Goal: Task Accomplishment & Management: Use online tool/utility

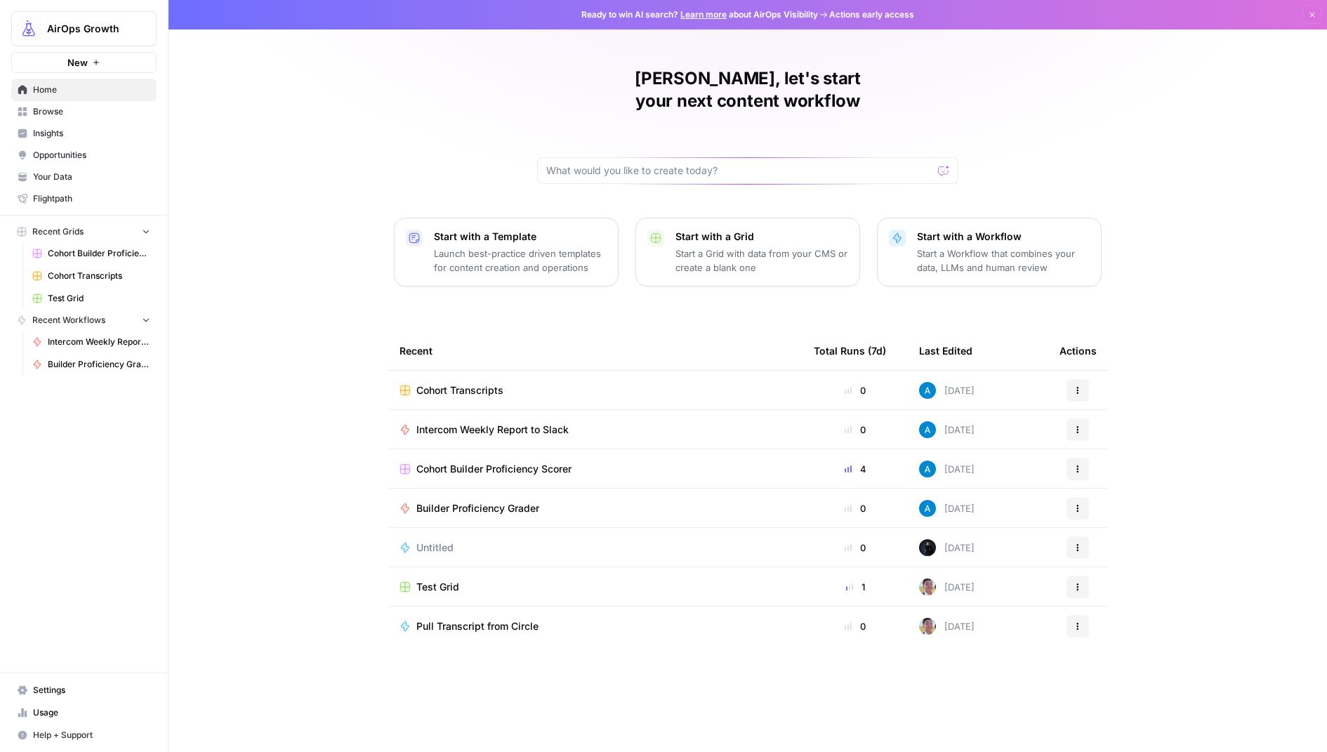
click at [111, 34] on span "AirOps Growth" at bounding box center [89, 29] width 85 height 14
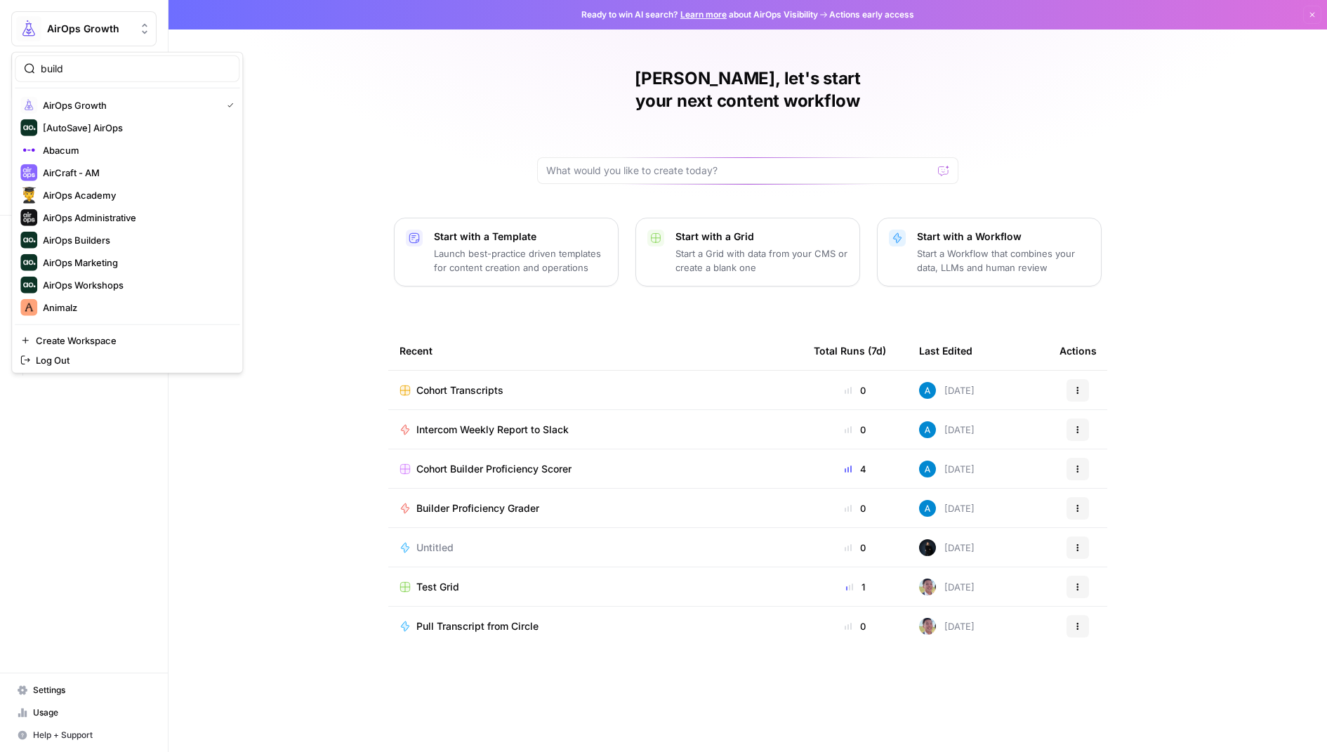
type input "build"
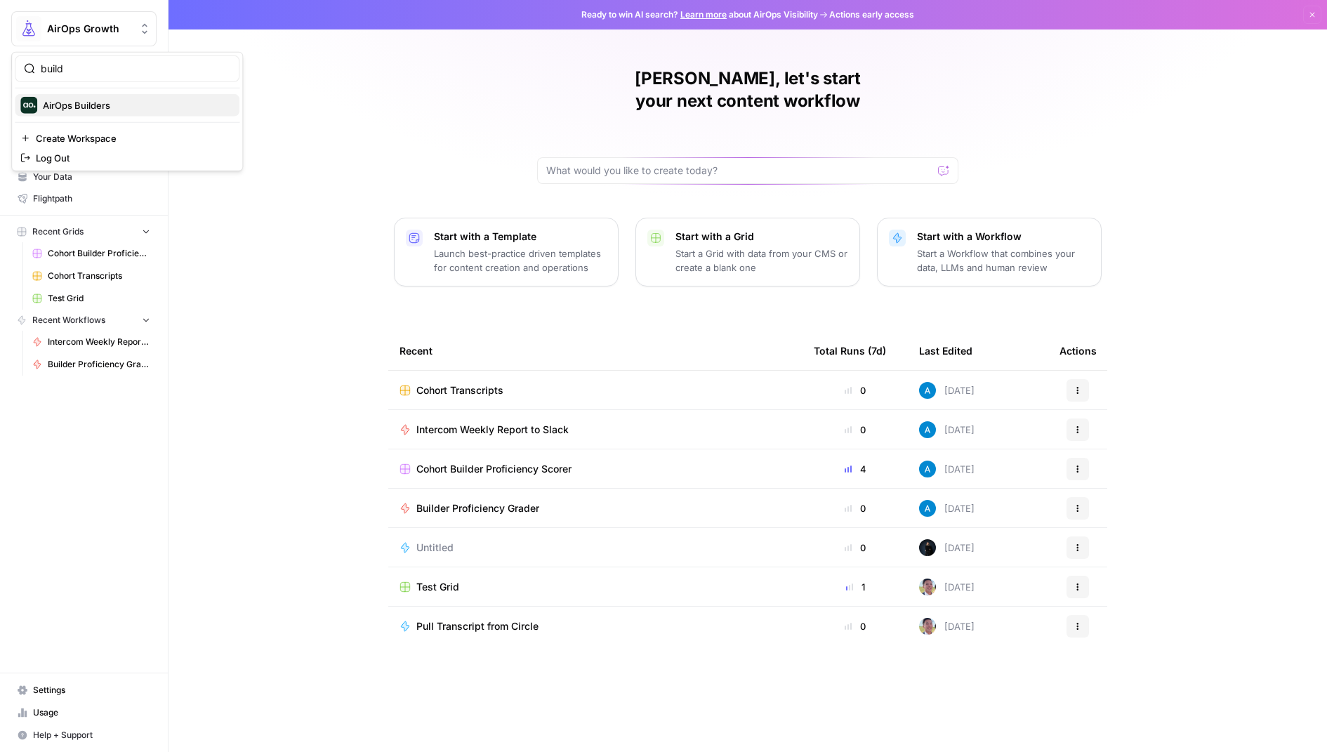
click at [131, 109] on span "AirOps Builders" at bounding box center [135, 105] width 185 height 14
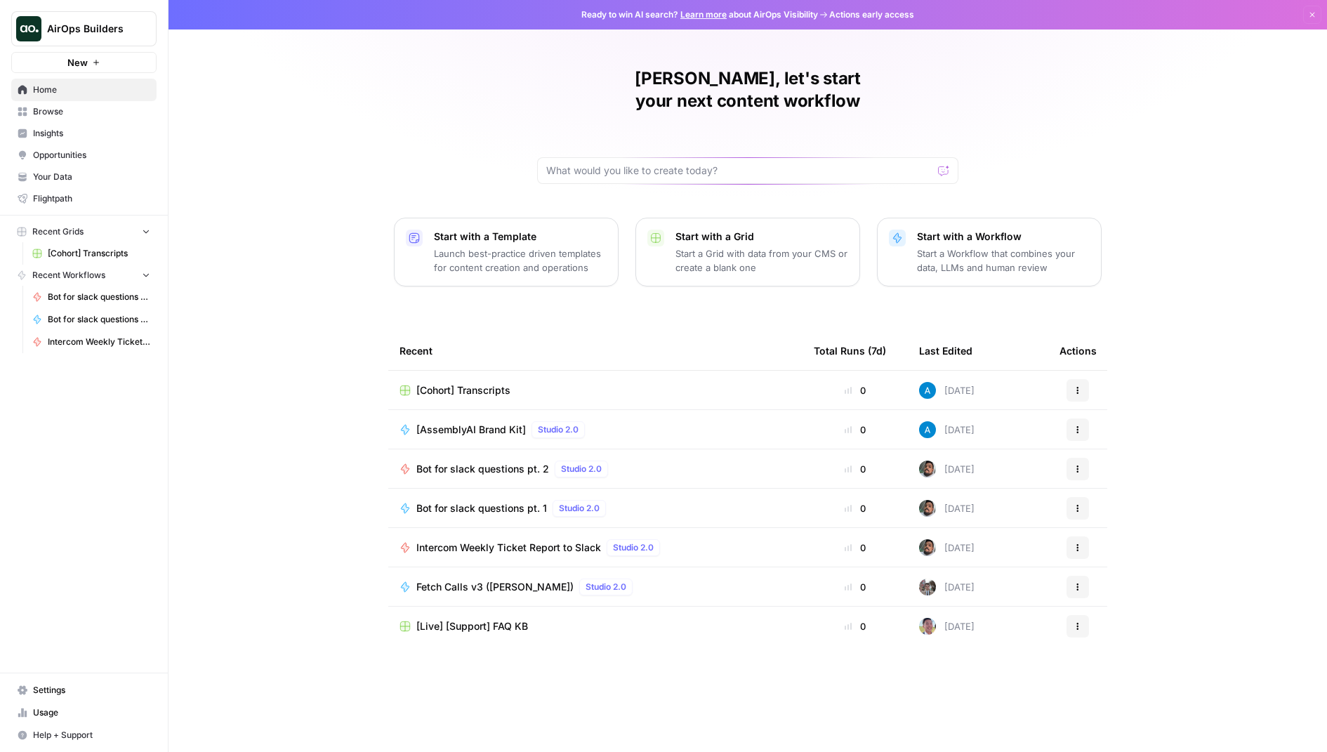
click at [105, 115] on span "Browse" at bounding box center [91, 111] width 117 height 13
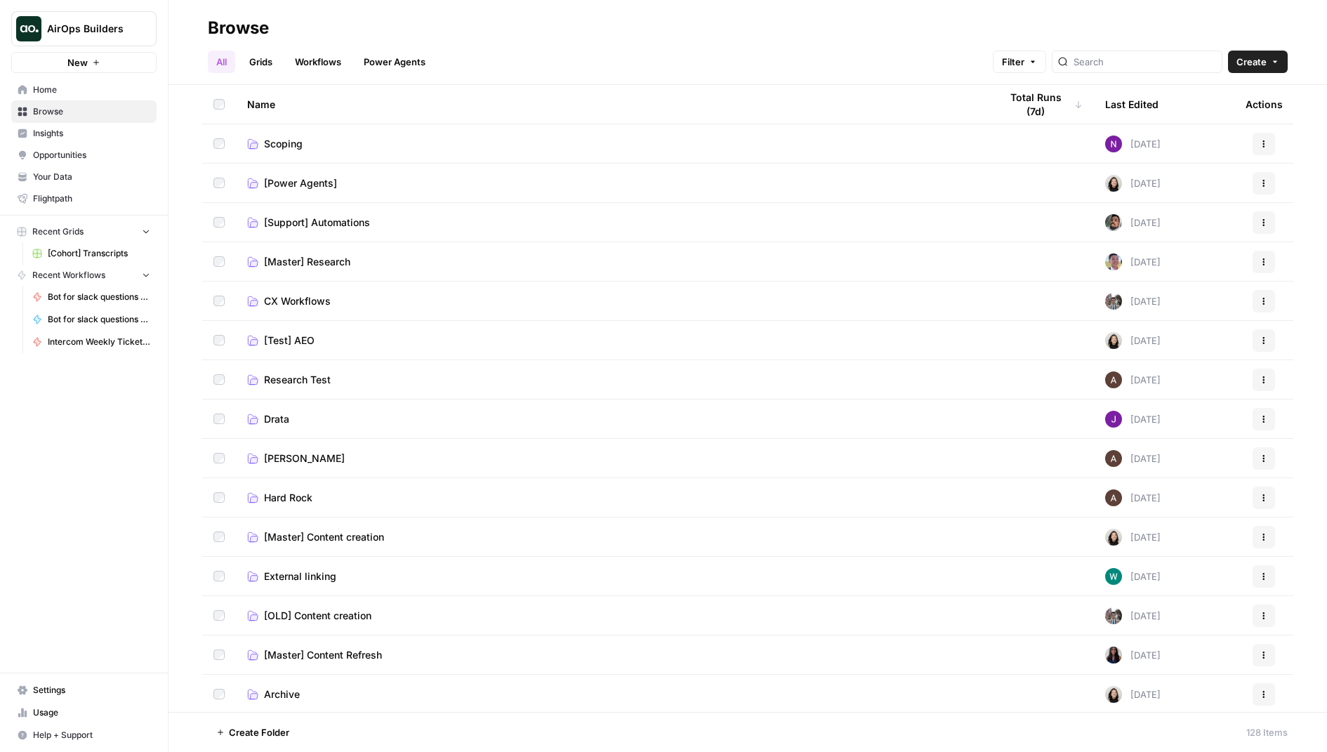
click at [324, 299] on span "CX Workflows" at bounding box center [297, 301] width 67 height 14
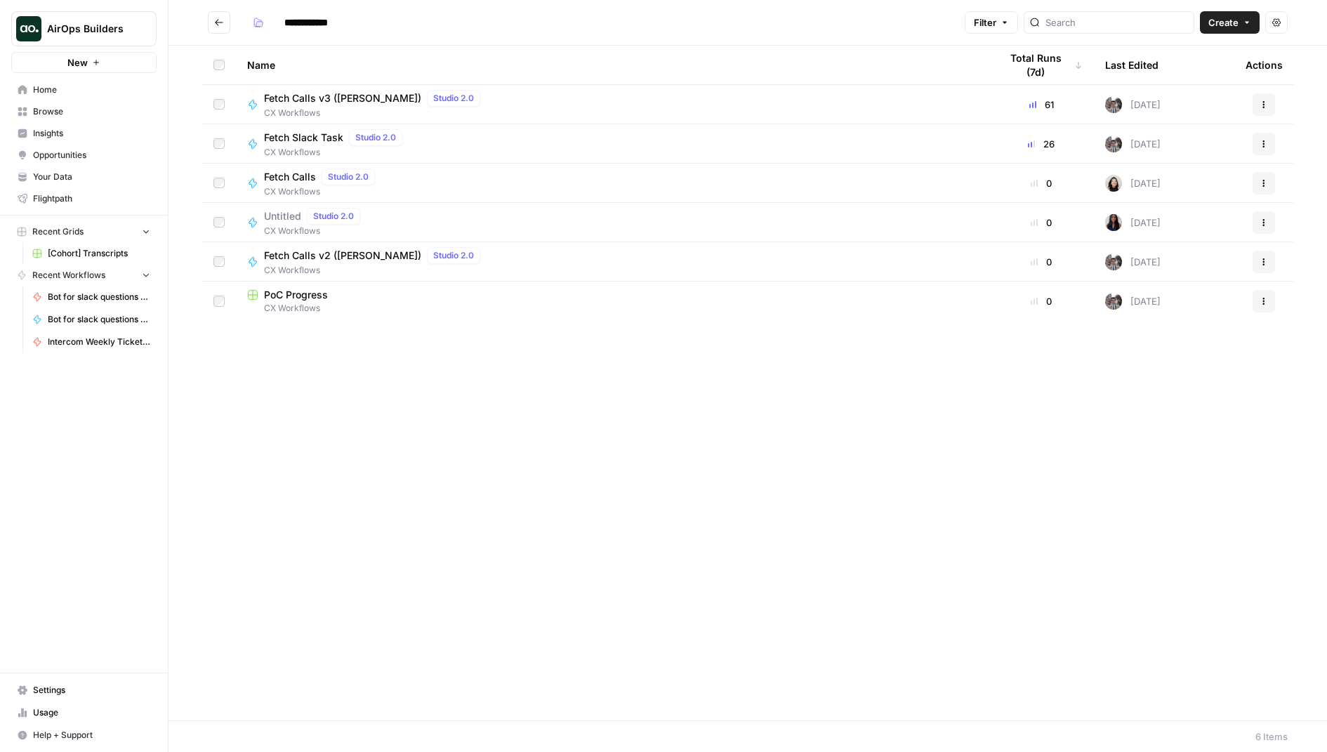
click at [211, 22] on button "Go back" at bounding box center [219, 22] width 22 height 22
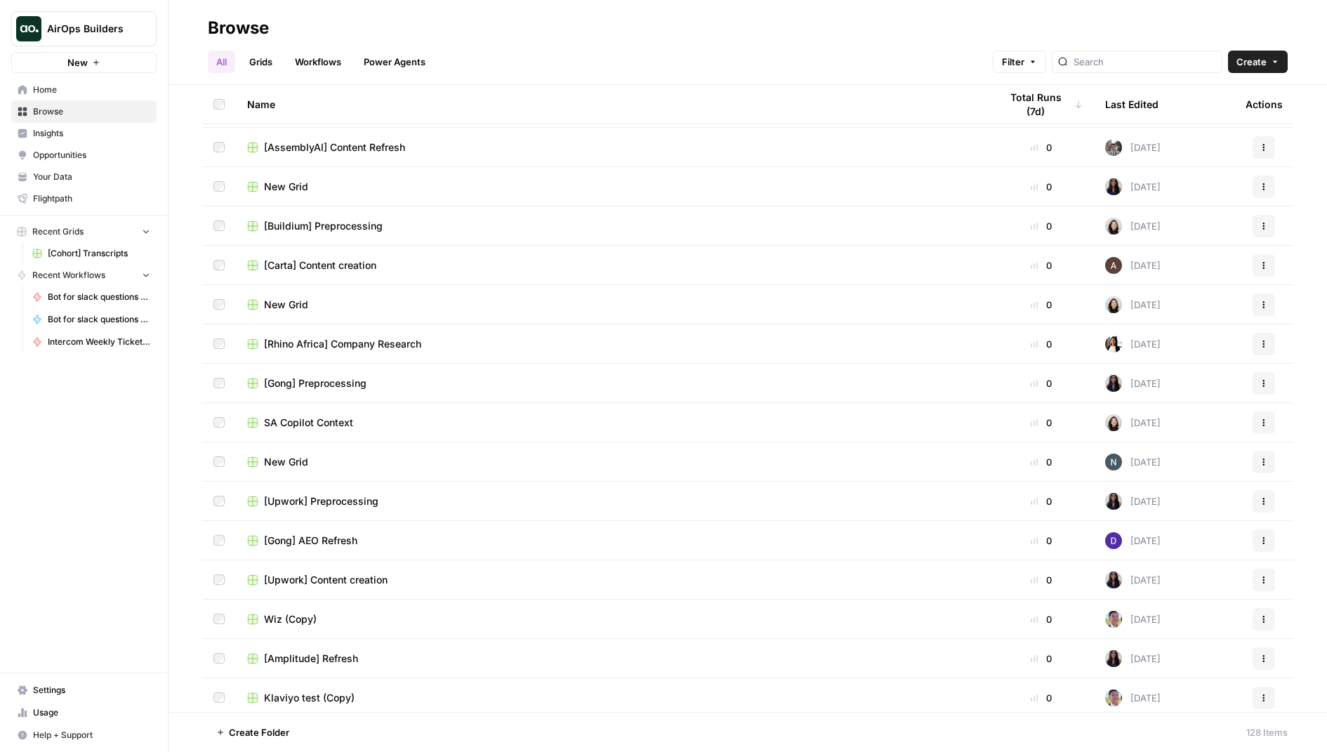
scroll to position [1106, 0]
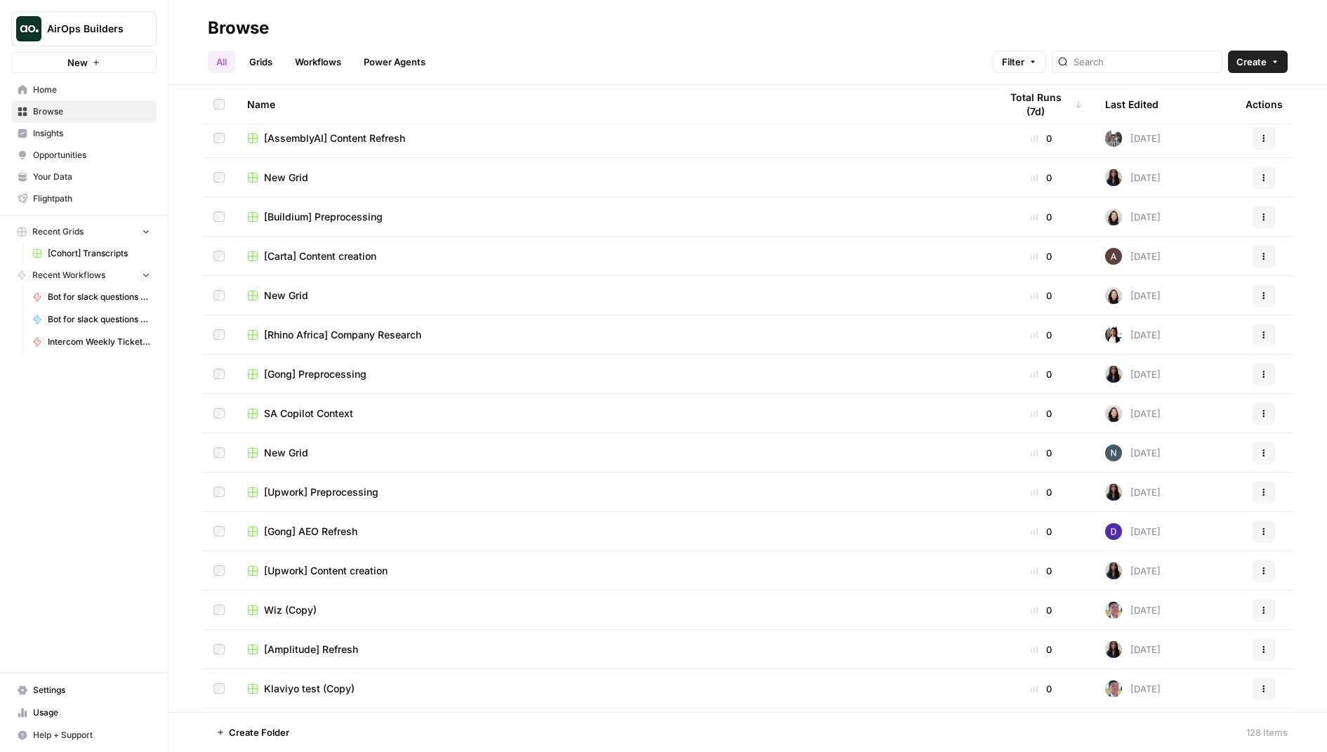
click at [397, 343] on td "[Rhino Africa] Company Research" at bounding box center [612, 334] width 752 height 39
click at [404, 328] on span "[Rhino Africa] Company Research" at bounding box center [342, 335] width 157 height 14
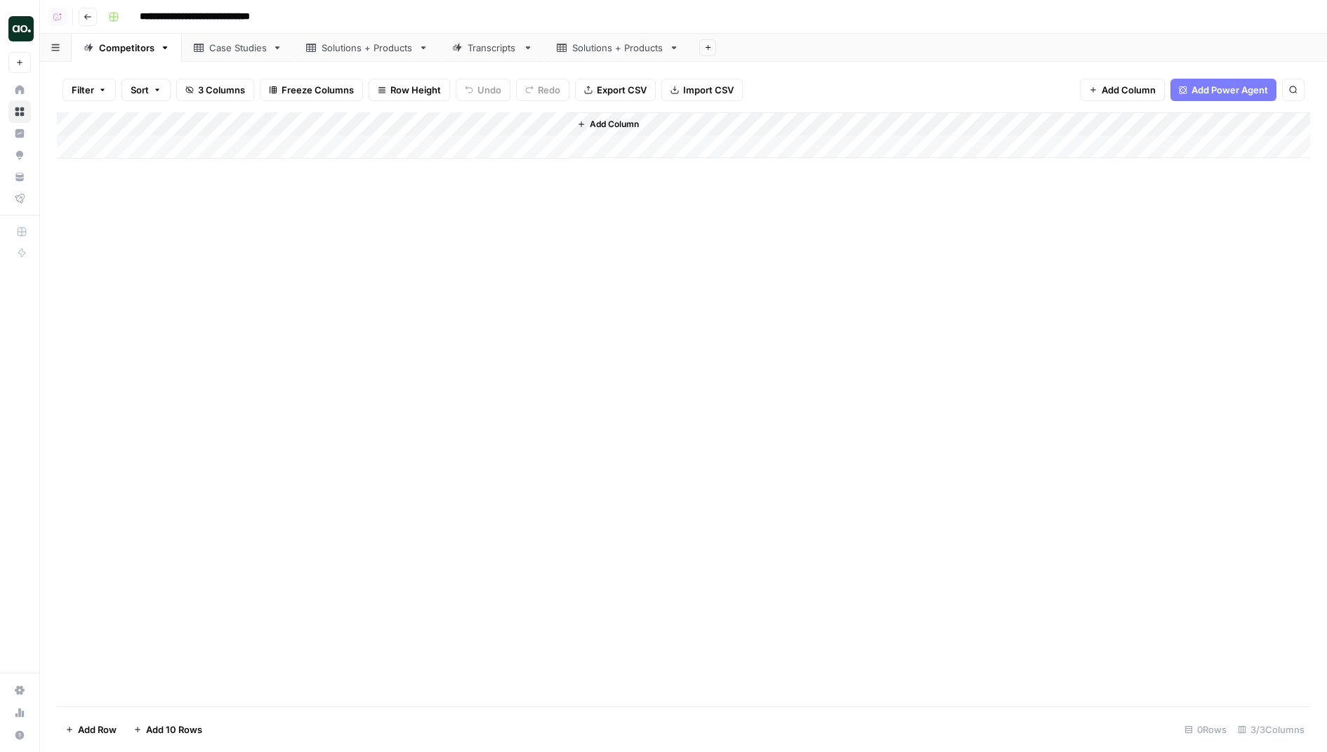
click at [357, 118] on div "Add Column" at bounding box center [683, 135] width 1253 height 46
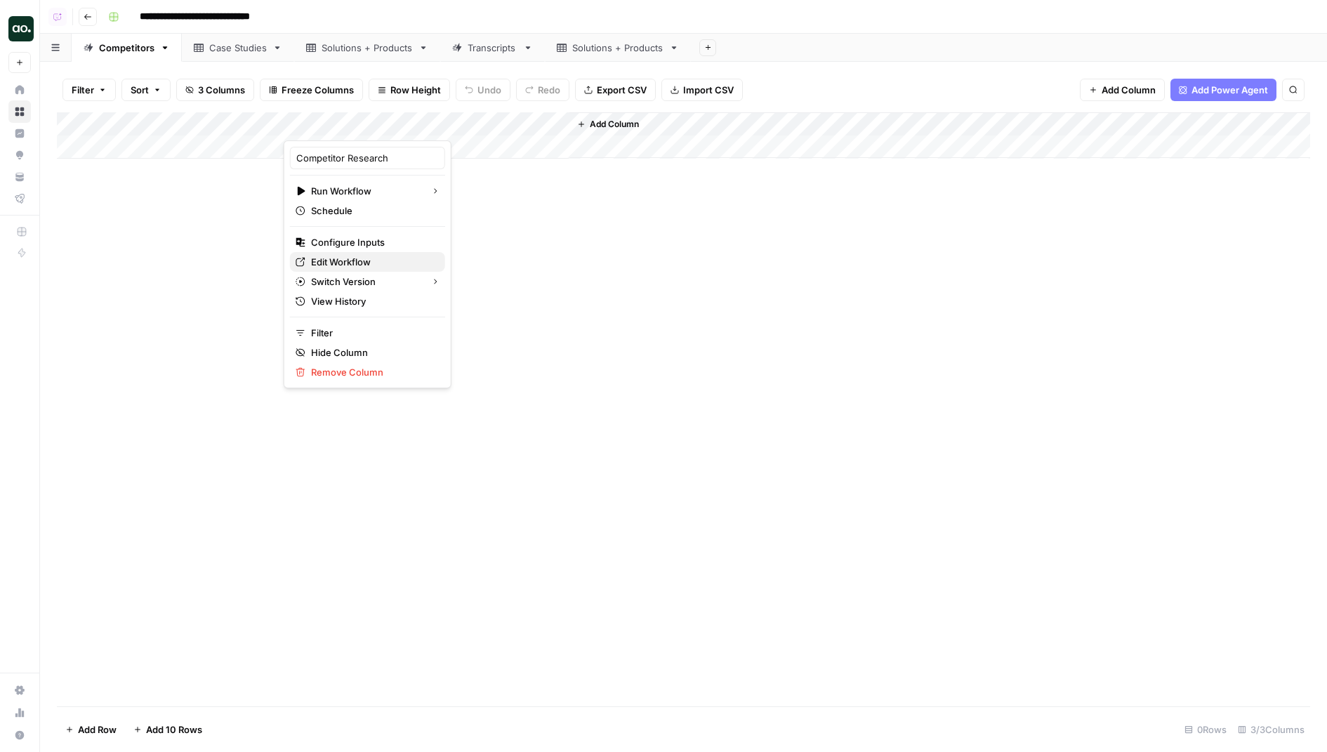
click at [349, 258] on span "Edit Workflow" at bounding box center [372, 262] width 123 height 14
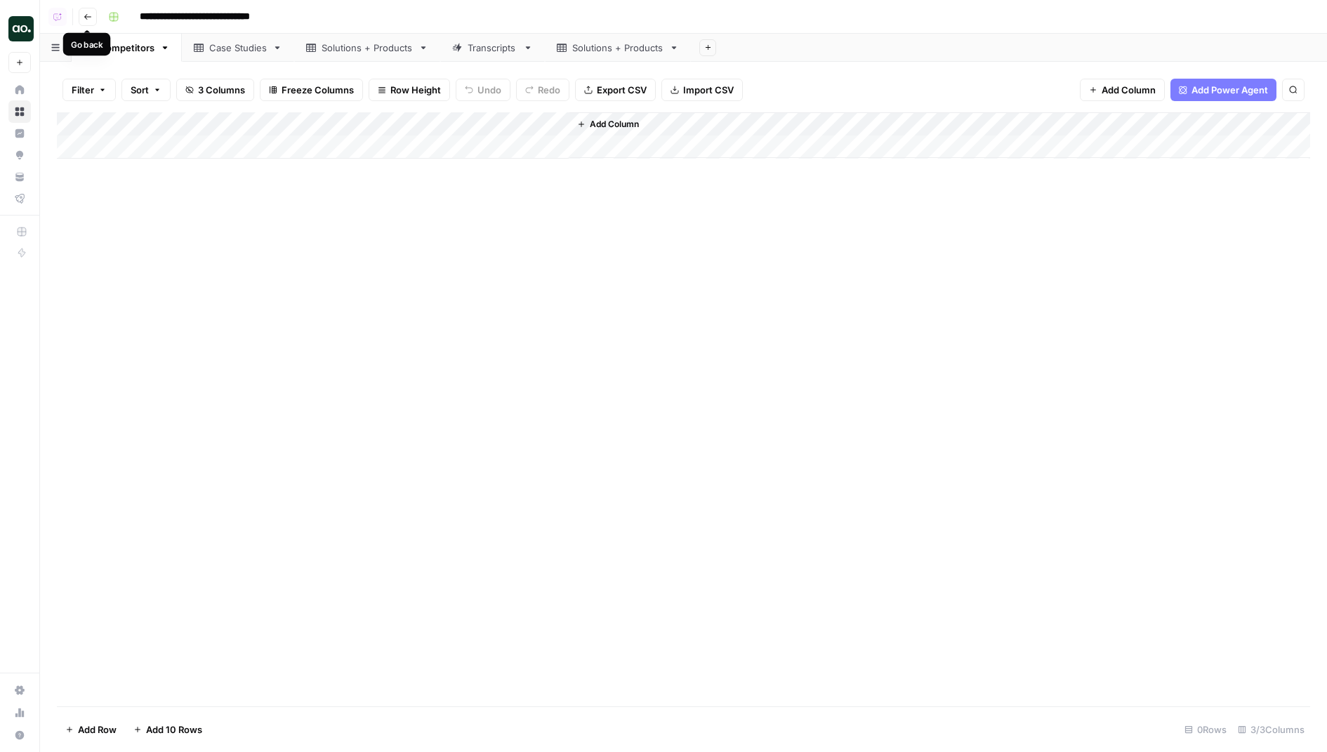
click at [94, 15] on button "Go back" at bounding box center [88, 17] width 18 height 18
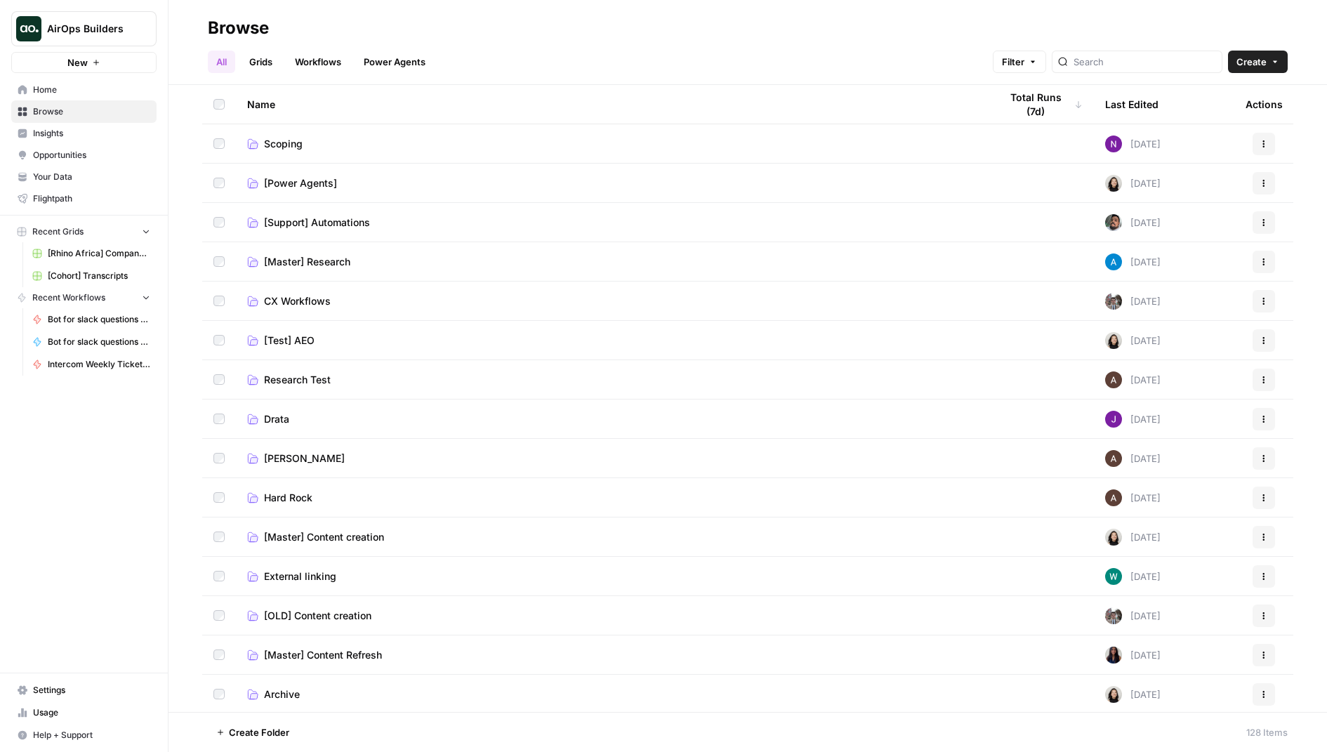
click at [72, 31] on span "AirOps Builders" at bounding box center [89, 29] width 85 height 14
type input "web"
click at [96, 107] on span "Webflow" at bounding box center [135, 105] width 185 height 14
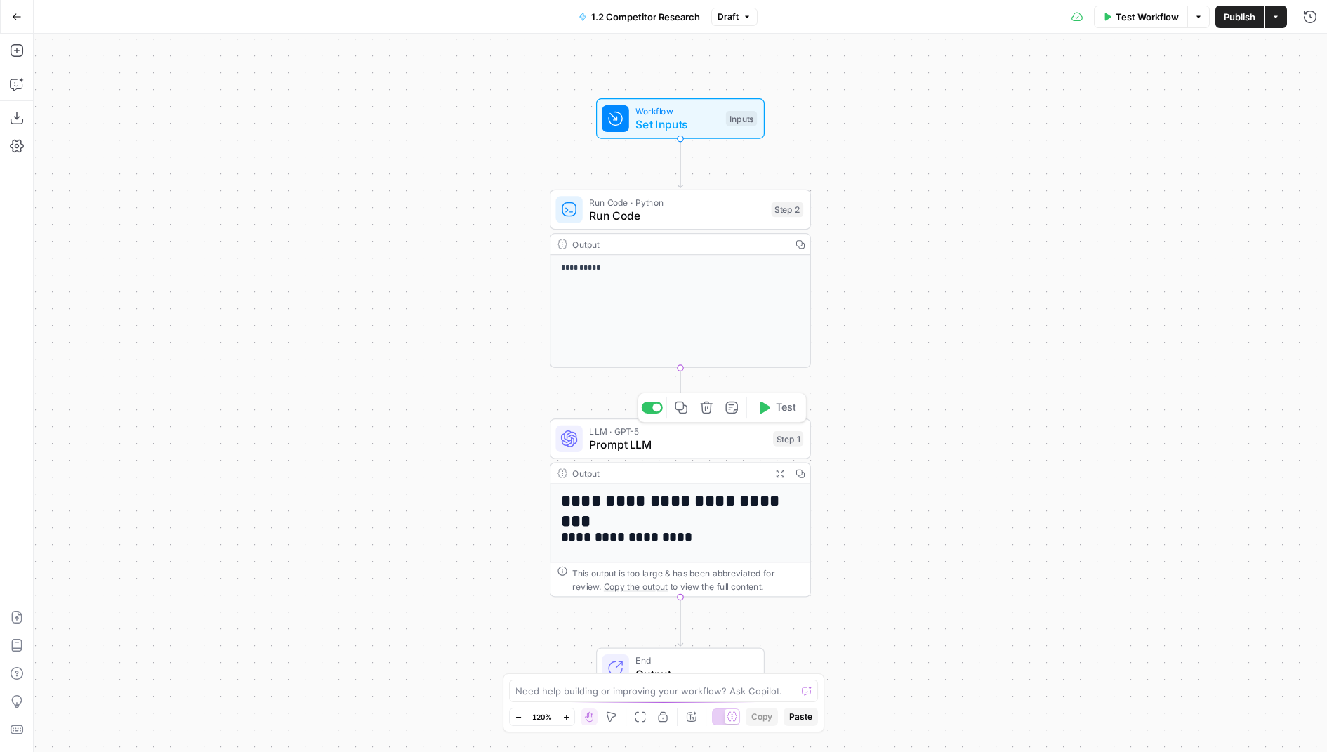
click at [693, 445] on span "Prompt LLM" at bounding box center [677, 444] width 177 height 17
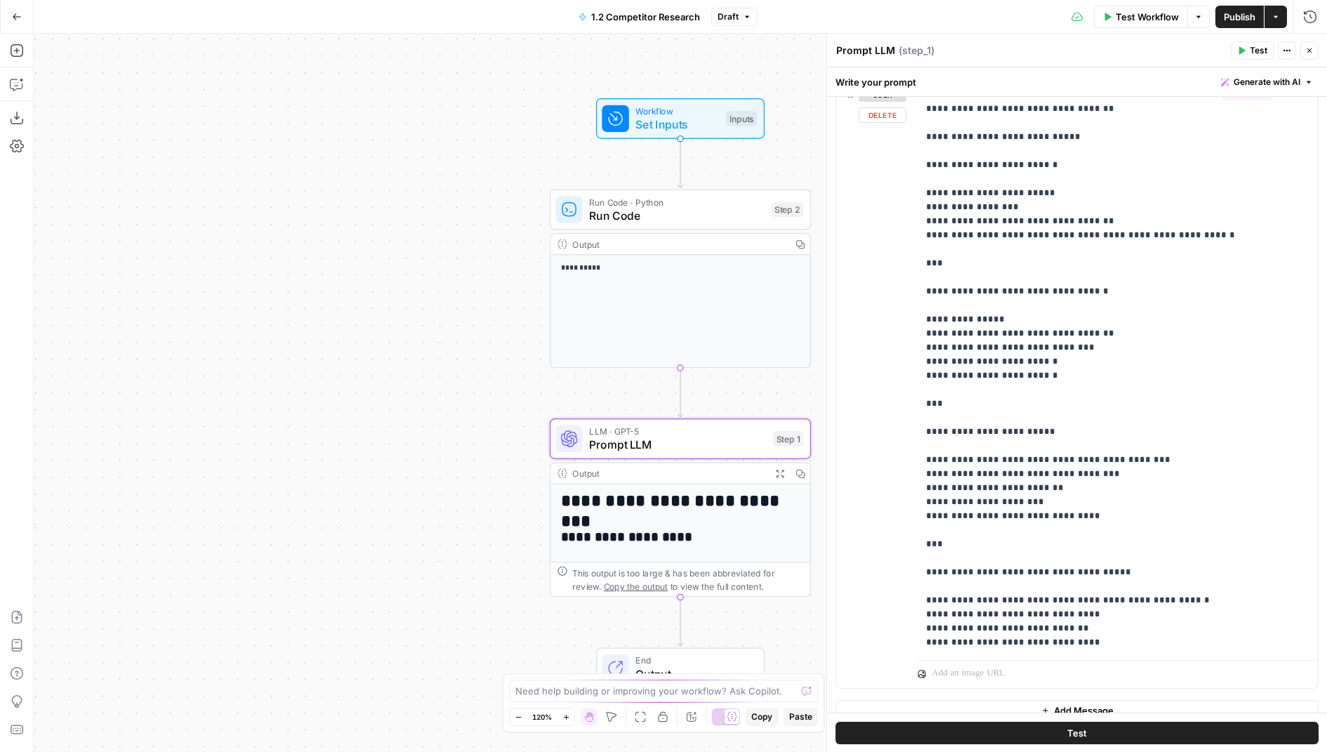
scroll to position [190, 0]
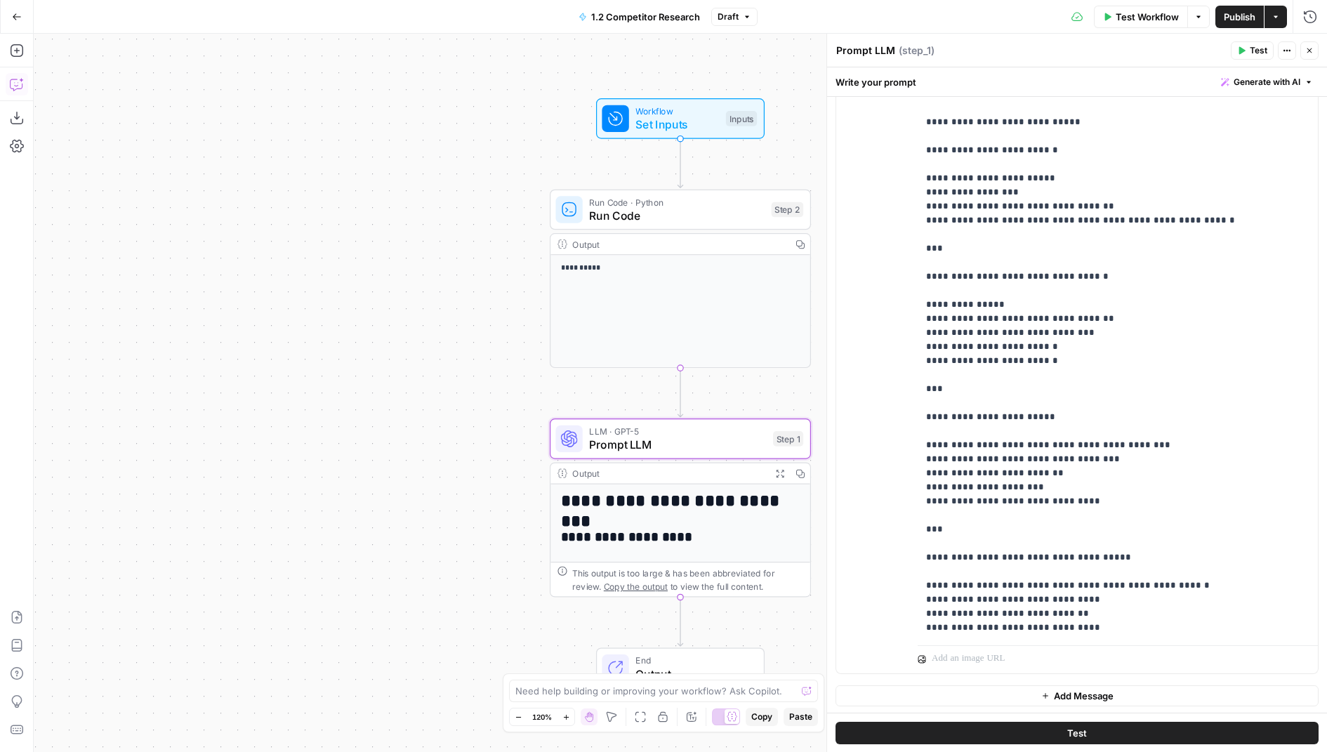
click at [21, 10] on button "Go Back" at bounding box center [16, 16] width 25 height 25
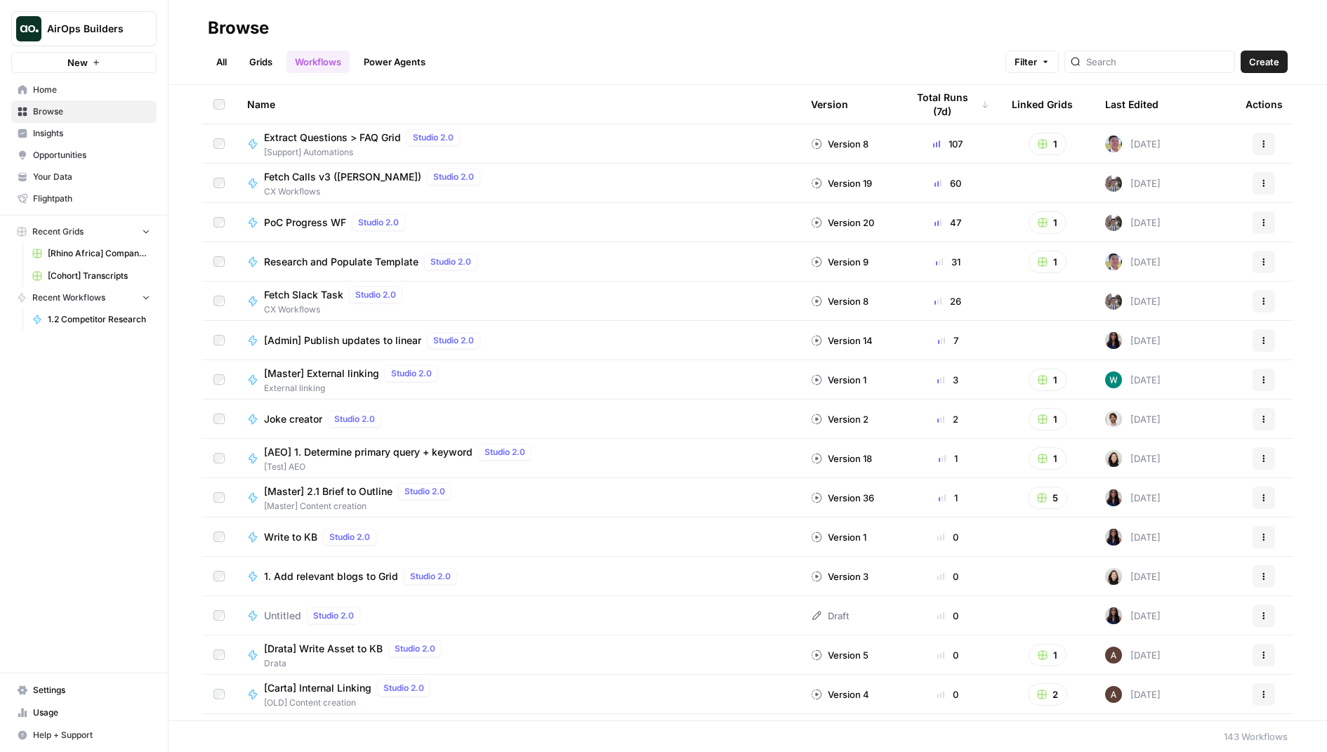
click at [225, 66] on link "All" at bounding box center [221, 62] width 27 height 22
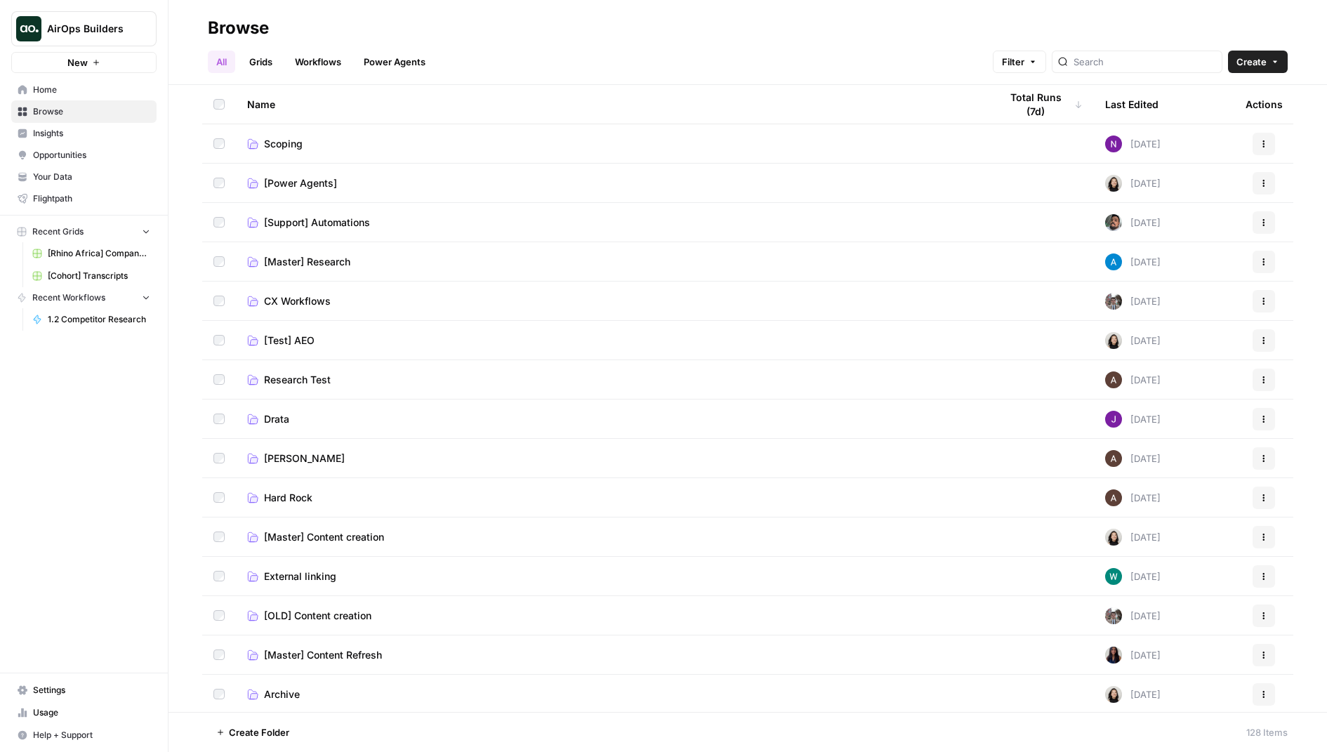
click at [353, 538] on span "[Master] Content creation" at bounding box center [324, 537] width 120 height 14
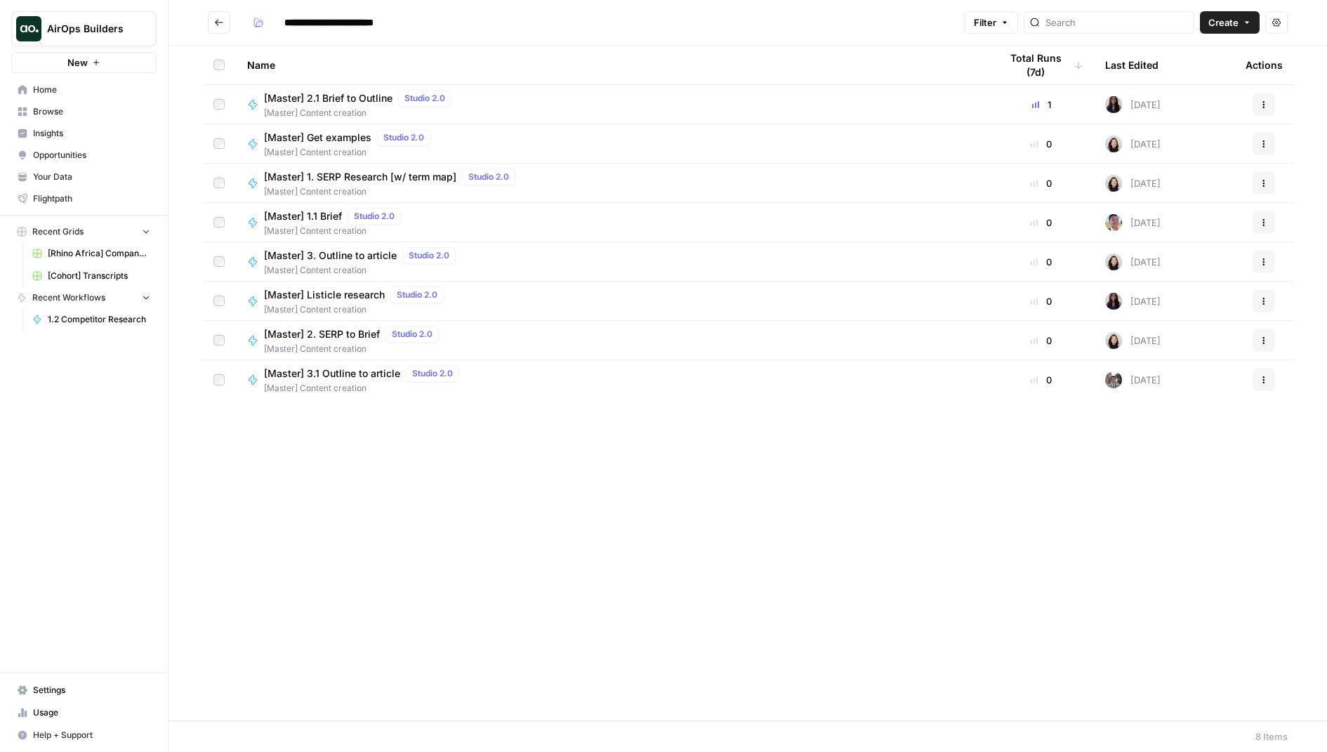
click at [215, 15] on button "Go back" at bounding box center [219, 22] width 22 height 22
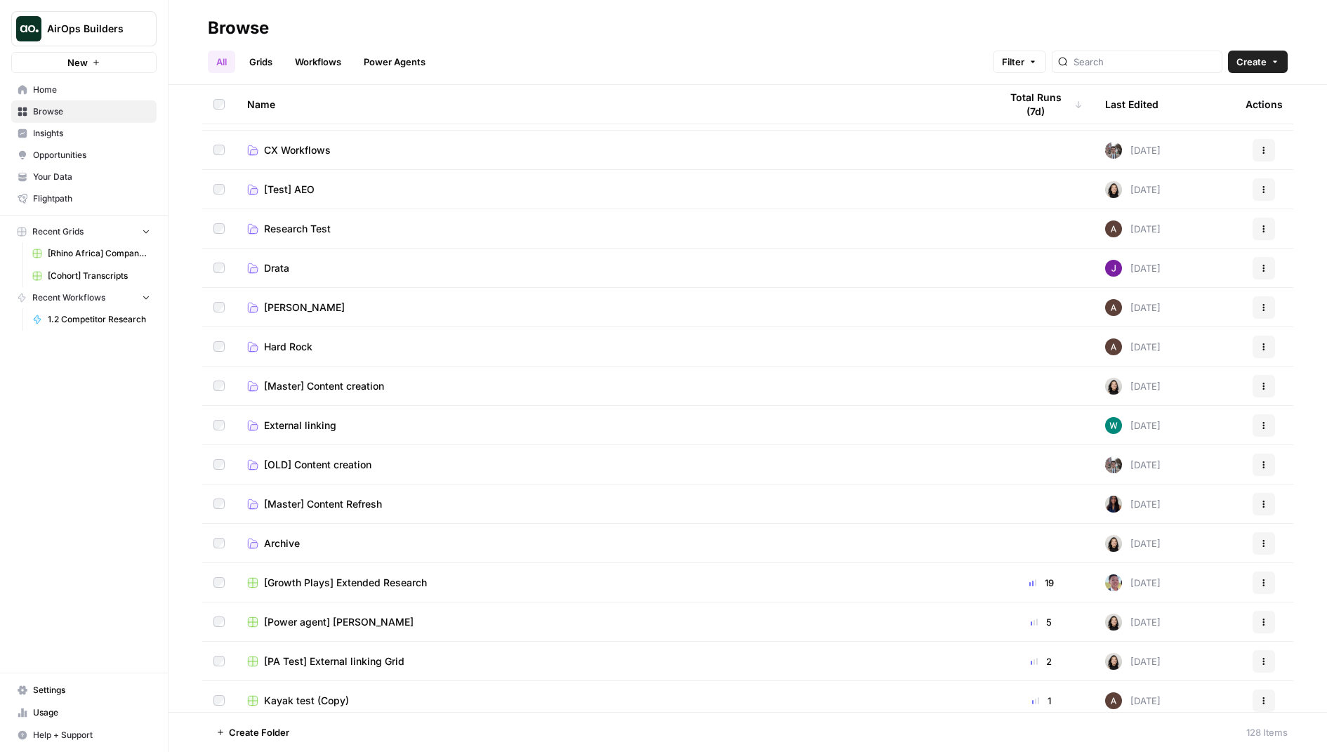
scroll to position [163, 0]
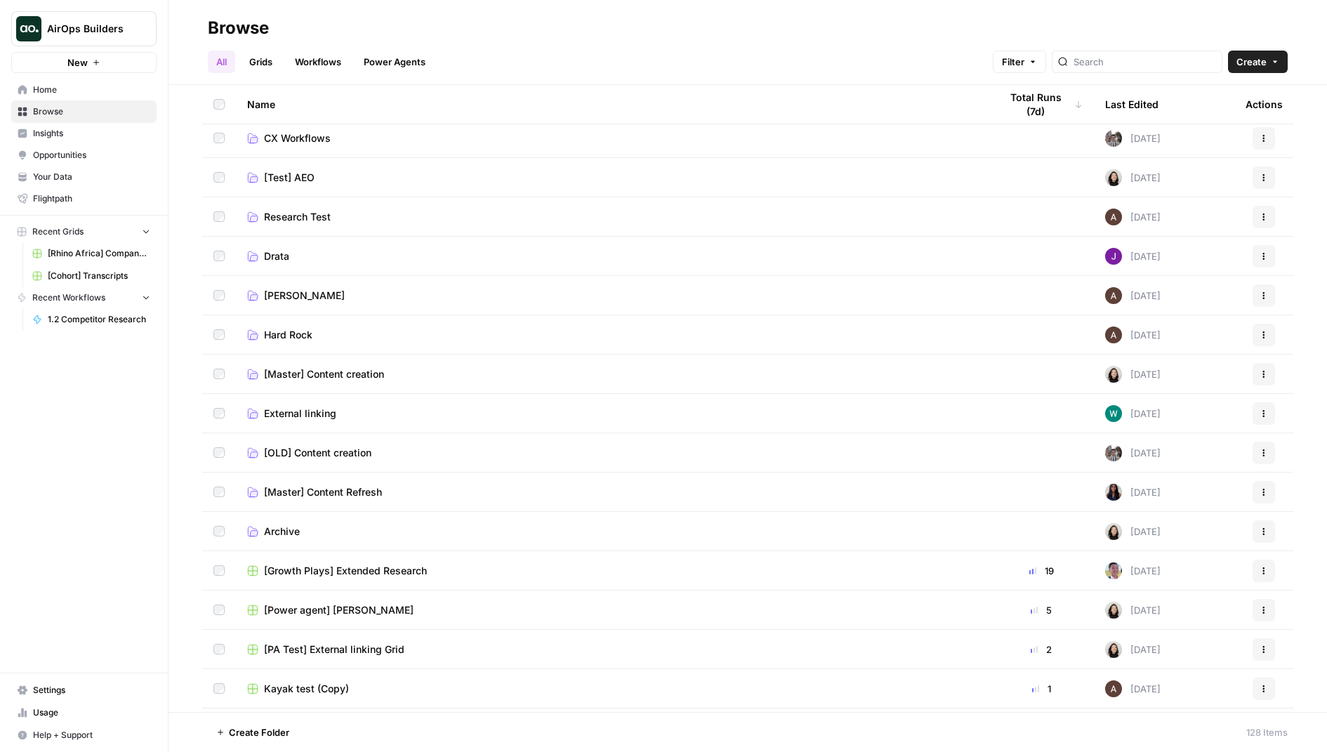
click at [300, 491] on span "[Master] Content Refresh" at bounding box center [323, 492] width 118 height 14
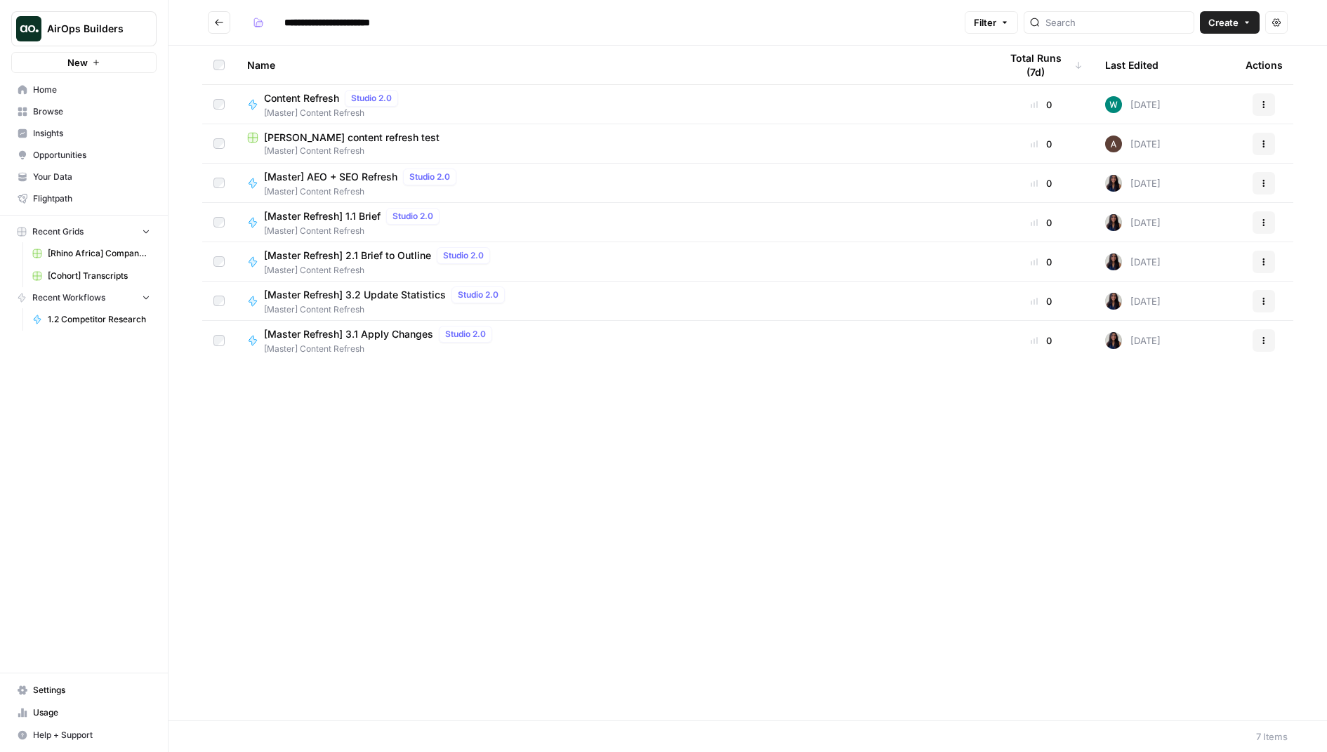
click at [279, 107] on span "[Master] Content Refresh" at bounding box center [334, 113] width 140 height 13
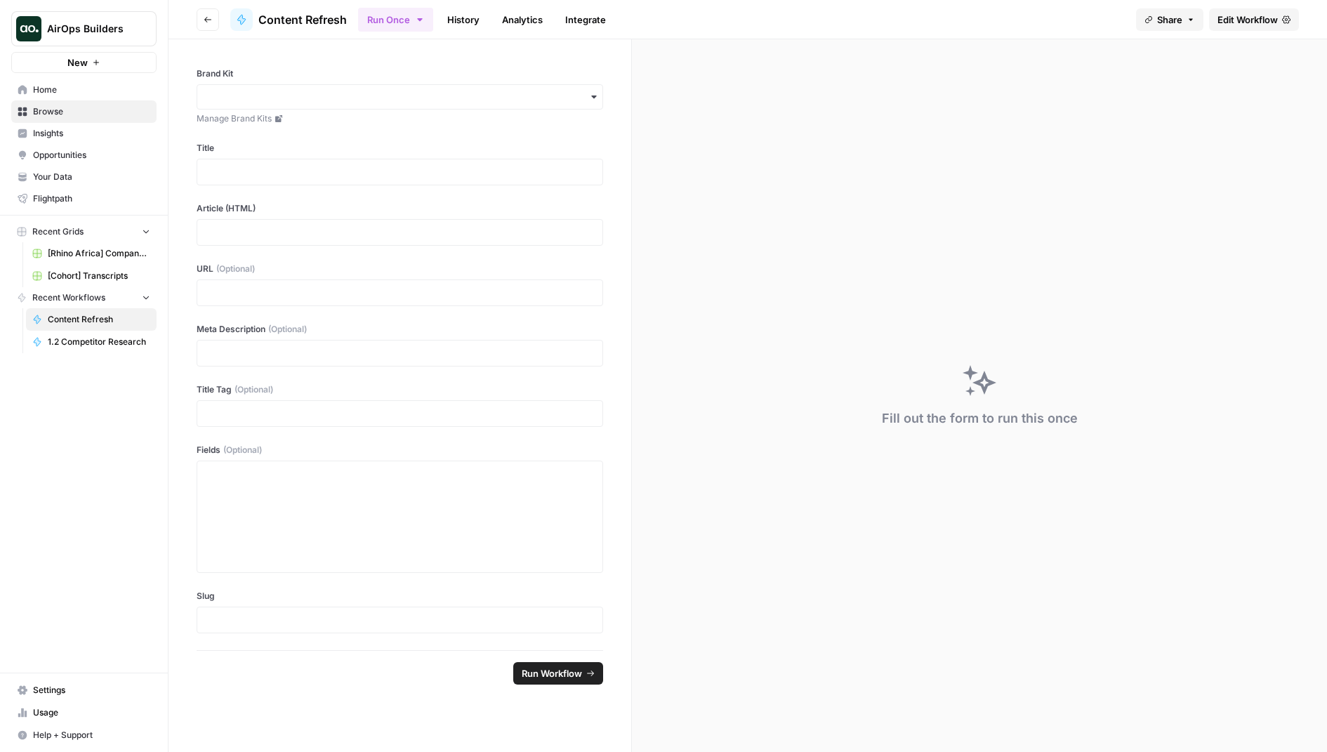
click at [1230, 18] on span "Edit Workflow" at bounding box center [1247, 20] width 60 height 14
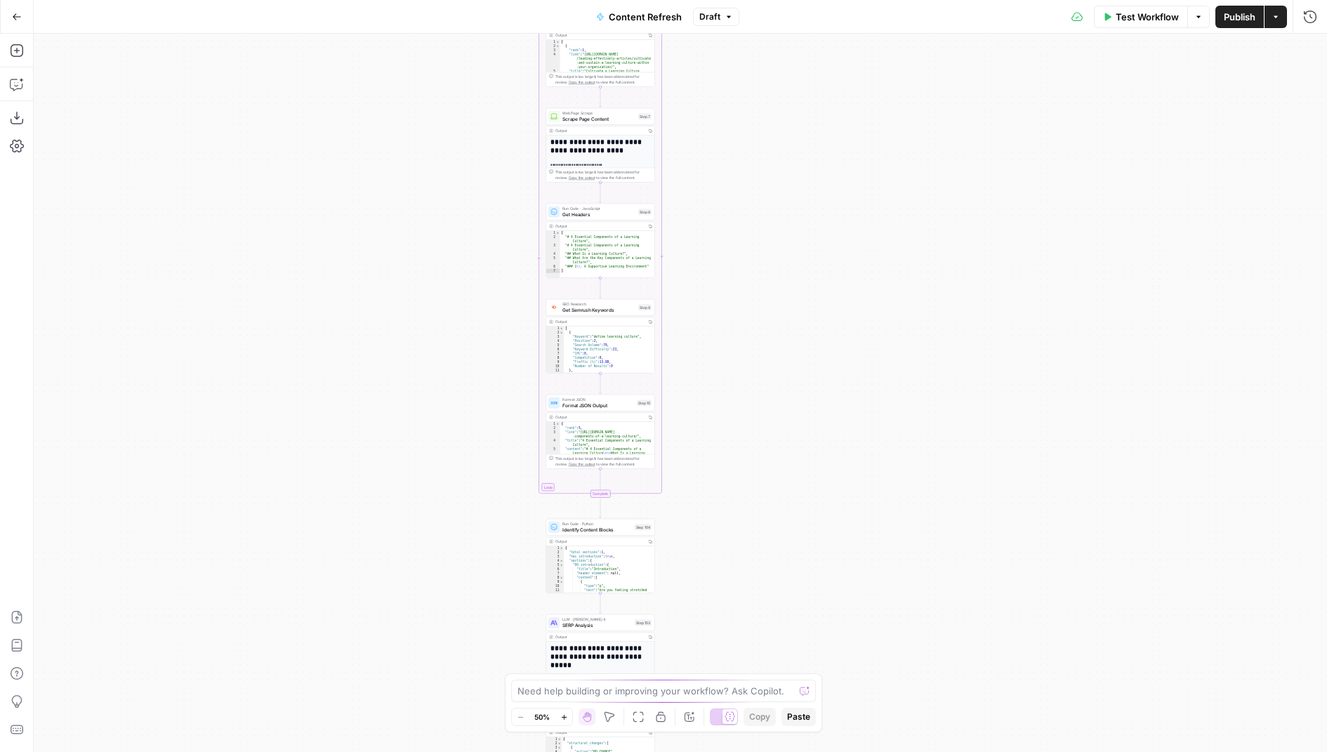
drag, startPoint x: 892, startPoint y: 241, endPoint x: 820, endPoint y: 182, distance: 93.3
click at [819, 182] on div "Workflow Set Inputs Inputs Power Agent Identify target keywords Step 148 Output…" at bounding box center [680, 393] width 1293 height 718
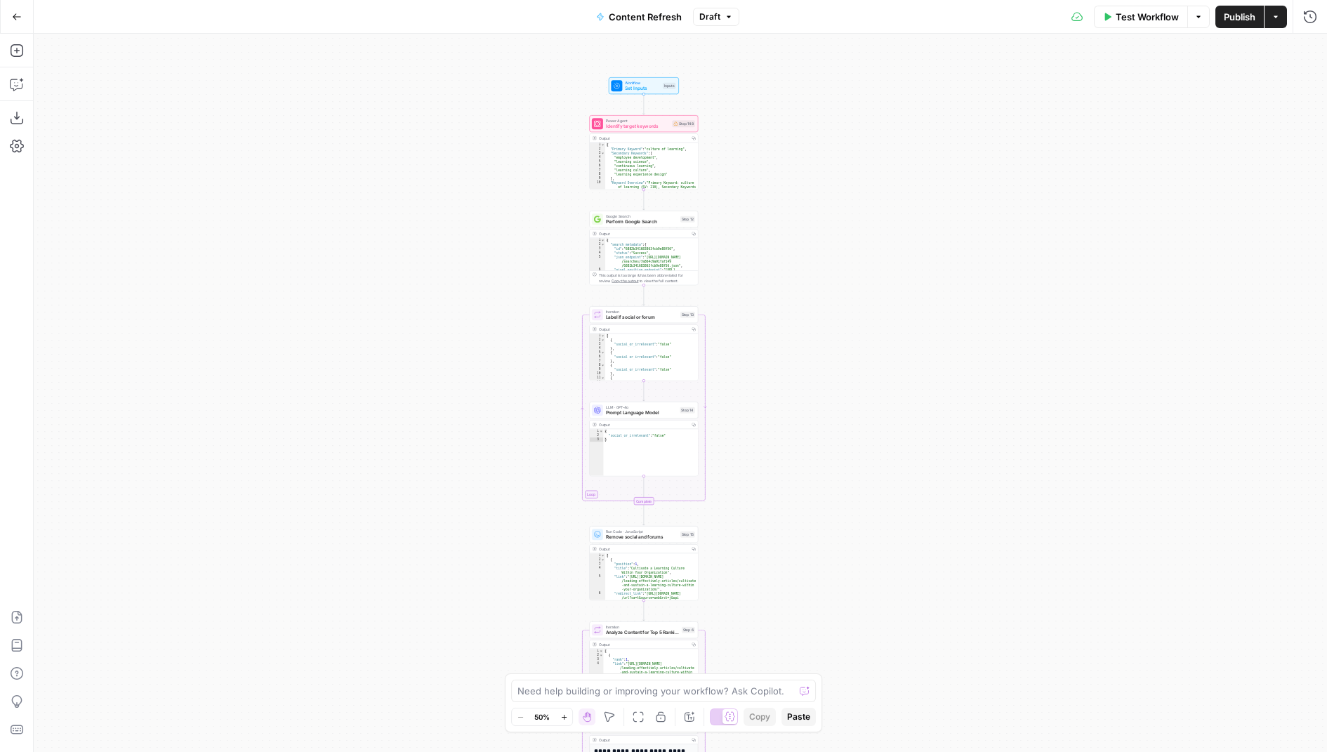
click at [705, 21] on span "Draft" at bounding box center [709, 17] width 21 height 13
click at [792, 11] on div "Test Workflow Options Publish Actions Run History" at bounding box center [1032, 16] width 587 height 33
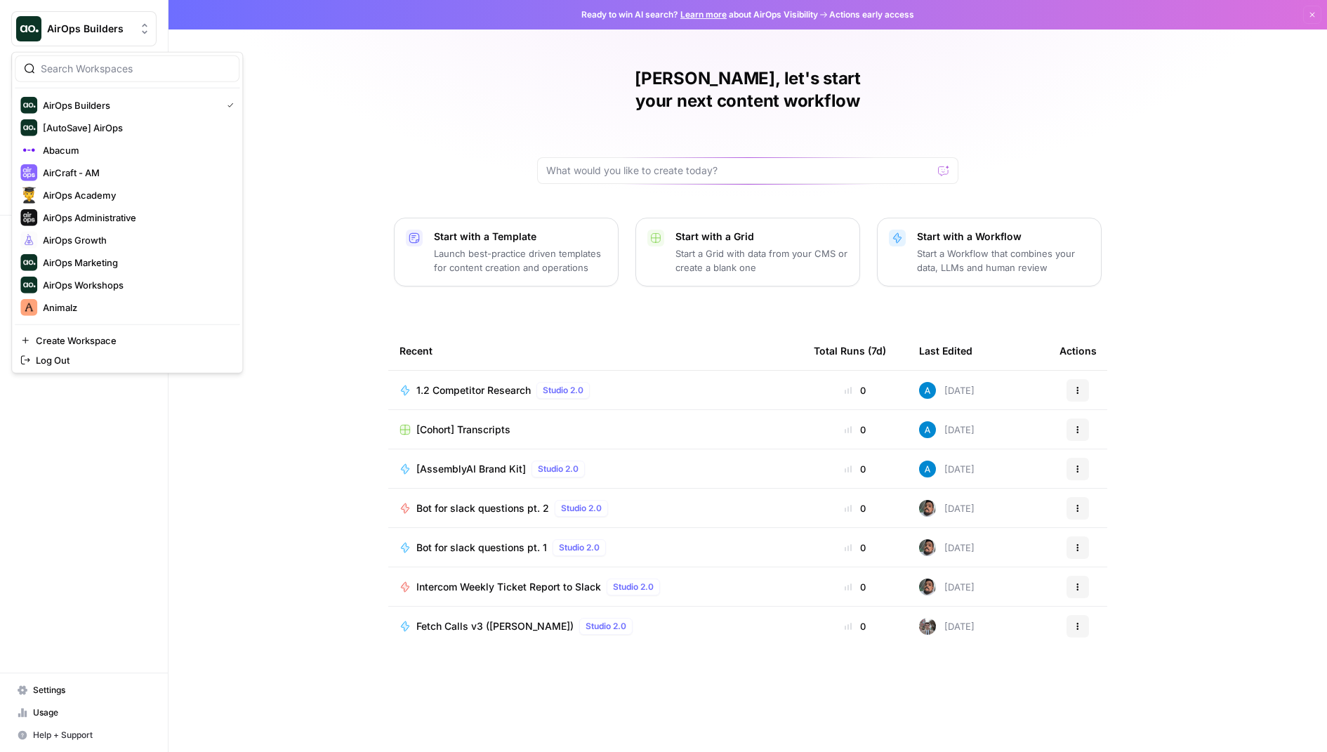
click at [88, 29] on span "AirOps Builders" at bounding box center [89, 29] width 85 height 14
click at [112, 64] on input "search" at bounding box center [136, 69] width 190 height 14
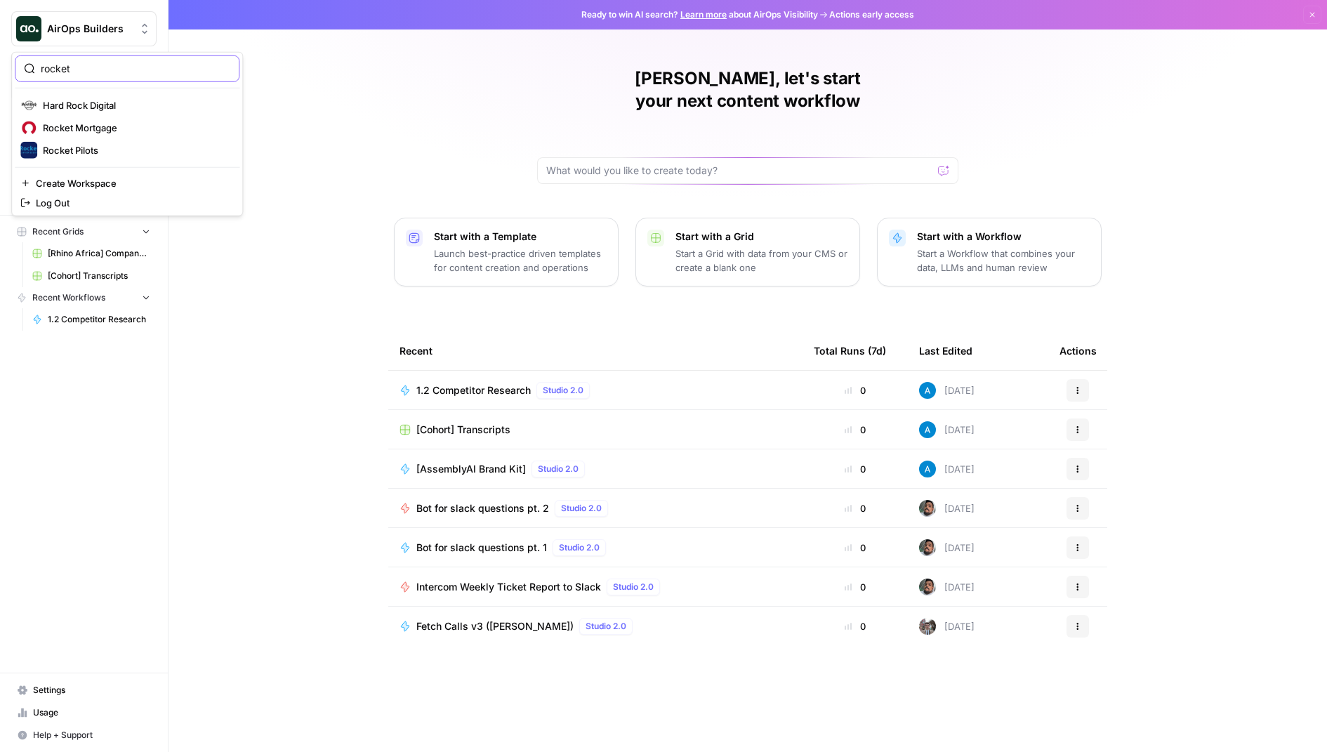
type input "rocket"
click at [99, 137] on button "Rocket Pilots" at bounding box center [127, 128] width 225 height 22
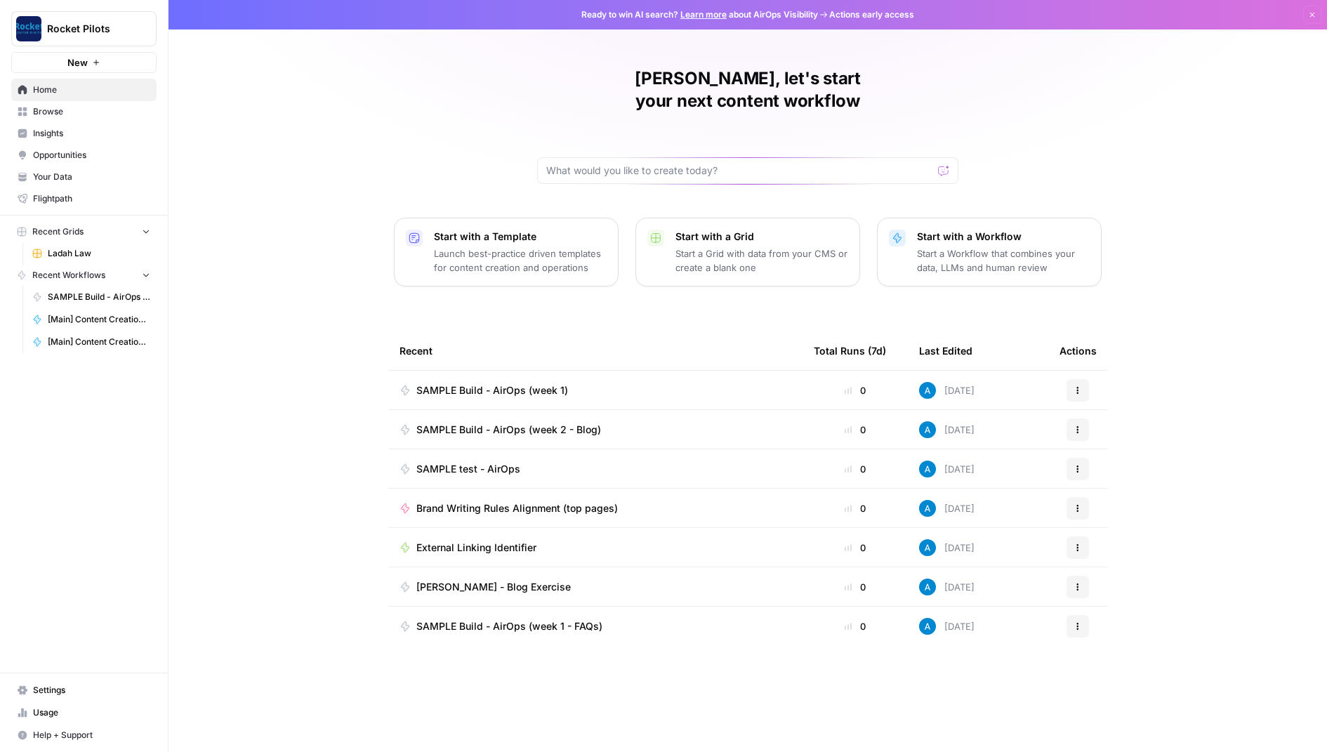
click at [103, 247] on span "Ladah Law" at bounding box center [99, 253] width 102 height 13
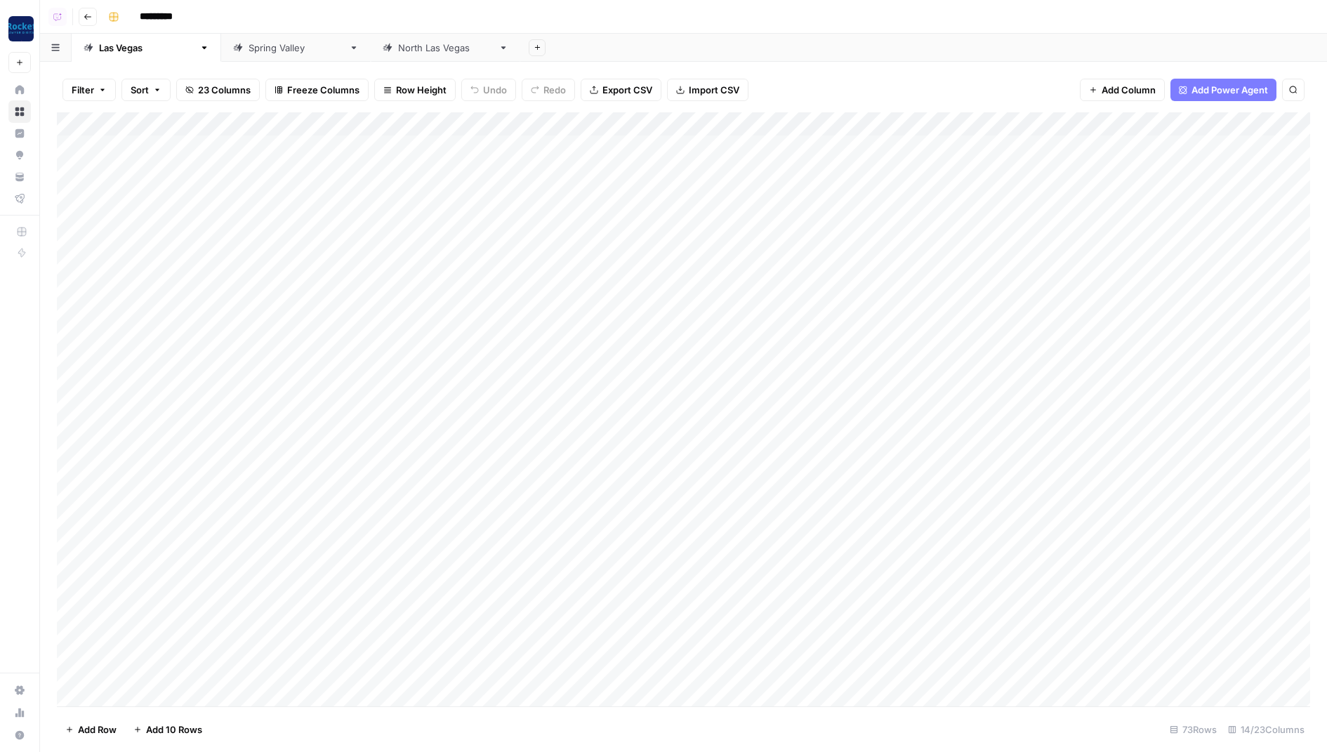
click at [790, 121] on div "Add Column" at bounding box center [683, 409] width 1253 height 595
click at [811, 263] on span "Edit Workflow" at bounding box center [835, 262] width 123 height 14
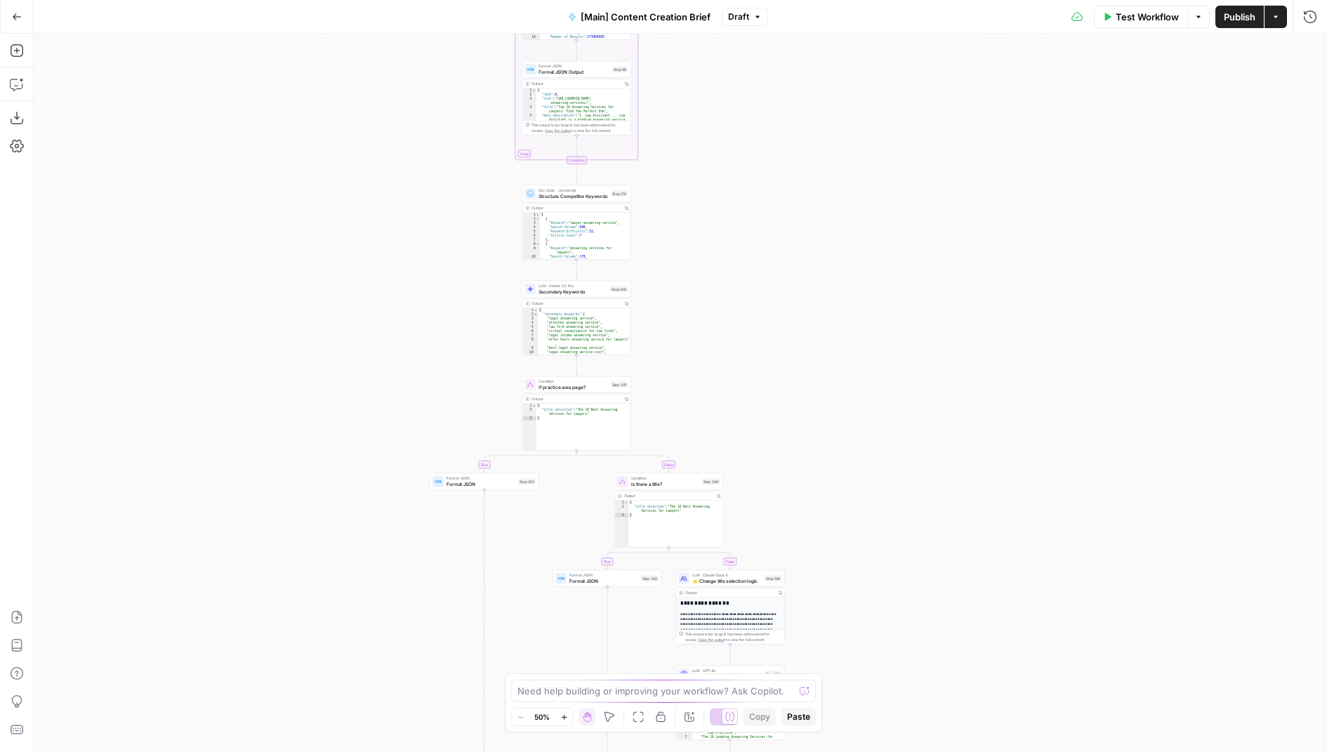
drag, startPoint x: 912, startPoint y: 143, endPoint x: 839, endPoint y: 338, distance: 207.7
click at [839, 338] on div "true false true false true false true false Workflow Set Inputs Inputs Conditio…" at bounding box center [680, 393] width 1293 height 718
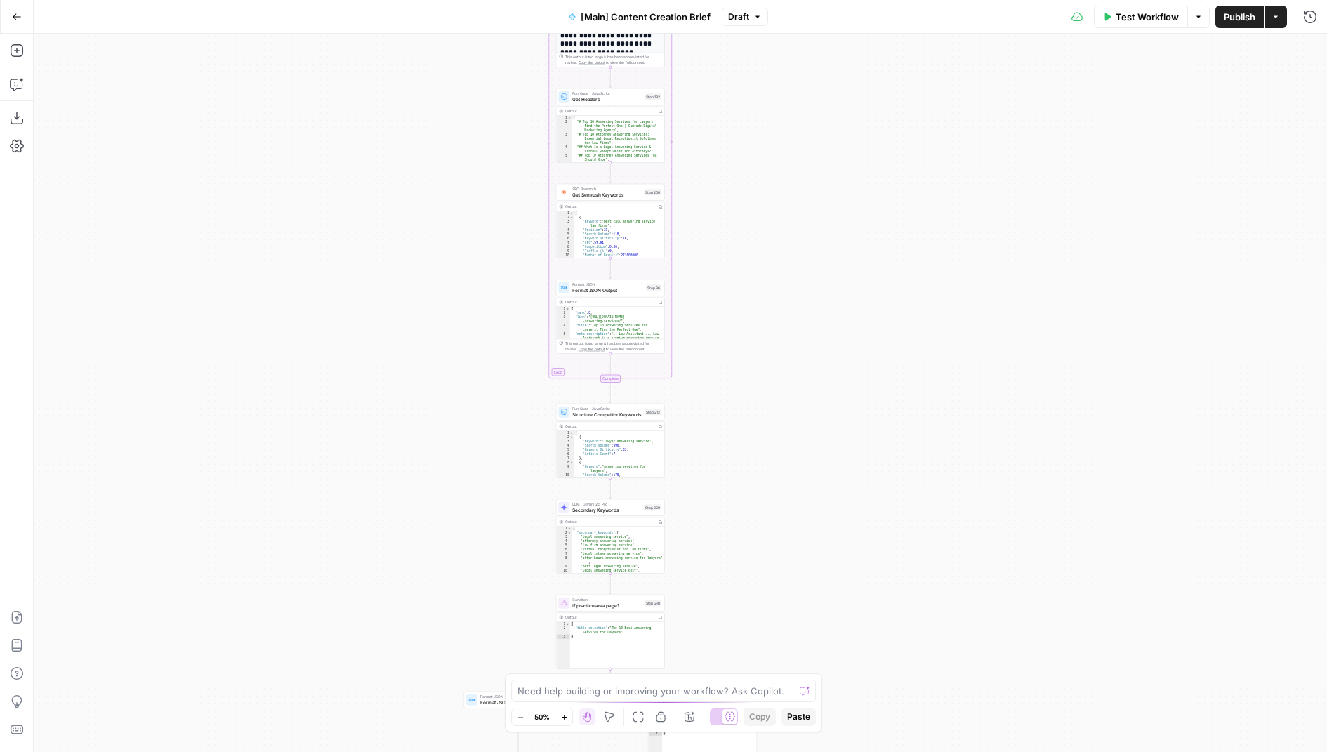
drag, startPoint x: 733, startPoint y: 182, endPoint x: 776, endPoint y: 418, distance: 239.8
click at [776, 418] on div "true false true false true false true false Workflow Set Inputs Inputs Conditio…" at bounding box center [680, 393] width 1293 height 718
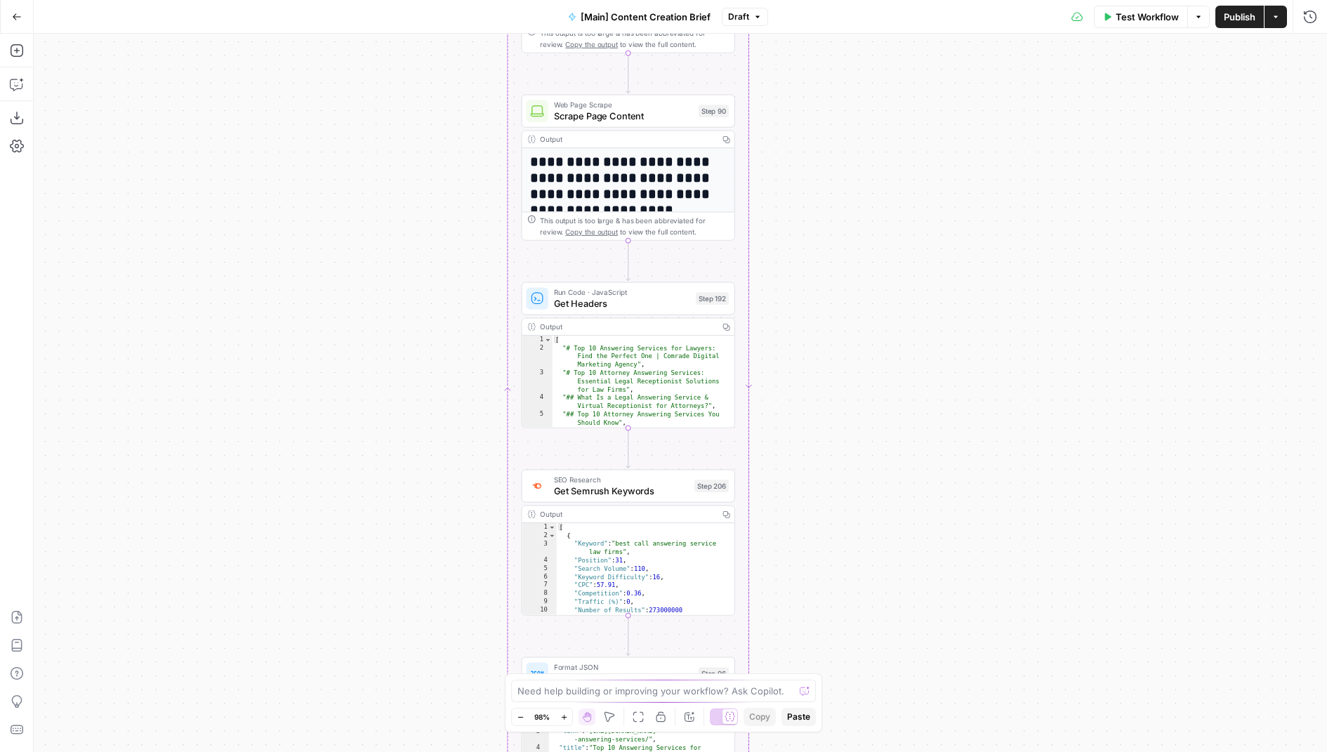
drag, startPoint x: 776, startPoint y: 240, endPoint x: 941, endPoint y: 577, distance: 375.1
click at [942, 577] on div "true false true false true false true false Workflow Set Inputs Inputs Conditio…" at bounding box center [680, 393] width 1293 height 718
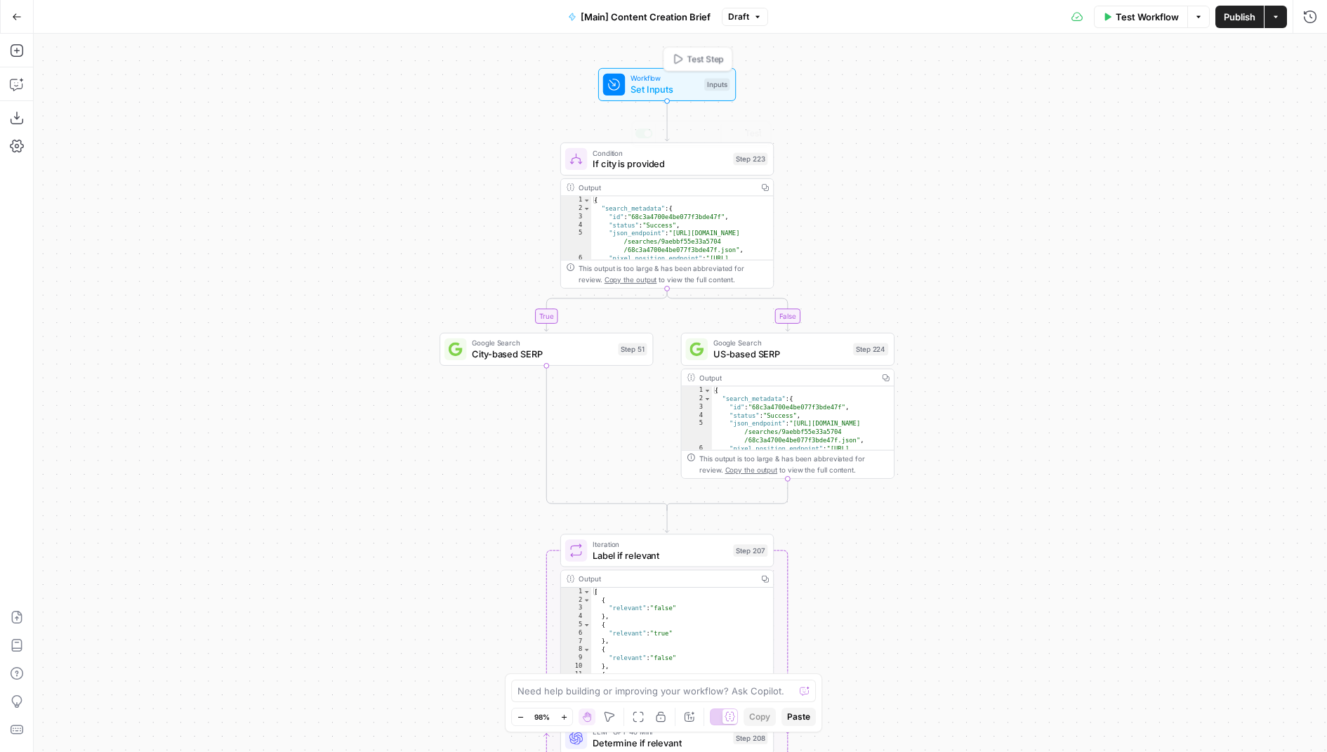
click at [631, 88] on span "Set Inputs" at bounding box center [664, 89] width 68 height 14
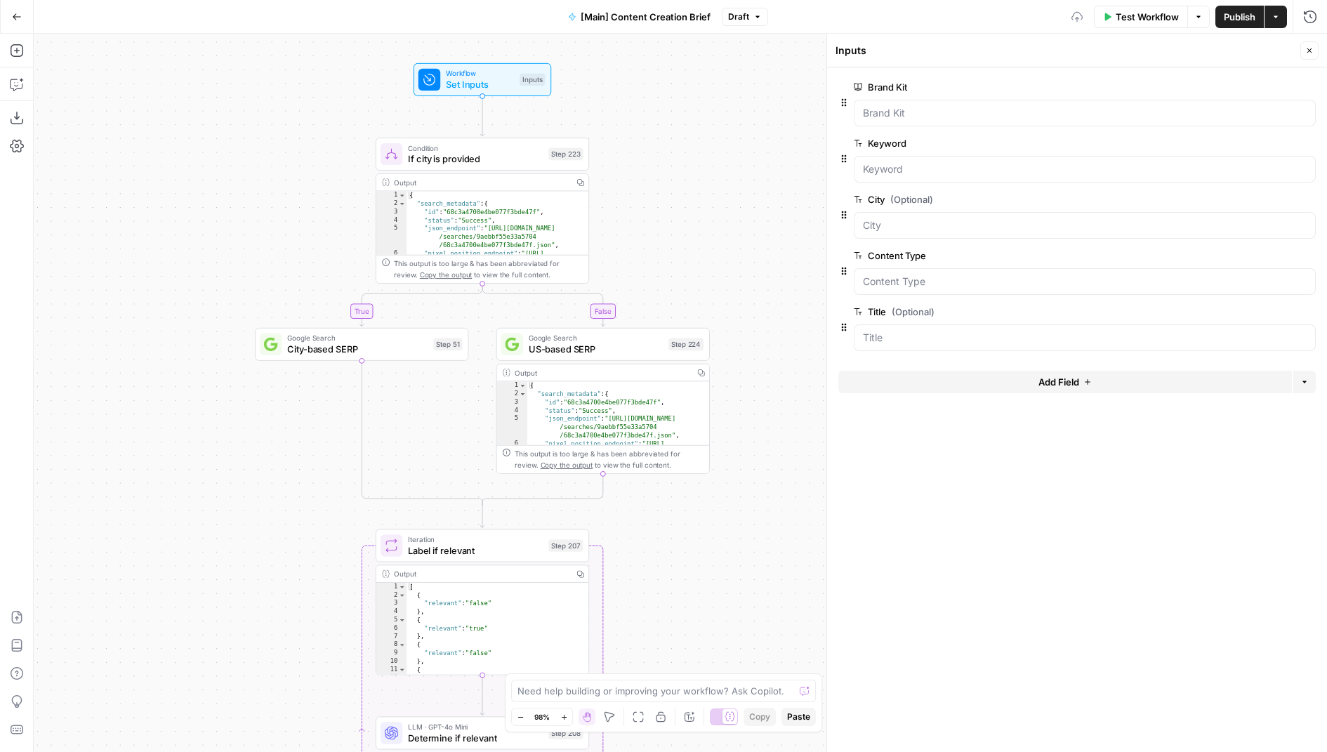
drag, startPoint x: 453, startPoint y: 467, endPoint x: 270, endPoint y: 463, distance: 183.2
click at [268, 462] on div "true false true false true false true false Workflow Set Inputs Inputs Conditio…" at bounding box center [680, 393] width 1293 height 718
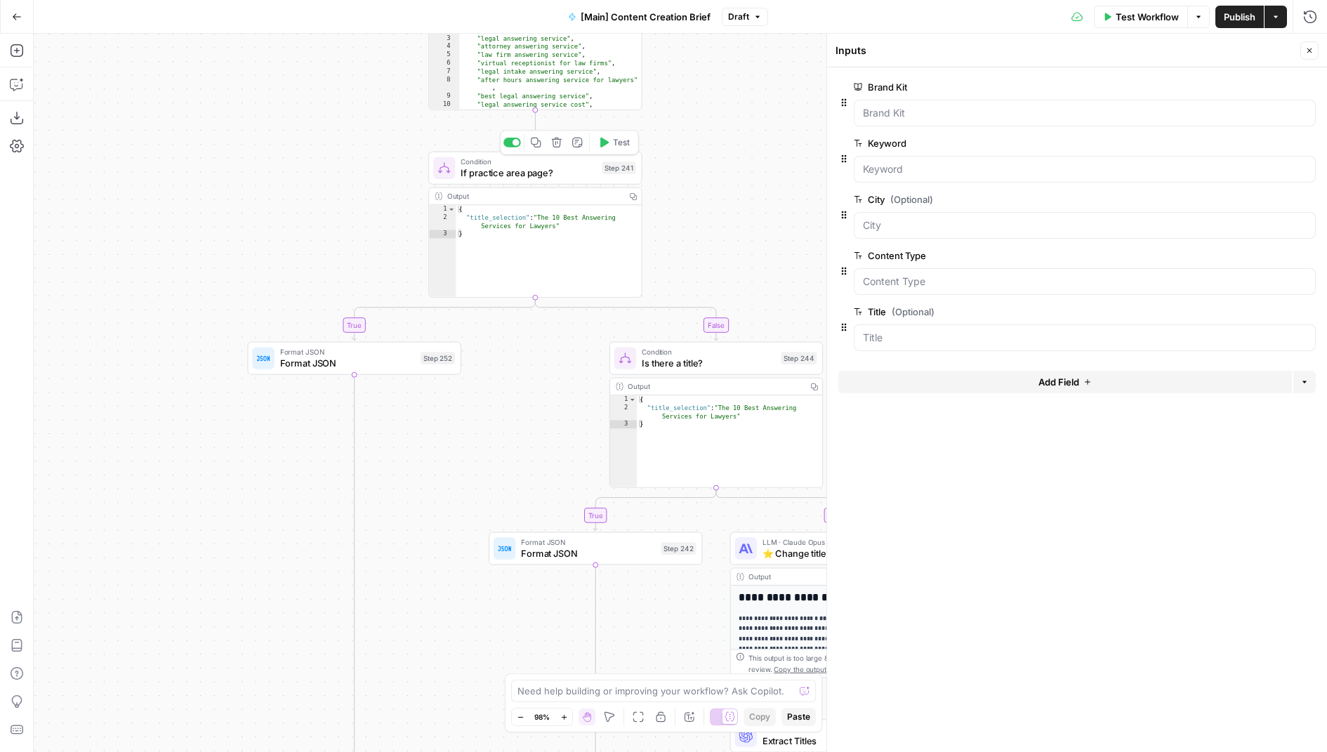
click at [481, 170] on span "If practice area page?" at bounding box center [527, 173] width 135 height 14
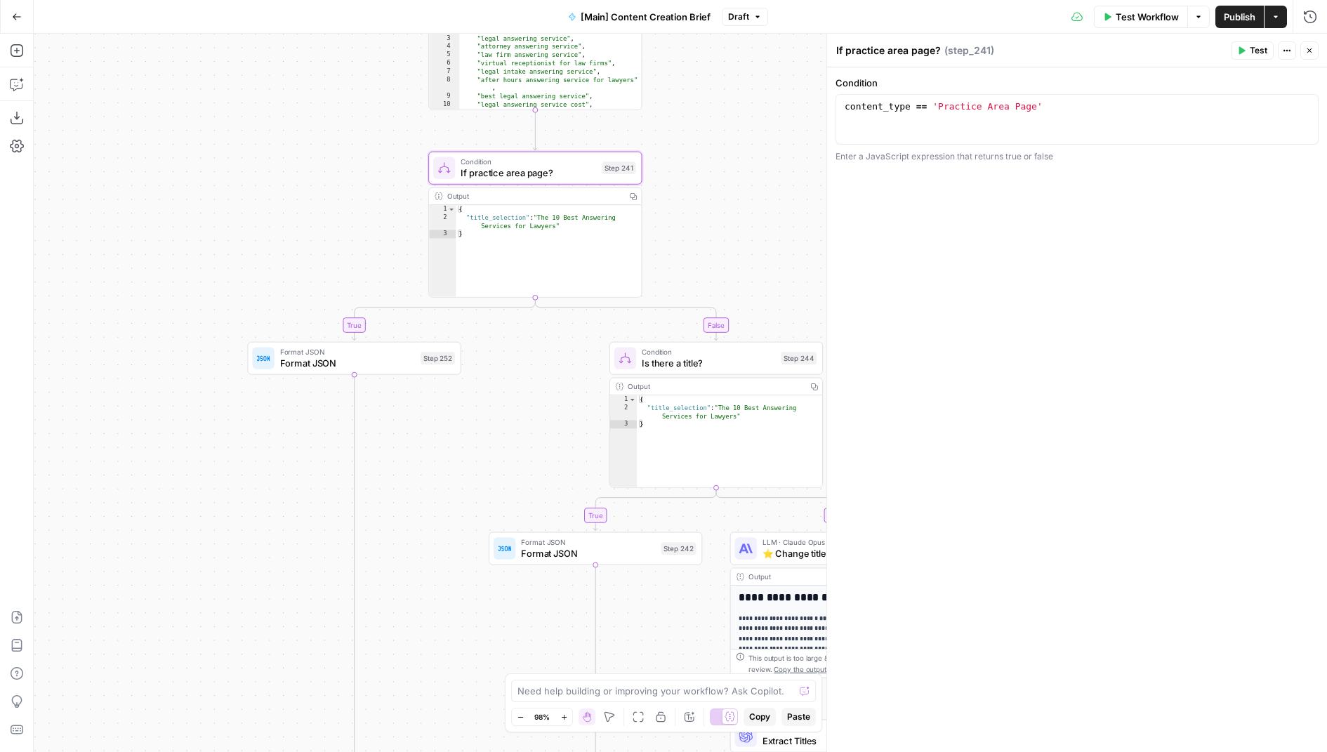
click at [272, 225] on div "true false true false true false true false Workflow Set Inputs Inputs Conditio…" at bounding box center [680, 393] width 1293 height 718
click at [1313, 48] on icon "button" at bounding box center [1309, 50] width 8 height 8
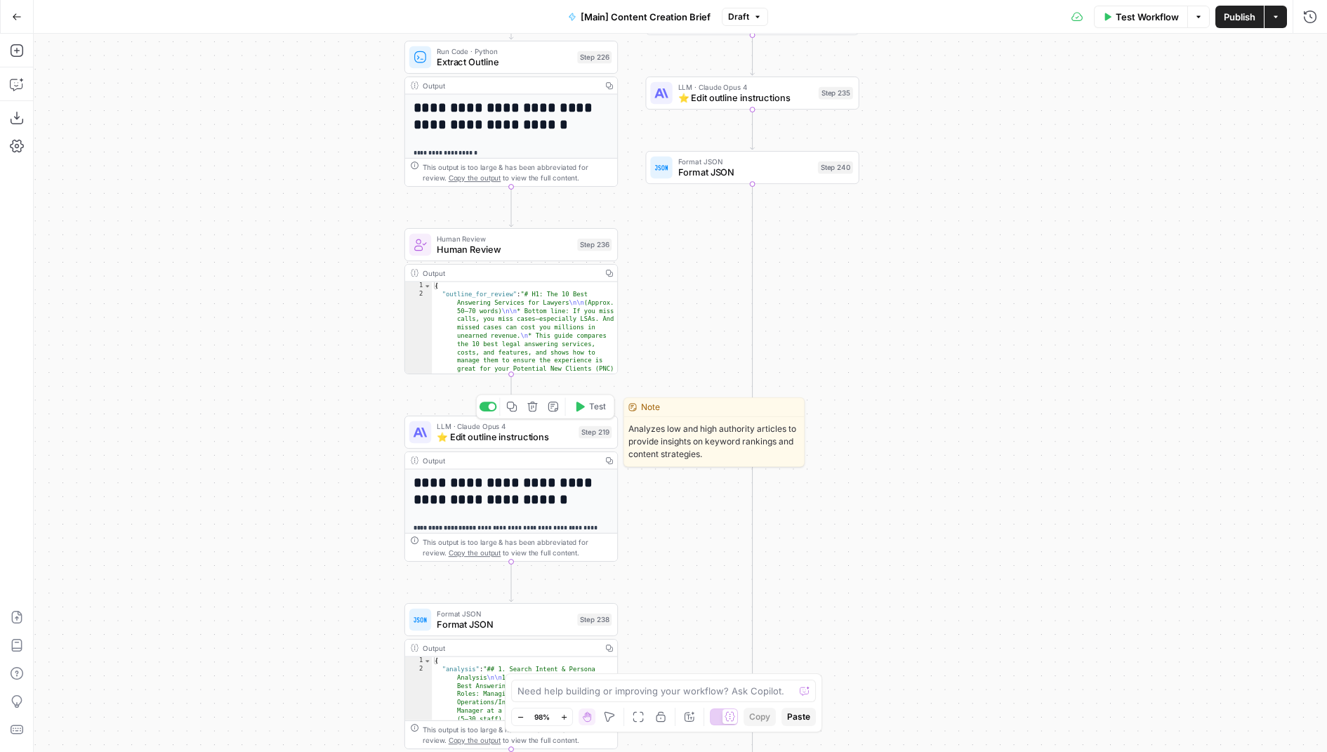
click at [484, 428] on span "LLM · Claude Opus 4" at bounding box center [505, 425] width 136 height 11
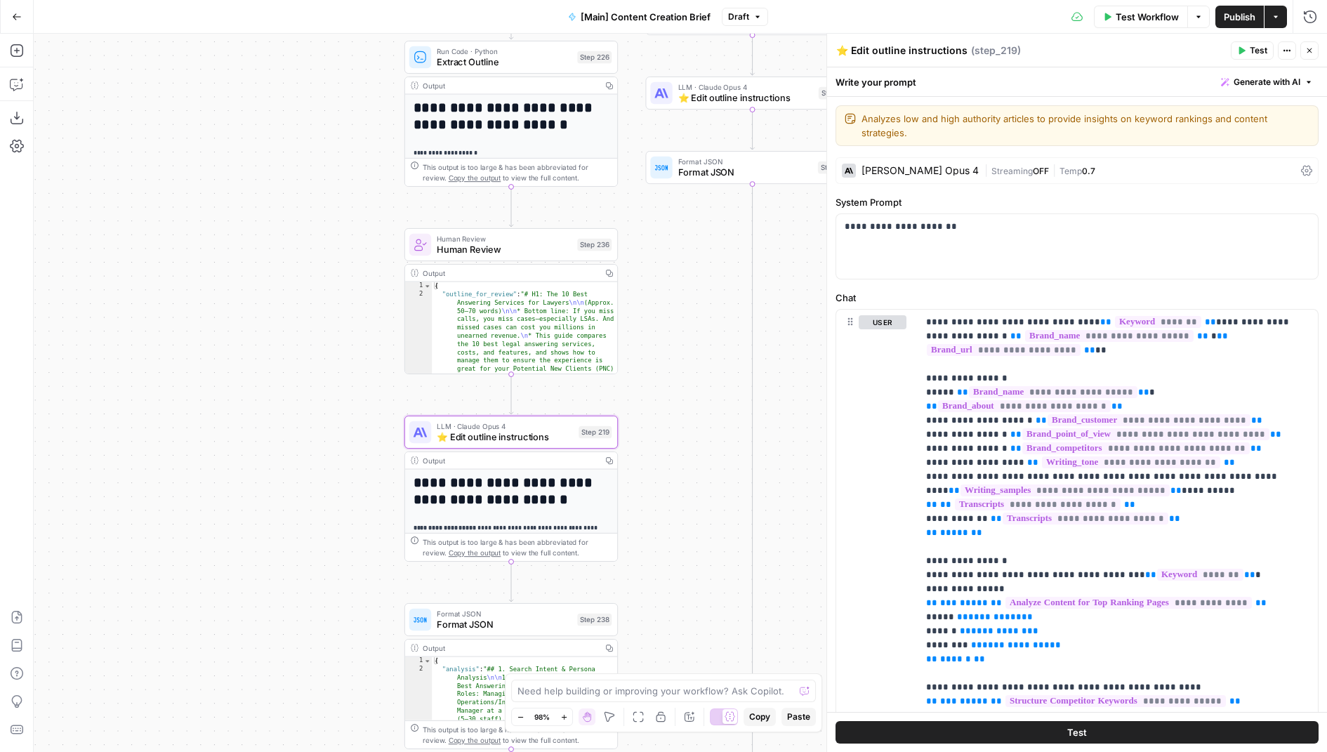
click at [1310, 51] on icon "button" at bounding box center [1309, 50] width 8 height 8
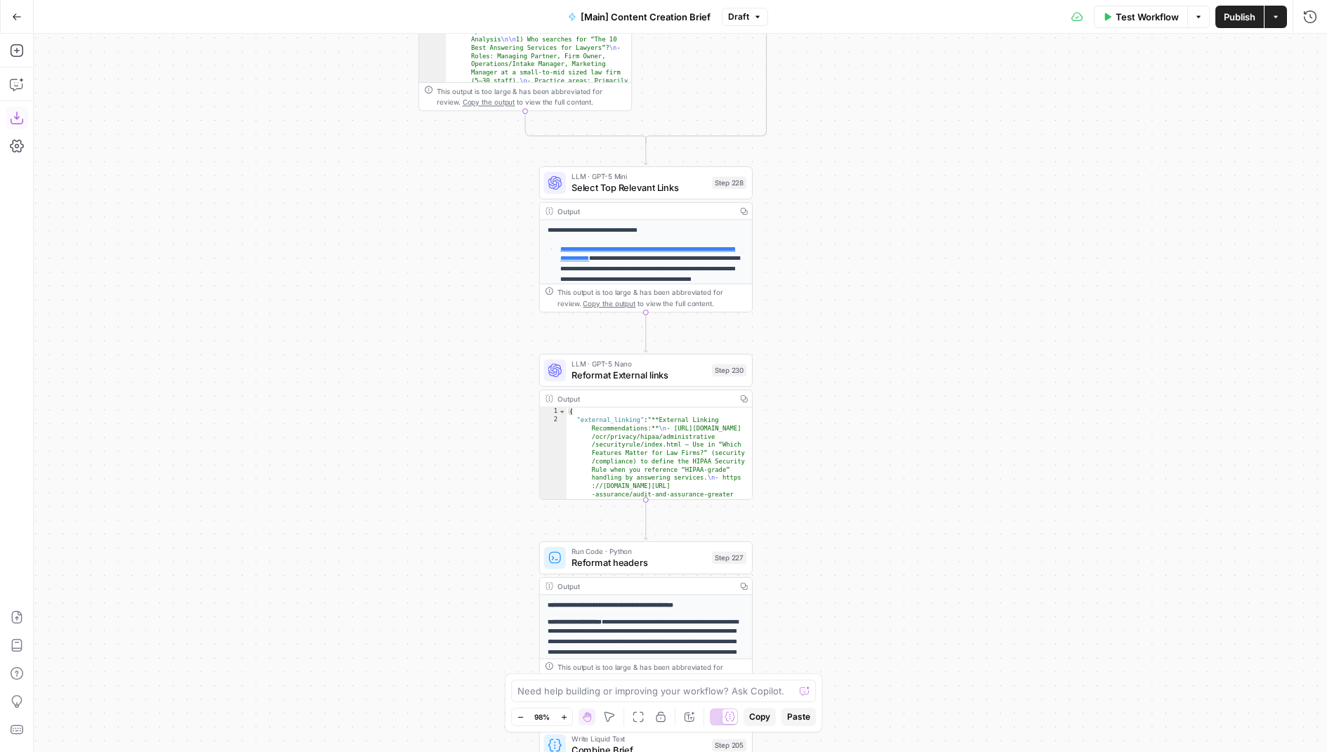
click at [13, 111] on icon "button" at bounding box center [17, 118] width 14 height 14
click at [27, 23] on button "Go Back" at bounding box center [16, 16] width 25 height 25
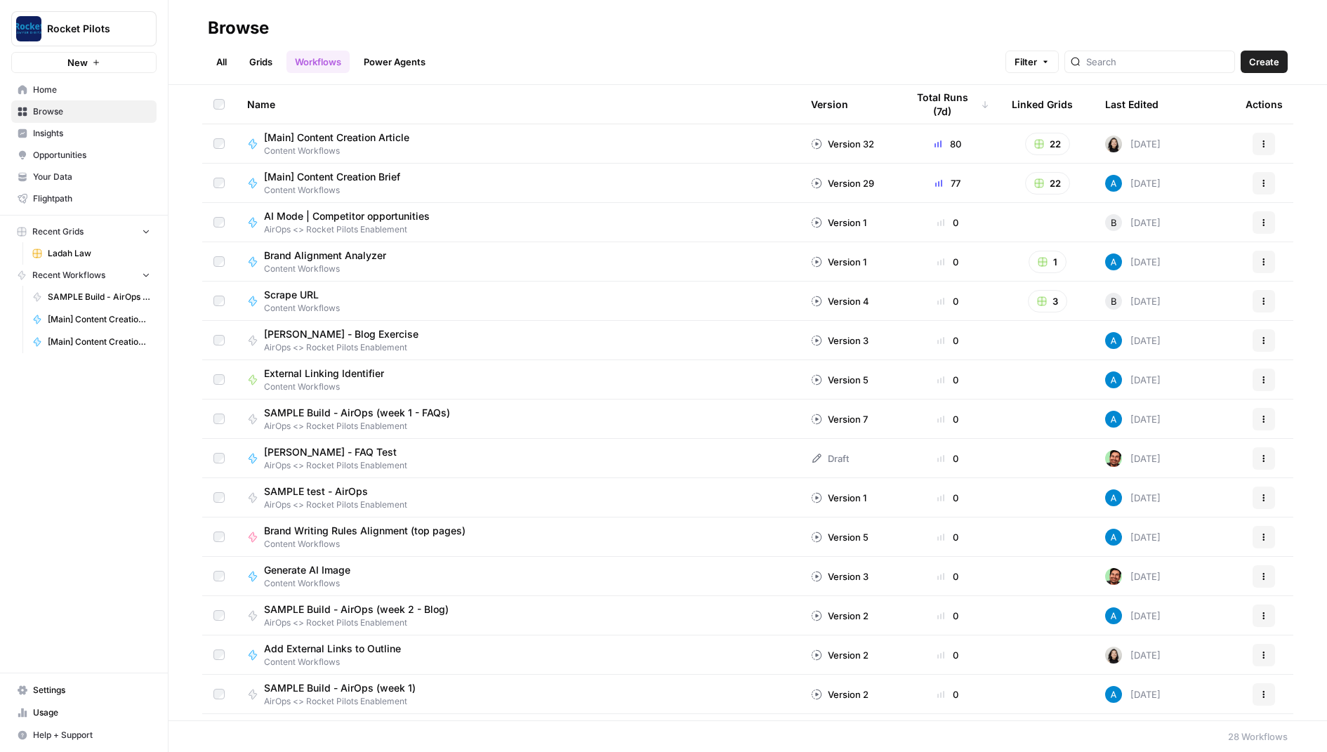
click at [71, 252] on span "Ladah Law" at bounding box center [99, 253] width 102 height 13
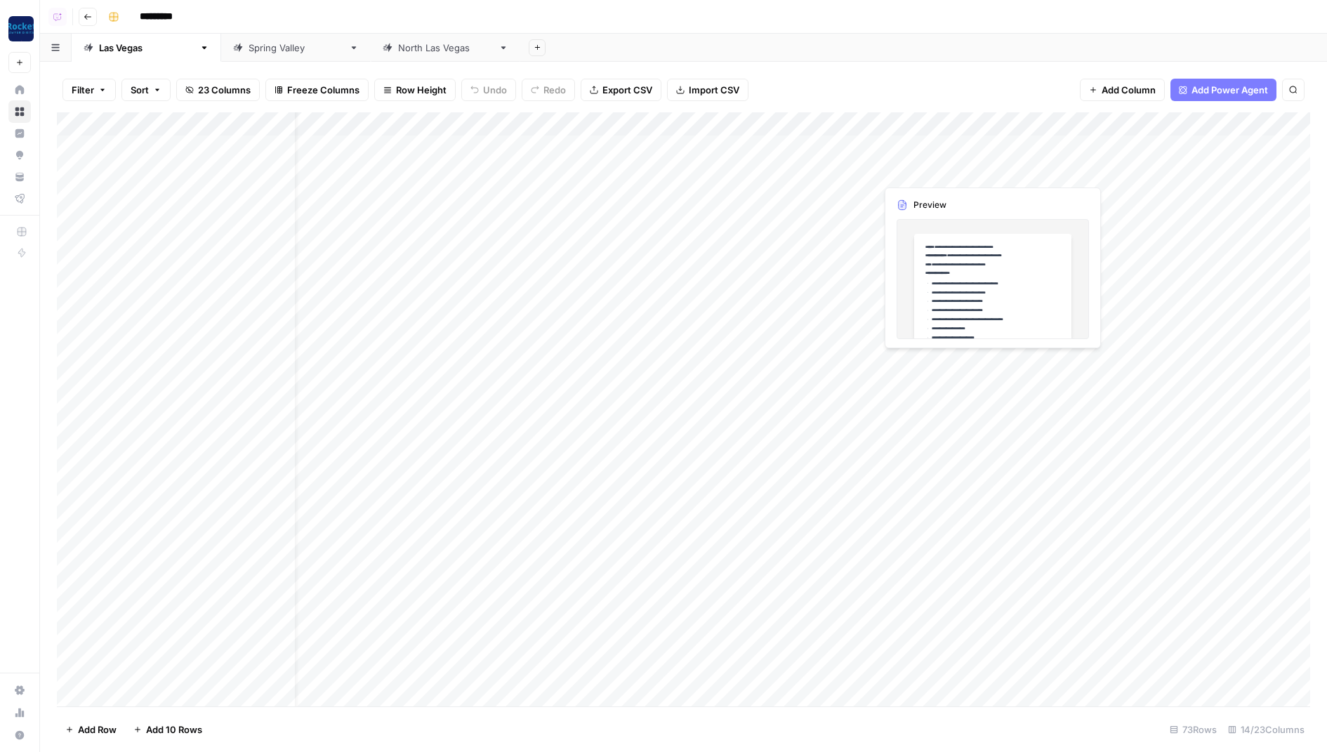
scroll to position [0, 223]
click at [950, 125] on div "Add Column" at bounding box center [683, 409] width 1253 height 595
click at [960, 255] on span "Edit Workflow" at bounding box center [995, 262] width 123 height 14
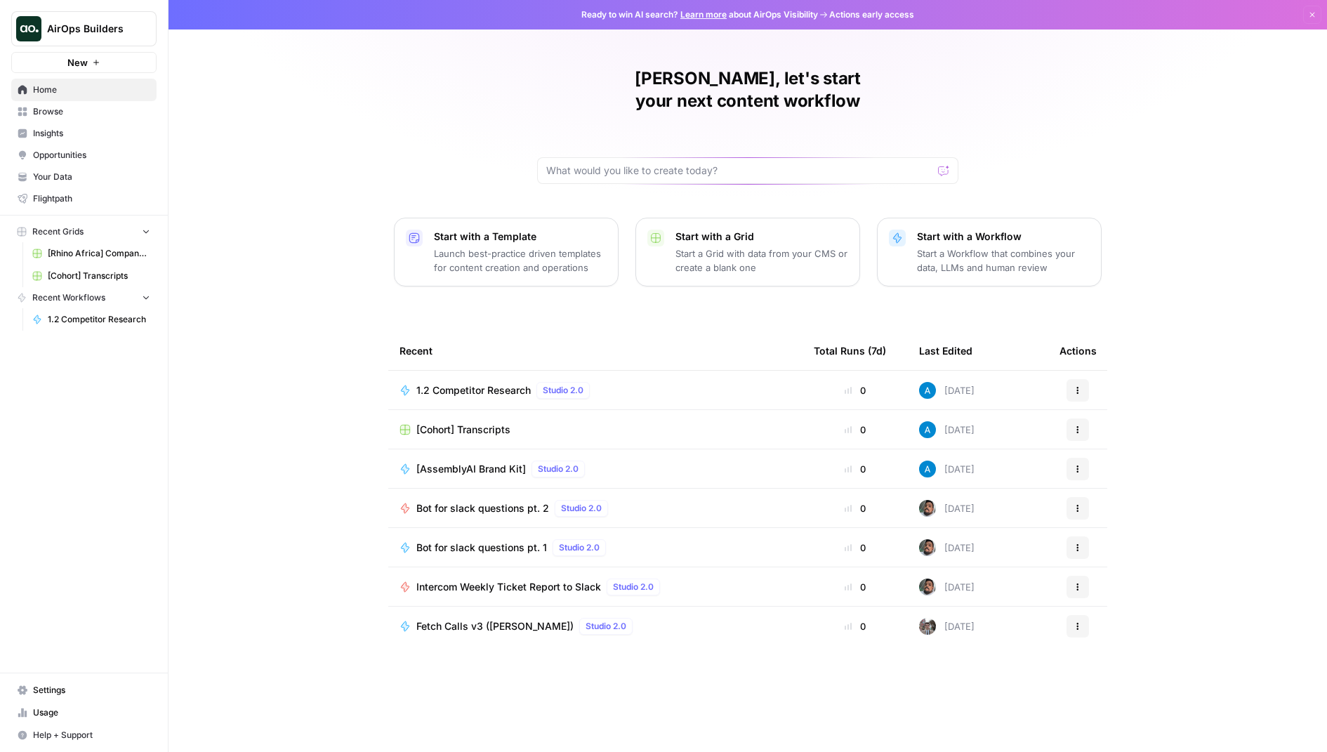
click at [113, 32] on span "AirOps Builders" at bounding box center [89, 29] width 85 height 14
type input "grow"
click at [145, 109] on span "AirOps Growth" at bounding box center [135, 105] width 185 height 14
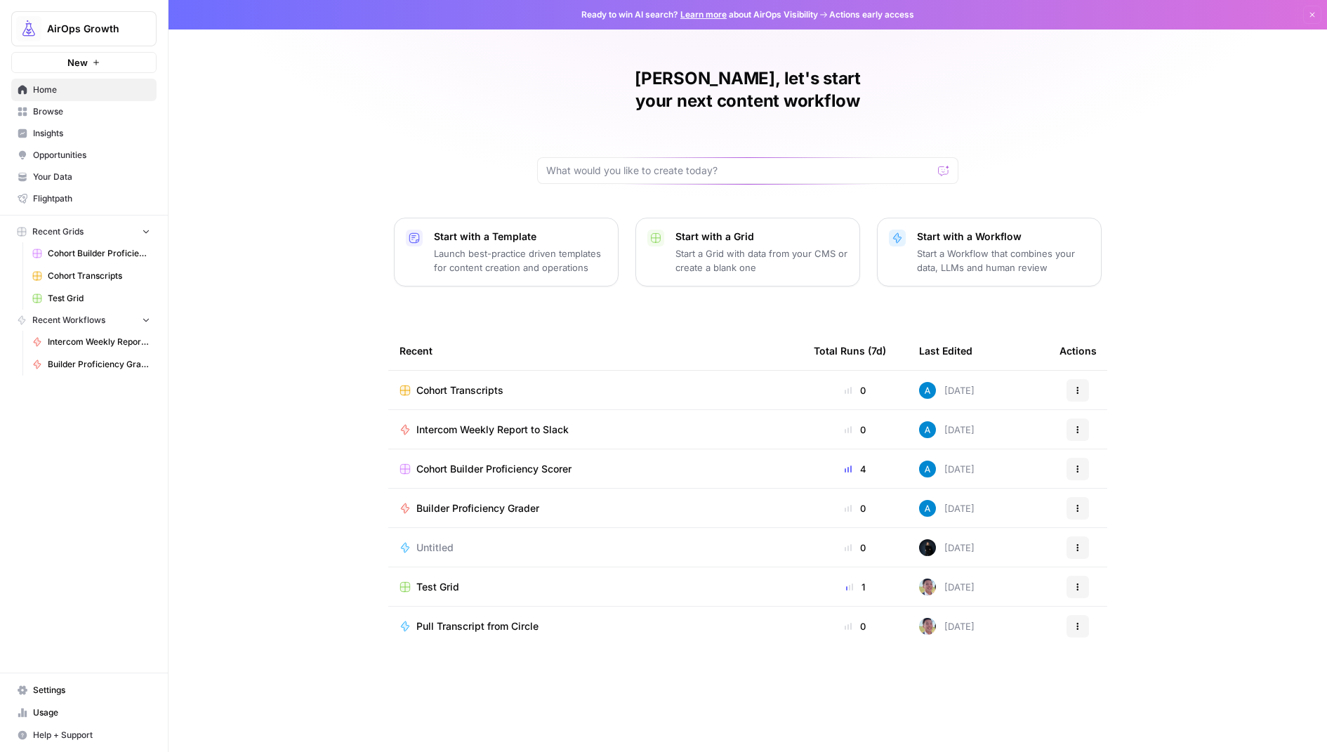
click at [98, 112] on span "Browse" at bounding box center [91, 111] width 117 height 13
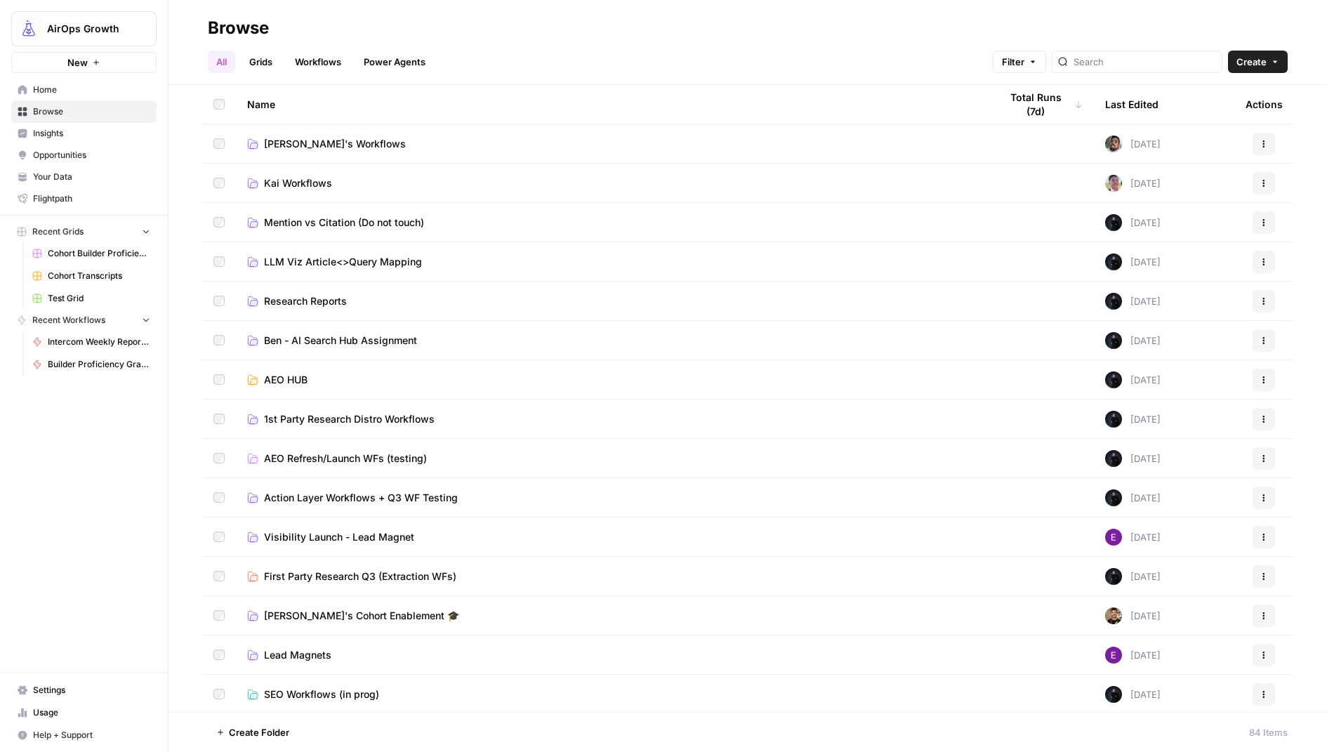
click at [1242, 58] on span "Create" at bounding box center [1251, 62] width 30 height 14
click at [1212, 97] on span "Folder" at bounding box center [1230, 95] width 79 height 14
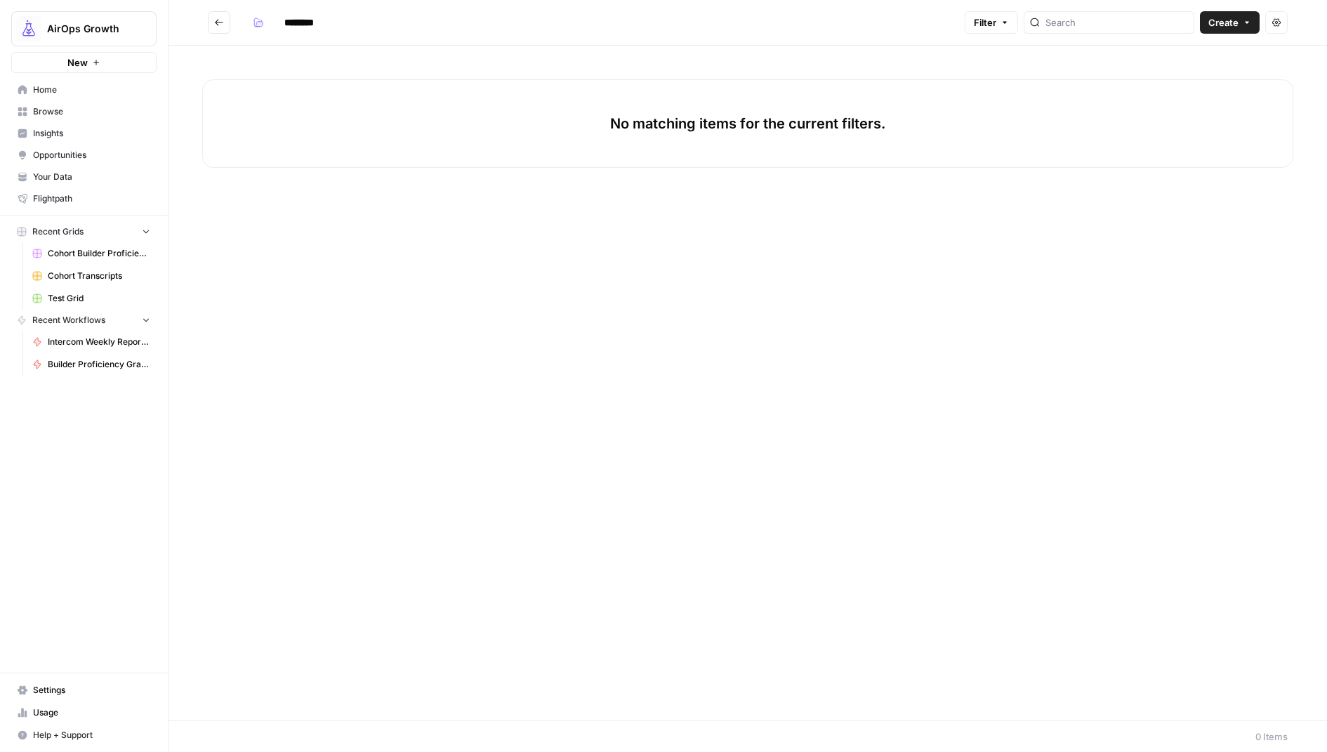
click at [303, 22] on input "********" at bounding box center [317, 22] width 79 height 22
type input "*"
type input "**********"
click at [1226, 27] on span "Create" at bounding box center [1223, 22] width 30 height 14
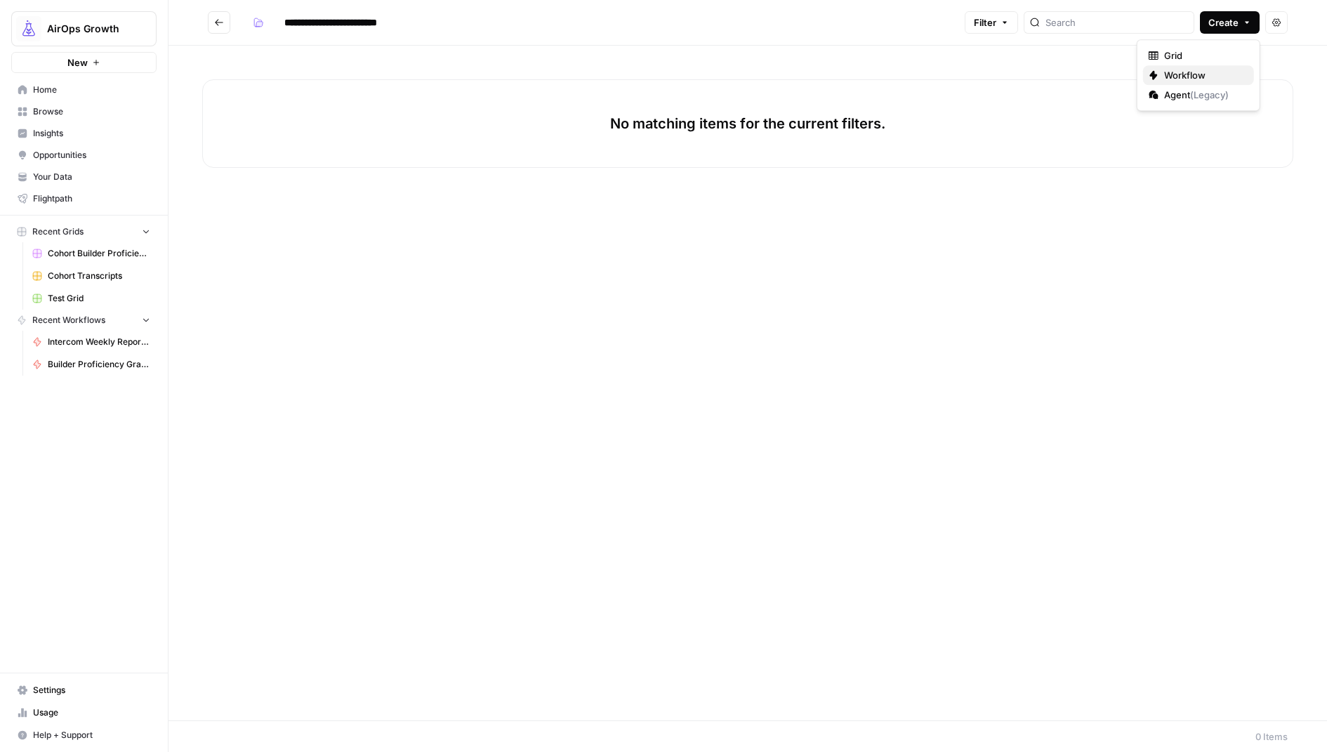
click at [1179, 79] on span "Workflow" at bounding box center [1203, 75] width 79 height 14
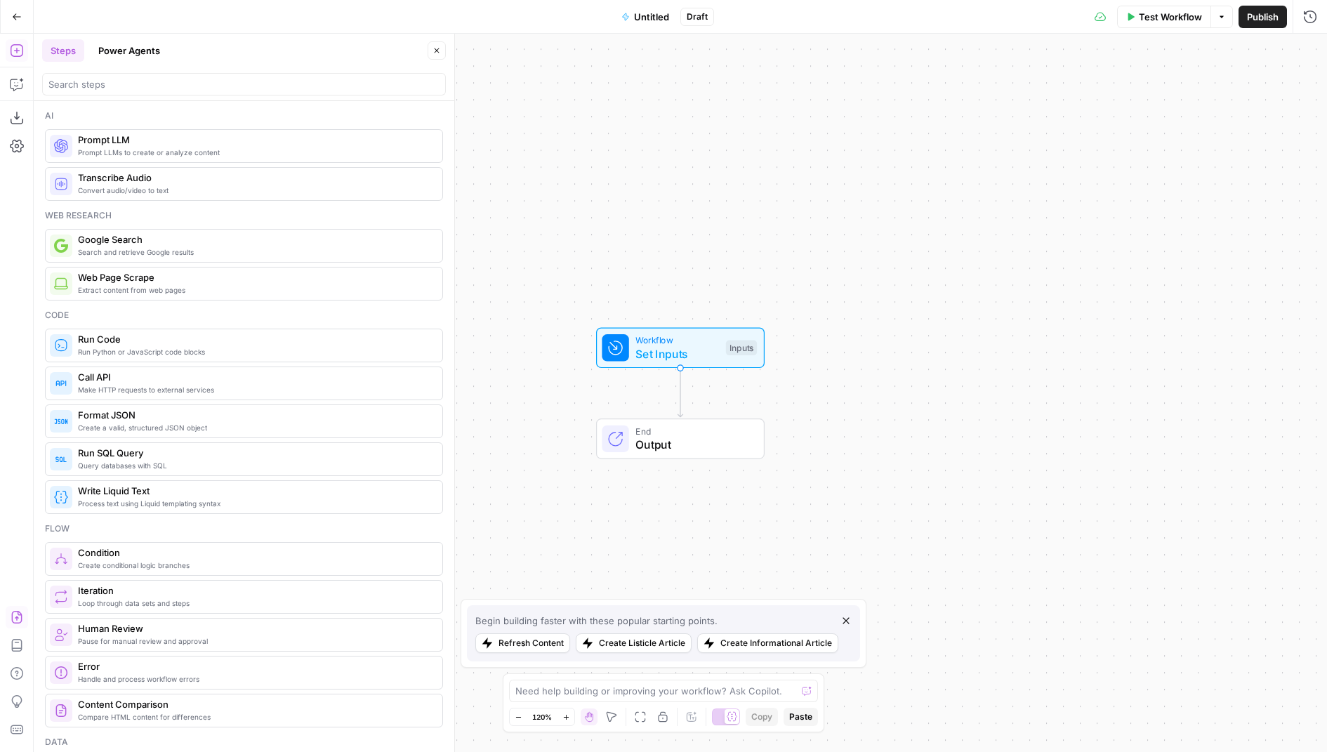
click at [15, 620] on icon "button" at bounding box center [17, 617] width 14 height 14
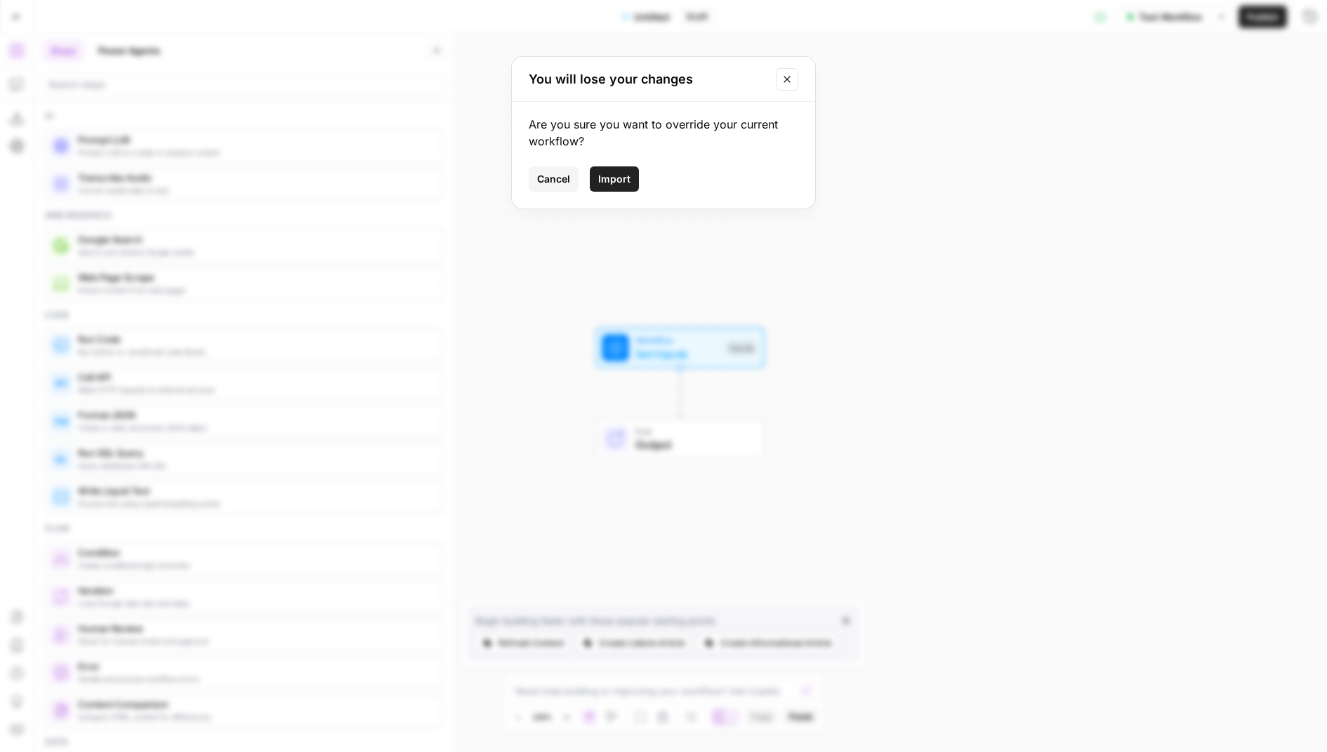
click at [611, 181] on span "Import" at bounding box center [614, 179] width 32 height 14
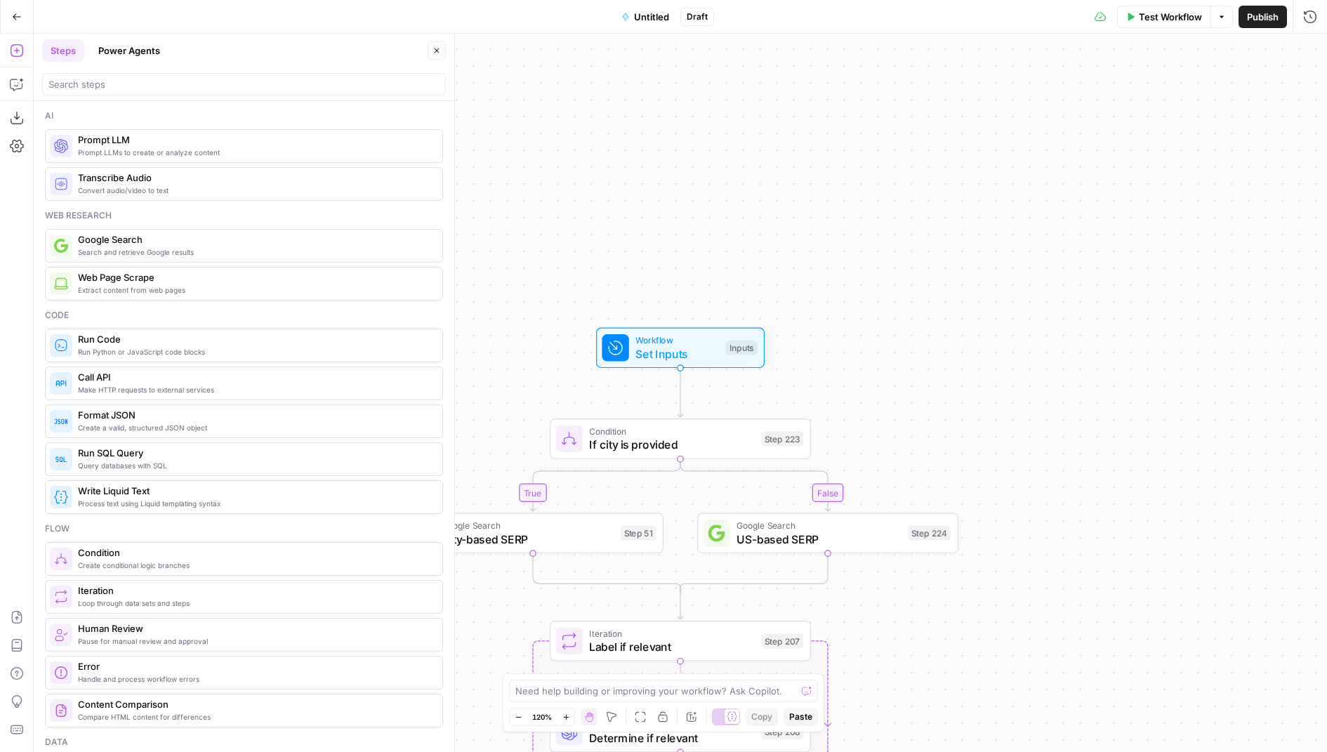
click at [434, 50] on icon "button" at bounding box center [436, 50] width 8 height 8
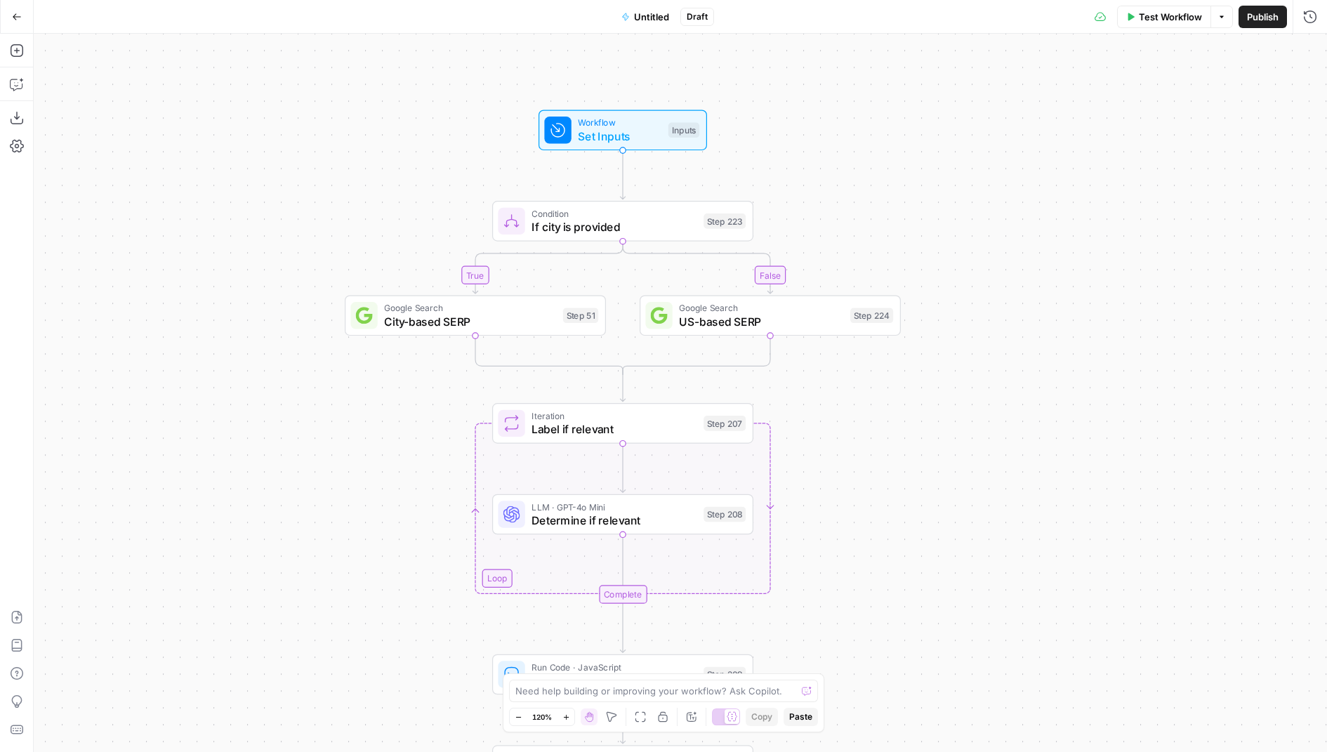
drag, startPoint x: 669, startPoint y: 248, endPoint x: 611, endPoint y: 30, distance: 225.1
click at [611, 29] on div "Go Back Untitled Draft Test Workflow Options Publish Run History Add Steps Copi…" at bounding box center [663, 376] width 1327 height 752
click at [644, 20] on span "Untitled" at bounding box center [651, 17] width 35 height 14
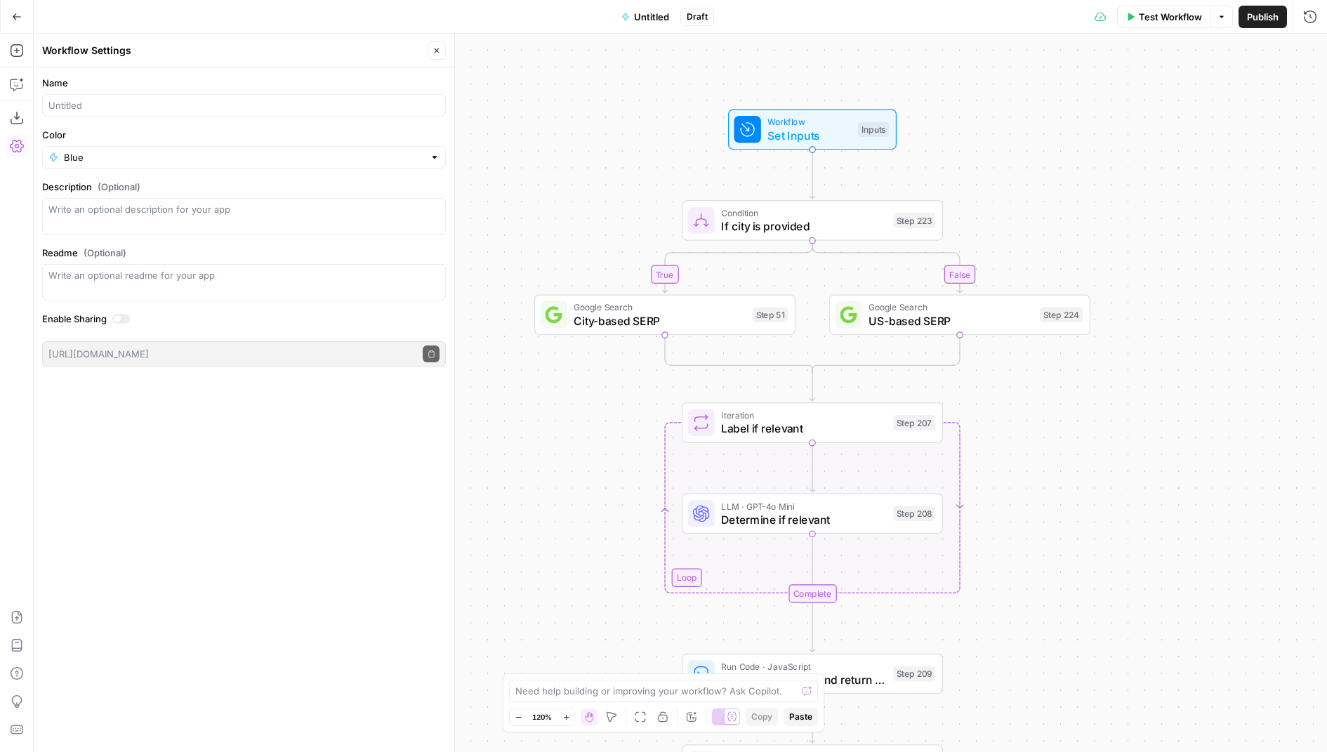
click at [282, 78] on label "Name" at bounding box center [244, 83] width 404 height 14
click at [282, 98] on input "Name" at bounding box center [243, 105] width 391 height 14
click at [656, 13] on span "Untitled" at bounding box center [651, 17] width 35 height 14
click at [639, 13] on span "Untitled" at bounding box center [651, 17] width 35 height 14
click at [112, 78] on label "Name" at bounding box center [244, 83] width 404 height 14
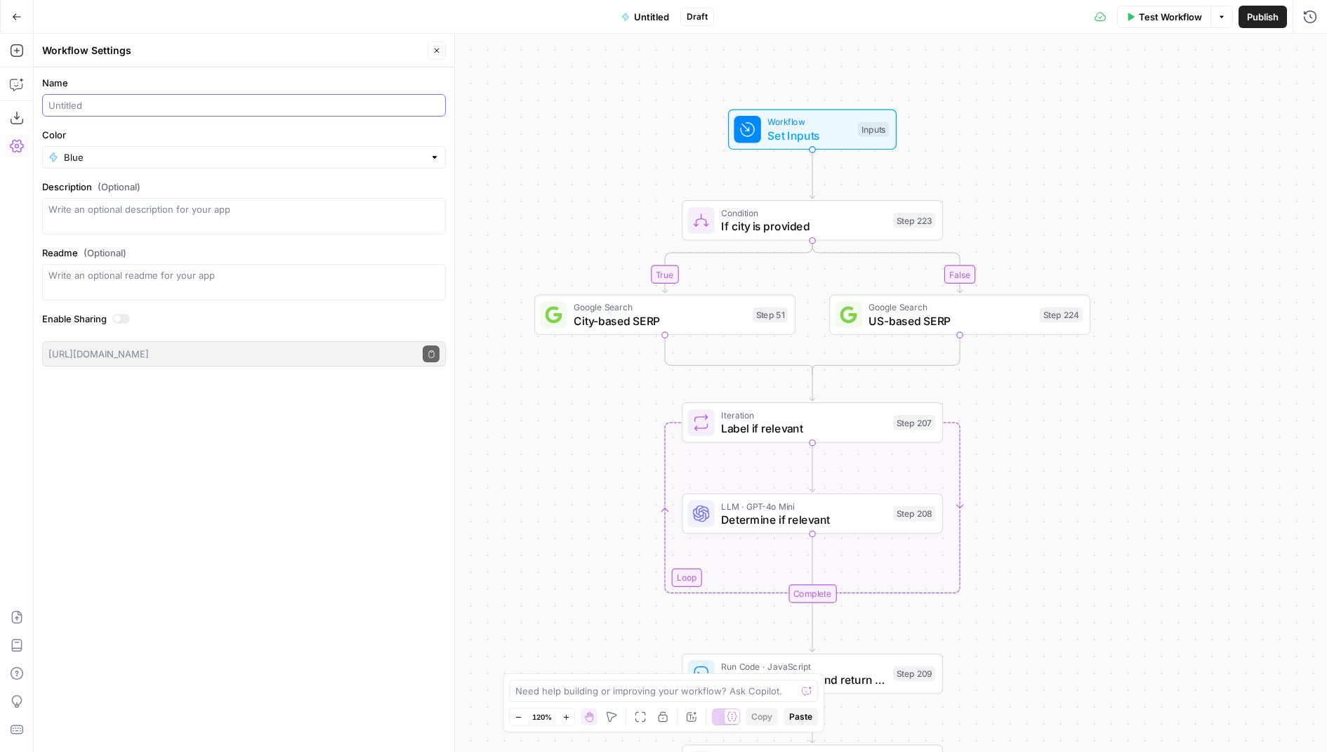
click at [112, 98] on input "Name" at bounding box center [243, 105] width 391 height 14
type input "Content Brief Creation"
click at [141, 153] on input "Color" at bounding box center [244, 157] width 360 height 14
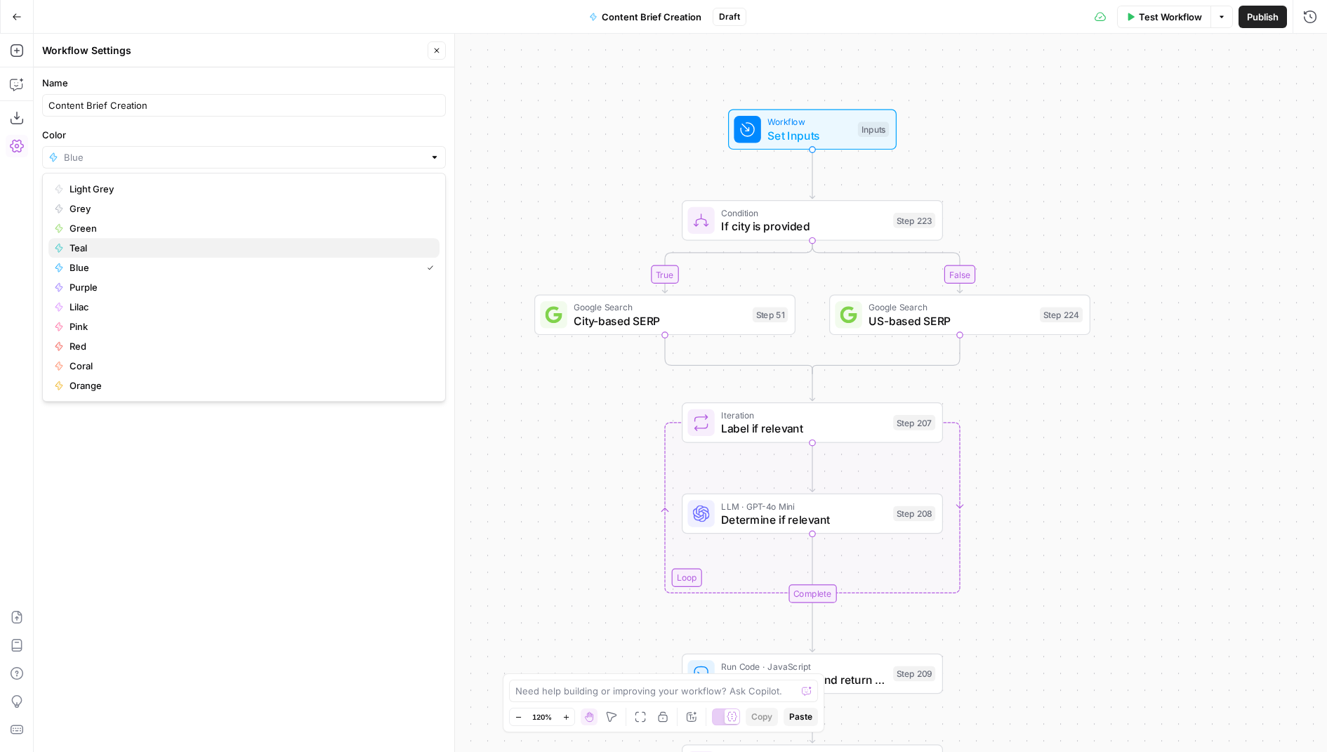
click at [134, 244] on span "Teal" at bounding box center [248, 248] width 359 height 14
type input "Teal"
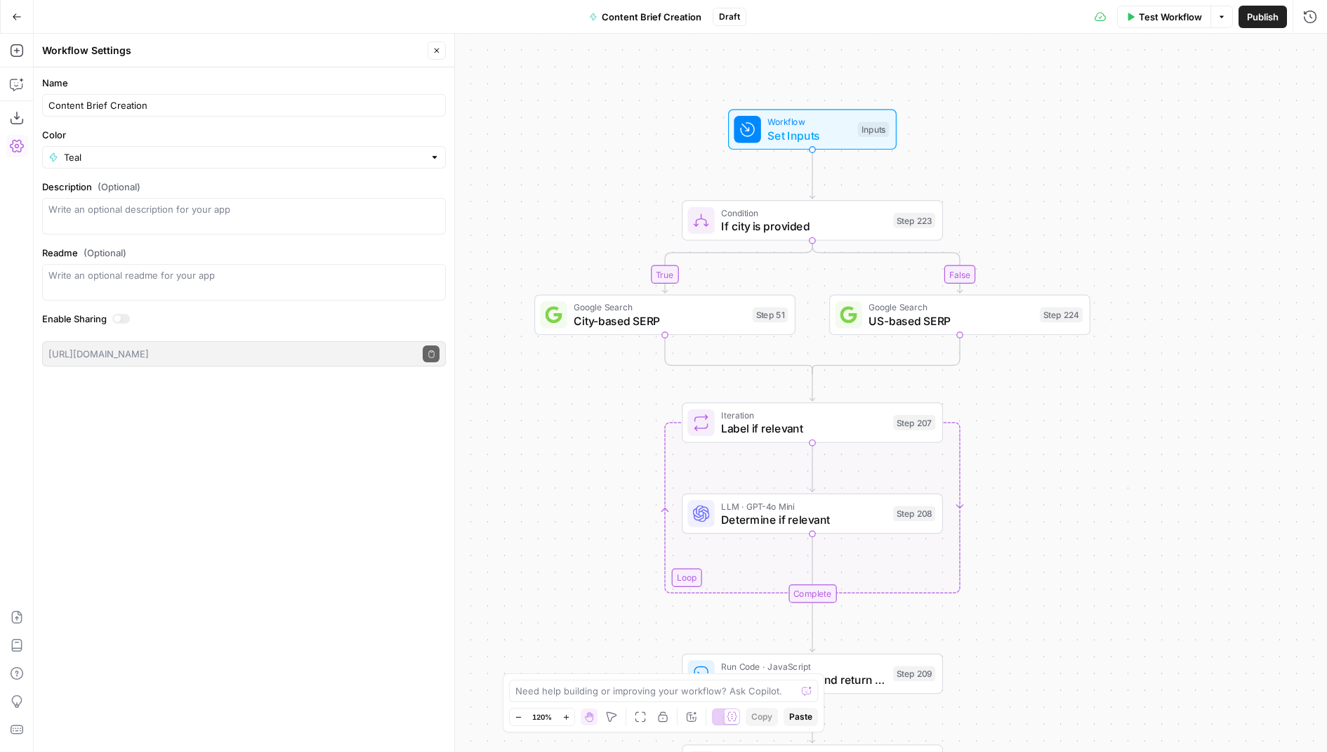
click at [436, 49] on icon "button" at bounding box center [436, 50] width 5 height 5
click at [1273, 11] on span "Publish" at bounding box center [1263, 17] width 32 height 14
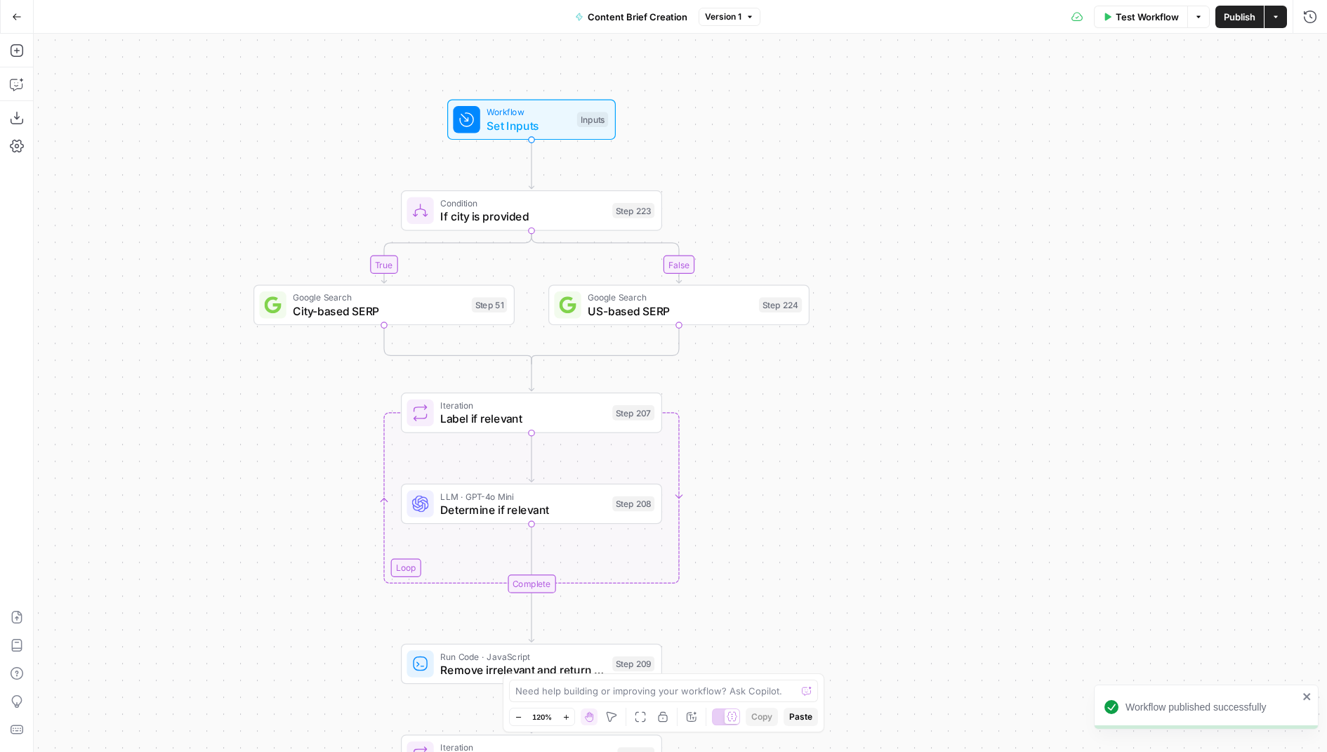
drag, startPoint x: 638, startPoint y: 154, endPoint x: 371, endPoint y: 155, distance: 266.7
click at [359, 143] on div "true false true false true false true false Workflow Set Inputs Inputs Conditio…" at bounding box center [680, 393] width 1293 height 718
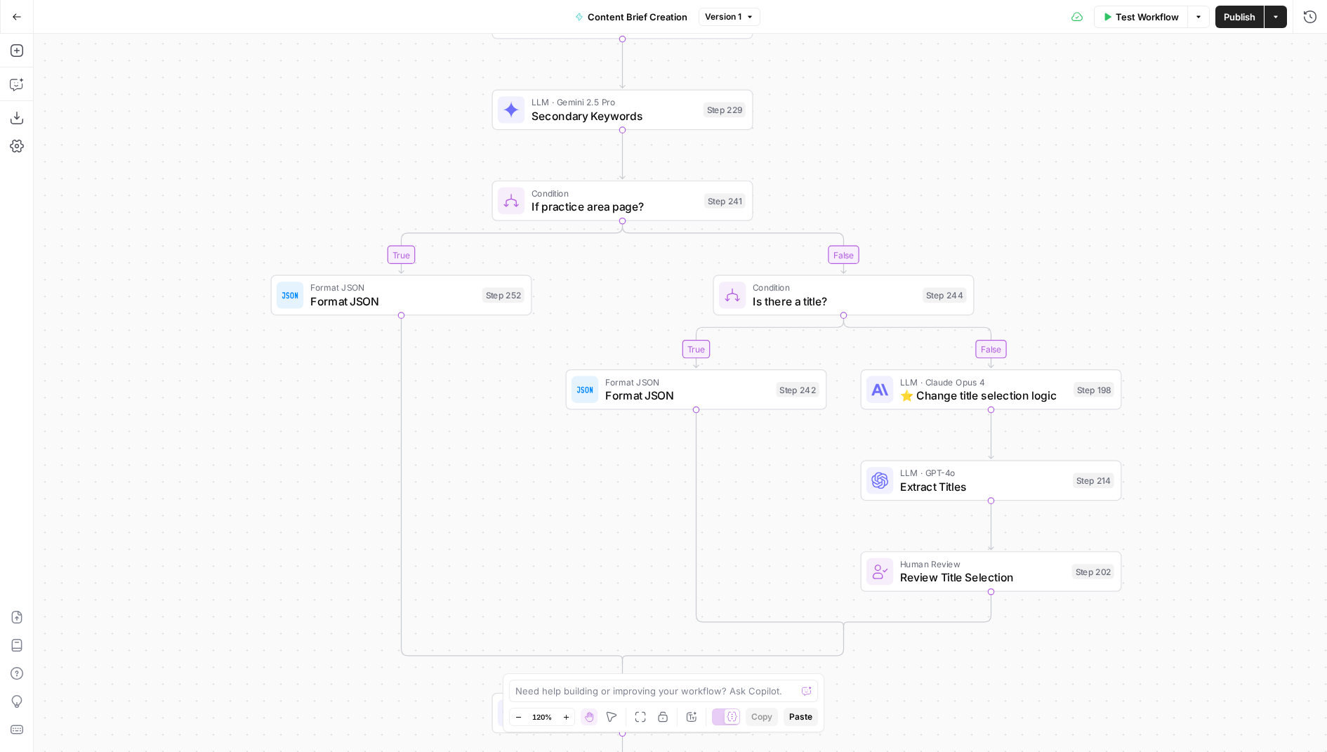
click at [956, 474] on span "LLM · GPT-4o" at bounding box center [983, 472] width 166 height 13
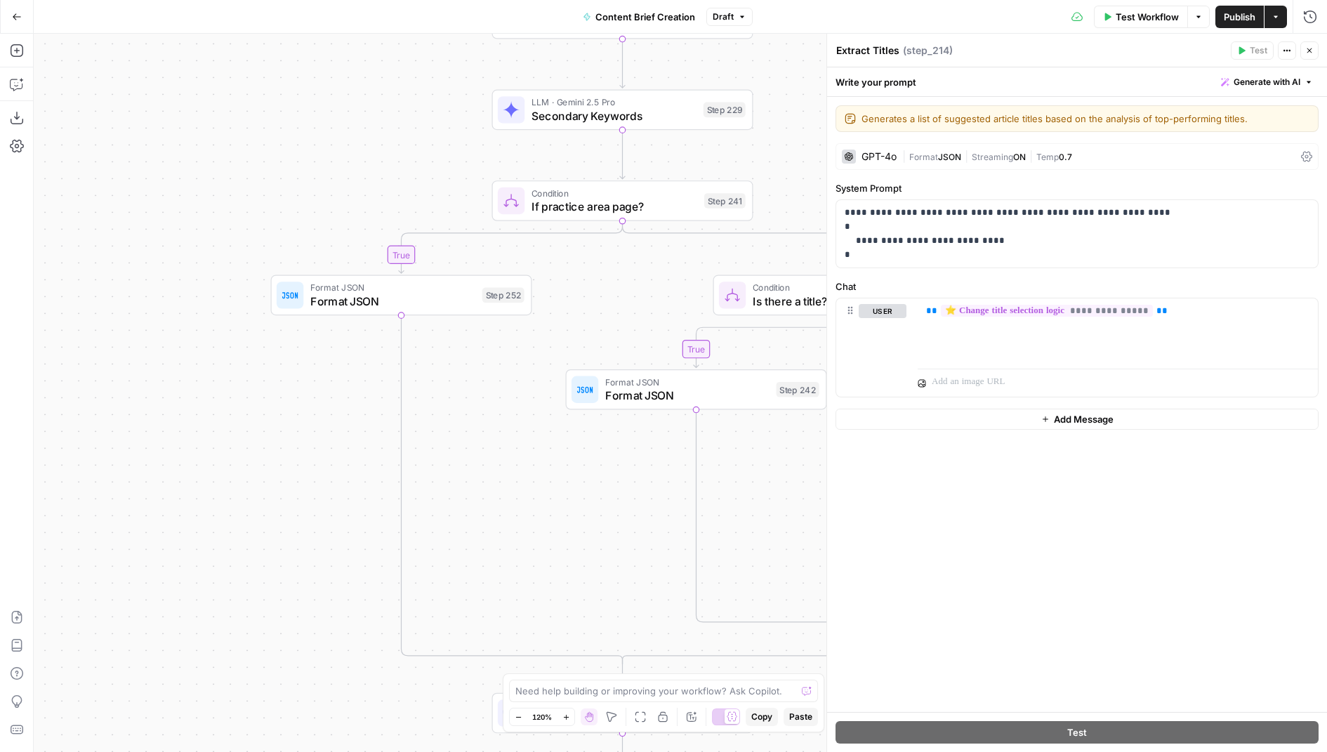
click at [1305, 49] on icon "button" at bounding box center [1309, 50] width 8 height 8
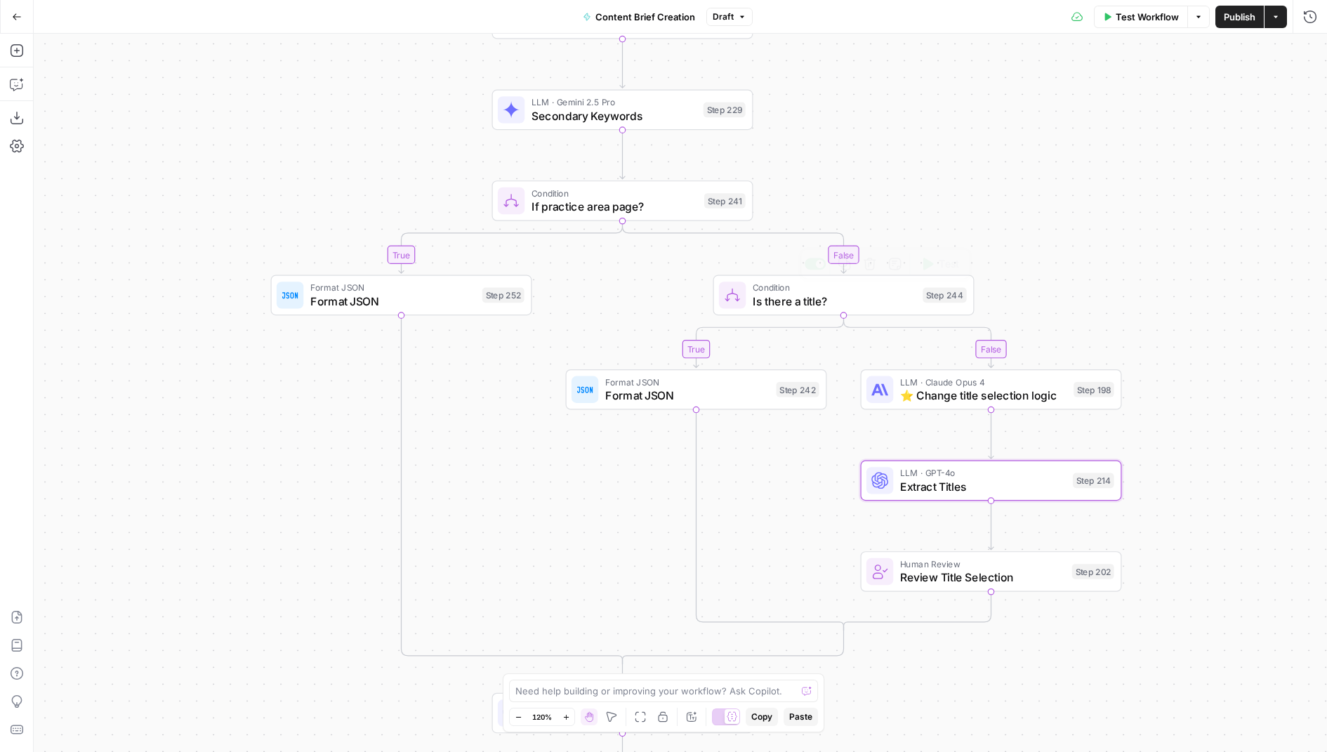
click at [959, 392] on span "⭐️ Change title selection logic" at bounding box center [983, 395] width 167 height 17
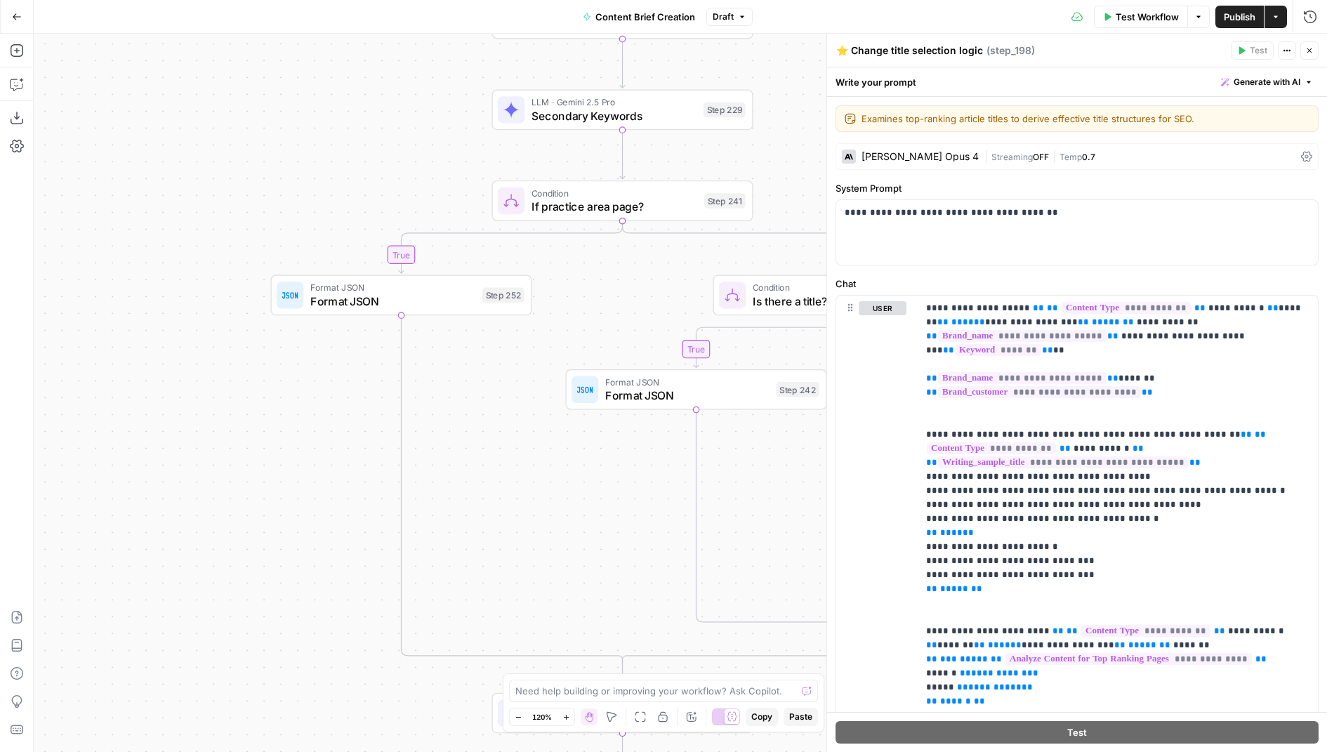
click at [1312, 55] on button "Close" at bounding box center [1309, 50] width 18 height 18
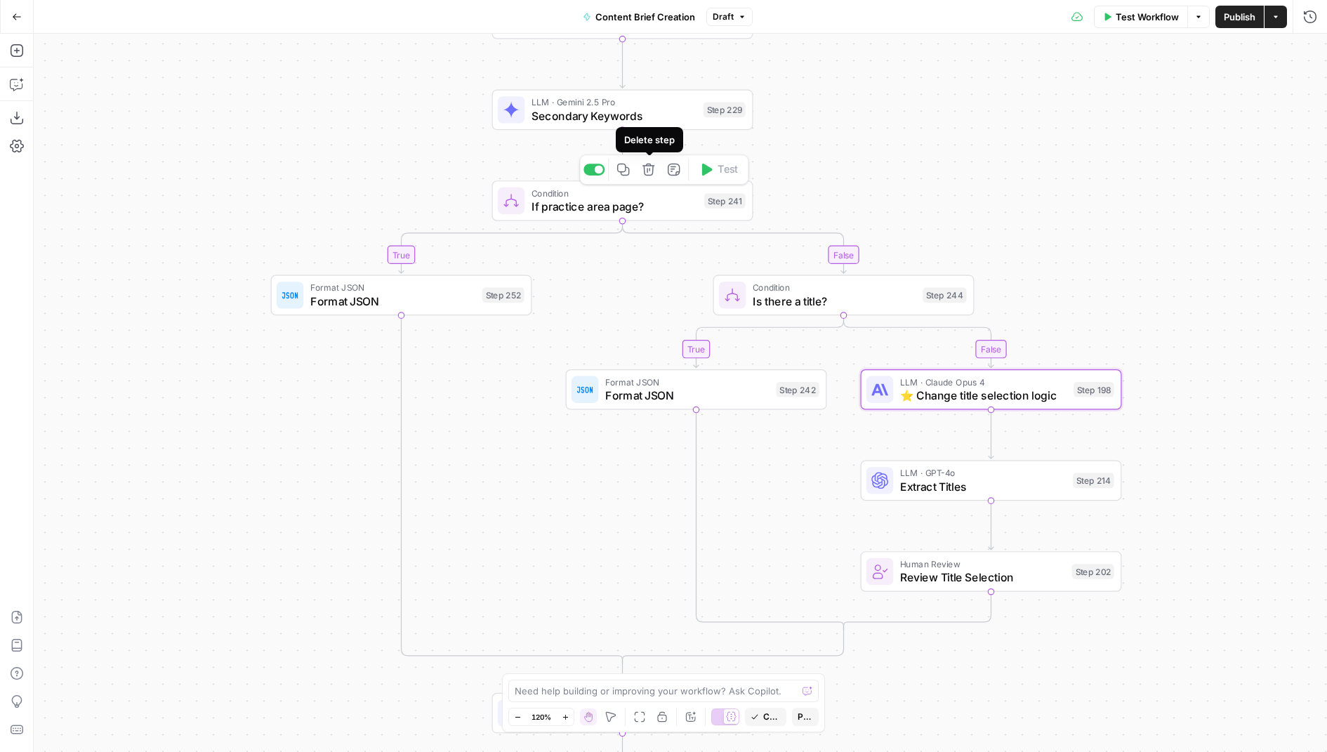
click at [651, 175] on icon "button" at bounding box center [648, 170] width 12 height 12
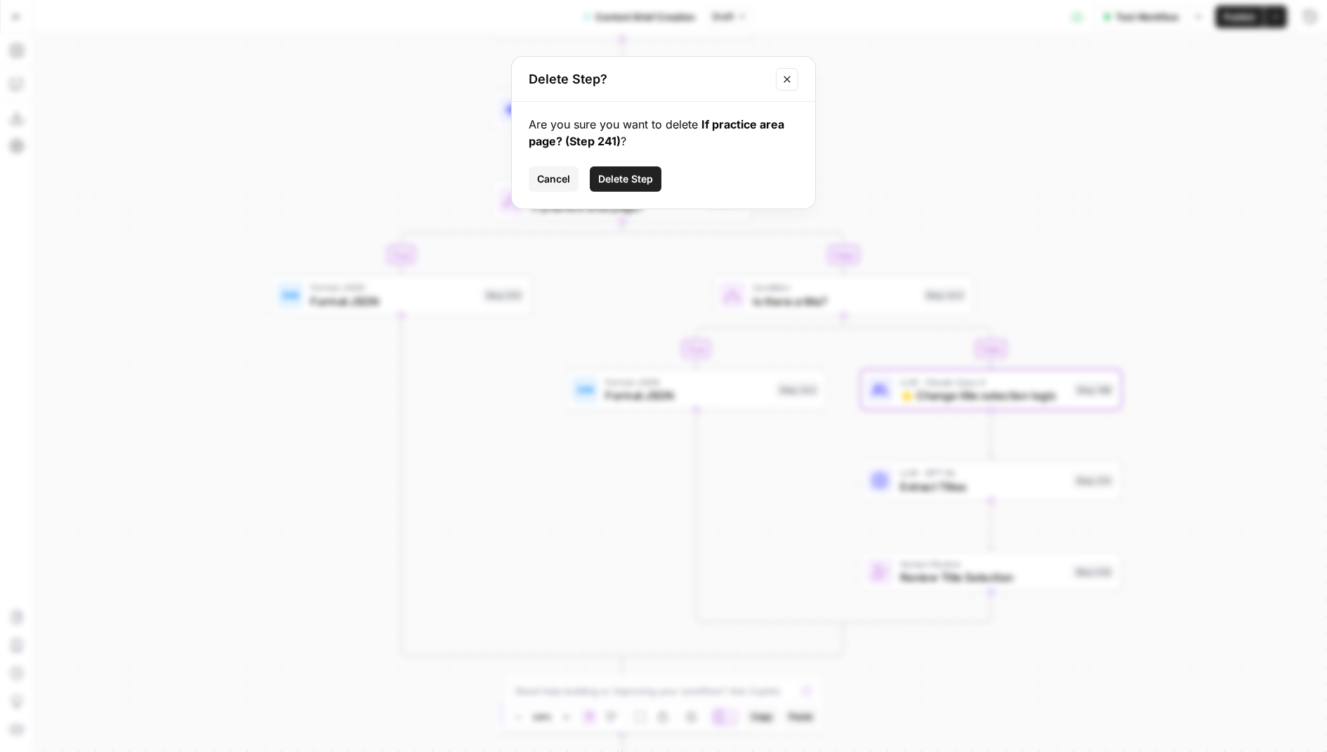
click at [792, 74] on button "Close modal" at bounding box center [787, 79] width 22 height 22
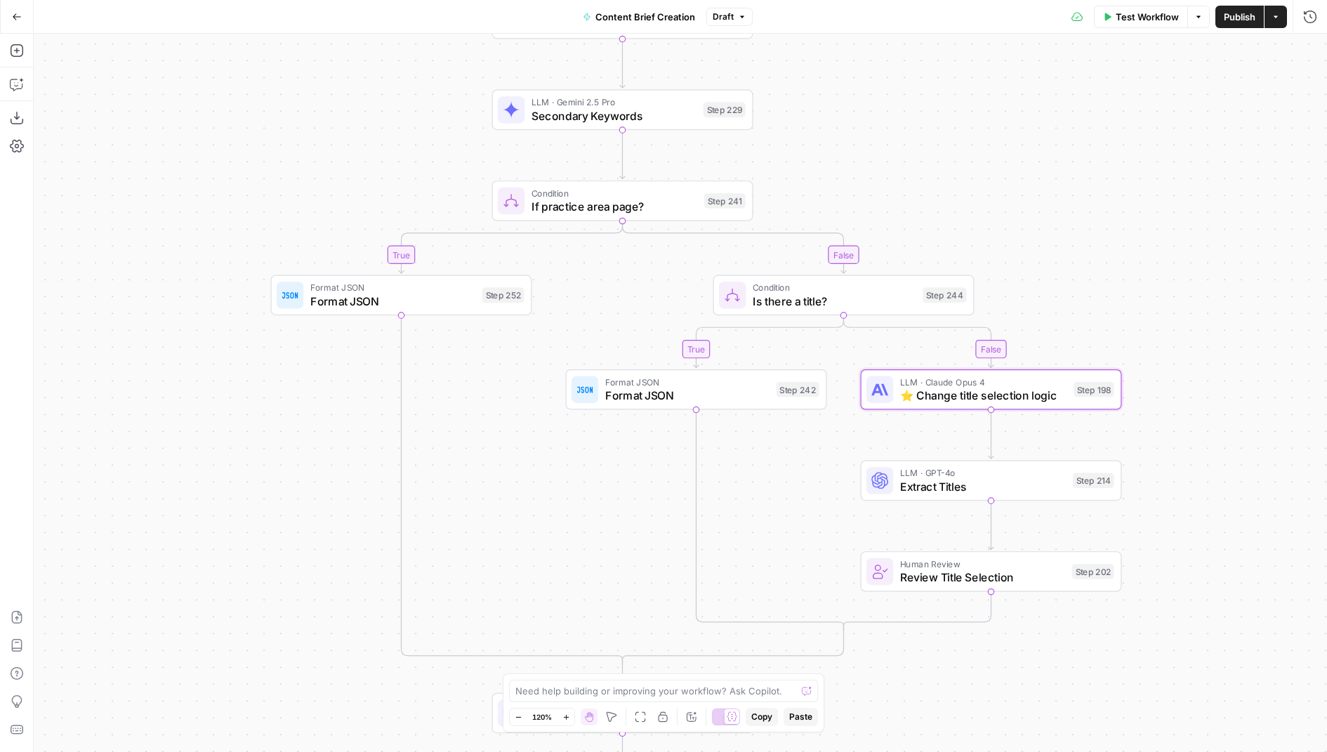
click at [661, 399] on span "Format JSON" at bounding box center [687, 395] width 164 height 17
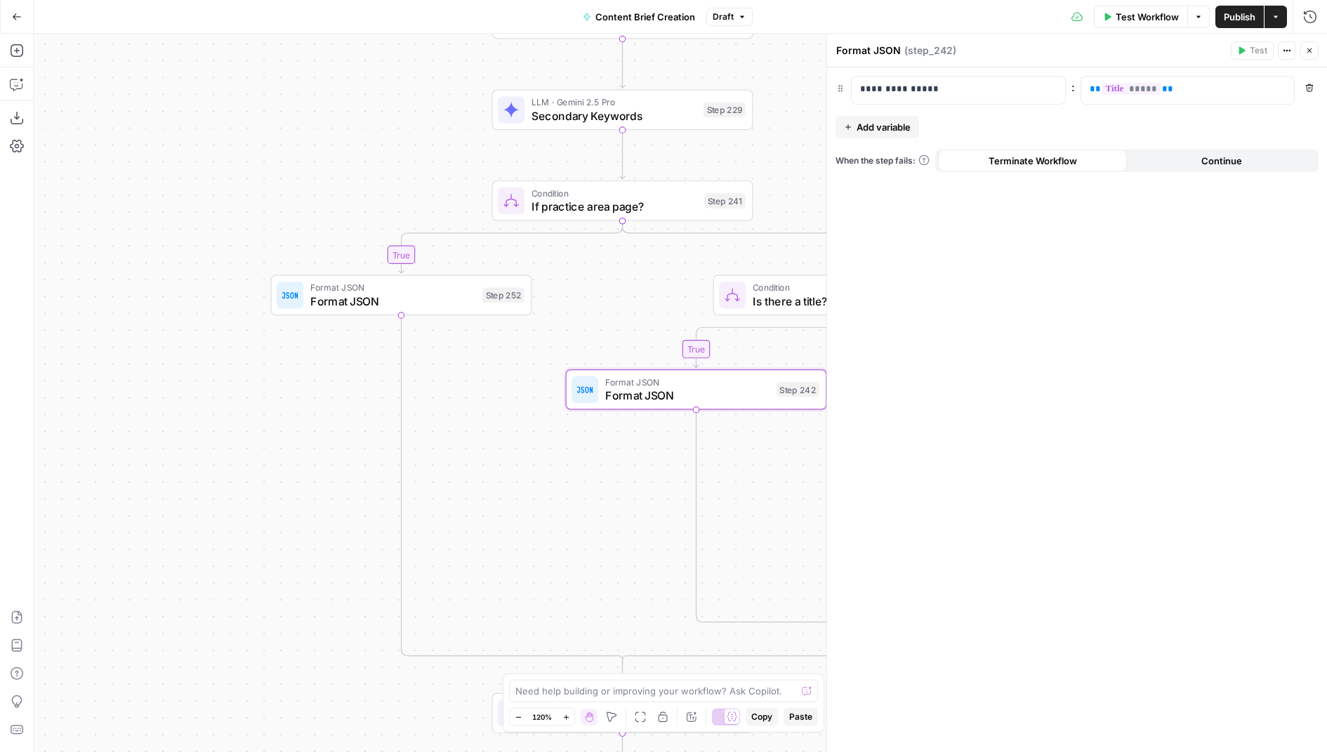
click at [1310, 45] on button "Close" at bounding box center [1309, 50] width 18 height 18
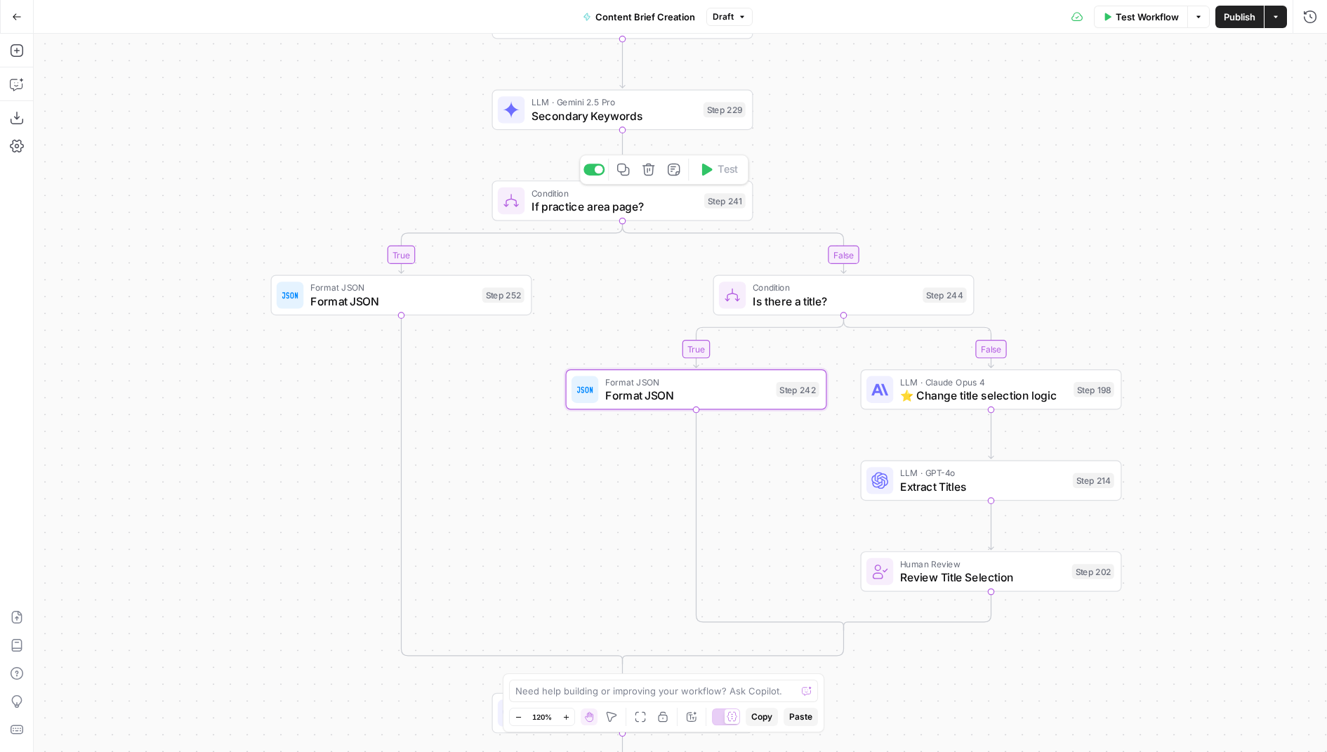
click at [653, 175] on icon "button" at bounding box center [648, 169] width 13 height 13
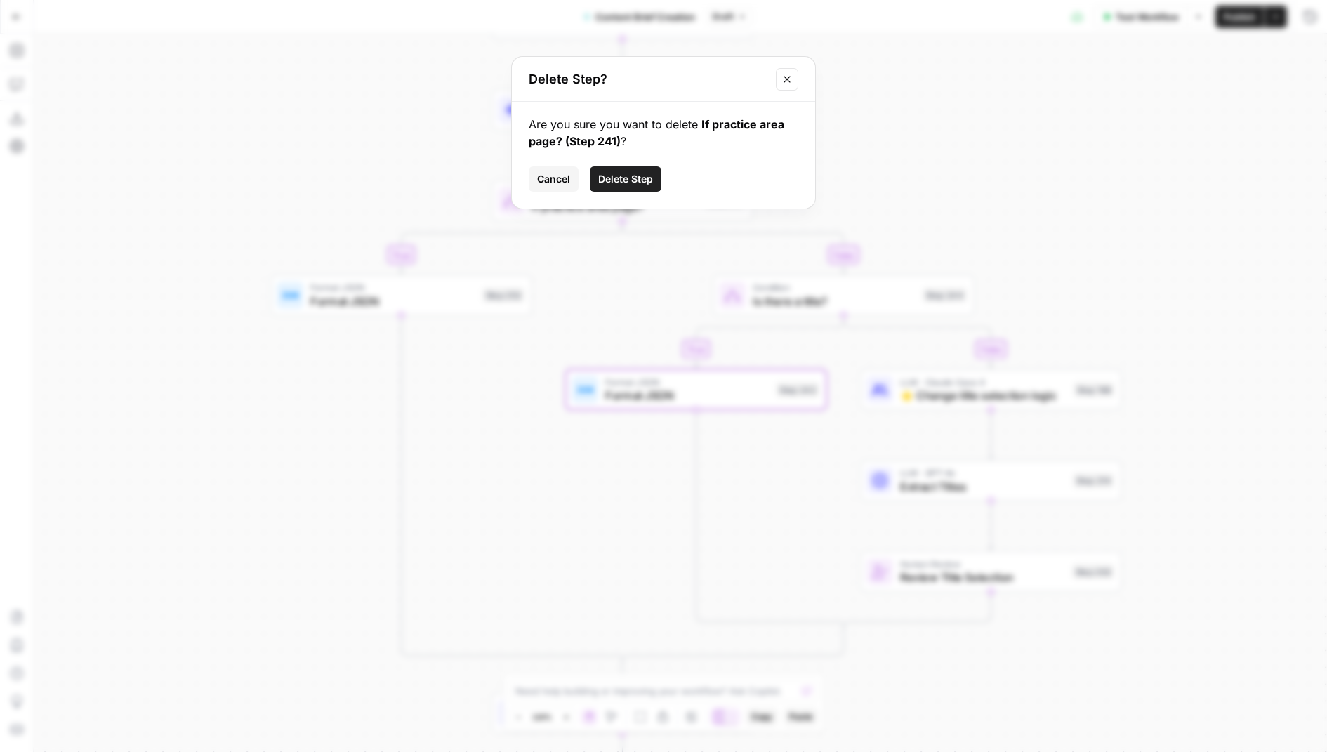
click at [656, 187] on button "Delete Step" at bounding box center [626, 178] width 72 height 25
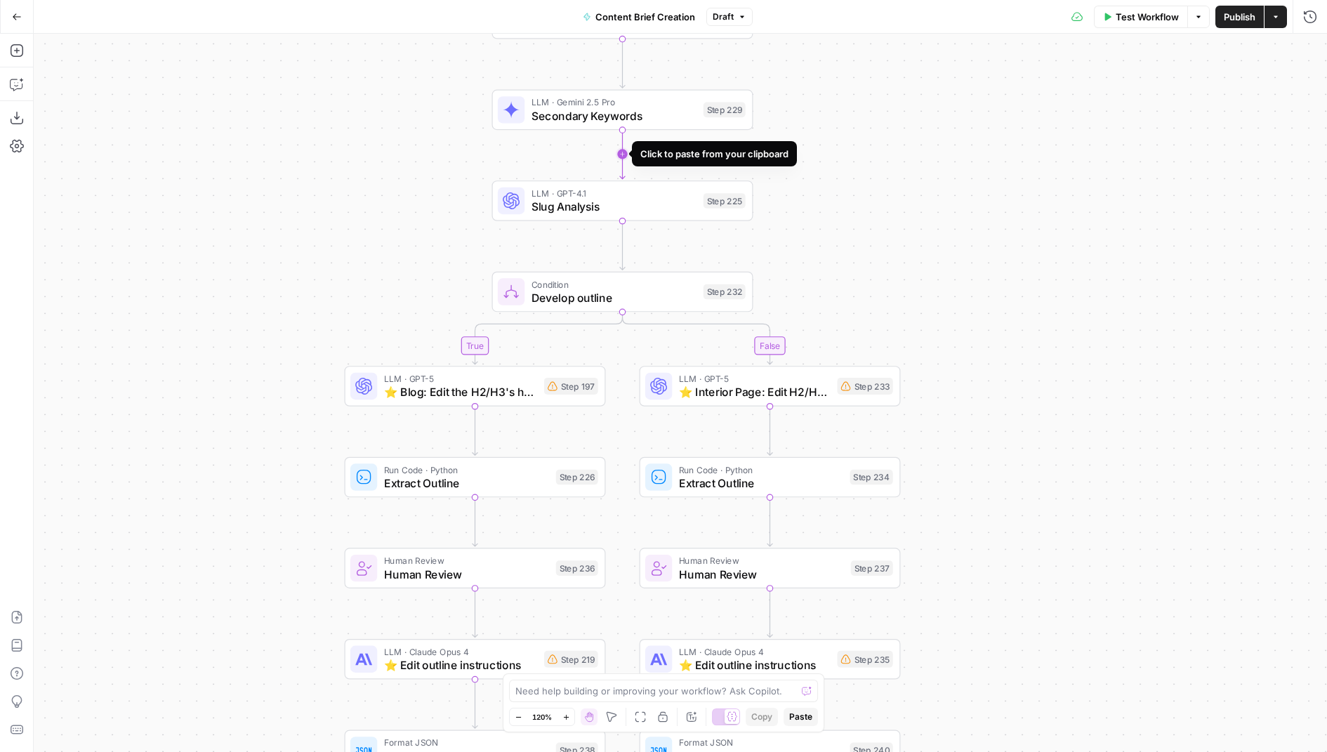
click at [625, 153] on icon "Edge from step_229 to step_225" at bounding box center [622, 154] width 5 height 50
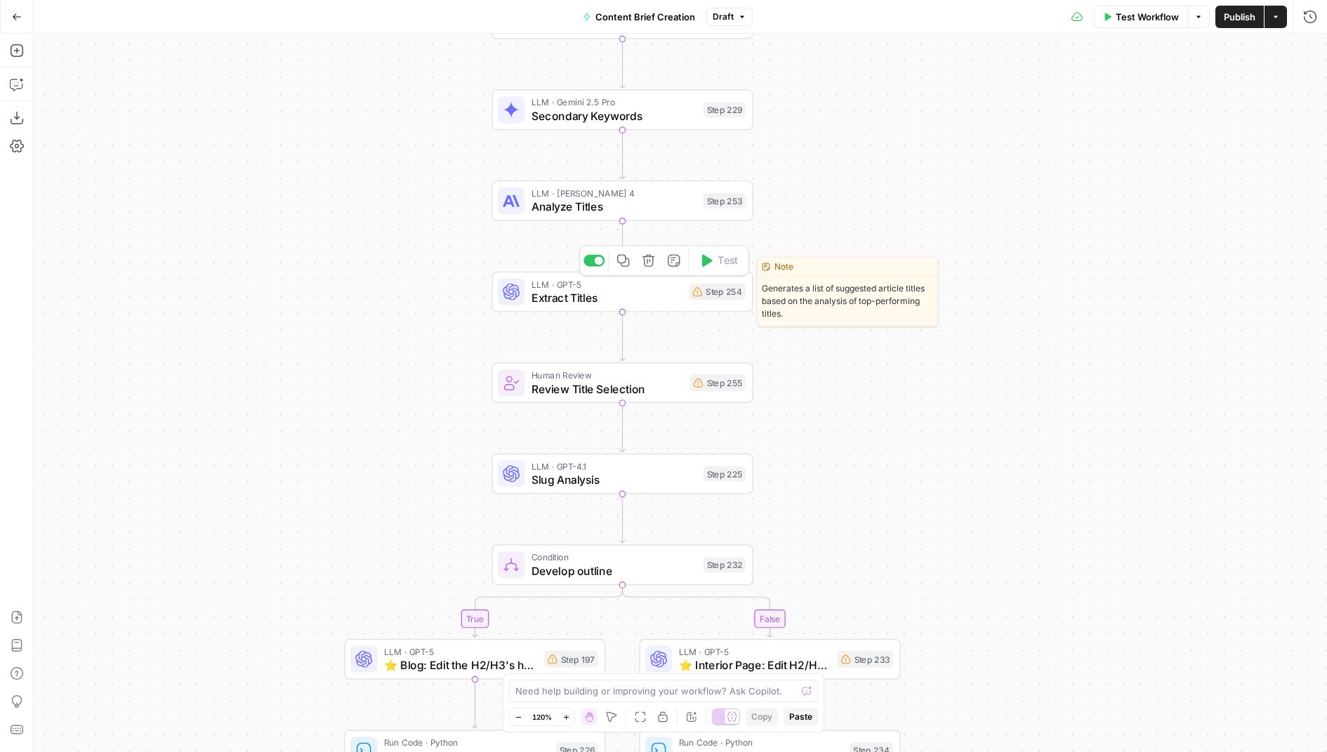
click at [678, 293] on span "Extract Titles" at bounding box center [606, 297] width 151 height 17
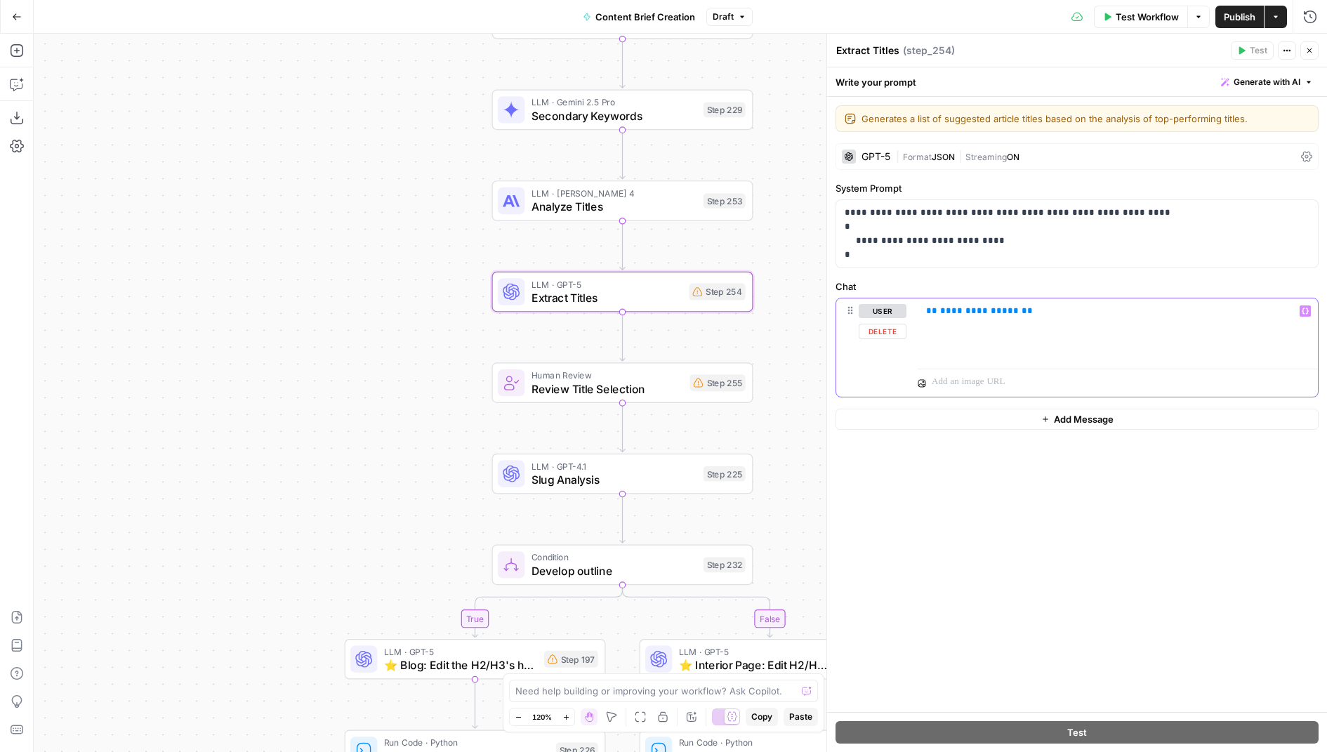
click at [973, 311] on span "**********" at bounding box center [979, 310] width 79 height 9
click at [679, 396] on span "Review Title Selection" at bounding box center [607, 388] width 152 height 17
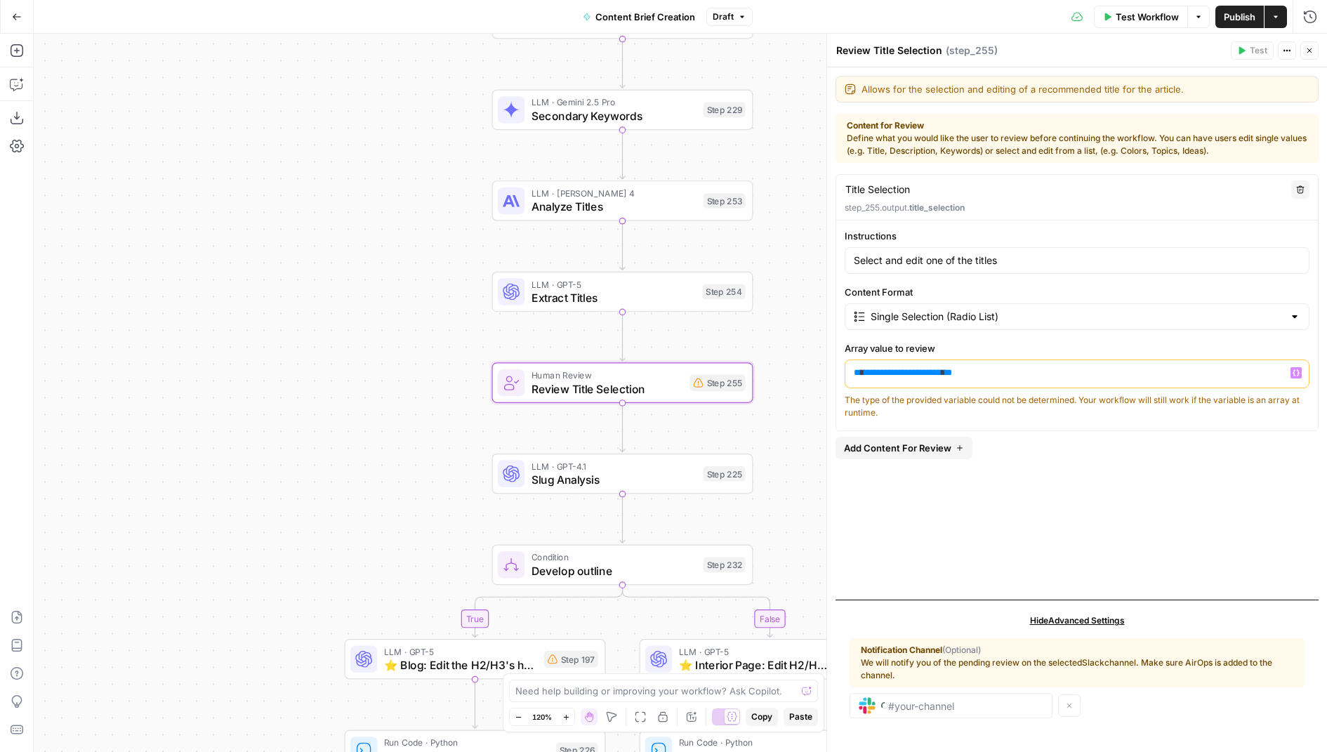
click at [902, 376] on p "**********" at bounding box center [1078, 373] width 448 height 14
click at [1311, 51] on icon "button" at bounding box center [1309, 50] width 8 height 8
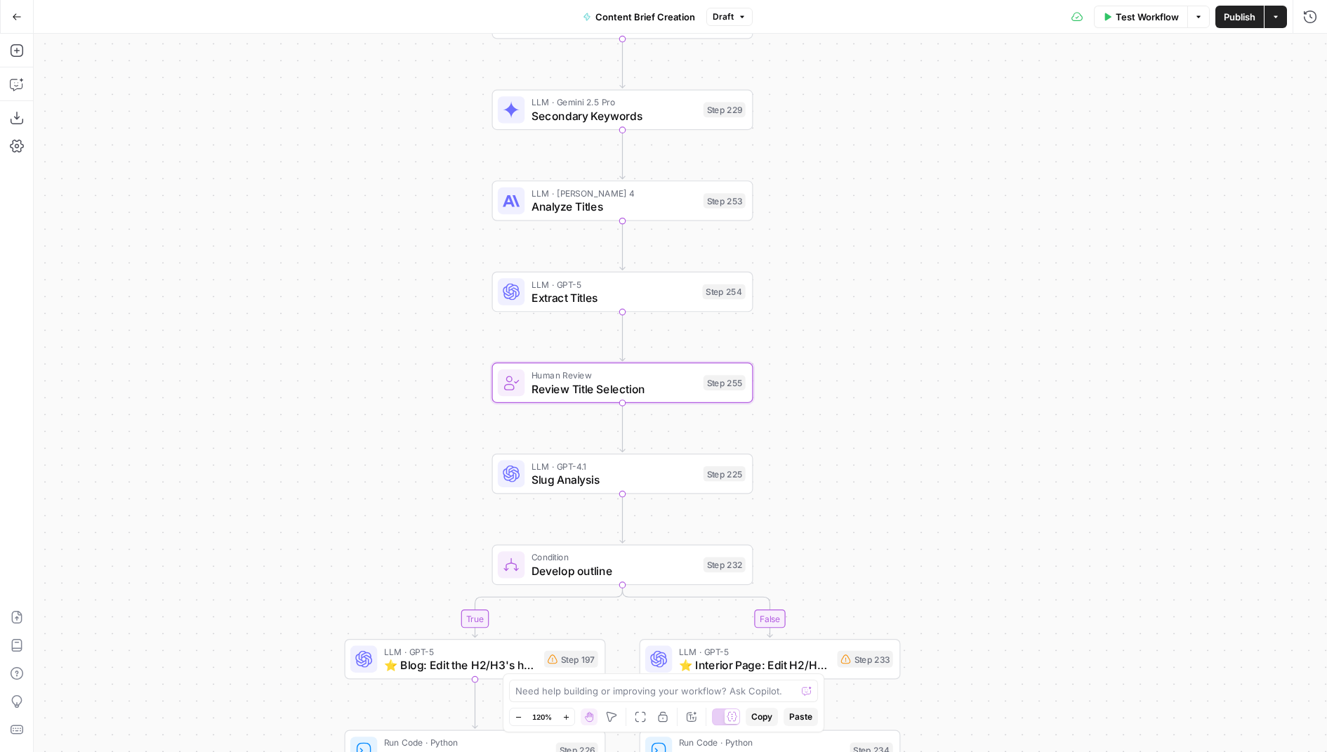
click at [682, 493] on div "true false true false Workflow Set Inputs Inputs Condition If city is provided …" at bounding box center [680, 393] width 1293 height 718
click at [710, 474] on div "Step 225" at bounding box center [724, 473] width 42 height 15
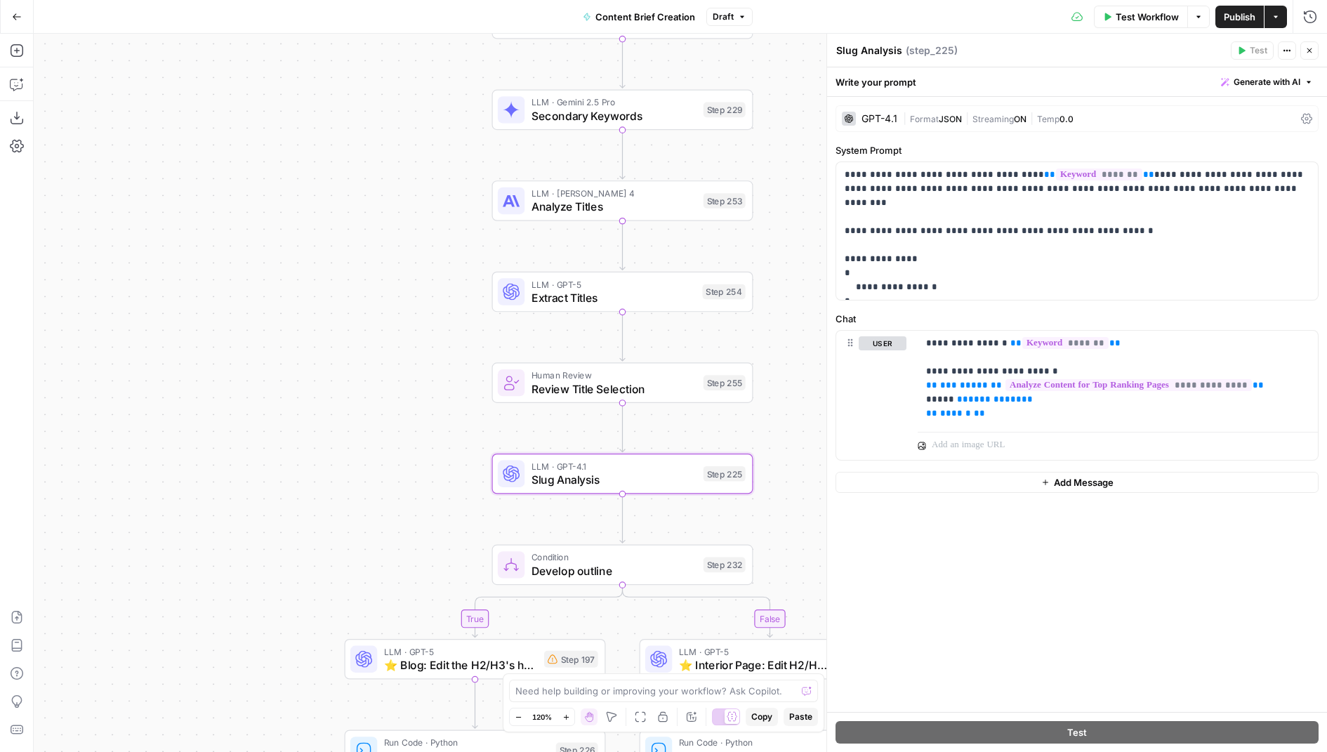
click at [1308, 46] on icon "button" at bounding box center [1309, 50] width 8 height 8
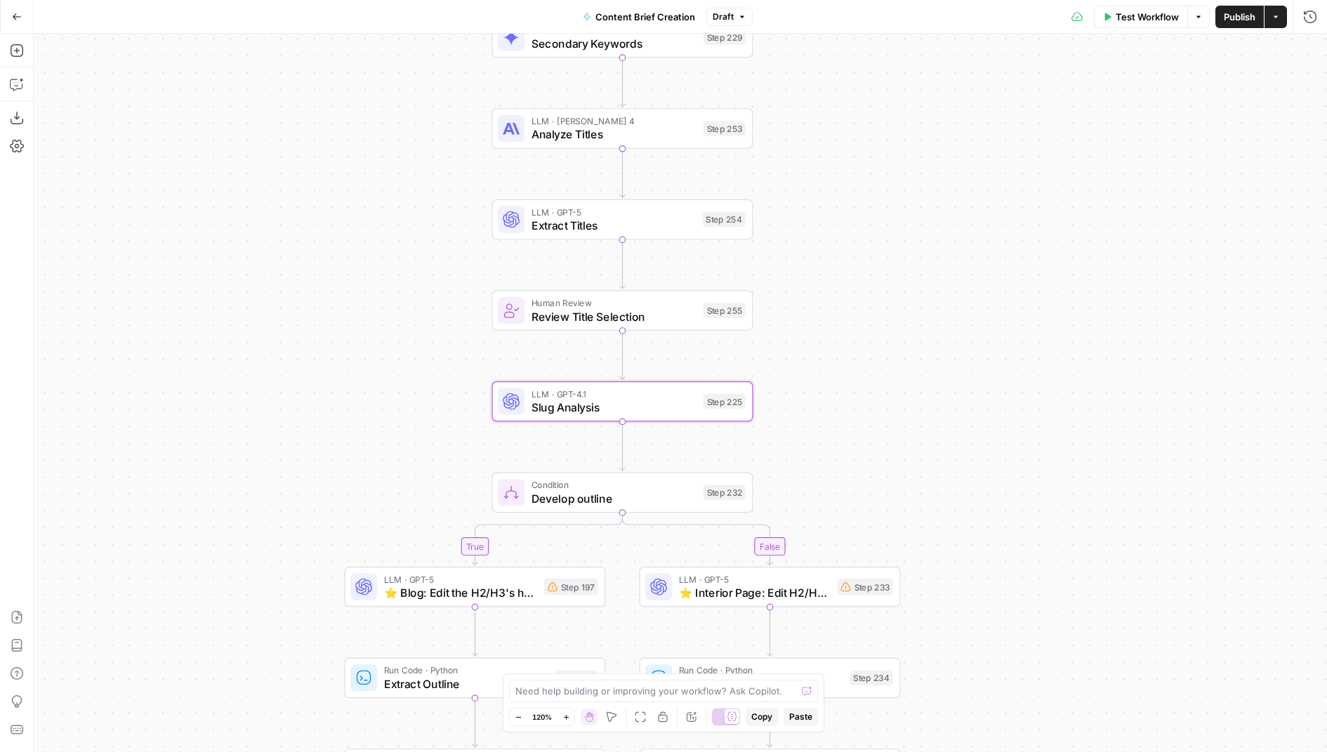
drag, startPoint x: 818, startPoint y: 435, endPoint x: 818, endPoint y: 126, distance: 309.5
click at [818, 126] on div "true false true false Workflow Set Inputs Inputs Condition If city is provided …" at bounding box center [680, 393] width 1293 height 718
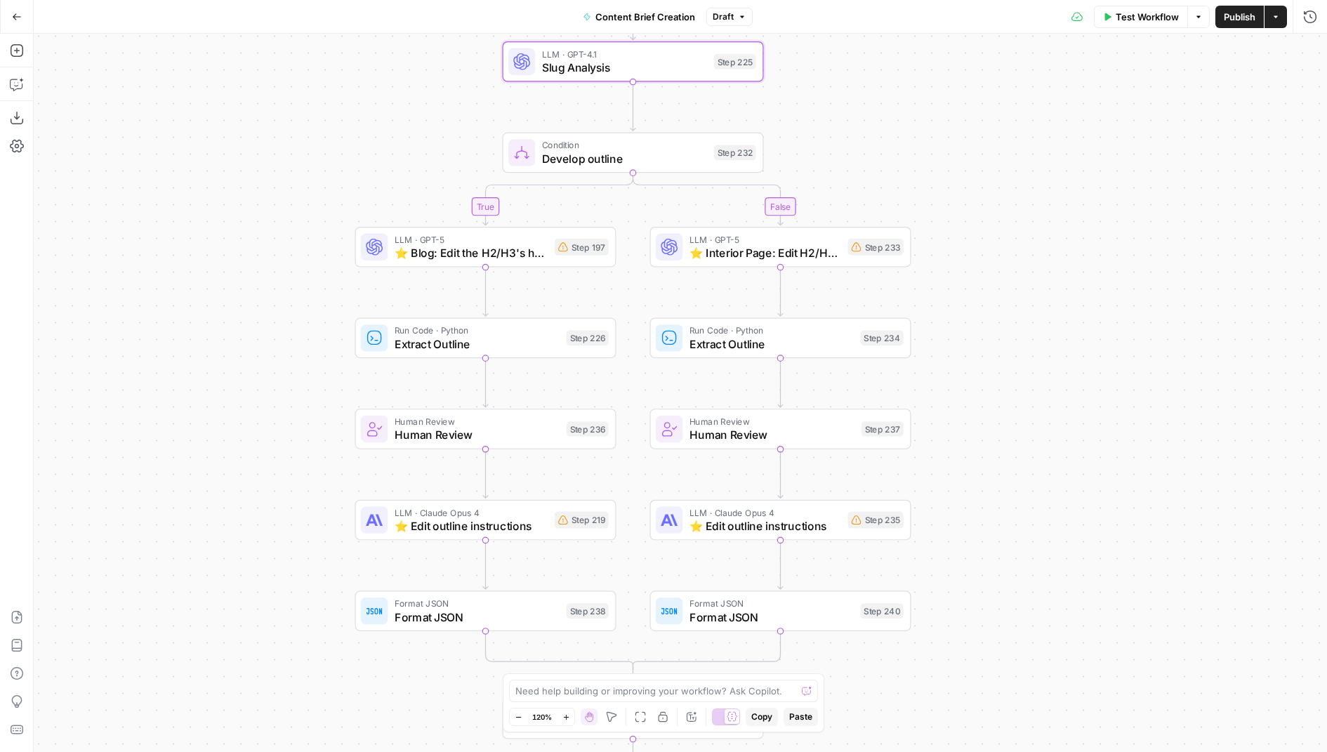
drag, startPoint x: 814, startPoint y: 231, endPoint x: 842, endPoint y: 76, distance: 157.6
click at [842, 75] on div "true false true false Workflow Set Inputs Inputs Condition If city is provided …" at bounding box center [680, 393] width 1293 height 718
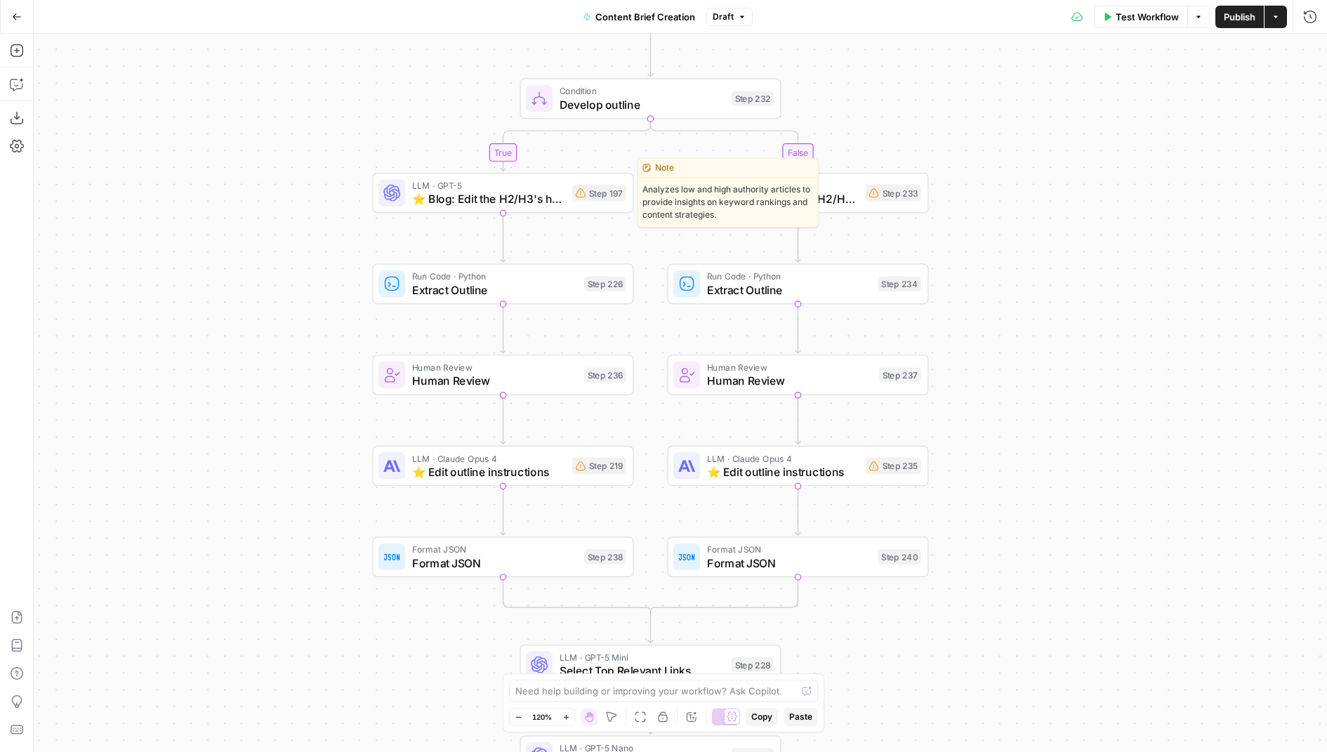
click at [524, 206] on span "⭐️ Blog: Edit the H2/H3's here" at bounding box center [488, 198] width 153 height 17
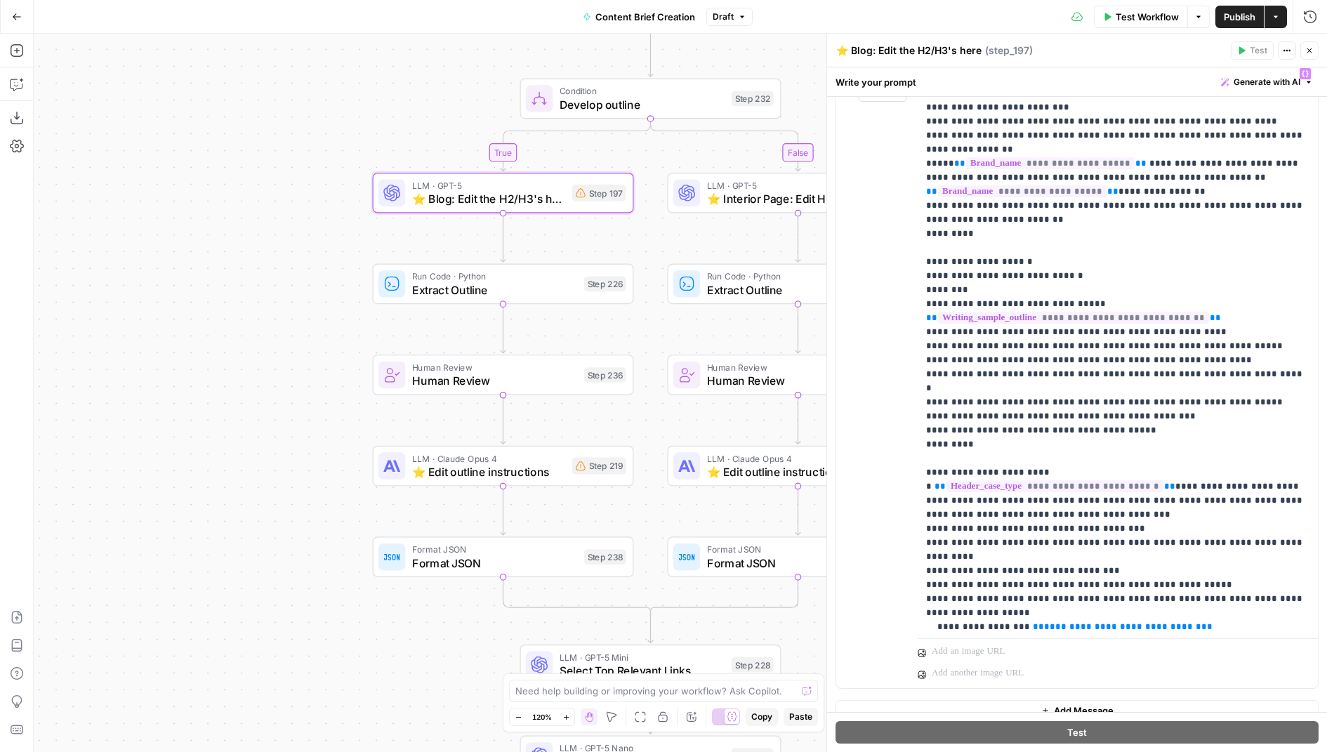
scroll to position [1755, 0]
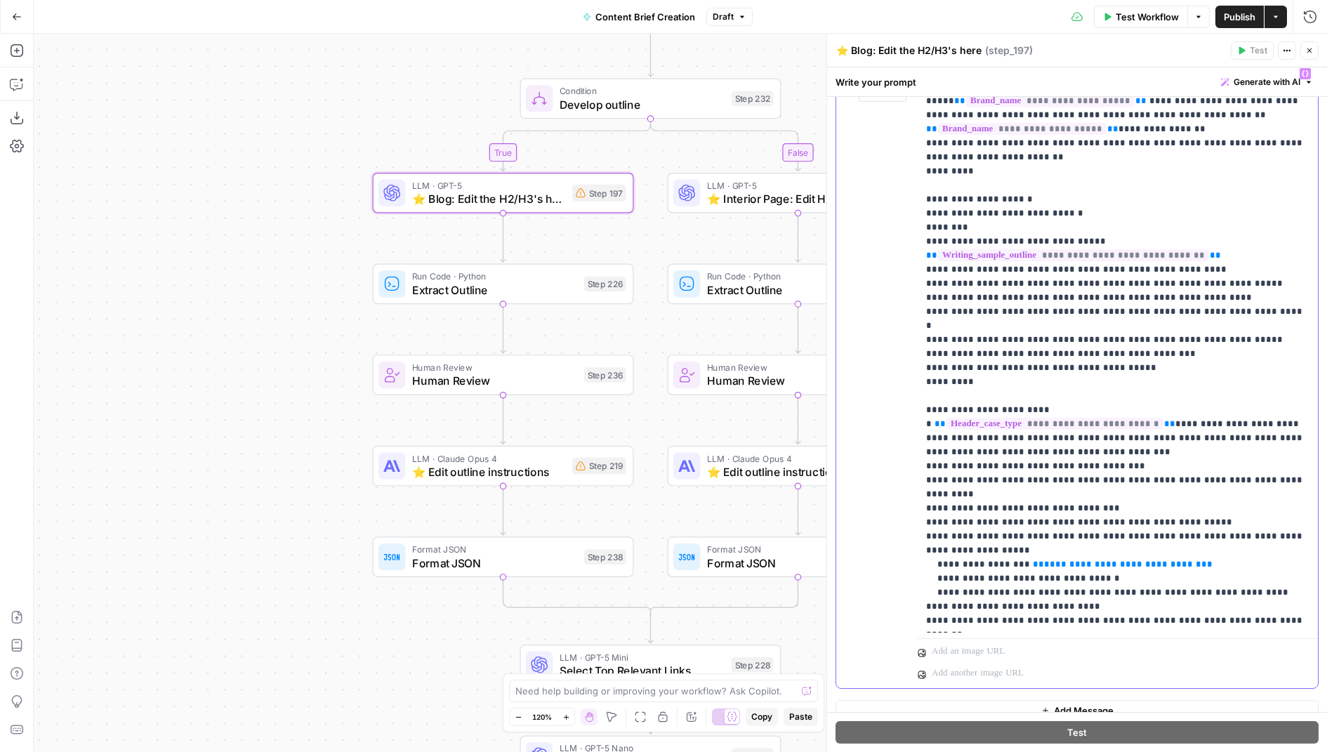
drag, startPoint x: 1087, startPoint y: 380, endPoint x: 1068, endPoint y: 358, distance: 28.4
drag, startPoint x: 1148, startPoint y: 352, endPoint x: 1177, endPoint y: 368, distance: 33.6
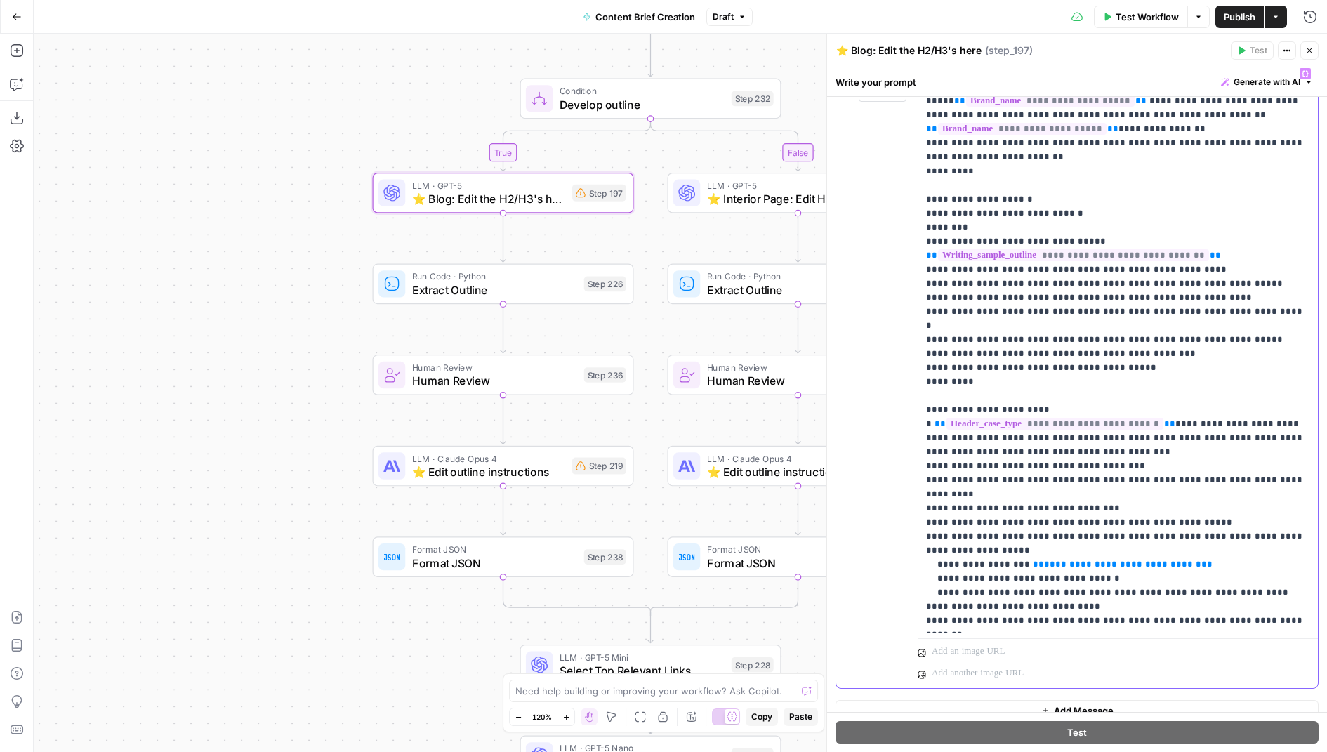
drag, startPoint x: 1096, startPoint y: 379, endPoint x: 1171, endPoint y: 352, distance: 79.9
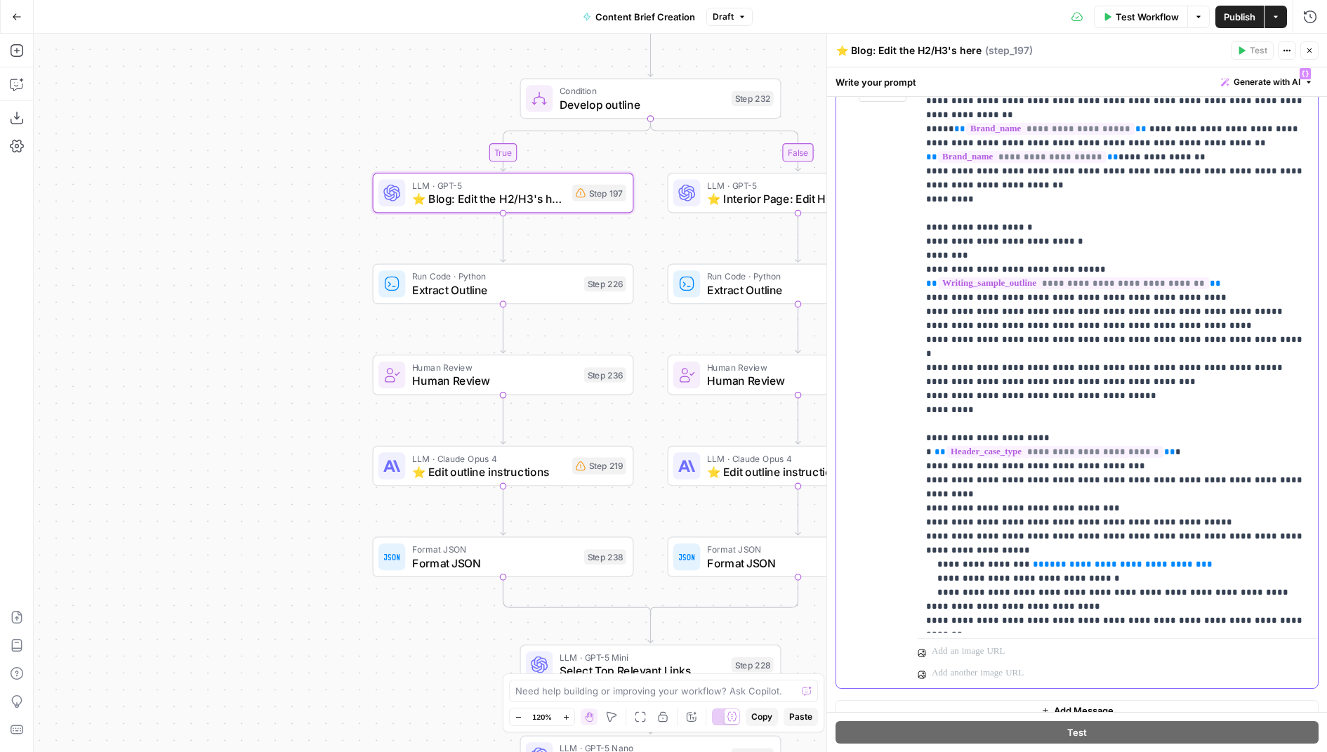
scroll to position [1727, 0]
click at [726, 206] on div "LLM · GPT-5 ⭐️ Interior Page: Edit H2/H3's Step 233 Copy step Delete step Edit …" at bounding box center [798, 193] width 261 height 41
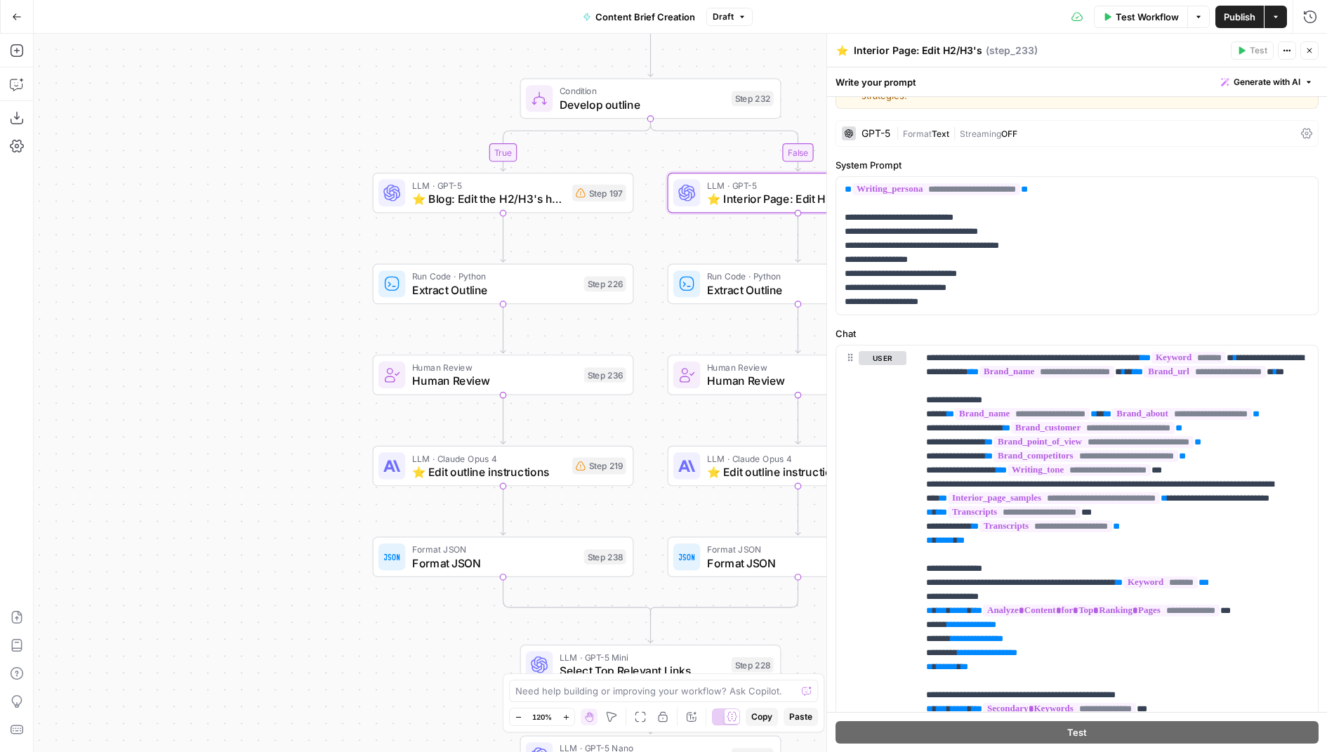
scroll to position [44, 0]
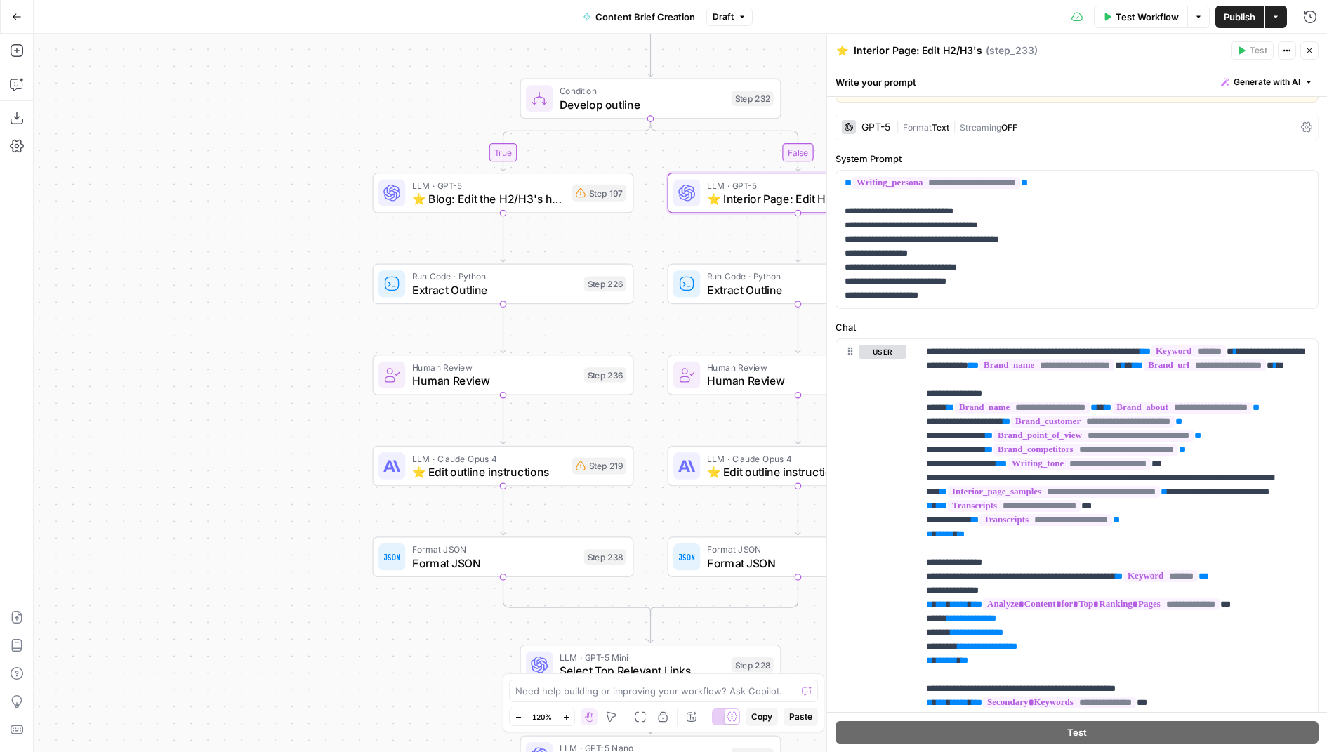
click at [1306, 49] on icon "button" at bounding box center [1309, 50] width 8 height 8
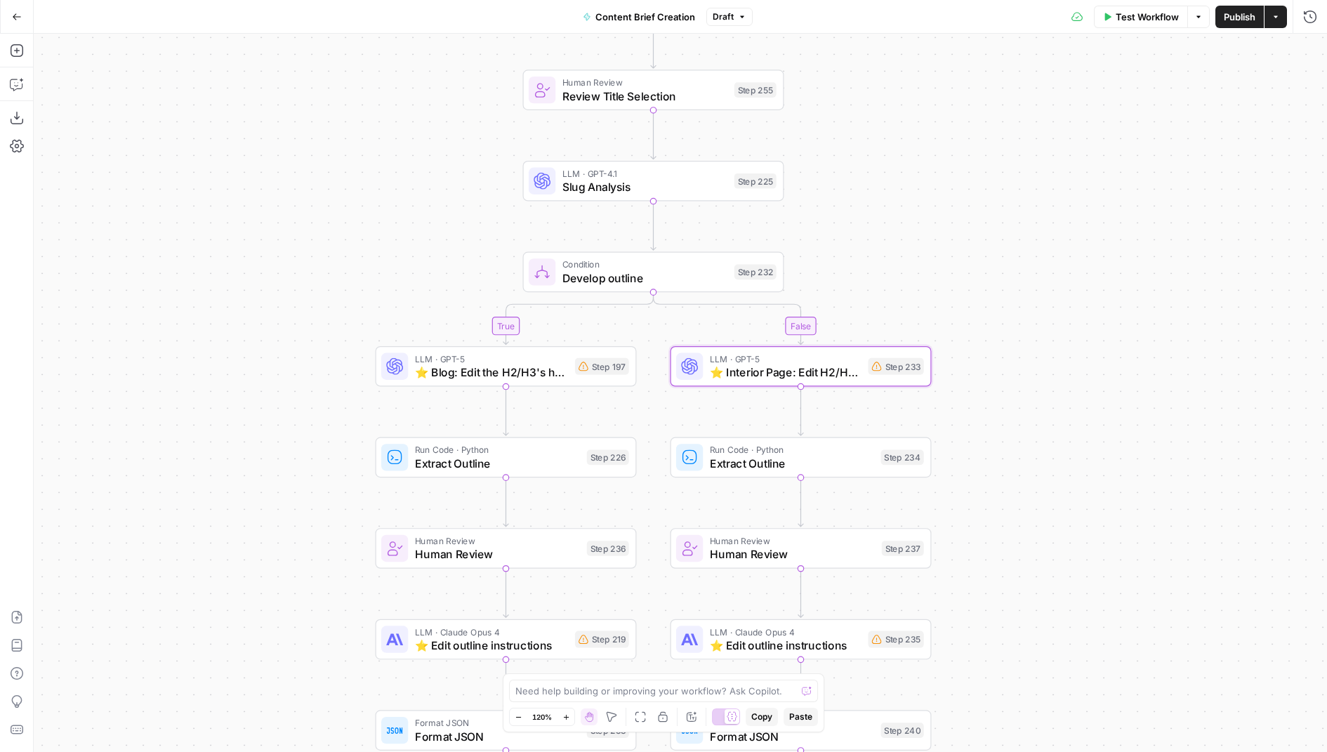
drag, startPoint x: 1044, startPoint y: 108, endPoint x: 1047, endPoint y: 264, distance: 155.9
click at [1047, 265] on div "true false true false Workflow Set Inputs Inputs Condition If city is provided …" at bounding box center [680, 393] width 1293 height 718
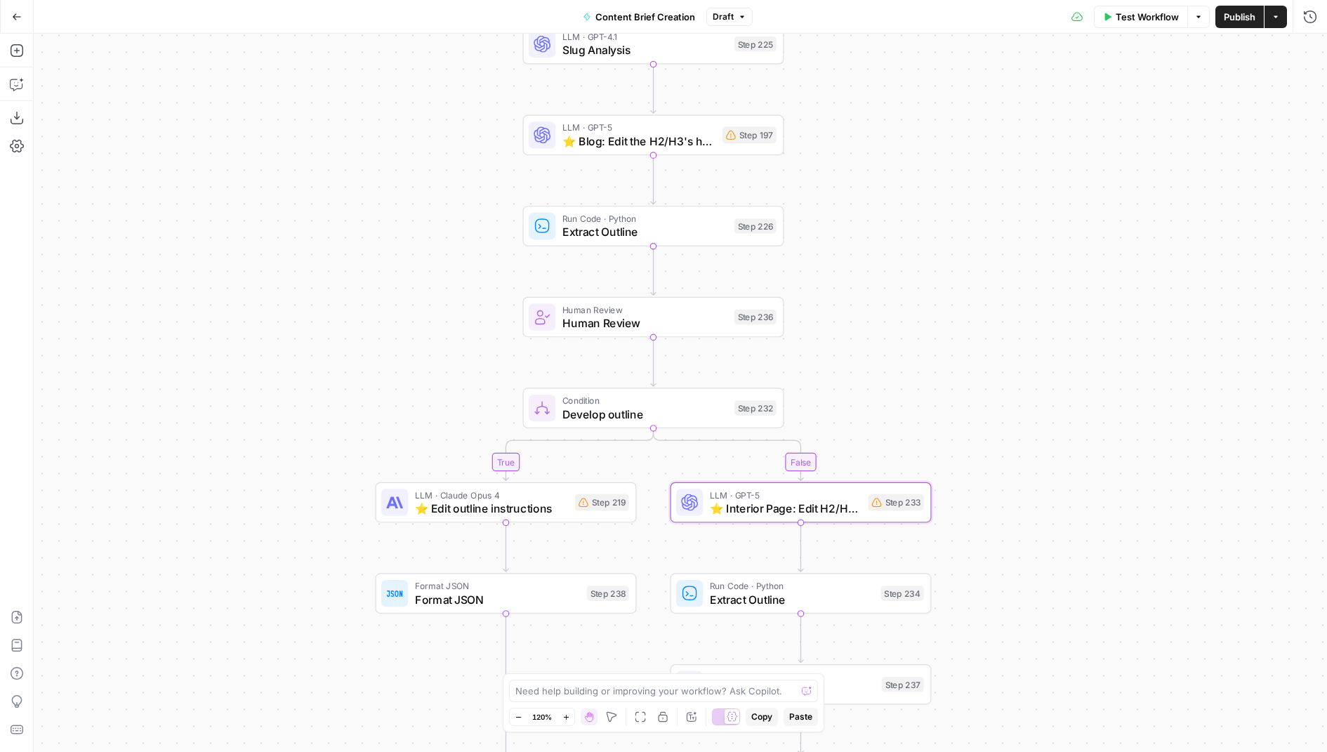
drag, startPoint x: 391, startPoint y: 524, endPoint x: 391, endPoint y: 310, distance: 214.1
click at [391, 310] on div "true false false true Workflow Set Inputs Inputs Condition If city is provided …" at bounding box center [680, 393] width 1293 height 718
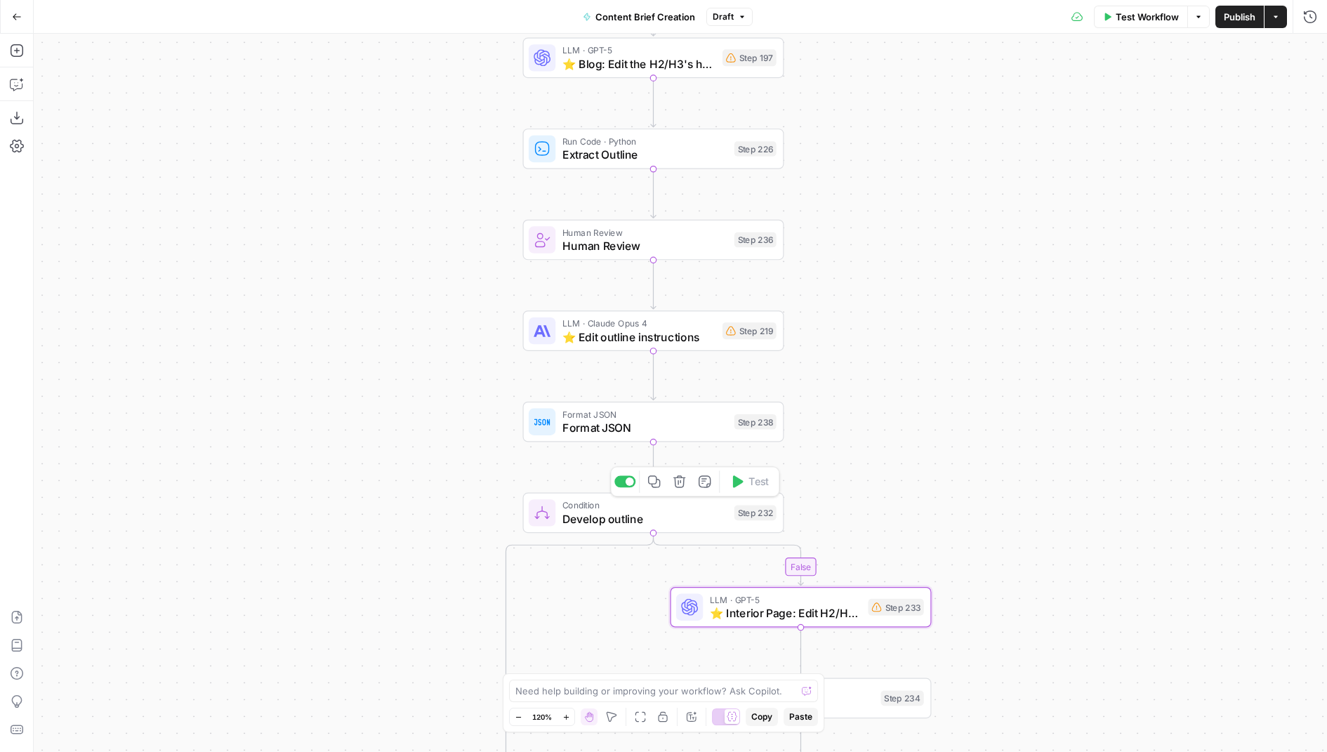
click at [676, 478] on icon "button" at bounding box center [679, 481] width 12 height 12
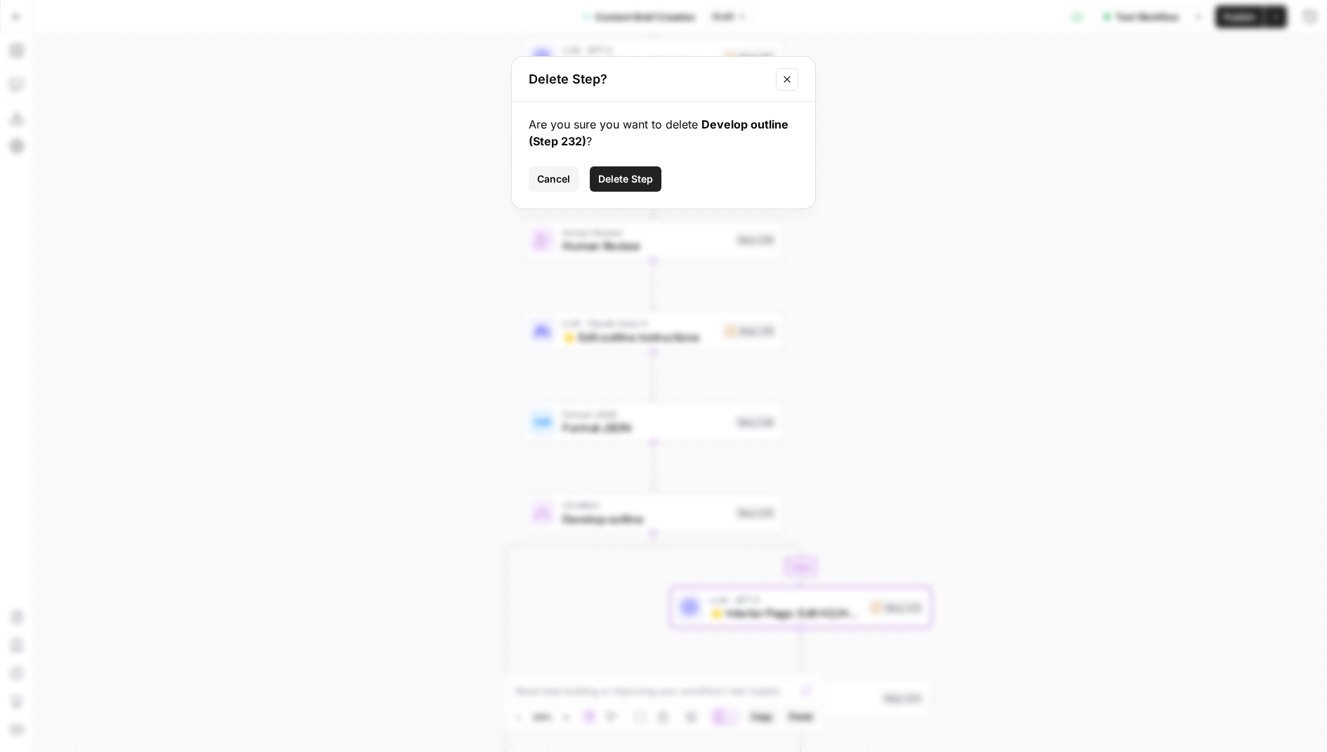
click at [632, 172] on span "Delete Step" at bounding box center [625, 179] width 55 height 14
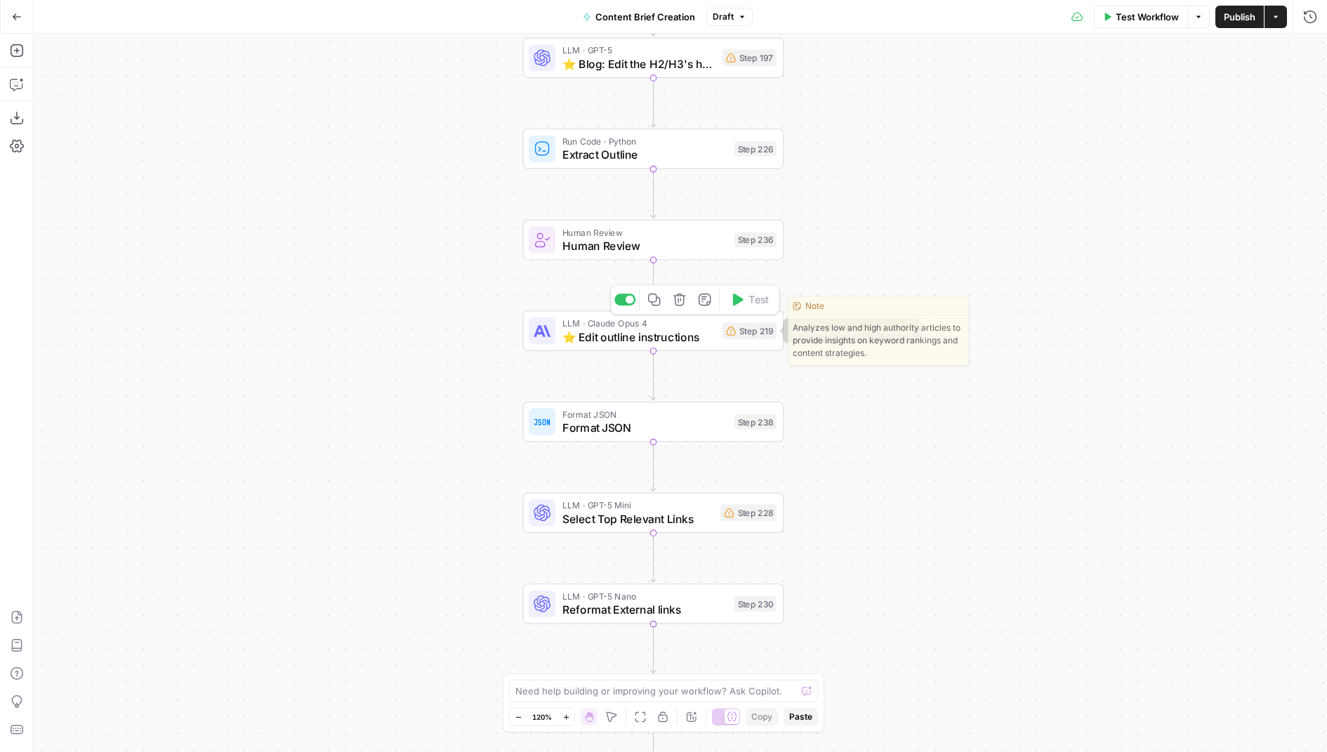
click at [751, 327] on div "Step 219" at bounding box center [749, 330] width 54 height 17
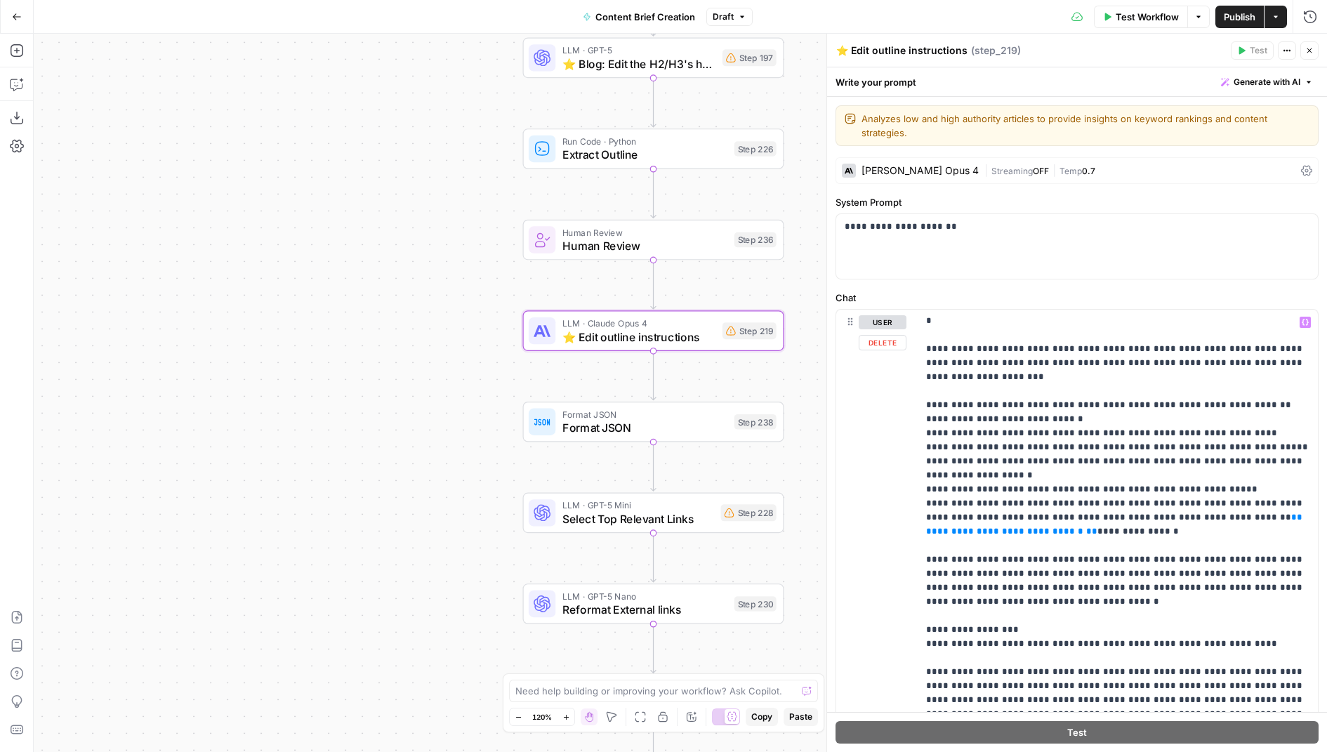
scroll to position [929, 0]
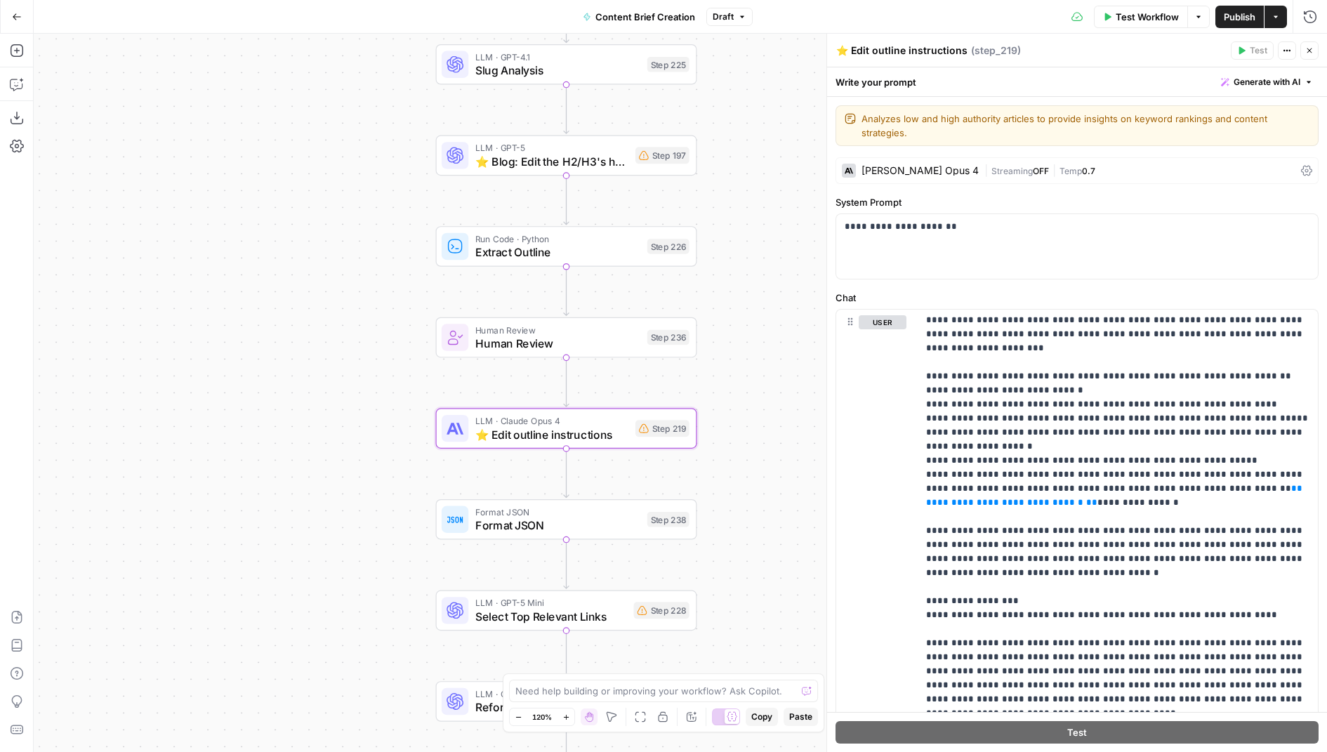
drag, startPoint x: 429, startPoint y: 253, endPoint x: 309, endPoint y: 392, distance: 183.1
click at [309, 392] on div "true false Workflow Set Inputs Inputs Condition If city is provided Step 223 Go…" at bounding box center [680, 393] width 1293 height 718
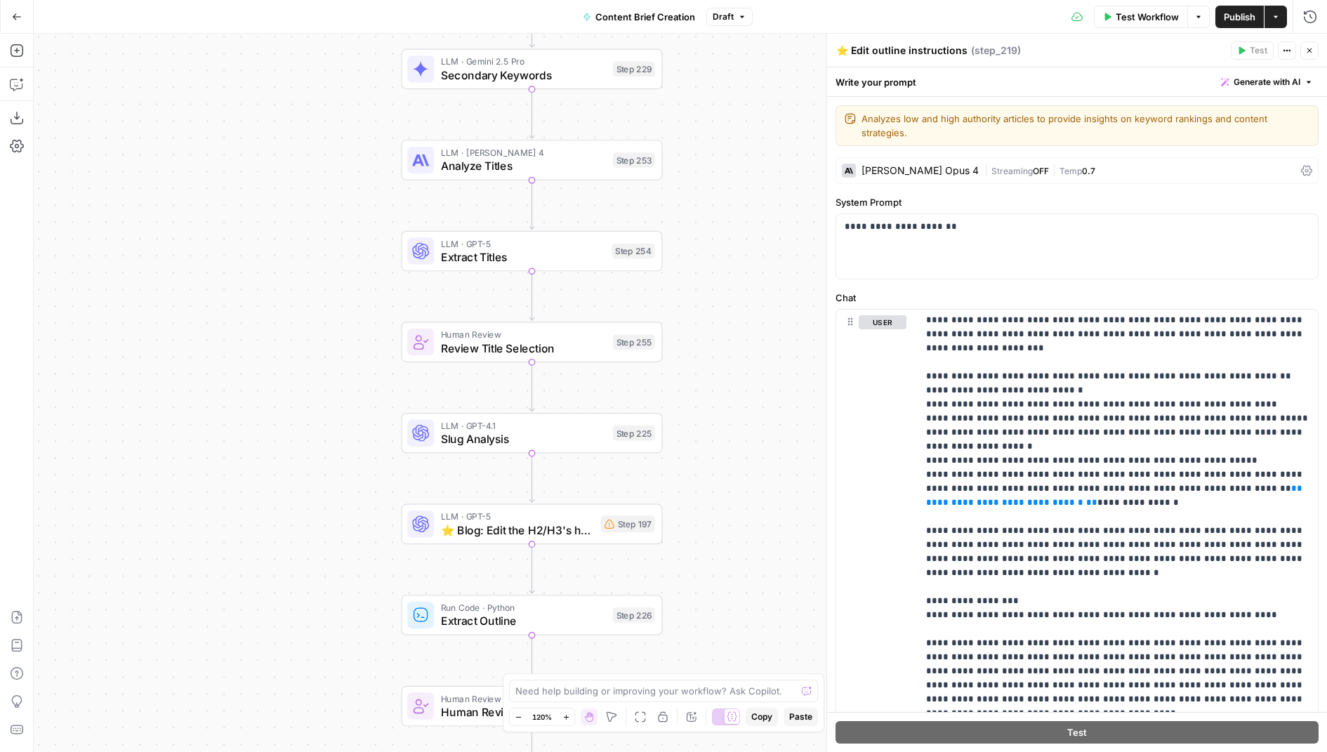
drag, startPoint x: 751, startPoint y: 204, endPoint x: 750, endPoint y: 536, distance: 332.7
click at [750, 536] on div "true false Workflow Set Inputs Inputs Condition If city is provided Step 223 Go…" at bounding box center [680, 393] width 1293 height 718
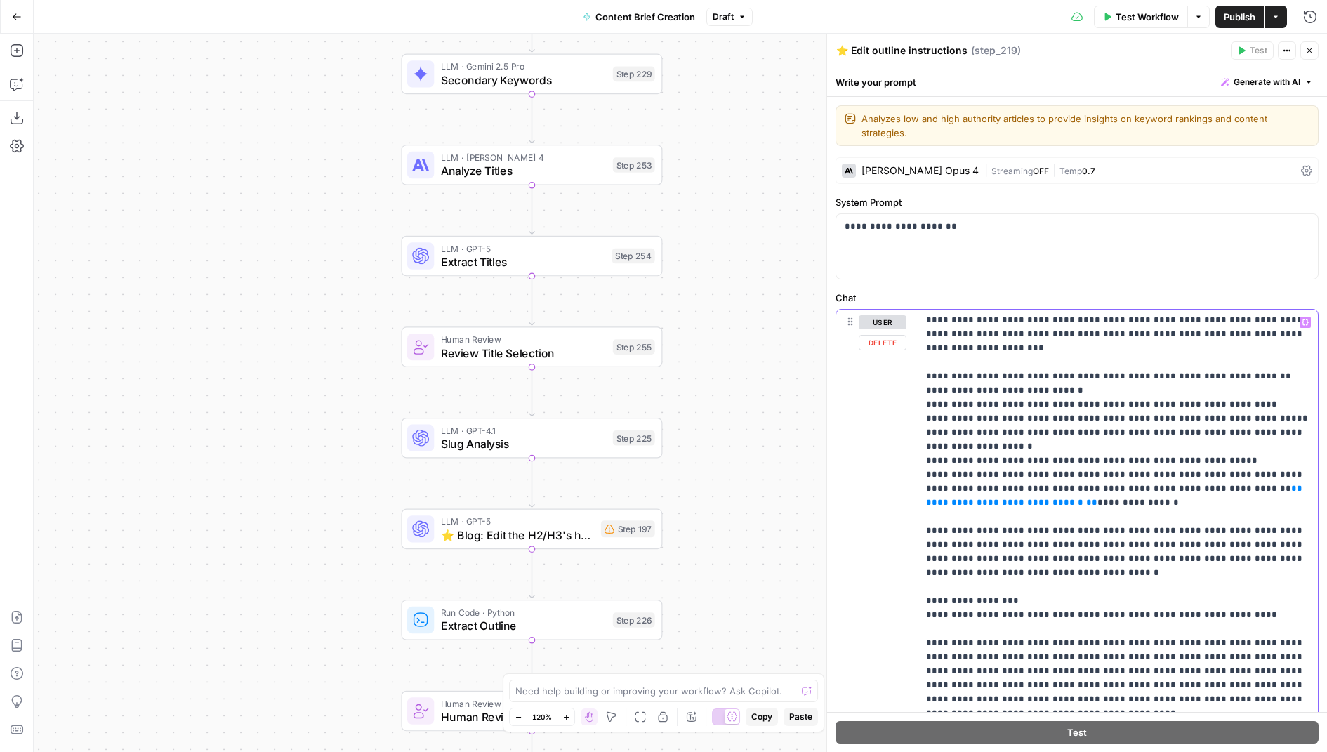
click at [962, 498] on span "**********" at bounding box center [1004, 502] width 157 height 9
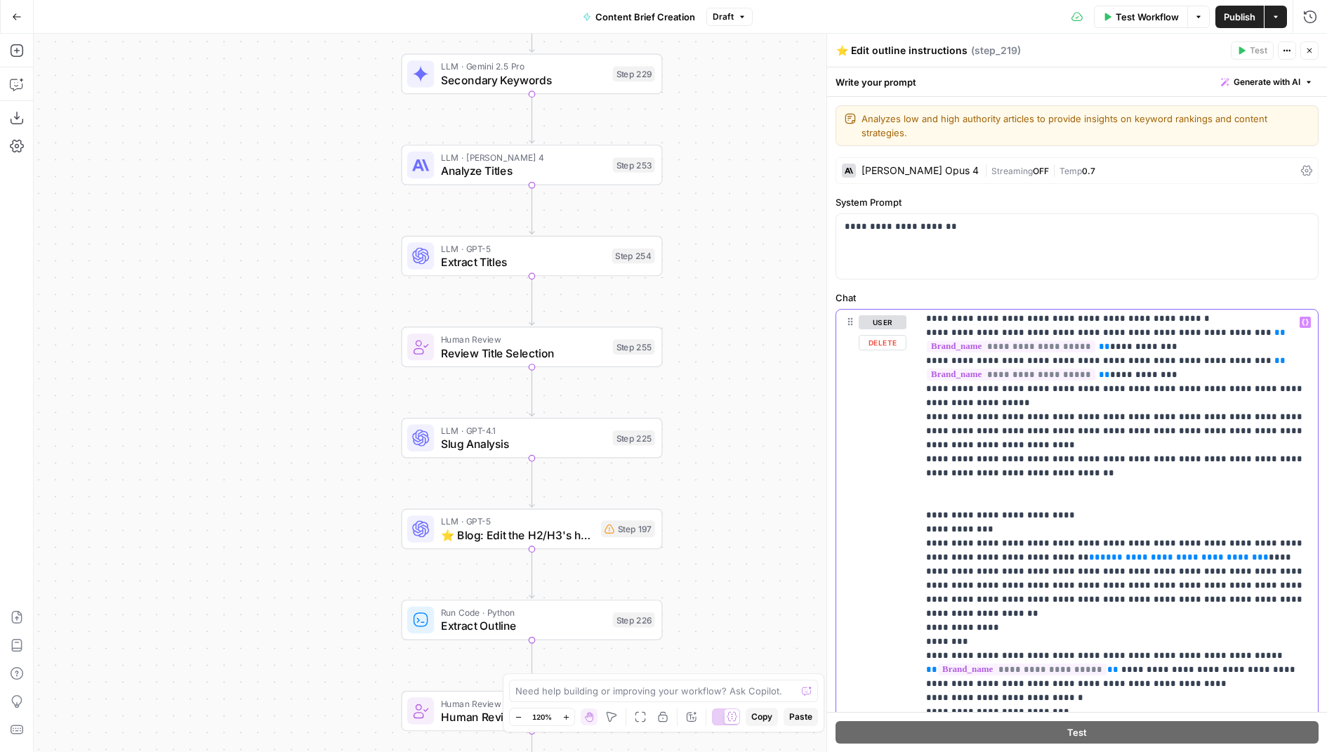
scroll to position [1374, 0]
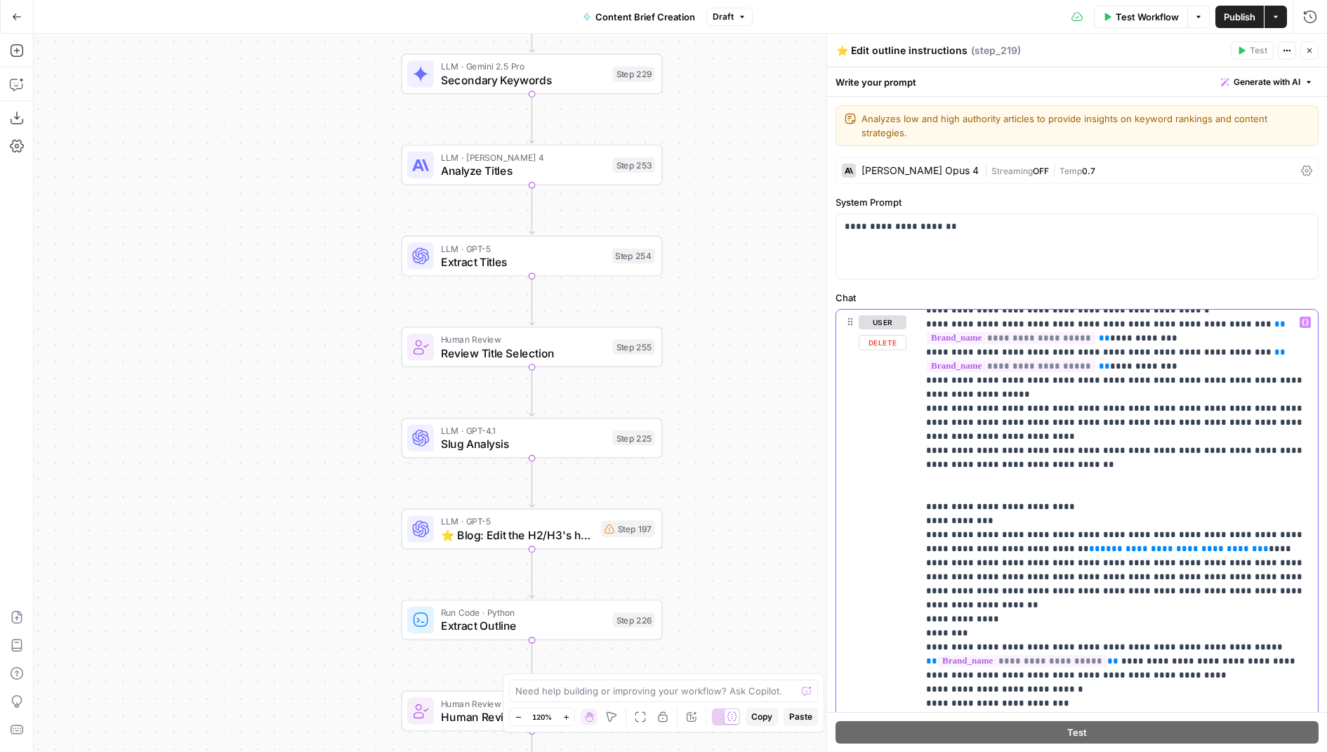
click at [1100, 544] on span "**********" at bounding box center [1178, 548] width 157 height 9
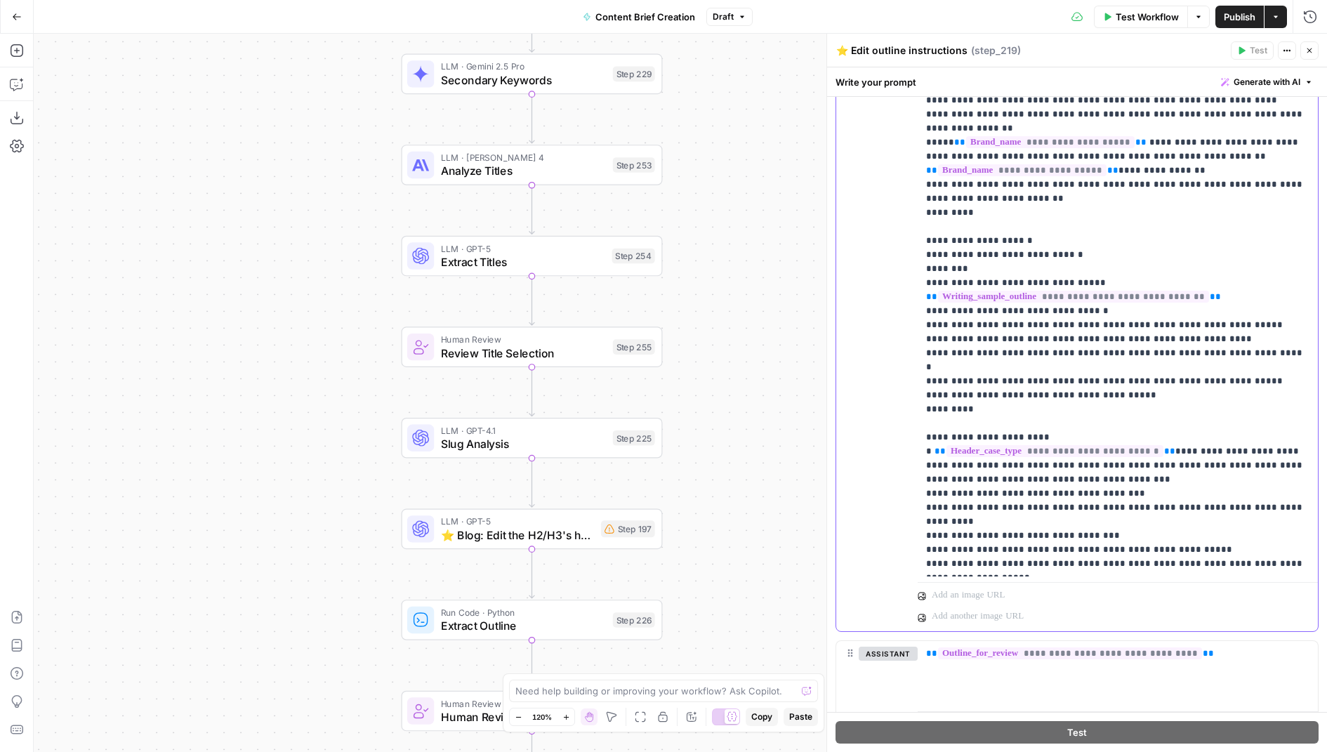
scroll to position [307, 0]
click at [1061, 585] on span "**********" at bounding box center [1122, 589] width 157 height 9
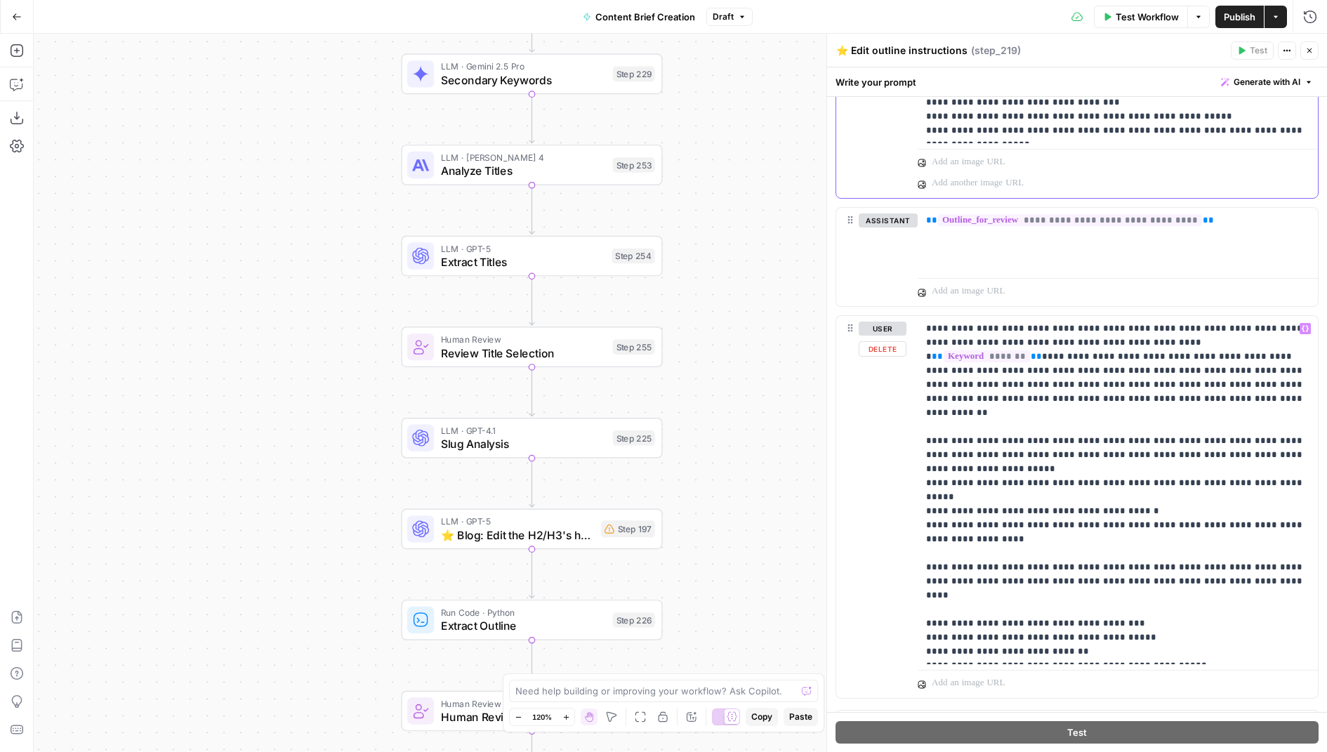
scroll to position [748, 0]
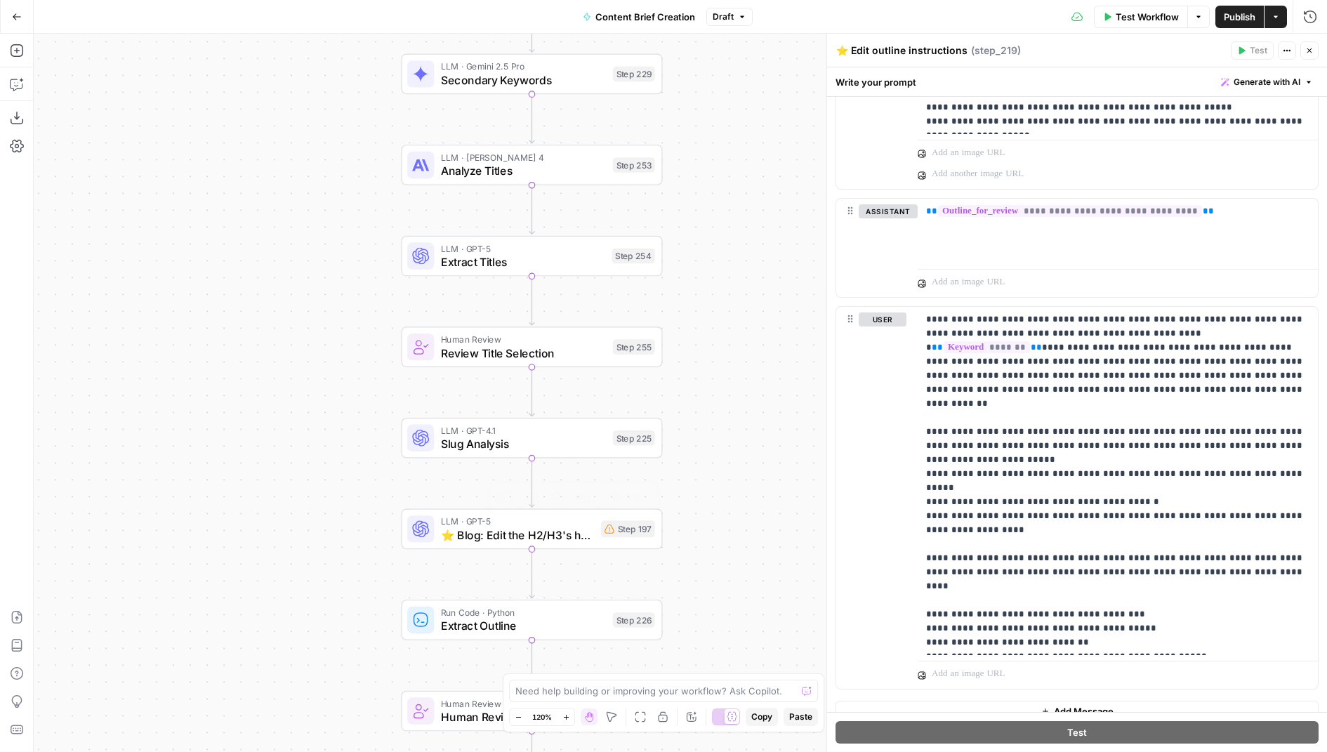
click at [572, 541] on span "⭐️ Blog: Edit the H2/H3's here" at bounding box center [517, 534] width 153 height 17
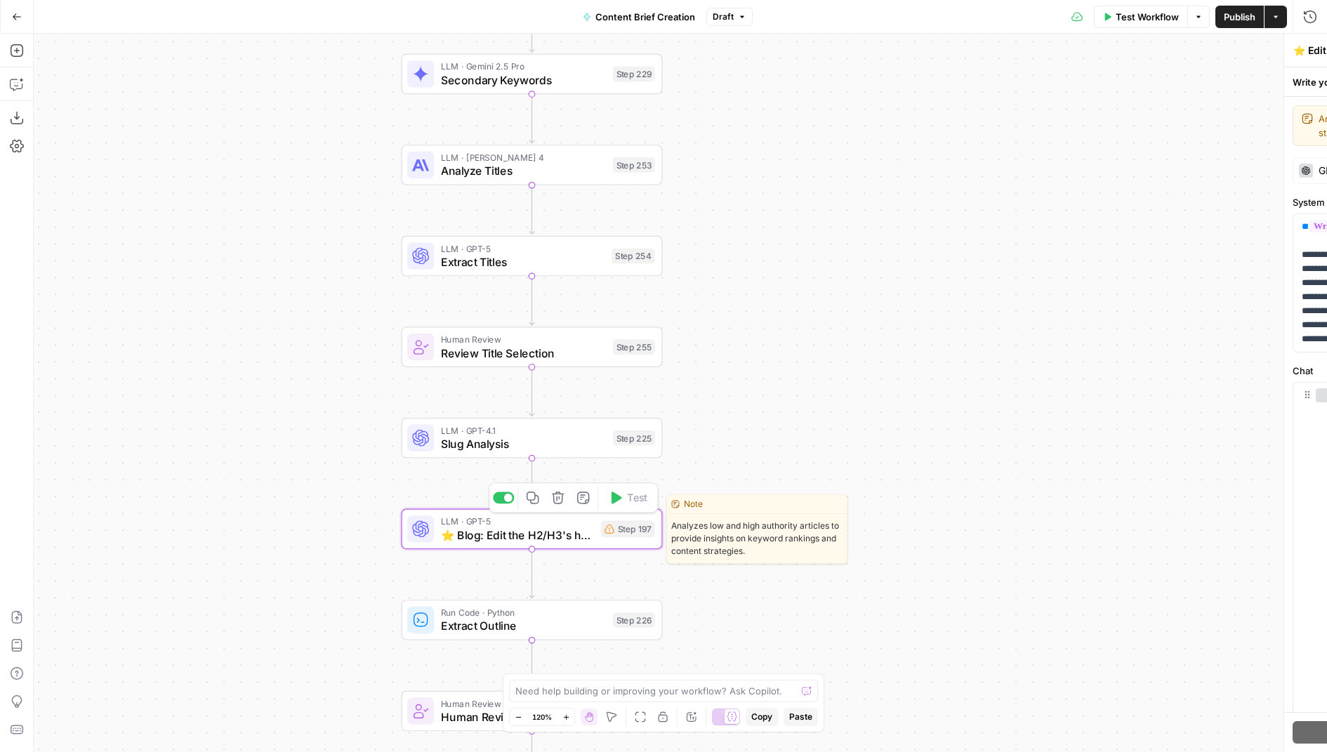
type textarea "⭐️ Blog: Edit the H2/H3's here"
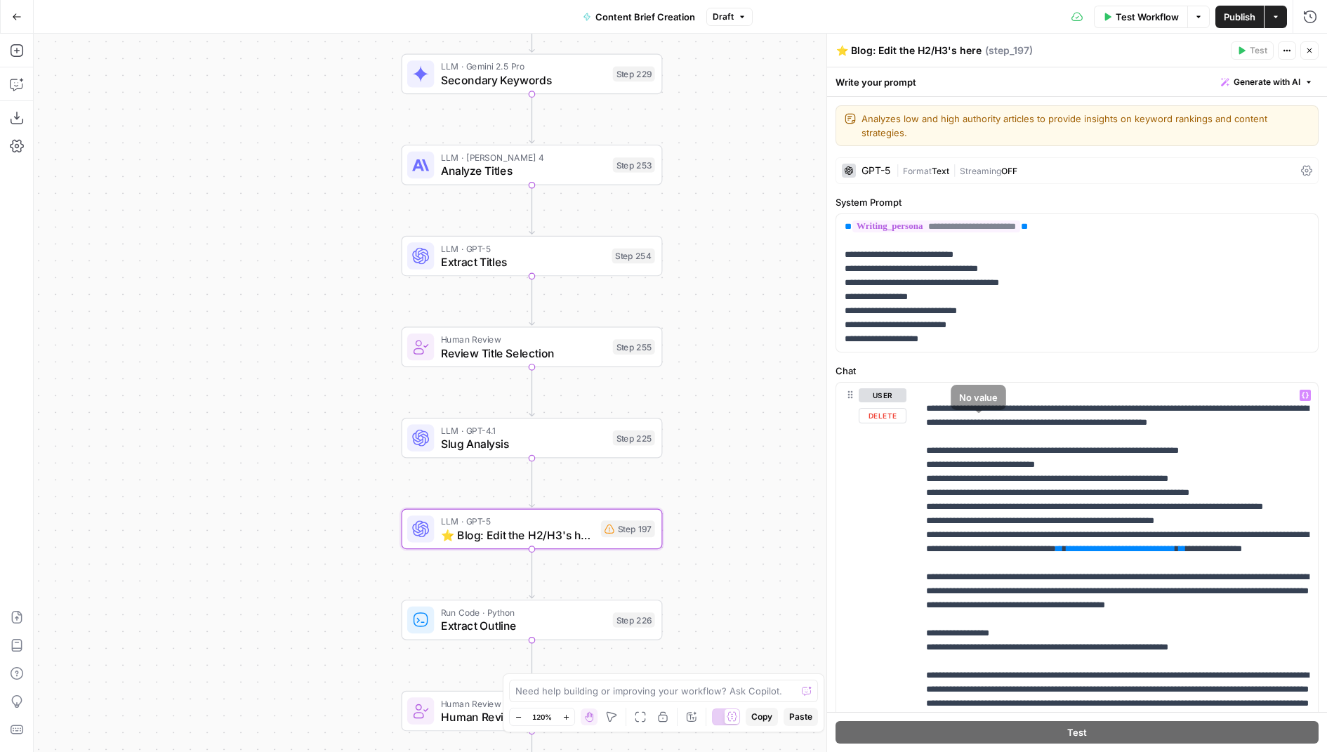
scroll to position [973, 0]
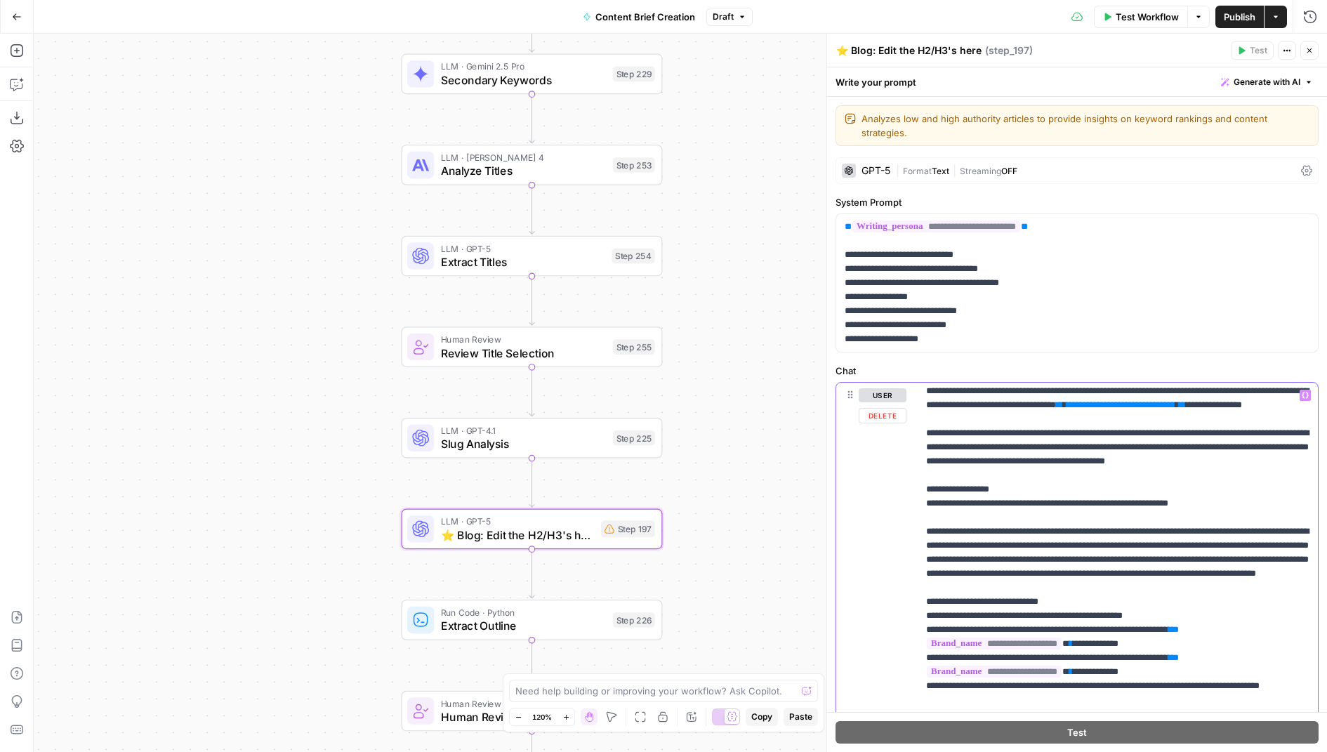
click at [1066, 409] on span "**********" at bounding box center [1120, 404] width 109 height 9
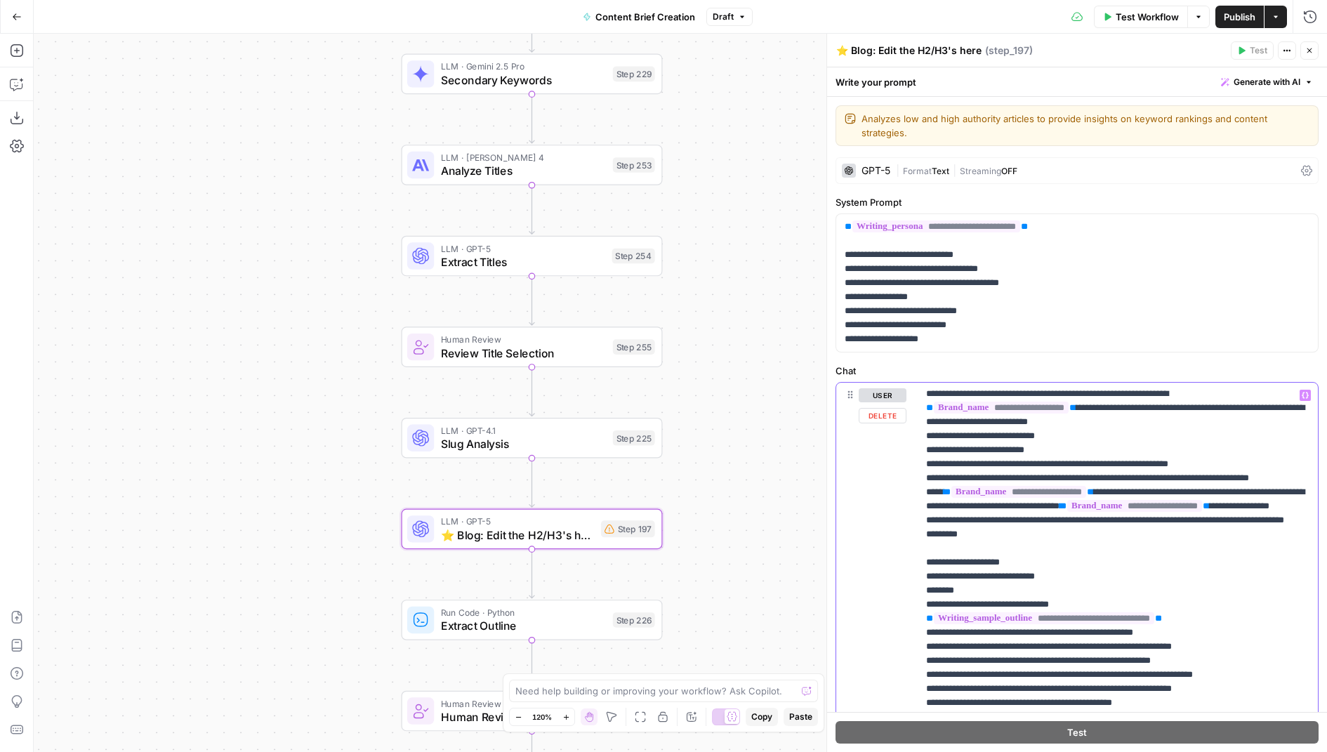
scroll to position [1496, 0]
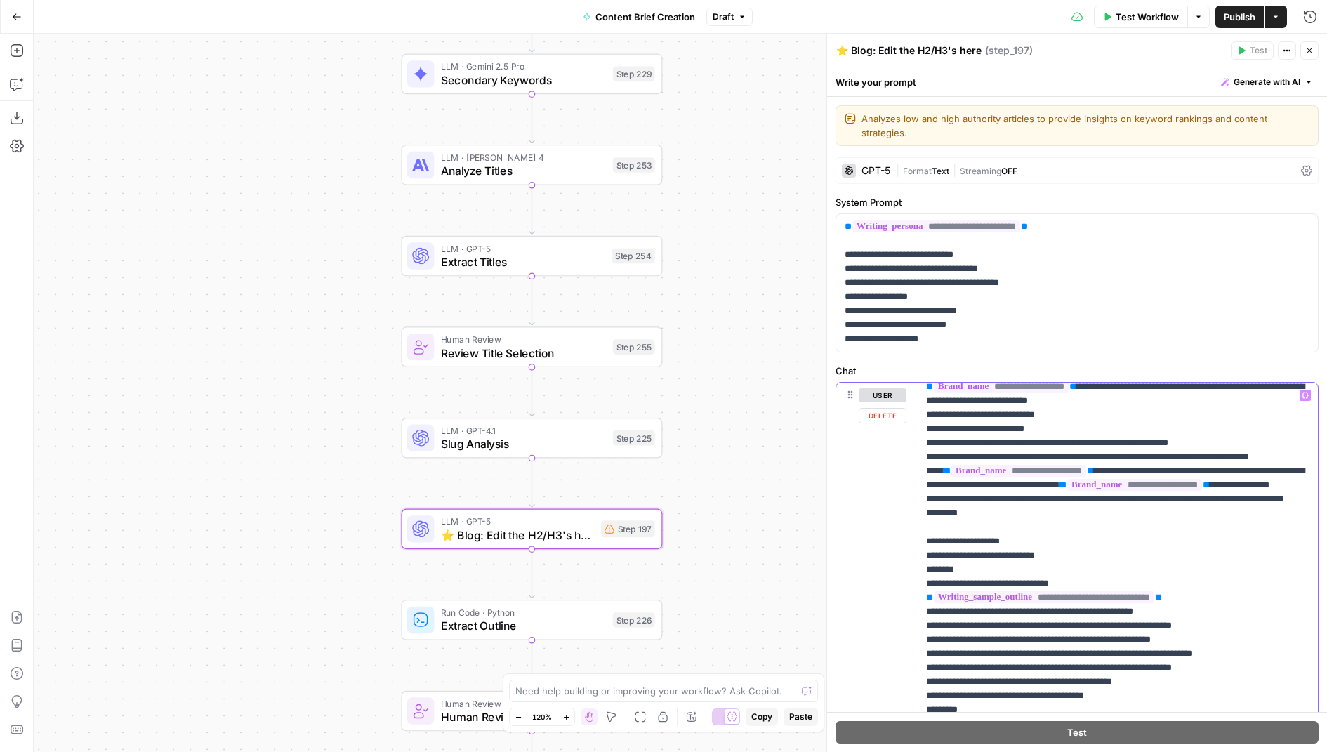
click at [1049, 265] on span "**********" at bounding box center [994, 259] width 109 height 9
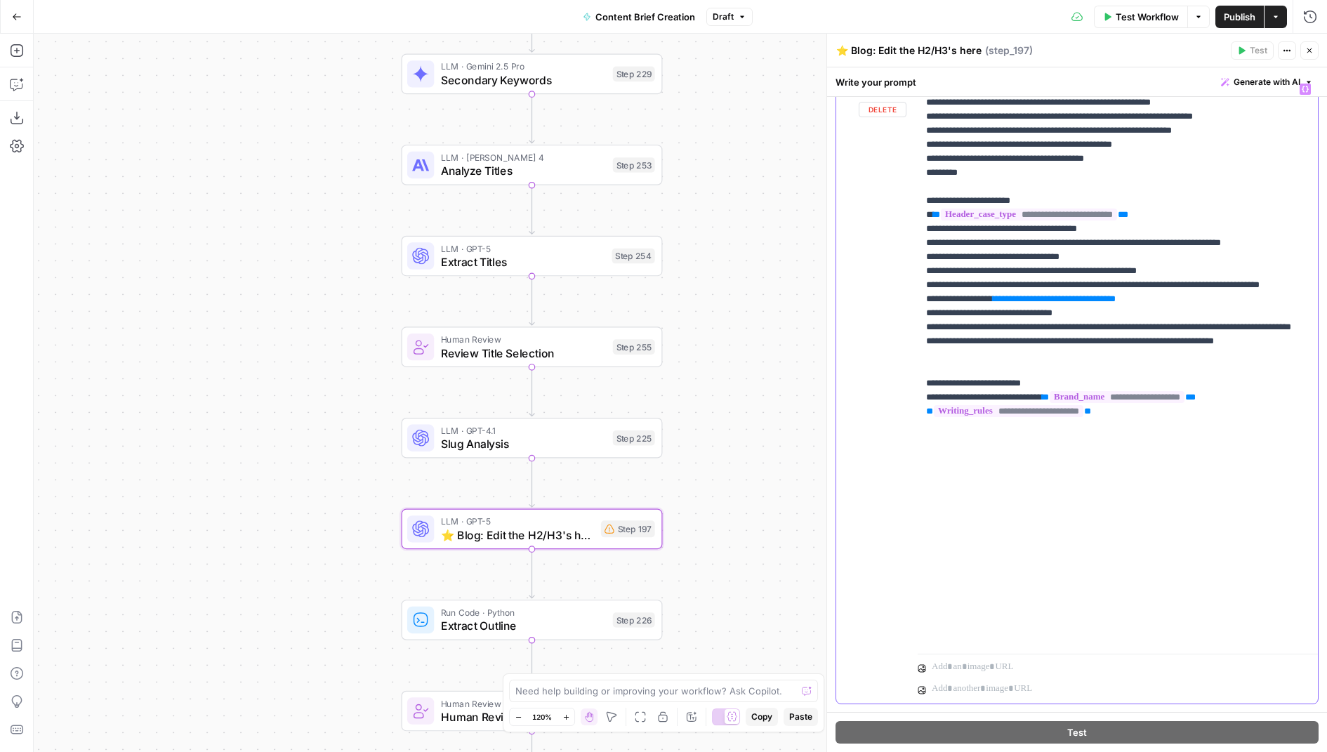
scroll to position [321, 0]
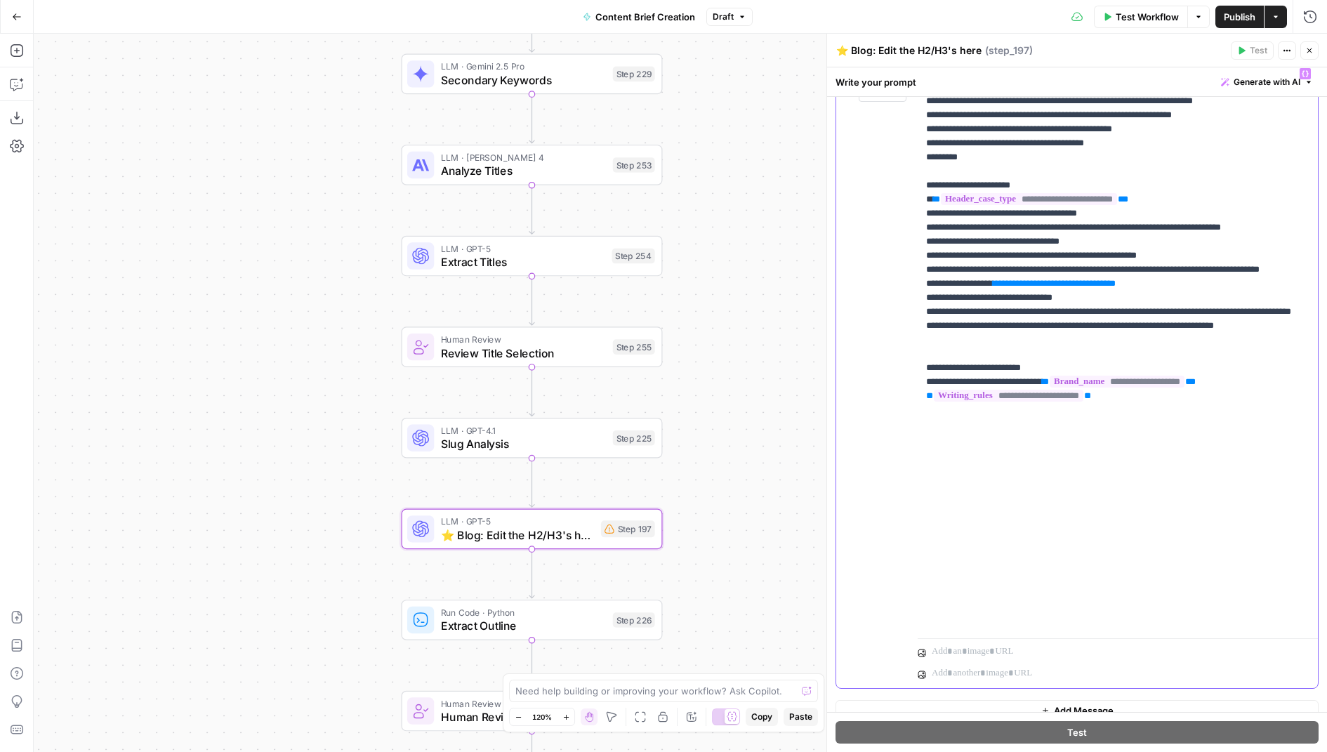
click at [1060, 288] on span "**********" at bounding box center [1054, 283] width 109 height 9
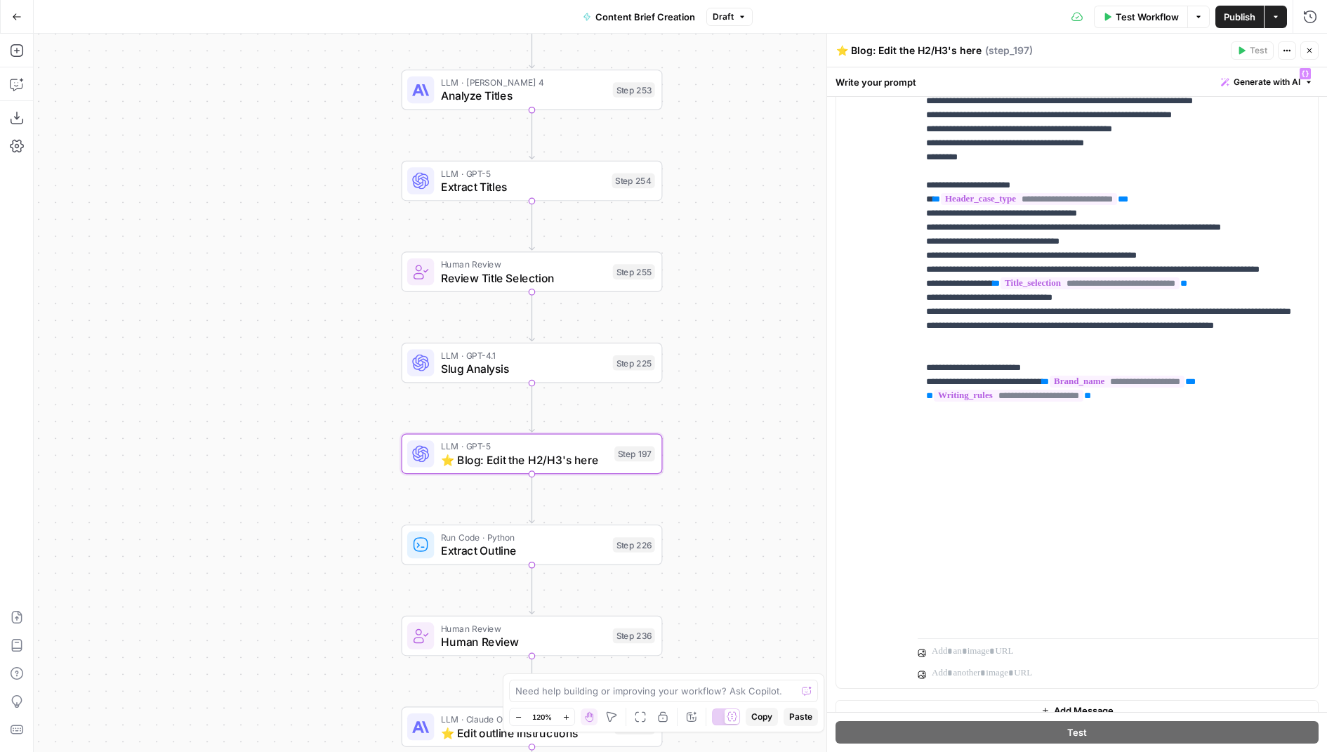
drag, startPoint x: 757, startPoint y: 513, endPoint x: 764, endPoint y: 345, distance: 167.9
click at [764, 343] on div "true false Workflow Set Inputs Inputs Condition If city is provided Step 223 Go…" at bounding box center [680, 393] width 1293 height 718
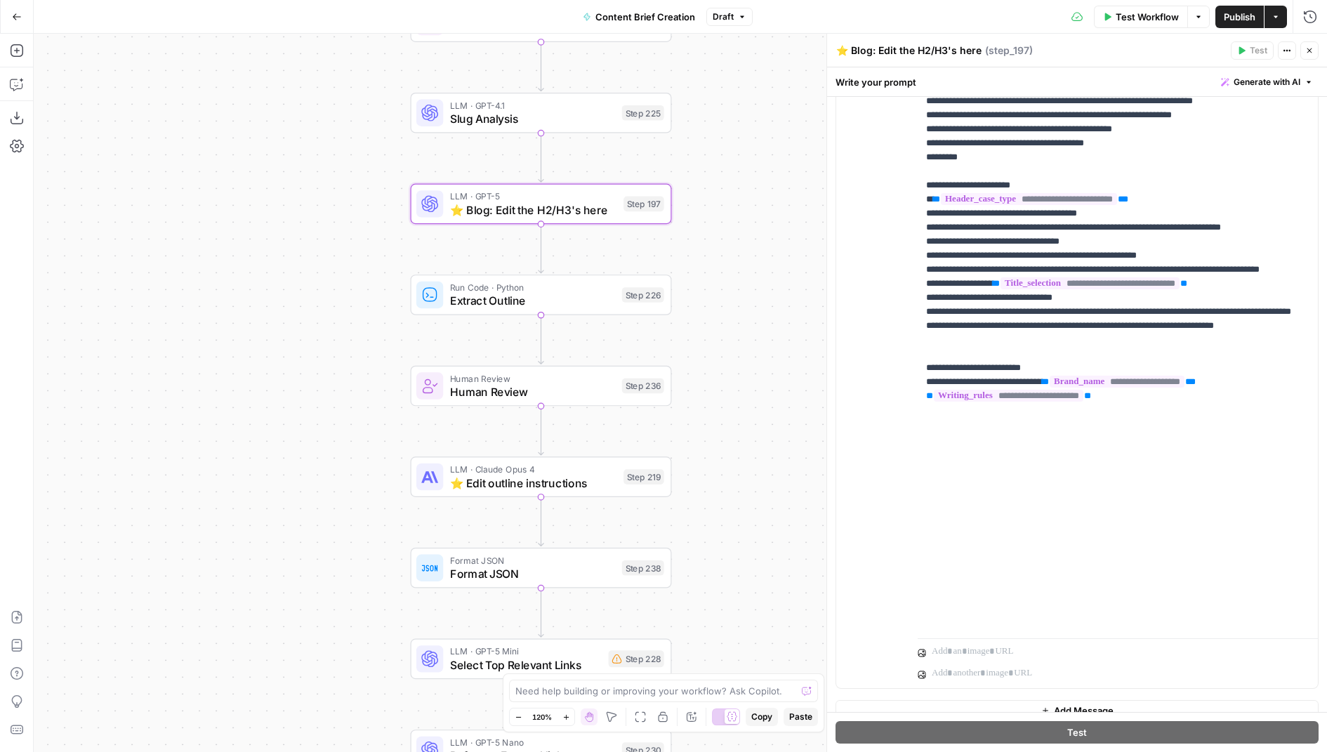
drag, startPoint x: 782, startPoint y: 480, endPoint x: 786, endPoint y: 257, distance: 223.2
click at [786, 257] on div "true false Workflow Set Inputs Inputs Condition If city is provided Step 223 Go…" at bounding box center [680, 393] width 1293 height 718
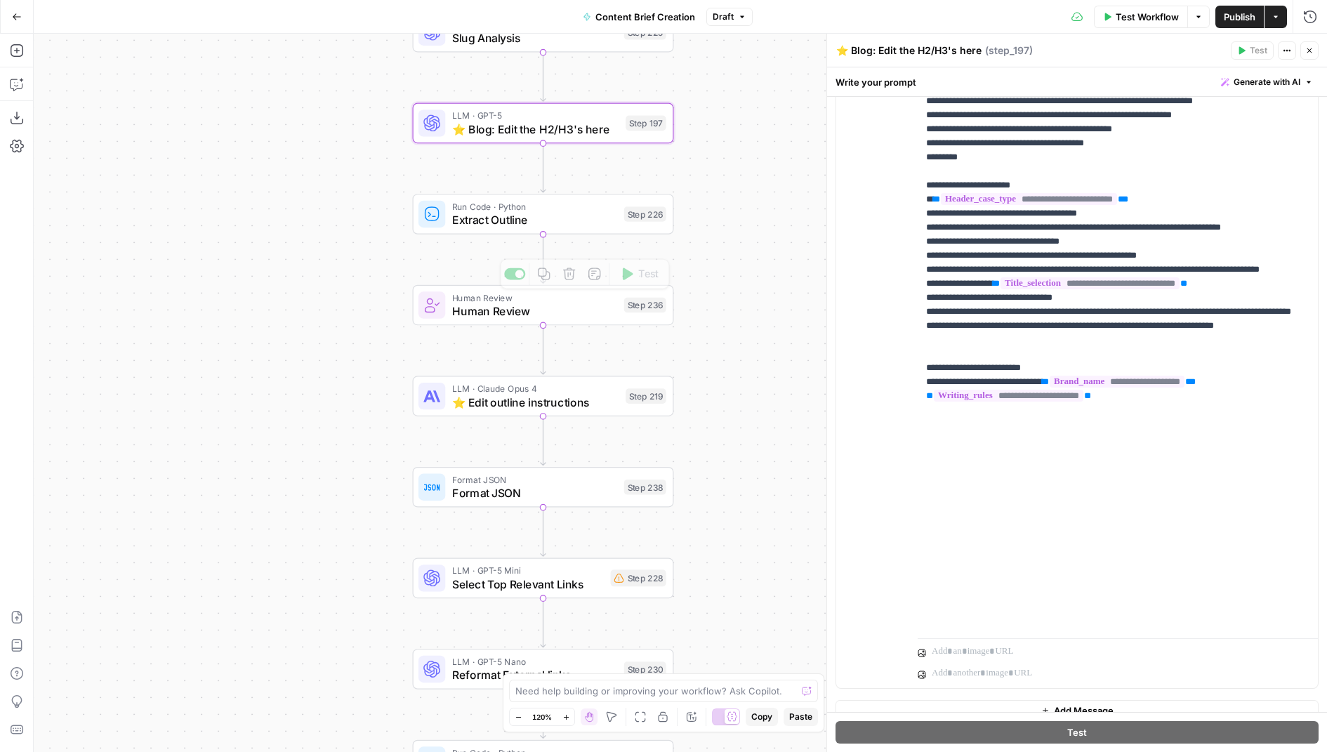
click at [596, 312] on span "Human Review" at bounding box center [534, 311] width 165 height 17
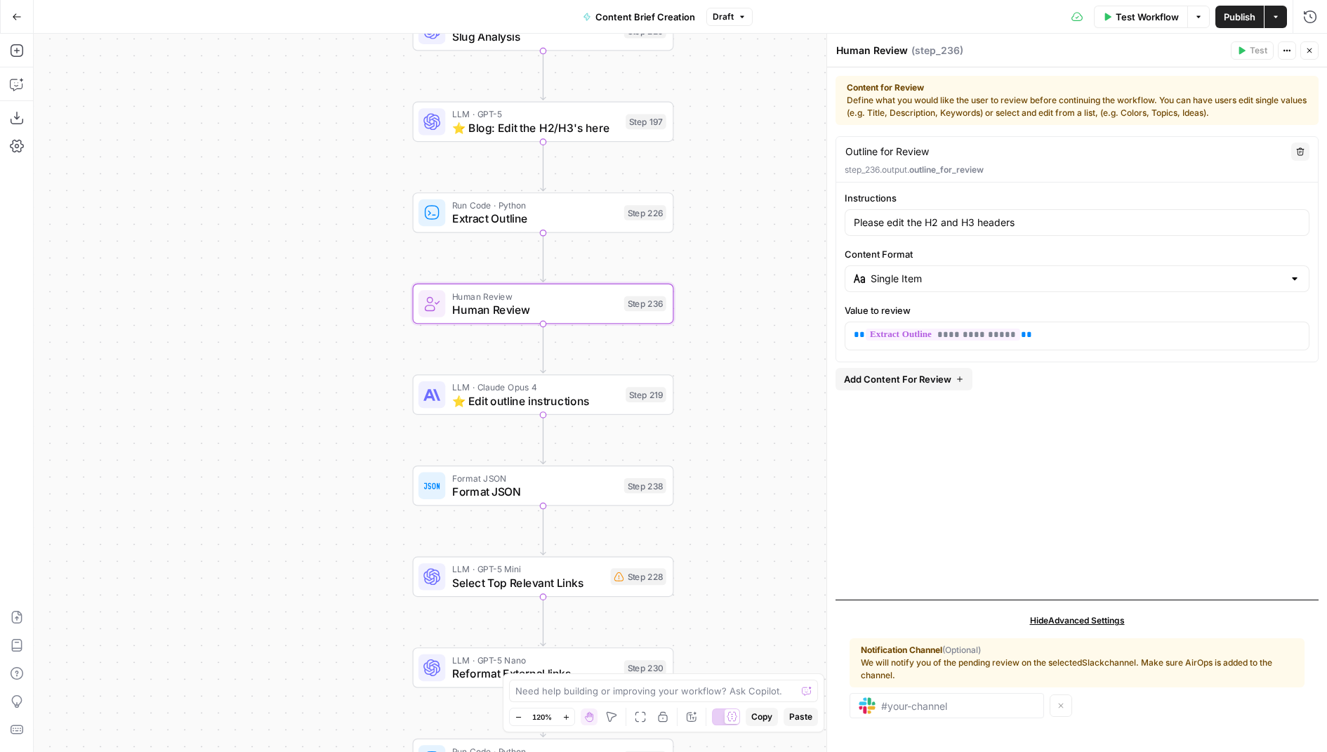
drag, startPoint x: 774, startPoint y: 512, endPoint x: 781, endPoint y: 360, distance: 152.5
click at [781, 360] on div "true false Workflow Set Inputs Inputs Condition If city is provided Step 223 Go…" at bounding box center [680, 393] width 1293 height 718
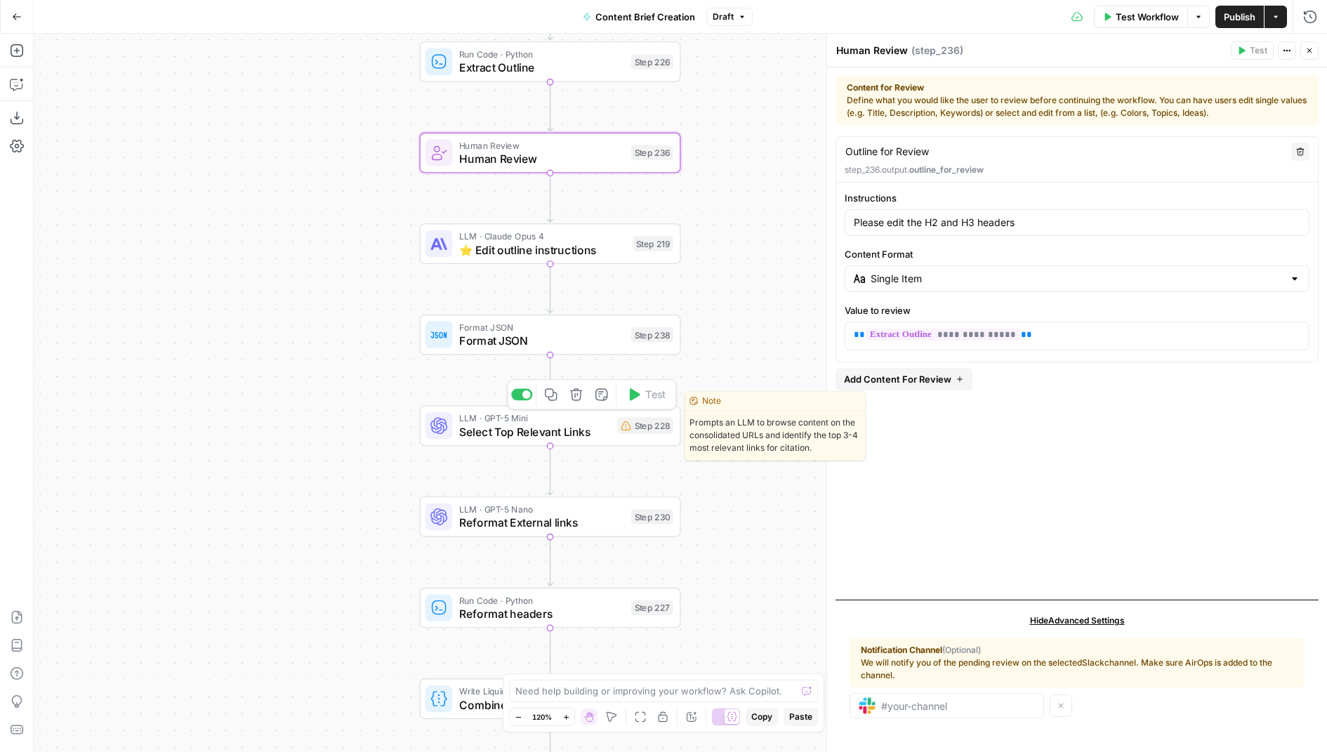
click at [595, 438] on span "Select Top Relevant Links" at bounding box center [535, 431] width 152 height 17
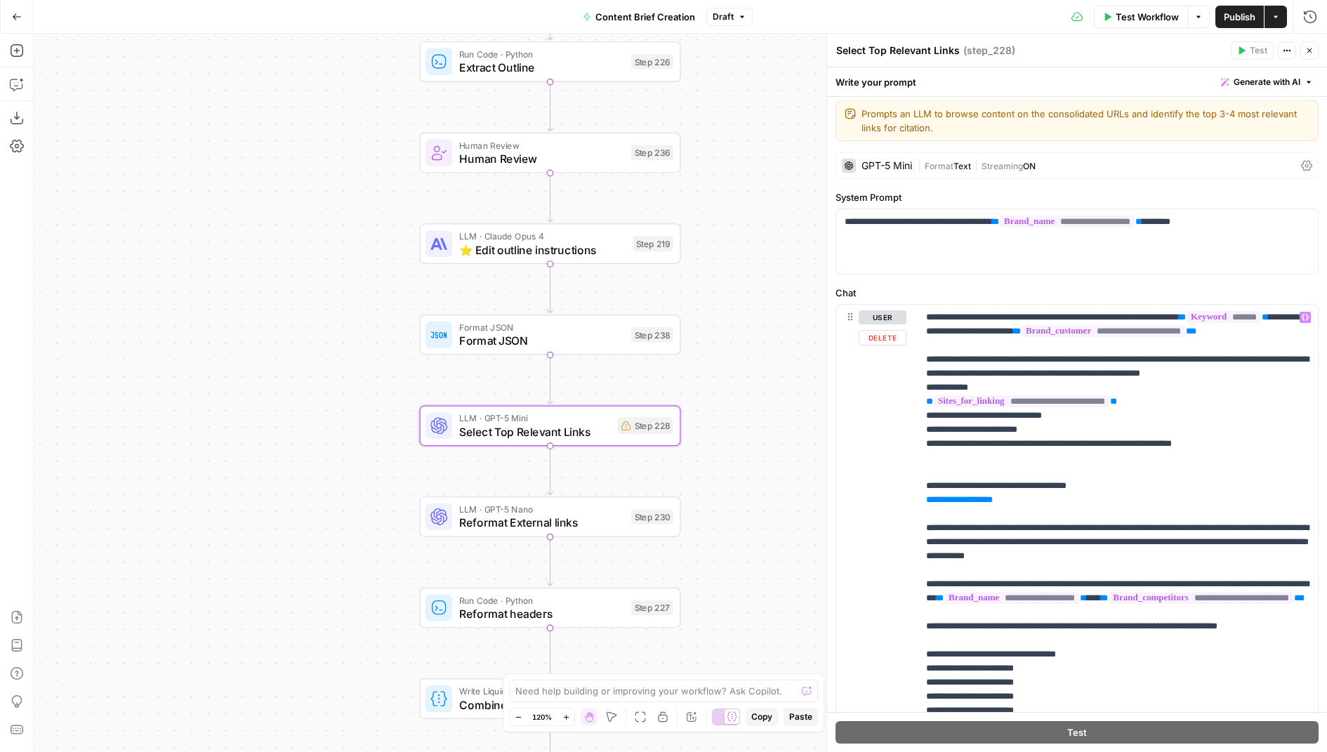
scroll to position [0, 0]
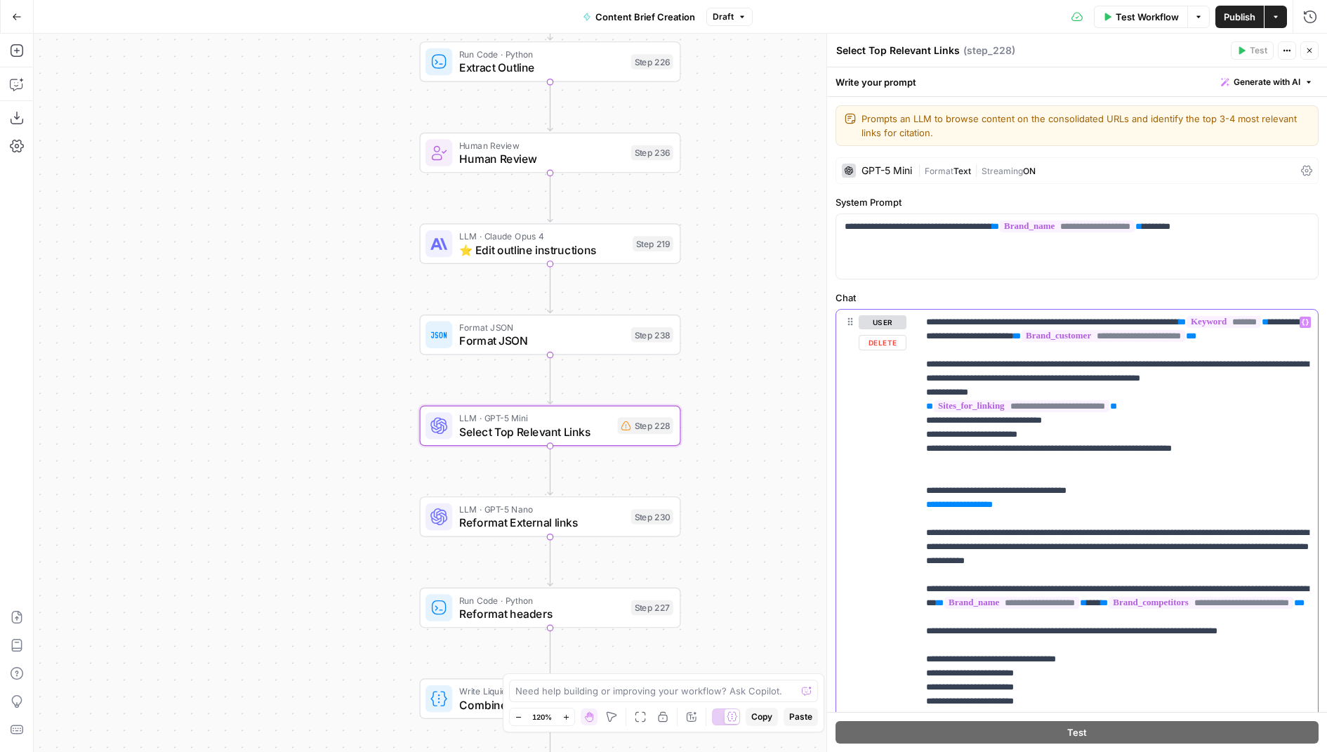
click at [971, 522] on p "**********" at bounding box center [1118, 539] width 384 height 449
click at [604, 338] on span "Format JSON" at bounding box center [541, 340] width 165 height 17
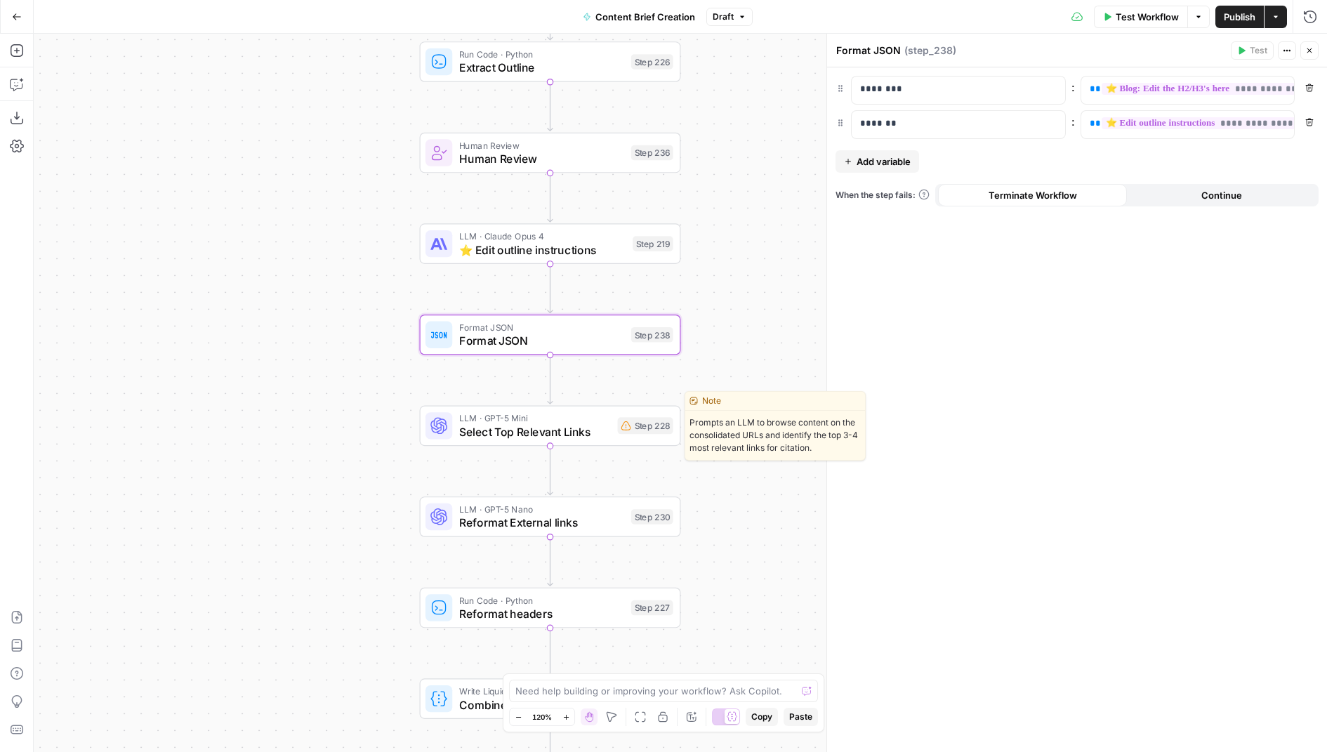
click at [590, 437] on span "Select Top Relevant Links" at bounding box center [535, 431] width 152 height 17
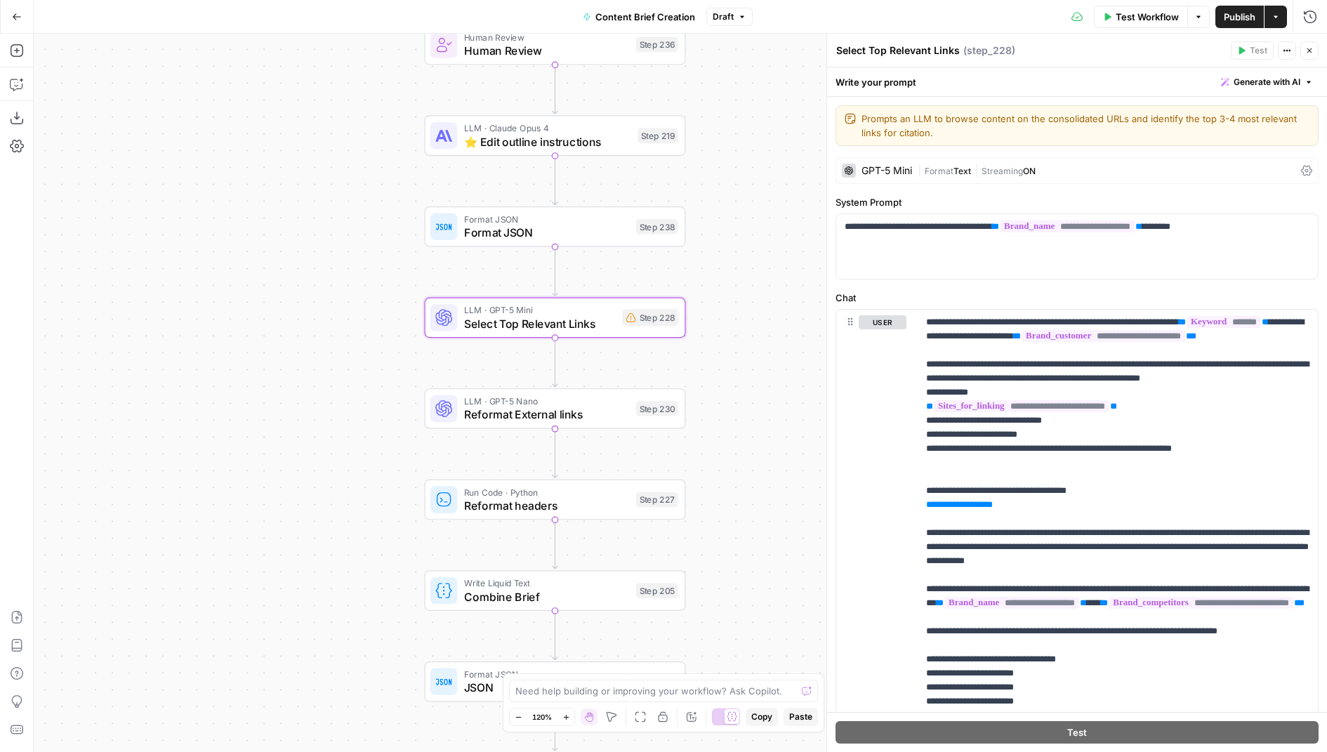
drag, startPoint x: 759, startPoint y: 563, endPoint x: 766, endPoint y: 440, distance: 123.0
click at [766, 440] on div "true false Workflow Set Inputs Inputs Condition If city is provided Step 223 Go…" at bounding box center [680, 393] width 1293 height 718
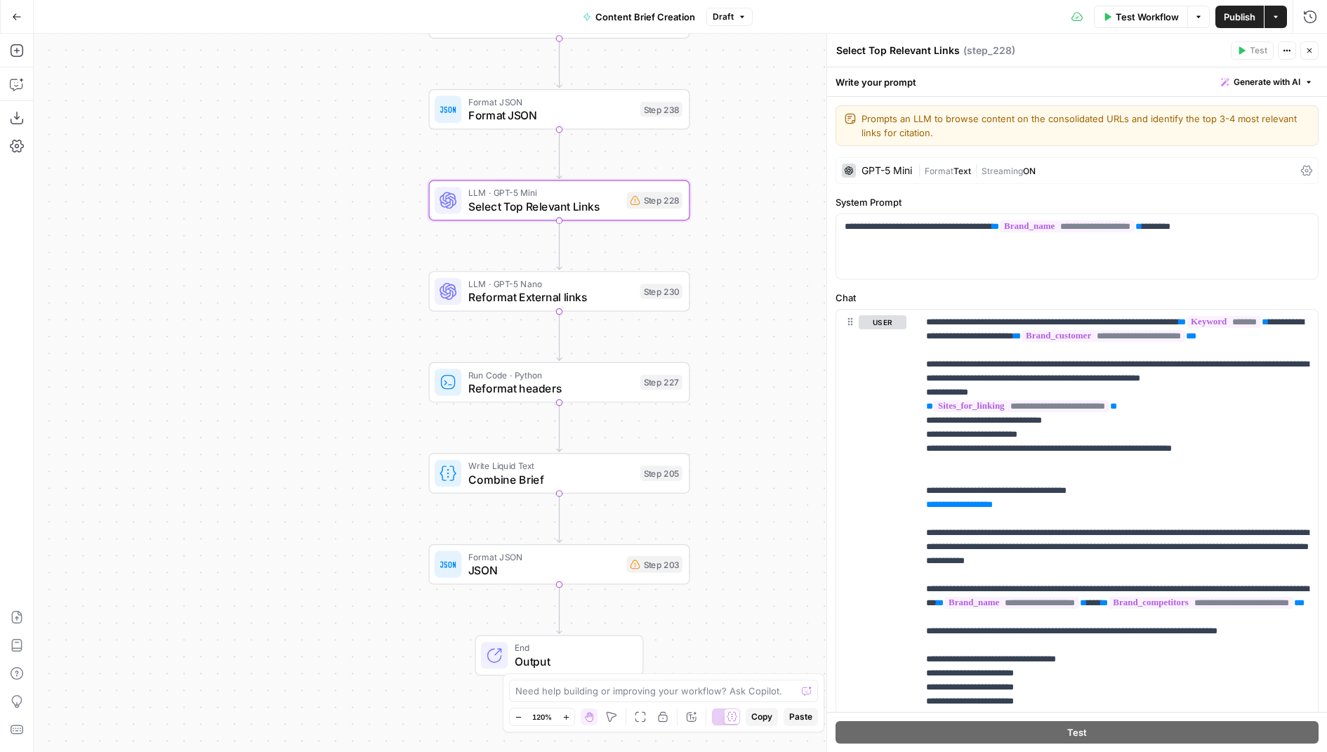
drag, startPoint x: 767, startPoint y: 388, endPoint x: 768, endPoint y: 258, distance: 130.6
click at [769, 257] on div "true false Workflow Set Inputs Inputs Condition If city is provided Step 223 Go…" at bounding box center [680, 393] width 1293 height 718
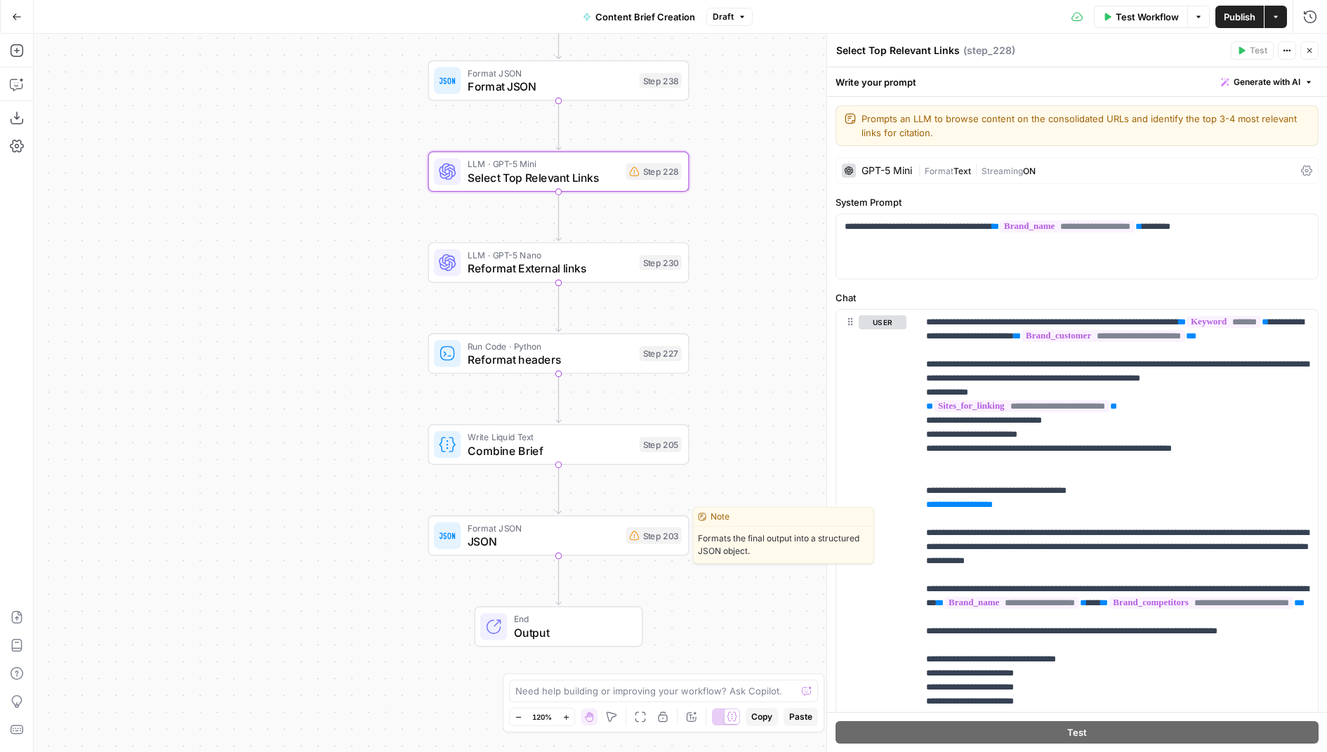
click at [582, 550] on div "Format JSON JSON Step 203 Copy step Delete step Edit Note Test" at bounding box center [558, 535] width 261 height 41
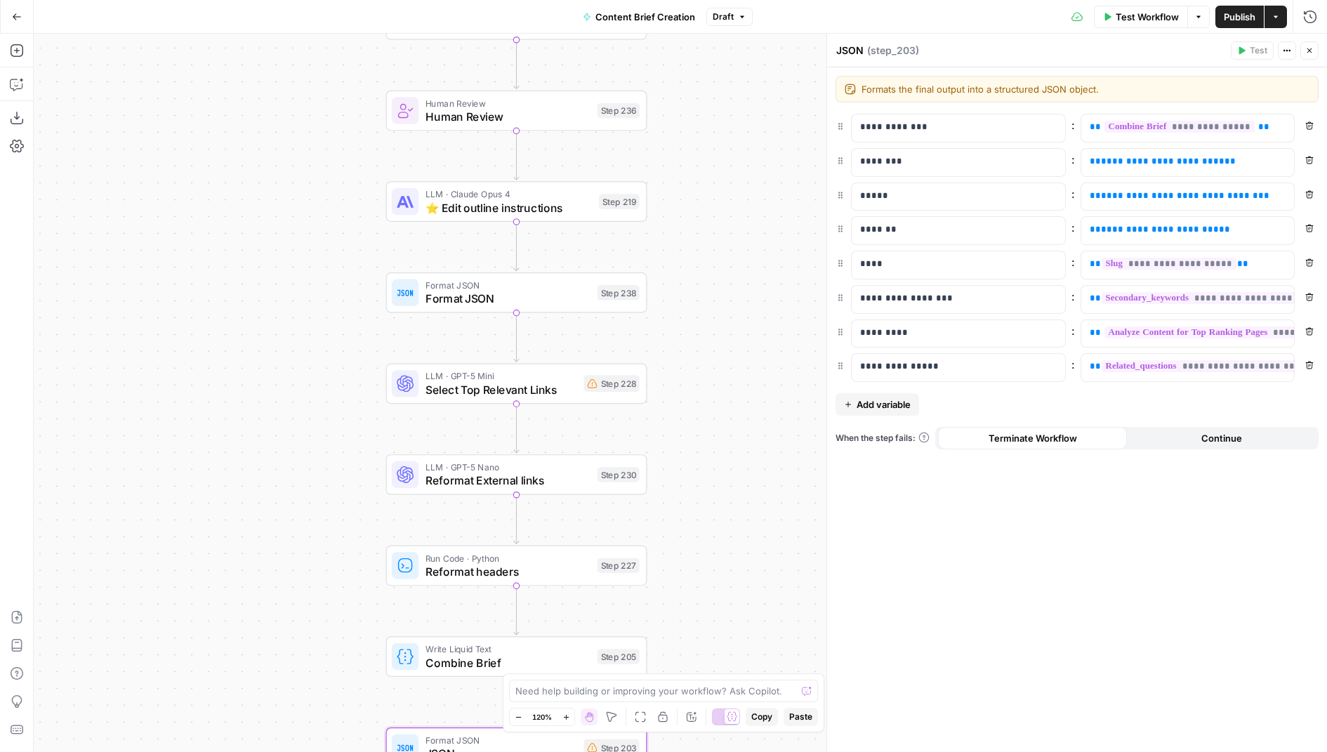
drag, startPoint x: 745, startPoint y: 256, endPoint x: 703, endPoint y: 468, distance: 216.3
click at [703, 468] on div "true false Workflow Set Inputs Inputs Condition If city is provided Step 223 Go…" at bounding box center [680, 393] width 1293 height 718
click at [566, 297] on span "Format JSON" at bounding box center [507, 298] width 165 height 17
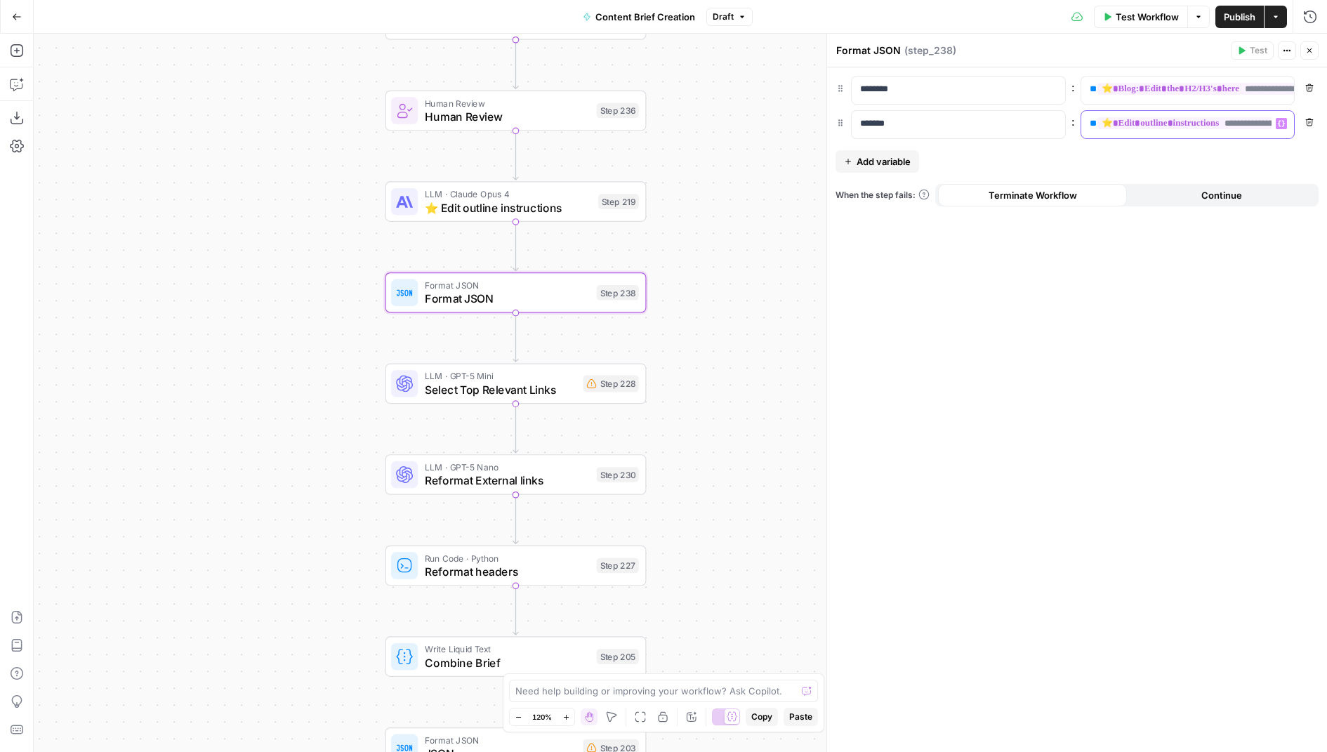
click at [1085, 125] on div "**********" at bounding box center [1176, 124] width 191 height 27
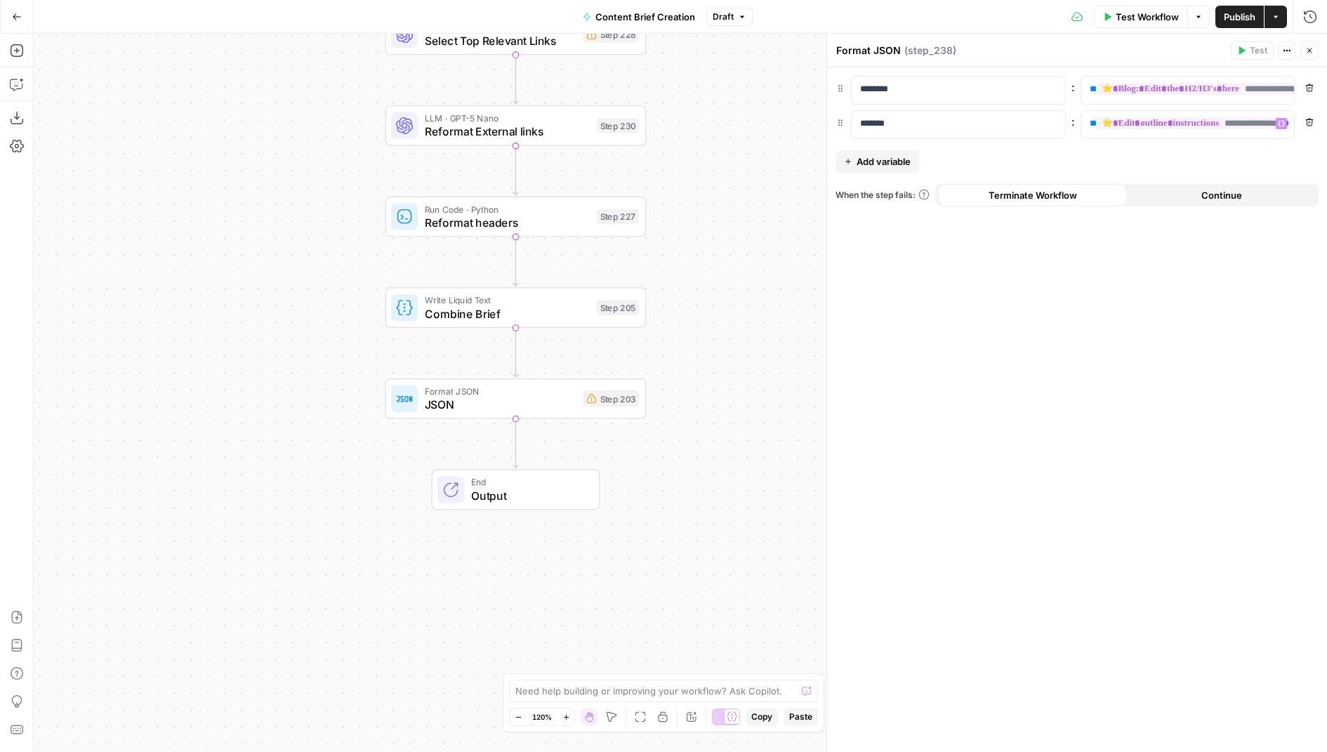
drag, startPoint x: 737, startPoint y: 503, endPoint x: 737, endPoint y: 146, distance: 356.6
click at [737, 146] on div "true false Workflow Set Inputs Inputs Condition If city is provided Step 223 Go…" at bounding box center [680, 393] width 1293 height 718
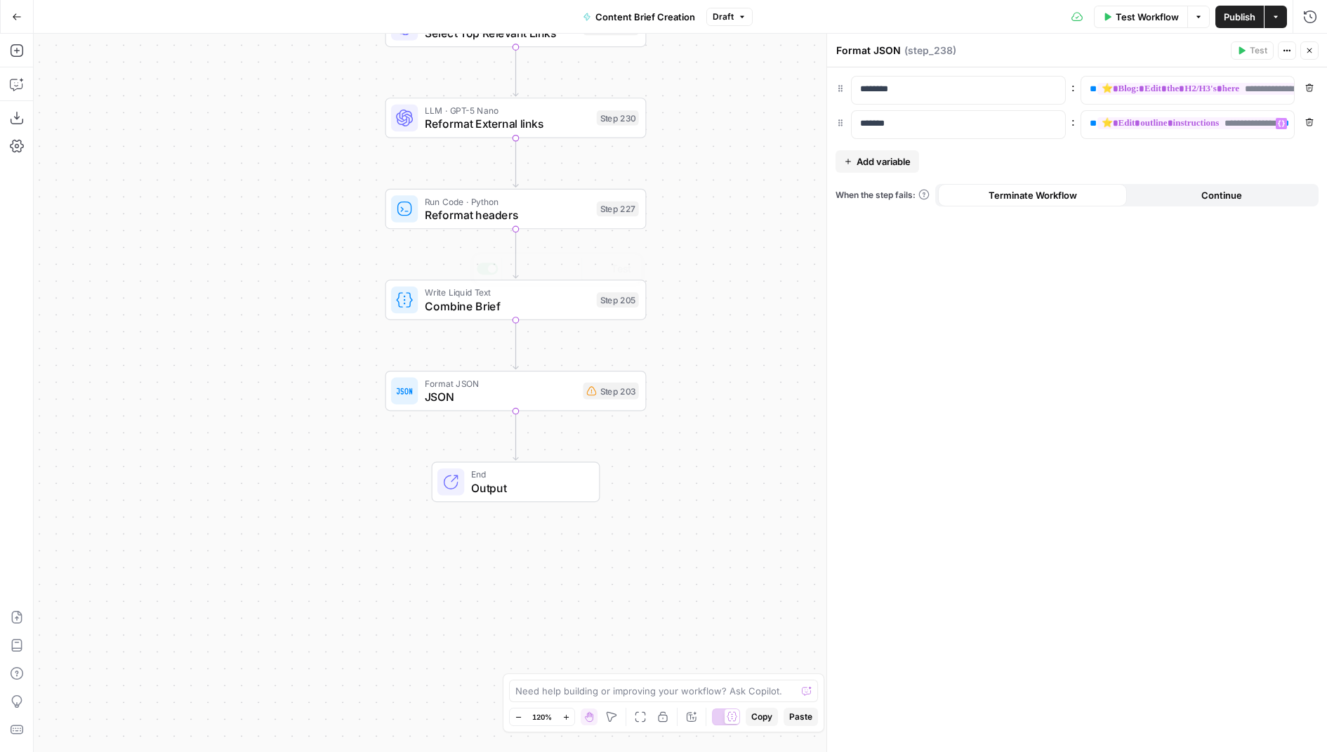
click at [576, 395] on div "Format JSON JSON Step 203 Copy step Delete step Edit Note Test" at bounding box center [515, 390] width 248 height 29
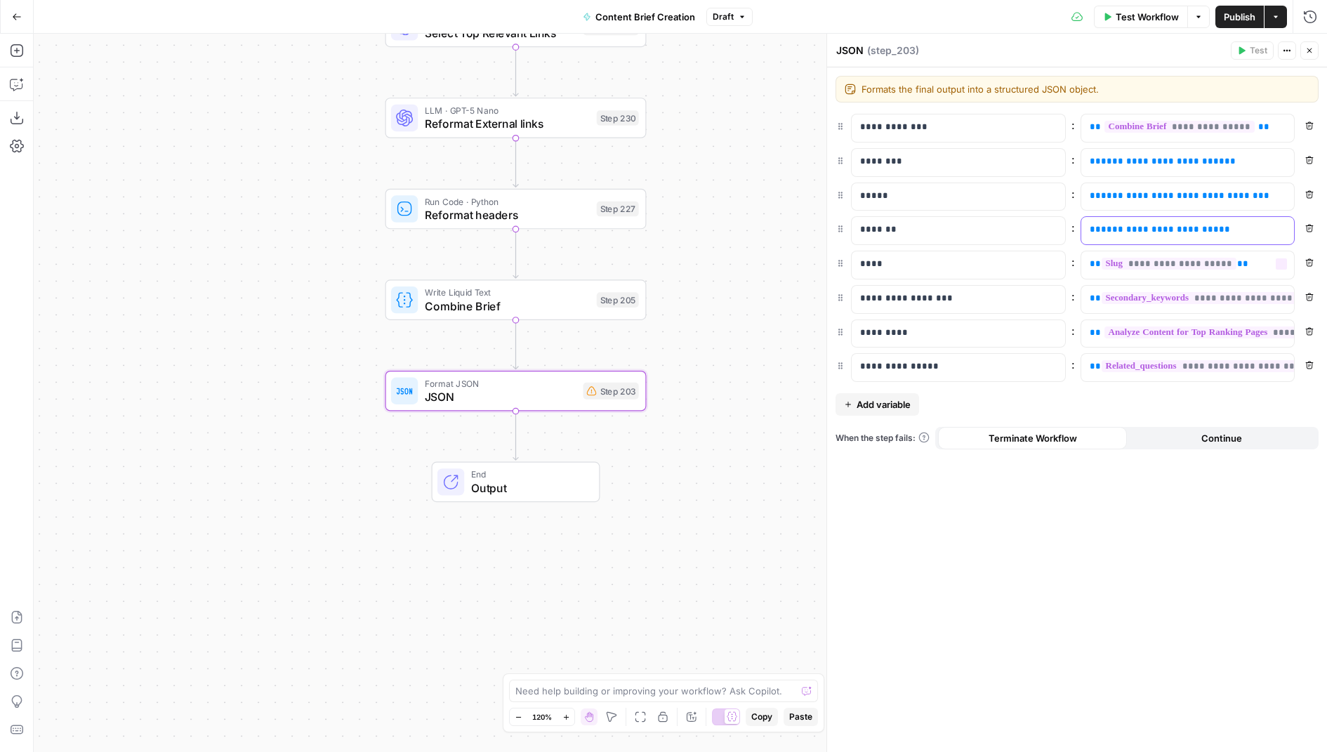
click at [1193, 225] on span "**********" at bounding box center [1160, 229] width 118 height 9
click at [1134, 160] on span "**********" at bounding box center [1163, 161] width 124 height 9
click at [1131, 196] on span "**********" at bounding box center [1179, 195] width 157 height 9
click at [1313, 51] on icon "button" at bounding box center [1309, 50] width 8 height 8
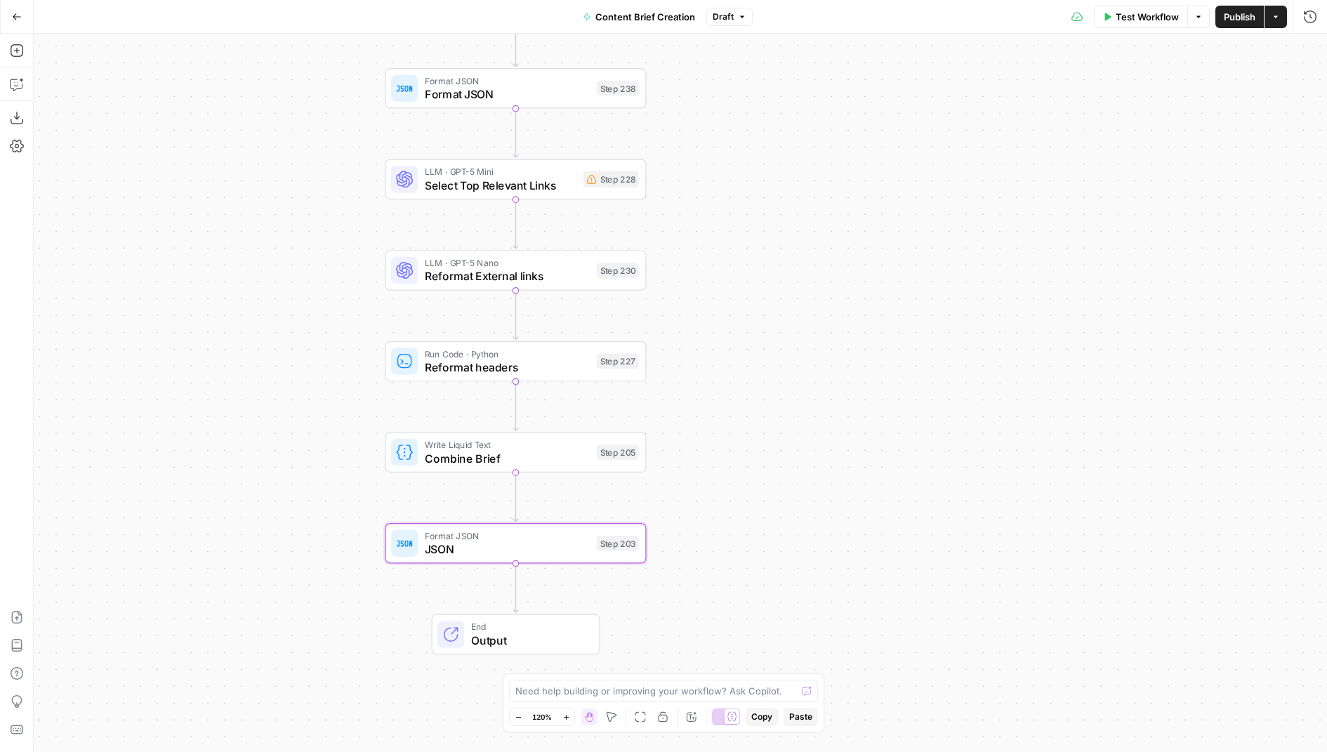
drag, startPoint x: 828, startPoint y: 300, endPoint x: 828, endPoint y: 457, distance: 157.2
click at [828, 457] on div "true false Workflow Set Inputs Inputs Condition If city is provided Step 223 Go…" at bounding box center [680, 393] width 1293 height 718
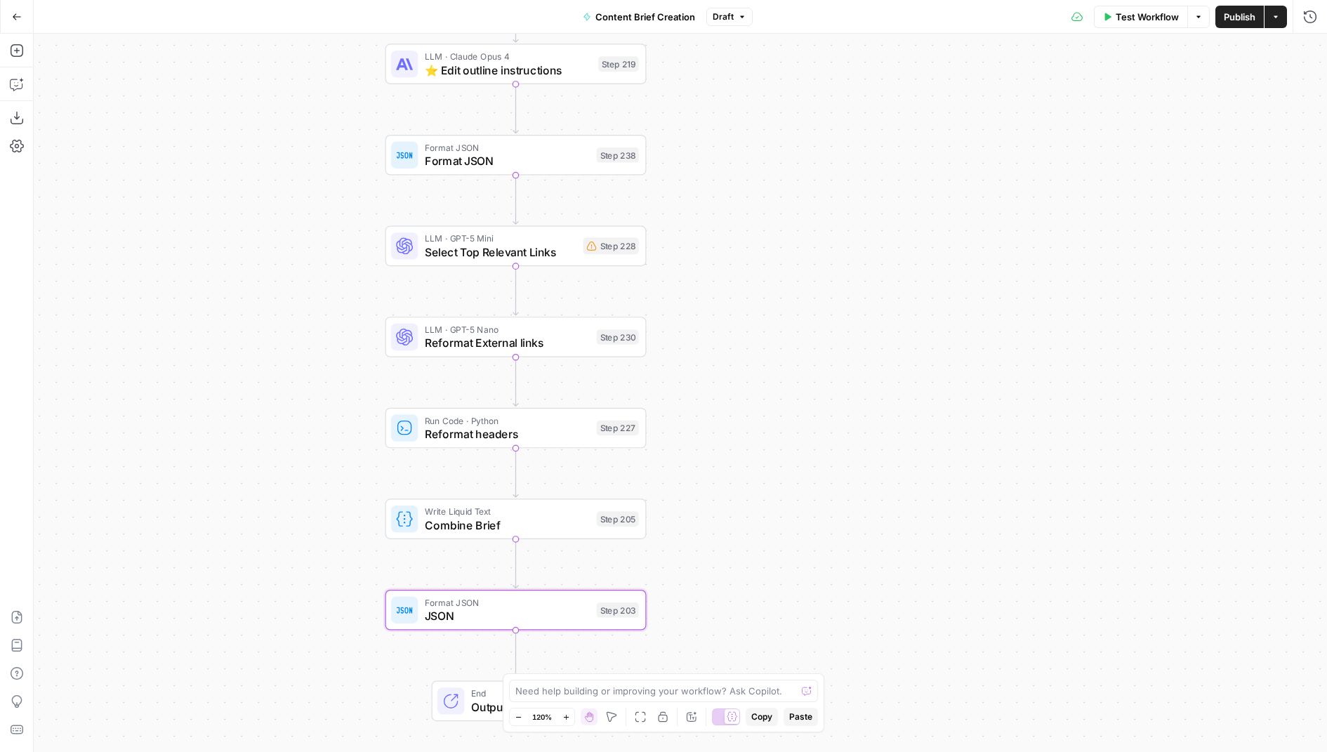
drag, startPoint x: 775, startPoint y: 411, endPoint x: 775, endPoint y: 472, distance: 61.8
click at [775, 472] on div "true false Workflow Set Inputs Inputs Condition If city is provided Step 223 Go…" at bounding box center [680, 393] width 1293 height 718
click at [583, 528] on span "Combine Brief" at bounding box center [507, 525] width 165 height 17
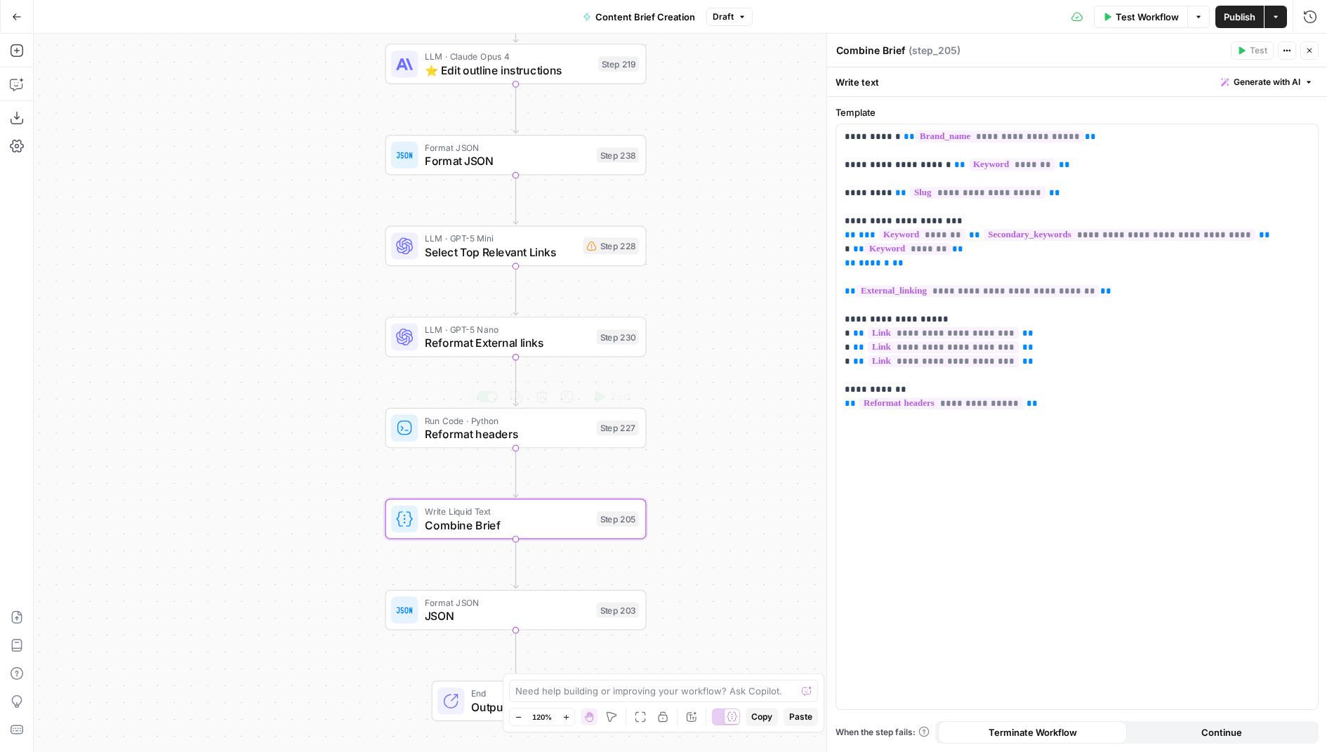
click at [561, 432] on span "Reformat headers" at bounding box center [507, 433] width 165 height 17
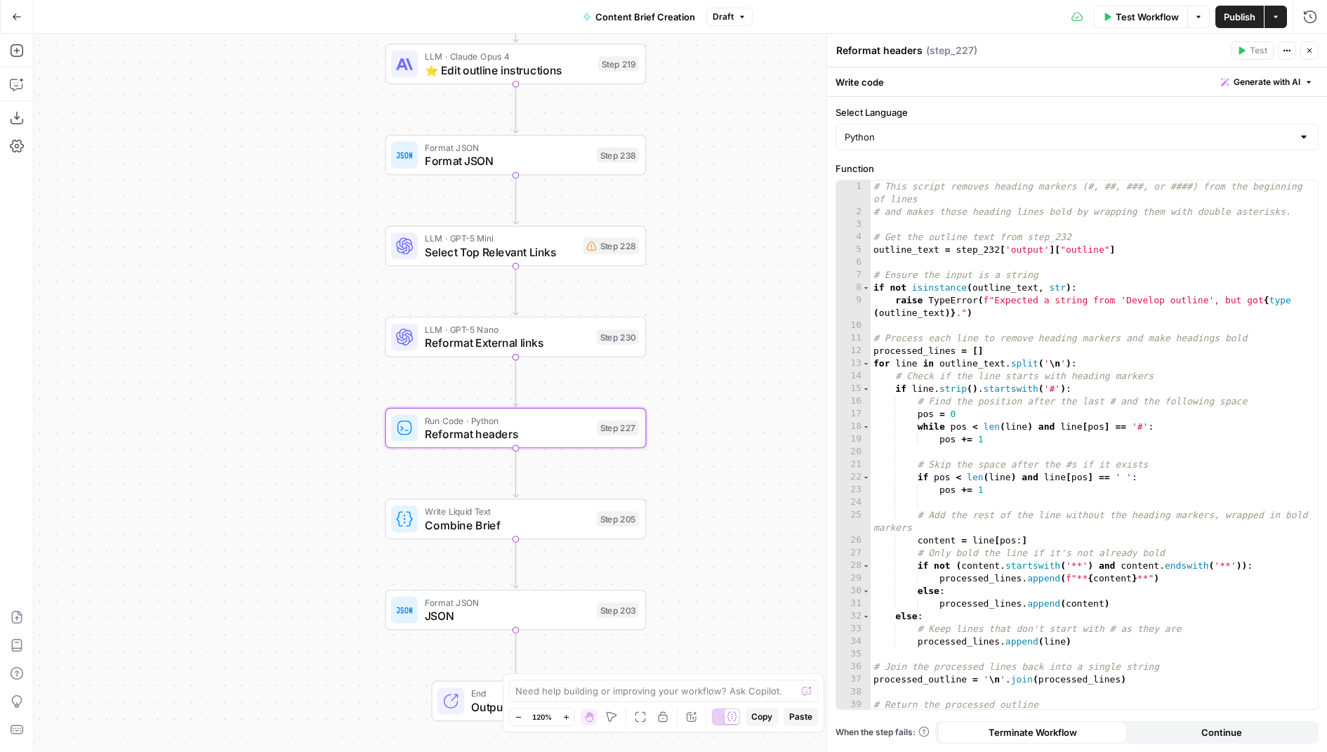
click at [610, 710] on button "Move" at bounding box center [611, 716] width 17 height 17
drag, startPoint x: 573, startPoint y: 464, endPoint x: 583, endPoint y: 231, distance: 233.2
click at [583, 229] on div "true false Workflow Set Inputs Inputs Condition If city is provided Step 223 Go…" at bounding box center [680, 393] width 1293 height 718
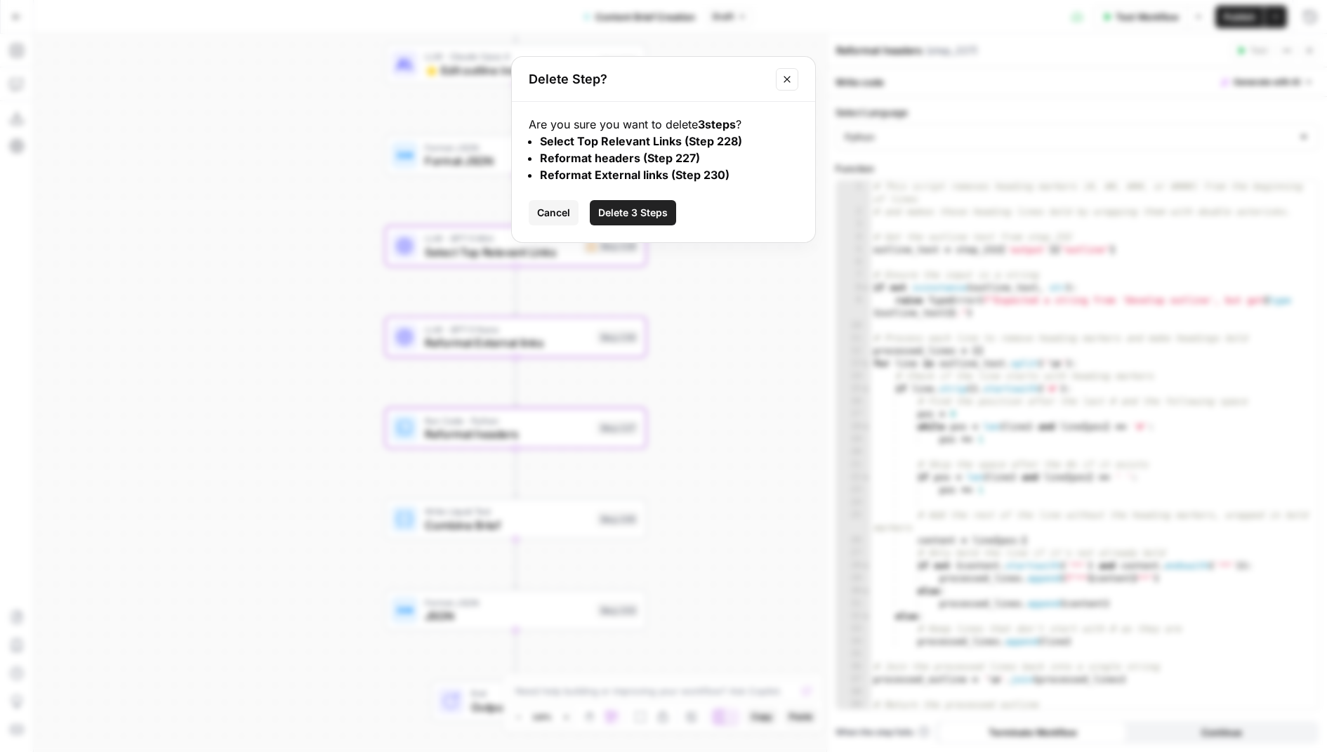
click at [654, 200] on button "Delete 3 Steps" at bounding box center [633, 212] width 86 height 25
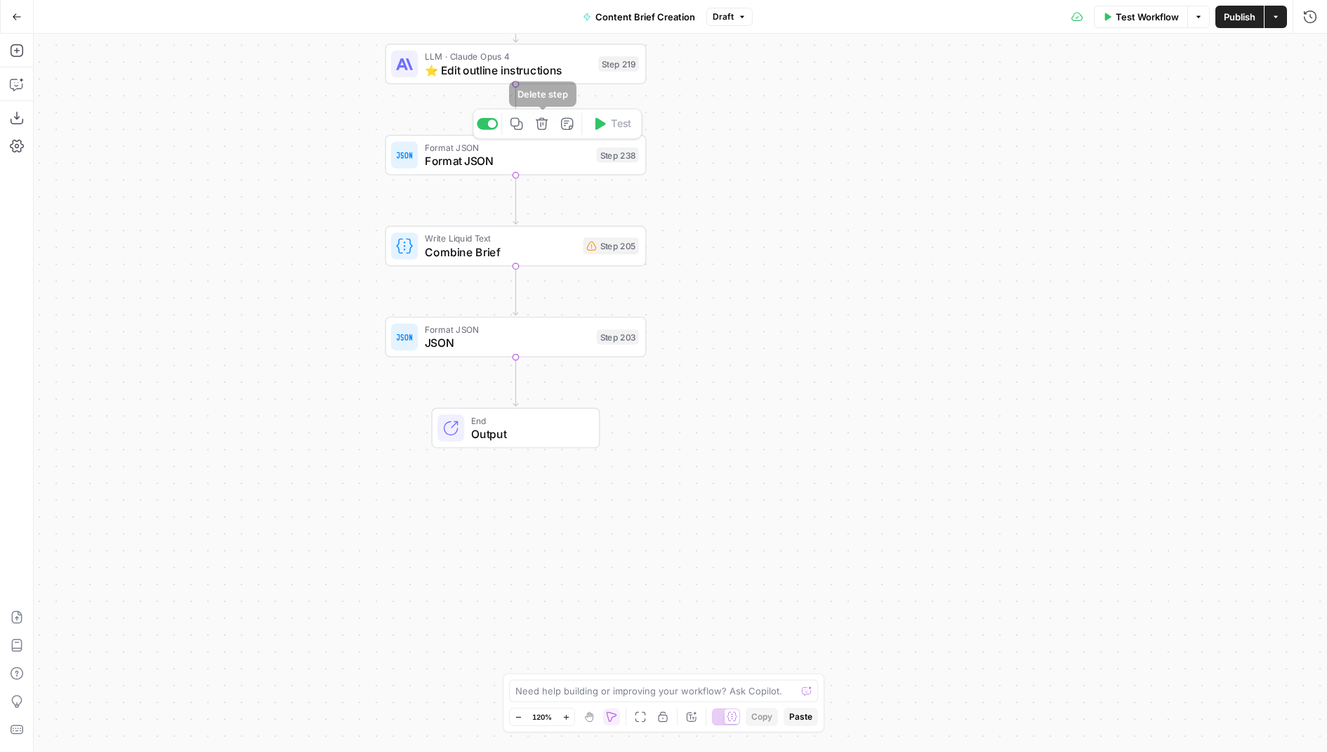
click at [543, 129] on icon "button" at bounding box center [542, 124] width 12 height 12
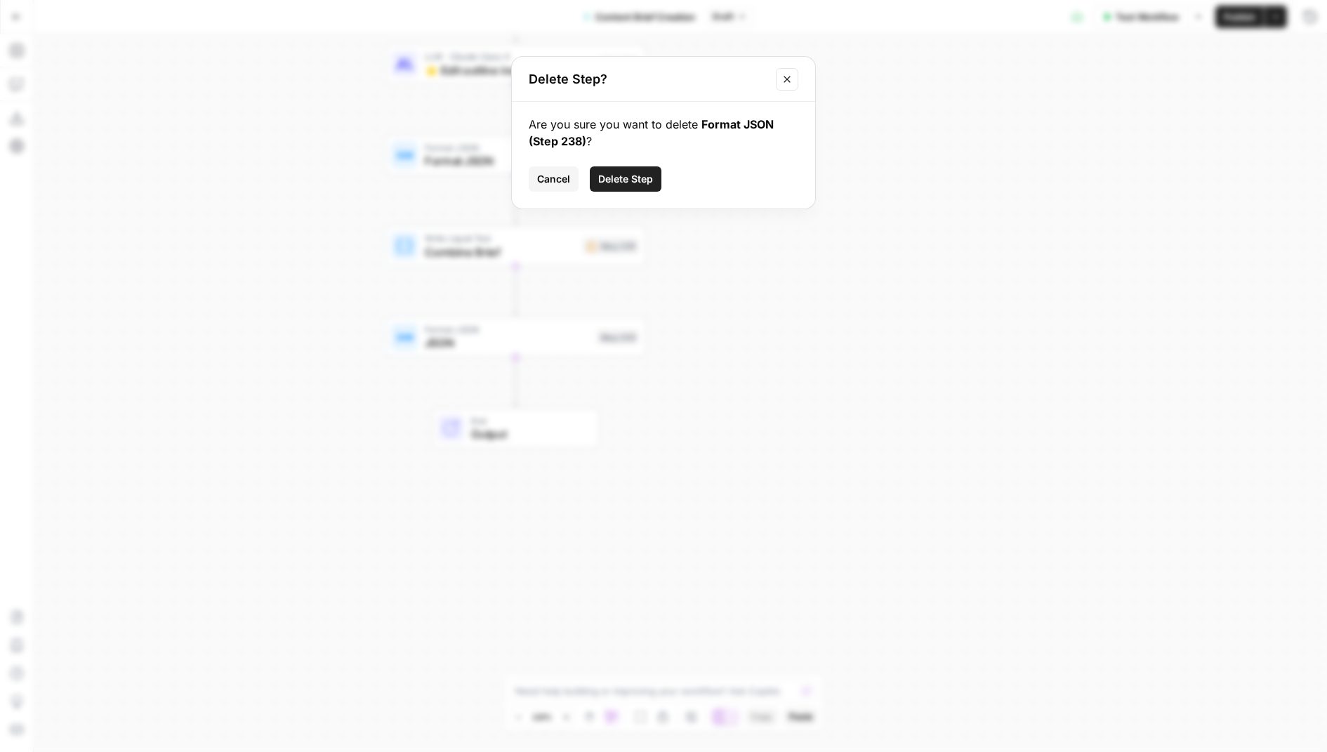
click at [613, 177] on span "Delete Step" at bounding box center [625, 179] width 55 height 14
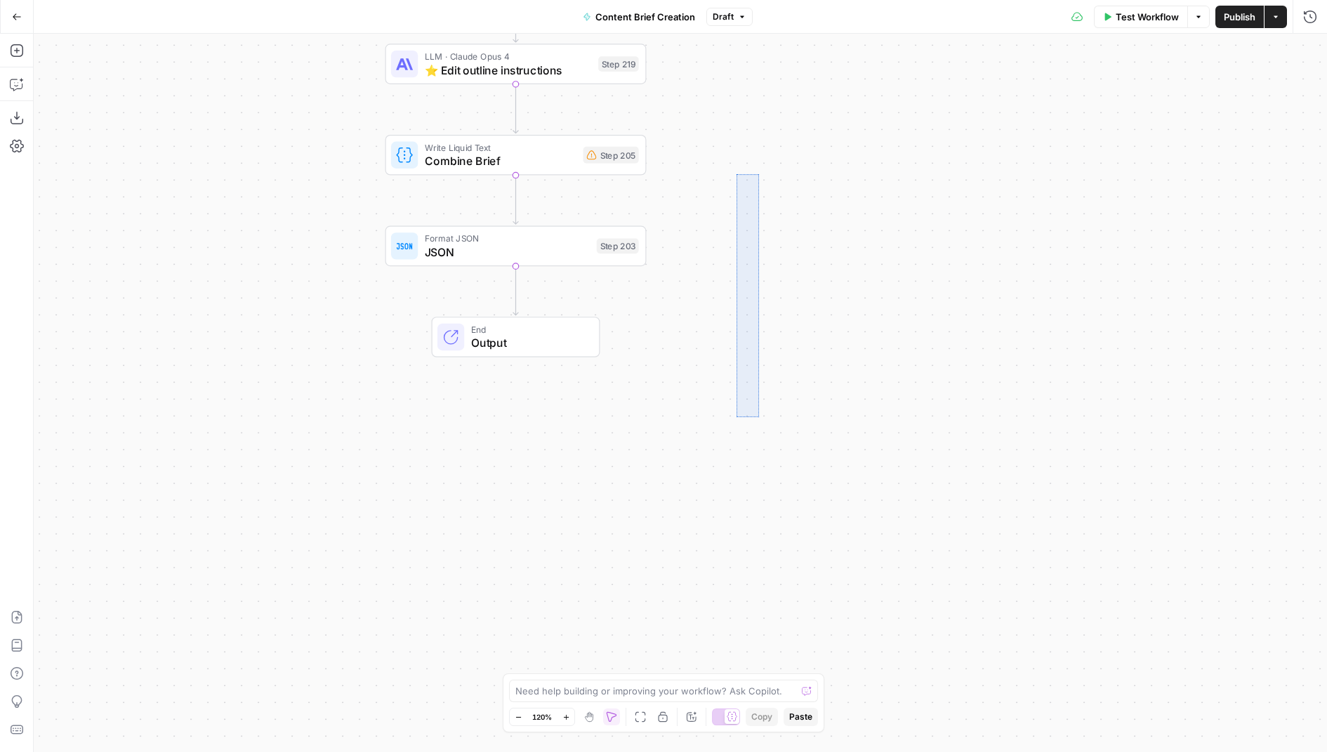
drag, startPoint x: 758, startPoint y: 174, endPoint x: 736, endPoint y: 458, distance: 285.2
click at [736, 458] on div "true false Workflow Set Inputs Inputs Condition If city is provided Step 223 Go…" at bounding box center [680, 393] width 1293 height 718
click at [592, 711] on icon "button" at bounding box center [588, 716] width 11 height 11
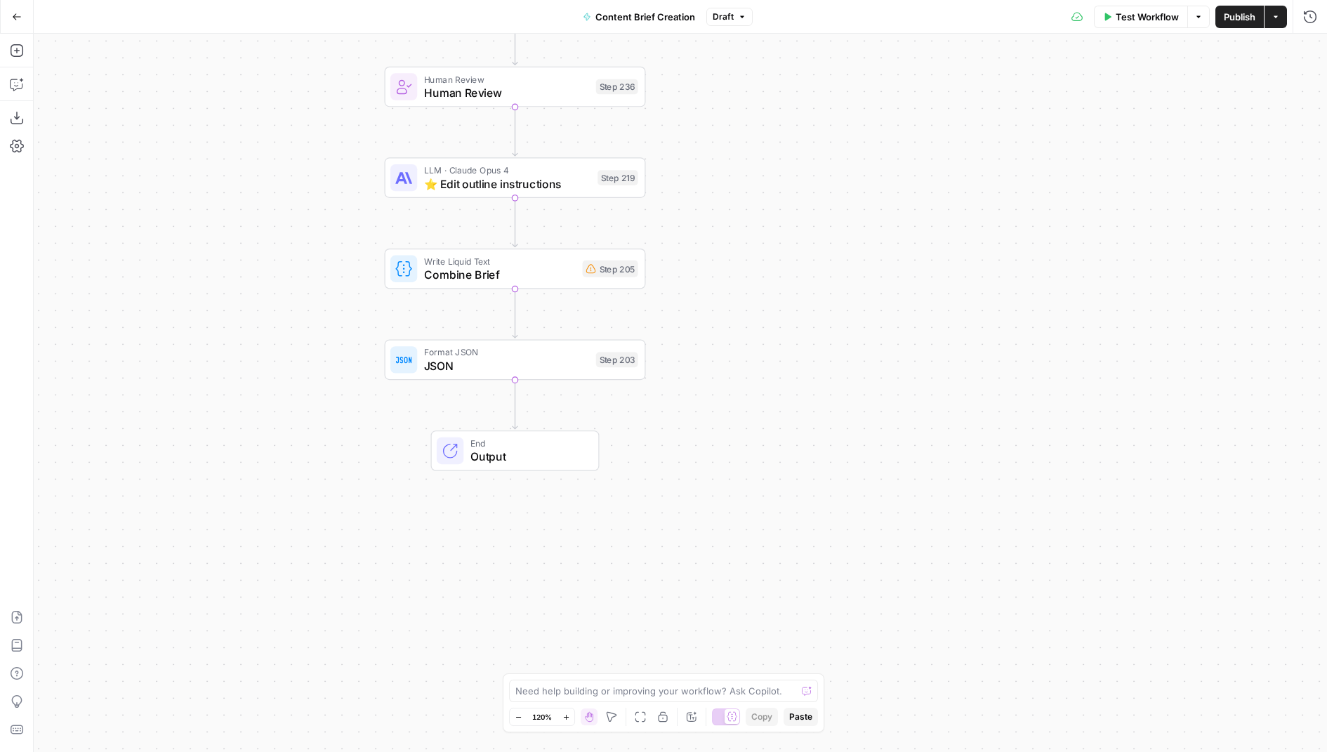
drag, startPoint x: 712, startPoint y: 170, endPoint x: 710, endPoint y: 473, distance: 303.2
click at [710, 473] on div "true false Workflow Set Inputs Inputs Condition If city is provided Step 223 Go…" at bounding box center [680, 393] width 1293 height 718
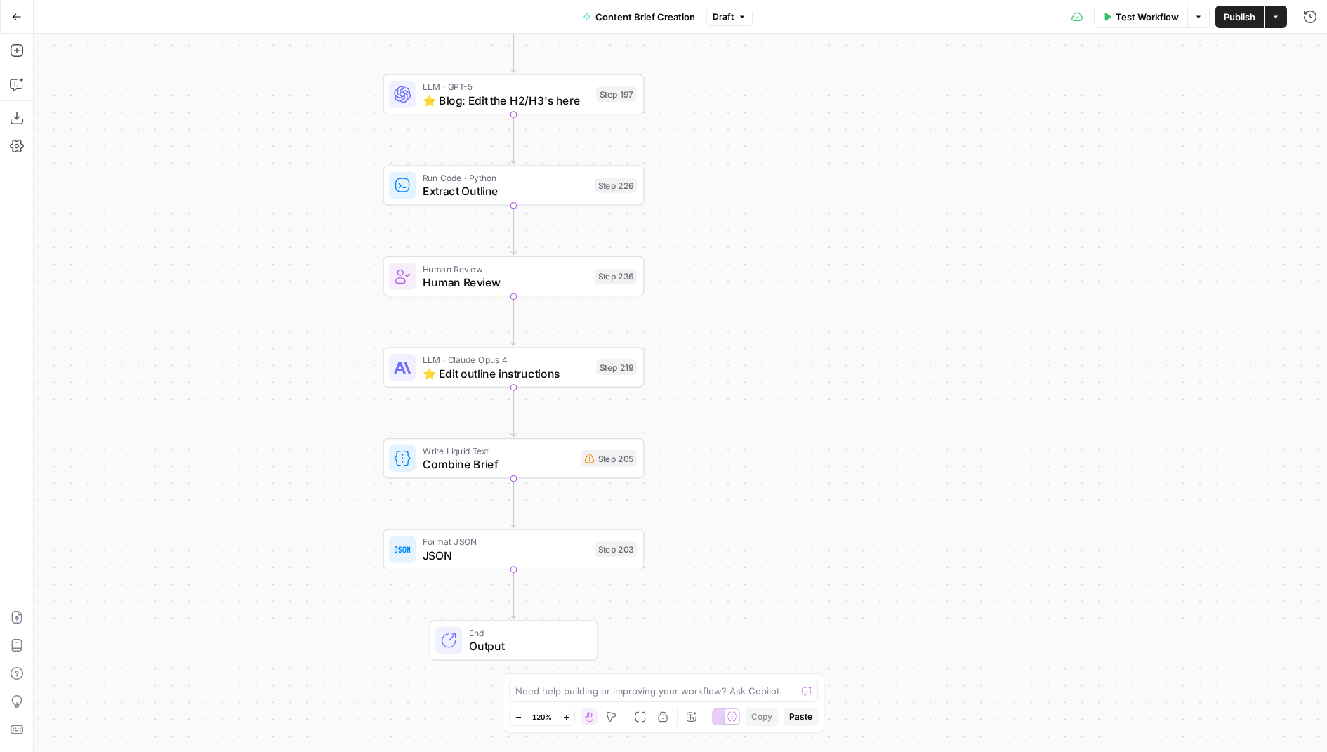
click at [556, 573] on div "true false Workflow Set Inputs Inputs Condition If city is provided Step 223 Go…" at bounding box center [680, 393] width 1293 height 718
click at [562, 552] on span "JSON" at bounding box center [505, 555] width 165 height 17
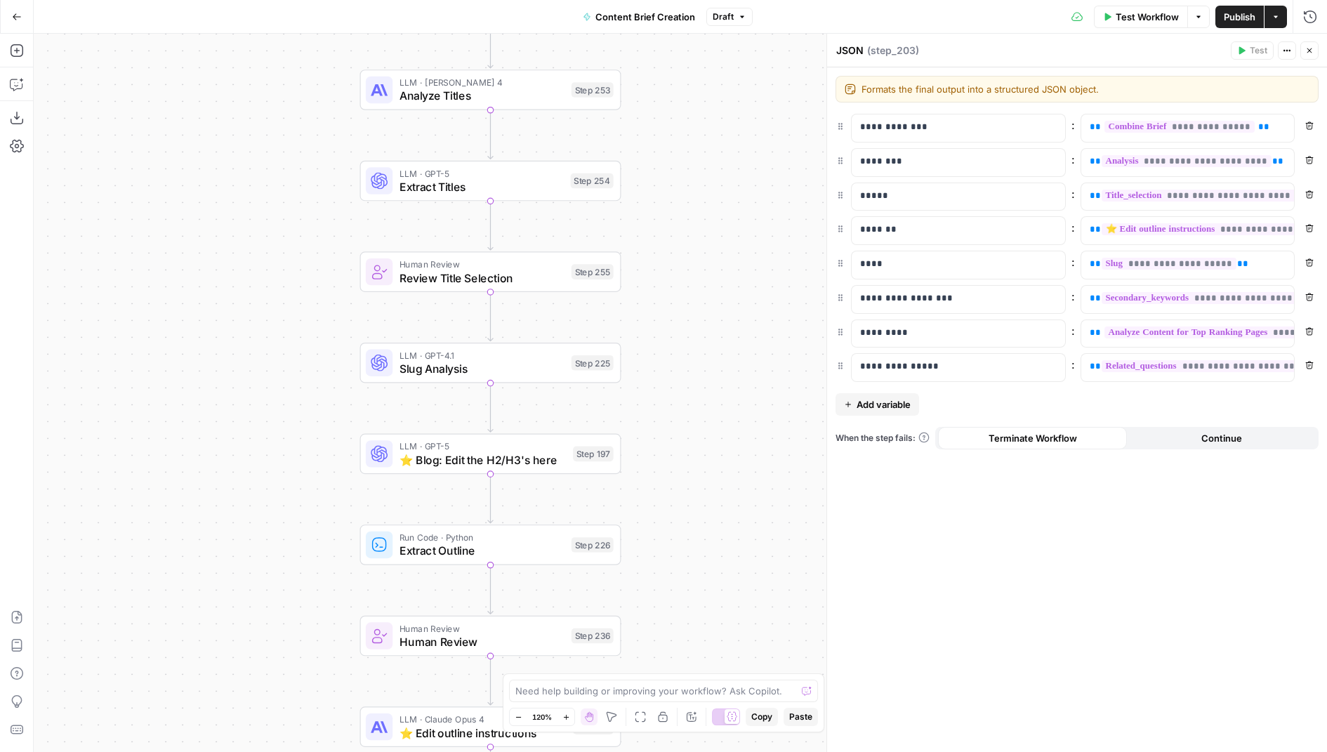
drag, startPoint x: 693, startPoint y: 171, endPoint x: 670, endPoint y: 531, distance: 360.1
click at [670, 531] on div "true false Workflow Set Inputs Inputs Condition If city is provided Step 223 Go…" at bounding box center [680, 393] width 1293 height 718
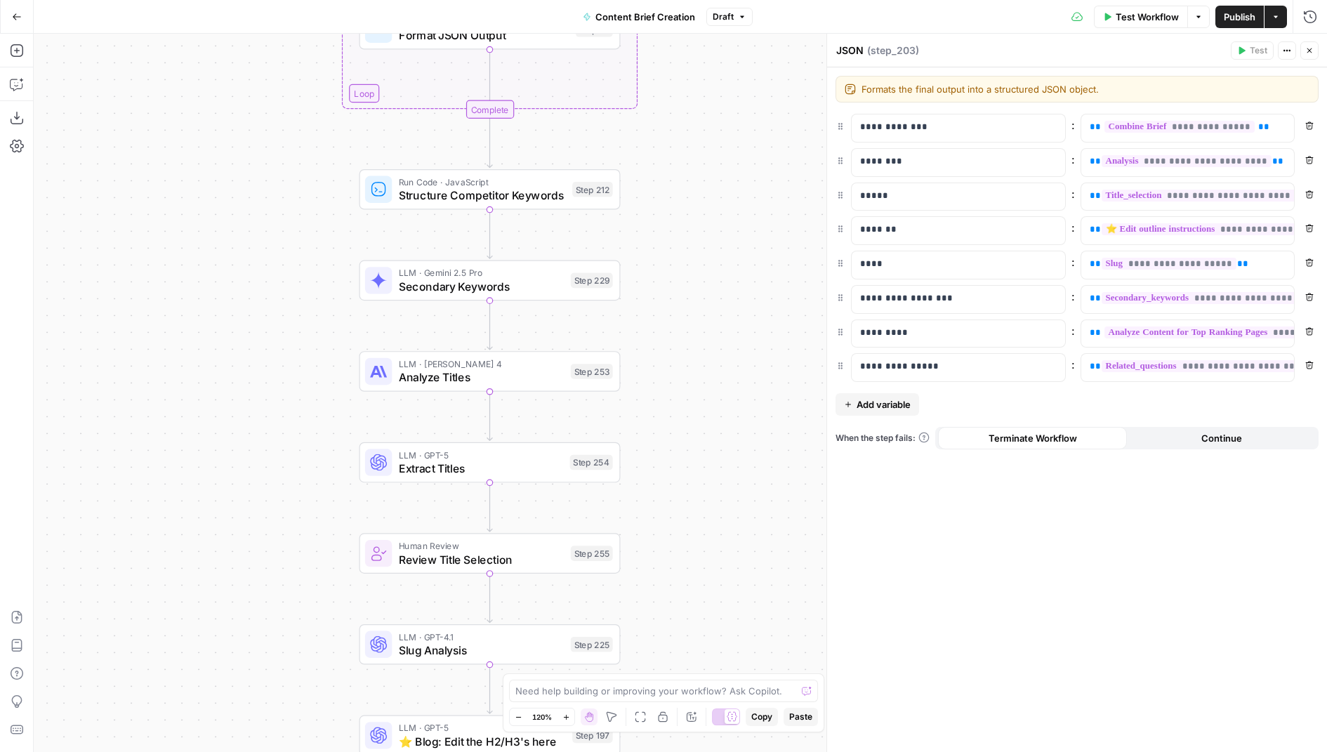
drag, startPoint x: 676, startPoint y: 179, endPoint x: 675, endPoint y: 460, distance: 281.5
click at [675, 460] on div "true false Workflow Set Inputs Inputs Condition If city is provided Step 223 Go…" at bounding box center [680, 393] width 1293 height 718
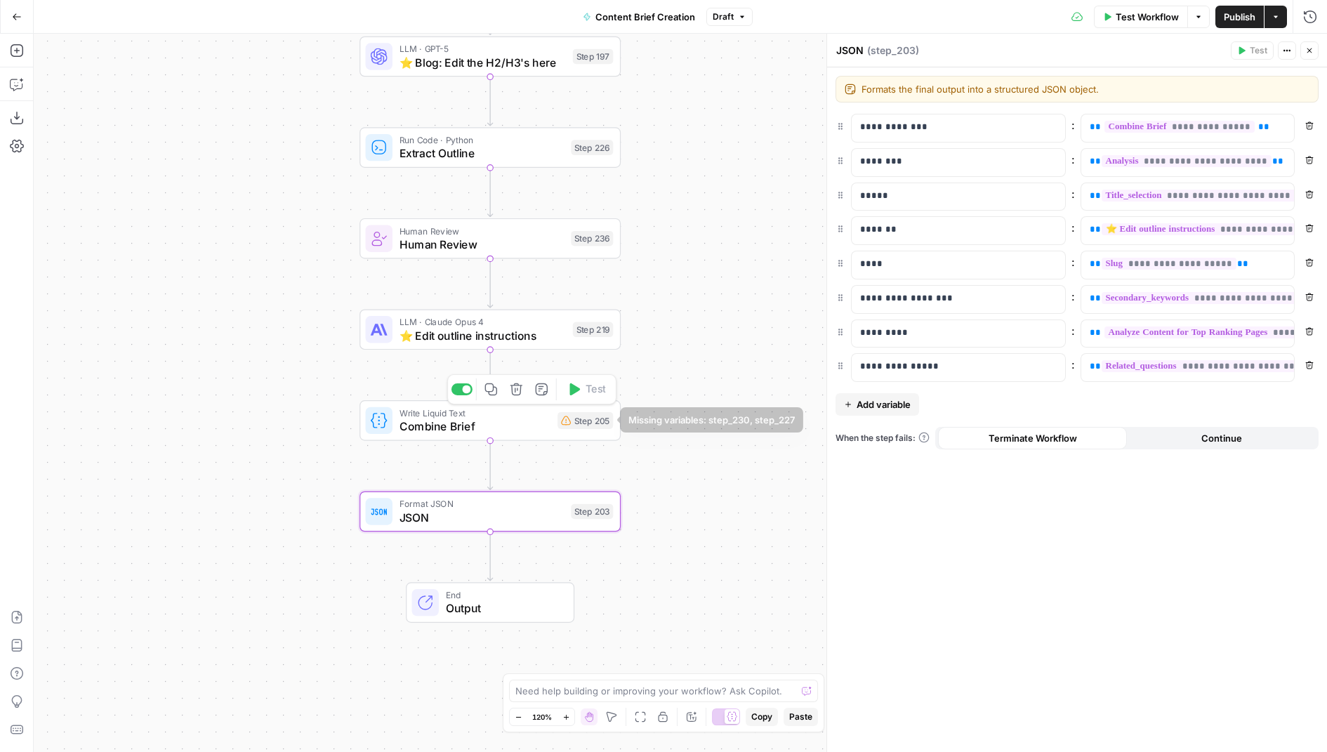
click at [542, 428] on span "Combine Brief" at bounding box center [475, 426] width 152 height 17
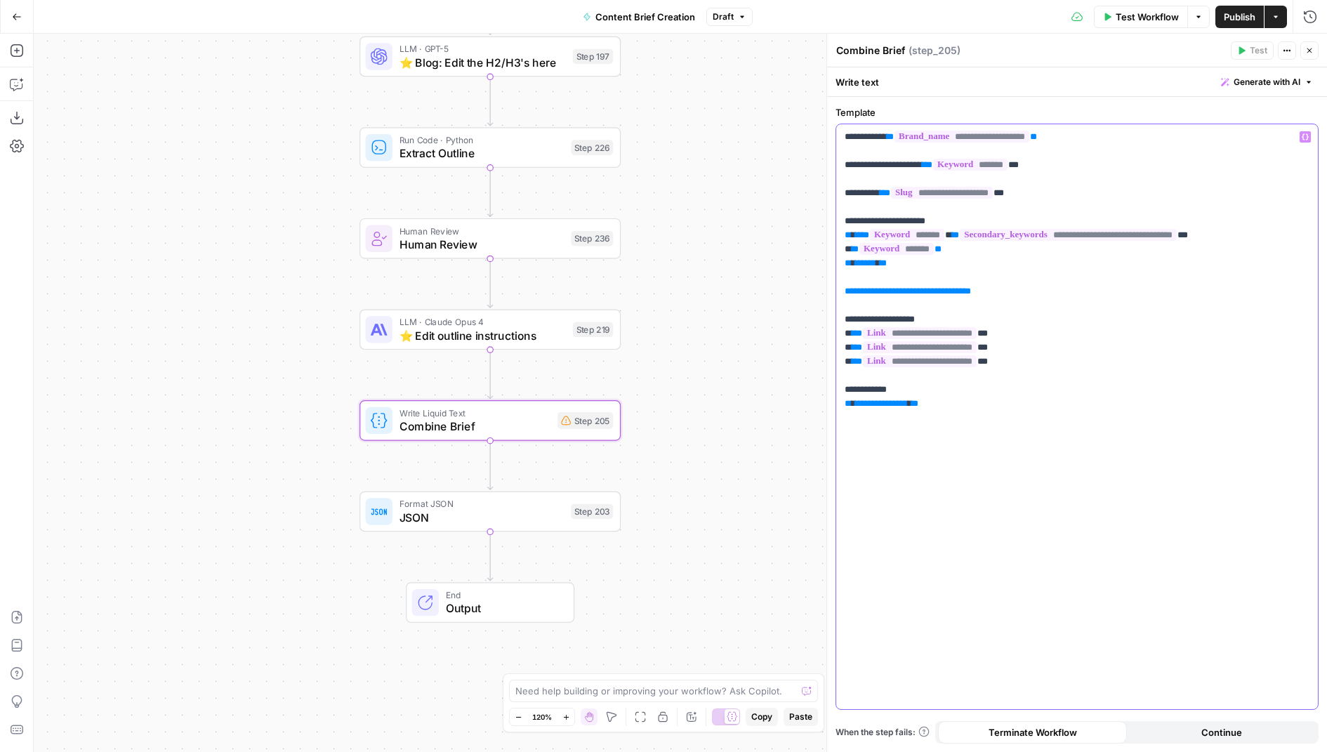
drag, startPoint x: 1046, startPoint y: 293, endPoint x: 815, endPoint y: 298, distance: 231.0
click at [815, 298] on body "AirOps Growth New Home Browse Insights Opportunities Your Data Flightpath Recen…" at bounding box center [663, 376] width 1327 height 752
click at [1003, 284] on p "**********" at bounding box center [1076, 270] width 465 height 281
drag, startPoint x: 1036, startPoint y: 288, endPoint x: 824, endPoint y: 277, distance: 212.3
click at [826, 277] on div "**********" at bounding box center [1076, 393] width 500 height 718
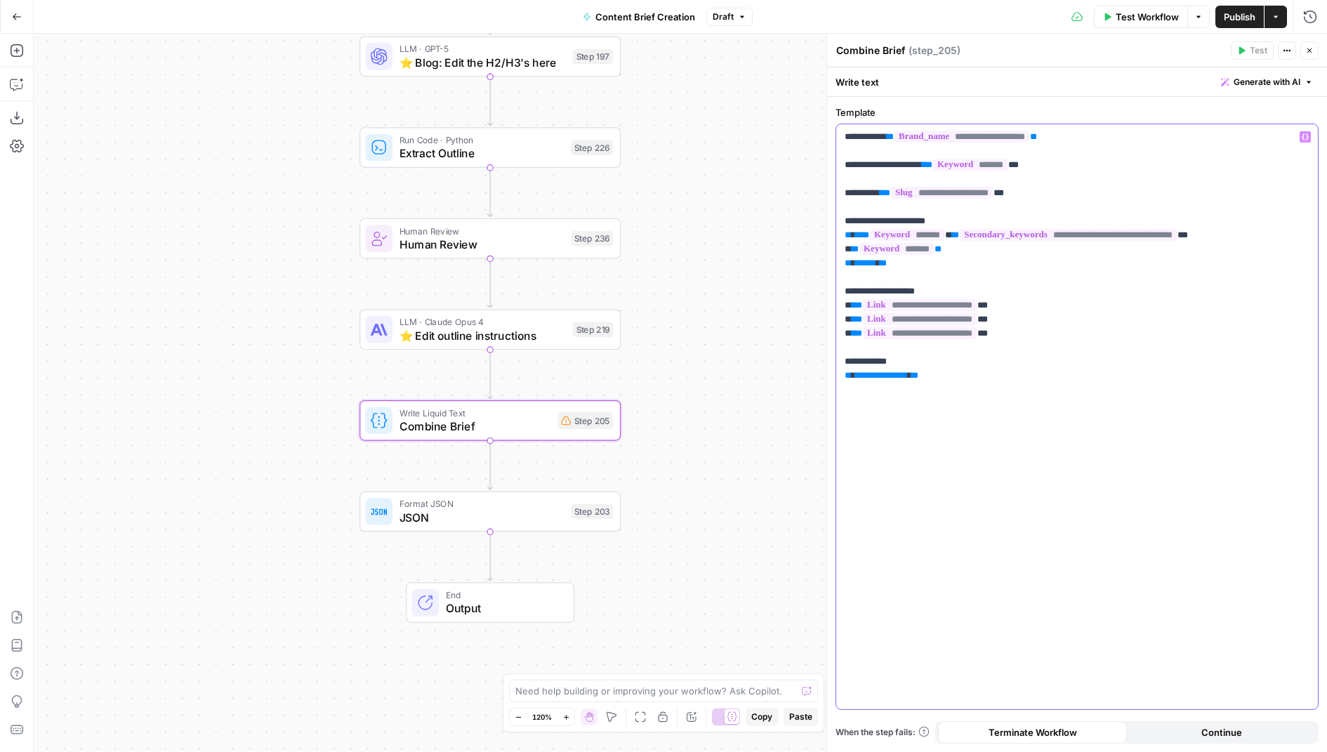
click at [948, 434] on div "**********" at bounding box center [1077, 416] width 482 height 585
click at [892, 378] on span "**********" at bounding box center [881, 375] width 53 height 9
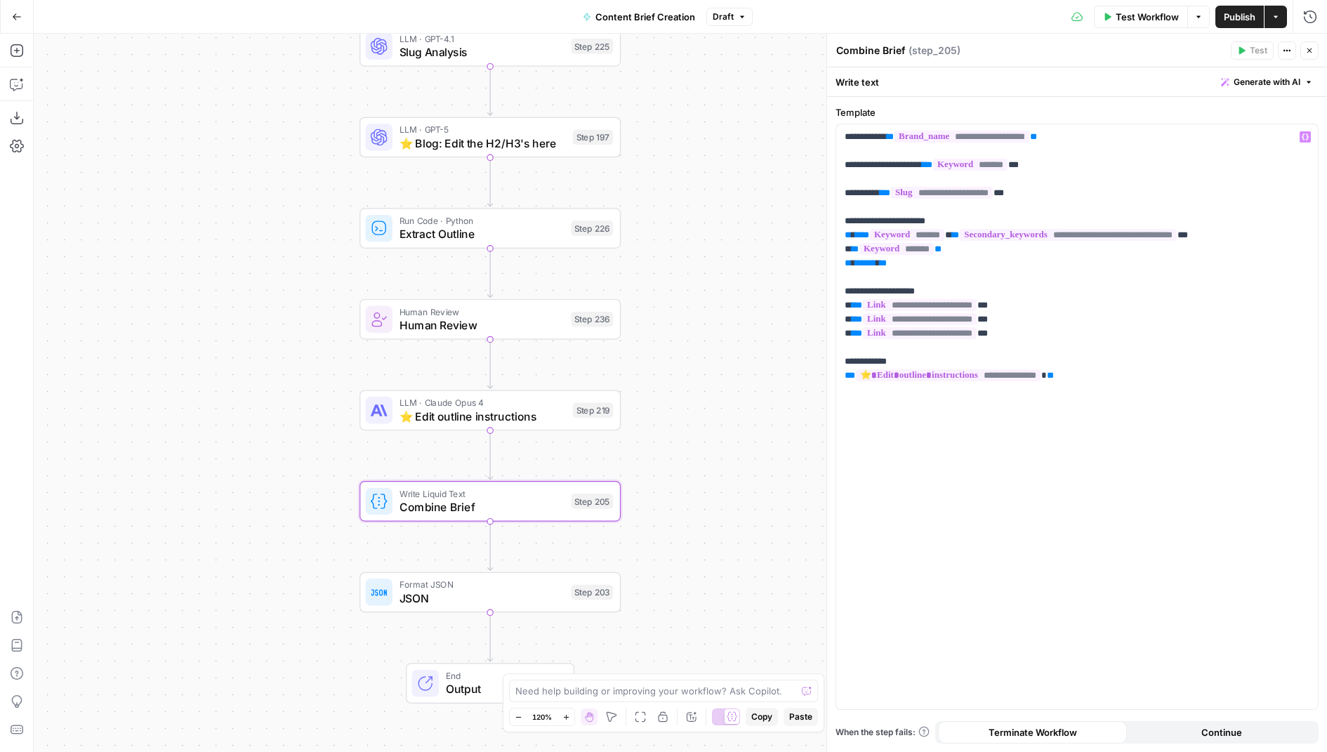
drag, startPoint x: 711, startPoint y: 300, endPoint x: 711, endPoint y: 381, distance: 80.7
click at [711, 381] on div "true false Workflow Set Inputs Inputs Condition If city is provided Step 223 Go…" at bounding box center [680, 393] width 1293 height 718
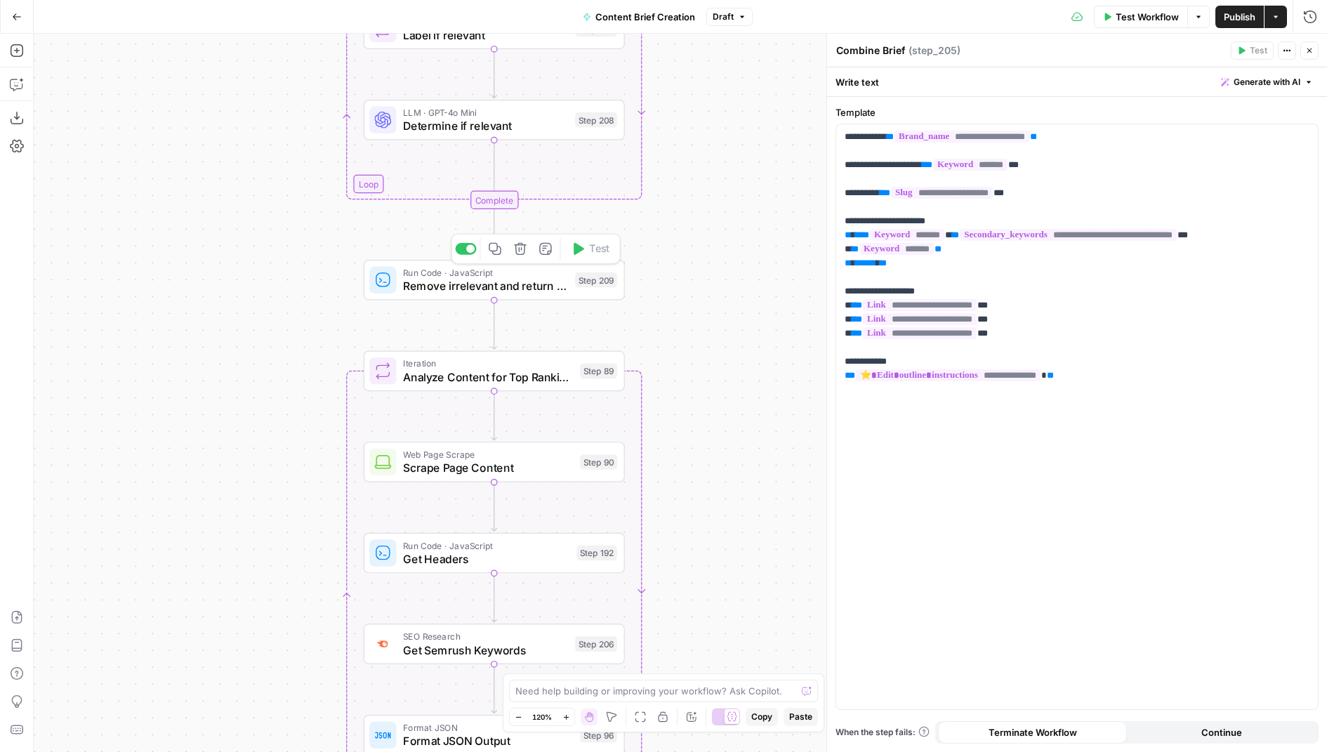
click at [542, 285] on span "Remove irrelevant and return top 8" at bounding box center [485, 285] width 165 height 17
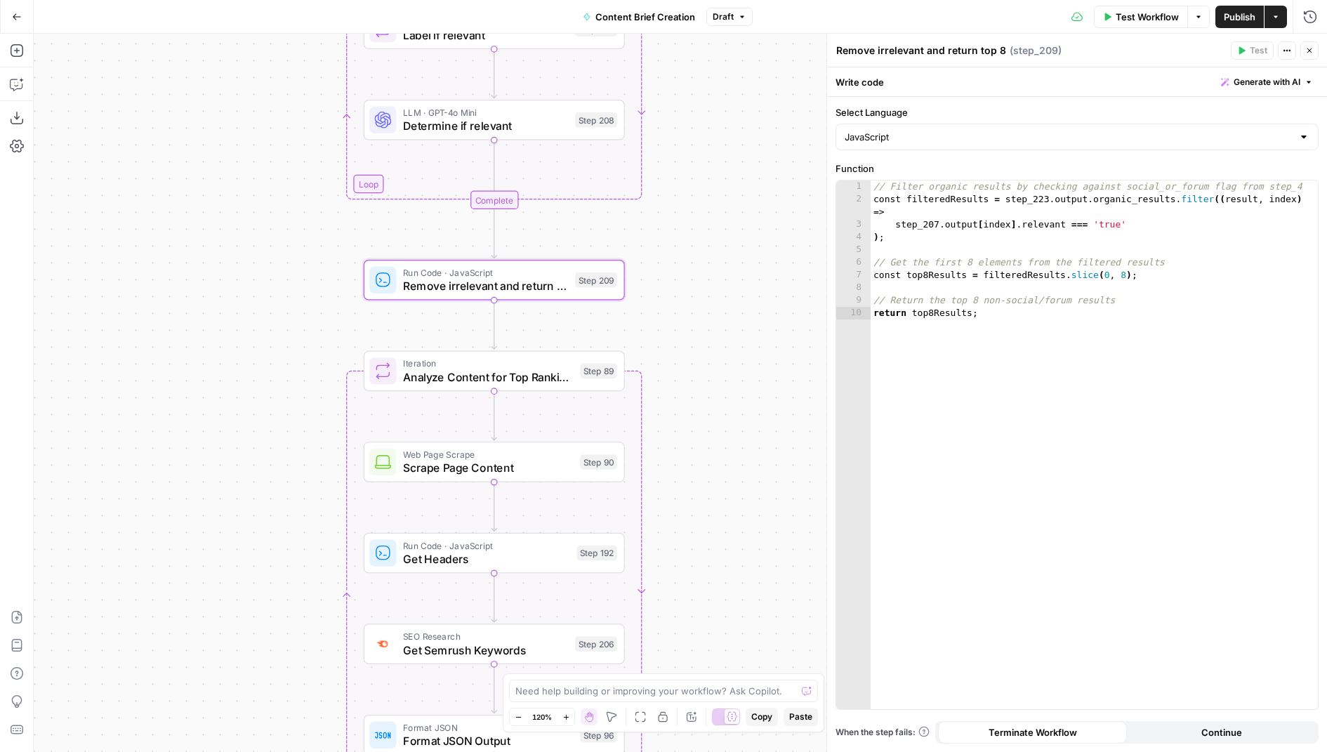
click at [1315, 49] on button "Close" at bounding box center [1309, 50] width 18 height 18
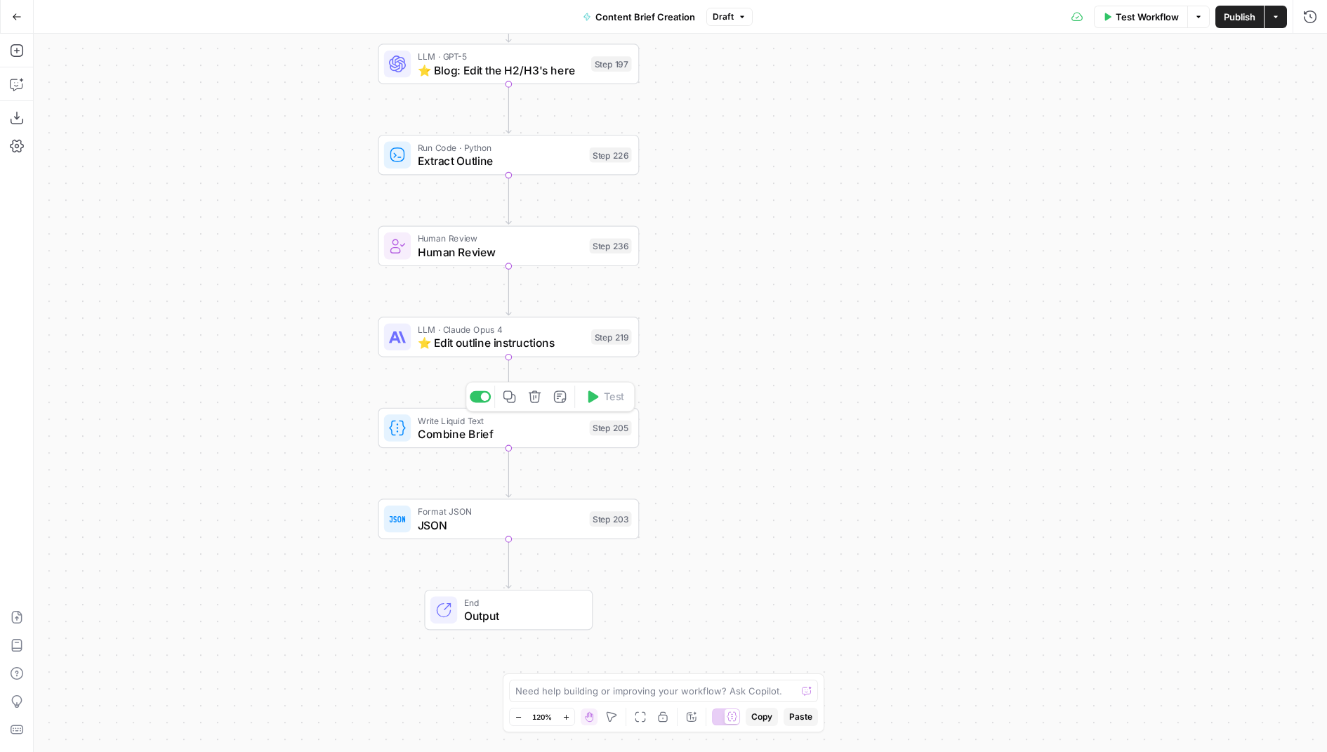
click at [585, 434] on div "Write Liquid Text Combine Brief Step 205 Copy step Delete step Add Note Test" at bounding box center [508, 427] width 248 height 29
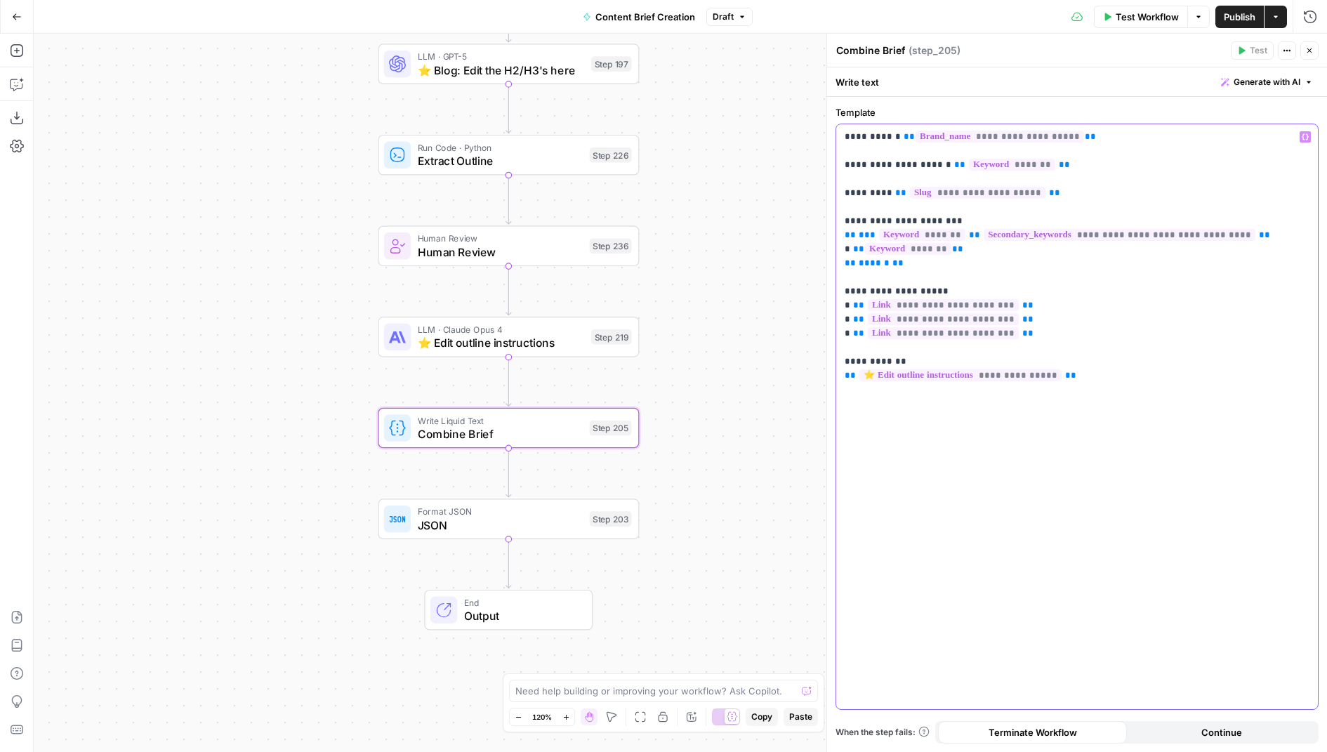
click at [1029, 292] on p "**********" at bounding box center [1076, 256] width 465 height 253
click at [1028, 284] on p "**********" at bounding box center [1076, 256] width 465 height 253
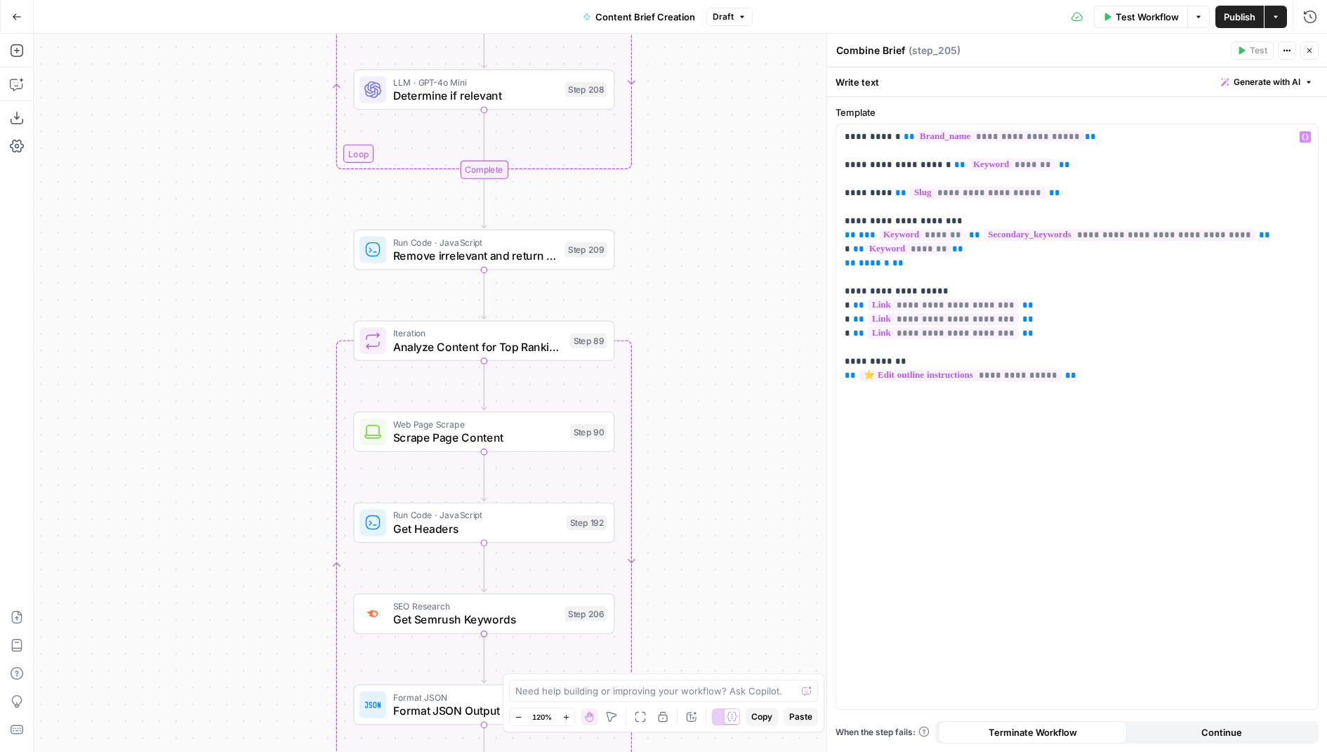
click at [1308, 50] on icon "button" at bounding box center [1309, 50] width 8 height 8
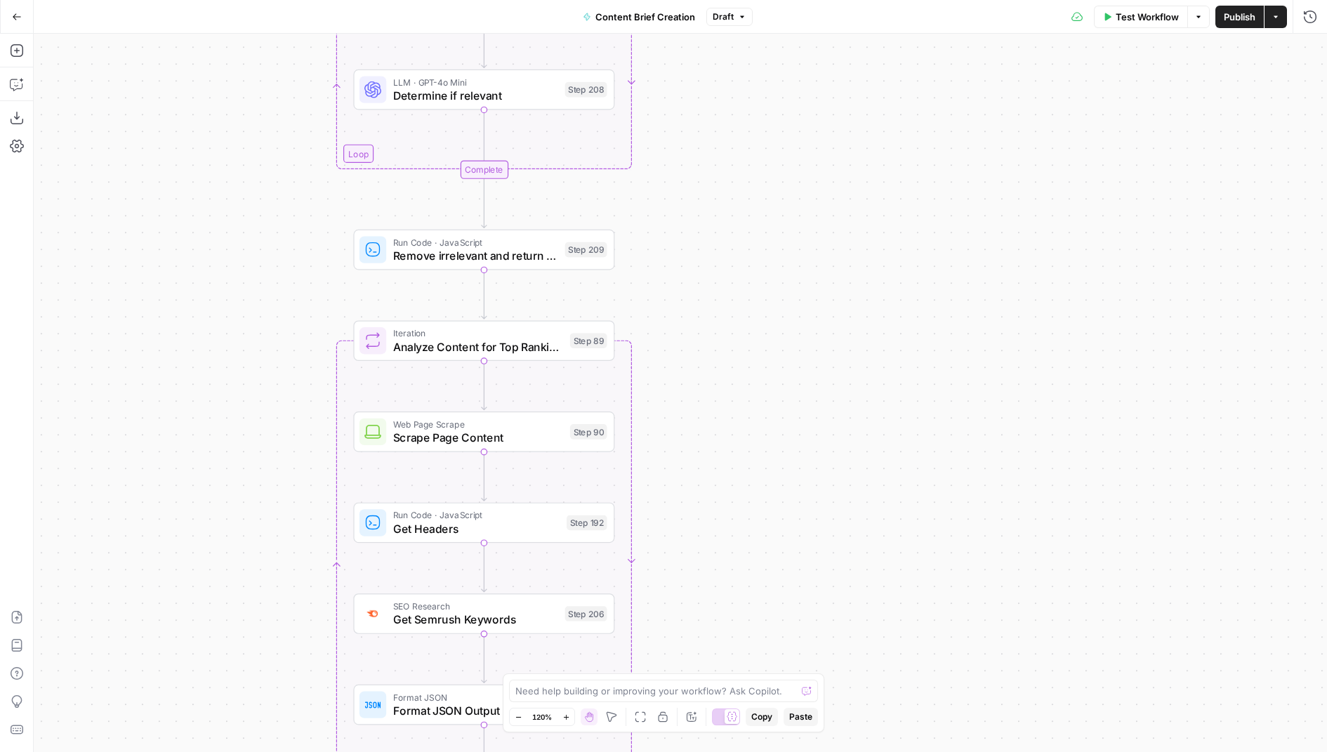
click at [1225, 17] on span "Publish" at bounding box center [1239, 17] width 32 height 14
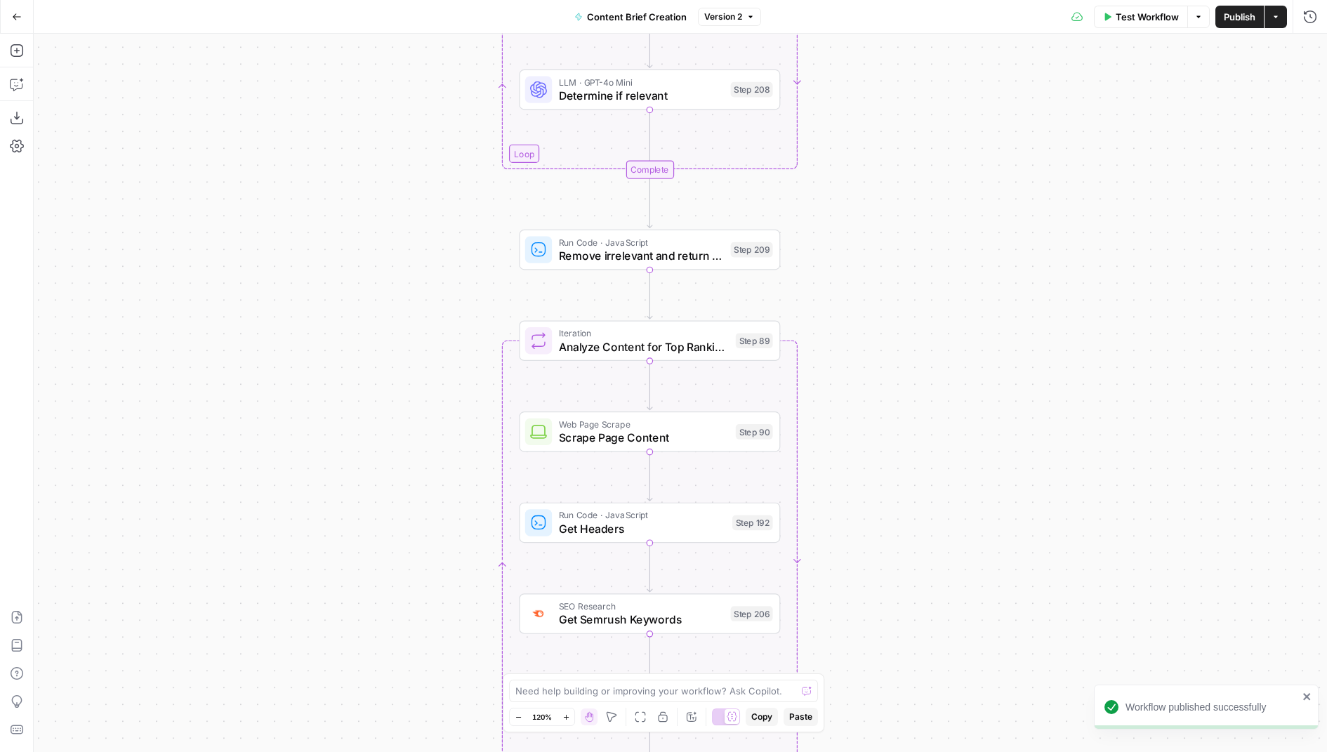
drag, startPoint x: 748, startPoint y: 177, endPoint x: 882, endPoint y: 177, distance: 133.4
click at [882, 177] on div "true false Workflow Set Inputs Inputs Condition If city is provided Step 223 Go…" at bounding box center [680, 393] width 1293 height 718
click at [1169, 15] on span "Test Workflow" at bounding box center [1146, 17] width 63 height 14
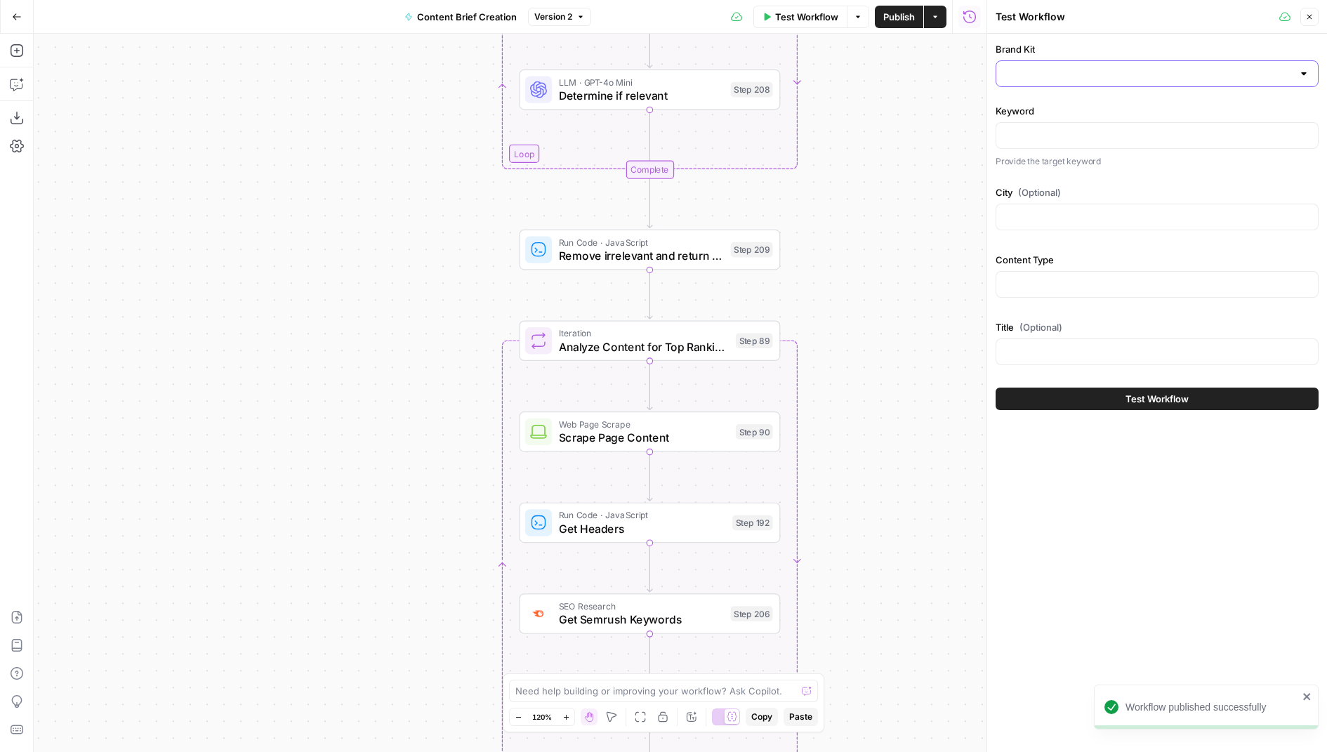
click at [1076, 74] on input "Brand Kit" at bounding box center [1148, 74] width 288 height 14
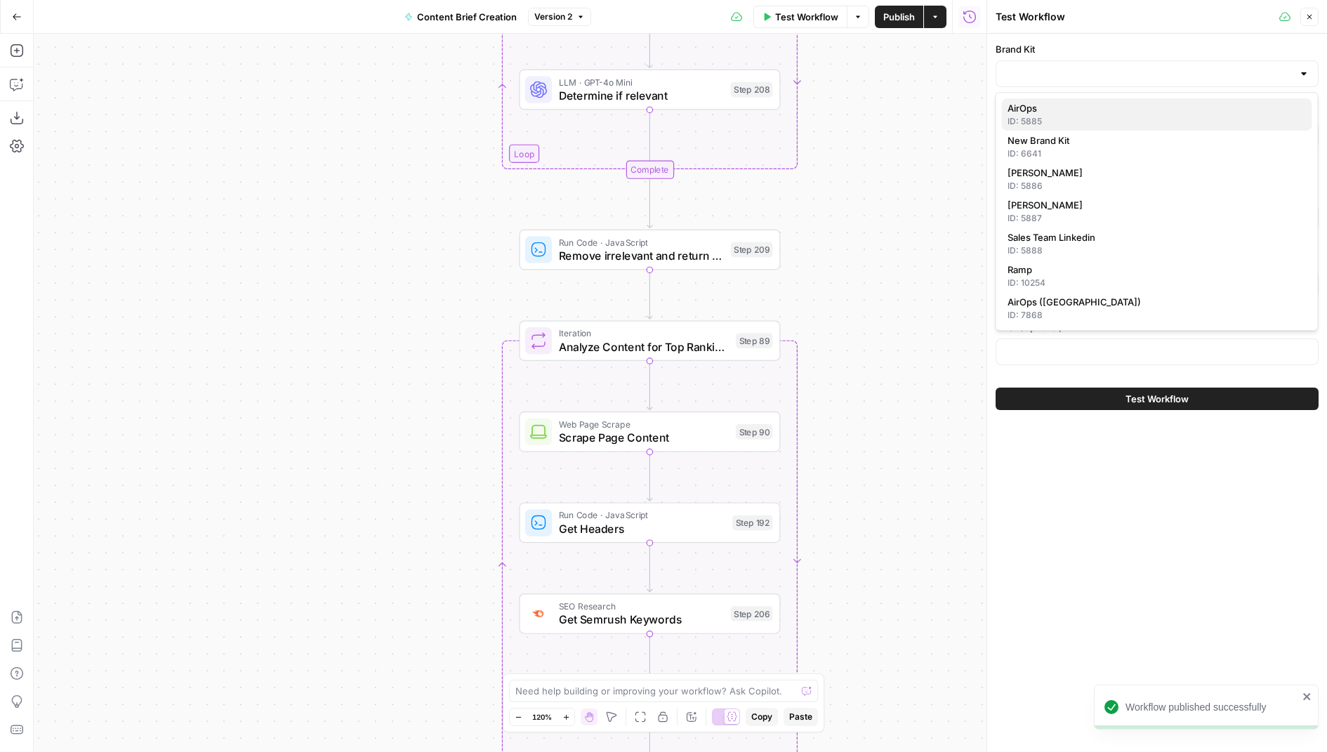
click at [1056, 112] on span "AirOps" at bounding box center [1153, 108] width 293 height 14
type input "AirOps"
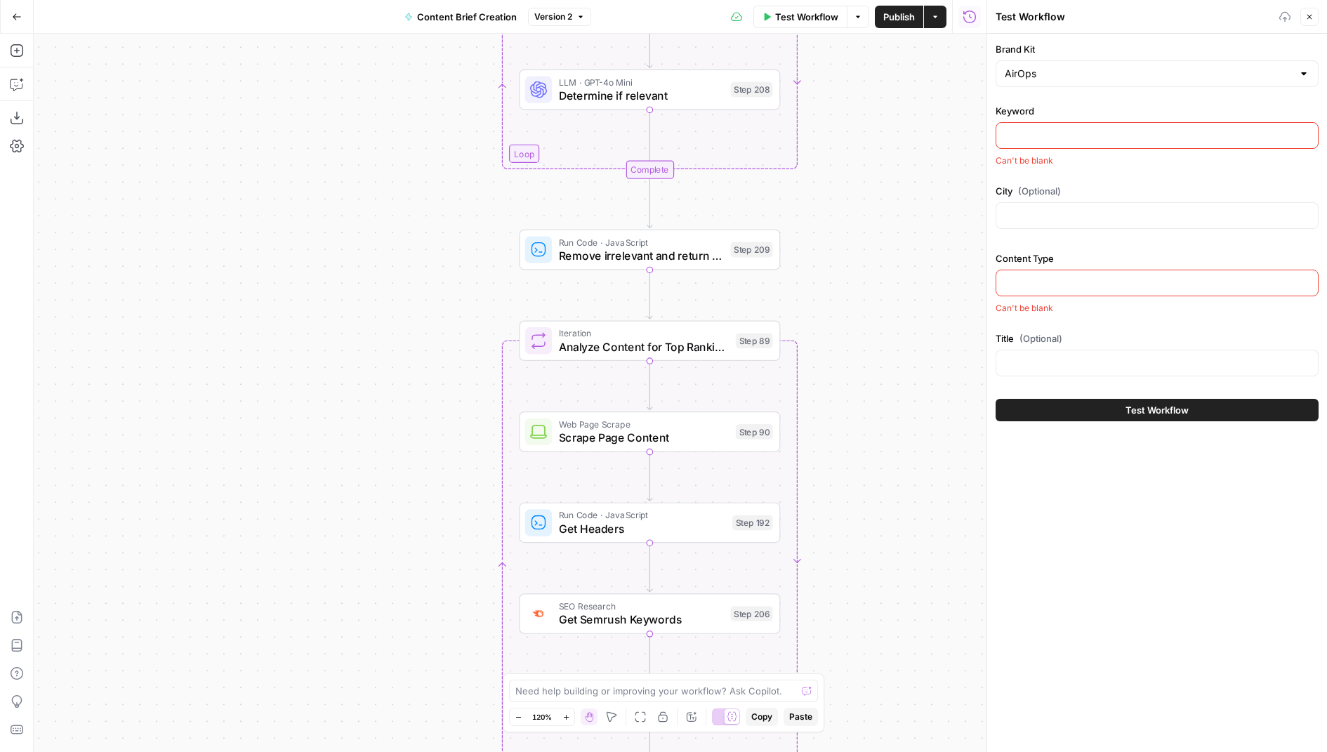
click at [1047, 145] on div at bounding box center [1156, 135] width 323 height 27
type input "ai search"
click at [1027, 215] on input "City (Optional)" at bounding box center [1156, 217] width 305 height 14
type input "new york"
click at [1009, 285] on input "Content Type" at bounding box center [1156, 284] width 305 height 14
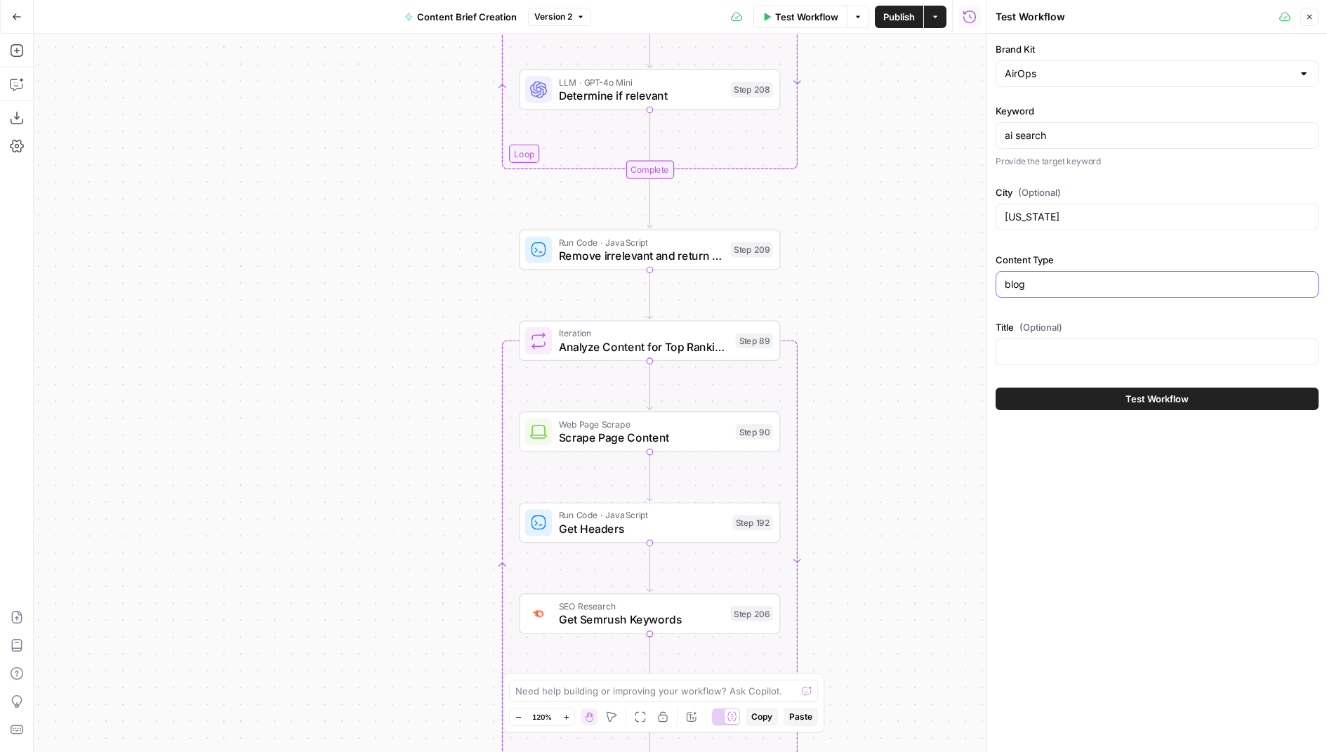
type input "blog"
click at [1021, 347] on input "Title (Optional)" at bounding box center [1156, 352] width 305 height 14
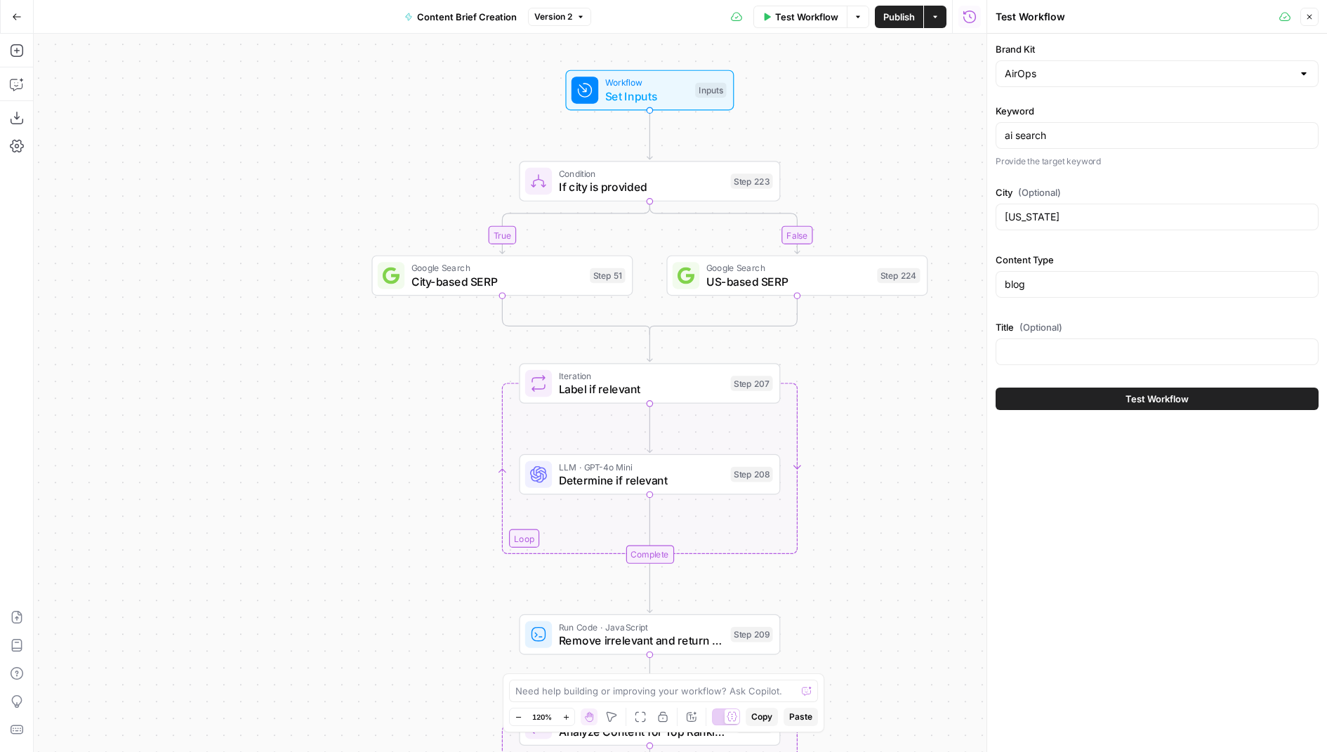
drag, startPoint x: 908, startPoint y: 166, endPoint x: 908, endPoint y: 638, distance: 472.4
click at [908, 644] on div "true false Workflow Set Inputs Inputs Condition If city is provided Step 223 Go…" at bounding box center [510, 393] width 952 height 718
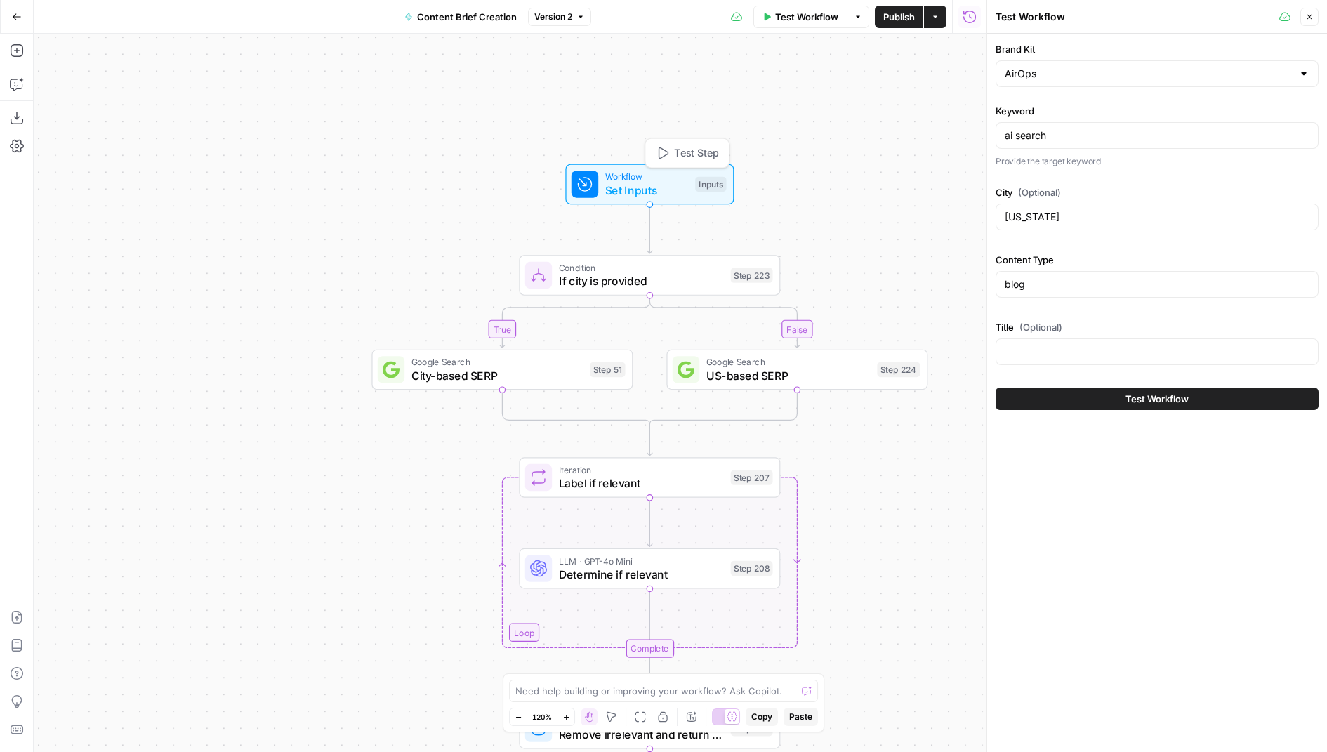
click at [658, 177] on span "Workflow" at bounding box center [647, 176] width 84 height 13
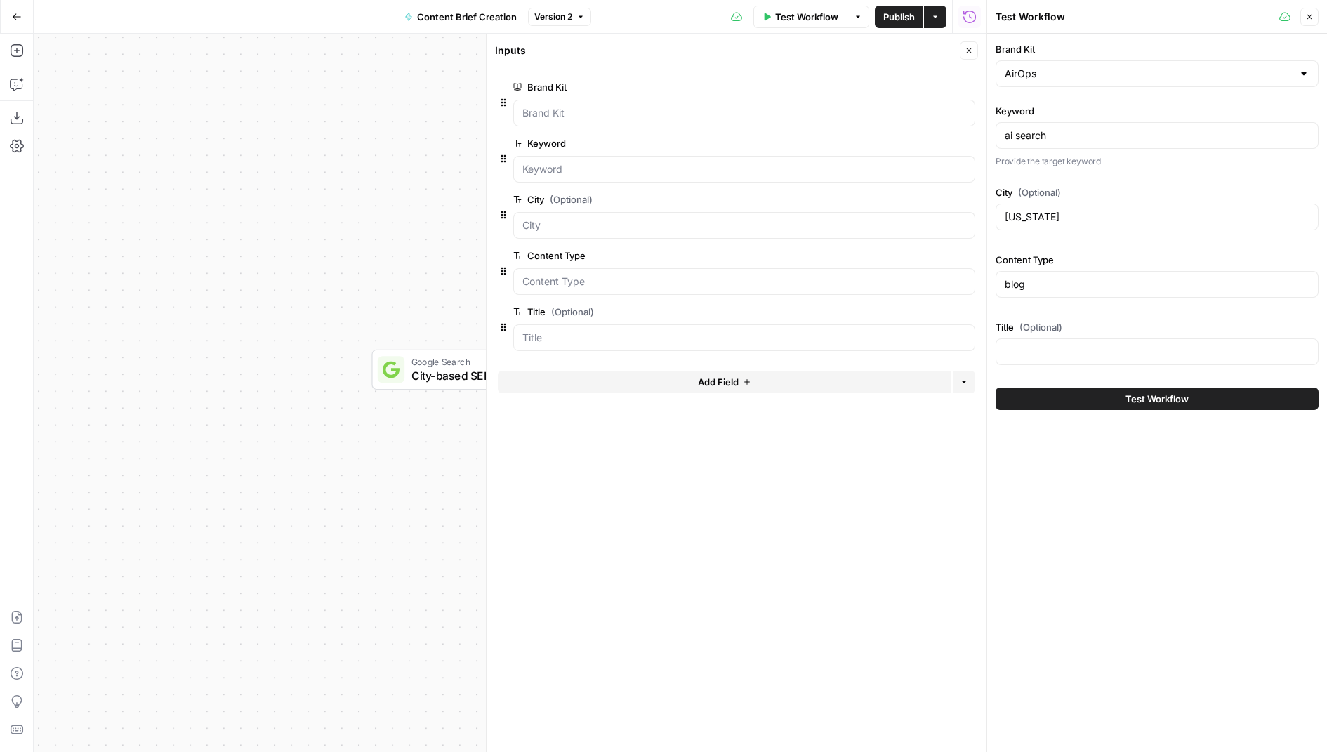
click at [964, 253] on icon "button" at bounding box center [966, 255] width 7 height 7
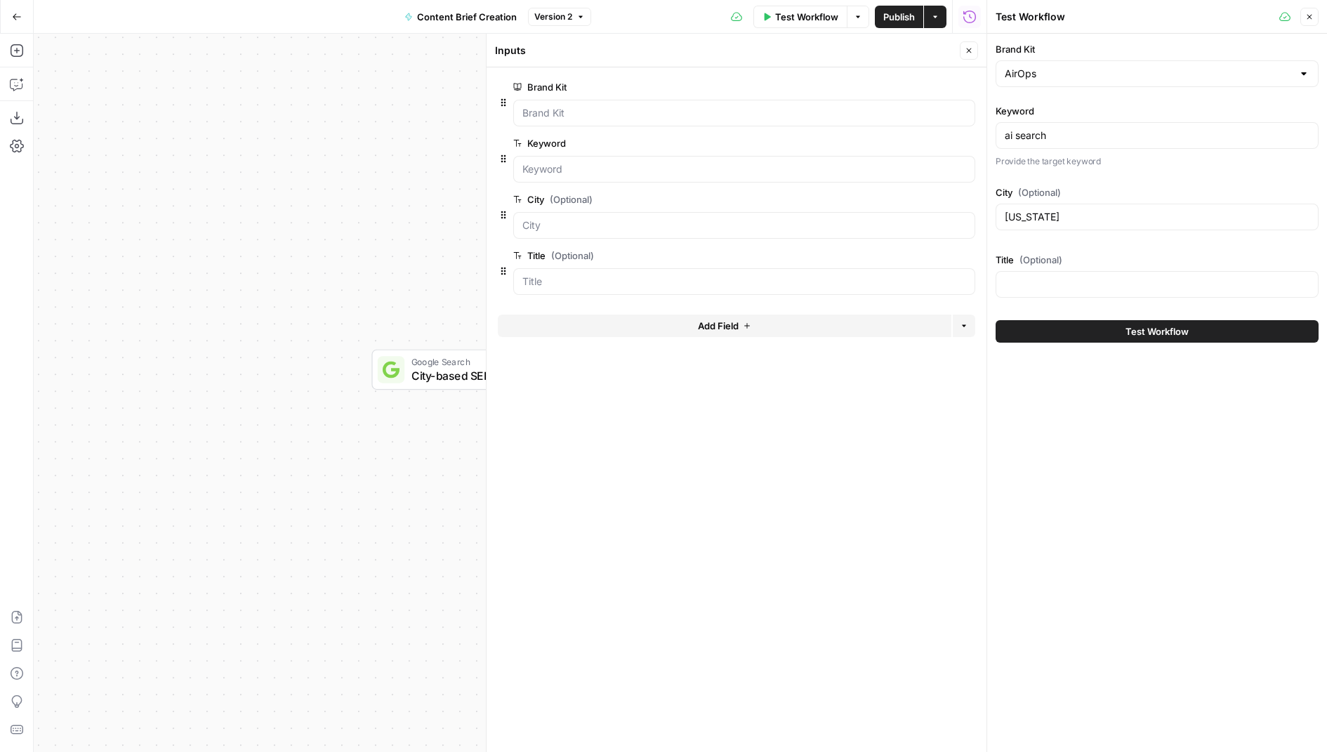
click at [964, 253] on icon "button" at bounding box center [966, 255] width 7 height 7
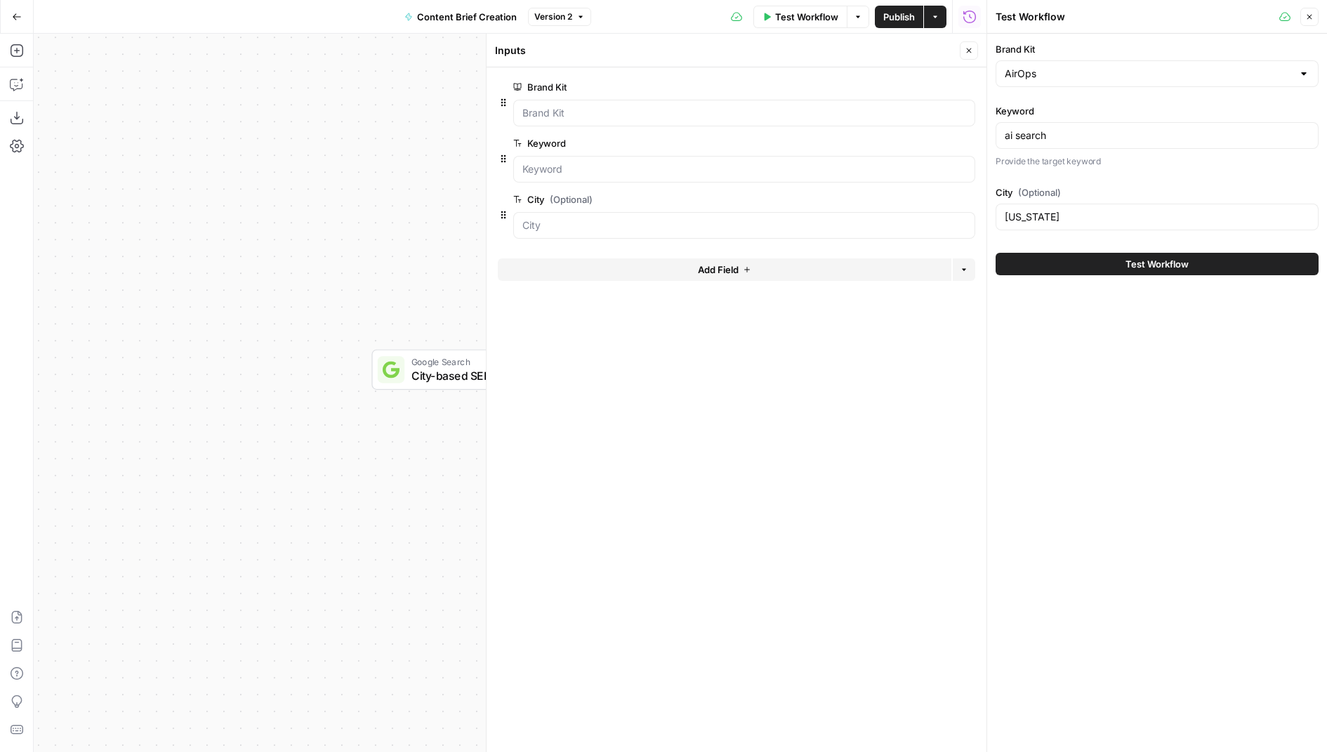
click at [1073, 255] on button "Test Workflow" at bounding box center [1156, 264] width 323 height 22
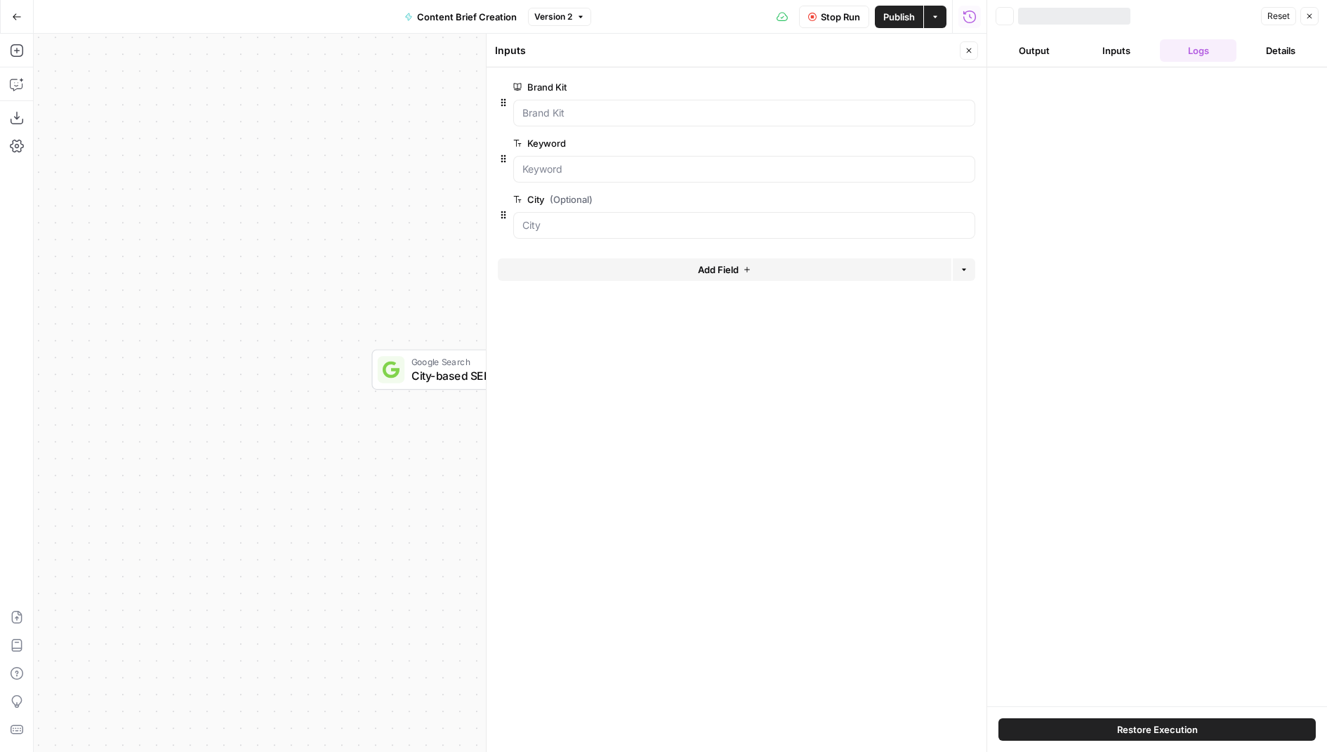
click at [969, 55] on button "Close" at bounding box center [969, 50] width 18 height 18
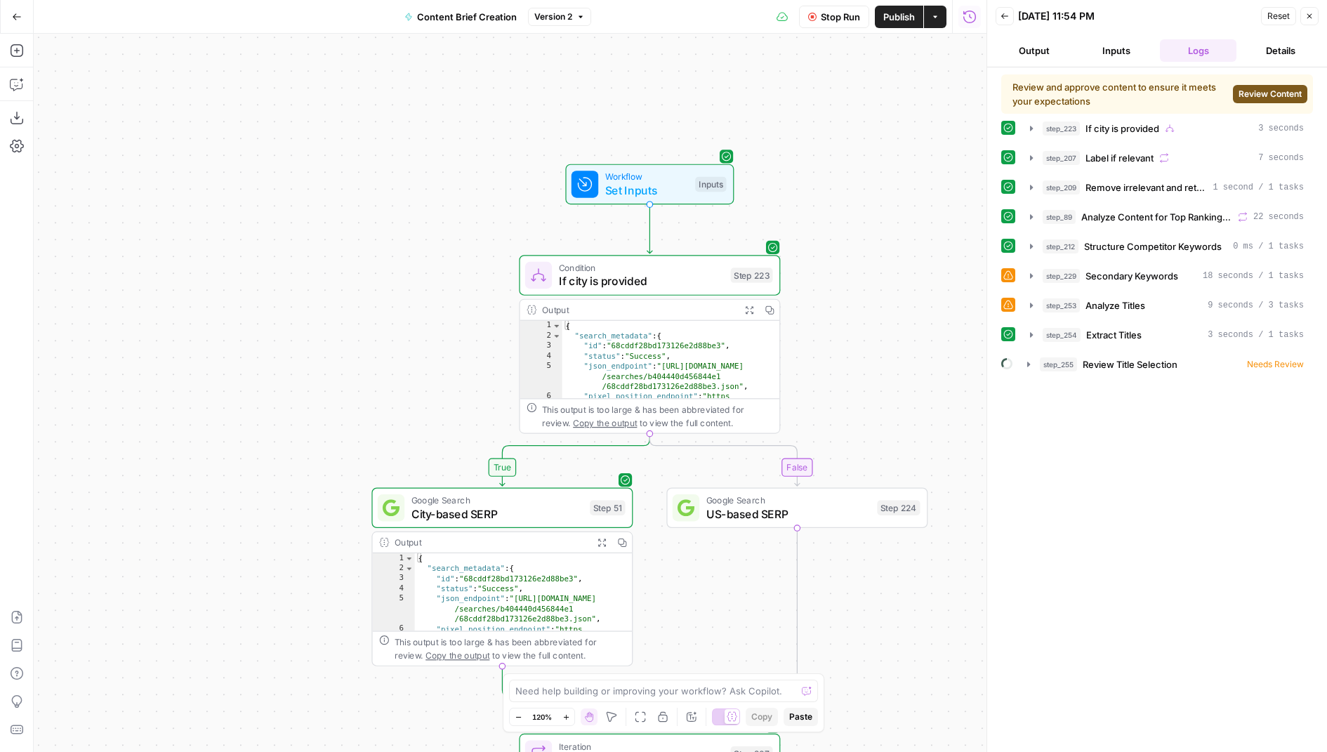
click at [1287, 93] on span "Review Content" at bounding box center [1269, 94] width 63 height 13
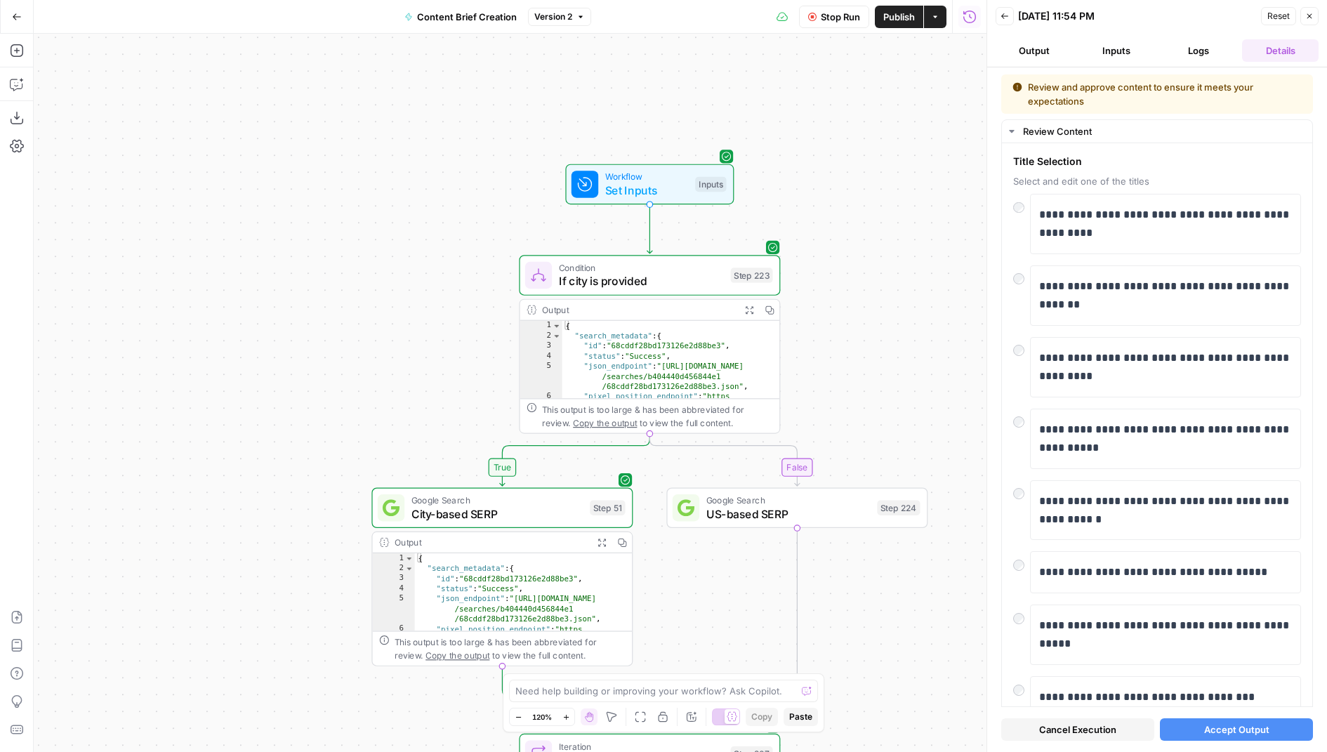
click at [1204, 10] on div "09/19/25 at 11:54 PM" at bounding box center [1137, 16] width 239 height 14
click at [1186, 733] on button "Accept Output" at bounding box center [1236, 729] width 153 height 22
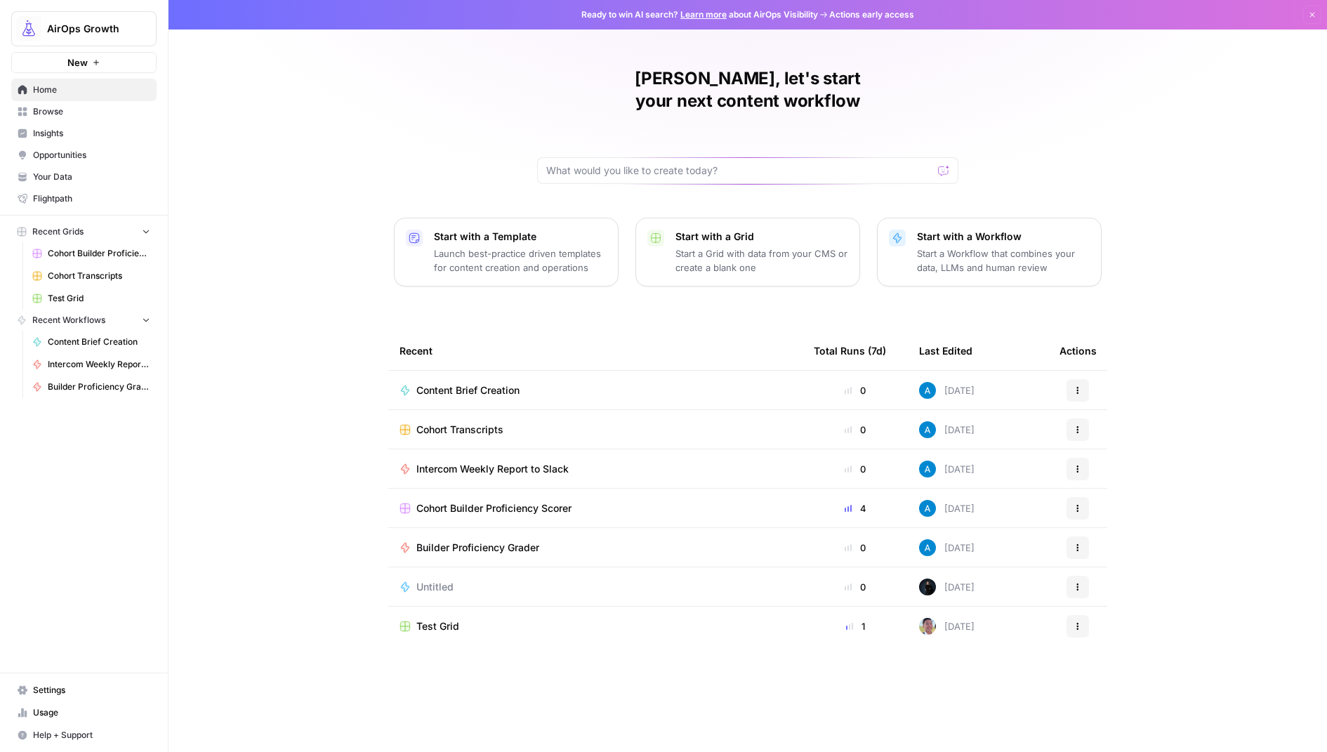
click at [456, 580] on div "Untitled" at bounding box center [440, 587] width 48 height 14
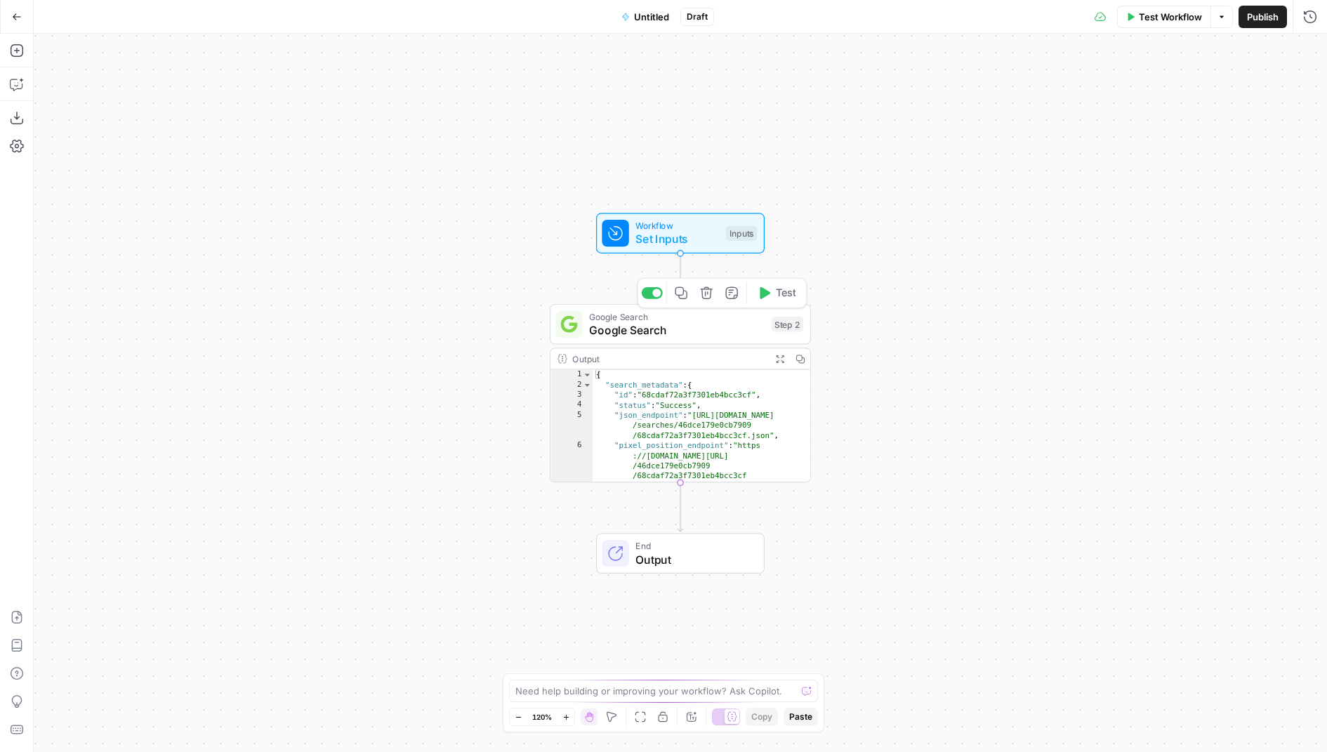
click at [759, 332] on span "Google Search" at bounding box center [676, 329] width 175 height 17
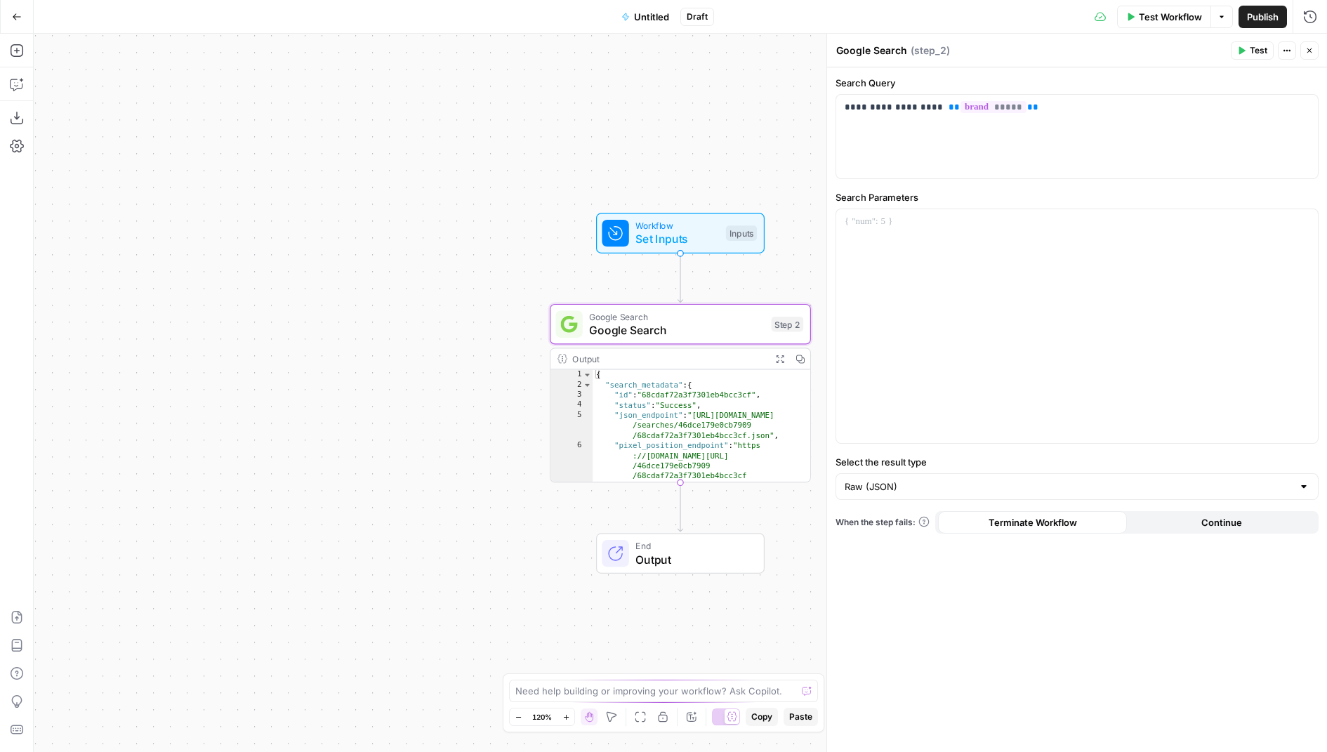
click at [16, 22] on button "Go Back" at bounding box center [16, 16] width 25 height 25
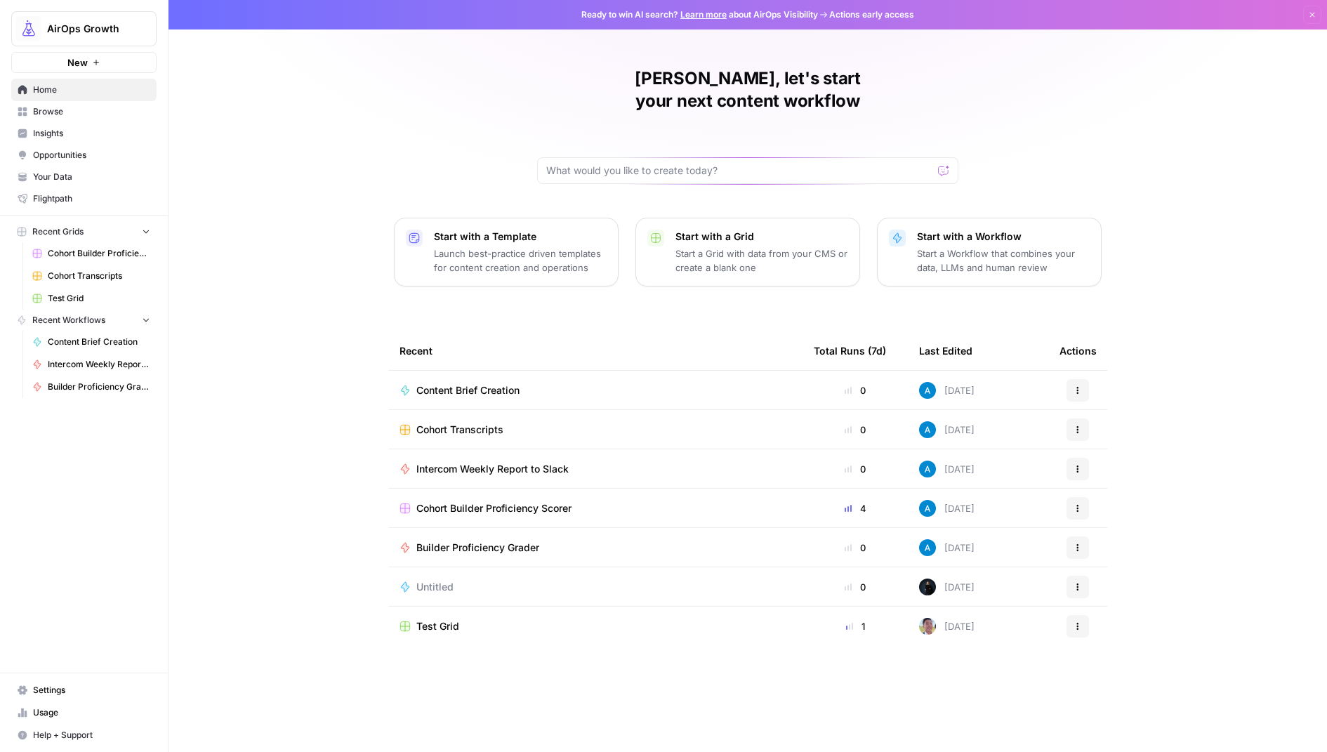
click at [103, 104] on link "Browse" at bounding box center [83, 111] width 145 height 22
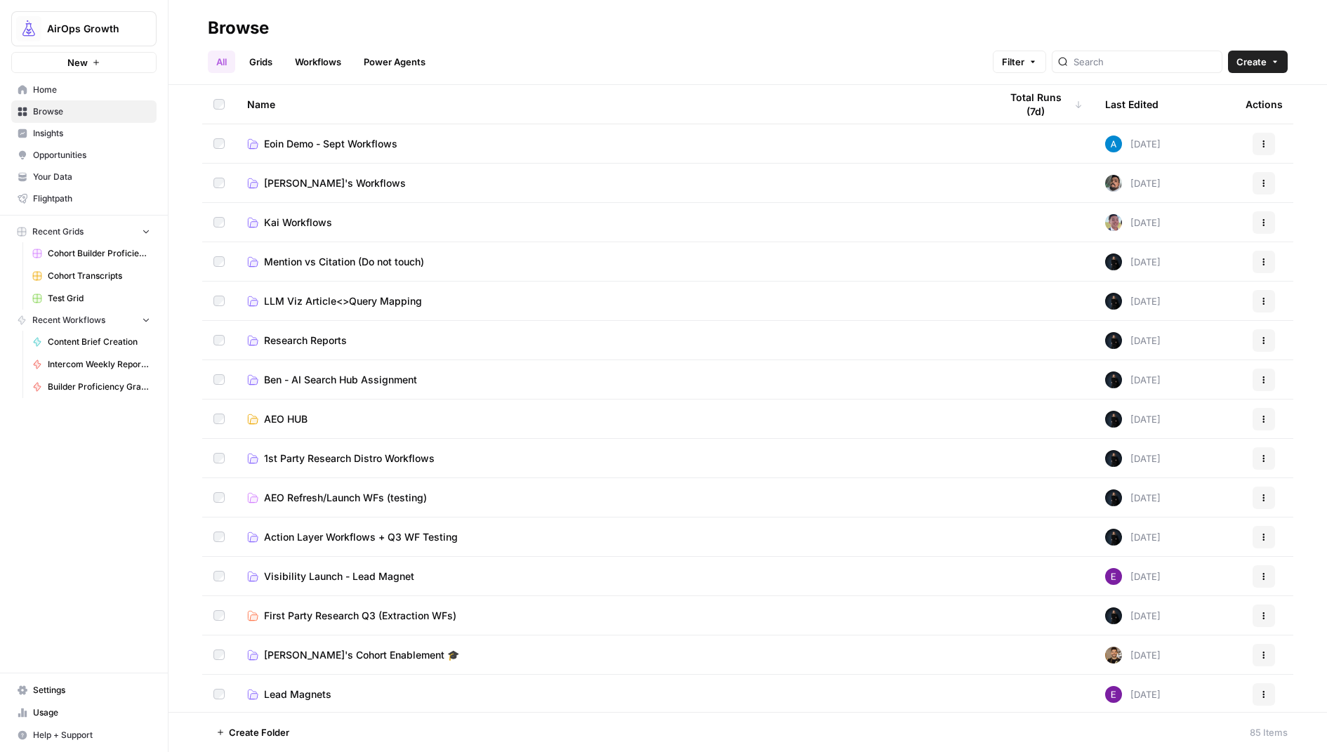
click at [1266, 68] on button "Create" at bounding box center [1258, 62] width 60 height 22
click at [1214, 124] on button "Workflow" at bounding box center [1225, 134] width 111 height 20
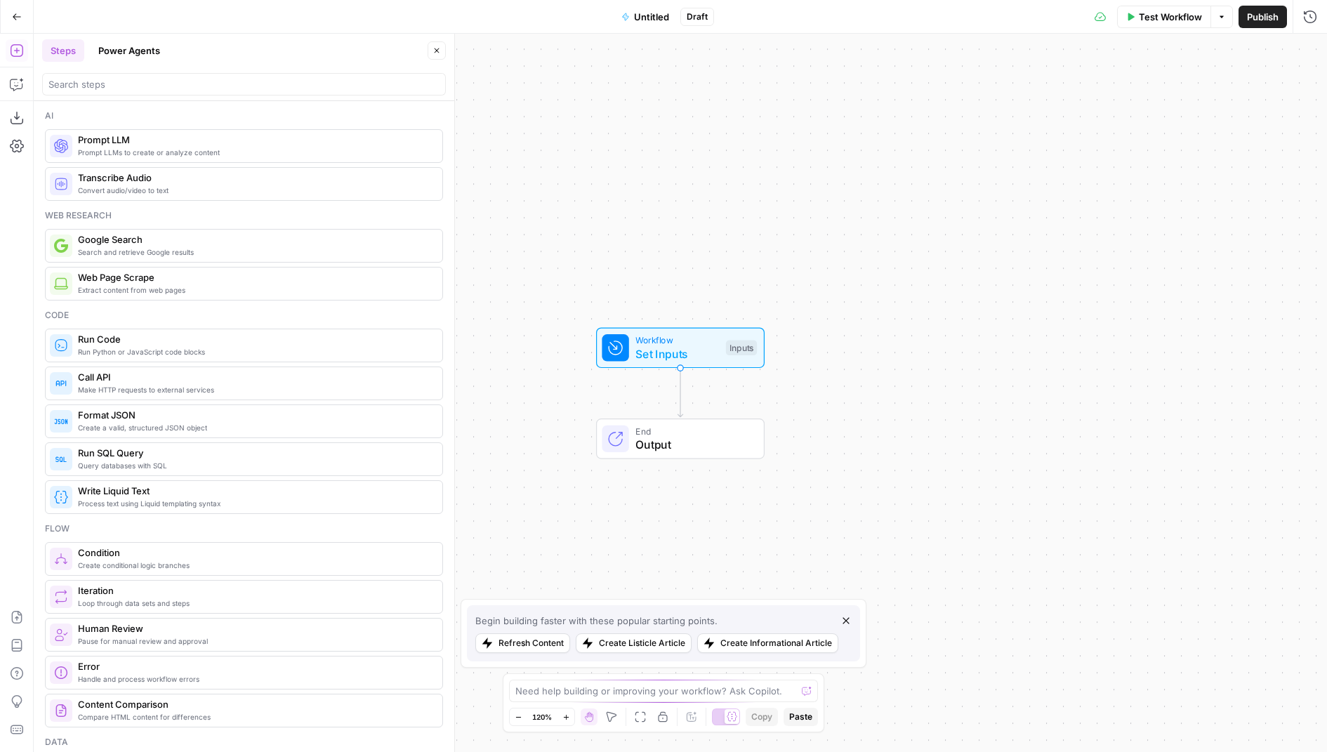
click at [157, 50] on button "Power Agents" at bounding box center [129, 50] width 79 height 22
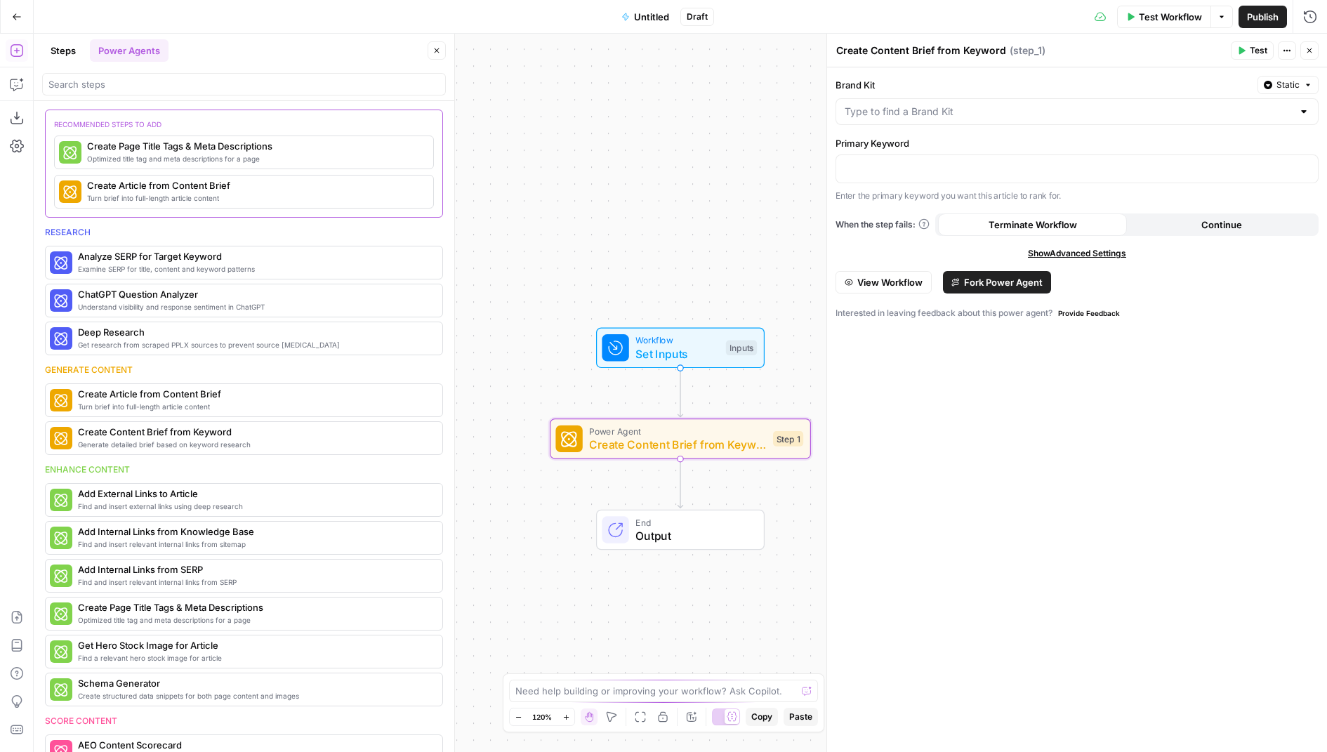
click at [872, 283] on span "View Workflow" at bounding box center [889, 282] width 65 height 14
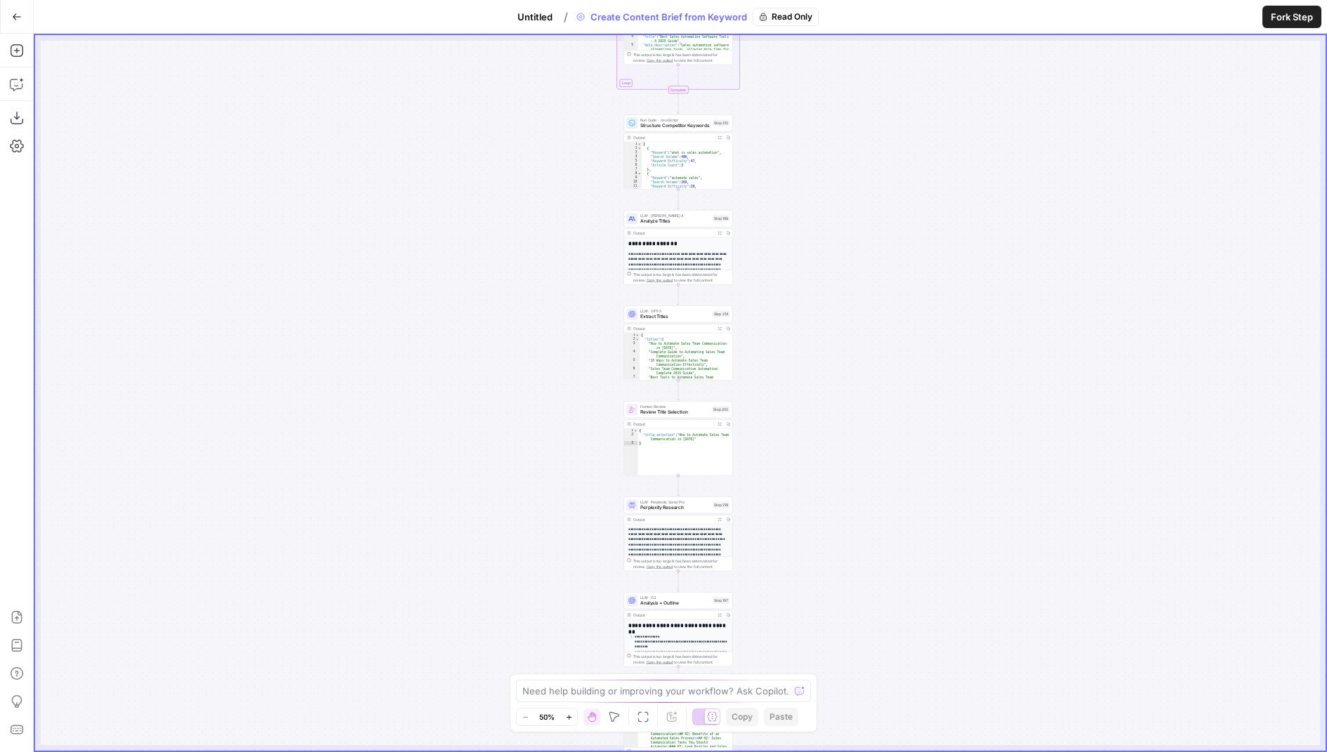
drag, startPoint x: 816, startPoint y: 491, endPoint x: 813, endPoint y: 224, distance: 267.4
click at [813, 223] on div "Workflow Set Inputs Inputs Google Search Perform Google Search Step 51 Output E…" at bounding box center [680, 392] width 1290 height 715
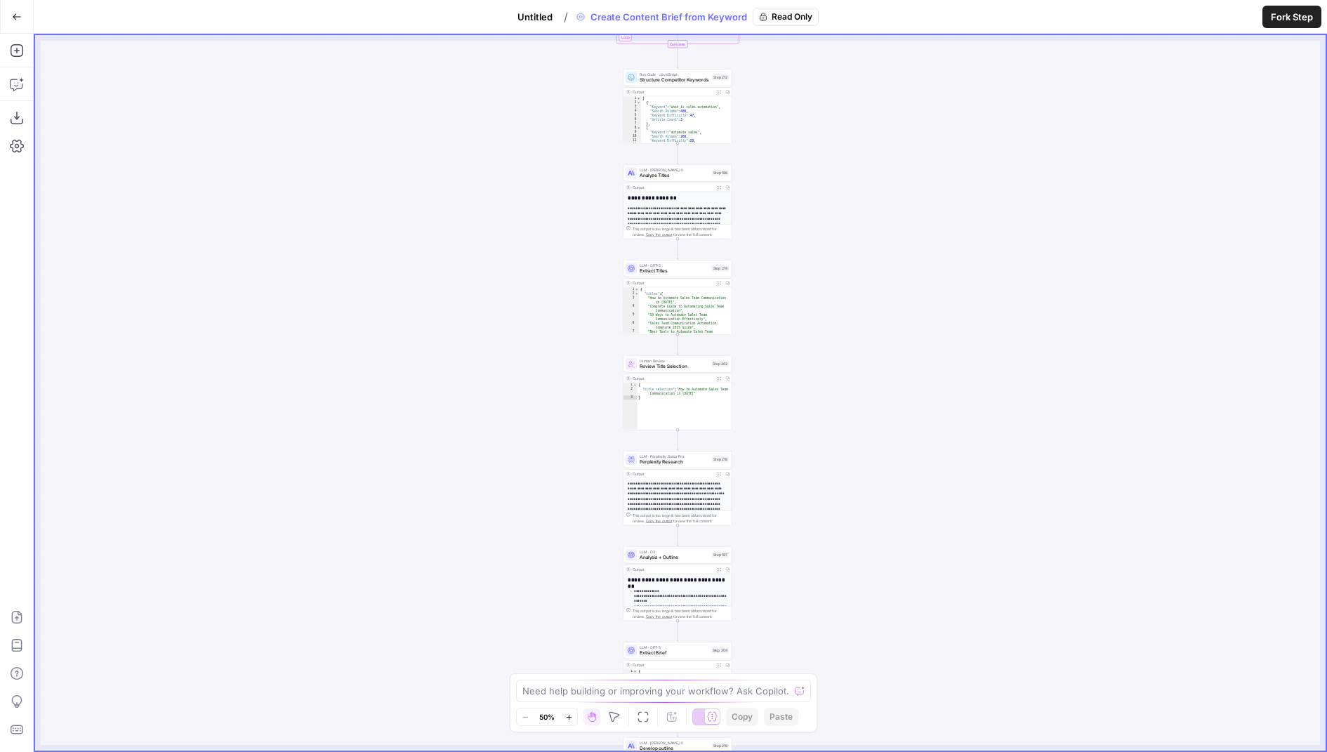
click at [616, 725] on div "Zoom Out 50% Zoom In Hand Move Fit to View Annotate Workflow Copy Paste" at bounding box center [663, 717] width 295 height 18
click at [616, 719] on icon "button" at bounding box center [614, 716] width 11 height 11
drag, startPoint x: 736, startPoint y: 399, endPoint x: 684, endPoint y: 206, distance: 199.9
click at [684, 205] on div "Workflow Set Inputs Inputs Google Search Perform Google Search Step 51 Output E…" at bounding box center [680, 392] width 1290 height 715
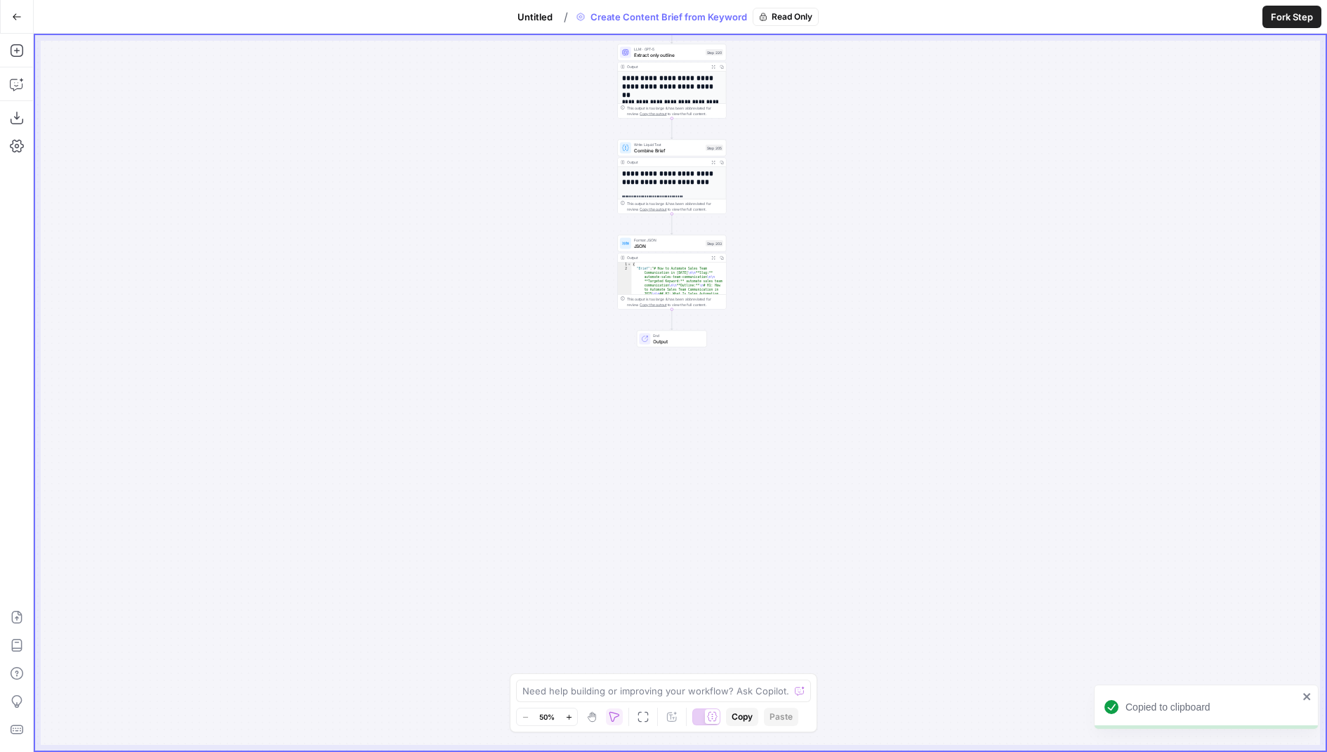
click at [689, 152] on span "Combine Brief" at bounding box center [668, 150] width 69 height 7
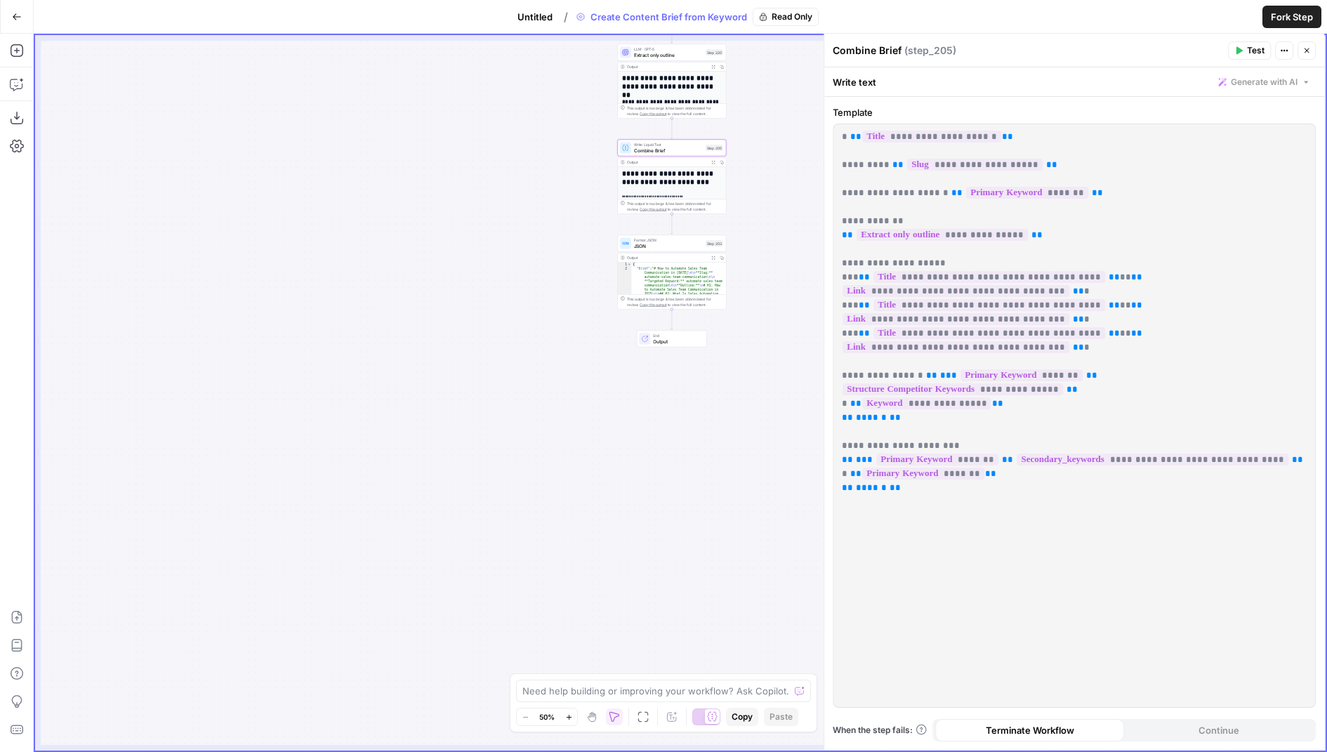
drag, startPoint x: 922, startPoint y: 442, endPoint x: 832, endPoint y: 135, distance: 319.6
click at [833, 135] on div "**********" at bounding box center [1074, 415] width 482 height 583
copy p "**********"
click at [550, 24] on button "Untitled" at bounding box center [535, 17] width 52 height 22
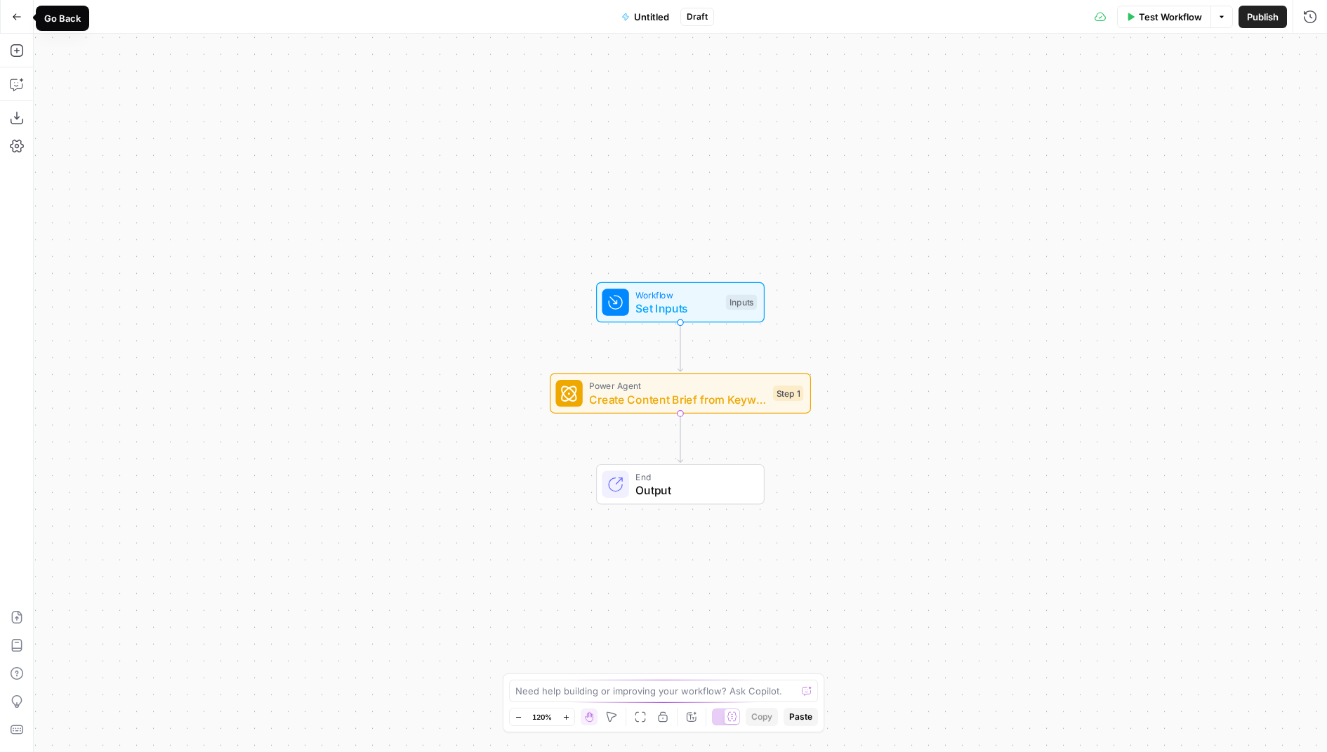
click at [16, 15] on icon "button" at bounding box center [17, 17] width 10 height 10
click at [20, 17] on icon "button" at bounding box center [17, 17] width 10 height 10
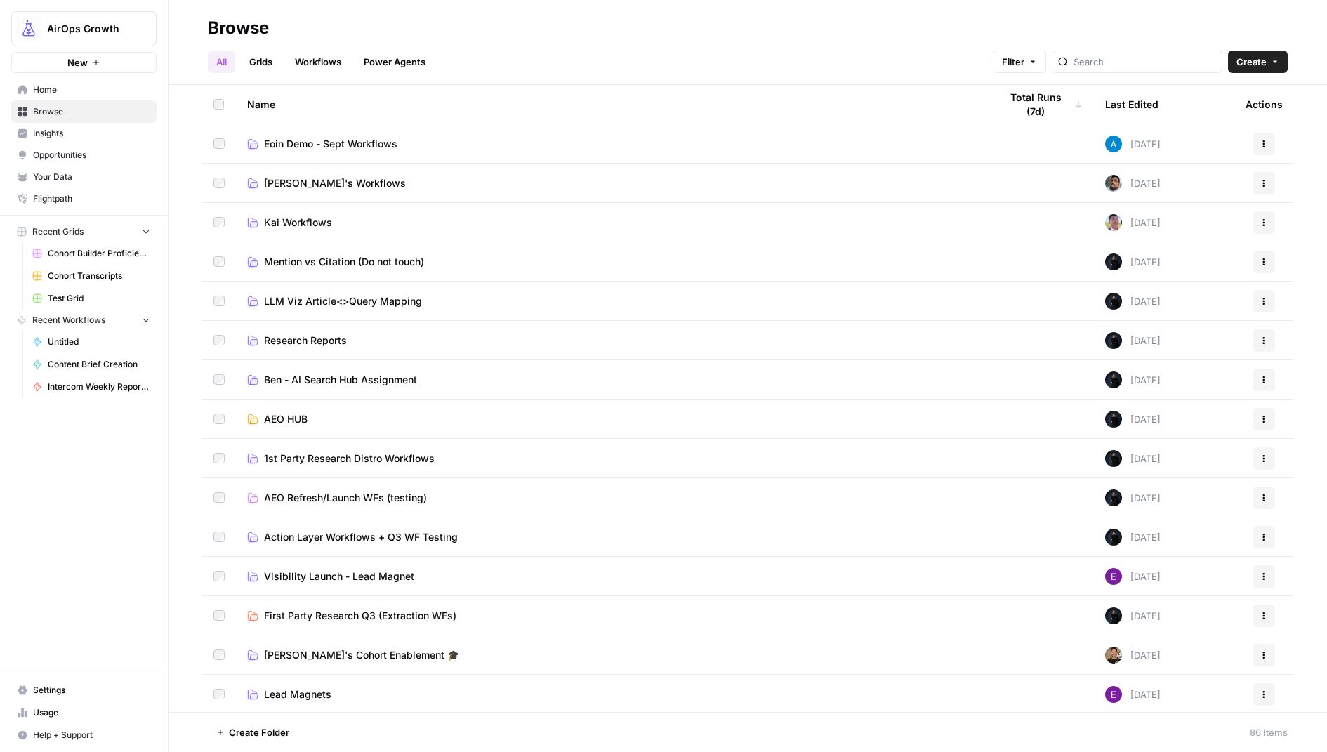
click at [339, 143] on span "Eoin Demo - Sept Workflows" at bounding box center [330, 144] width 133 height 14
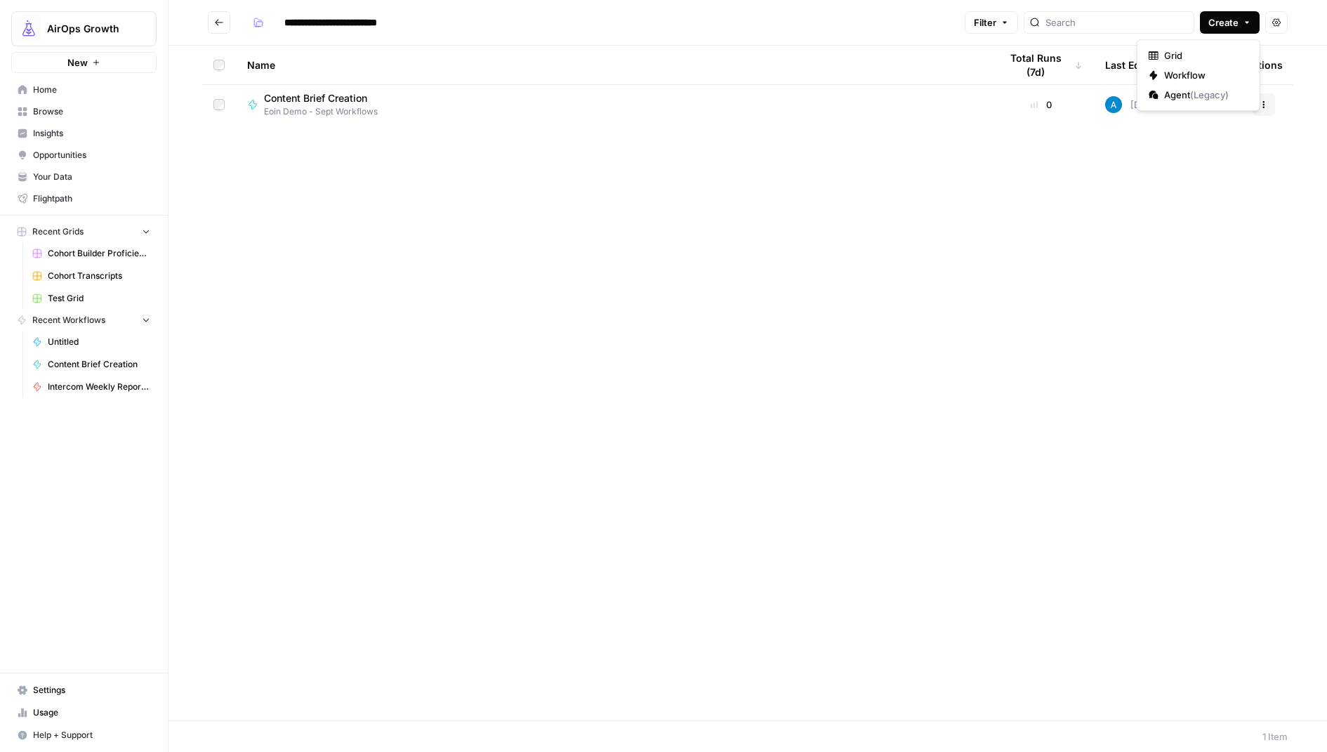
click at [1244, 24] on icon "button" at bounding box center [1246, 22] width 8 height 8
click at [1199, 75] on span "Workflow" at bounding box center [1203, 75] width 79 height 14
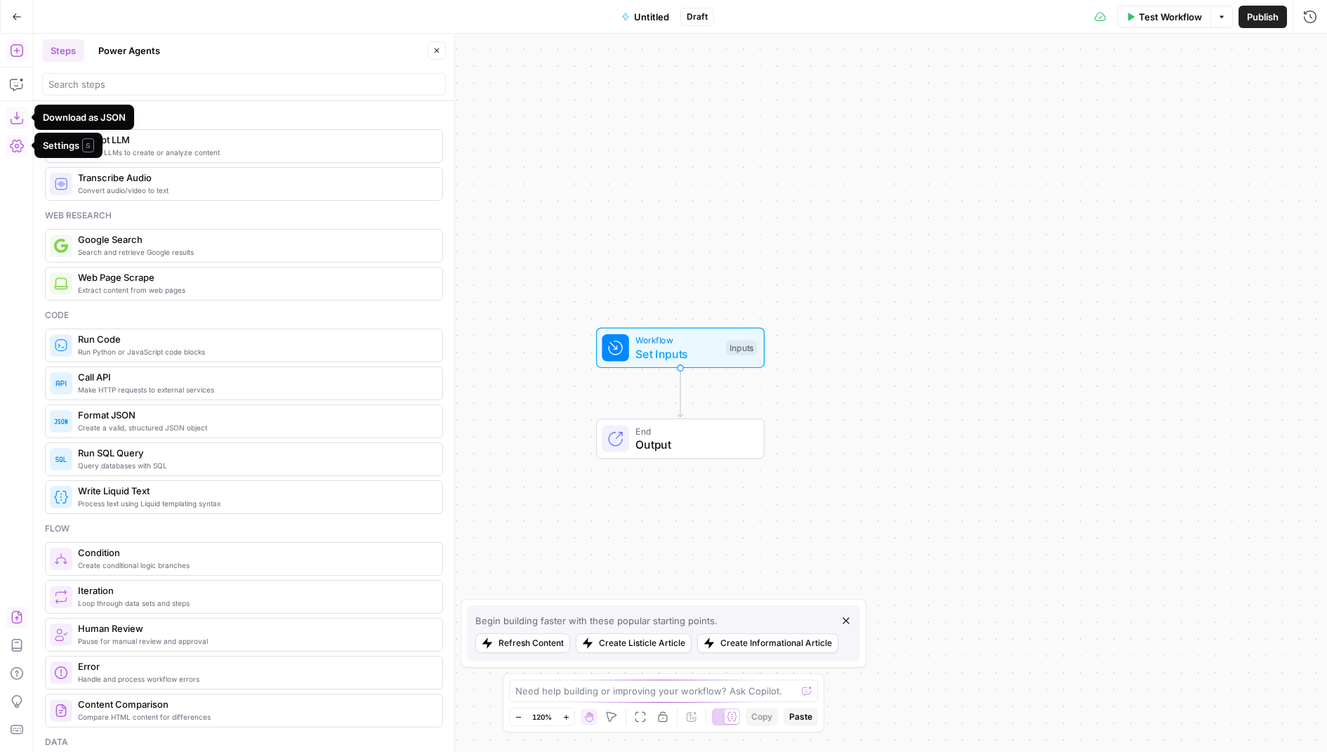
click at [13, 609] on button "Import JSON" at bounding box center [17, 617] width 22 height 22
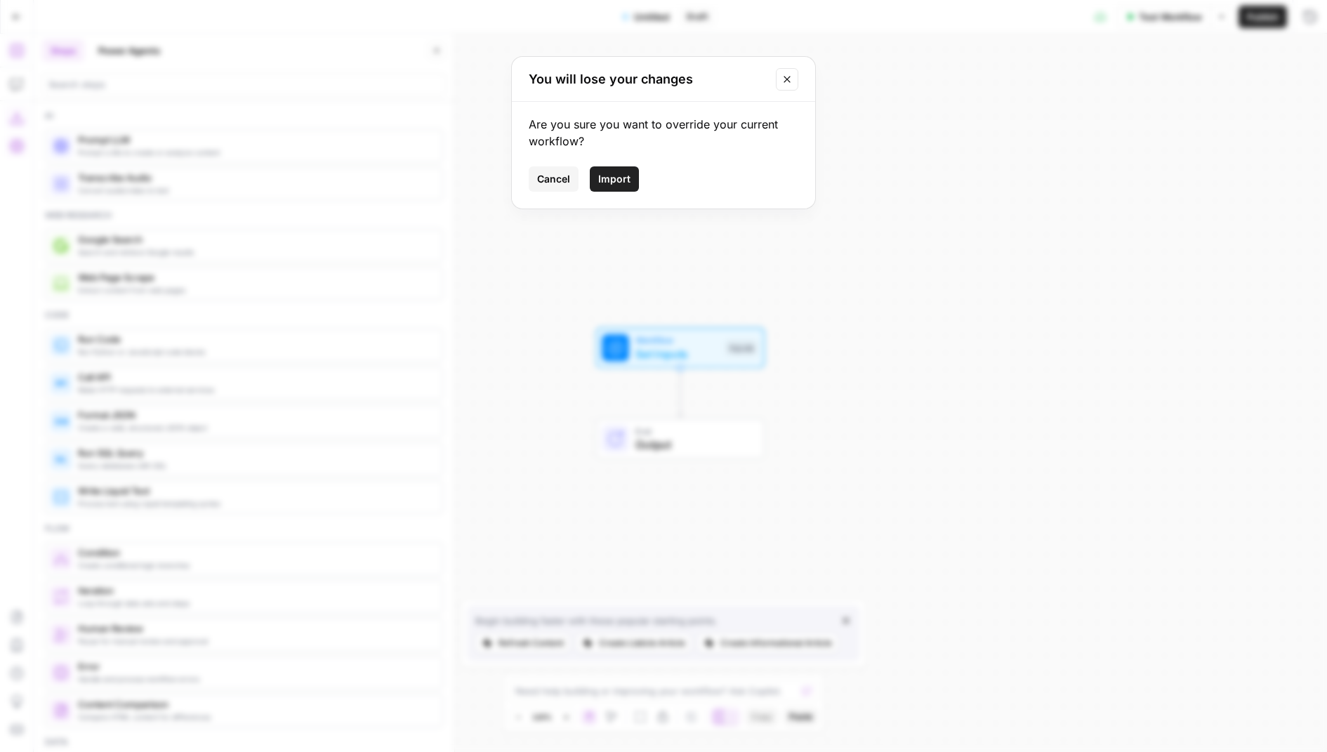
click at [625, 180] on span "Import" at bounding box center [614, 179] width 32 height 14
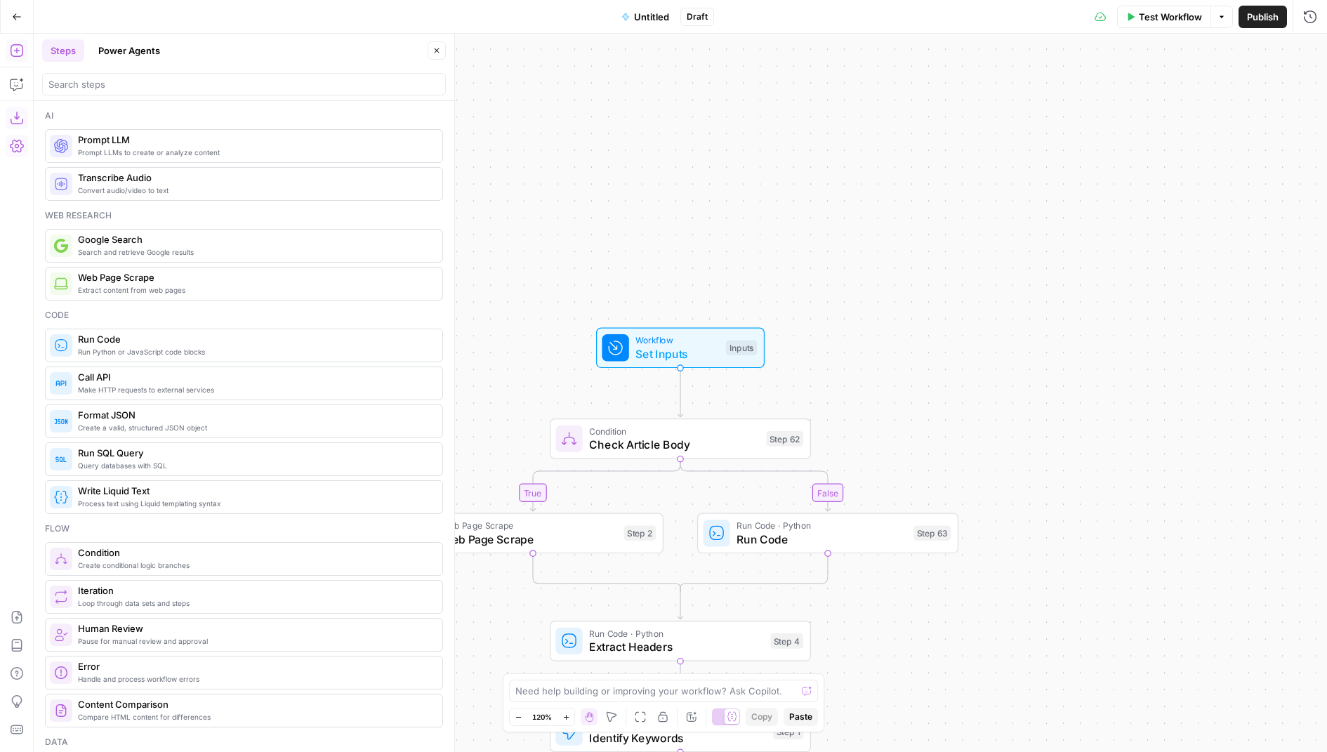
click at [654, 350] on span "Set Inputs" at bounding box center [677, 353] width 84 height 17
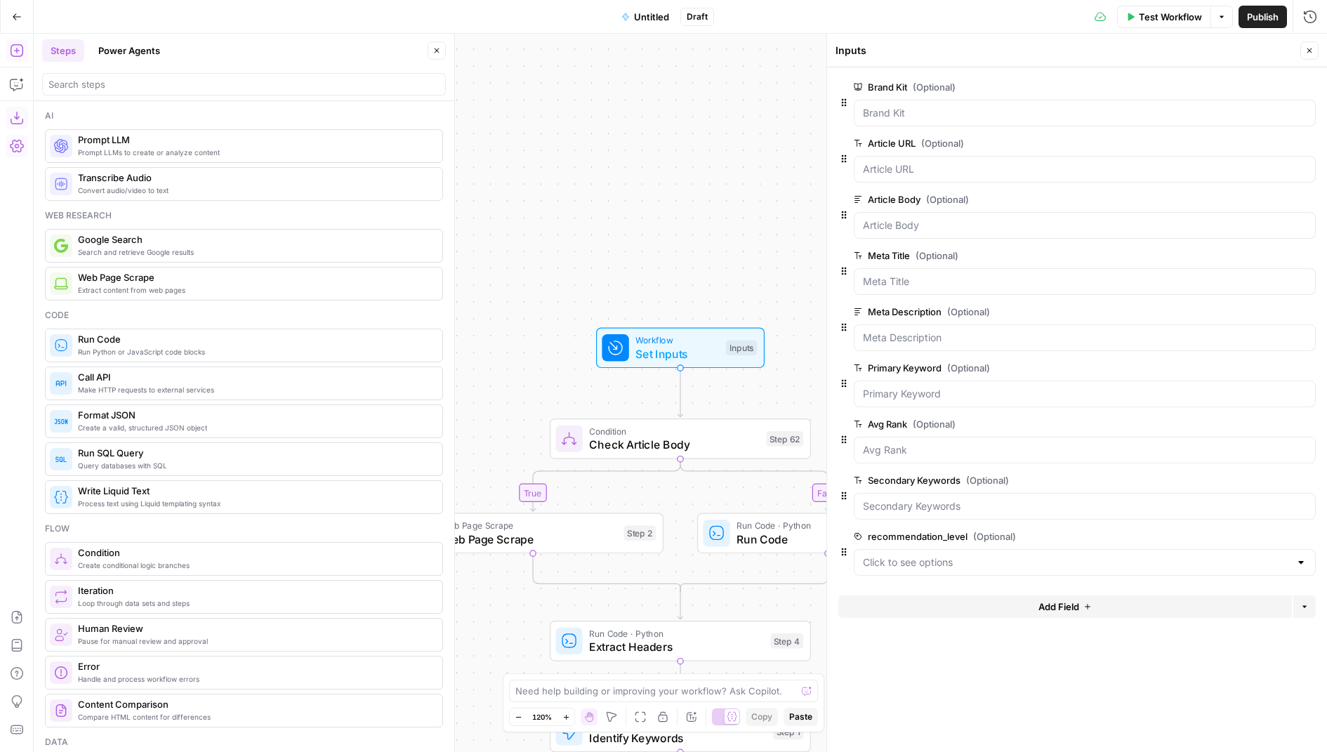
click at [1306, 43] on button "Close" at bounding box center [1309, 50] width 18 height 18
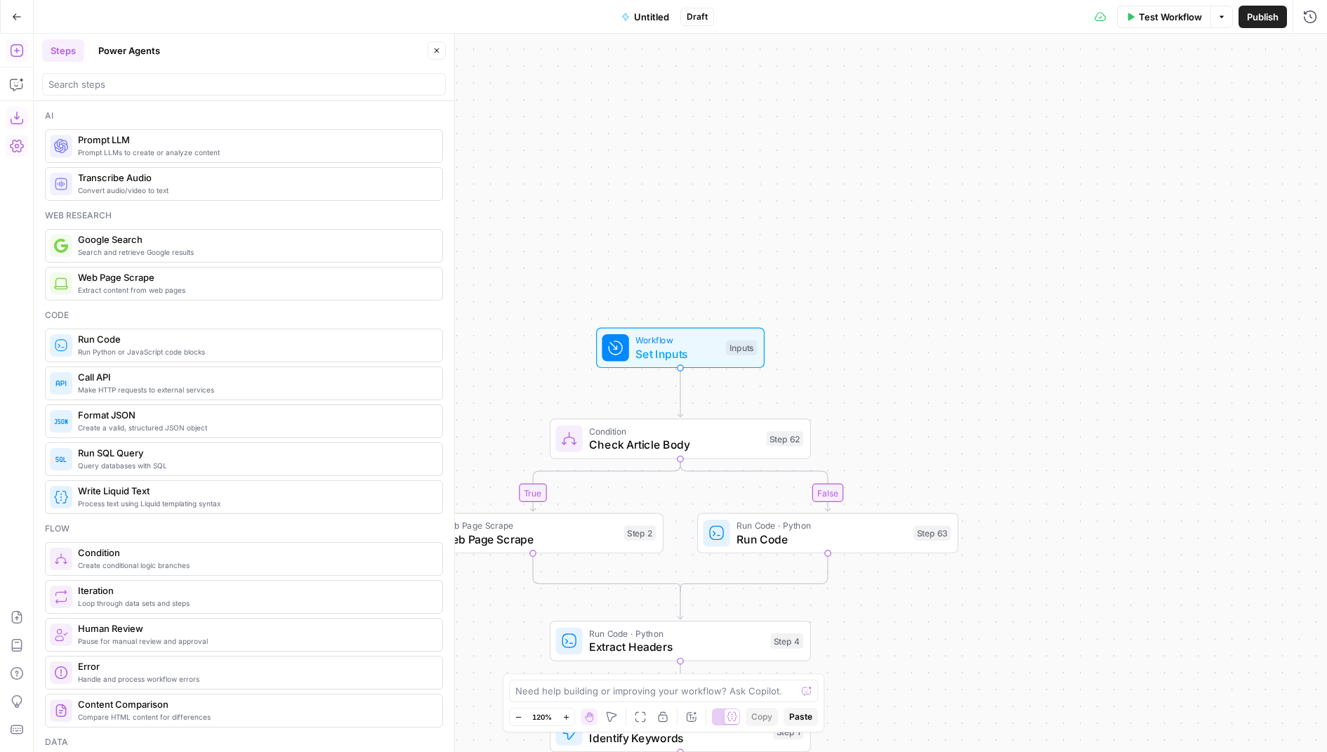
click at [645, 15] on span "Untitled" at bounding box center [651, 17] width 35 height 14
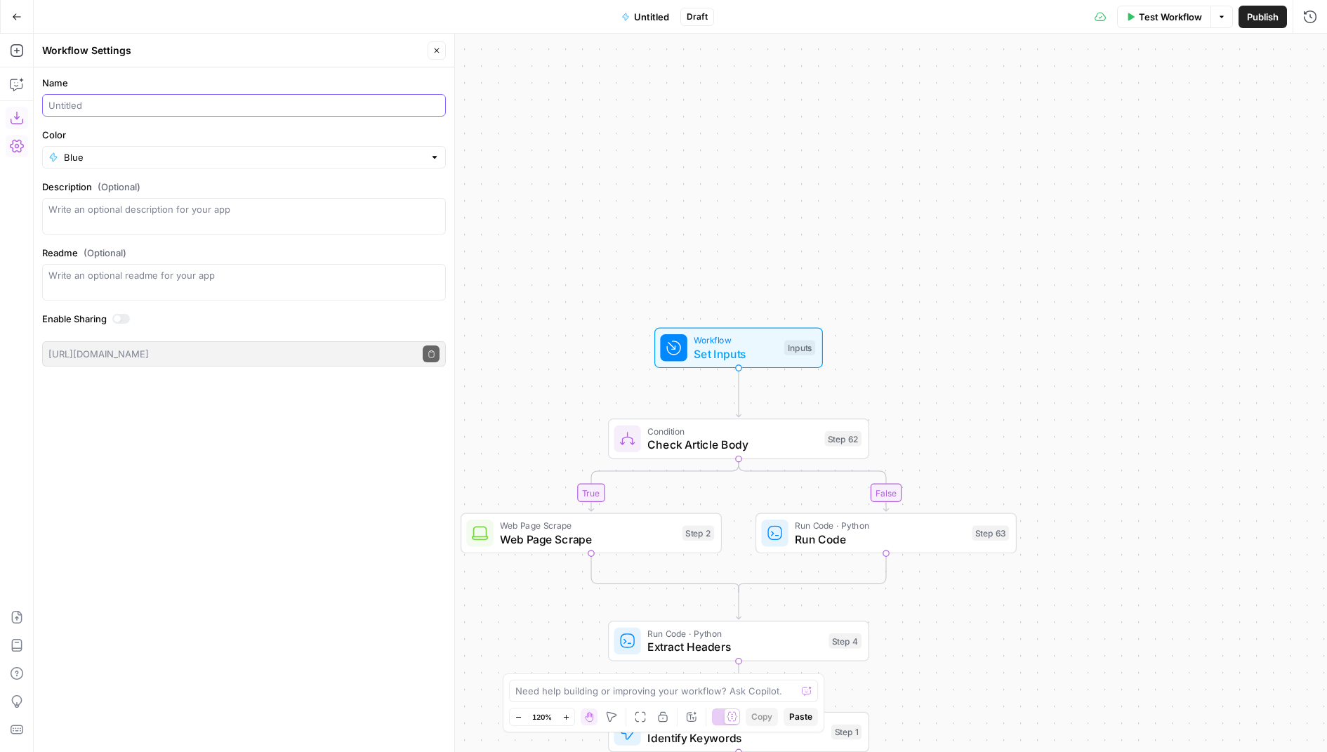
click at [133, 112] on input "Name" at bounding box center [243, 105] width 391 height 14
type input "Content Refresh"
click at [173, 81] on label "Name" at bounding box center [244, 83] width 404 height 14
click at [173, 98] on input "Content Refresh" at bounding box center [243, 105] width 391 height 14
click at [119, 159] on input "Color" at bounding box center [244, 157] width 360 height 14
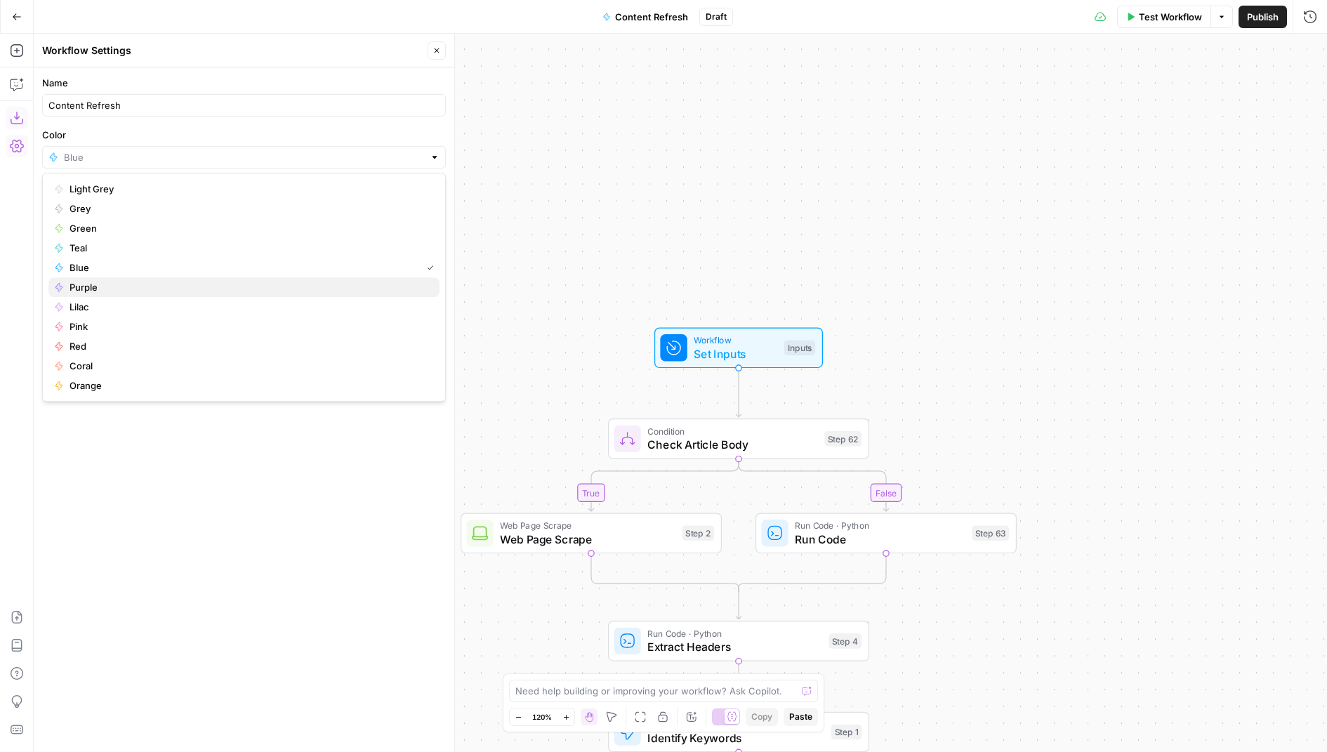
click at [126, 281] on span "Purple" at bounding box center [248, 287] width 359 height 14
type input "Purple"
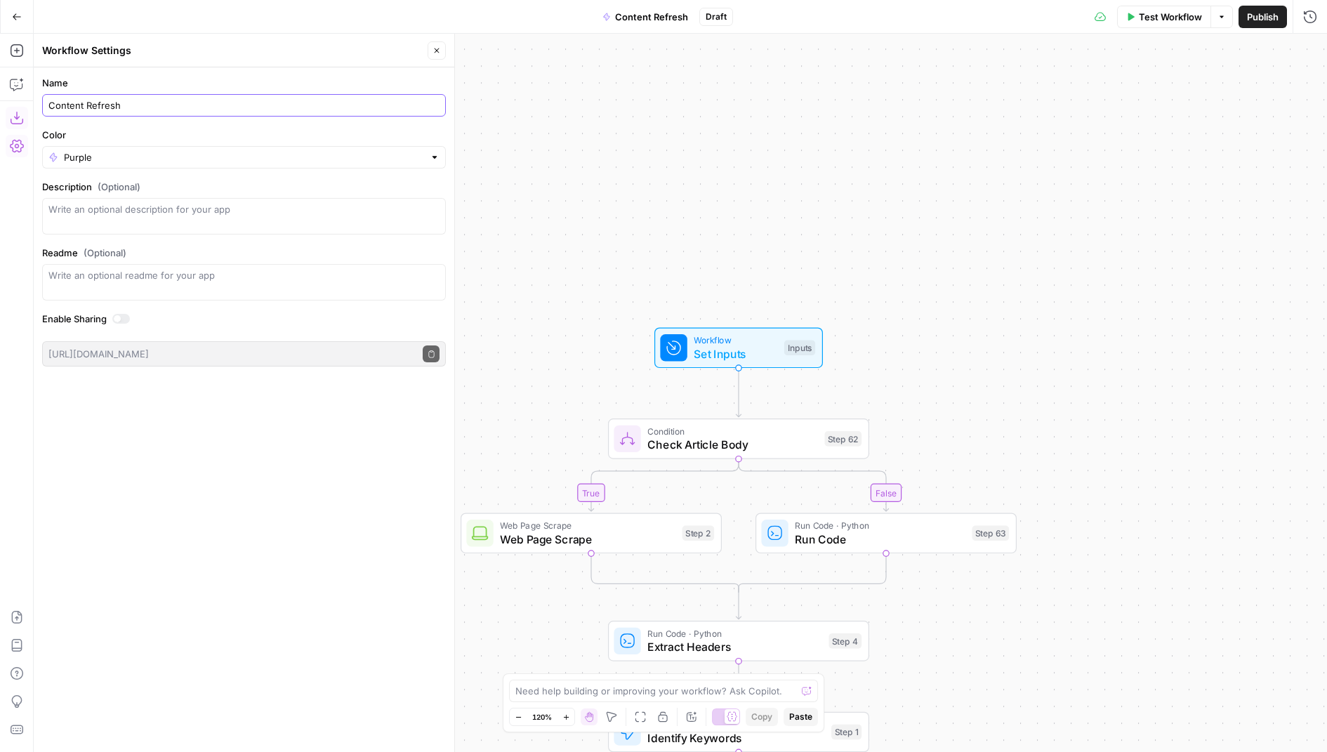
click at [67, 102] on input "Content Refresh" at bounding box center [243, 105] width 391 height 14
type input "Blog Refresh"
click at [1269, 19] on span "Publish" at bounding box center [1263, 17] width 32 height 14
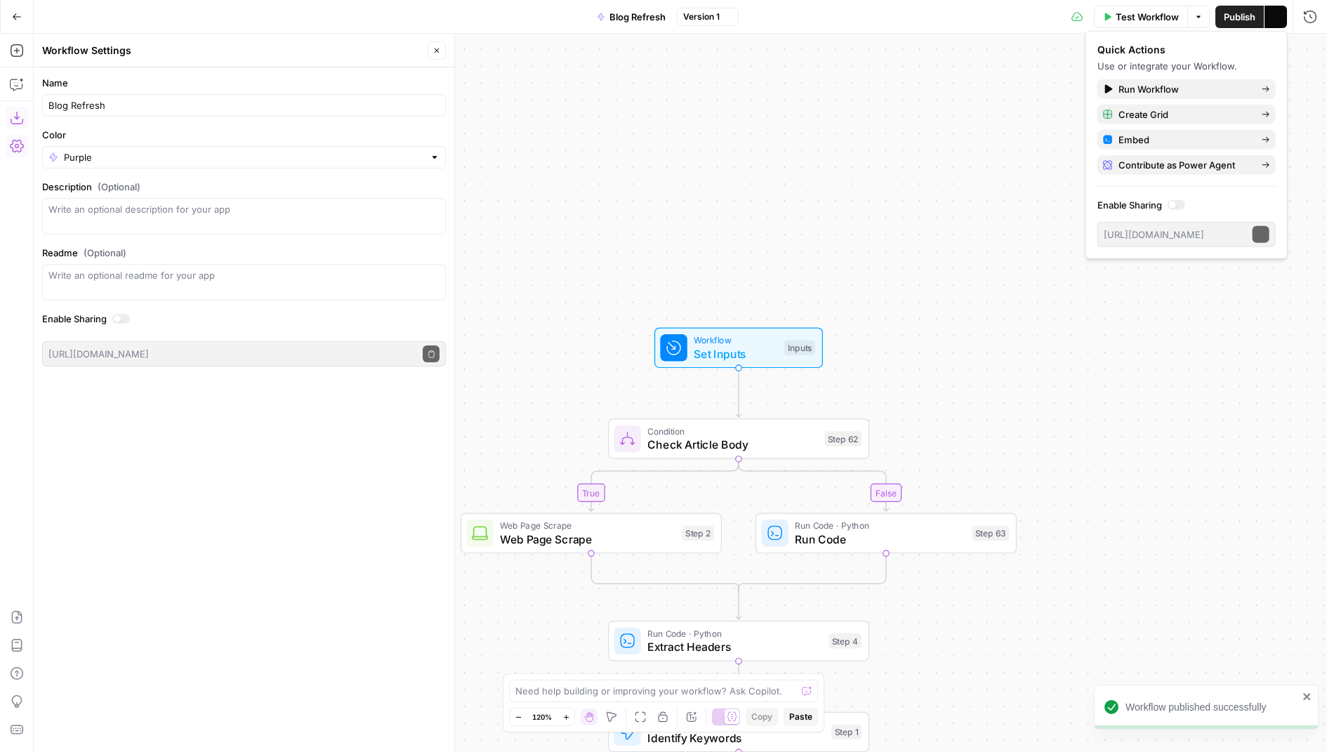
click at [434, 53] on icon "button" at bounding box center [436, 50] width 8 height 8
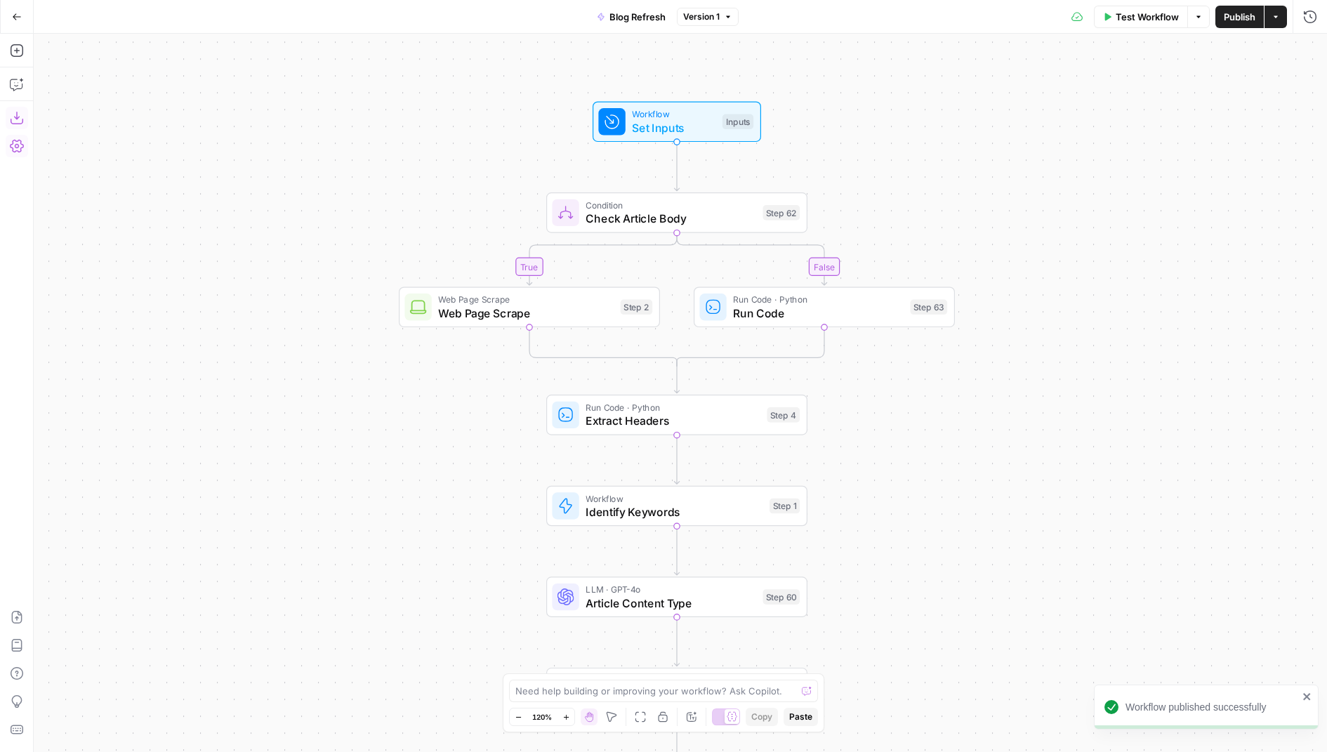
drag, startPoint x: 584, startPoint y: 263, endPoint x: 526, endPoint y: -22, distance: 291.6
click at [526, 0] on html "Workflow published successfully AirOps Growth New Home Browse Insights Opportun…" at bounding box center [663, 376] width 1327 height 752
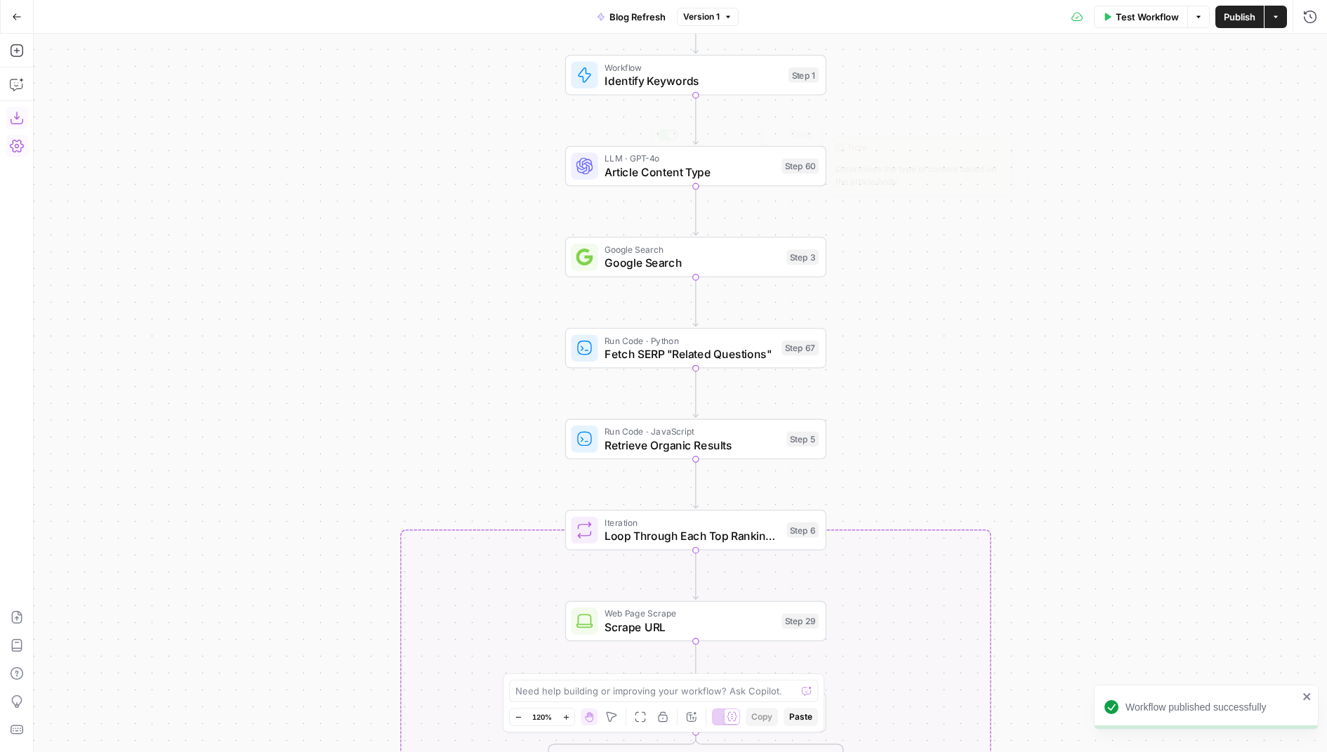
click at [628, 158] on span "LLM · GPT-4o" at bounding box center [689, 158] width 170 height 13
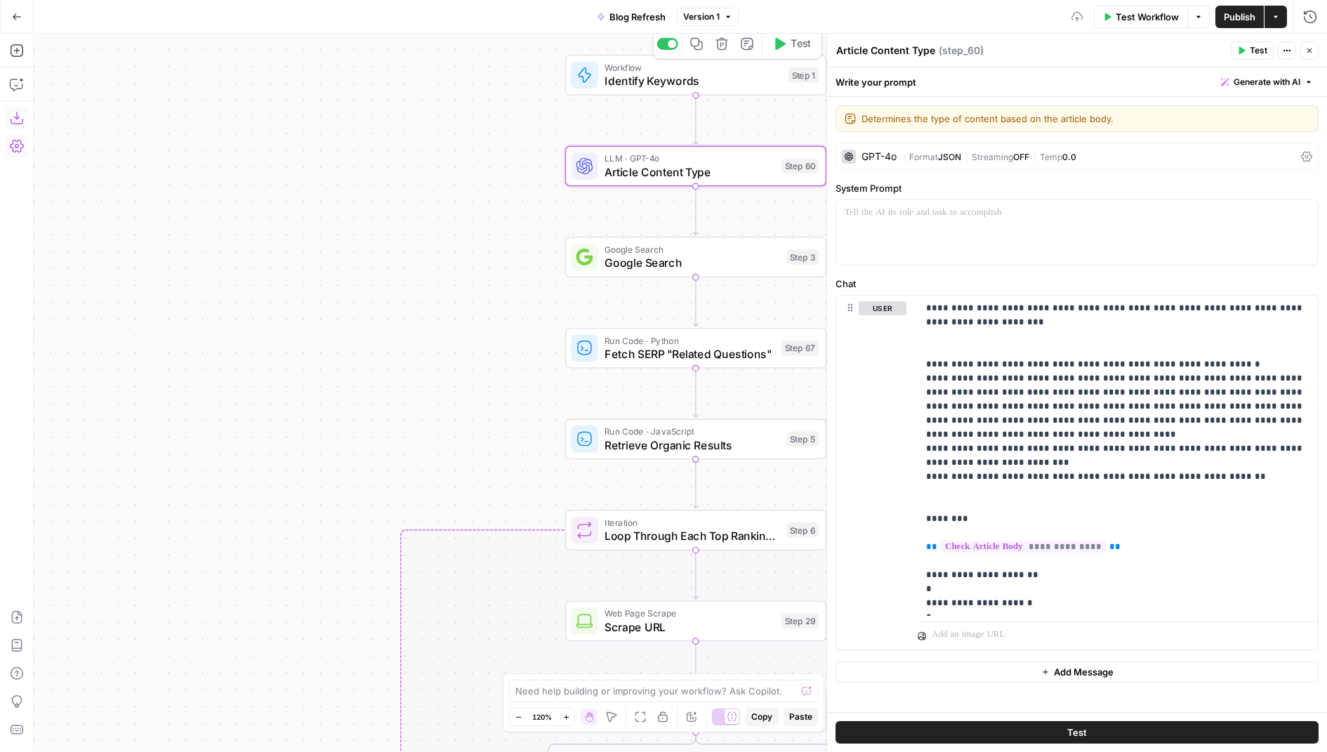
click at [605, 77] on span "Identify Keywords" at bounding box center [692, 80] width 177 height 17
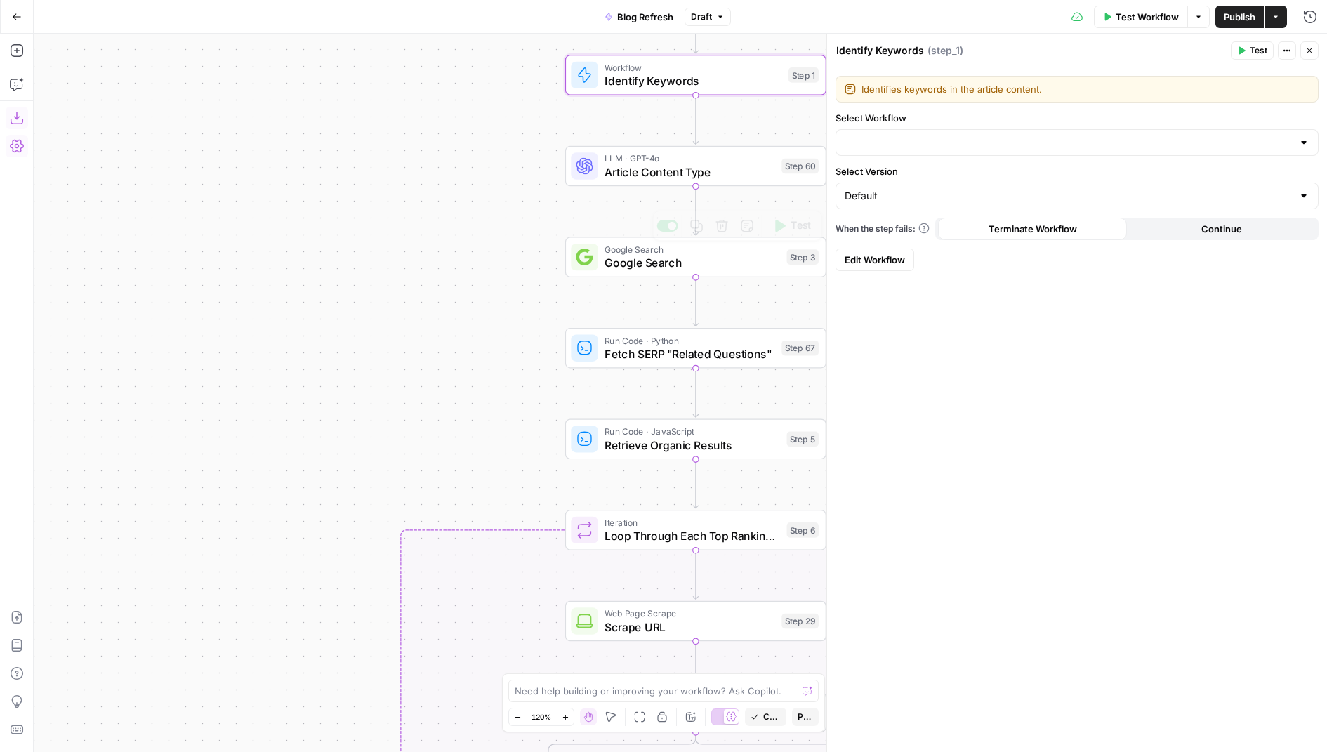
drag, startPoint x: 458, startPoint y: 239, endPoint x: 429, endPoint y: 239, distance: 29.5
click at [429, 239] on div "true false true false Workflow Set Inputs Inputs Condition Check Article Body S…" at bounding box center [680, 393] width 1293 height 718
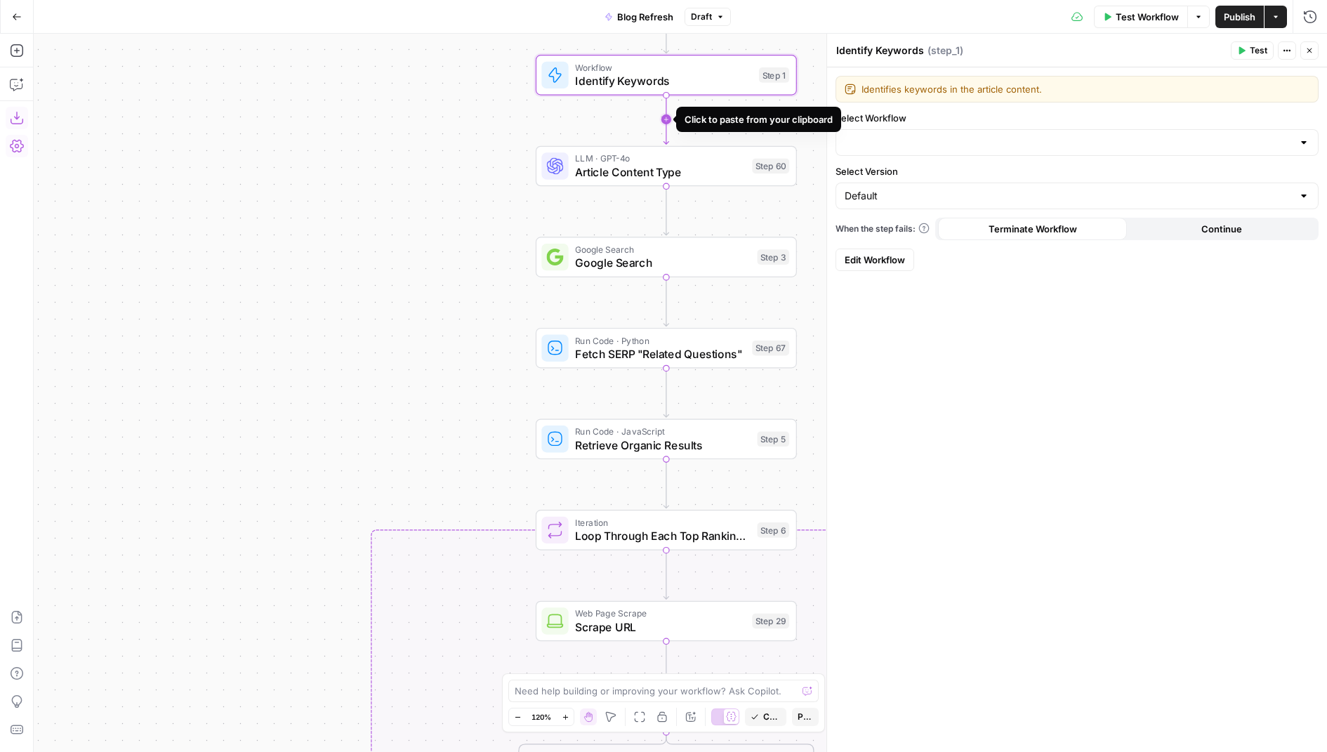
click at [668, 120] on icon "Edge from step_1 to step_60" at bounding box center [665, 120] width 5 height 50
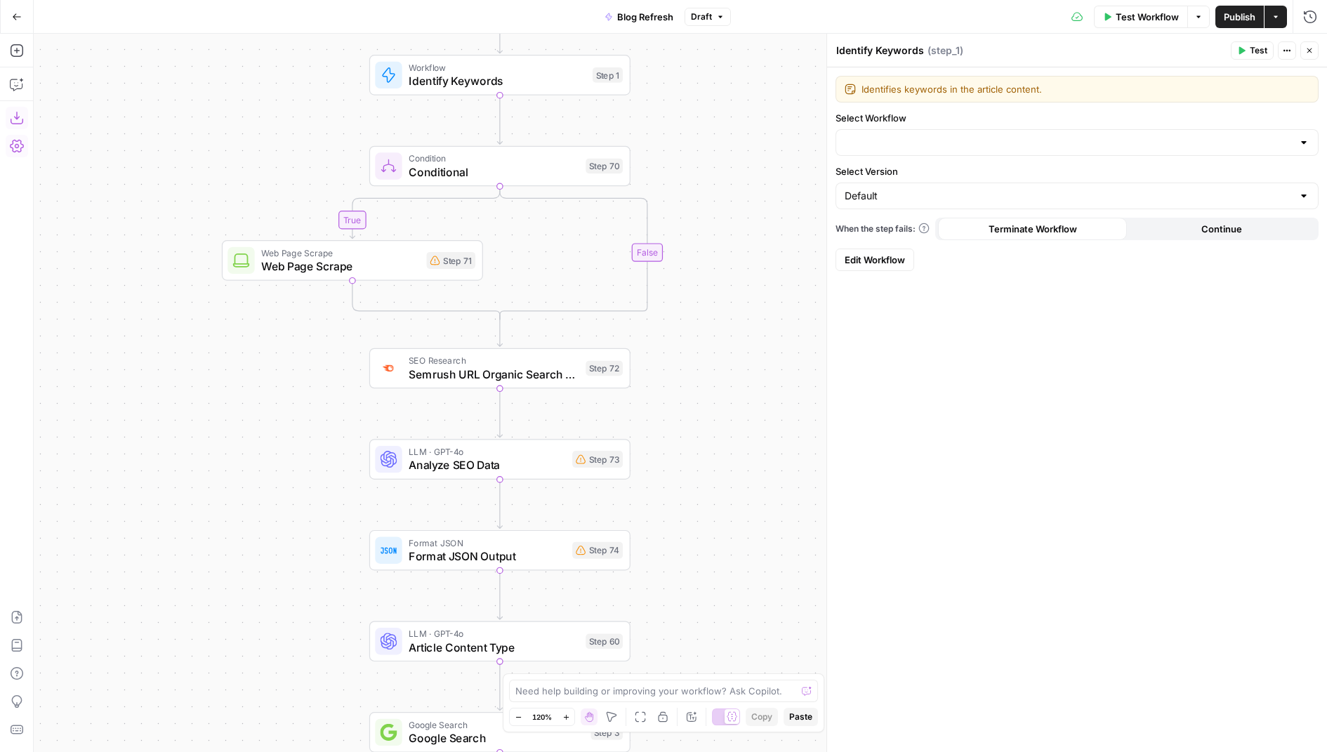
drag, startPoint x: 452, startPoint y: 545, endPoint x: 284, endPoint y: 545, distance: 167.8
click at [285, 545] on div "true false true true false false Workflow Set Inputs Inputs Condition Check Art…" at bounding box center [680, 393] width 1293 height 718
click at [566, 558] on div "Format JSON Format JSON Output Step 74 Copy step Delete step Add Note Test" at bounding box center [498, 550] width 248 height 29
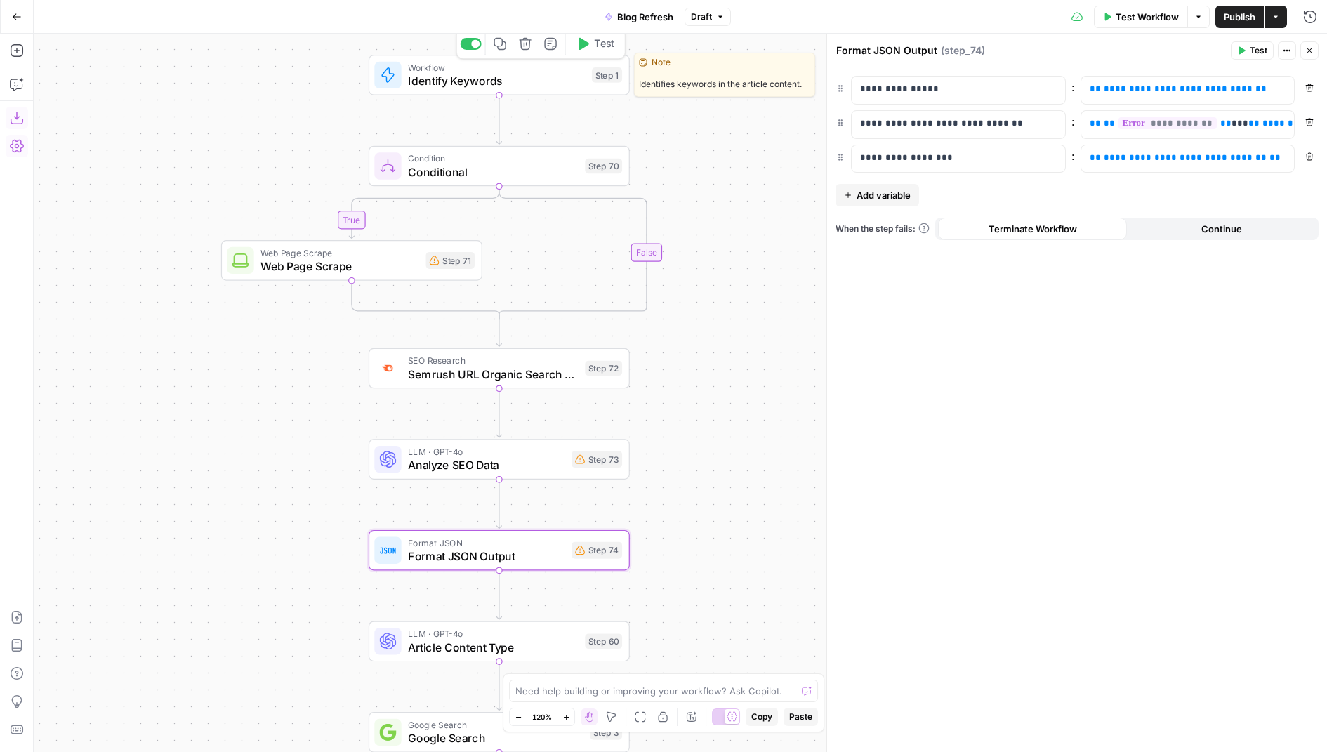
click at [523, 48] on icon "button" at bounding box center [524, 43] width 13 height 13
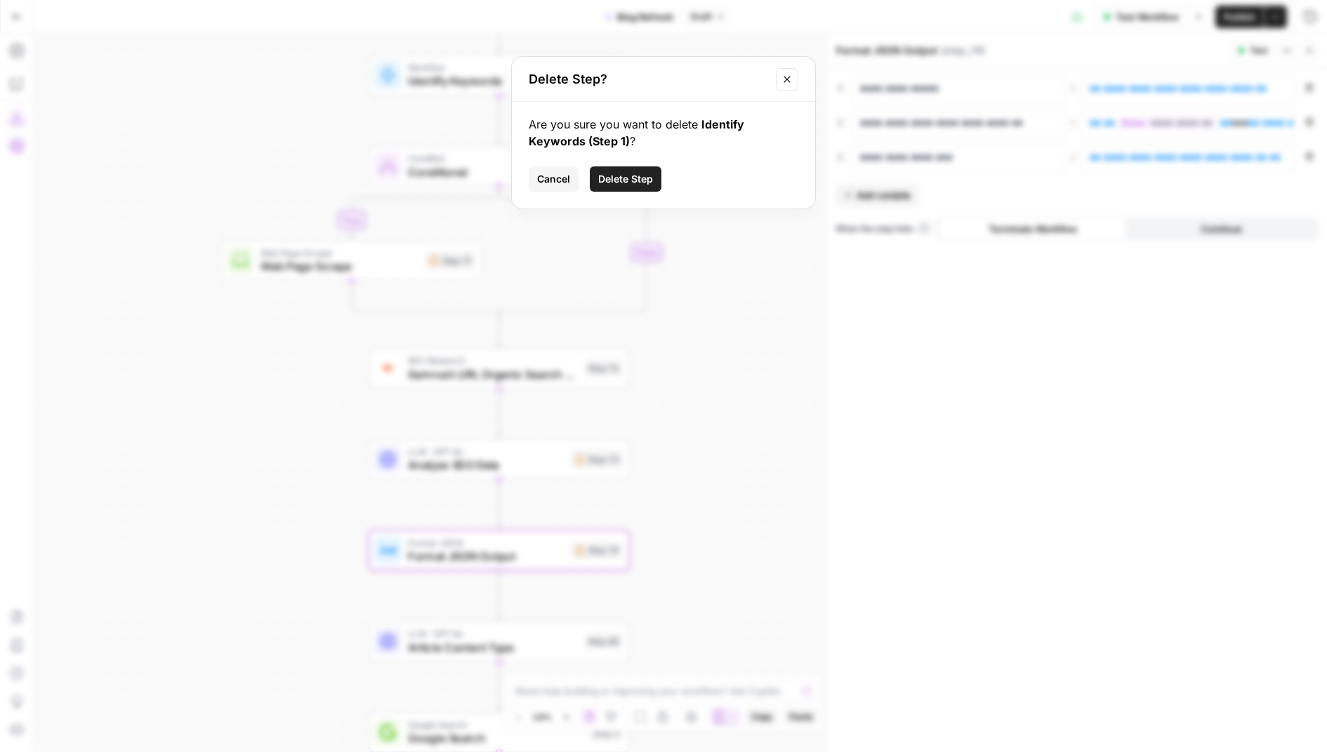
click at [632, 178] on span "Delete Step" at bounding box center [625, 179] width 55 height 14
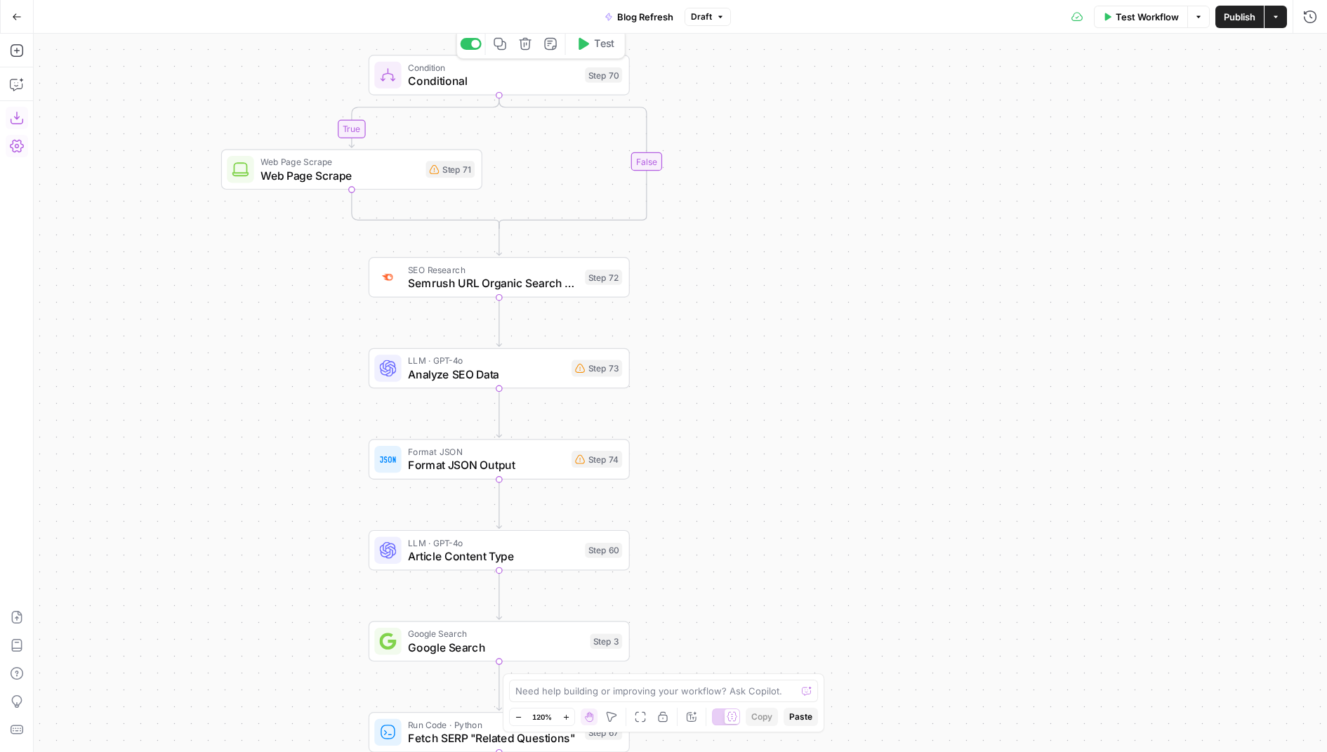
click at [538, 73] on span "Conditional" at bounding box center [493, 80] width 170 height 17
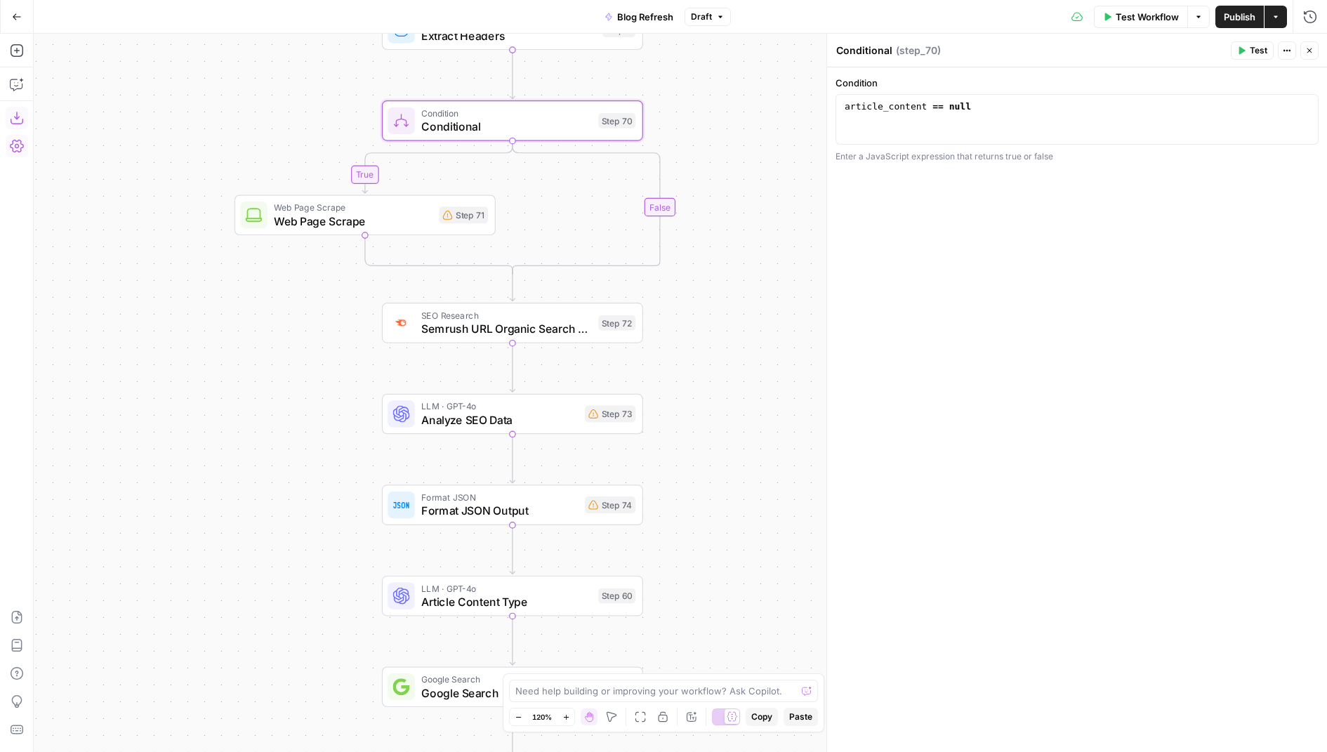
drag, startPoint x: 698, startPoint y: 108, endPoint x: 715, endPoint y: 140, distance: 36.4
click at [715, 140] on div "true false true true false false Workflow Set Inputs Inputs Condition Check Art…" at bounding box center [680, 393] width 1293 height 718
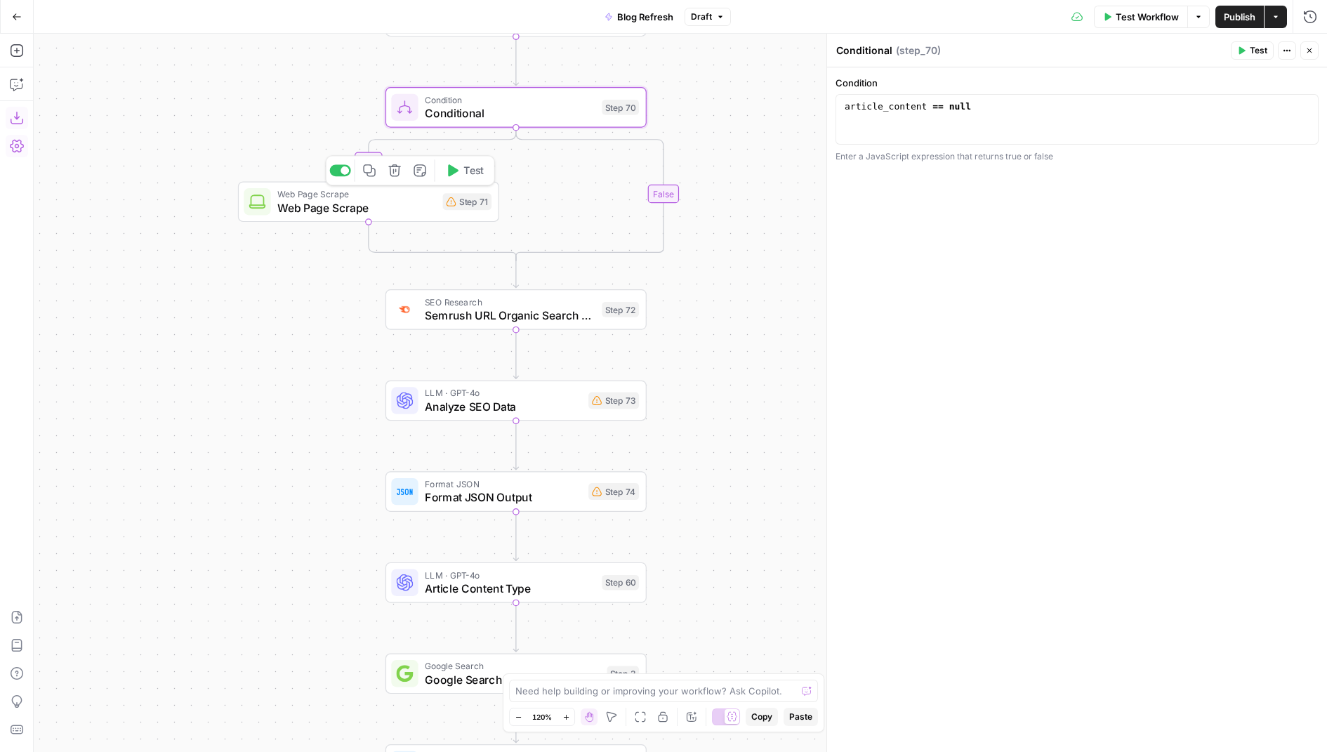
click at [406, 193] on span "Web Page Scrape" at bounding box center [356, 193] width 159 height 13
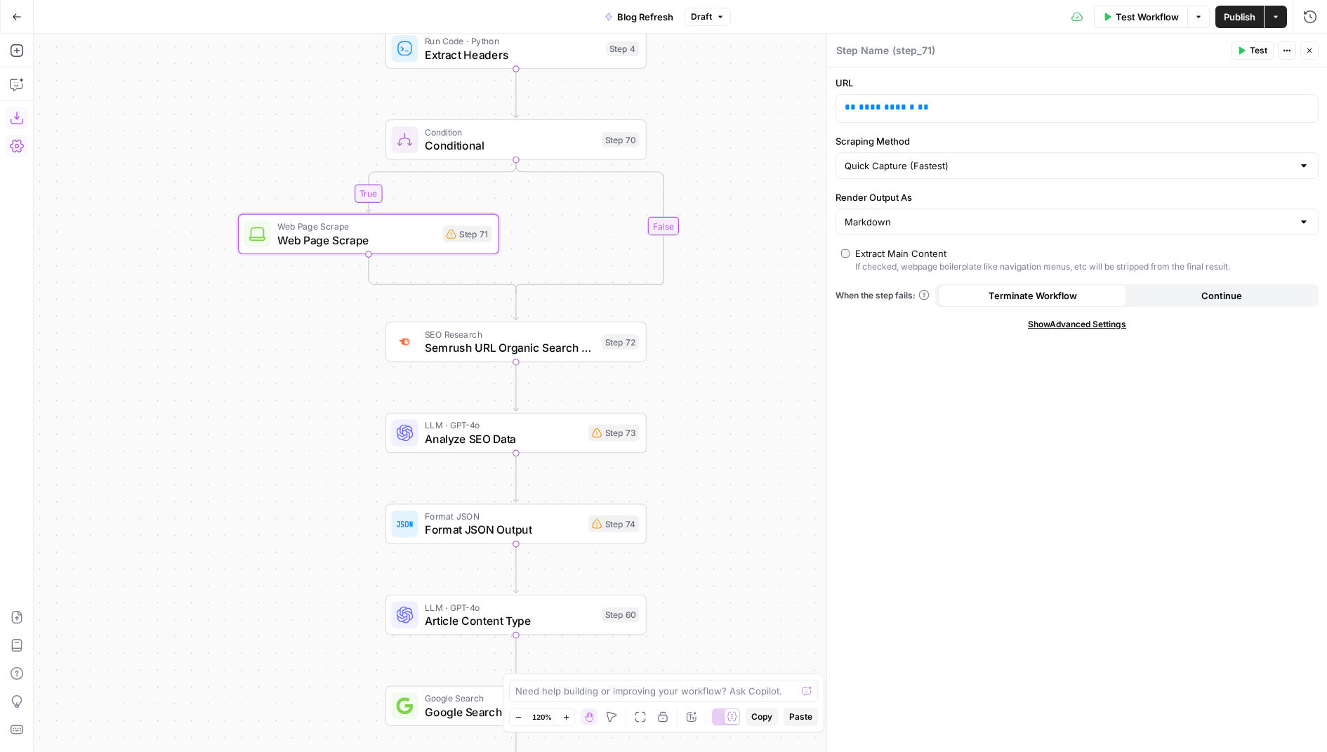
drag, startPoint x: 737, startPoint y: 102, endPoint x: 710, endPoint y: 623, distance: 520.8
click at [710, 622] on div "true false true true false false Workflow Set Inputs Inputs Condition Check Art…" at bounding box center [680, 393] width 1293 height 718
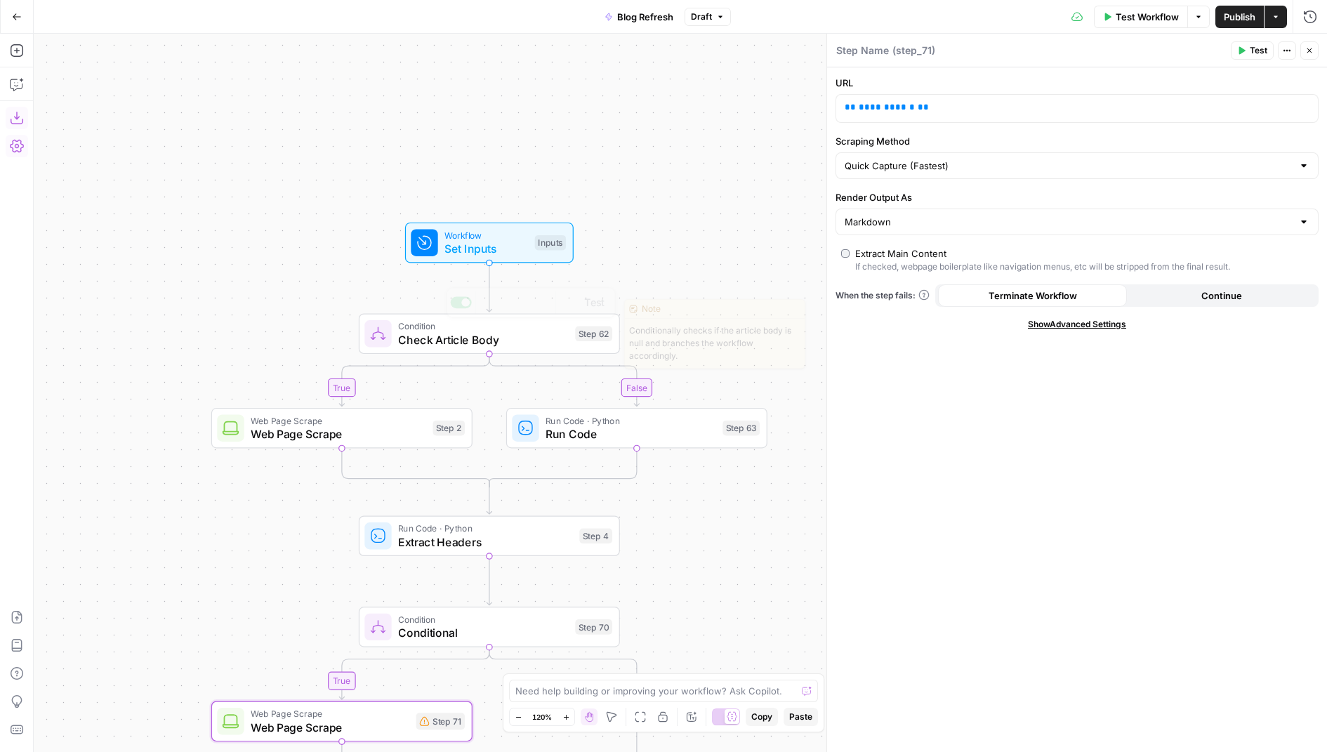
click at [529, 242] on div "Workflow Set Inputs Inputs Test Step" at bounding box center [488, 242] width 155 height 29
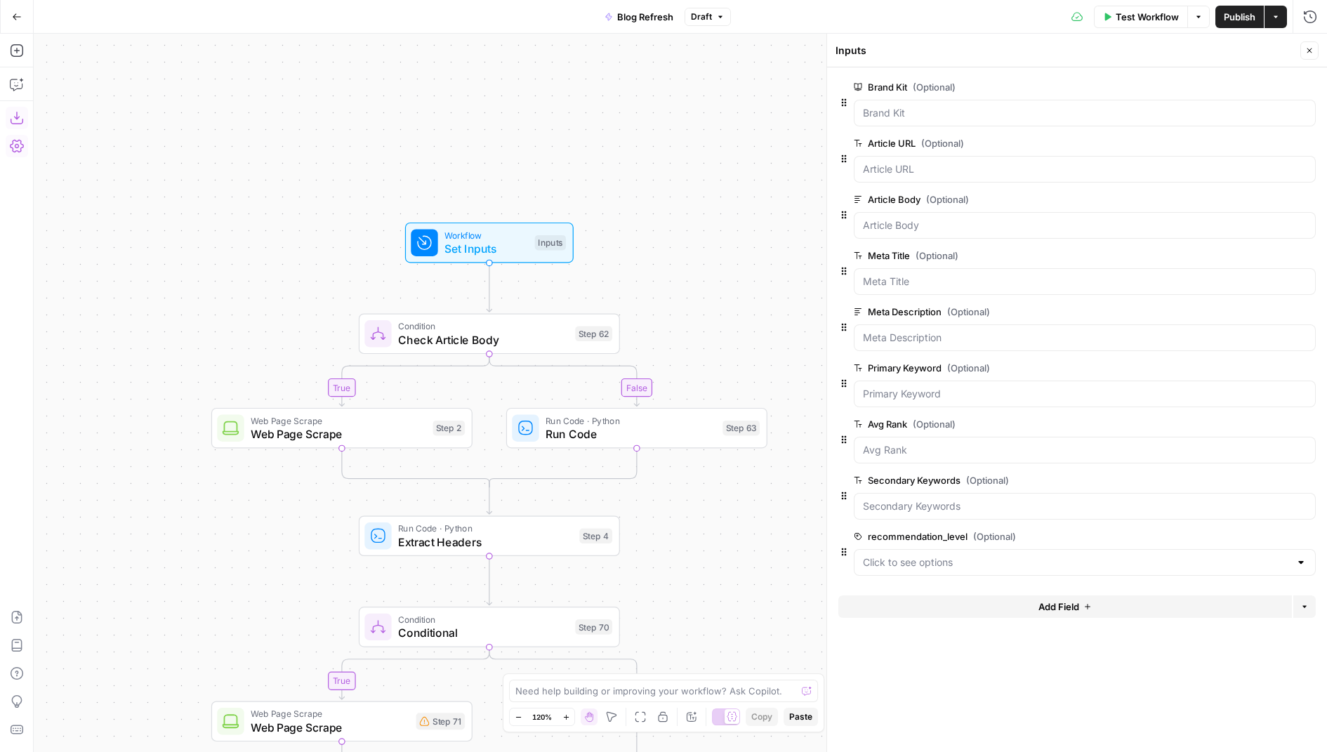
click at [1312, 46] on icon "button" at bounding box center [1309, 50] width 8 height 8
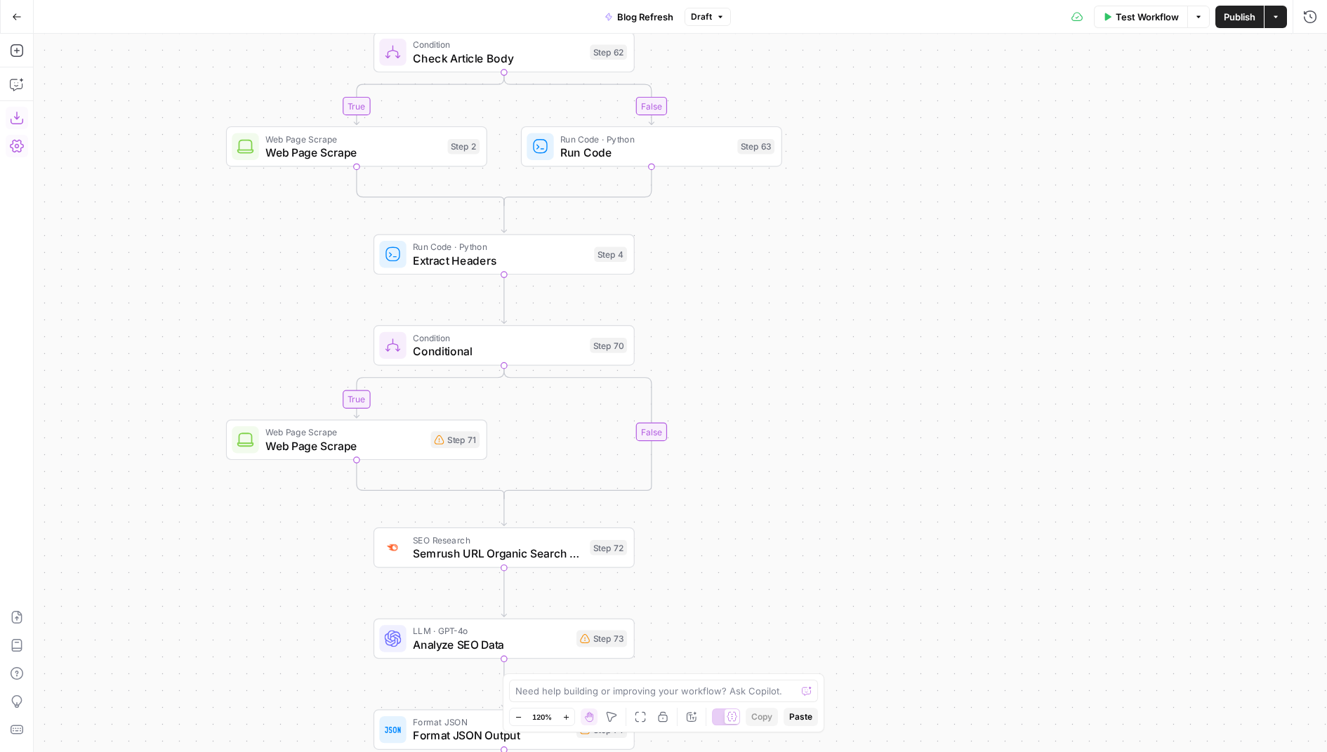
drag, startPoint x: 884, startPoint y: 326, endPoint x: 898, endPoint y: 44, distance: 281.9
click at [898, 44] on div "true false true true false false Workflow Set Inputs Inputs Condition Check Art…" at bounding box center [680, 393] width 1293 height 718
click at [426, 438] on div "Web Page Scrape Web Page Scrape Step 71 Copy step Delete step Add Note Test" at bounding box center [356, 439] width 248 height 29
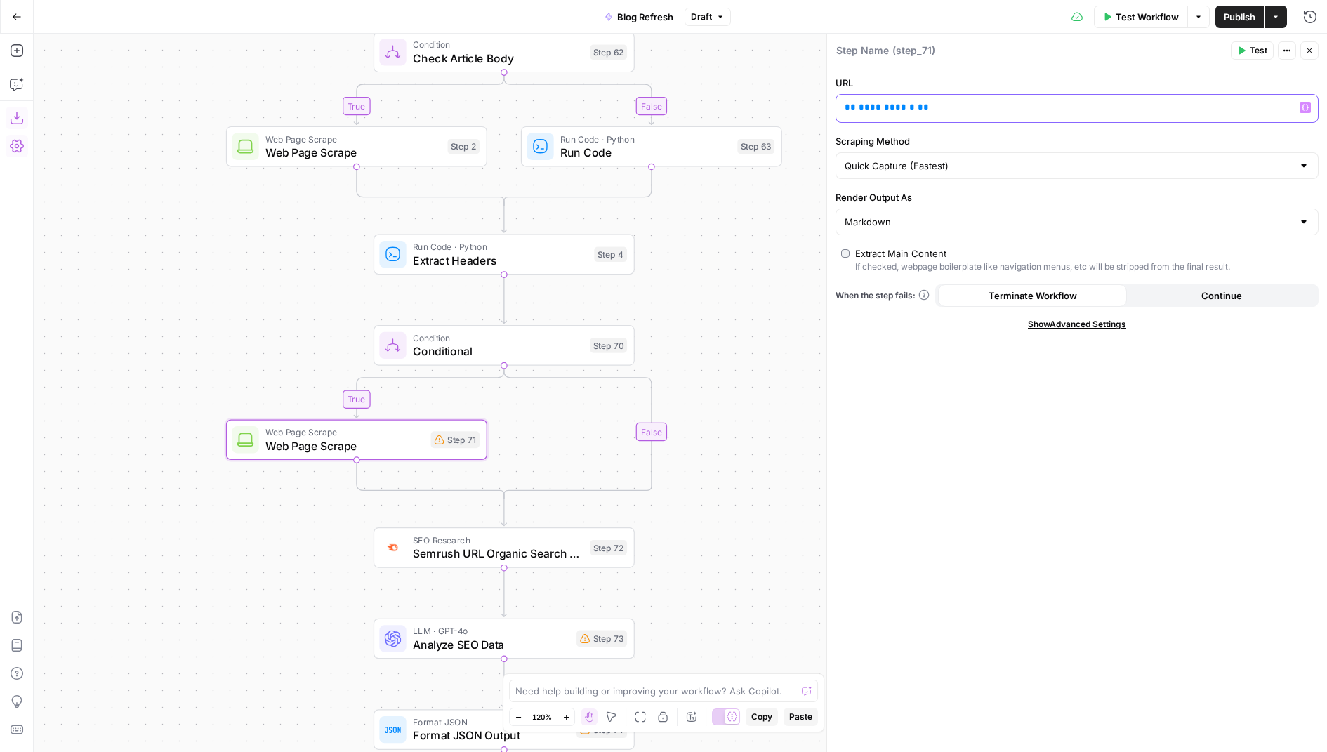
click at [877, 111] on span "**********" at bounding box center [886, 106] width 56 height 9
drag, startPoint x: 938, startPoint y: 106, endPoint x: 824, endPoint y: 106, distance: 114.4
click at [826, 106] on div "**********" at bounding box center [1076, 393] width 500 height 718
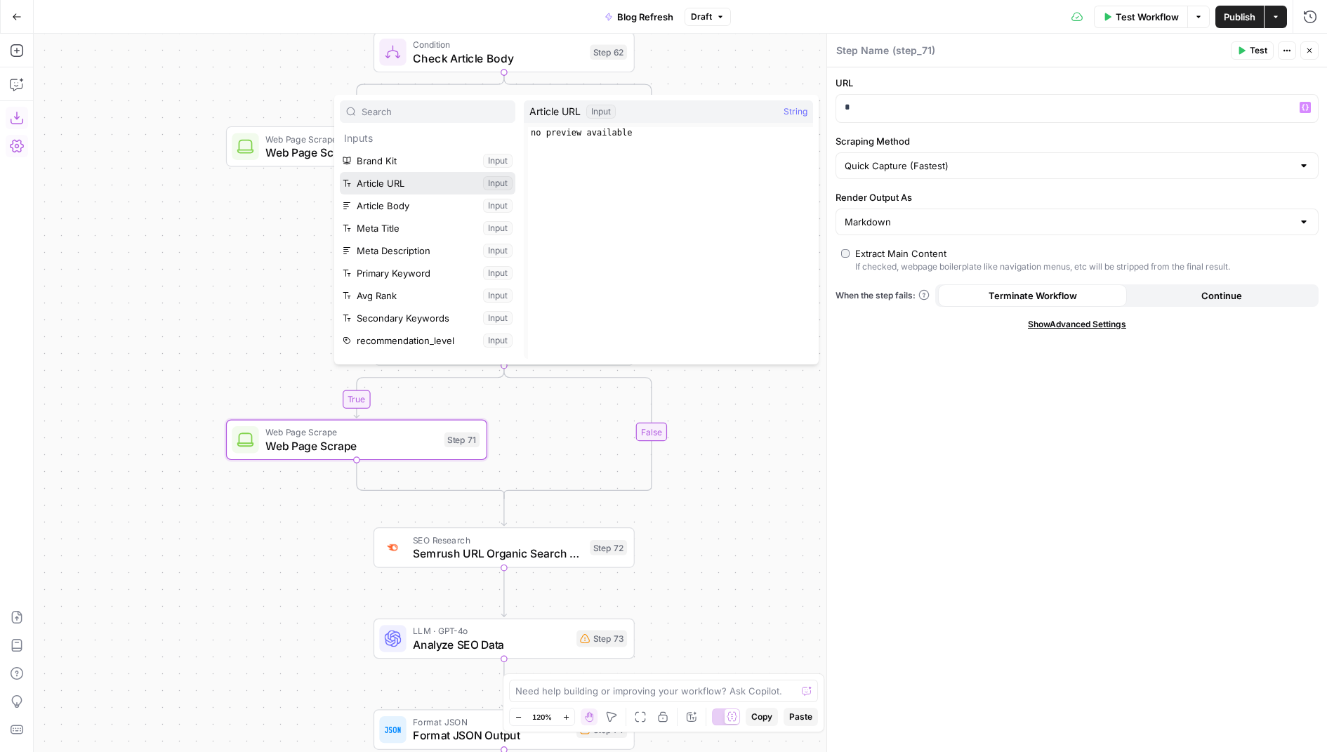
click at [401, 182] on button "Select variable Article URL" at bounding box center [427, 183] width 175 height 22
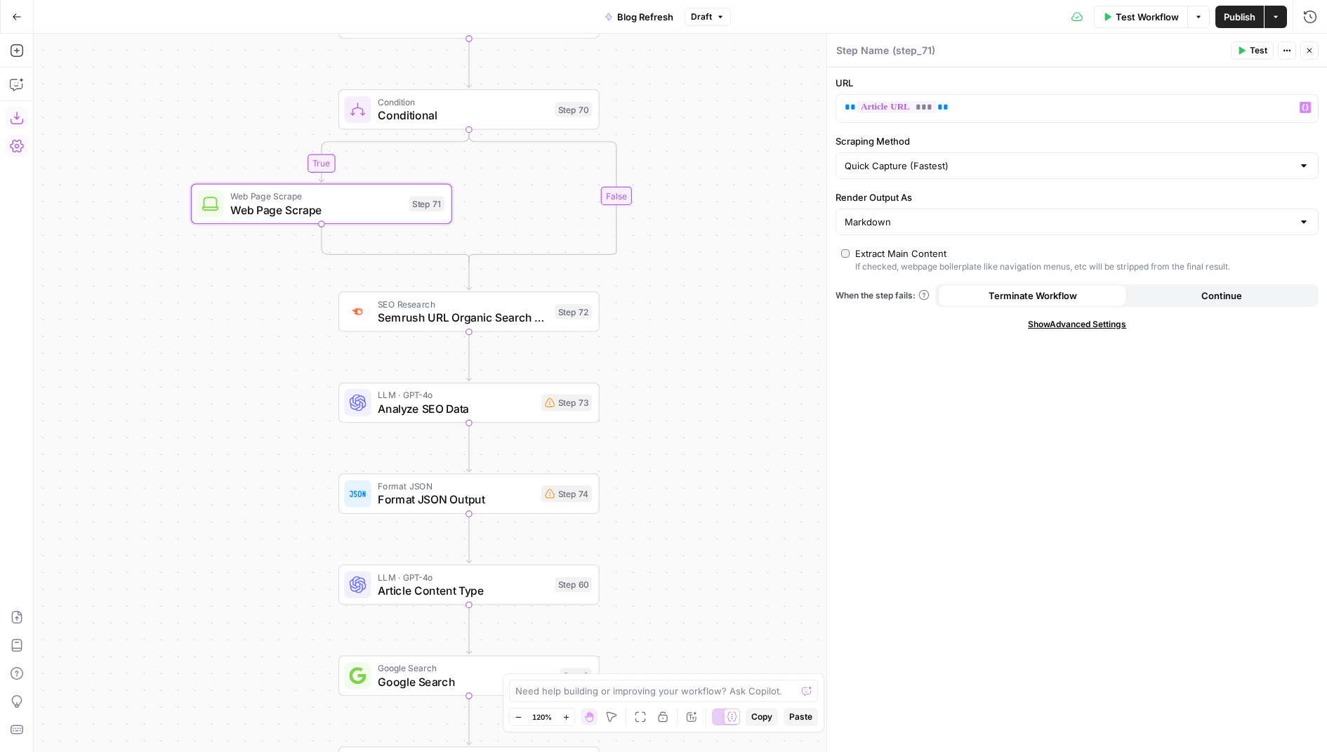
drag, startPoint x: 748, startPoint y: 546, endPoint x: 710, endPoint y: 310, distance: 239.6
click at [711, 310] on div "true false true true false false Workflow Set Inputs Inputs Condition Check Art…" at bounding box center [680, 393] width 1293 height 718
click at [549, 317] on div "SEO Research Semrush URL Organic Search Keywords Step 72 Copy step Delete step …" at bounding box center [466, 310] width 248 height 29
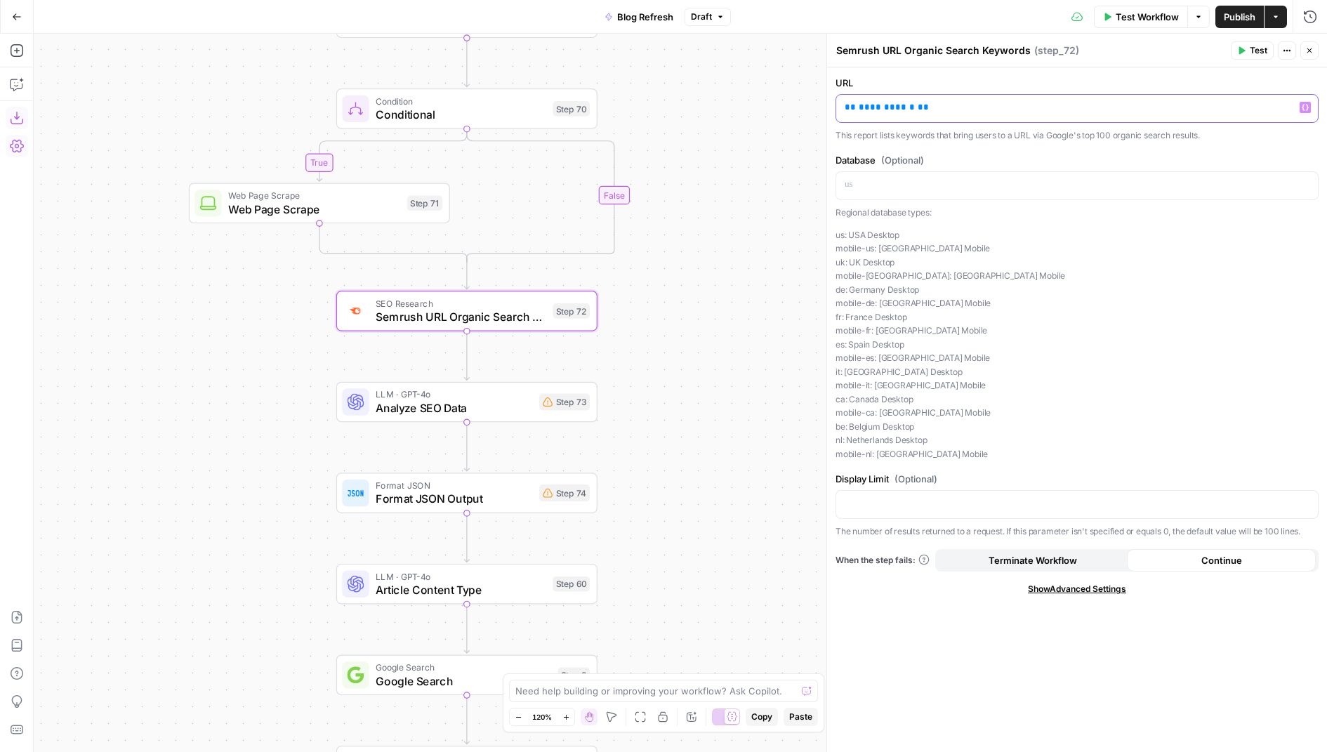
drag, startPoint x: 933, startPoint y: 117, endPoint x: 828, endPoint y: 99, distance: 106.9
click at [828, 99] on div "**********" at bounding box center [1076, 393] width 500 height 718
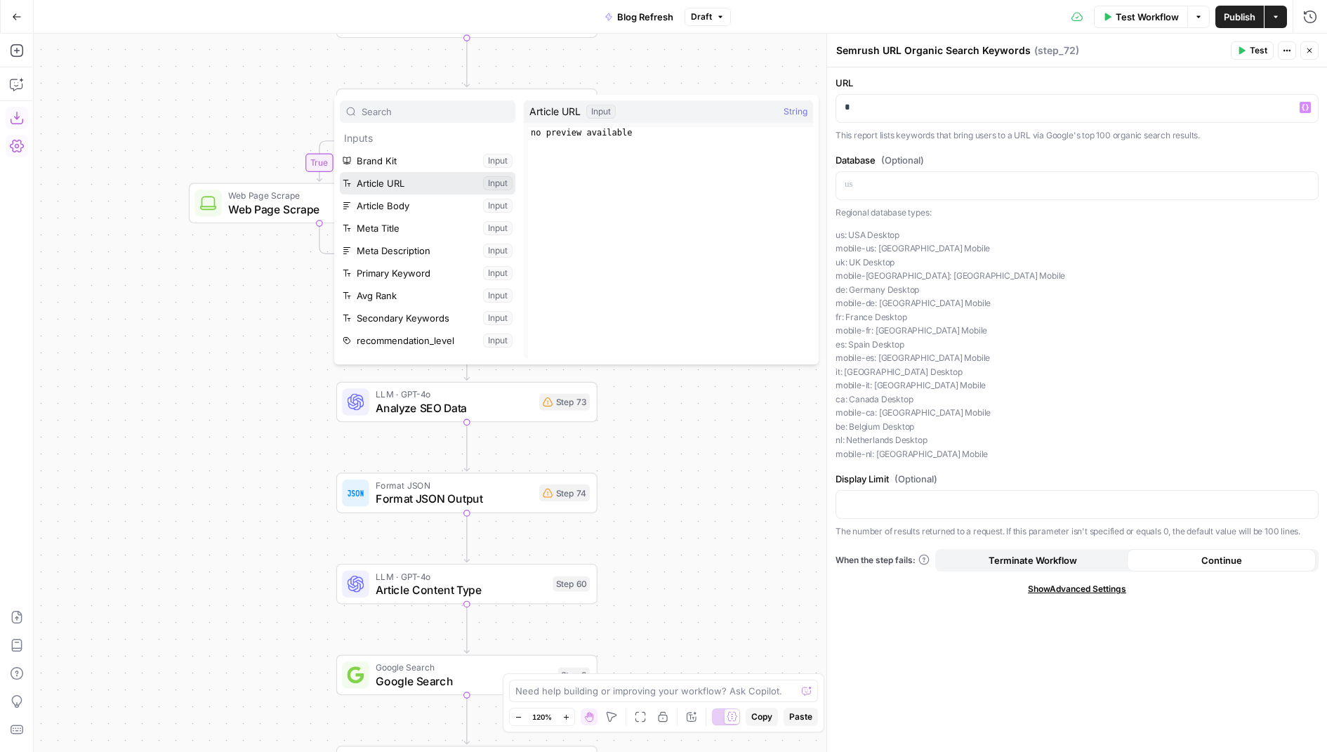
click at [423, 176] on button "Select variable Article URL" at bounding box center [427, 183] width 175 height 22
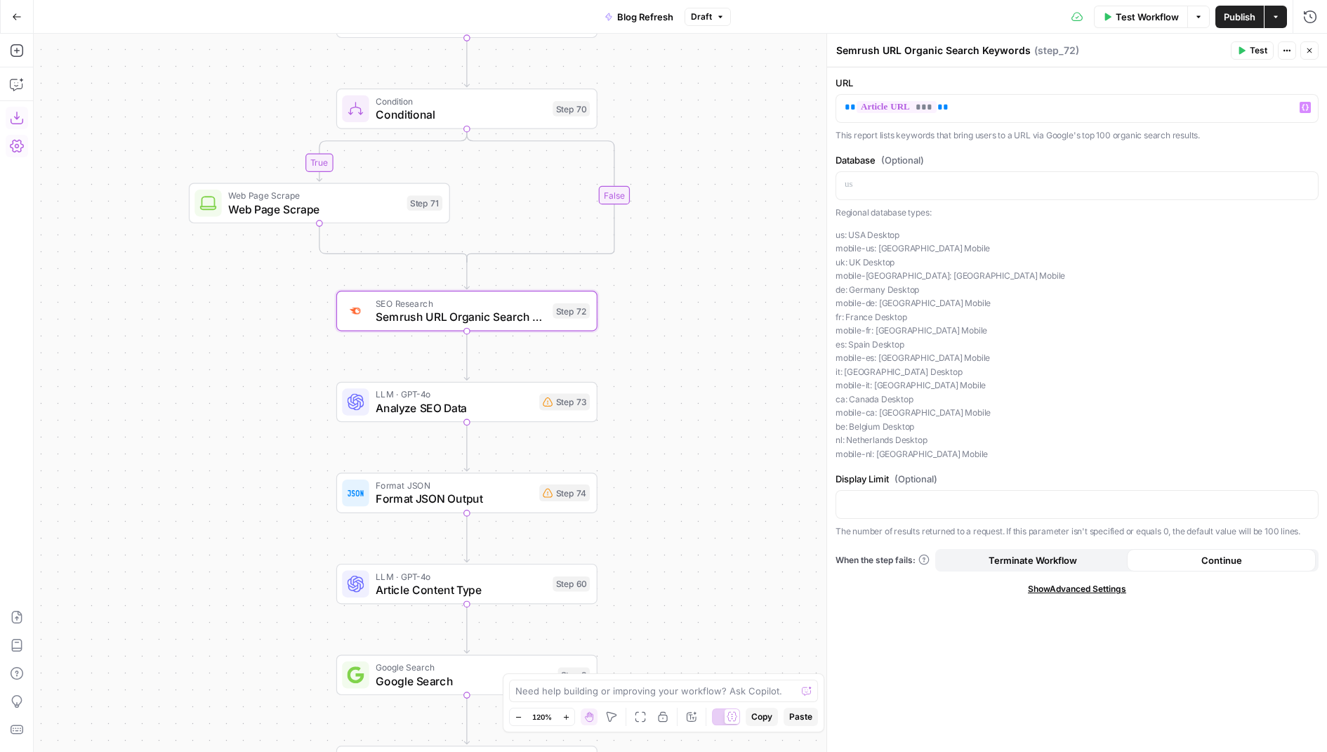
click at [503, 425] on div "true false true true false false Workflow Set Inputs Inputs Condition Check Art…" at bounding box center [680, 393] width 1293 height 718
click at [508, 399] on span "Analyze SEO Data" at bounding box center [454, 407] width 157 height 17
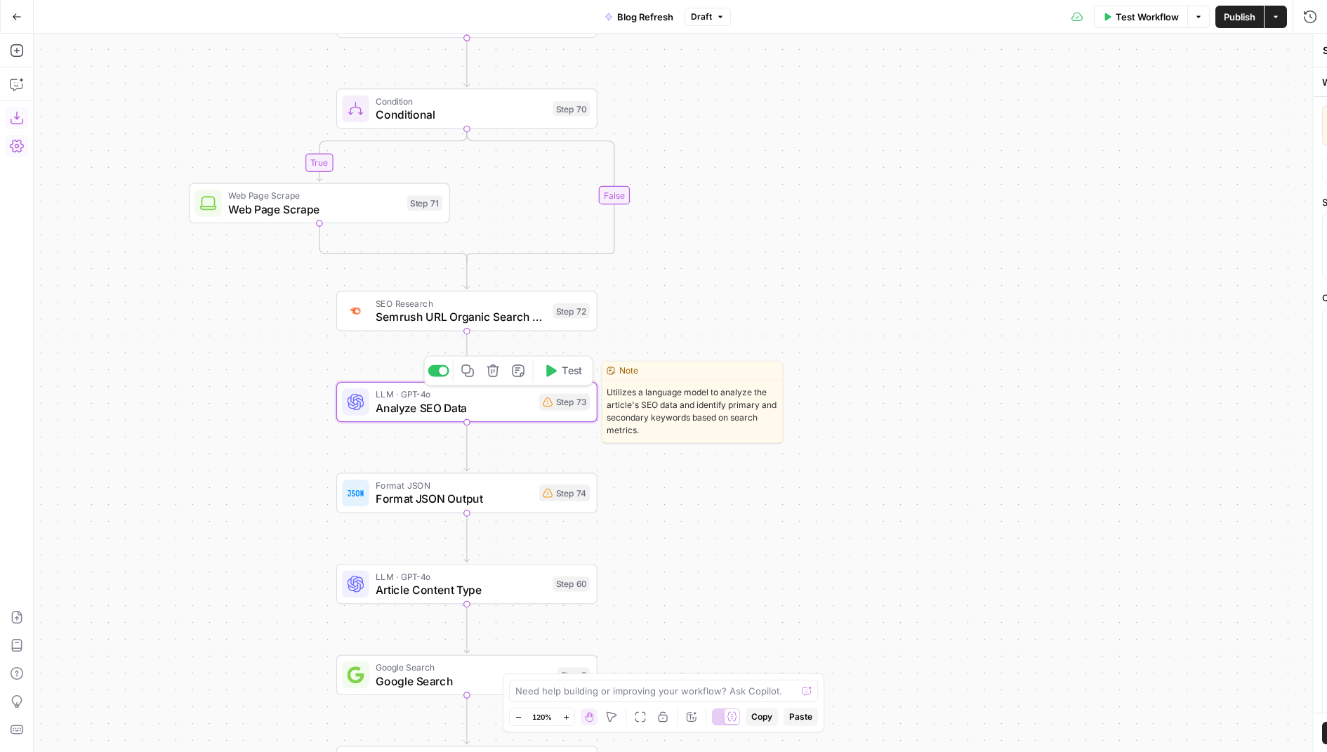
type textarea "Analyze SEO Data"
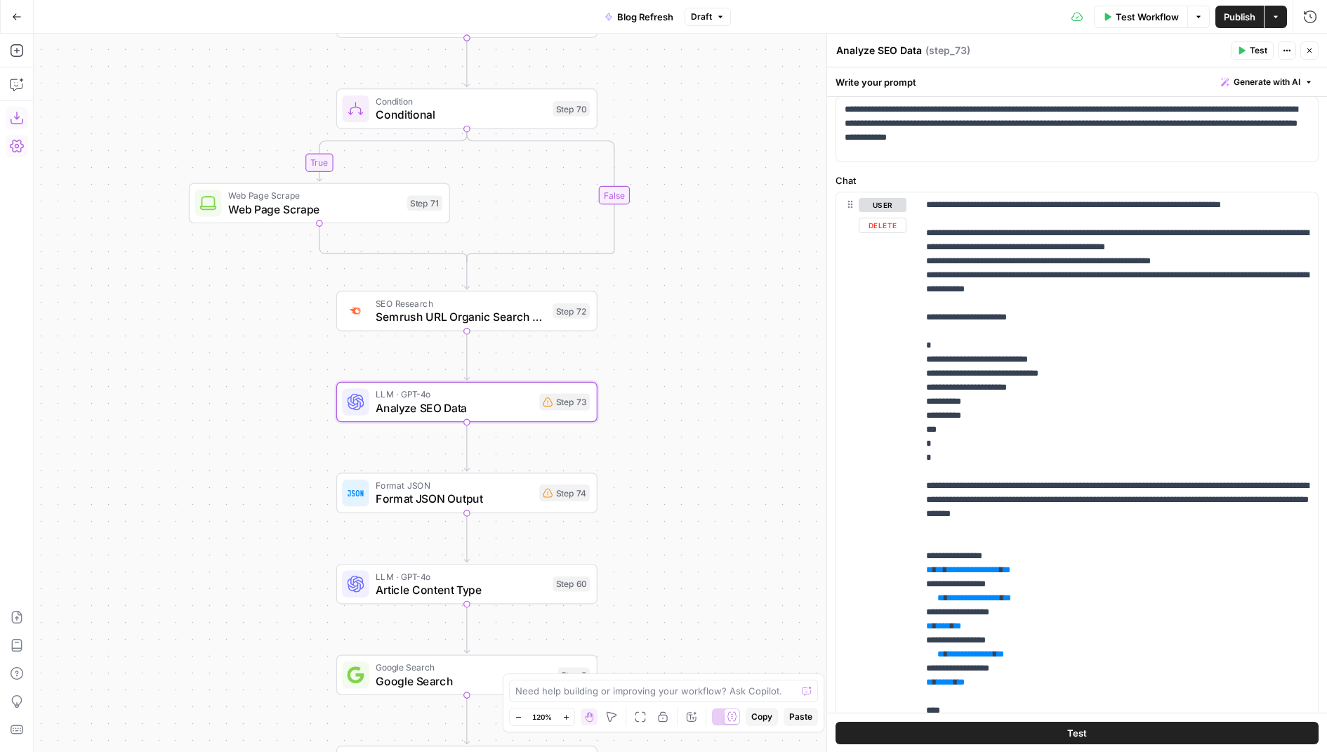
scroll to position [229, 0]
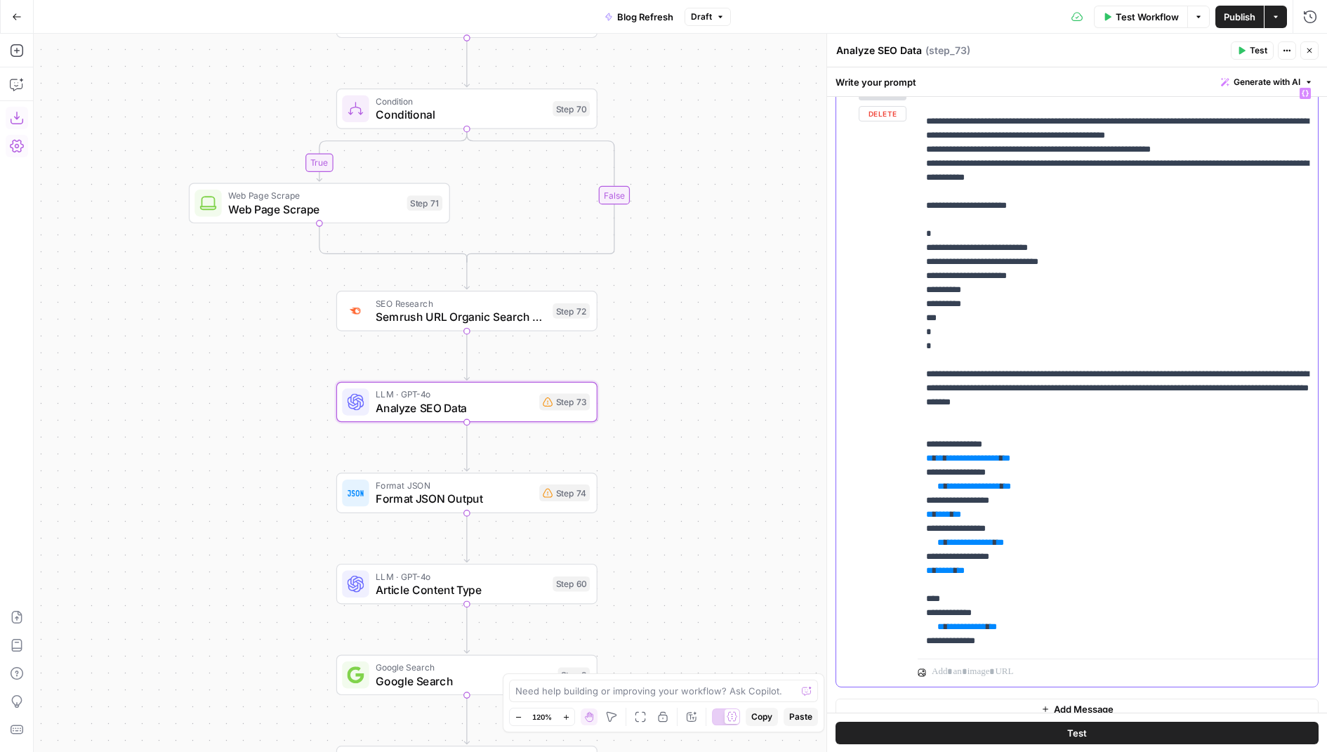
drag, startPoint x: 1051, startPoint y: 485, endPoint x: 916, endPoint y: 487, distance: 135.5
click at [916, 487] on div "**********" at bounding box center [1077, 383] width 482 height 605
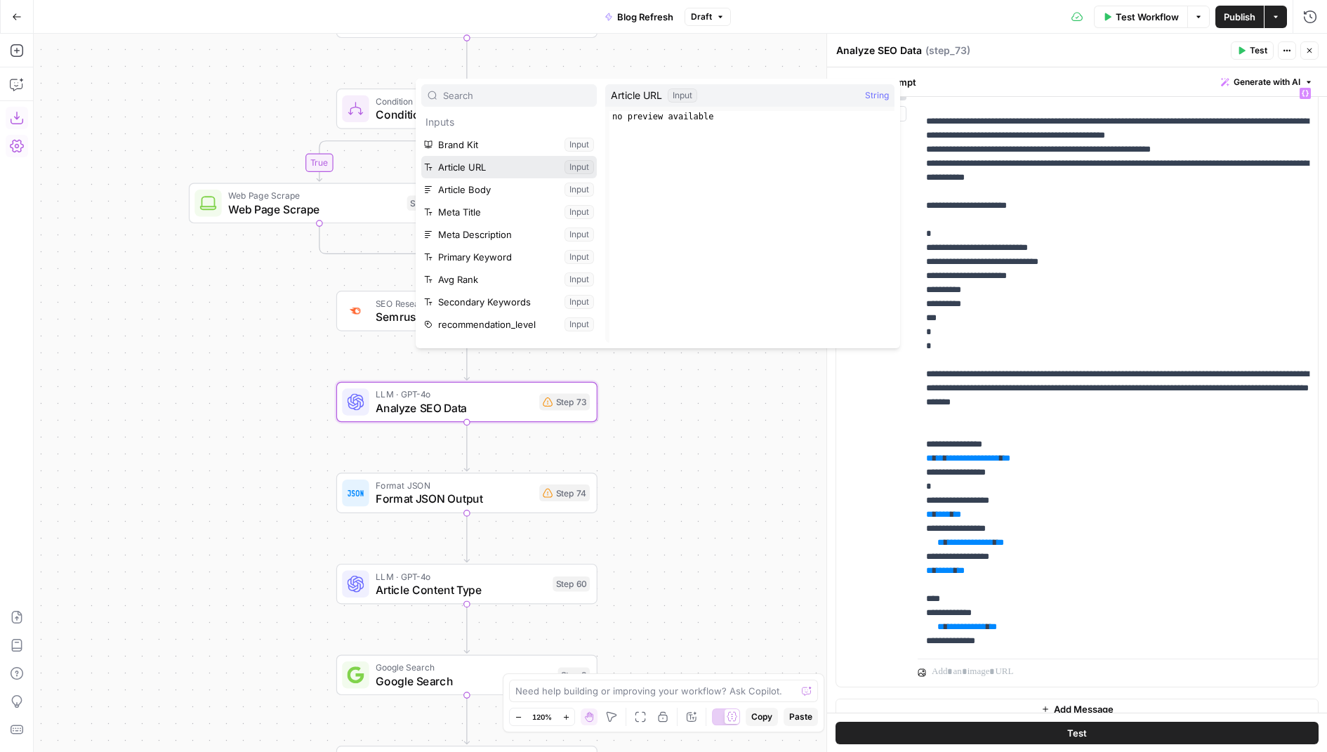
click at [521, 173] on button "Select variable Article URL" at bounding box center [508, 167] width 175 height 22
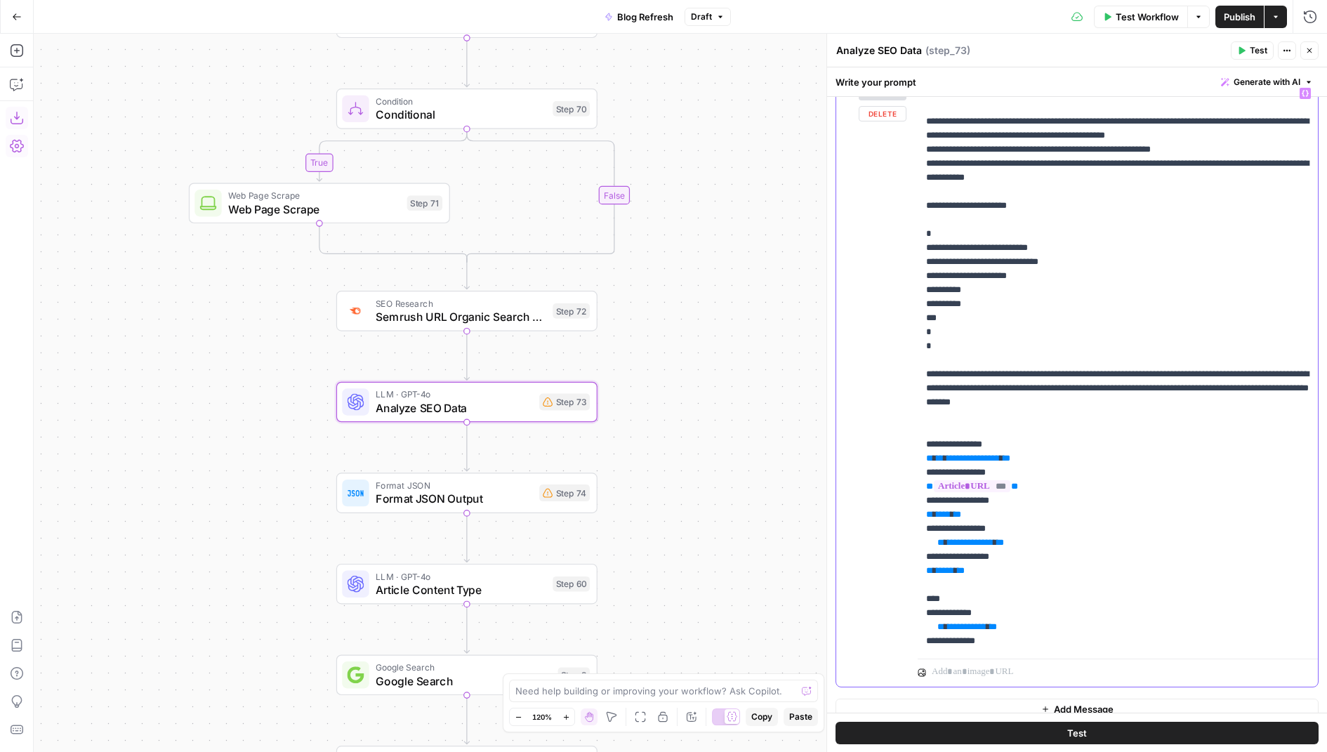
click at [986, 457] on span "**********" at bounding box center [973, 457] width 53 height 9
click at [972, 543] on span "**********" at bounding box center [971, 542] width 46 height 9
click at [977, 630] on span "**********" at bounding box center [967, 626] width 39 height 9
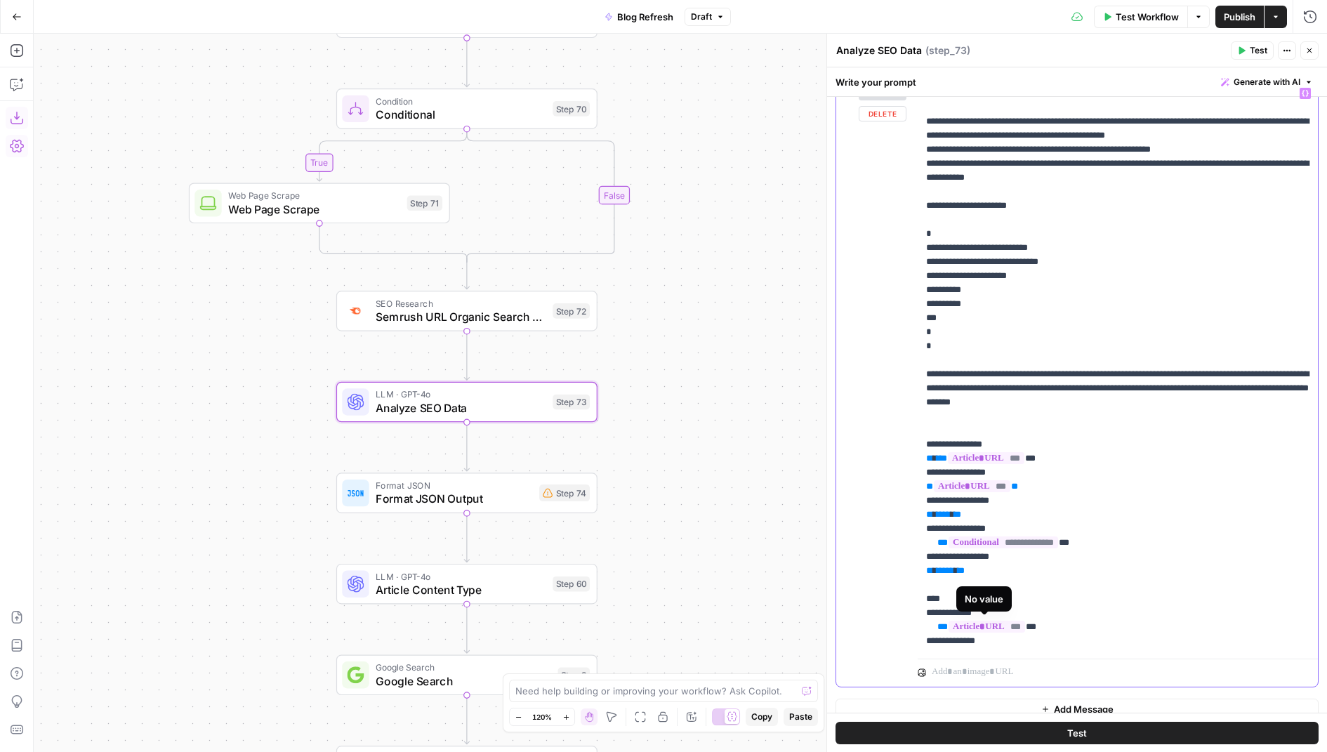
scroll to position [141, 0]
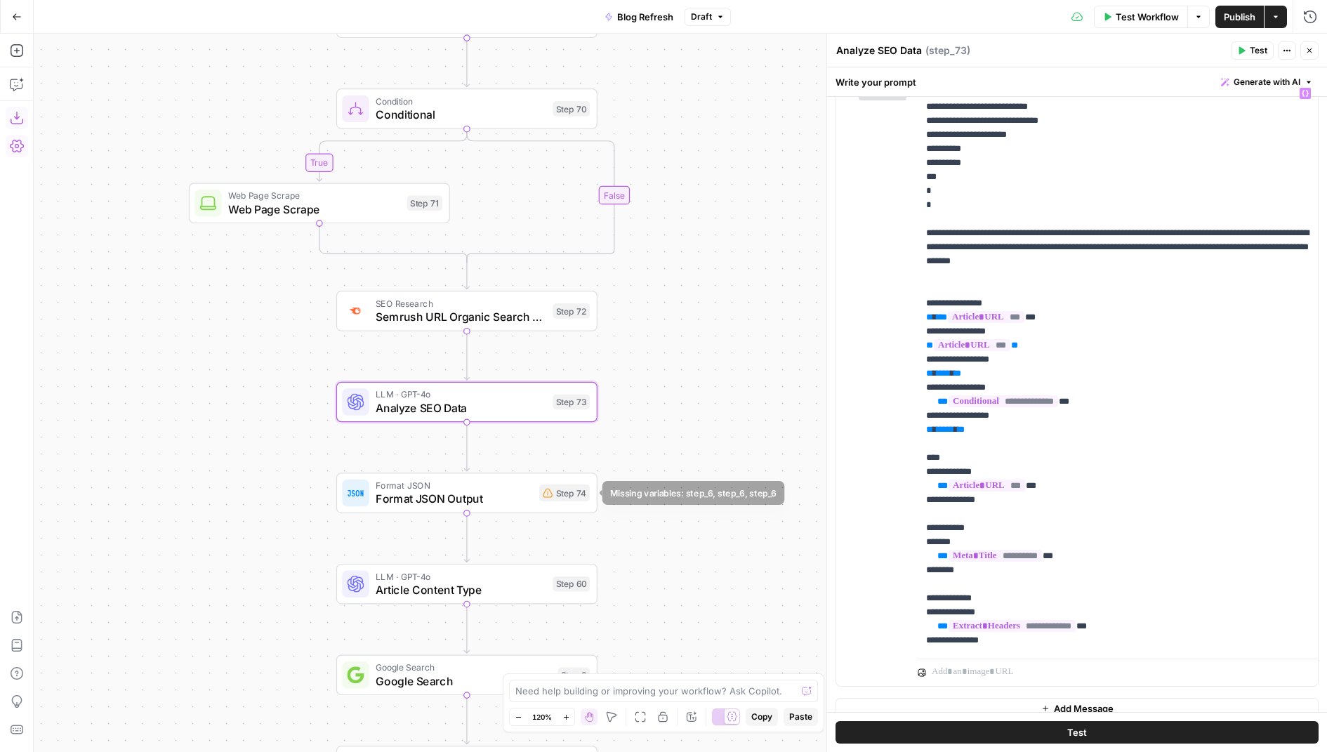
click at [525, 496] on span "Format JSON Output" at bounding box center [454, 498] width 157 height 17
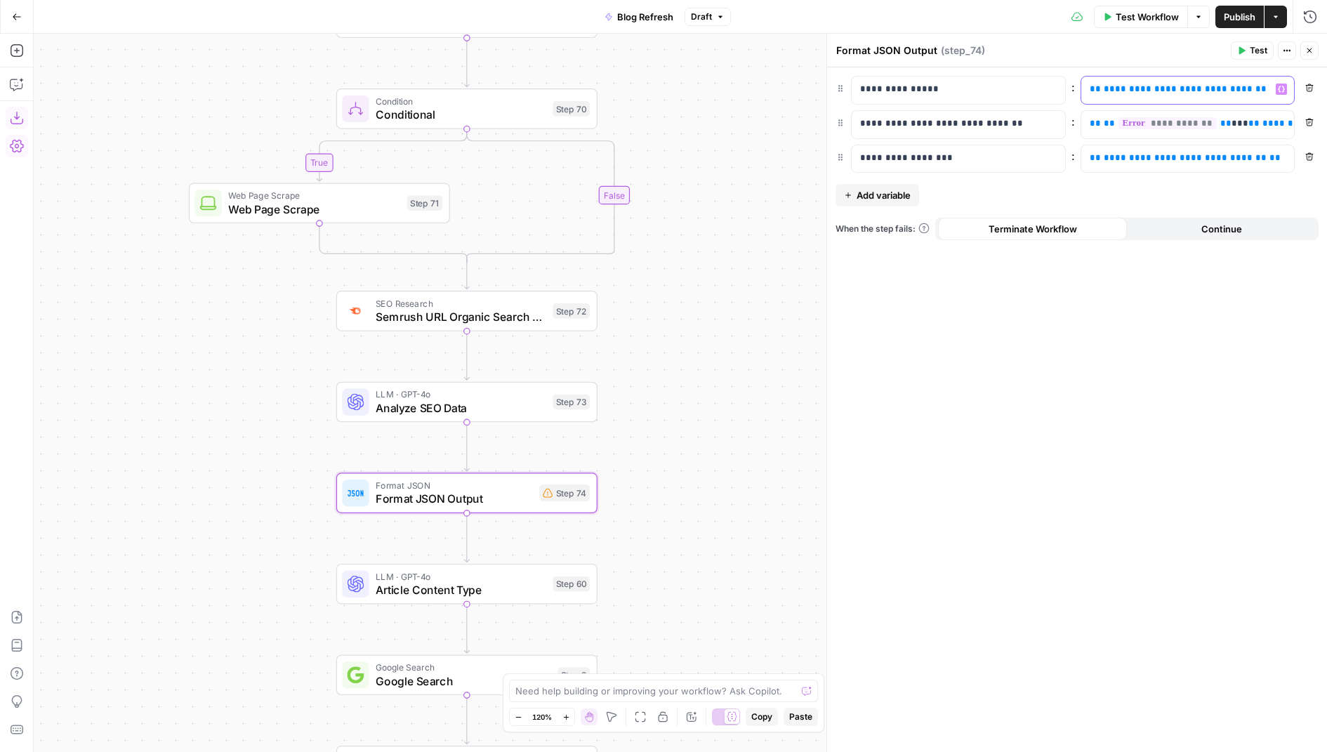
click at [1126, 92] on span "**********" at bounding box center [1177, 88] width 149 height 9
click at [1174, 124] on span "**********" at bounding box center [1255, 123] width 174 height 9
click at [1127, 157] on span "**********" at bounding box center [1184, 157] width 163 height 9
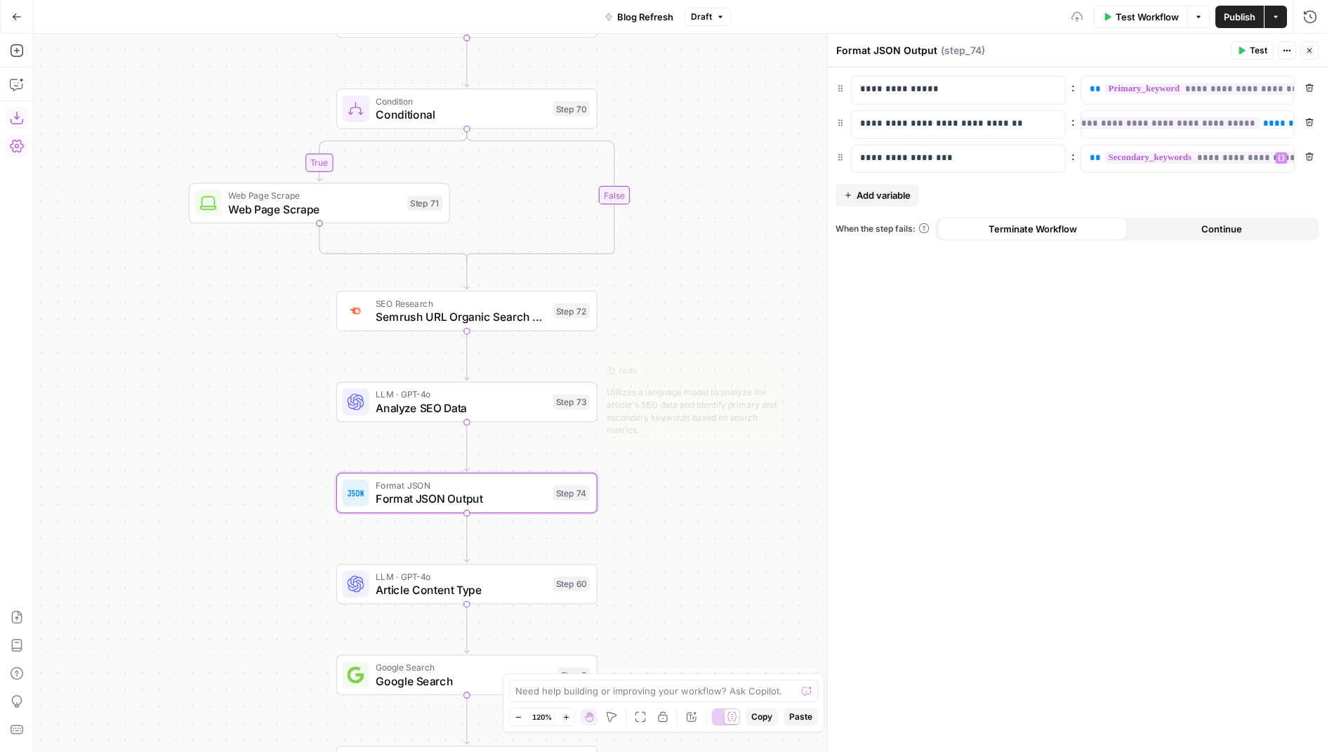
click at [540, 406] on span "Analyze SEO Data" at bounding box center [461, 407] width 170 height 17
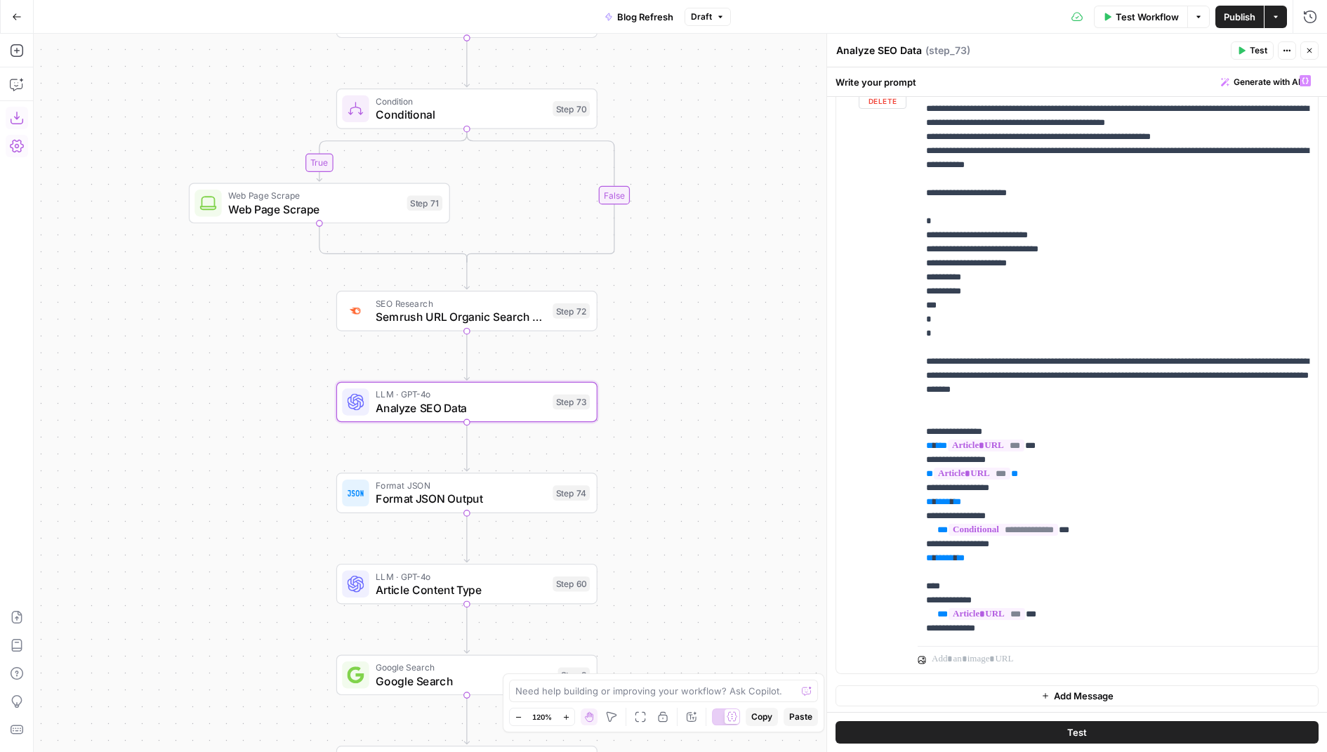
scroll to position [188, 0]
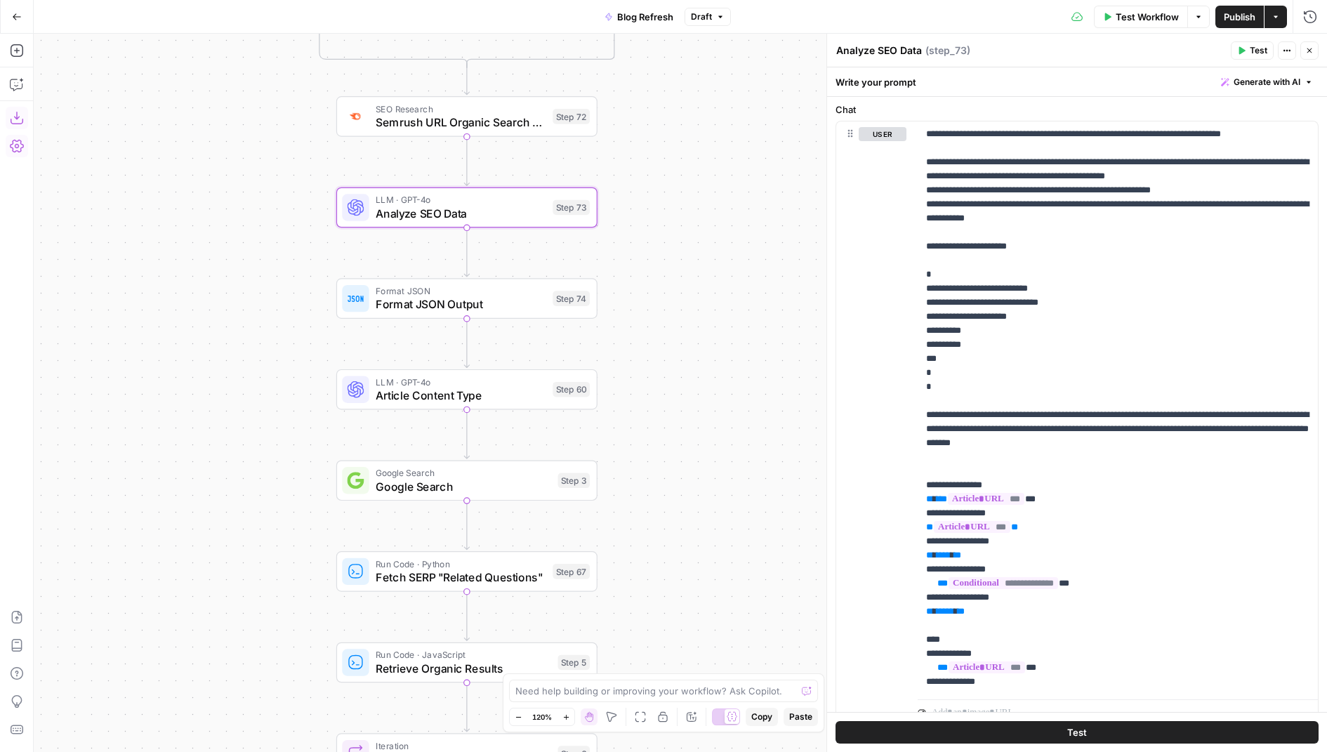
drag, startPoint x: 691, startPoint y: 537, endPoint x: 691, endPoint y: 258, distance: 279.4
click at [691, 258] on div "true false true true false false Workflow Set Inputs Inputs Condition Check Art…" at bounding box center [680, 393] width 1293 height 718
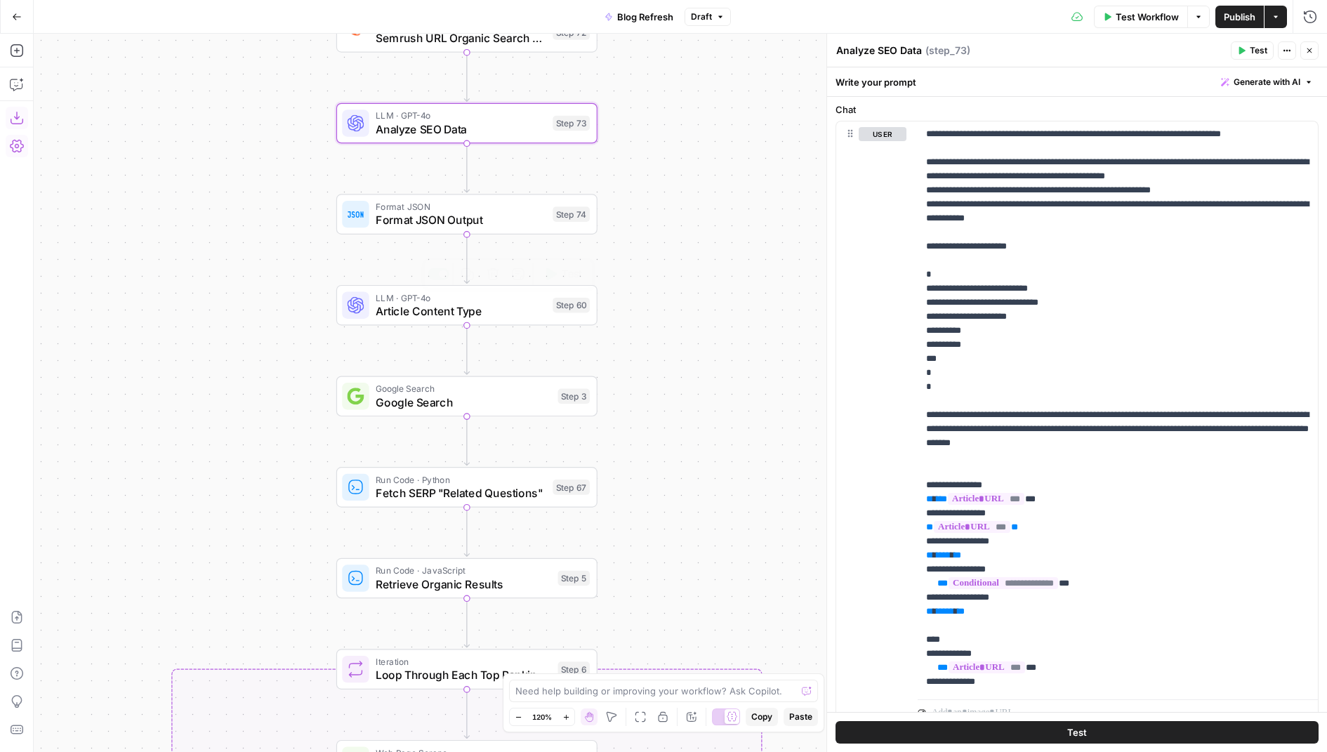
click at [540, 317] on span "Article Content Type" at bounding box center [461, 311] width 170 height 17
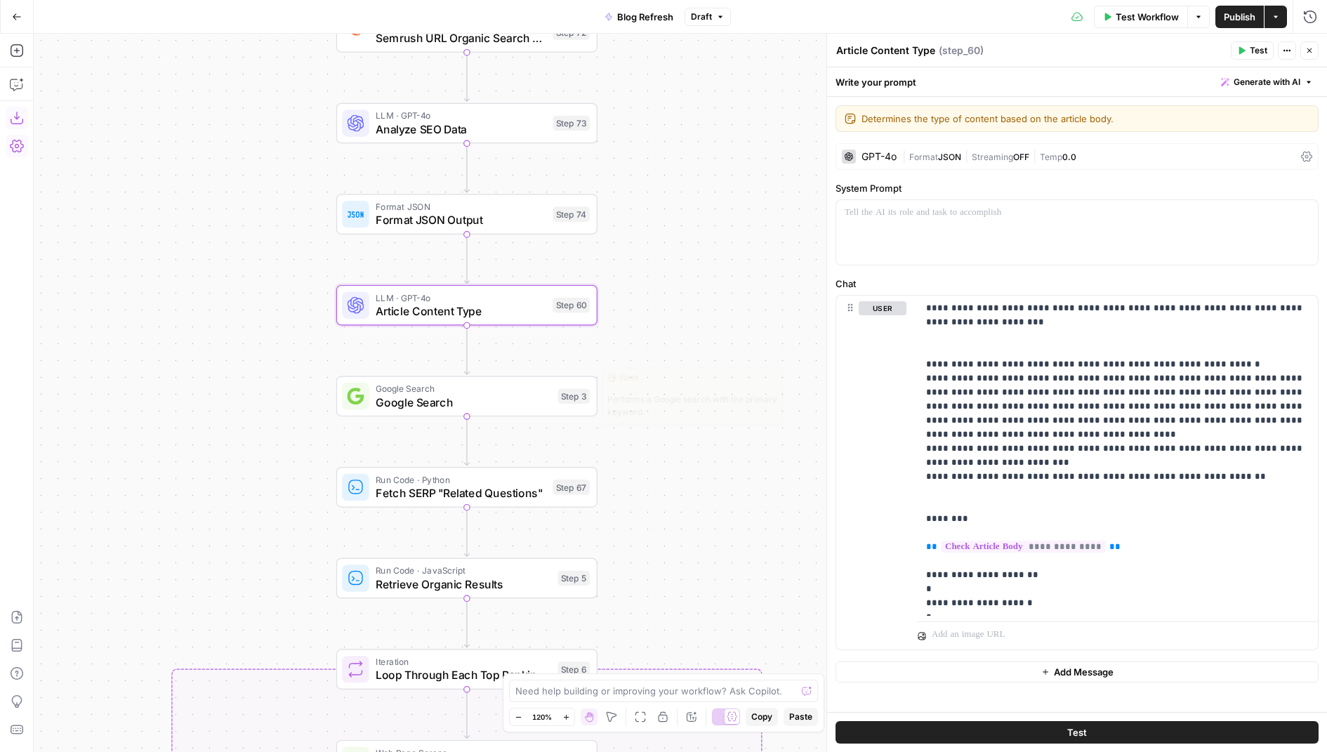
click at [545, 398] on span "Google Search" at bounding box center [463, 402] width 175 height 17
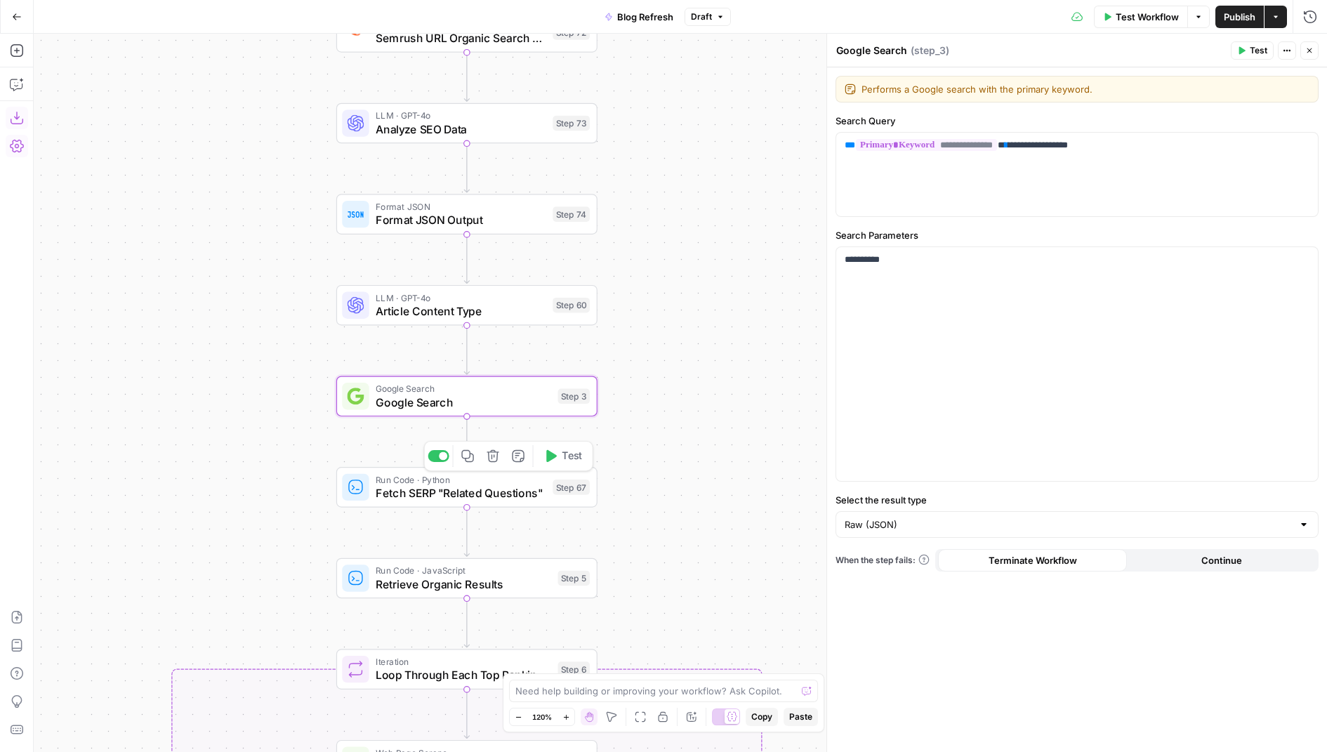
click at [511, 487] on span "Fetch SERP "Related Questions"" at bounding box center [461, 492] width 170 height 17
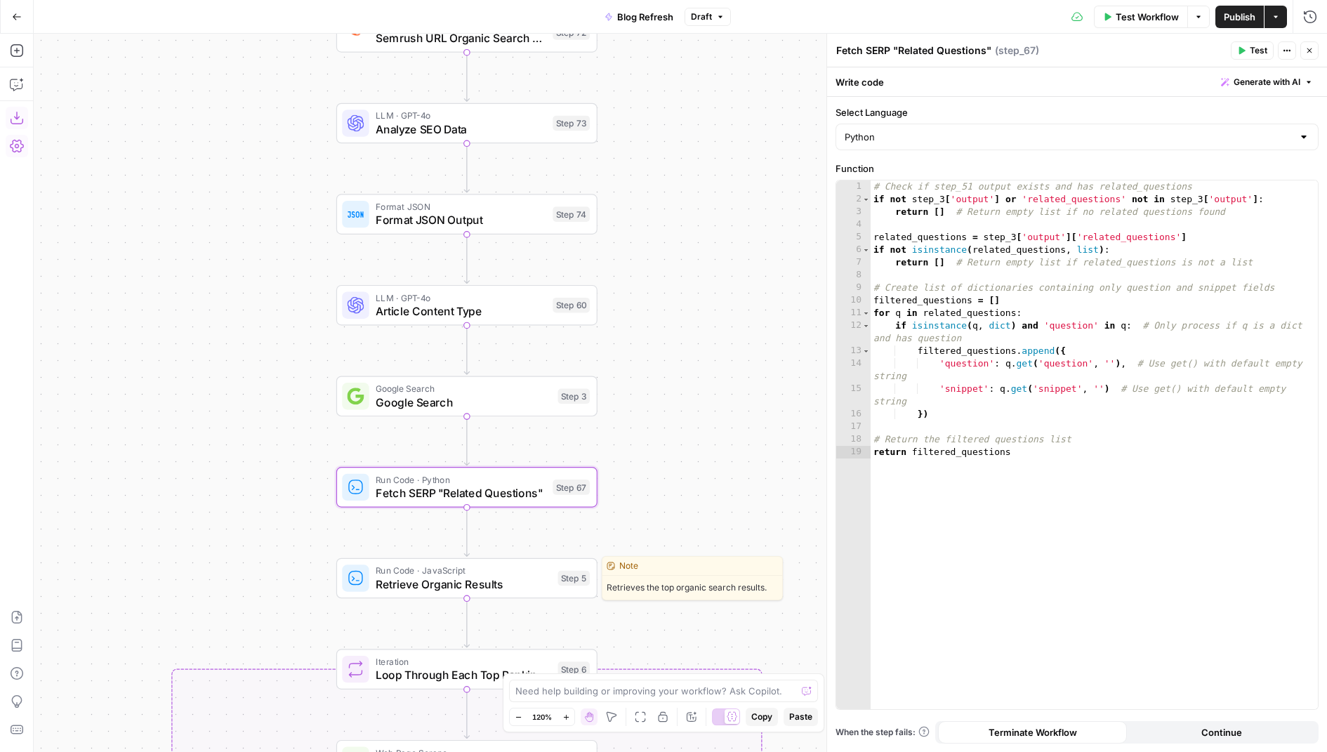
click at [519, 570] on span "Run Code · JavaScript" at bounding box center [463, 570] width 175 height 13
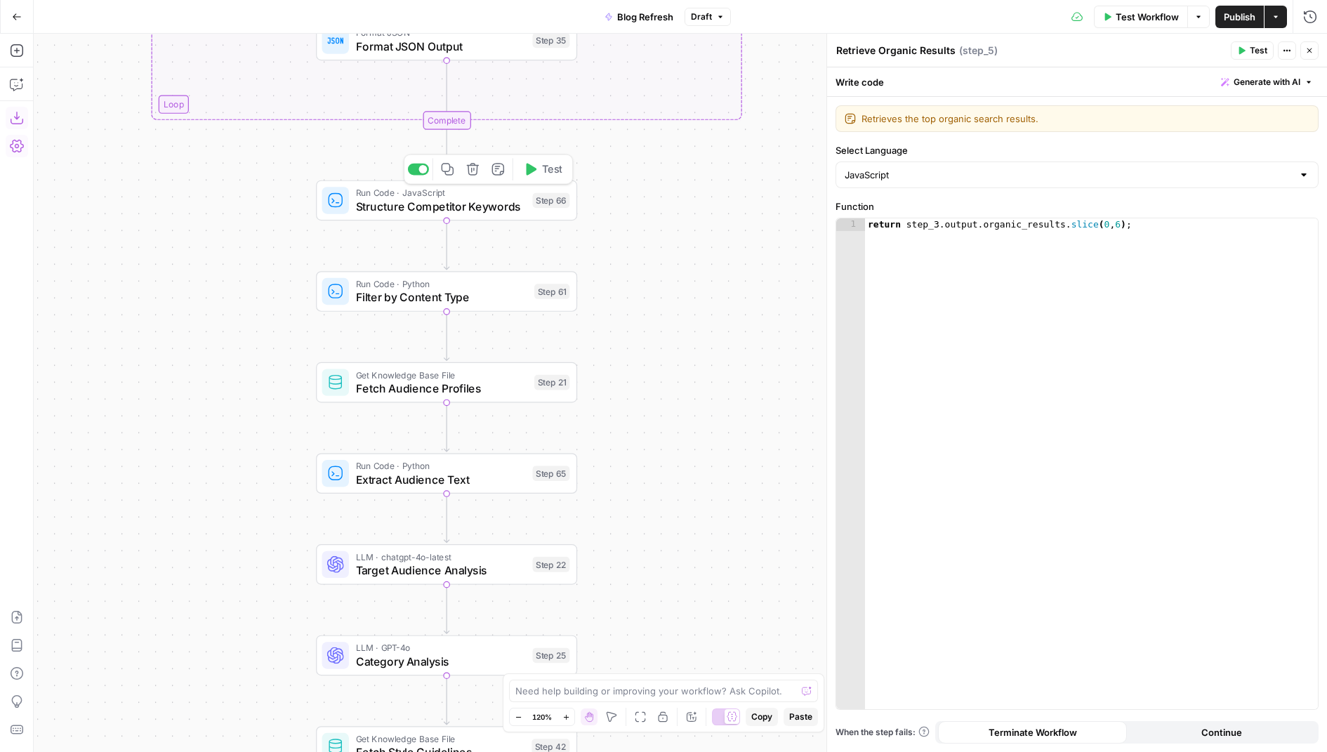
click at [490, 203] on span "Structure Competitor Keywords" at bounding box center [441, 206] width 170 height 17
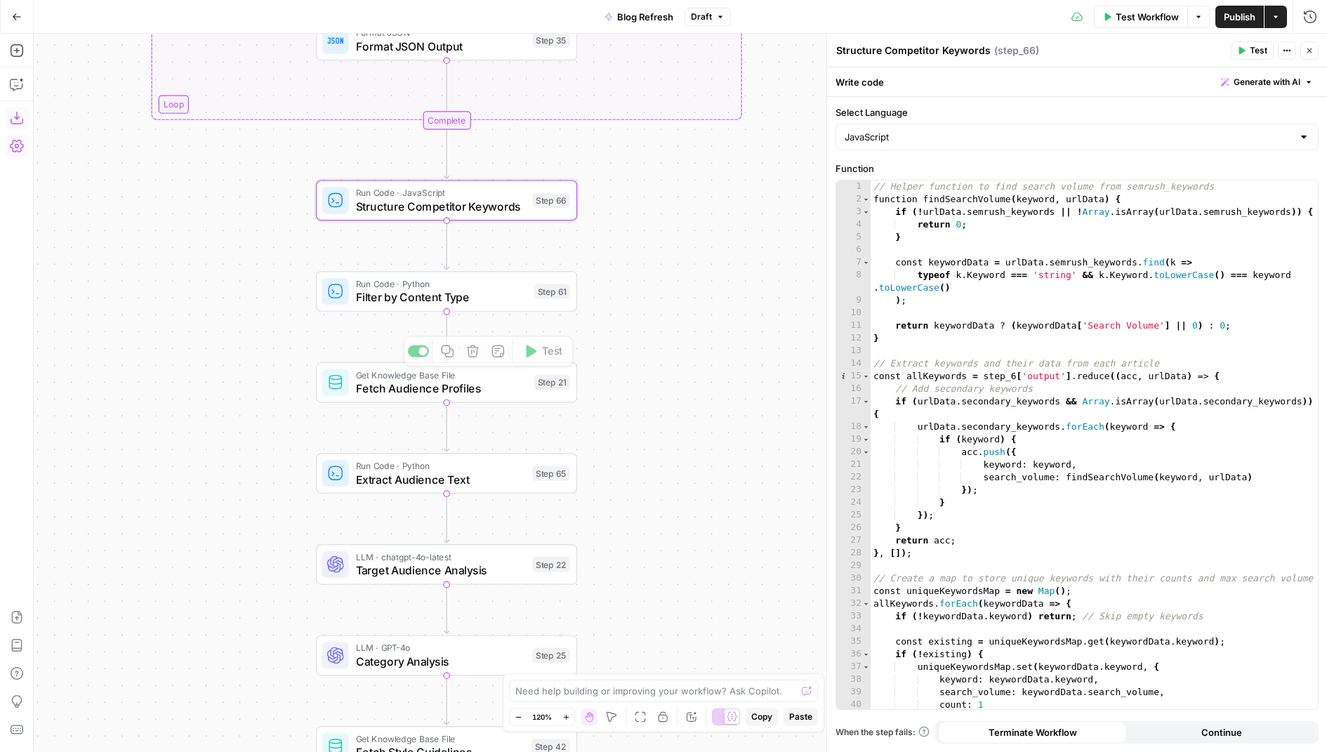
click at [505, 293] on span "Filter by Content Type" at bounding box center [442, 296] width 172 height 17
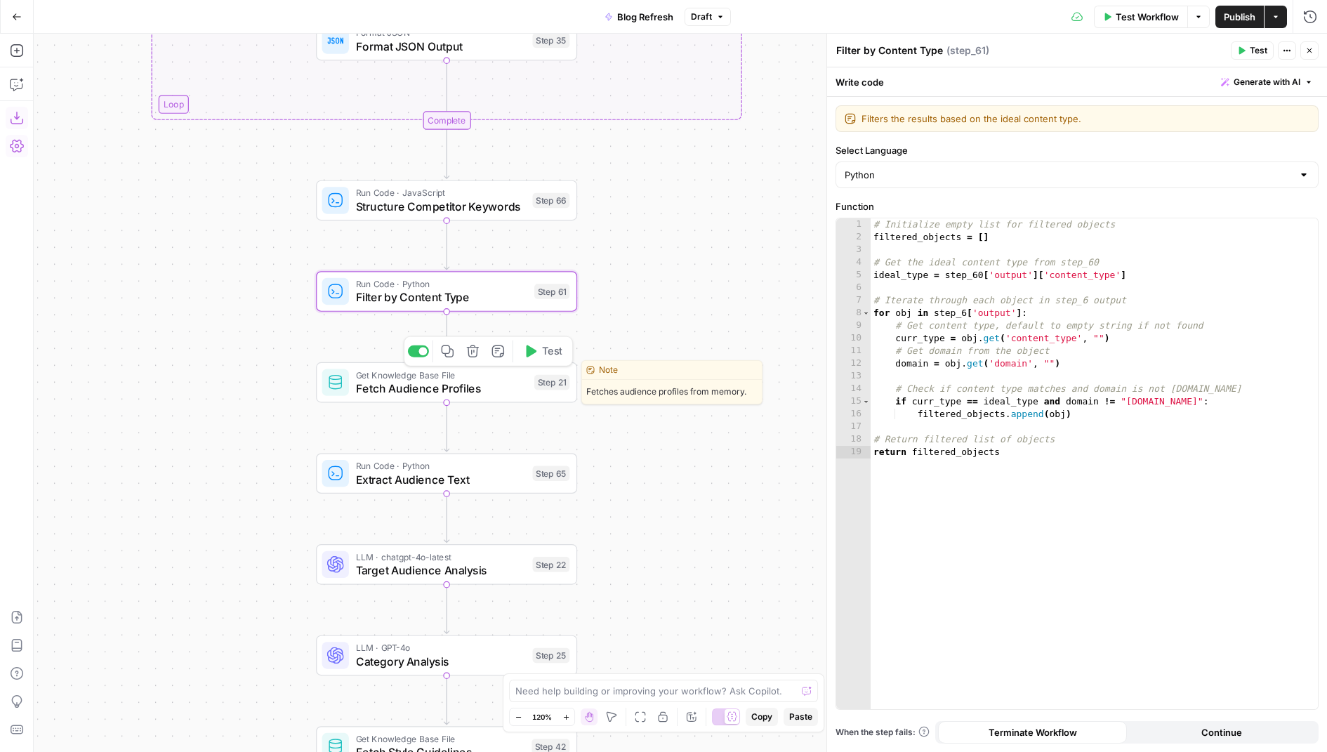
click at [479, 348] on icon "button" at bounding box center [472, 351] width 13 height 13
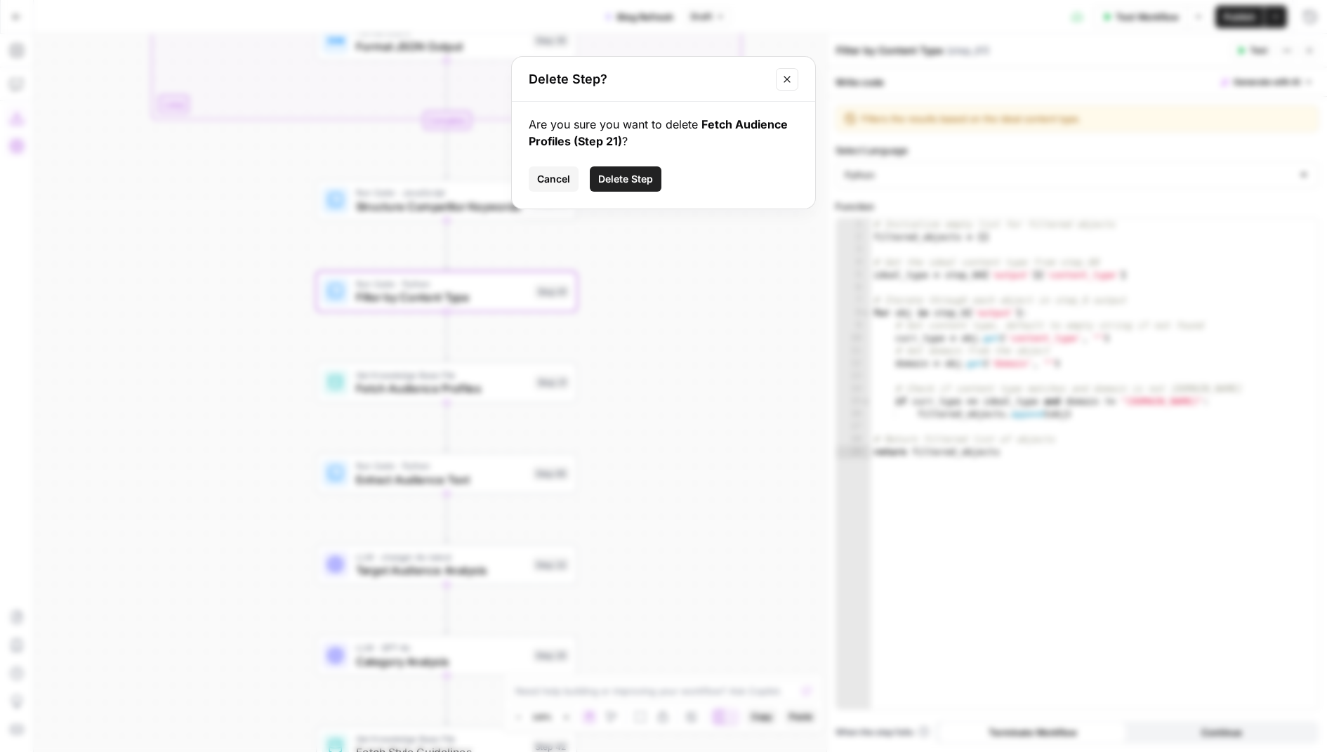
click at [636, 170] on button "Delete Step" at bounding box center [626, 178] width 72 height 25
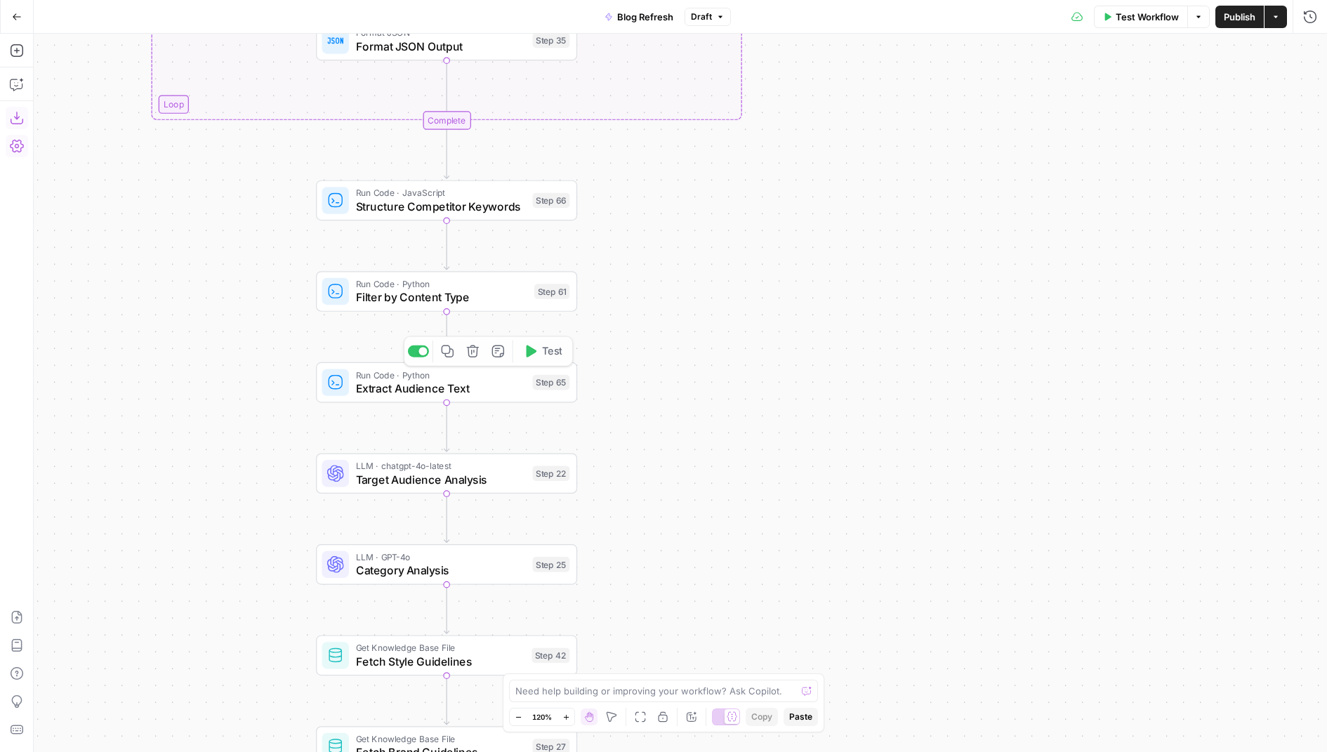
click at [525, 483] on span "Target Audience Analysis" at bounding box center [441, 479] width 170 height 17
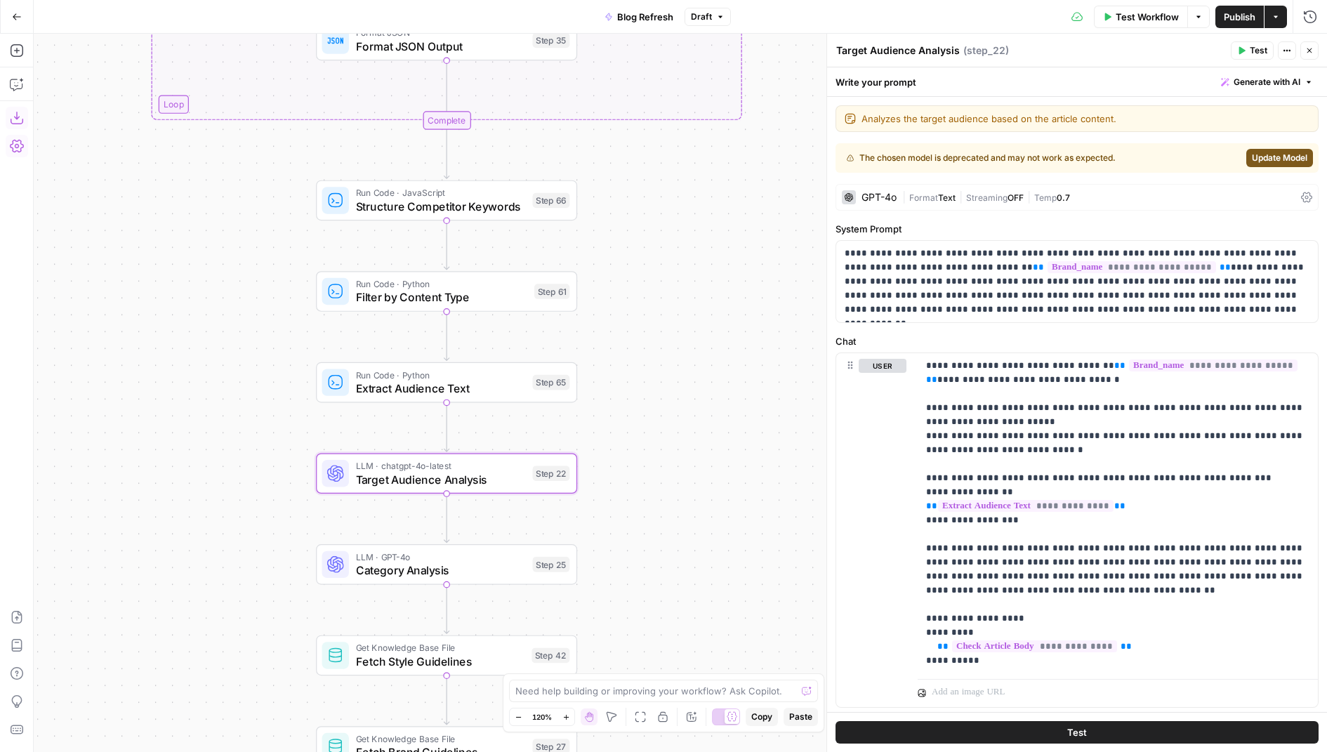
click at [1266, 154] on span "Update Model" at bounding box center [1279, 158] width 55 height 13
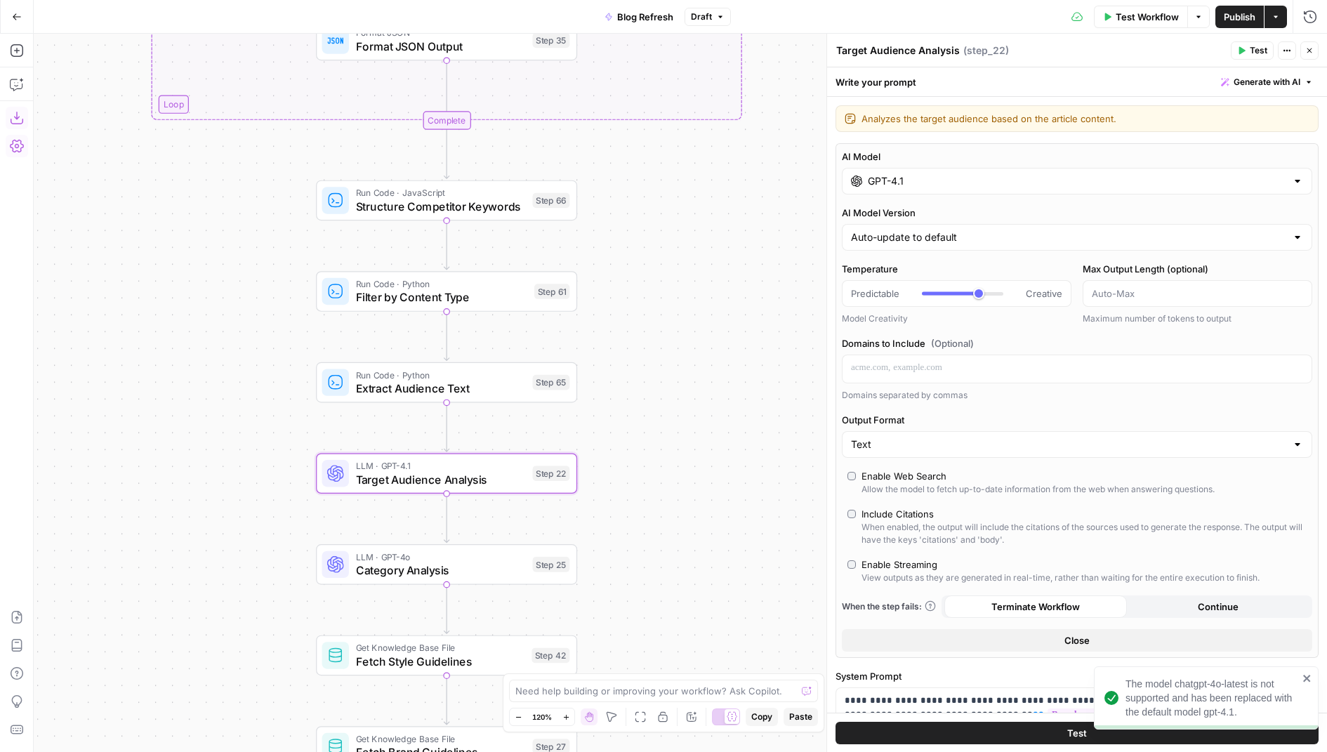
click at [1039, 639] on button "Close" at bounding box center [1077, 640] width 470 height 22
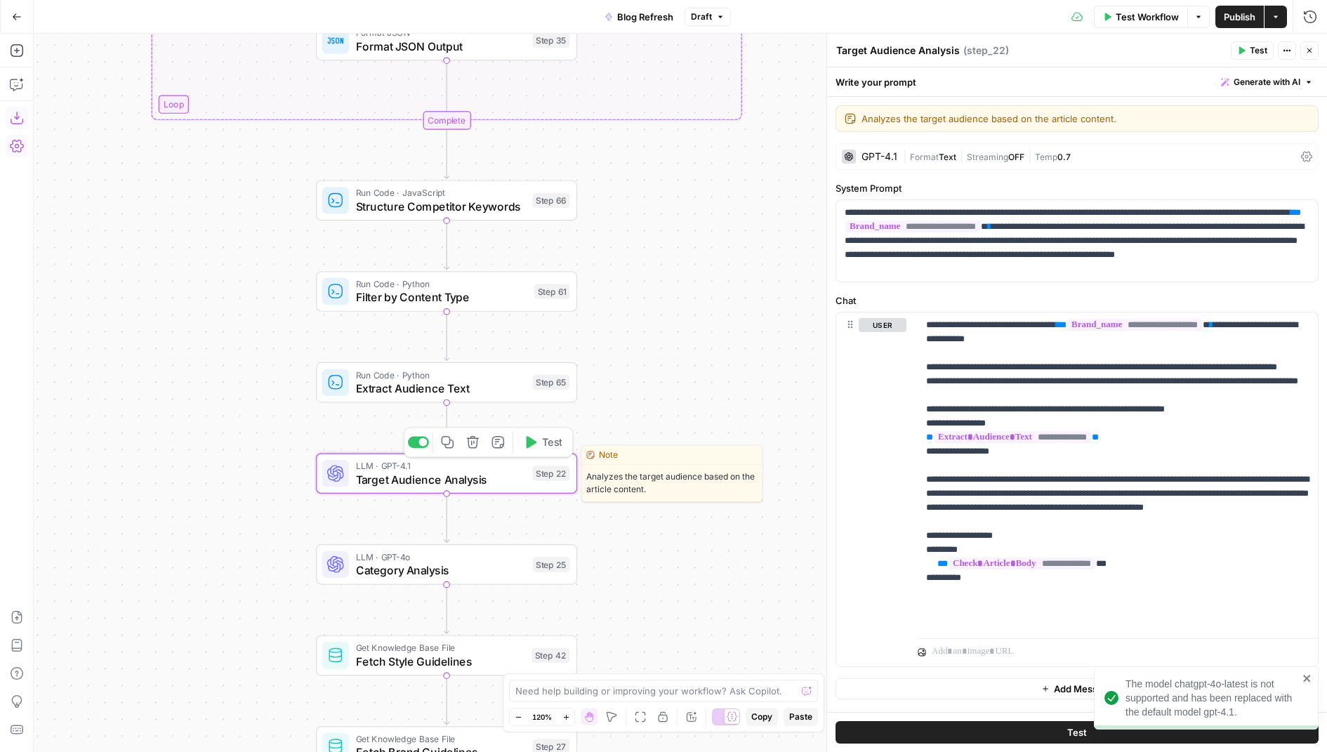
click at [474, 446] on icon "button" at bounding box center [472, 441] width 13 height 13
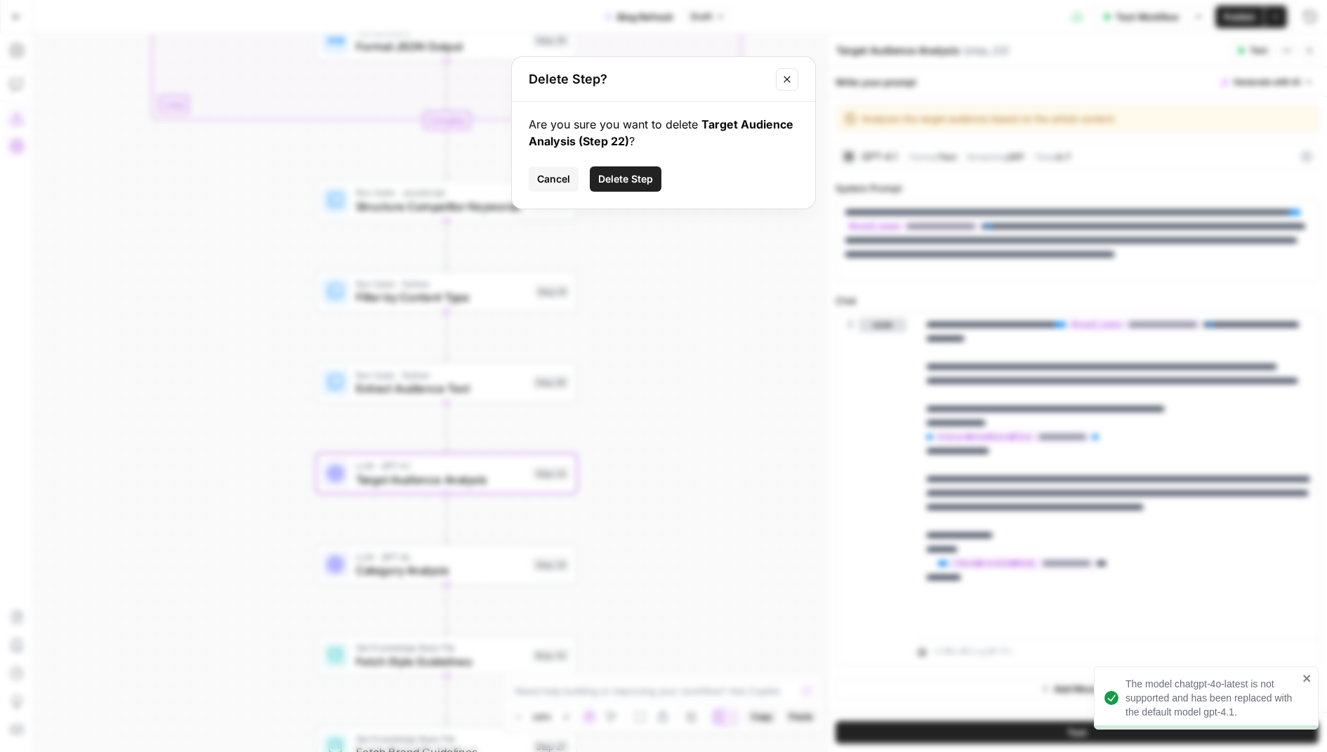
click at [621, 175] on span "Delete Step" at bounding box center [625, 179] width 55 height 14
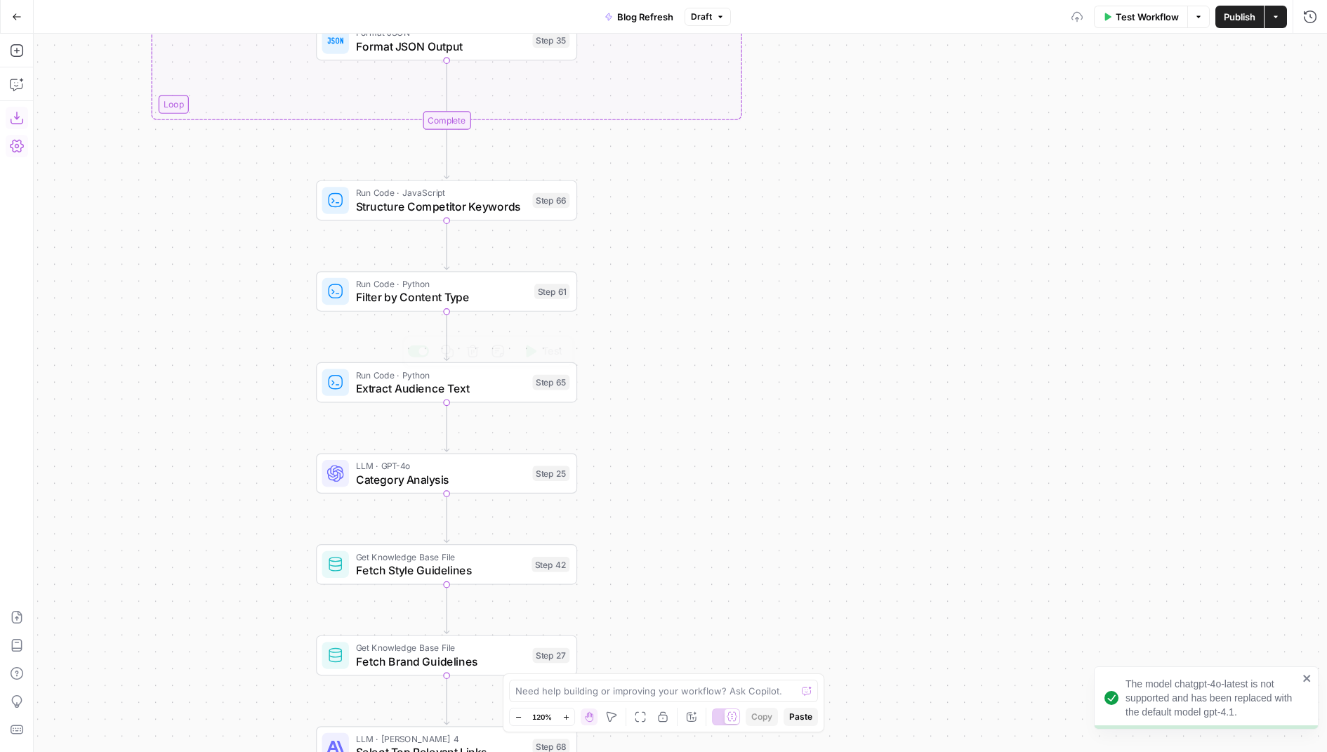
click at [484, 481] on span "Category Analysis" at bounding box center [441, 479] width 170 height 17
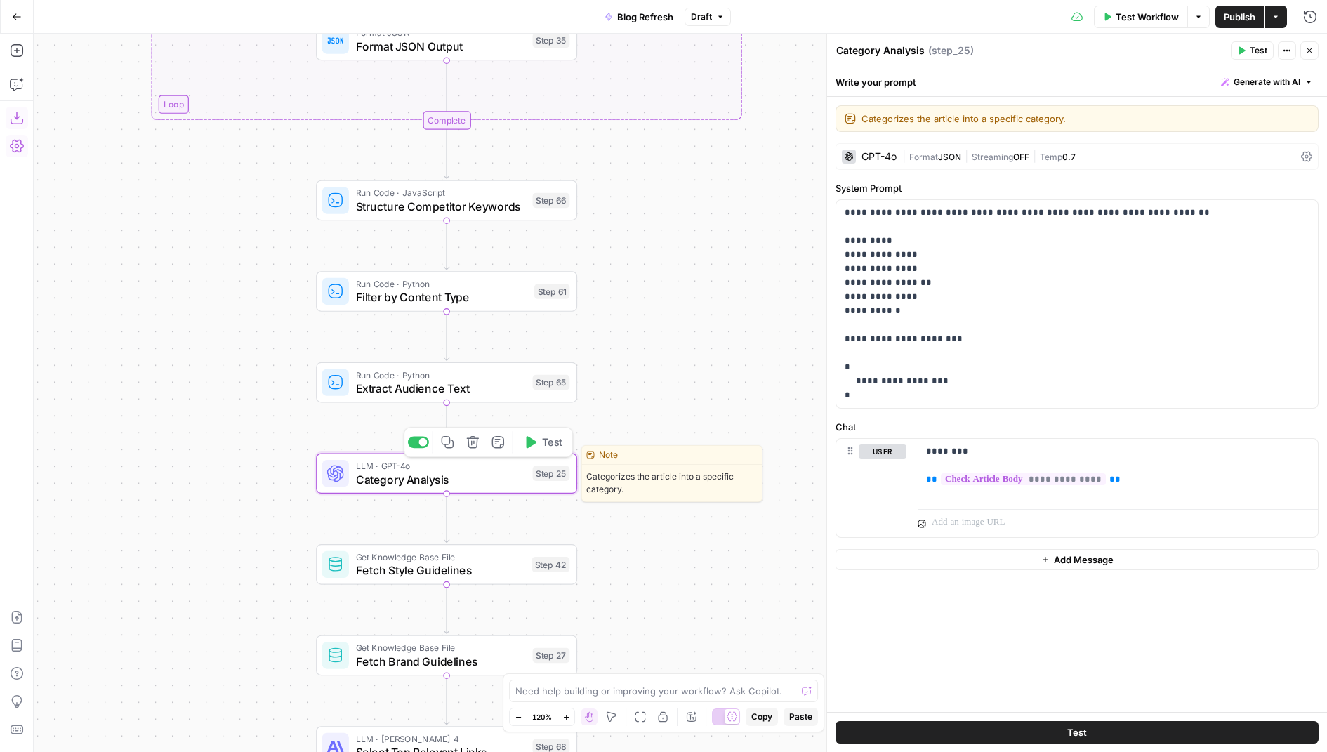
click at [482, 444] on button "Delete step" at bounding box center [473, 442] width 22 height 22
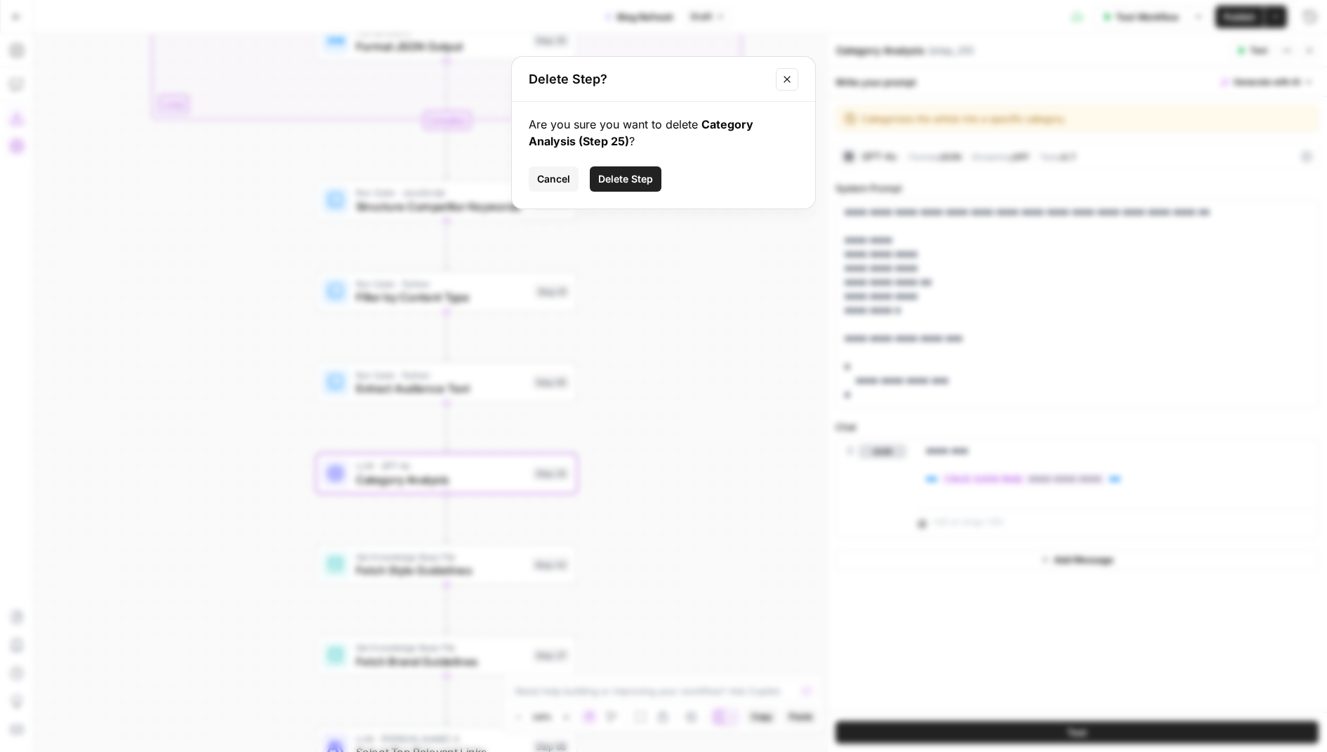
click at [635, 168] on button "Delete Step" at bounding box center [626, 178] width 72 height 25
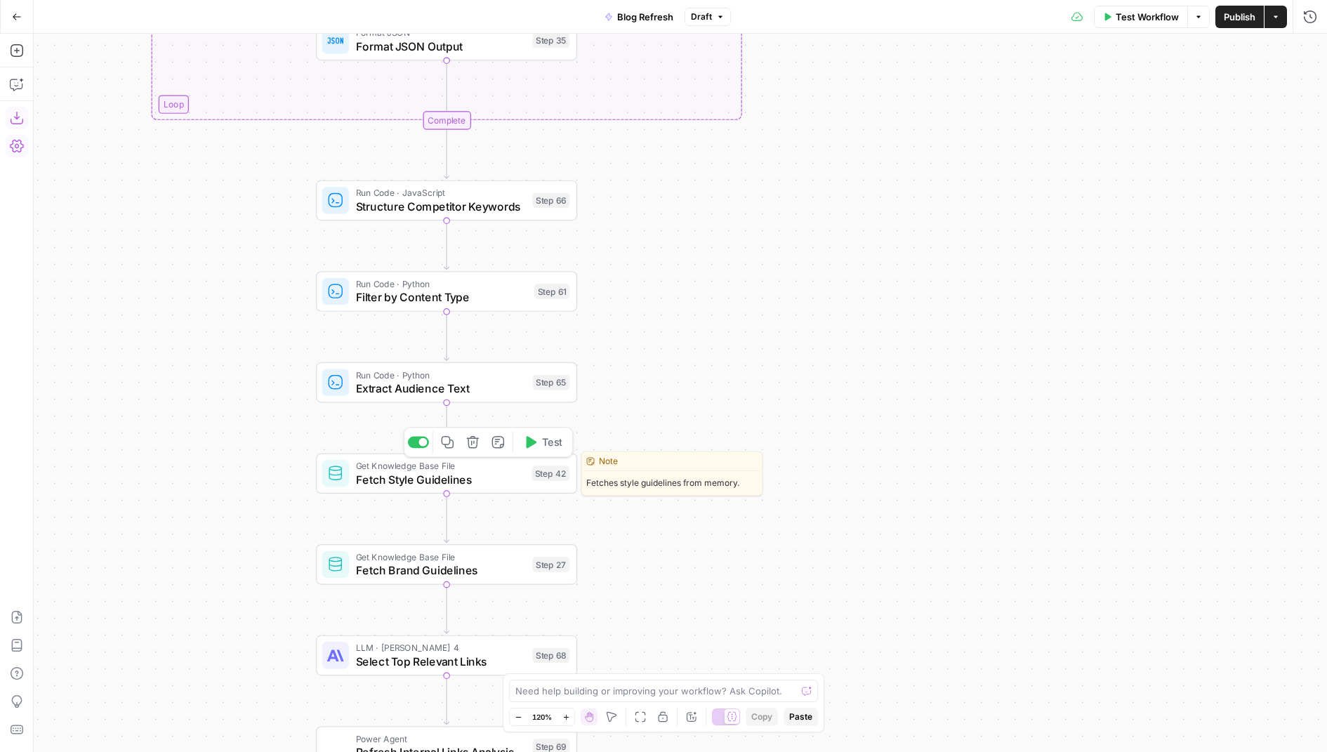
click at [473, 441] on icon "button" at bounding box center [472, 441] width 13 height 13
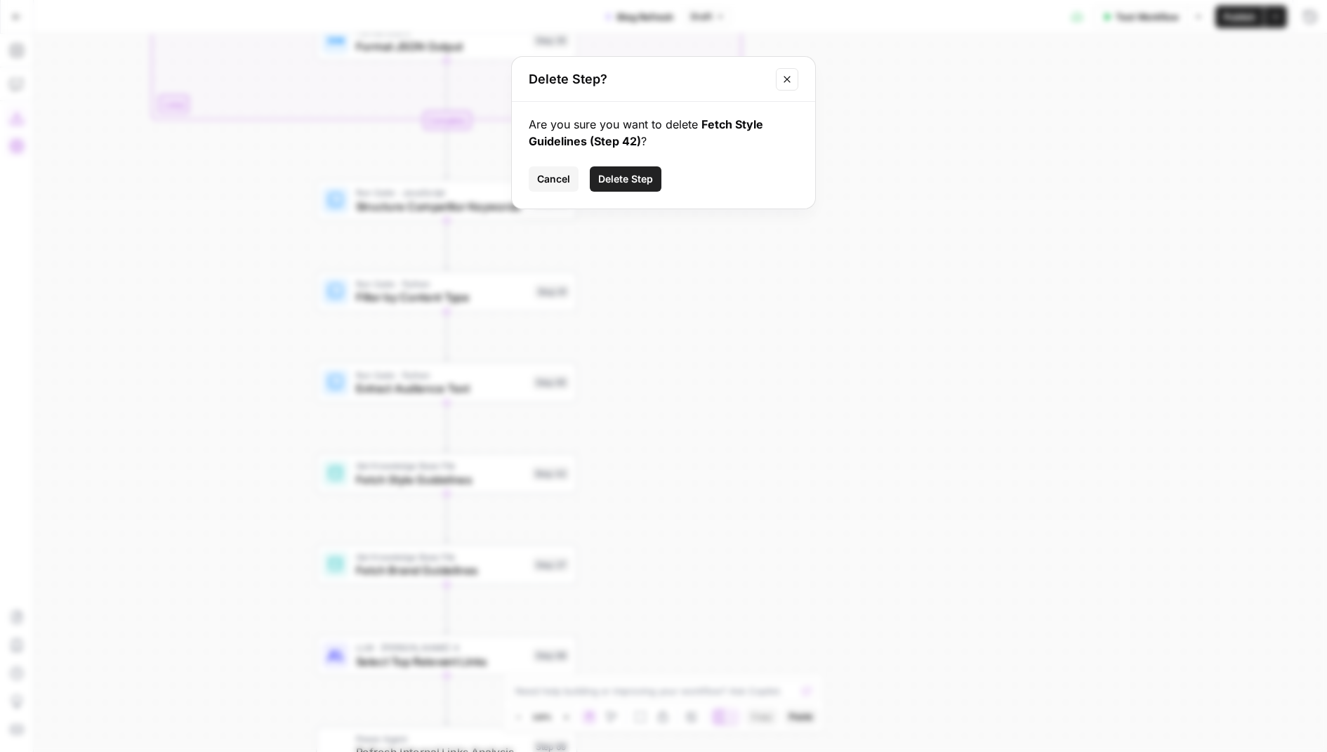
click at [626, 176] on span "Delete Step" at bounding box center [625, 179] width 55 height 14
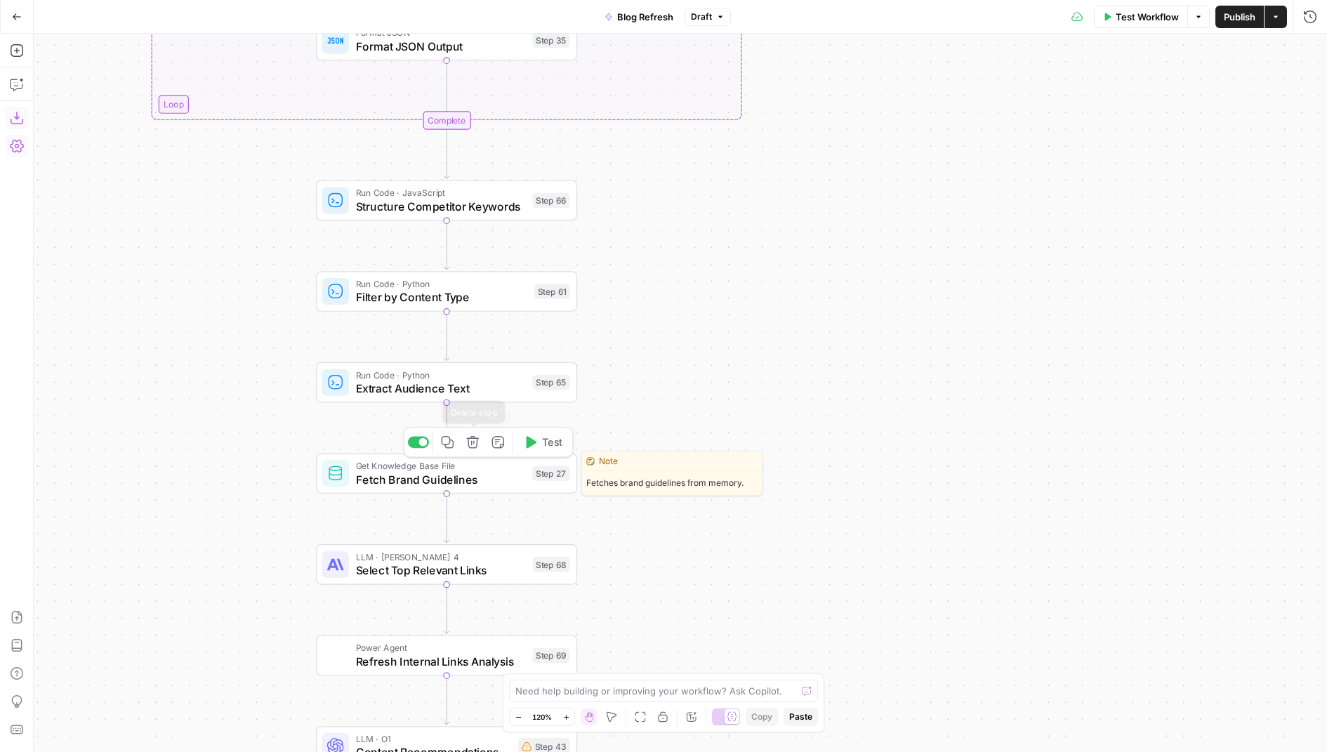
click at [472, 448] on icon "button" at bounding box center [473, 442] width 12 height 12
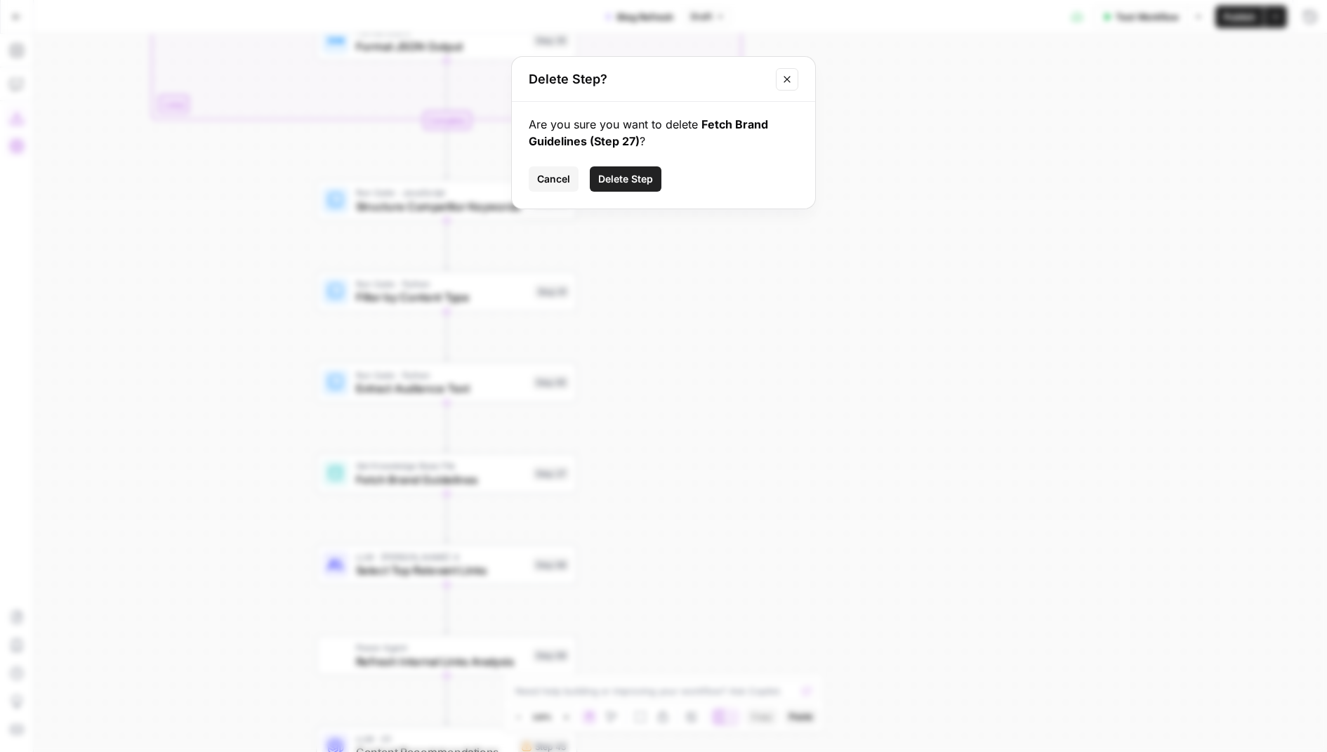
click at [625, 180] on span "Delete Step" at bounding box center [625, 179] width 55 height 14
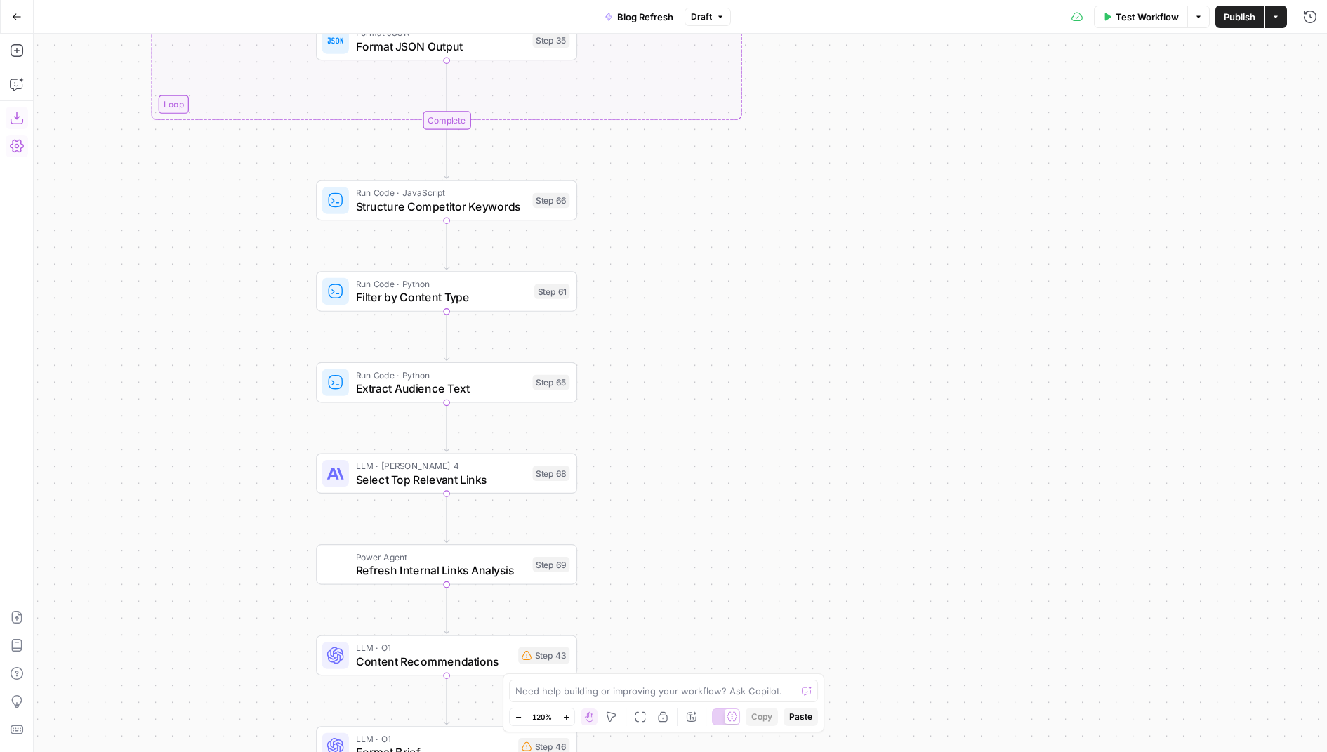
click at [451, 477] on span "Select Top Relevant Links" at bounding box center [441, 479] width 170 height 17
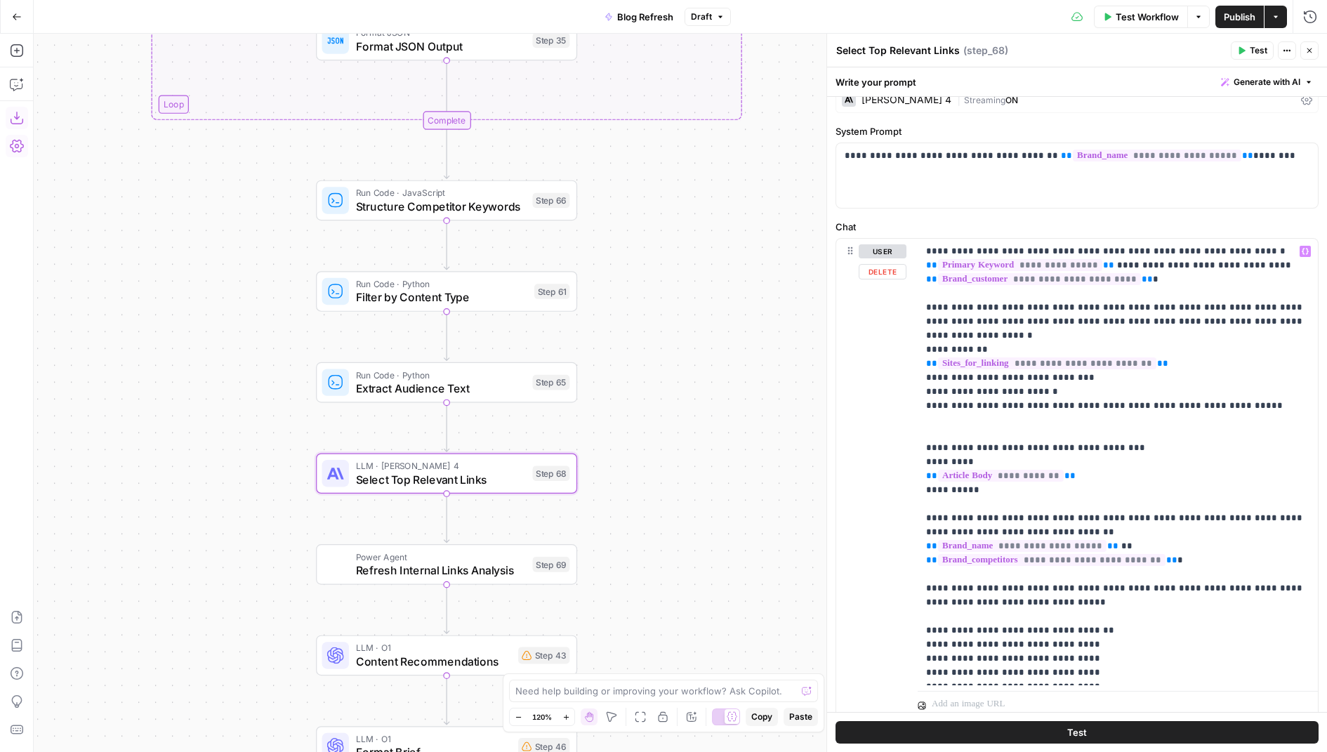
scroll to position [117, 0]
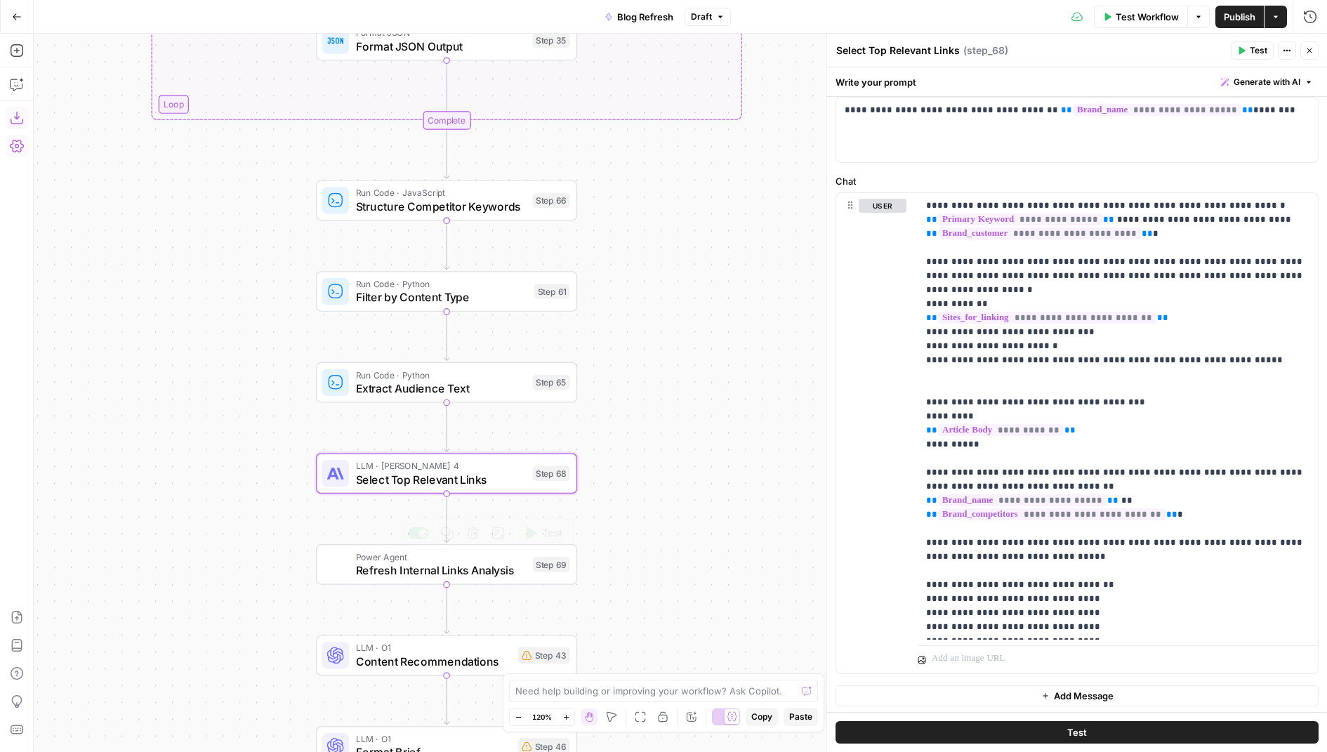
click at [446, 565] on span "Refresh Internal Links Analysis" at bounding box center [441, 570] width 170 height 17
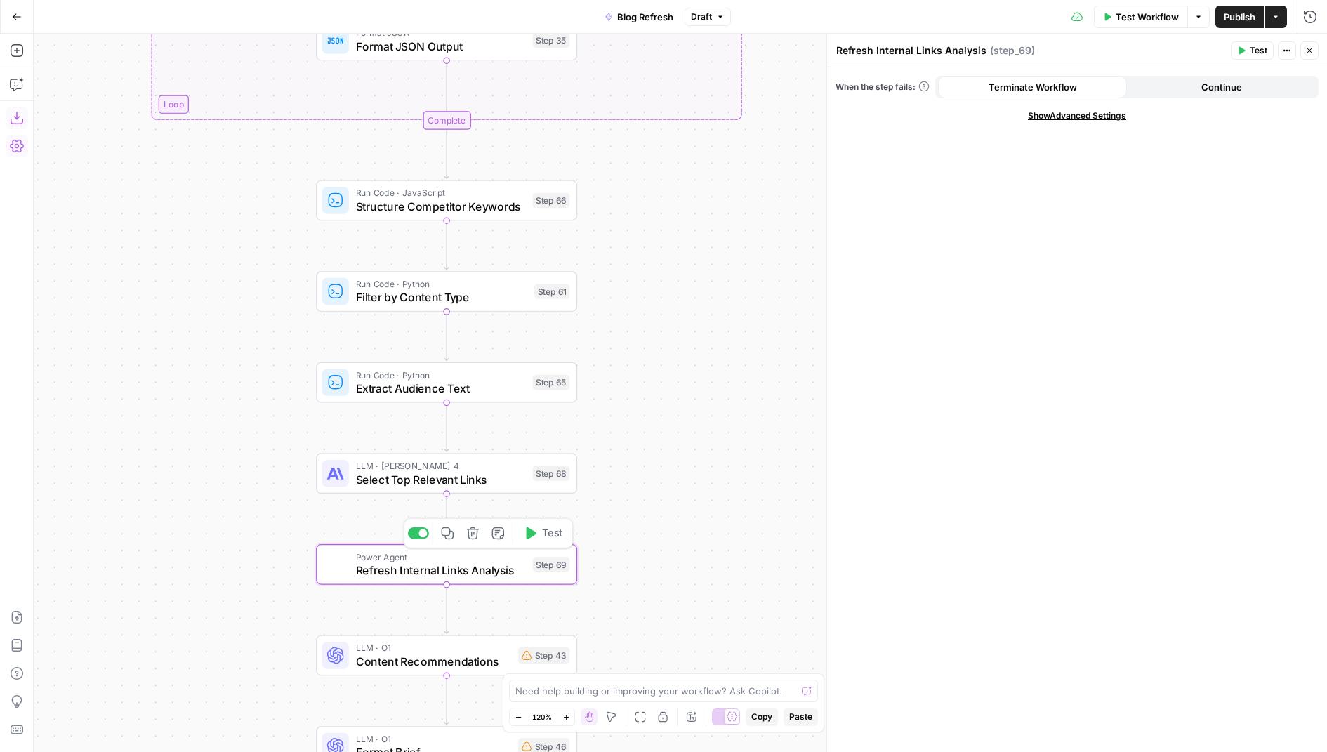
click at [475, 539] on icon "button" at bounding box center [472, 532] width 13 height 13
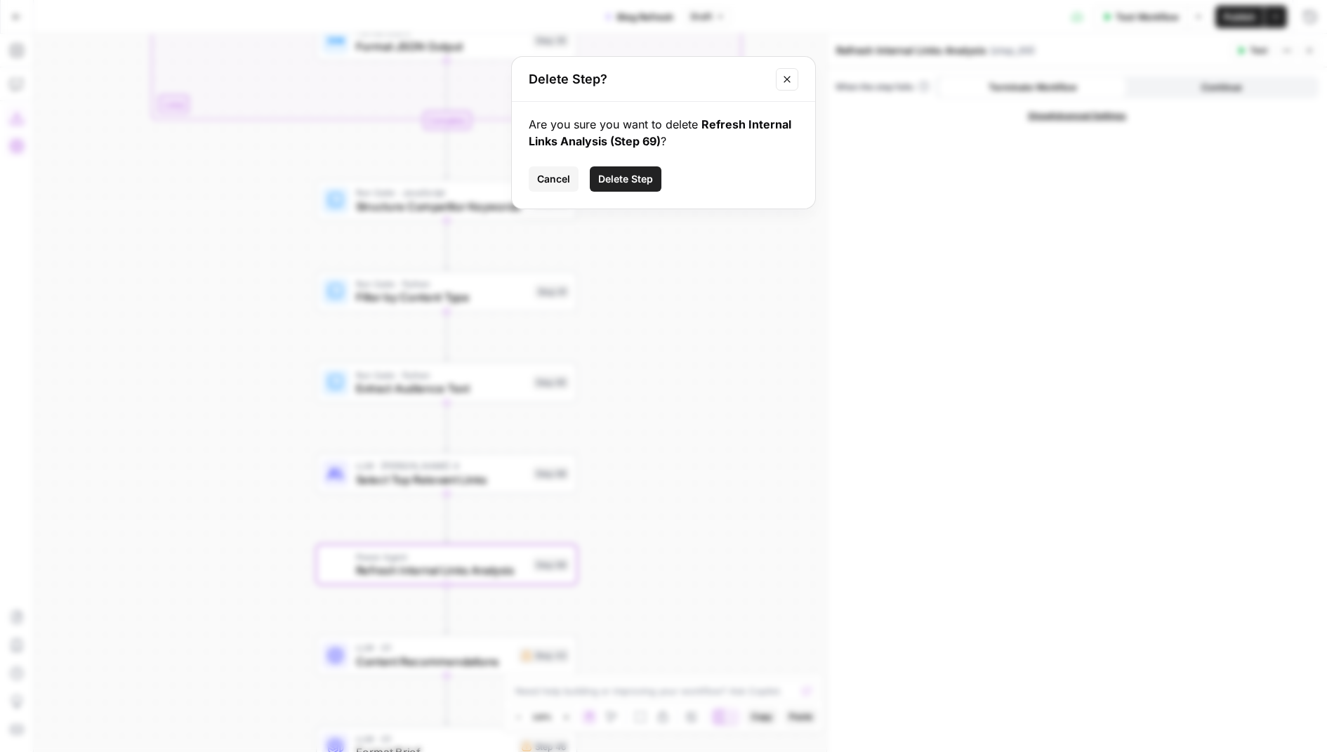
click at [618, 174] on span "Delete Step" at bounding box center [625, 179] width 55 height 14
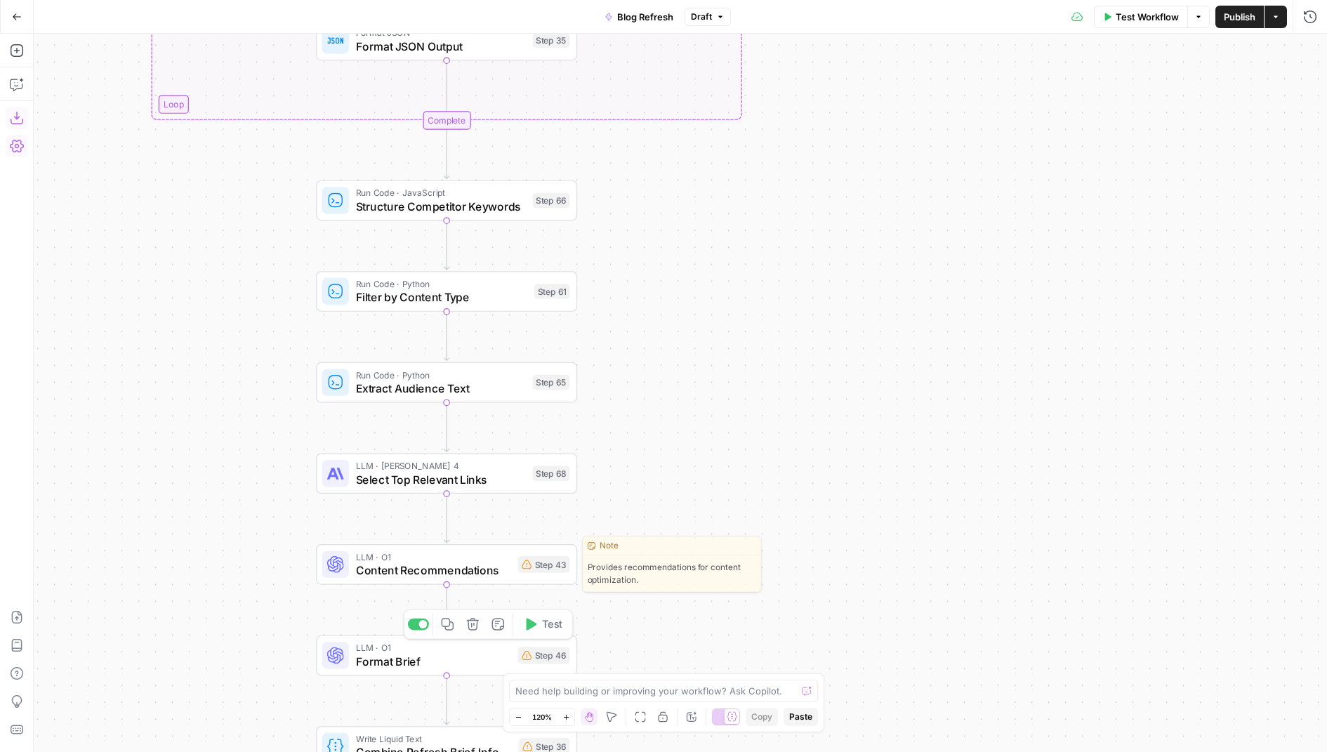
click at [523, 569] on div "Step 43" at bounding box center [543, 564] width 51 height 17
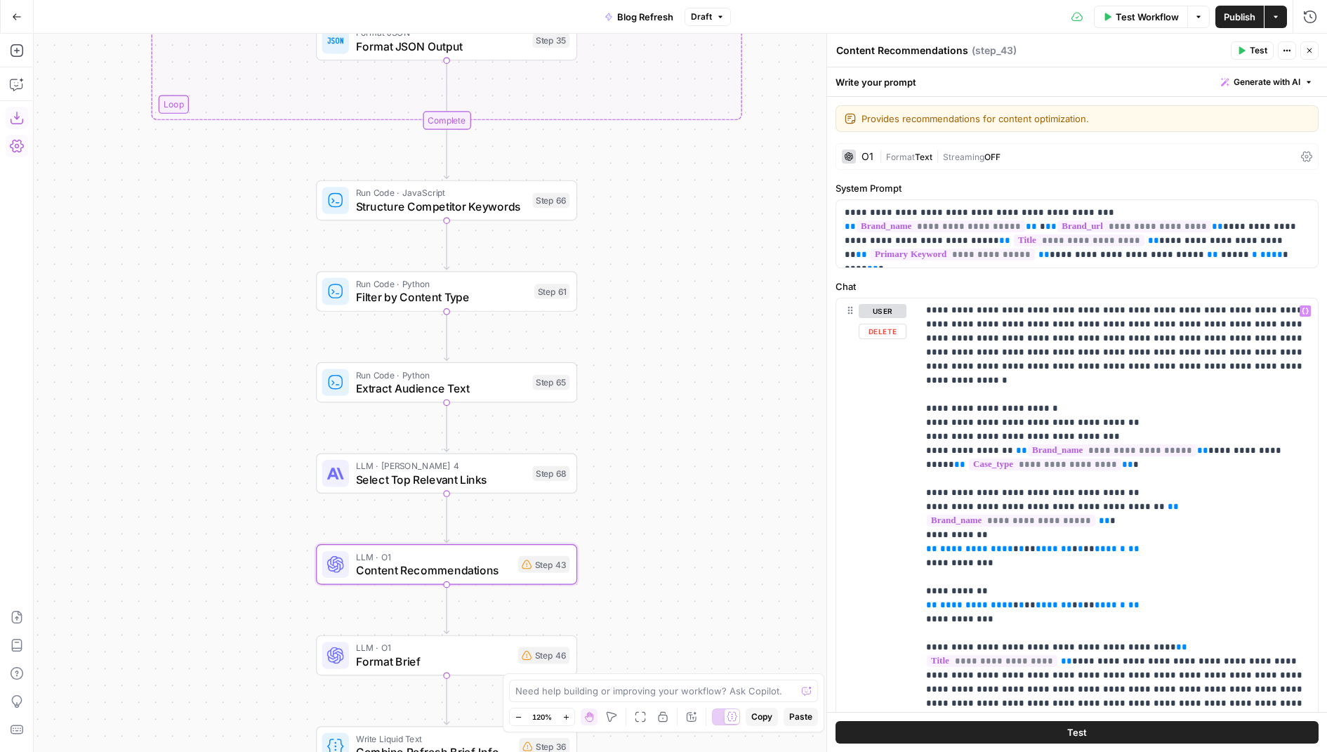
scroll to position [2921, 0]
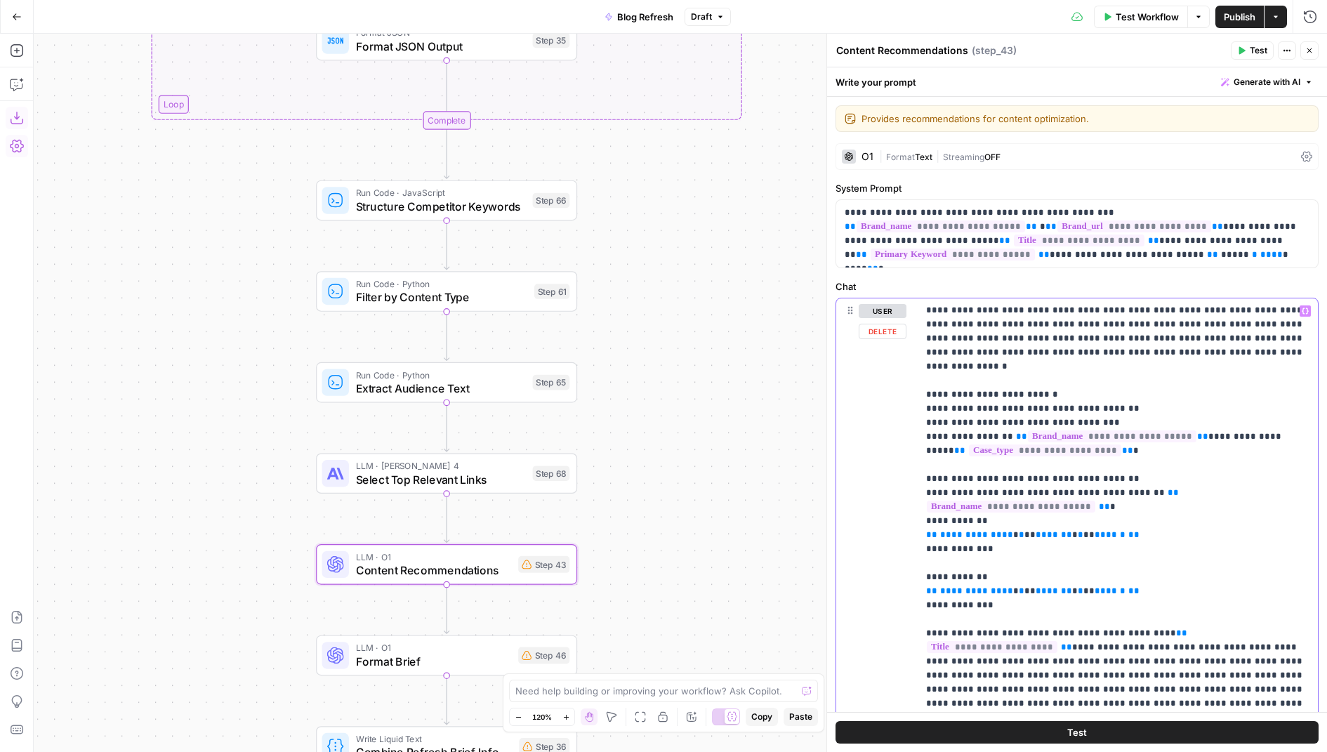
drag, startPoint x: 999, startPoint y: 490, endPoint x: 918, endPoint y: 415, distance: 110.3
click at [918, 415] on div "**********" at bounding box center [1117, 583] width 401 height 571
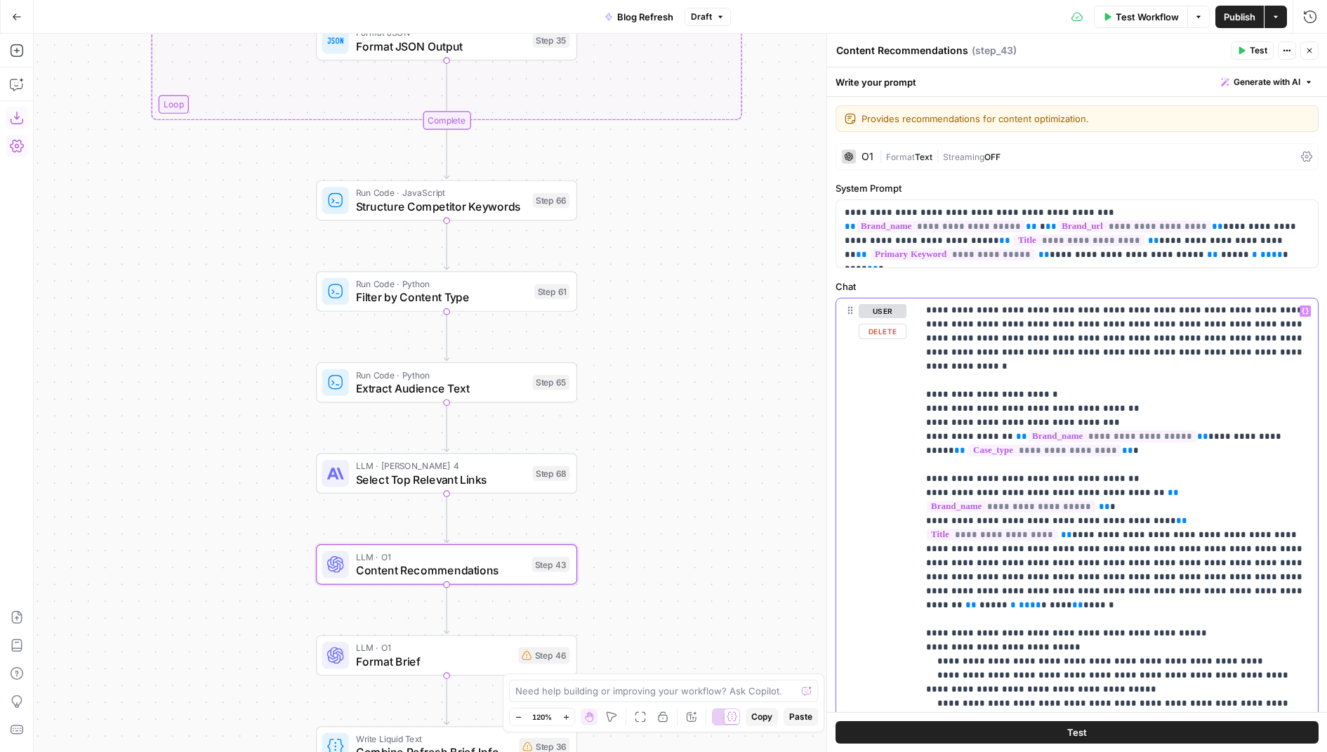
drag, startPoint x: 949, startPoint y: 394, endPoint x: 901, endPoint y: 384, distance: 48.7
click at [901, 384] on div "**********" at bounding box center [1077, 600] width 482 height 605
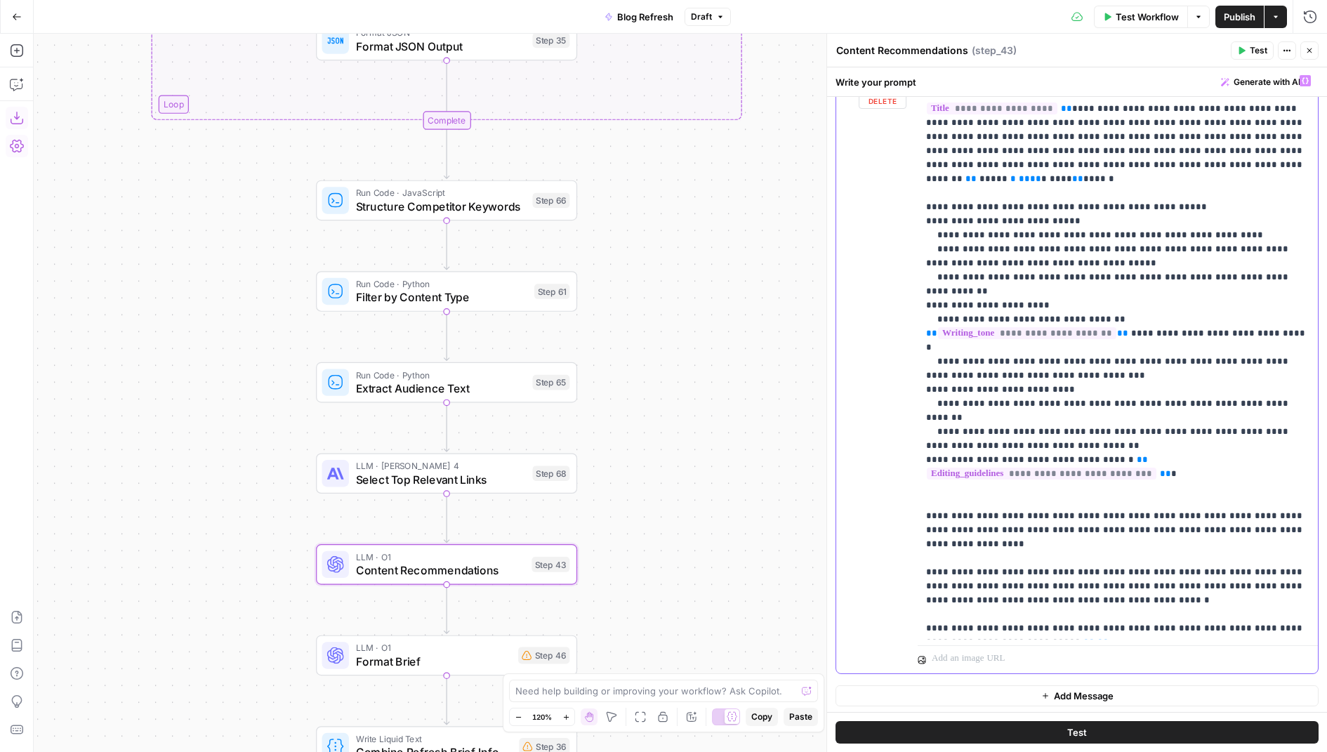
scroll to position [3086, 0]
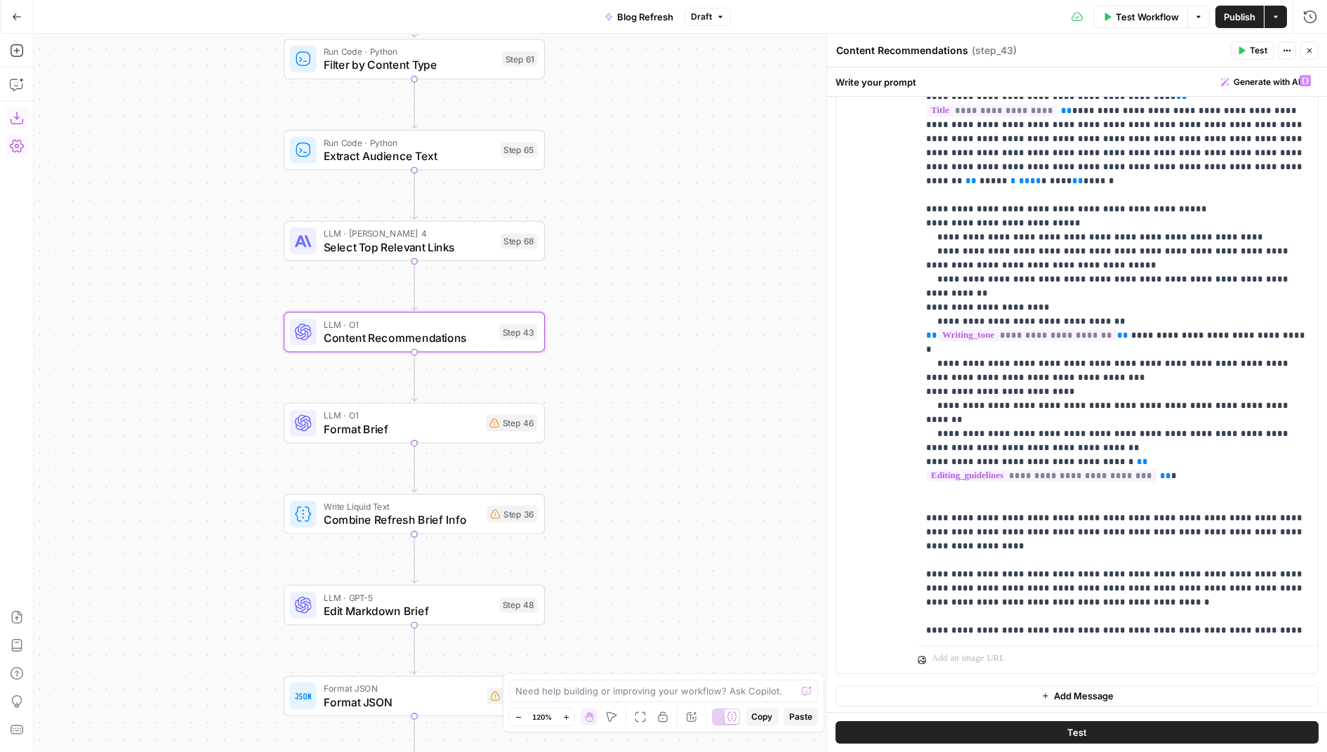
drag, startPoint x: 655, startPoint y: 578, endPoint x: 620, endPoint y: 317, distance: 264.1
click at [620, 317] on div "true false true true false false Workflow Set Inputs Inputs Condition Check Art…" at bounding box center [680, 393] width 1293 height 718
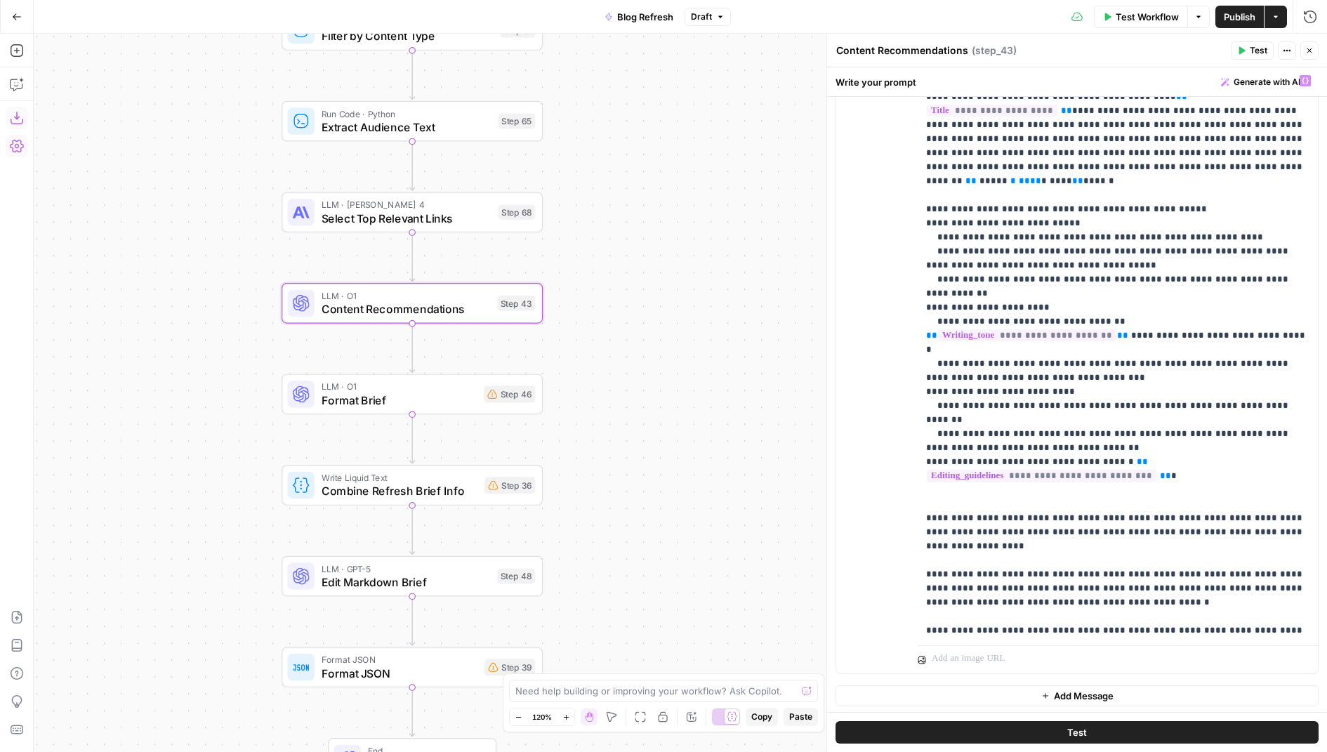
click at [435, 395] on span "Format Brief" at bounding box center [399, 400] width 156 height 17
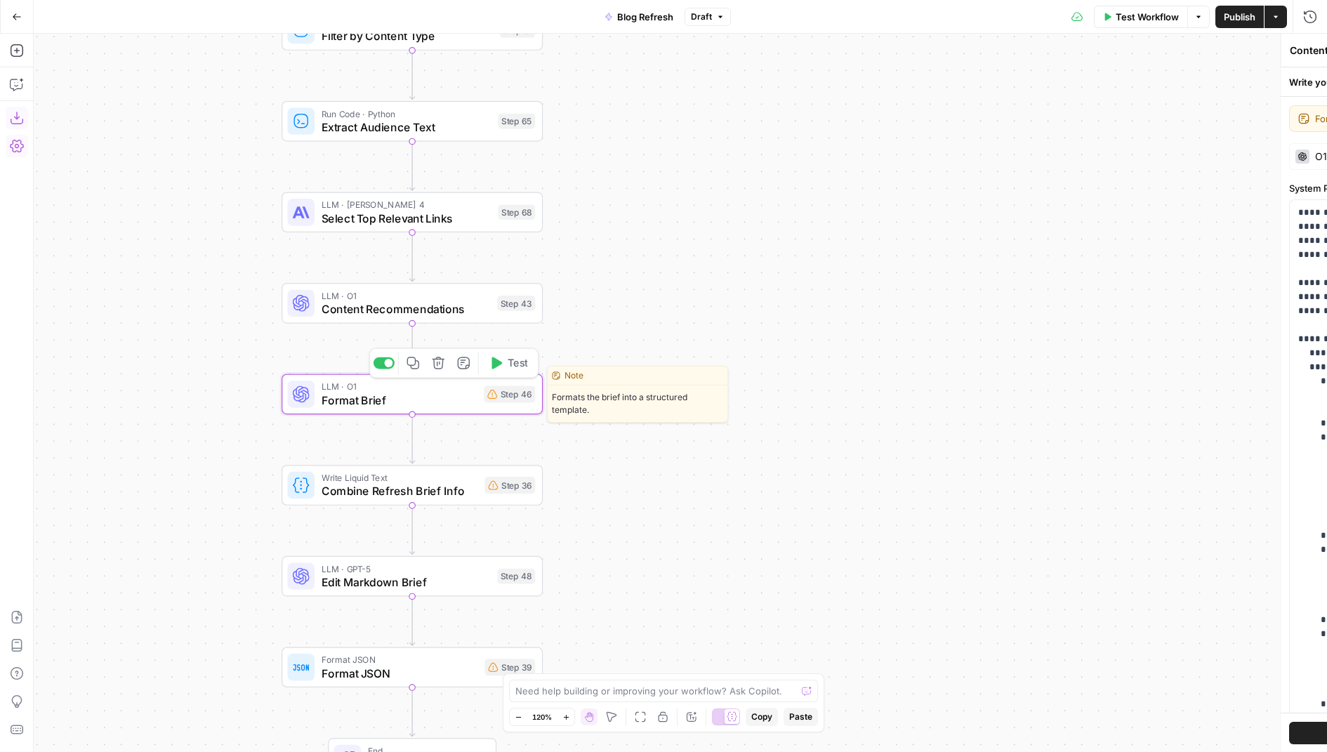
type textarea "Format Brief"
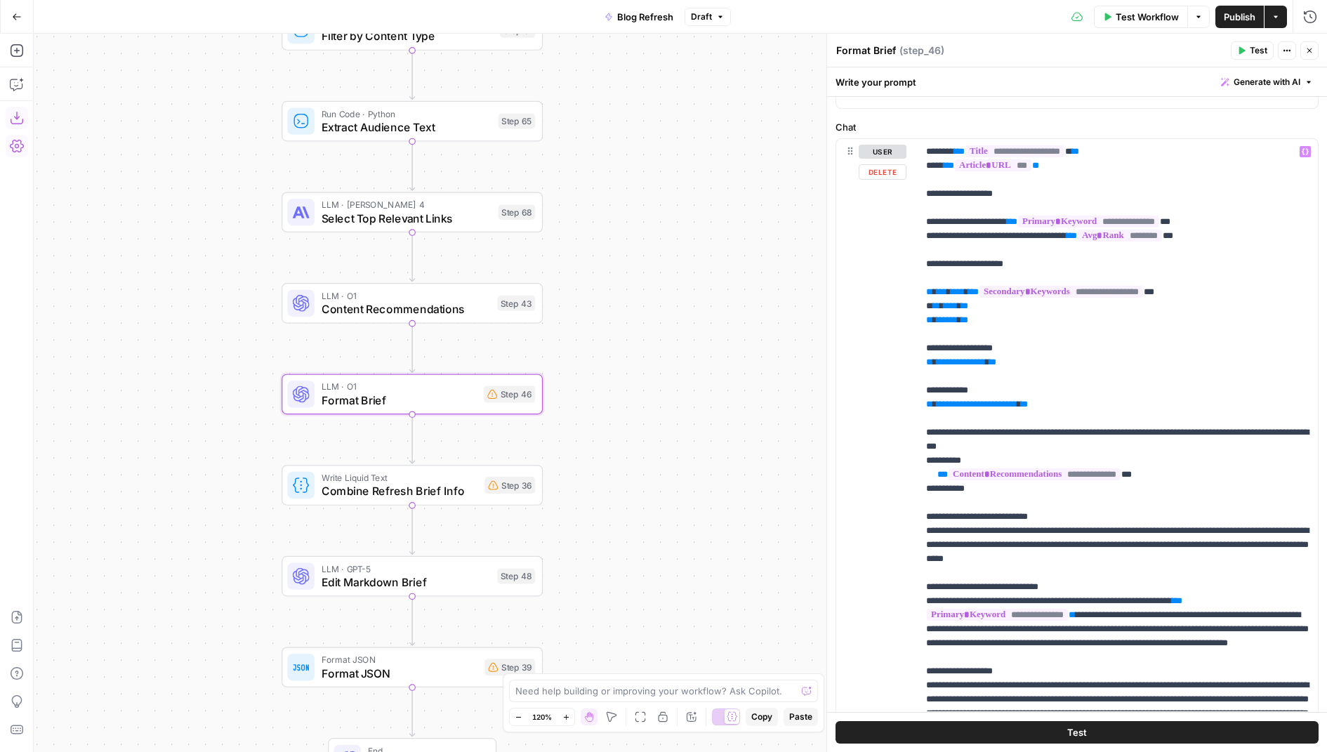
scroll to position [657, 0]
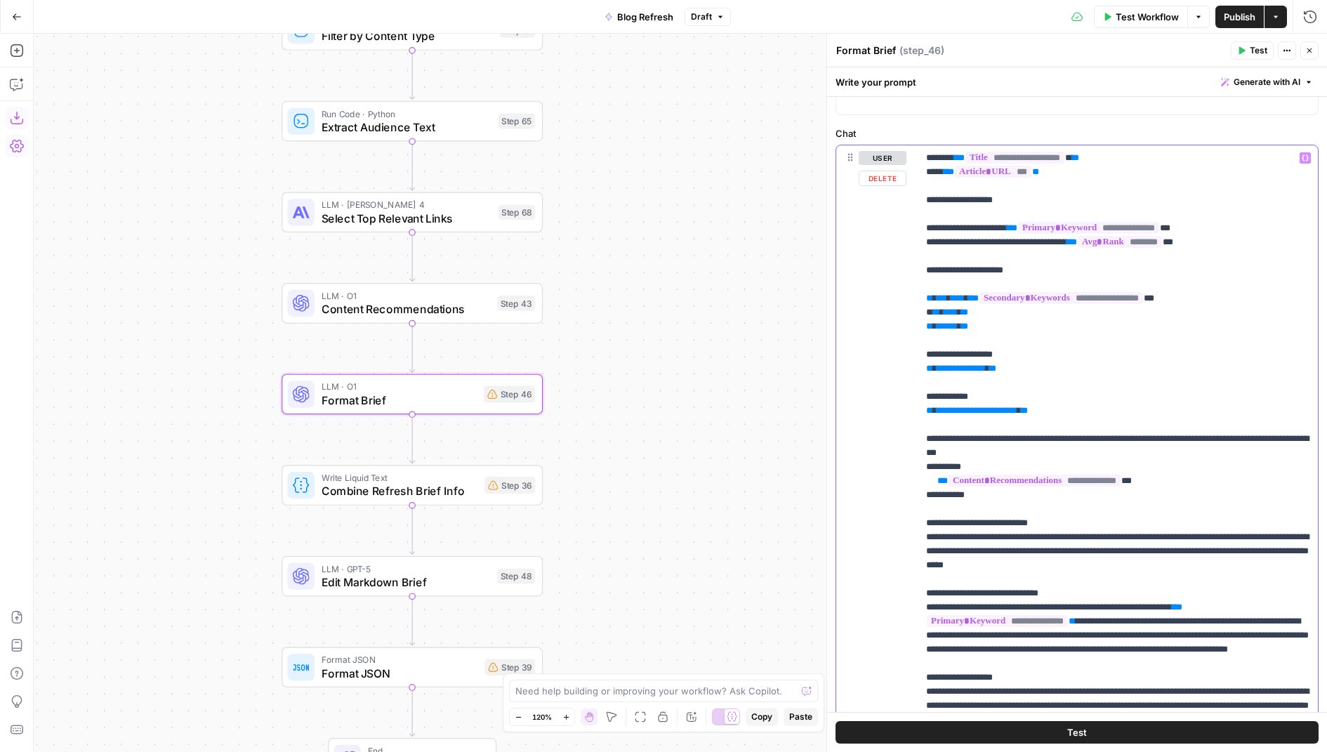
drag, startPoint x: 1084, startPoint y: 406, endPoint x: 920, endPoint y: 340, distance: 177.0
click at [920, 340] on div "**********" at bounding box center [1117, 431] width 400 height 572
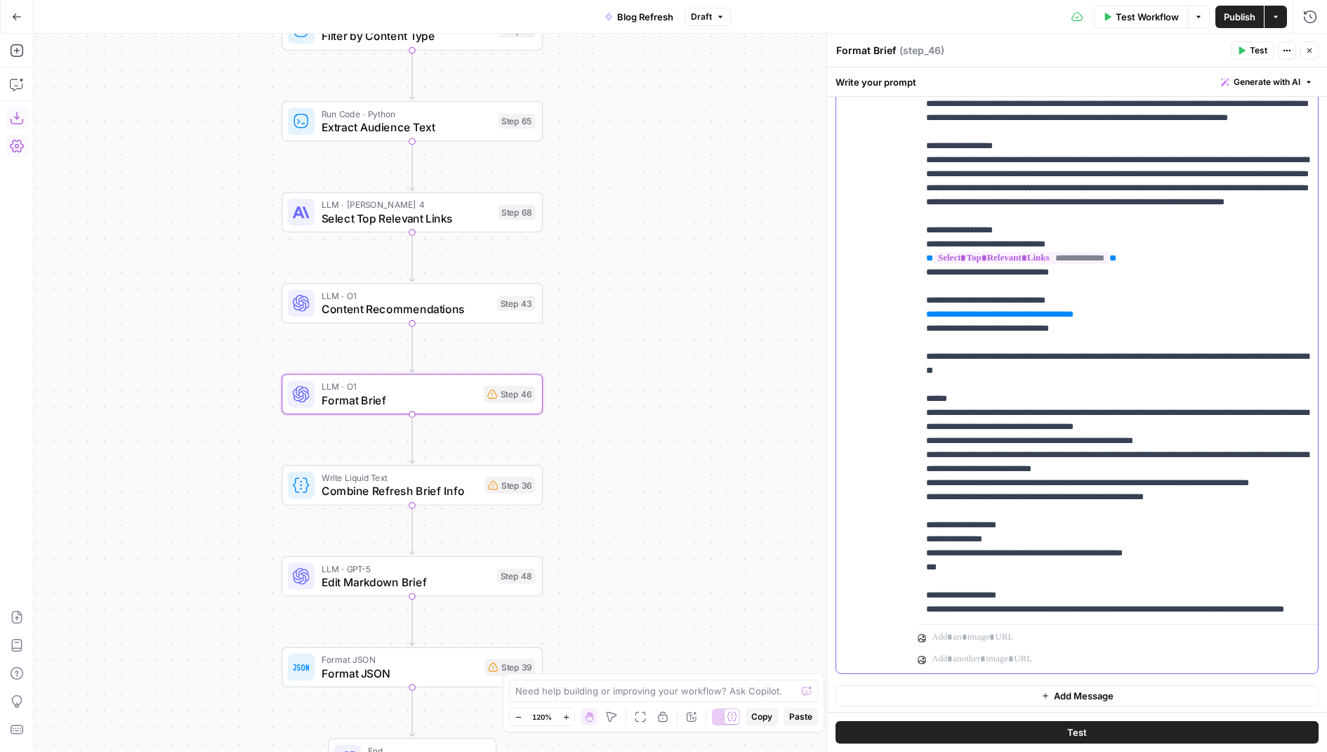
scroll to position [350, 0]
drag, startPoint x: 1101, startPoint y: 355, endPoint x: 919, endPoint y: 314, distance: 186.5
click at [919, 314] on div "**********" at bounding box center [1117, 331] width 401 height 571
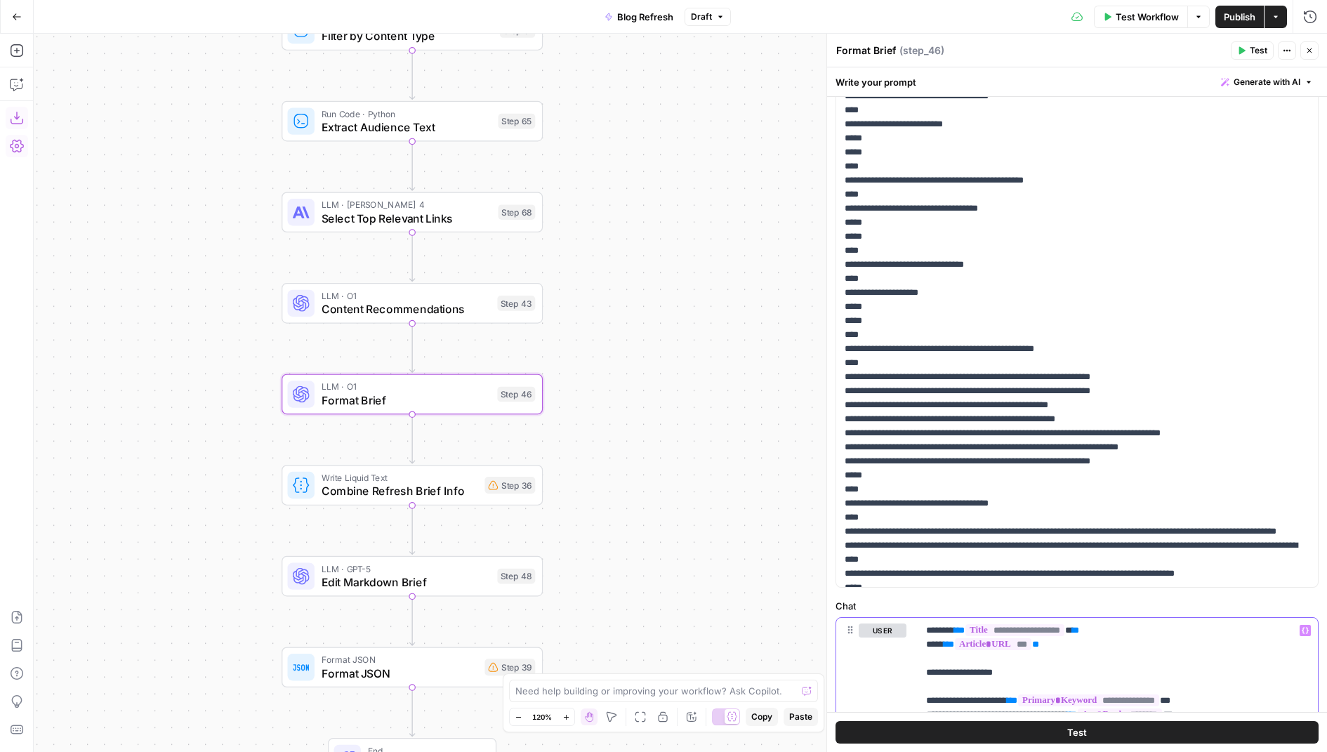
scroll to position [366, 0]
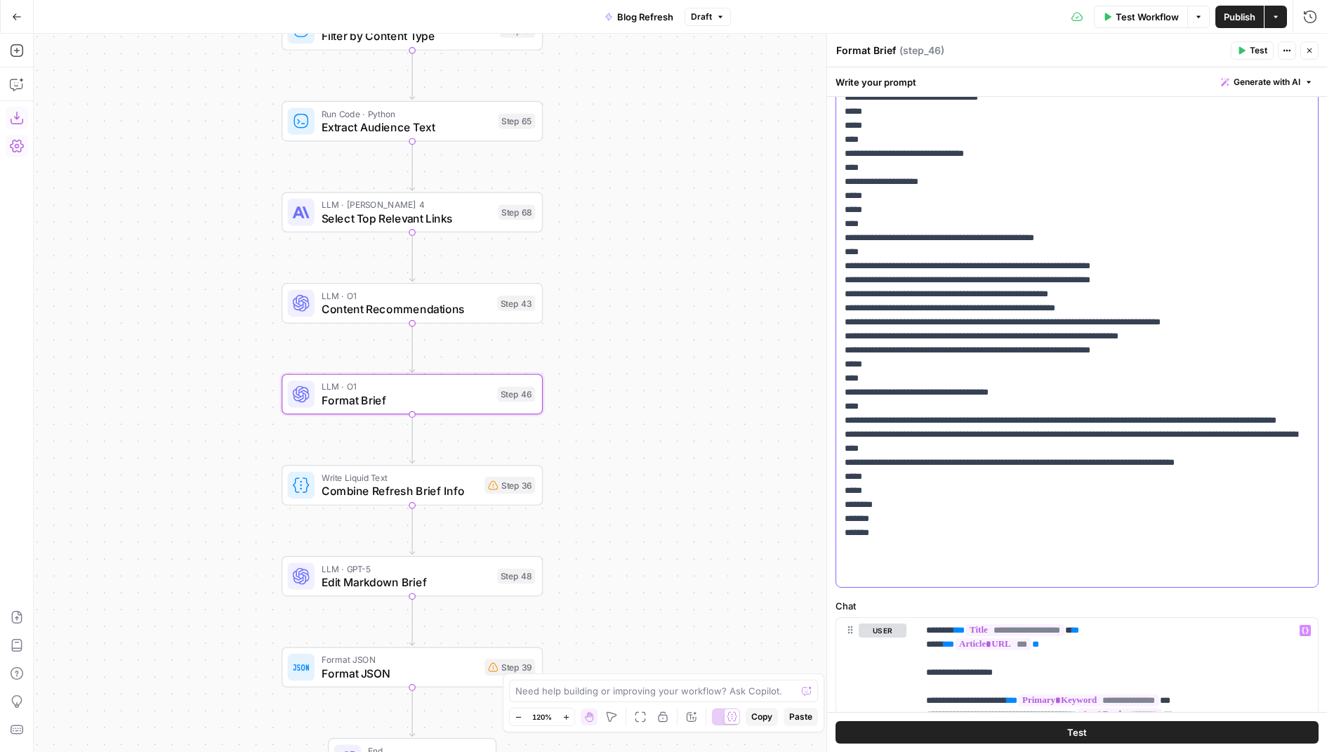
click at [1146, 500] on p "**********" at bounding box center [1076, 118] width 465 height 927
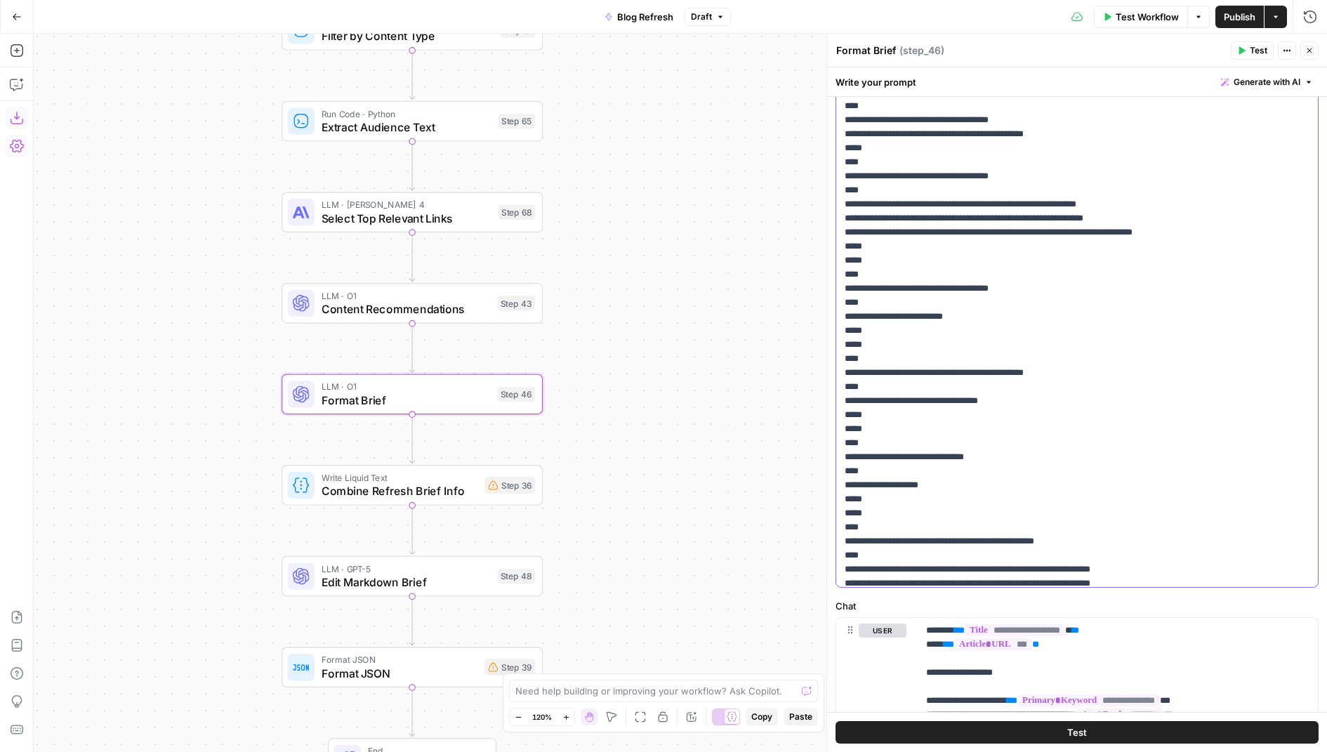
scroll to position [60, 0]
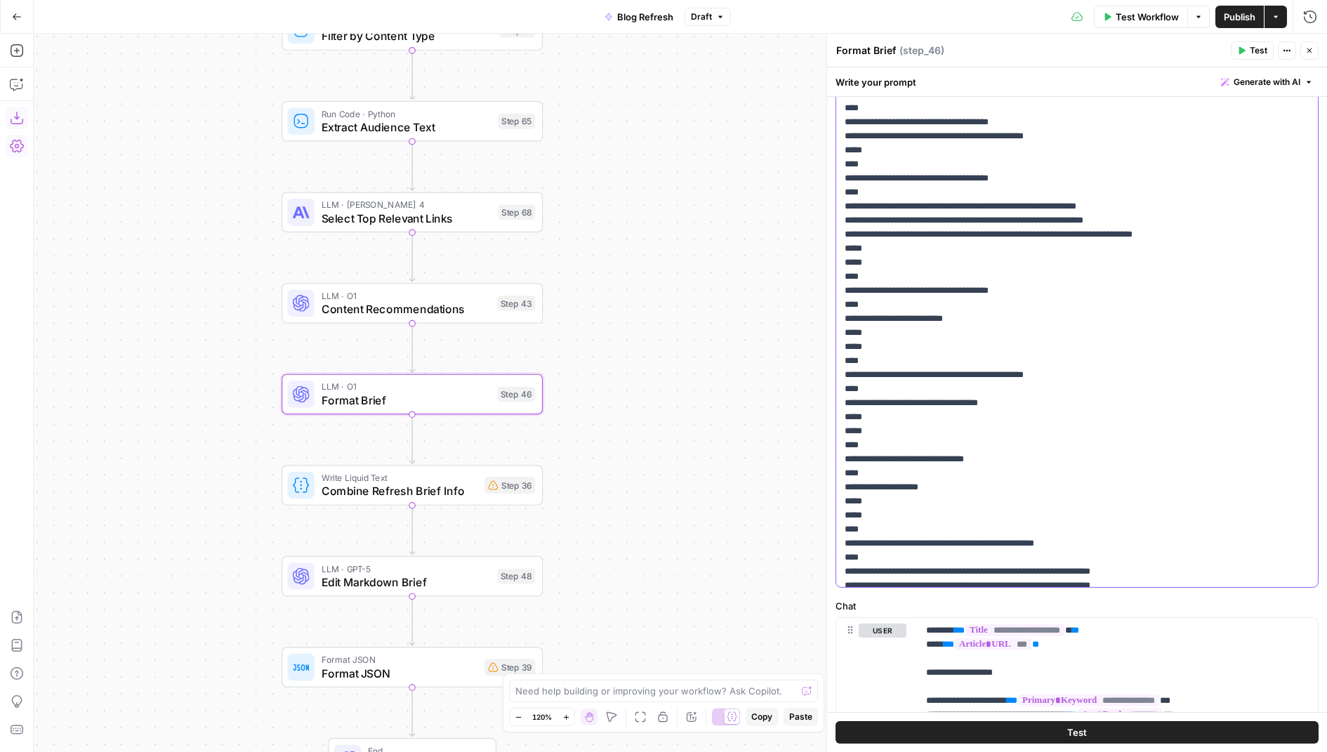
drag, startPoint x: 892, startPoint y: 524, endPoint x: 840, endPoint y: 456, distance: 85.6
click at [840, 456] on div "**********" at bounding box center [1077, 300] width 482 height 571
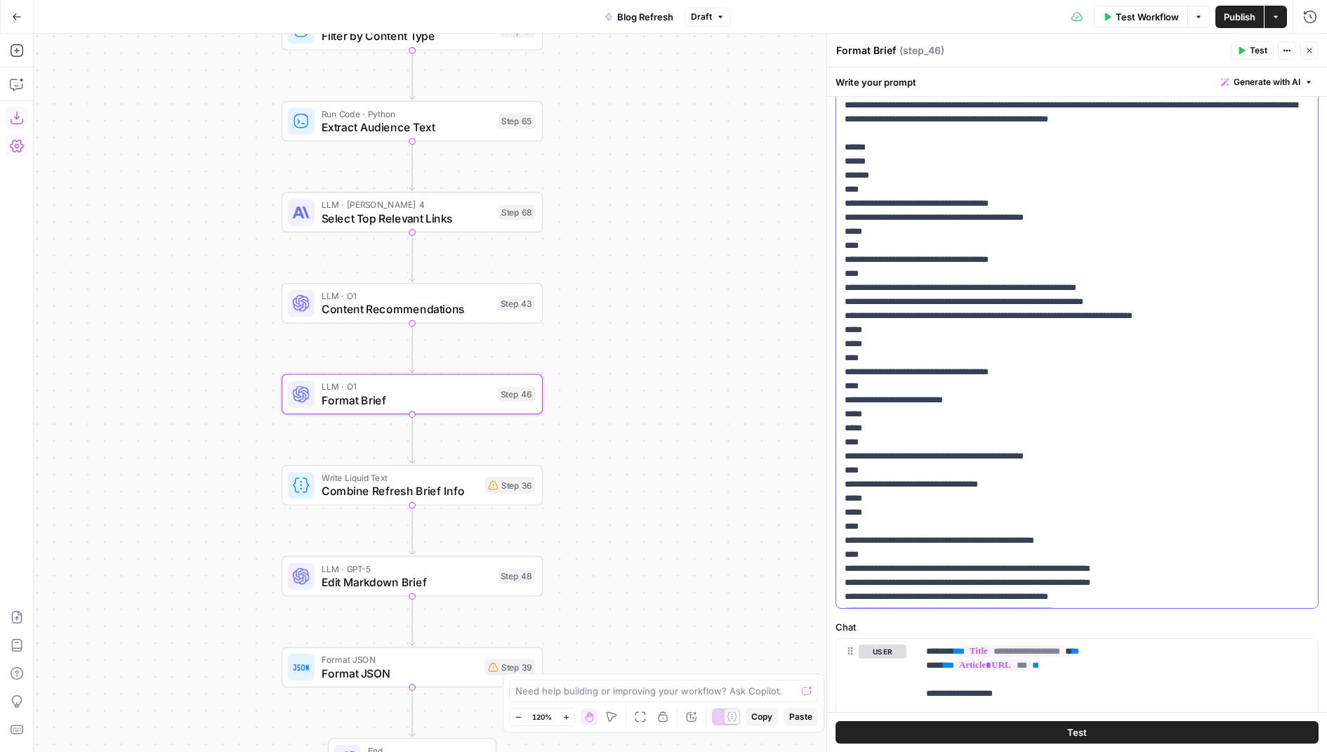
scroll to position [149, 0]
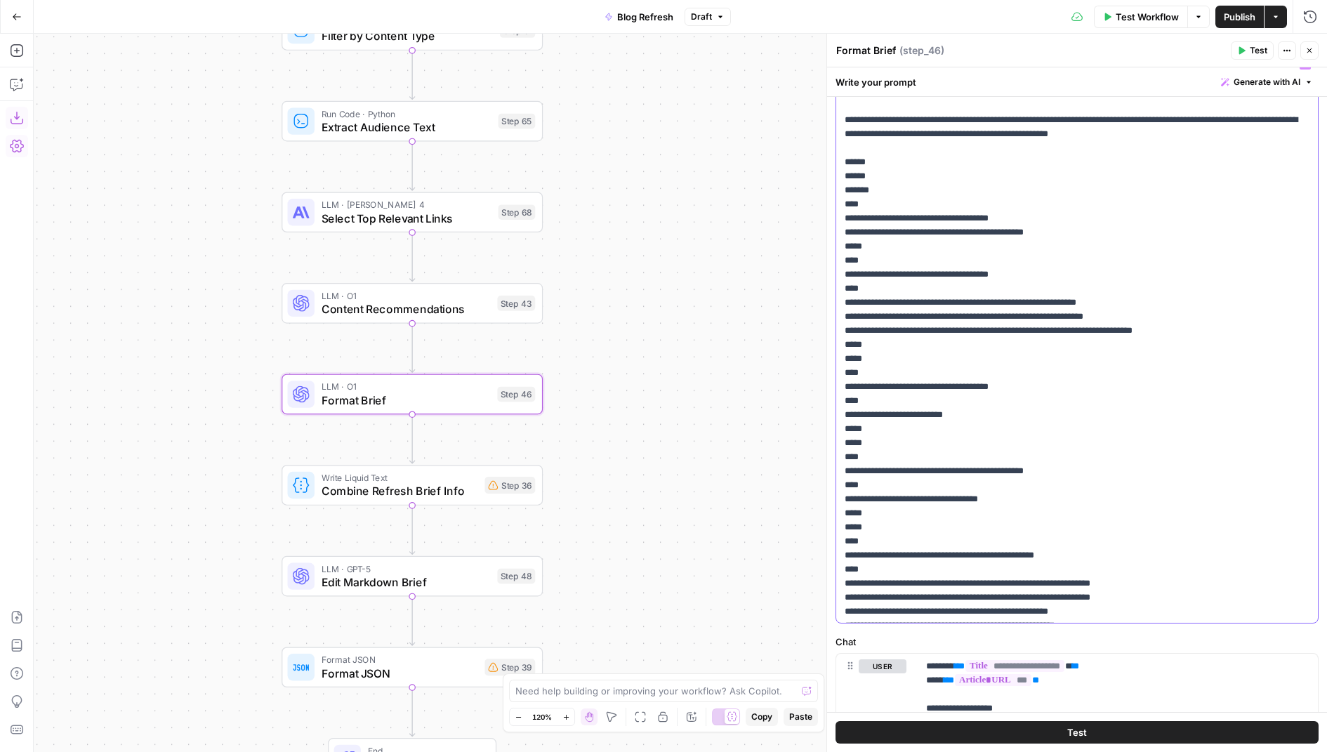
drag, startPoint x: 892, startPoint y: 456, endPoint x: 818, endPoint y: 381, distance: 105.2
click at [818, 381] on body "AirOps Growth New Home Browse Insights Opportunities Your Data Flightpath Recen…" at bounding box center [663, 376] width 1327 height 752
click at [911, 449] on p "**********" at bounding box center [1076, 478] width 465 height 842
drag, startPoint x: 896, startPoint y: 449, endPoint x: 831, endPoint y: 385, distance: 90.8
click at [831, 385] on div "**********" at bounding box center [1076, 393] width 500 height 718
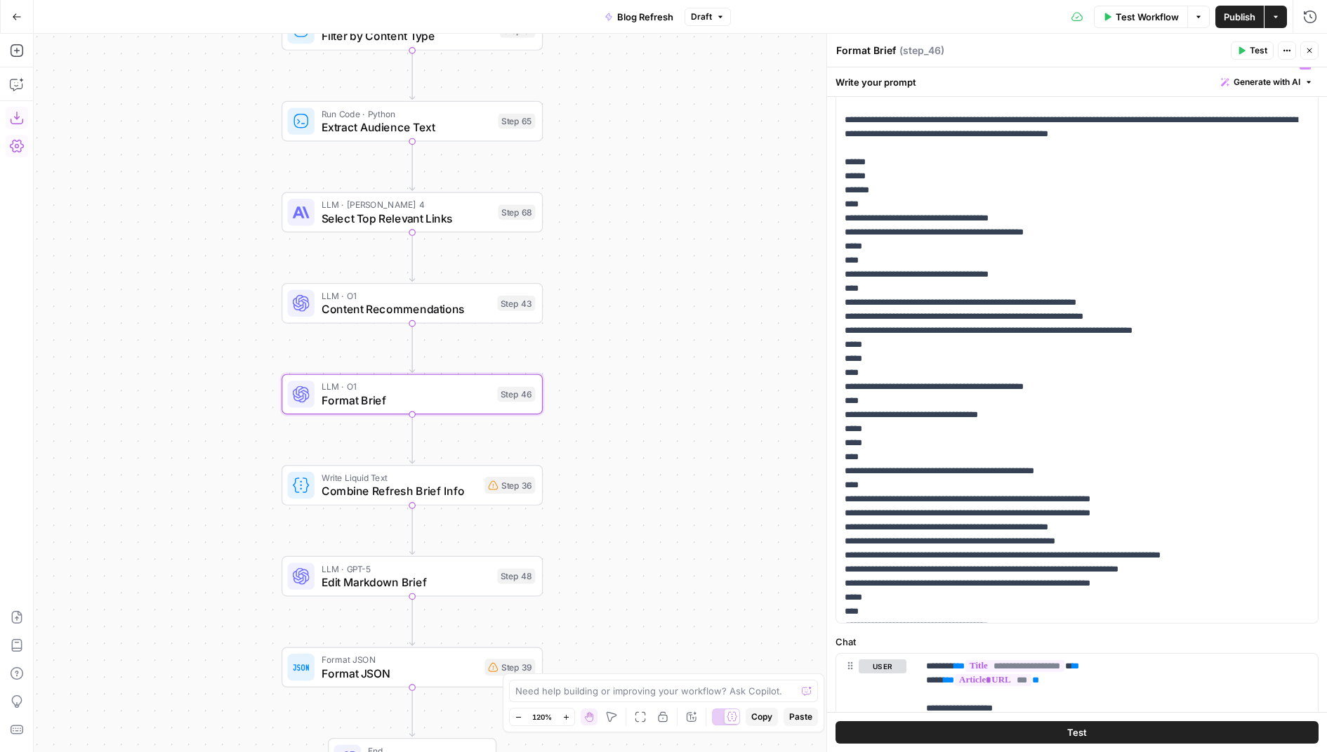
click at [439, 496] on span "Combine Refresh Brief Info" at bounding box center [399, 490] width 157 height 17
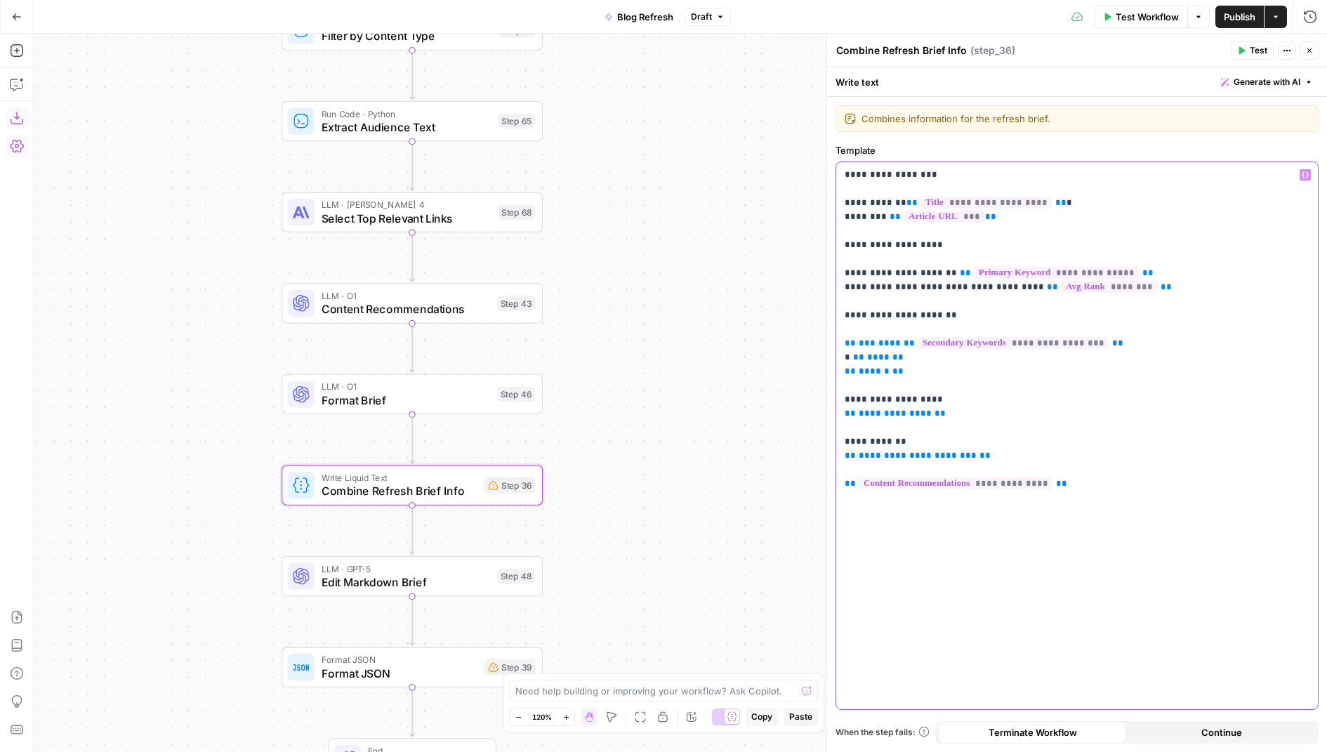
drag, startPoint x: 993, startPoint y: 452, endPoint x: 842, endPoint y: 385, distance: 165.3
click at [842, 385] on div "**********" at bounding box center [1077, 435] width 482 height 547
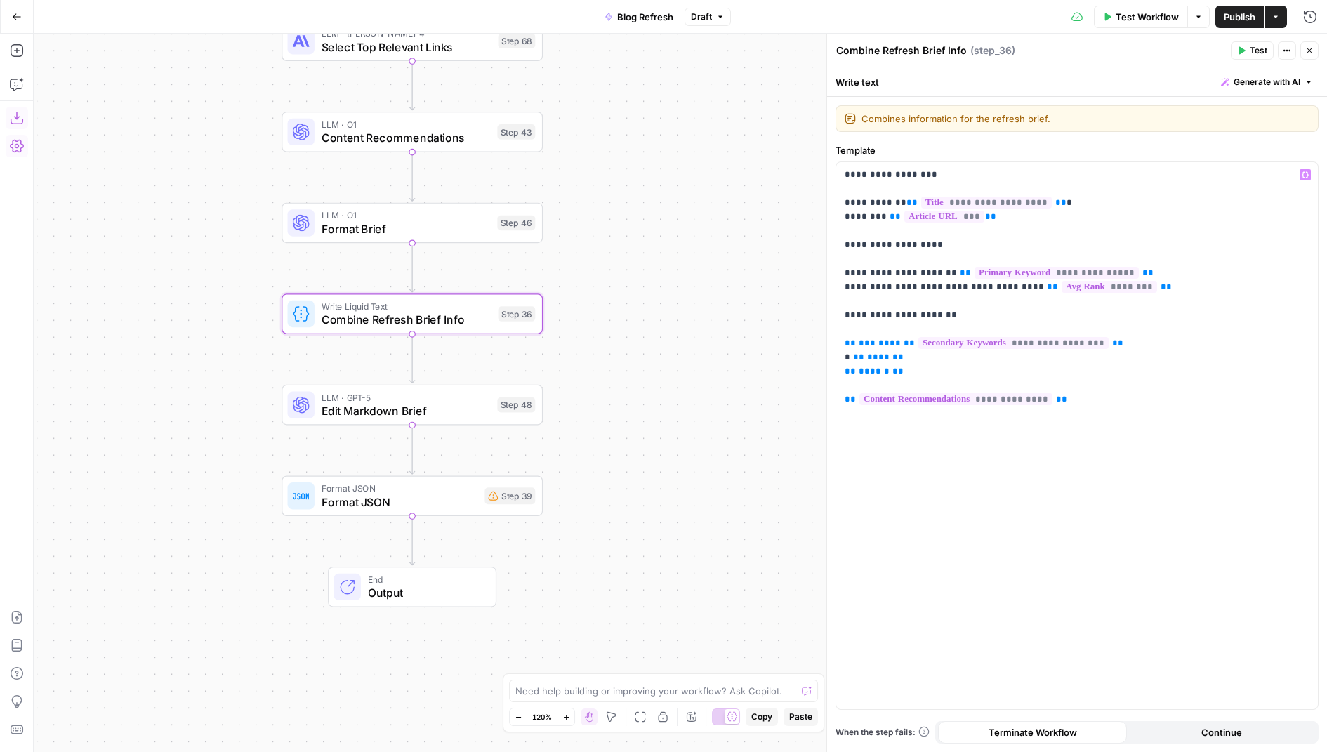
drag, startPoint x: 633, startPoint y: 583, endPoint x: 633, endPoint y: 402, distance: 180.4
click at [633, 402] on div "true false true true false false Workflow Set Inputs Inputs Condition Check Art…" at bounding box center [680, 393] width 1293 height 718
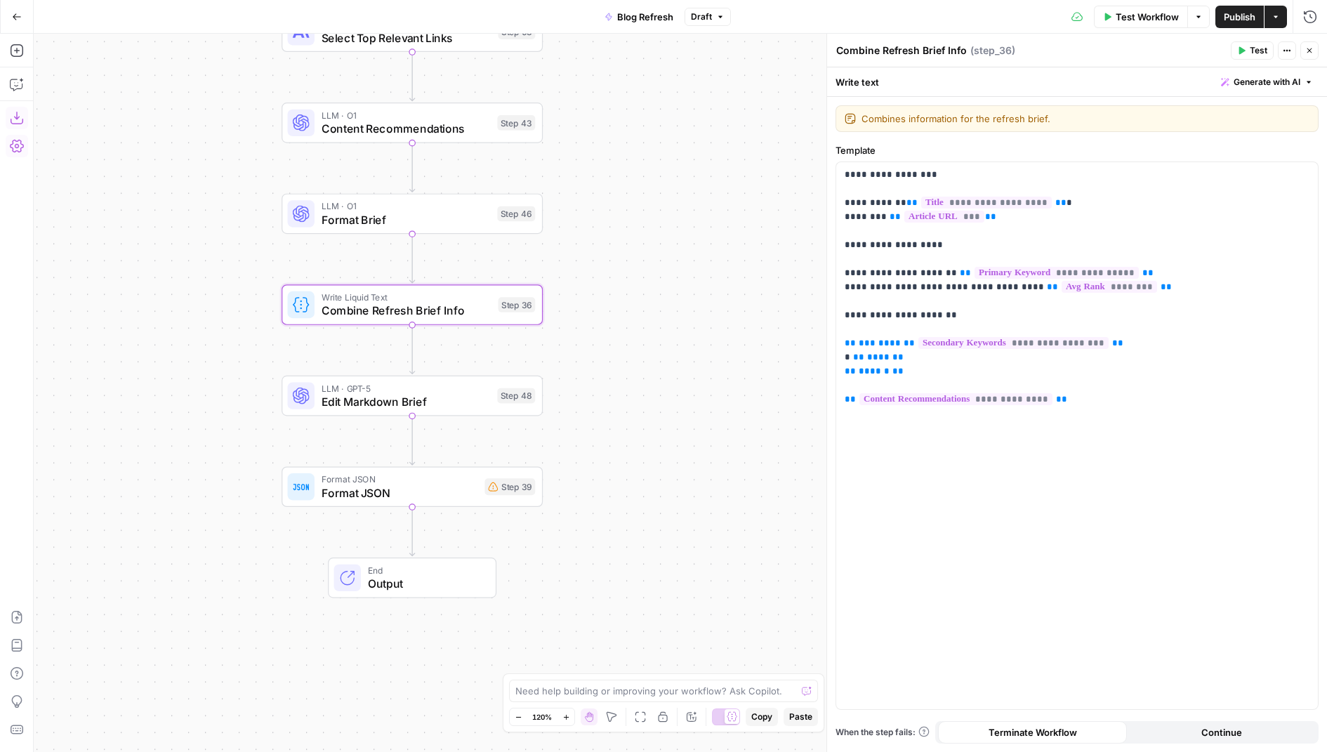
click at [449, 489] on span "Format JSON" at bounding box center [399, 492] width 157 height 17
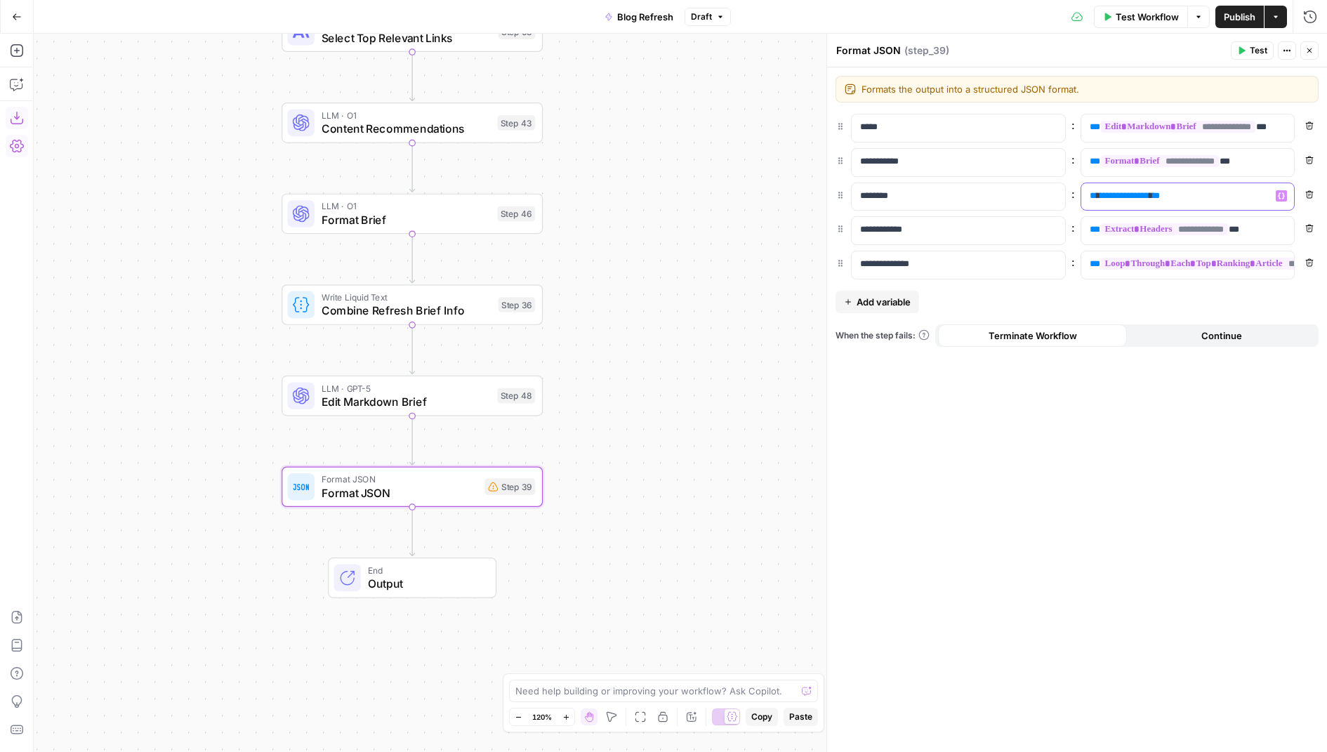
click at [1132, 197] on span "**********" at bounding box center [1124, 195] width 49 height 9
click at [1308, 187] on button "Remove" at bounding box center [1309, 194] width 18 height 18
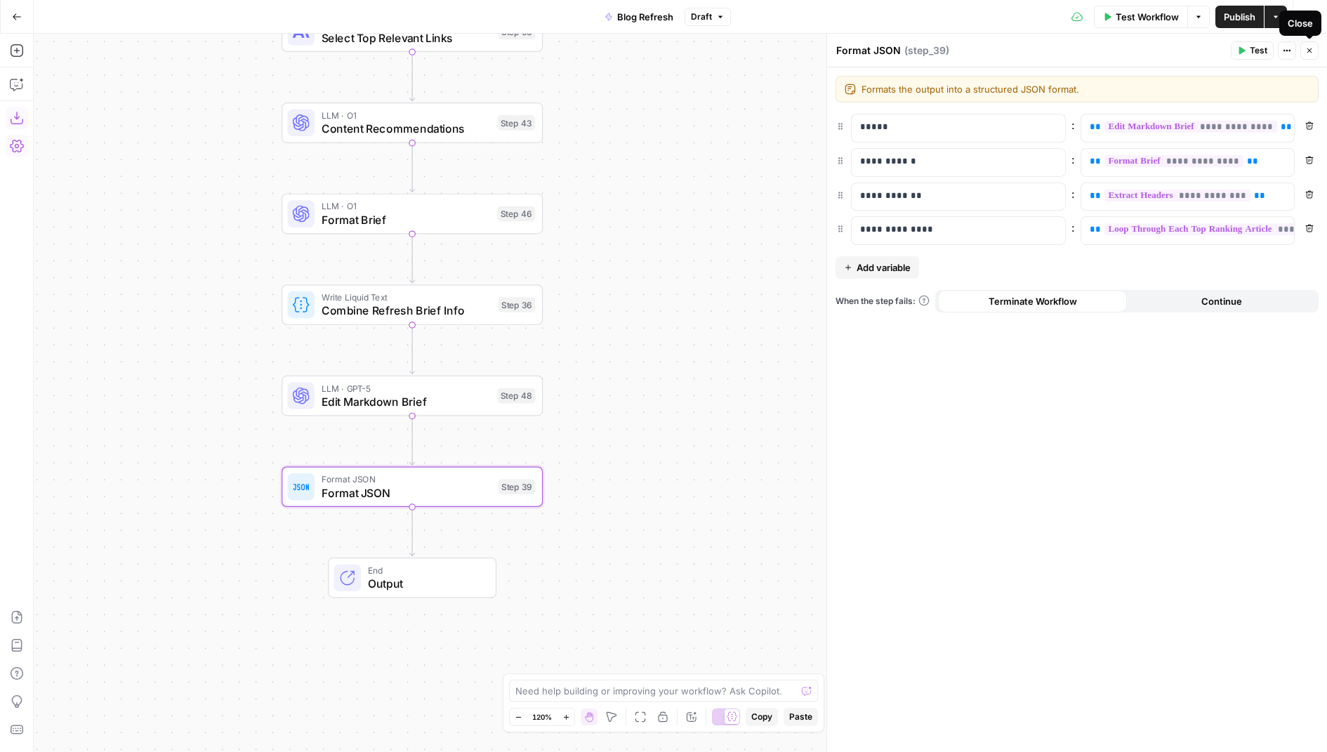
click at [1308, 55] on button "Close" at bounding box center [1309, 50] width 18 height 18
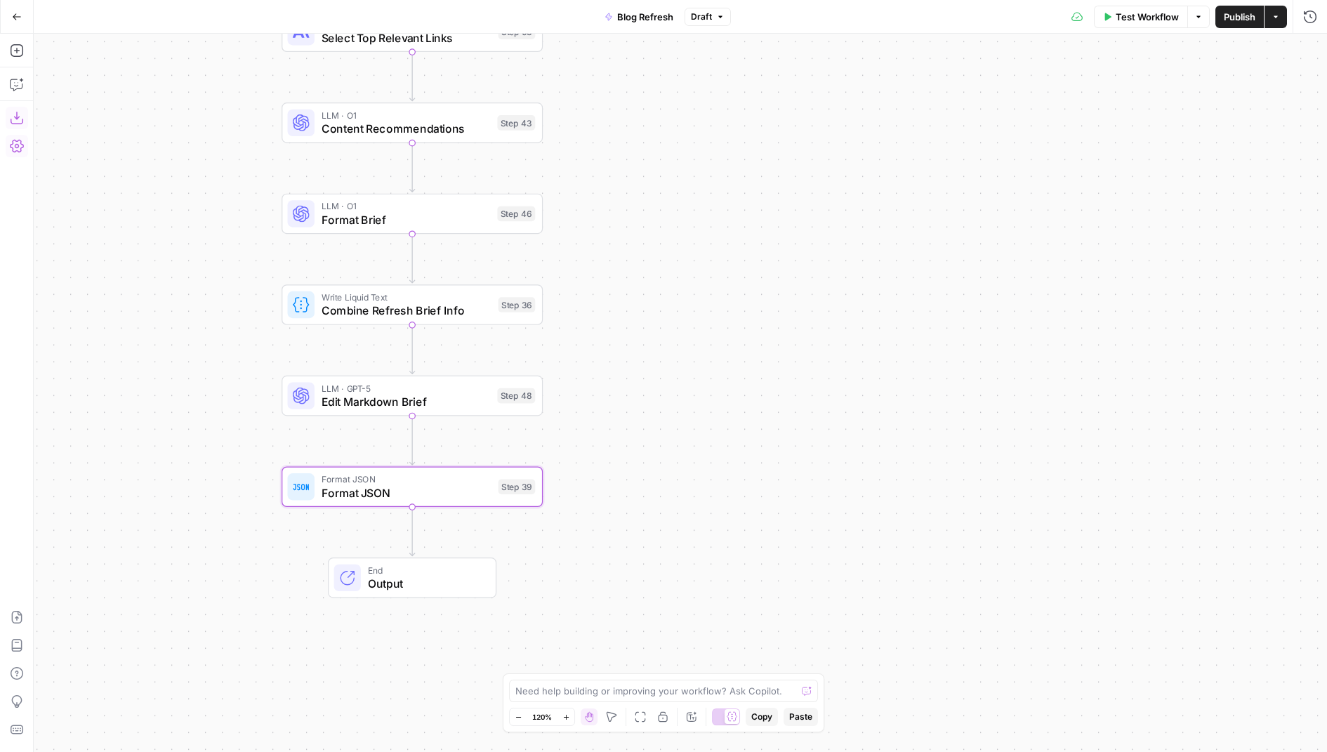
click at [1233, 20] on span "Publish" at bounding box center [1239, 17] width 32 height 14
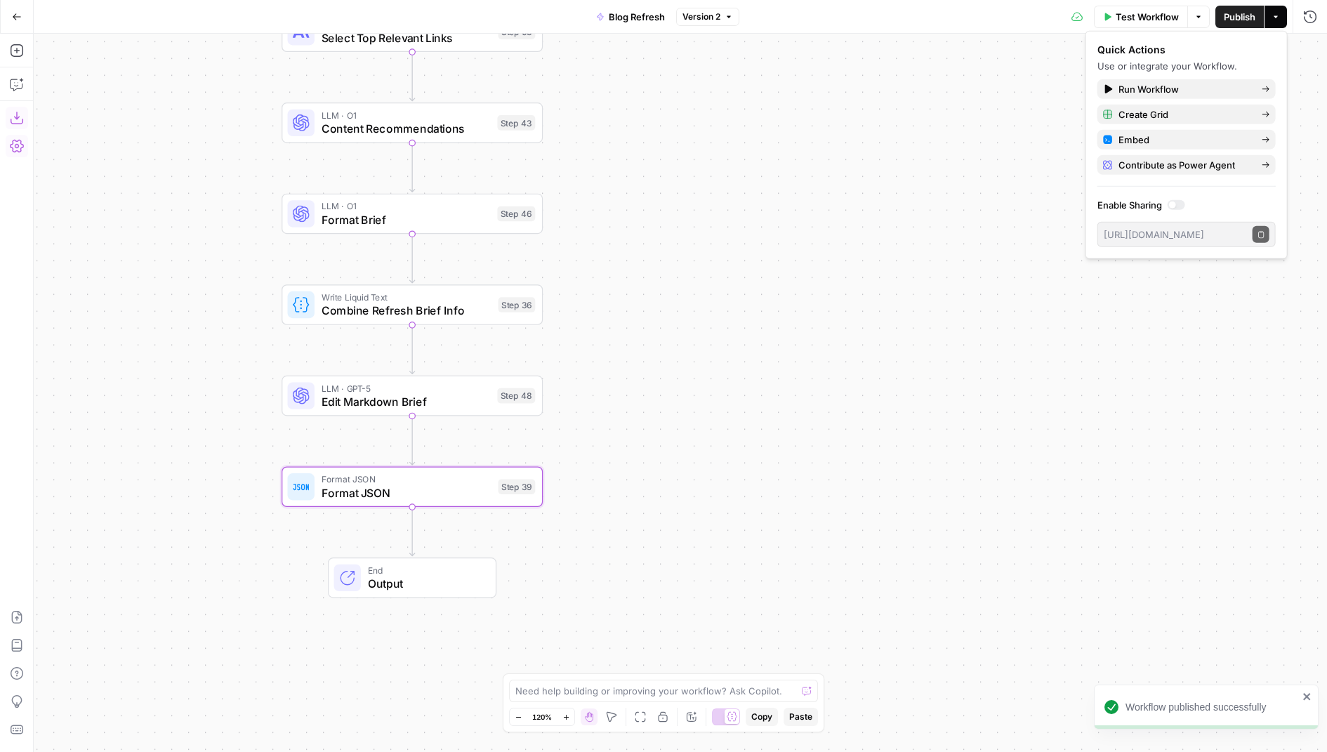
click at [22, 22] on button "Go Back" at bounding box center [16, 16] width 25 height 25
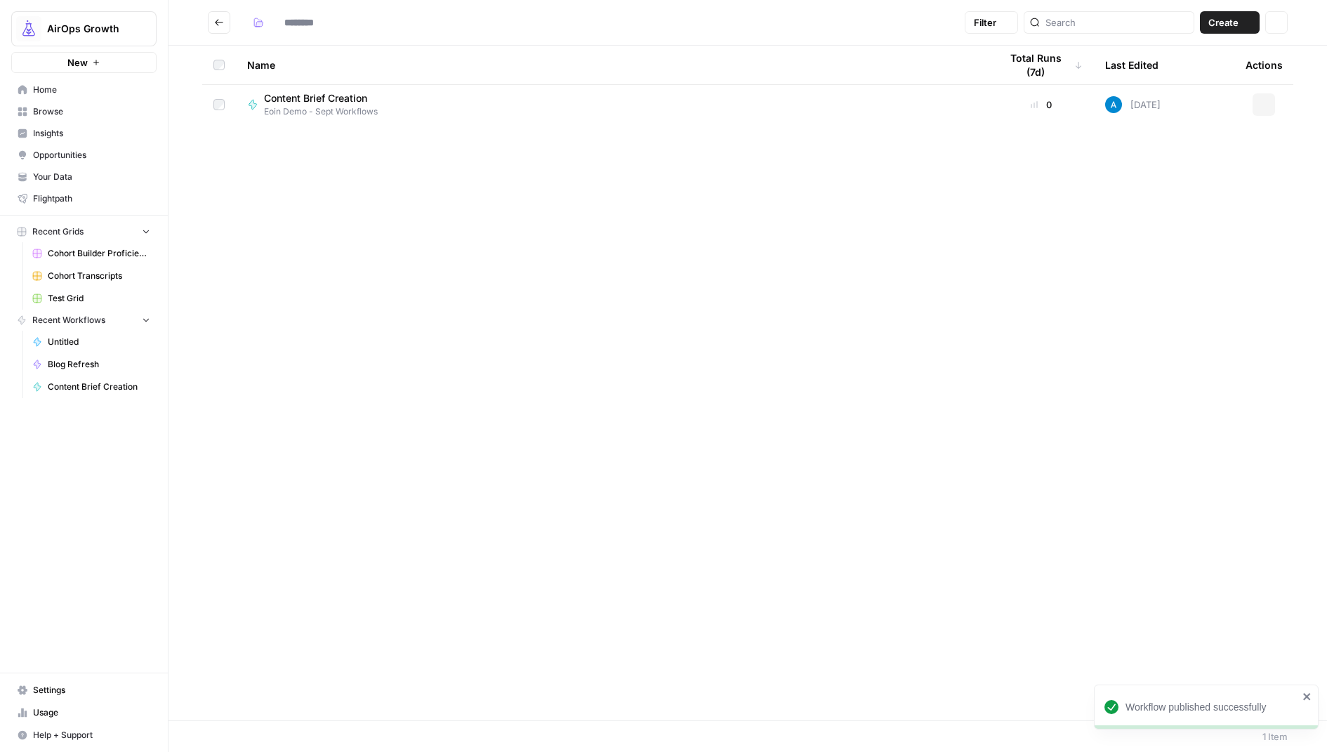
type input "**********"
click at [1221, 36] on header "**********" at bounding box center [747, 23] width 1158 height 46
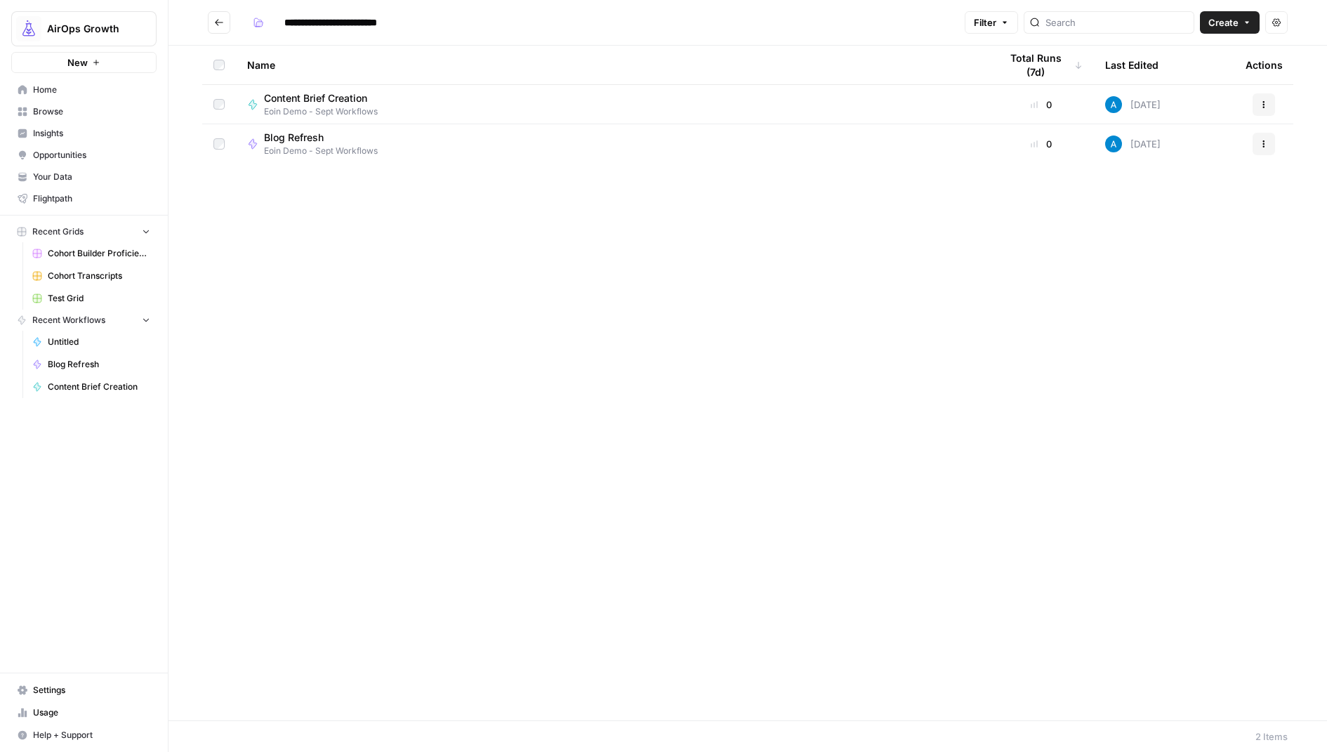
click at [1226, 18] on span "Create" at bounding box center [1223, 22] width 30 height 14
click at [1186, 72] on span "Workflow" at bounding box center [1203, 75] width 79 height 14
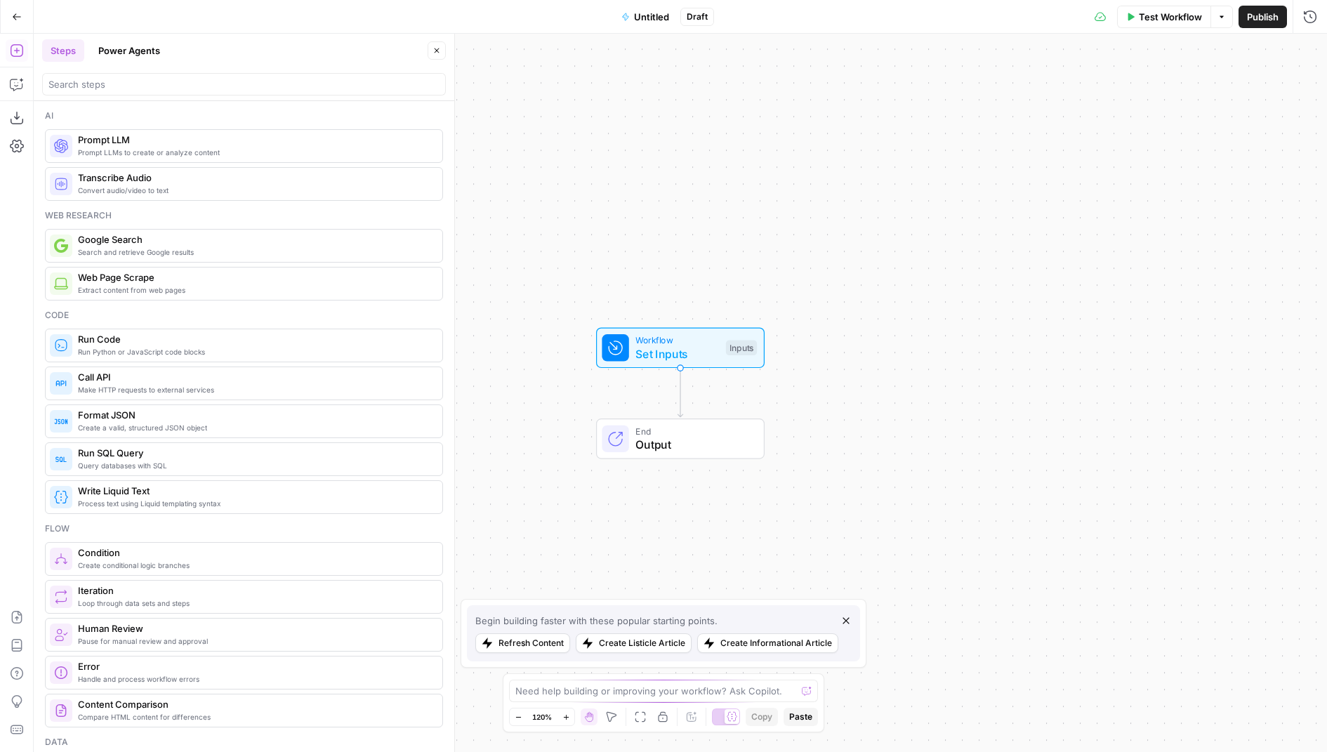
click at [655, 22] on span "Untitled" at bounding box center [651, 17] width 35 height 14
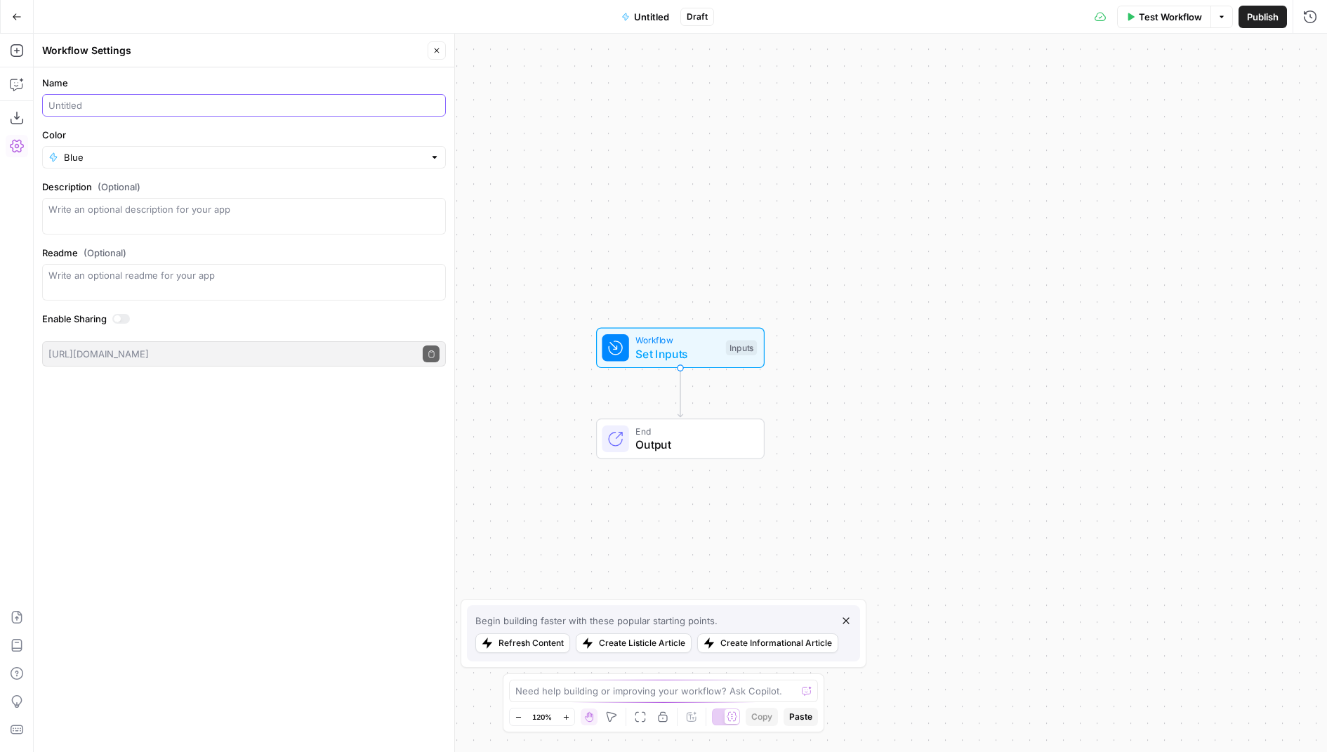
click at [143, 109] on input "Name" at bounding box center [243, 105] width 391 height 14
click at [169, 103] on input "Name" at bounding box center [243, 105] width 391 height 14
type input "Webinar -> Blog"
click at [441, 48] on icon "button" at bounding box center [436, 50] width 8 height 8
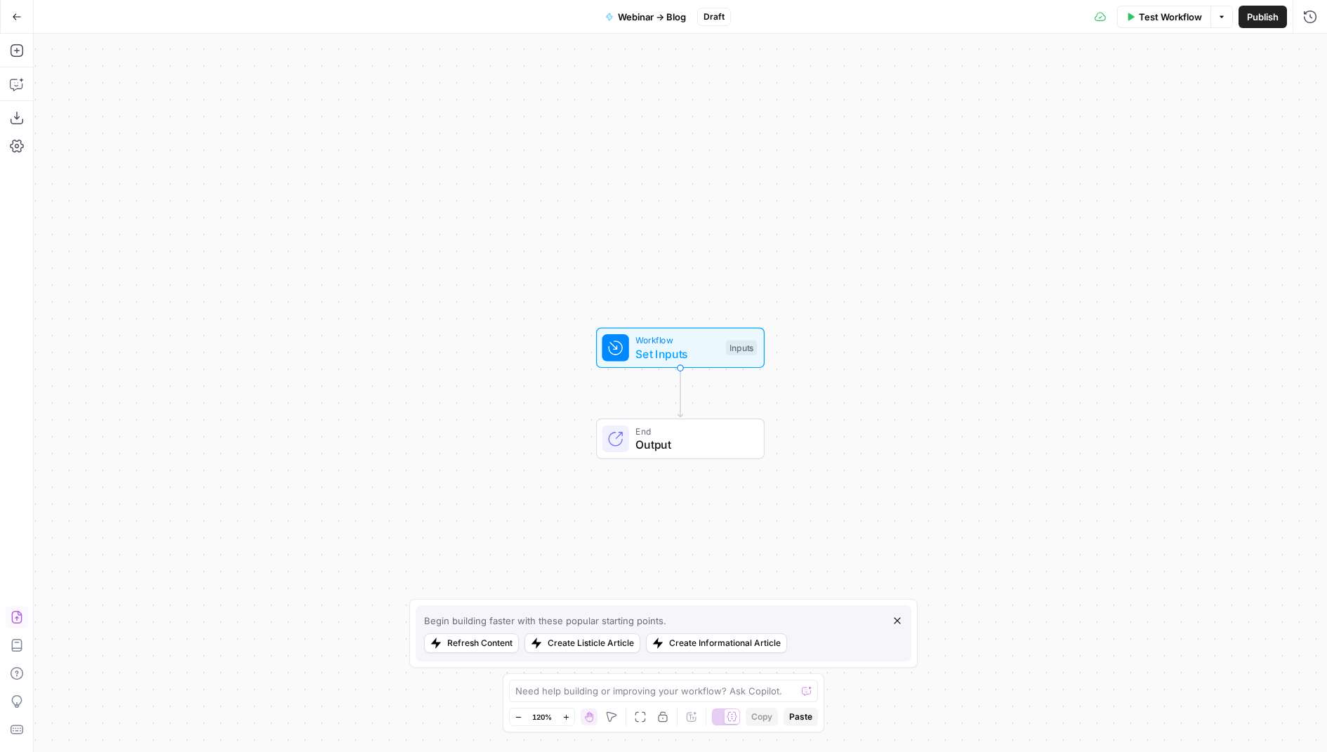
click at [17, 612] on icon "button" at bounding box center [16, 617] width 11 height 13
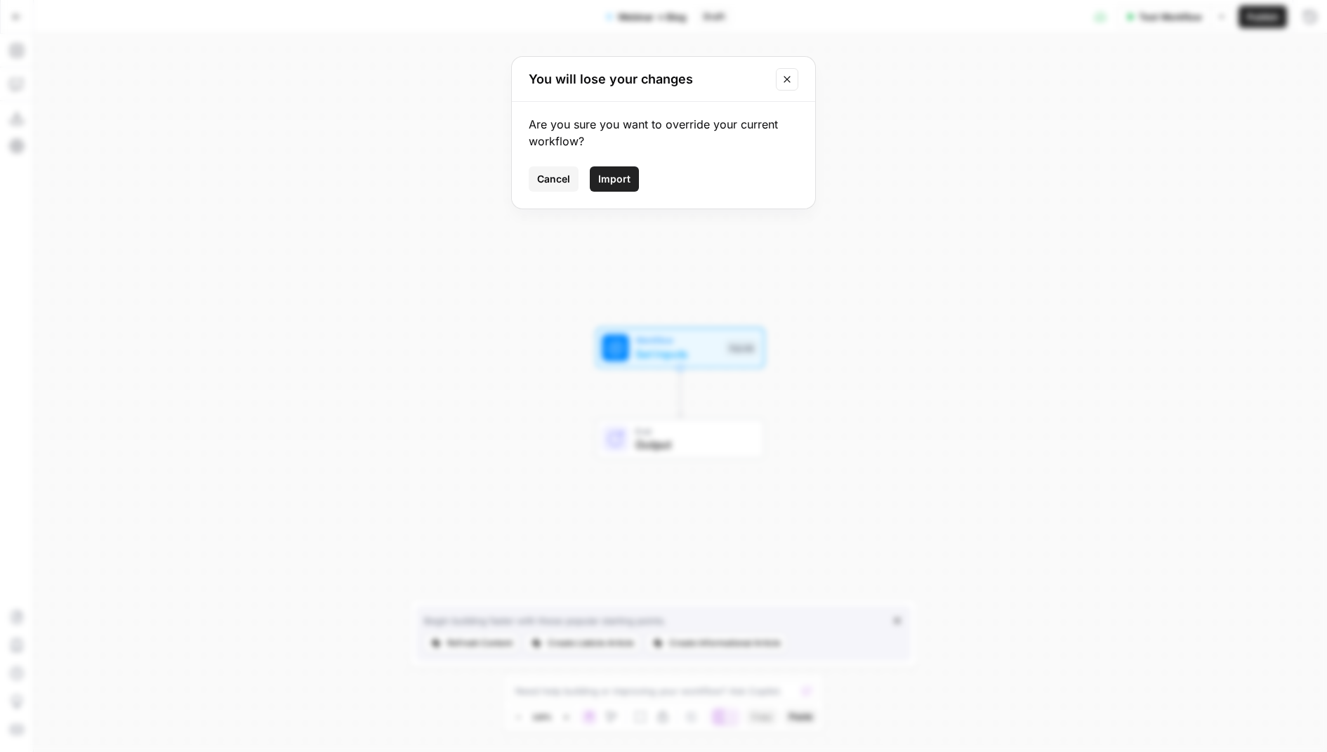
click at [607, 175] on span "Import" at bounding box center [614, 179] width 32 height 14
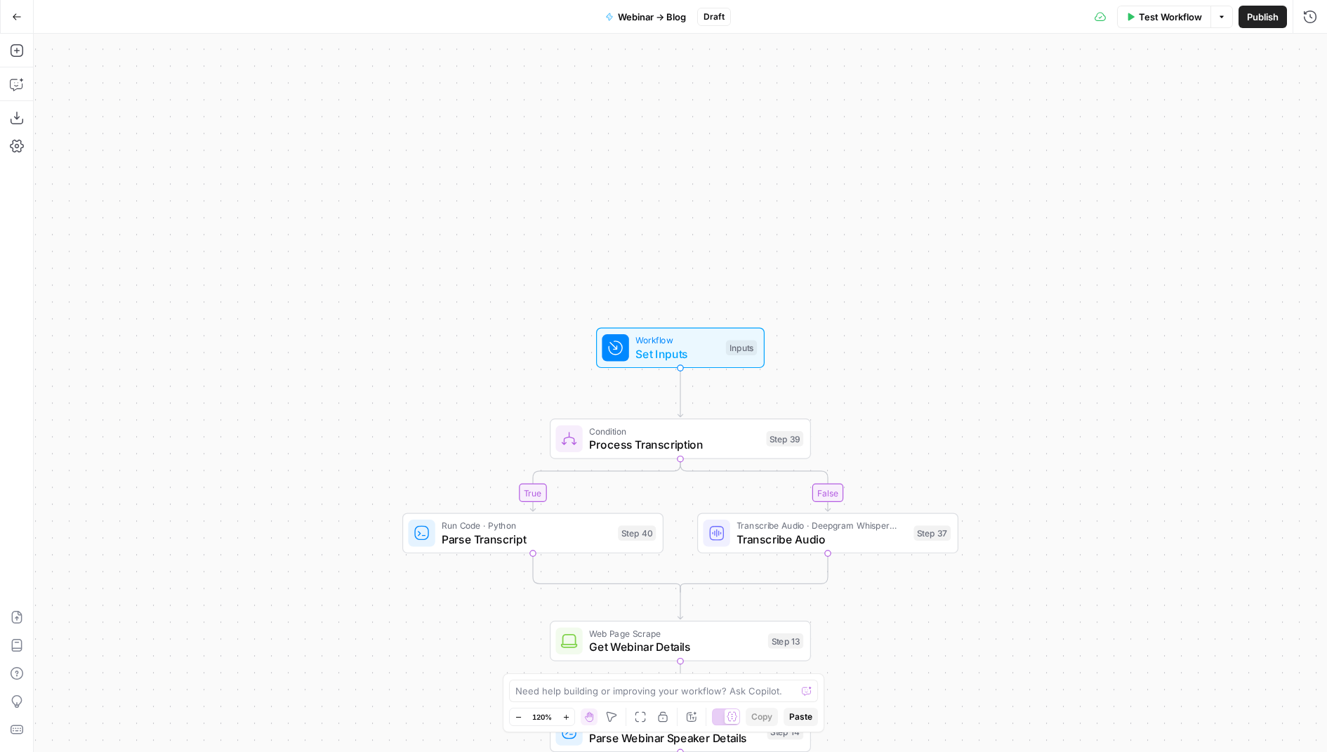
click at [702, 347] on span "Set Inputs" at bounding box center [677, 353] width 84 height 17
click at [1306, 53] on icon "button" at bounding box center [1309, 50] width 8 height 8
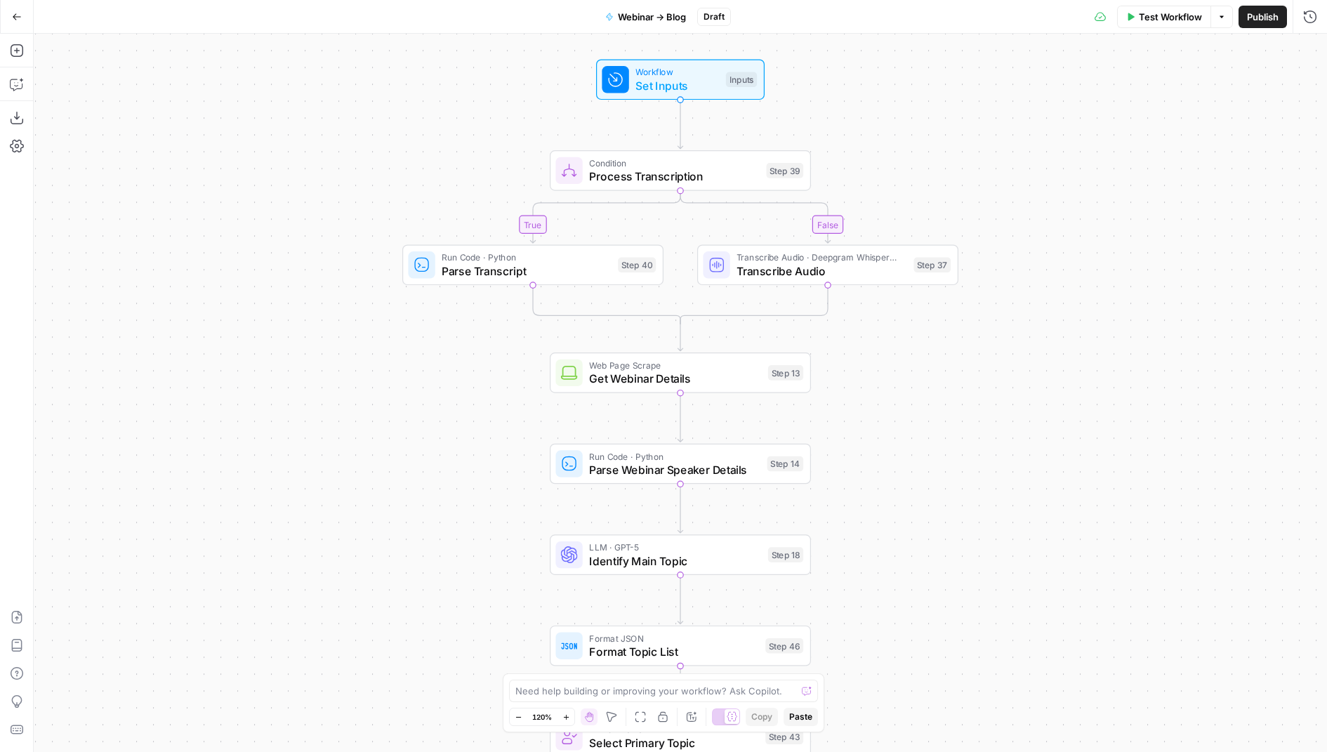
drag, startPoint x: 672, startPoint y: 281, endPoint x: 672, endPoint y: -7, distance: 287.8
click at [672, 0] on html "AirOps Growth New Home Browse Insights Opportunities Your Data Flightpath Recen…" at bounding box center [663, 376] width 1327 height 752
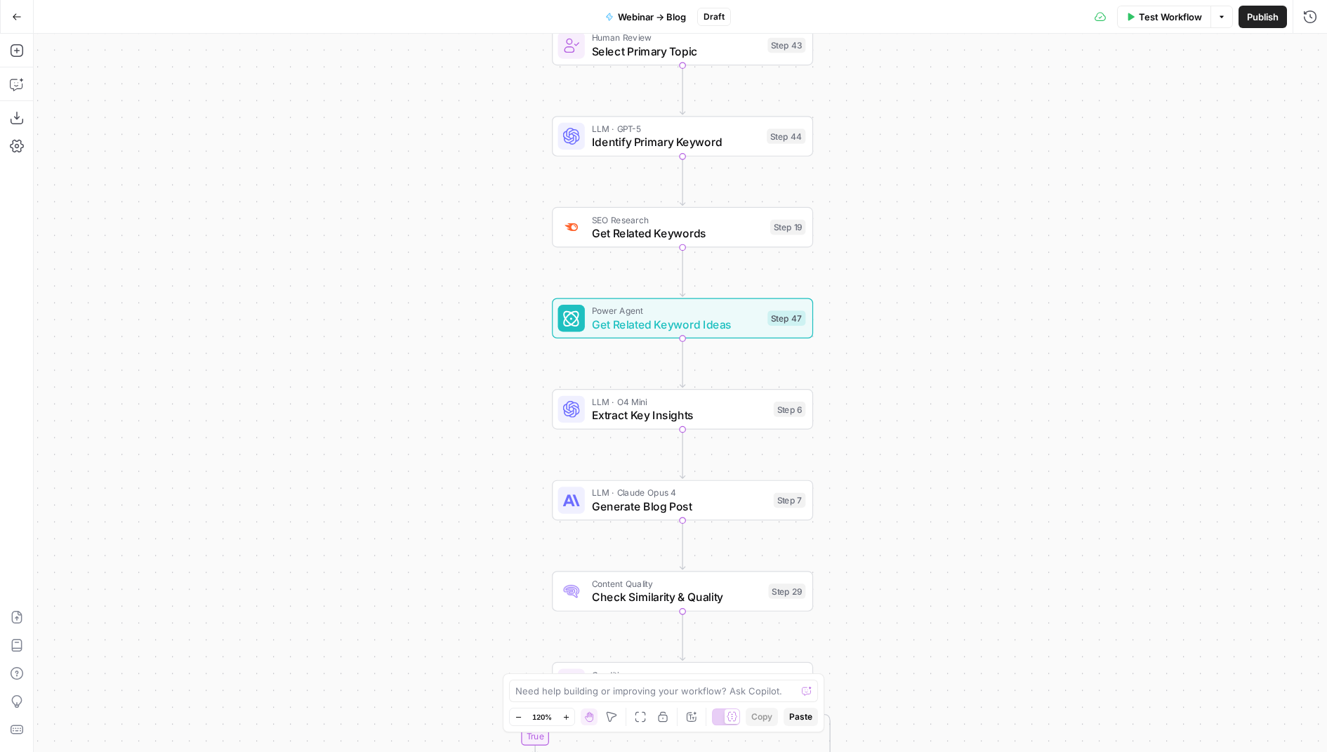
click at [625, 311] on span "Power Agent" at bounding box center [676, 310] width 169 height 13
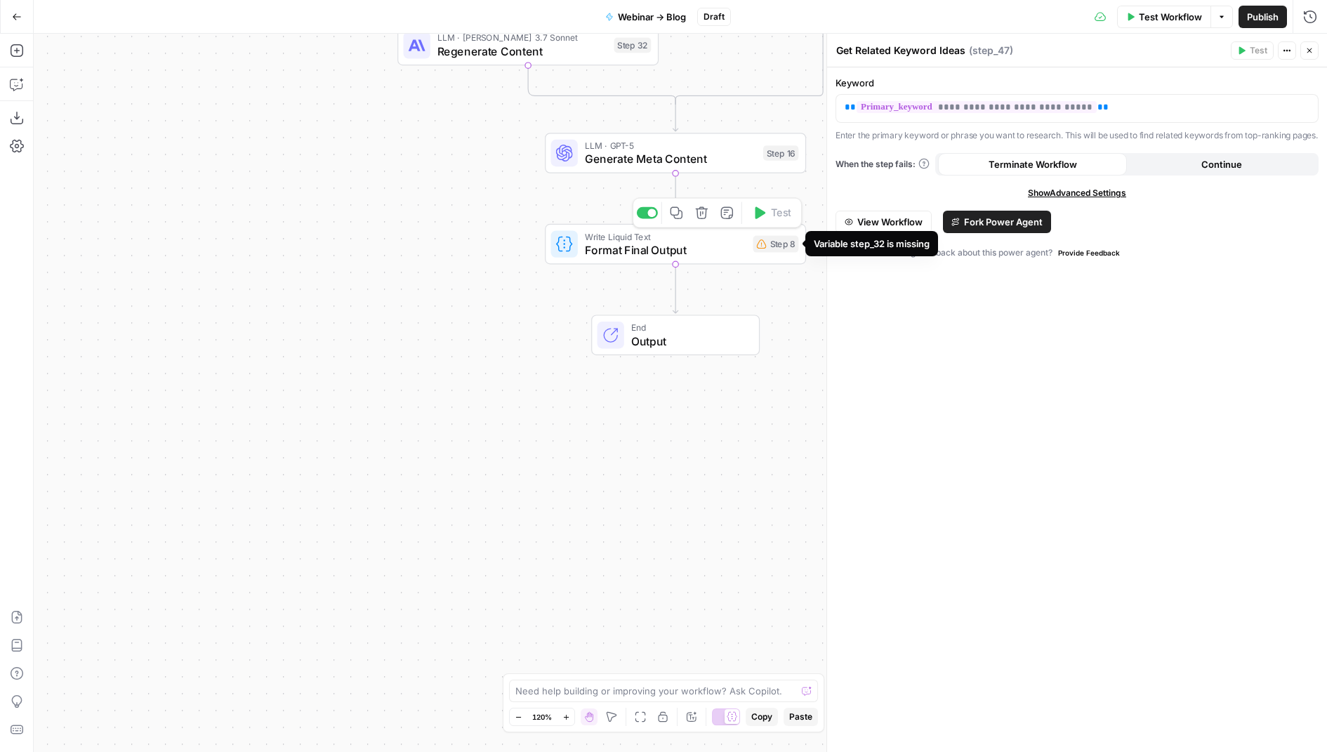
click at [753, 246] on div "Step 8" at bounding box center [776, 244] width 46 height 17
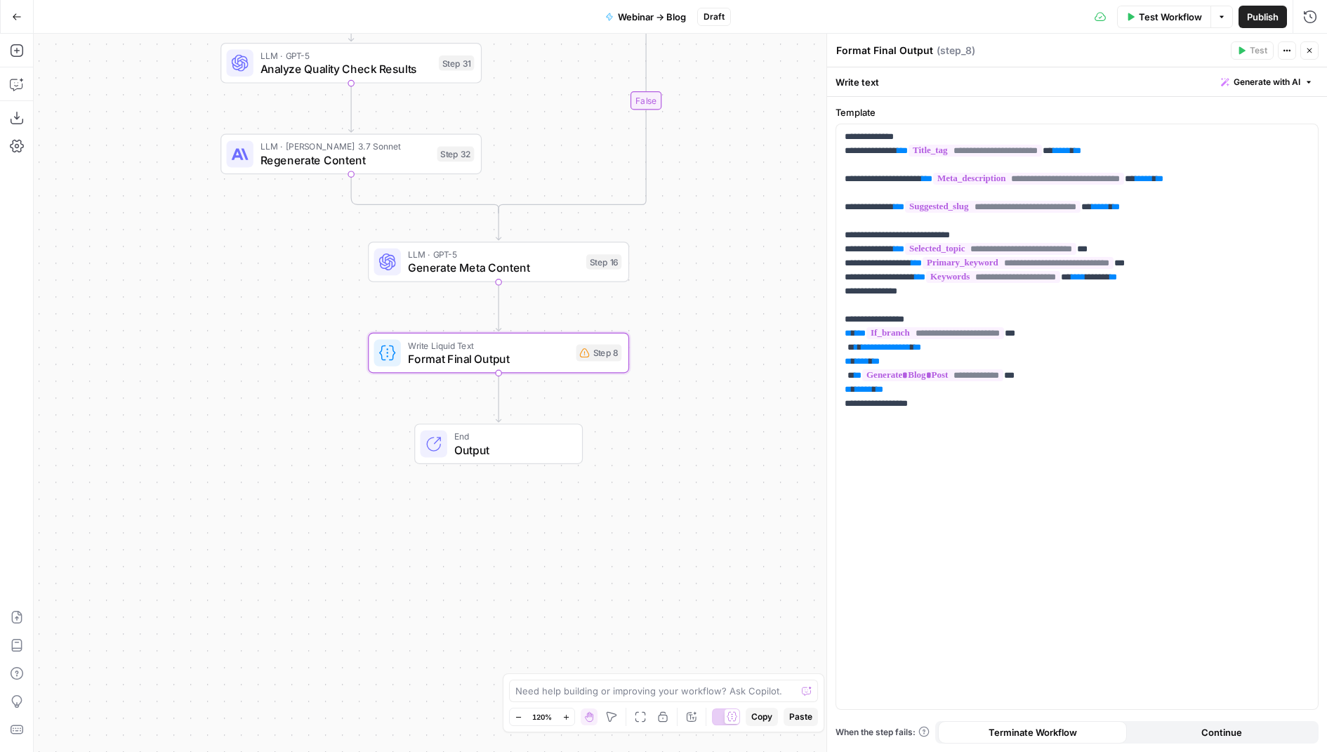
drag, startPoint x: 676, startPoint y: 472, endPoint x: 499, endPoint y: 581, distance: 207.7
click at [499, 581] on div "true false true false Workflow Set Inputs Inputs Condition Process Transcriptio…" at bounding box center [680, 393] width 1293 height 718
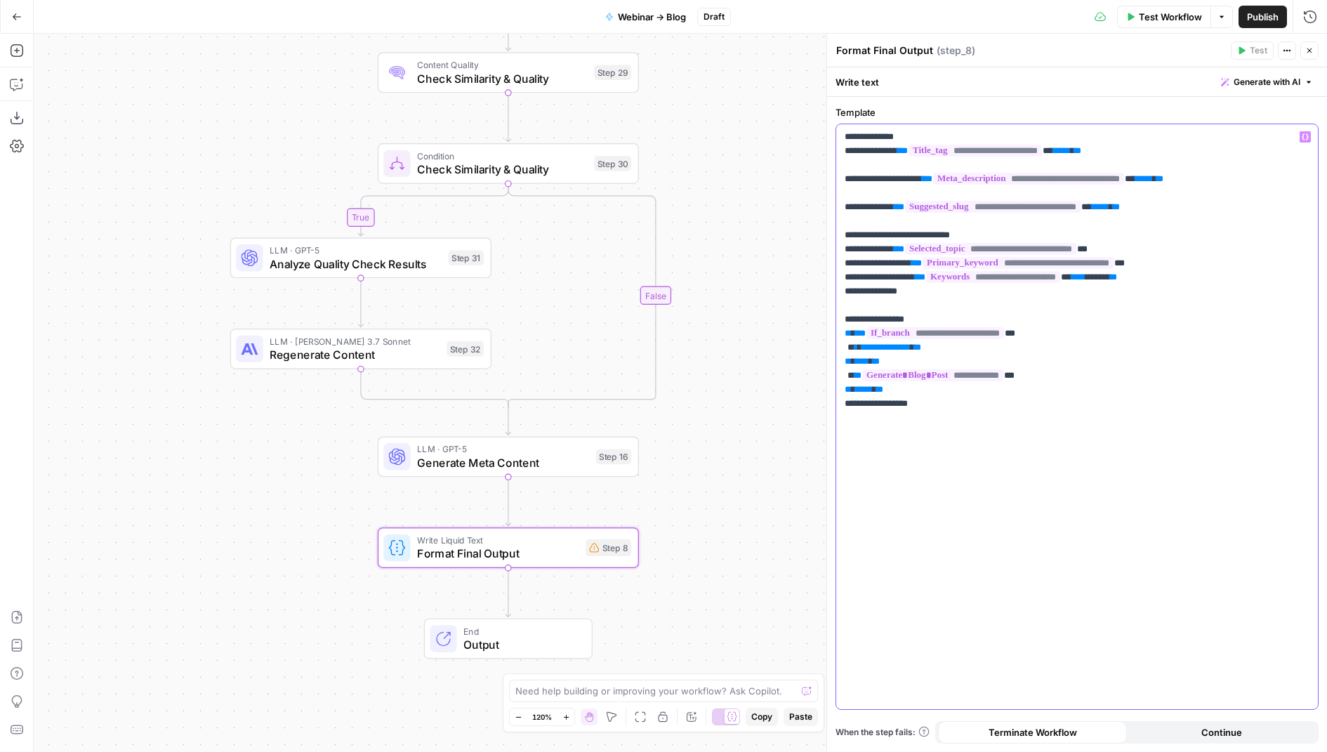
click at [891, 349] on span "**********" at bounding box center [885, 347] width 49 height 9
click at [1311, 48] on icon "button" at bounding box center [1309, 50] width 8 height 8
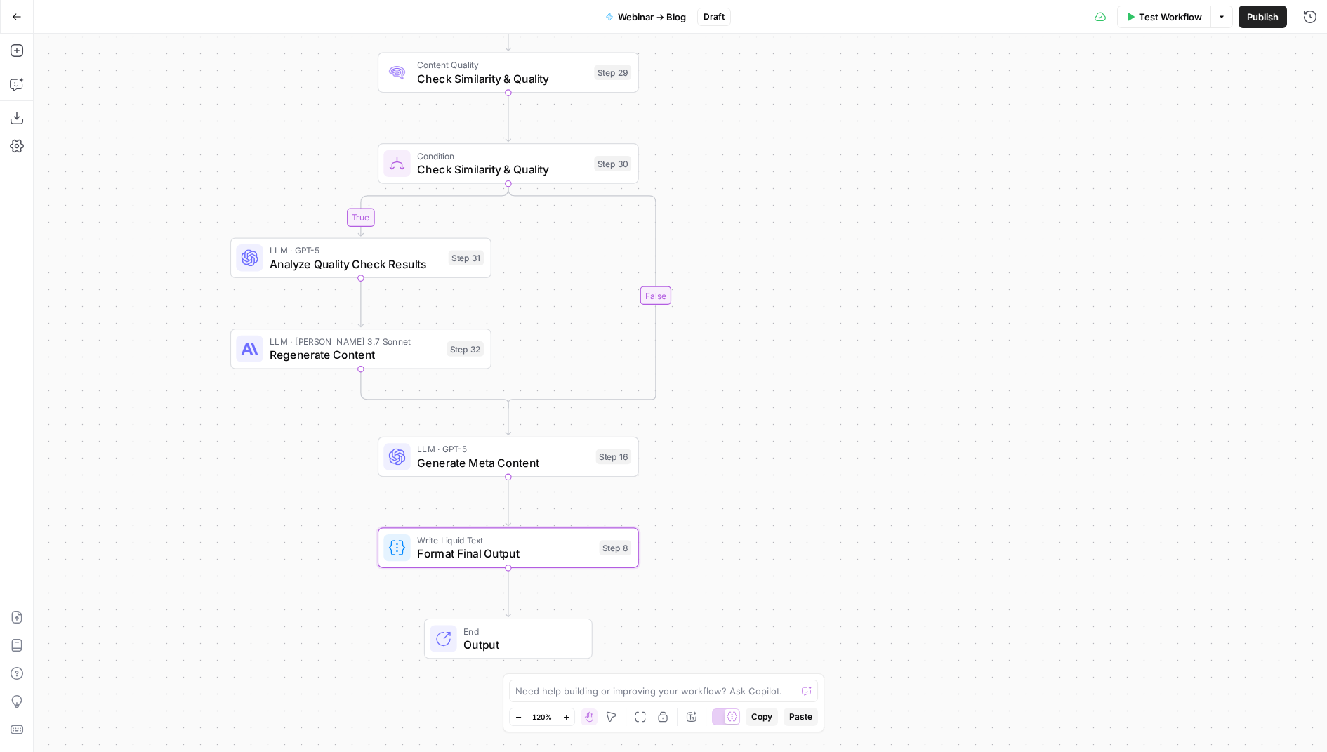
click at [1255, 14] on span "Publish" at bounding box center [1263, 17] width 32 height 14
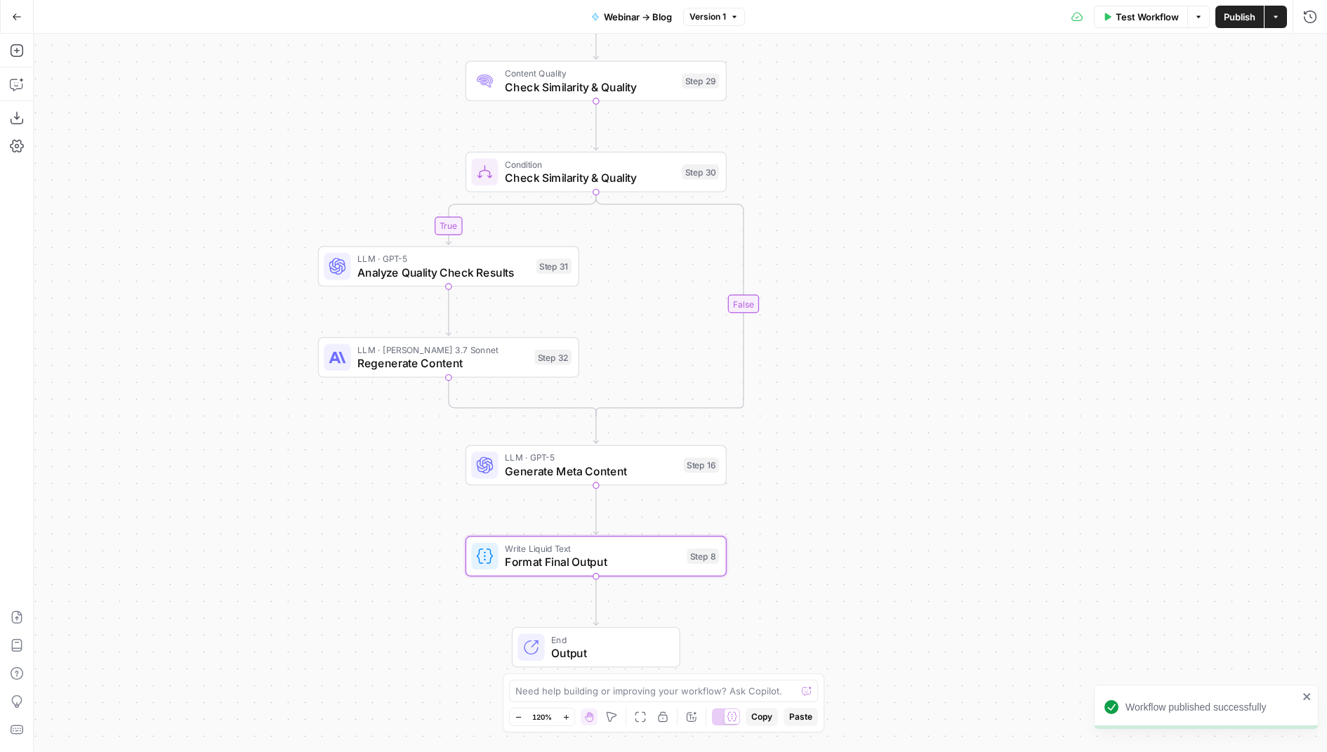
drag, startPoint x: 719, startPoint y: 100, endPoint x: 815, endPoint y: 112, distance: 96.9
click at [816, 112] on div "true false true false Workflow Set Inputs Inputs Condition Process Transcriptio…" at bounding box center [680, 393] width 1293 height 718
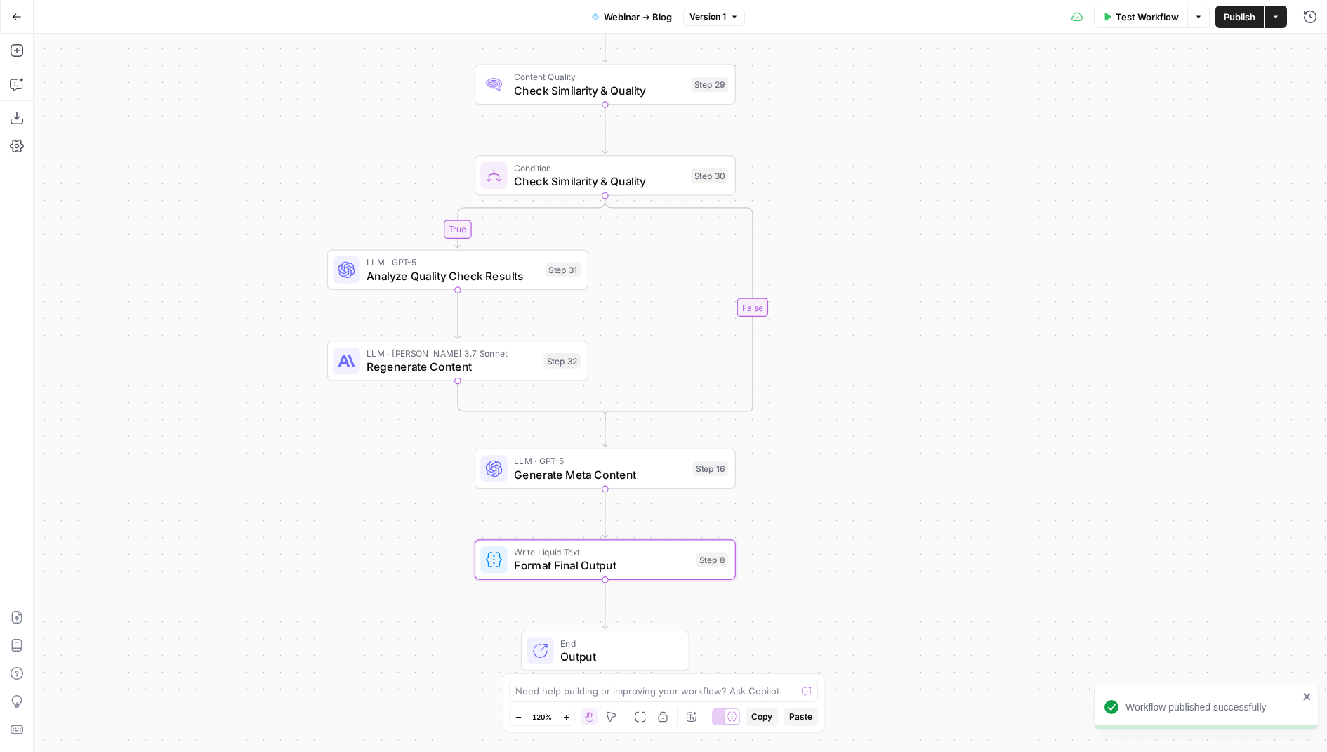
click at [18, 14] on icon "button" at bounding box center [17, 17] width 10 height 10
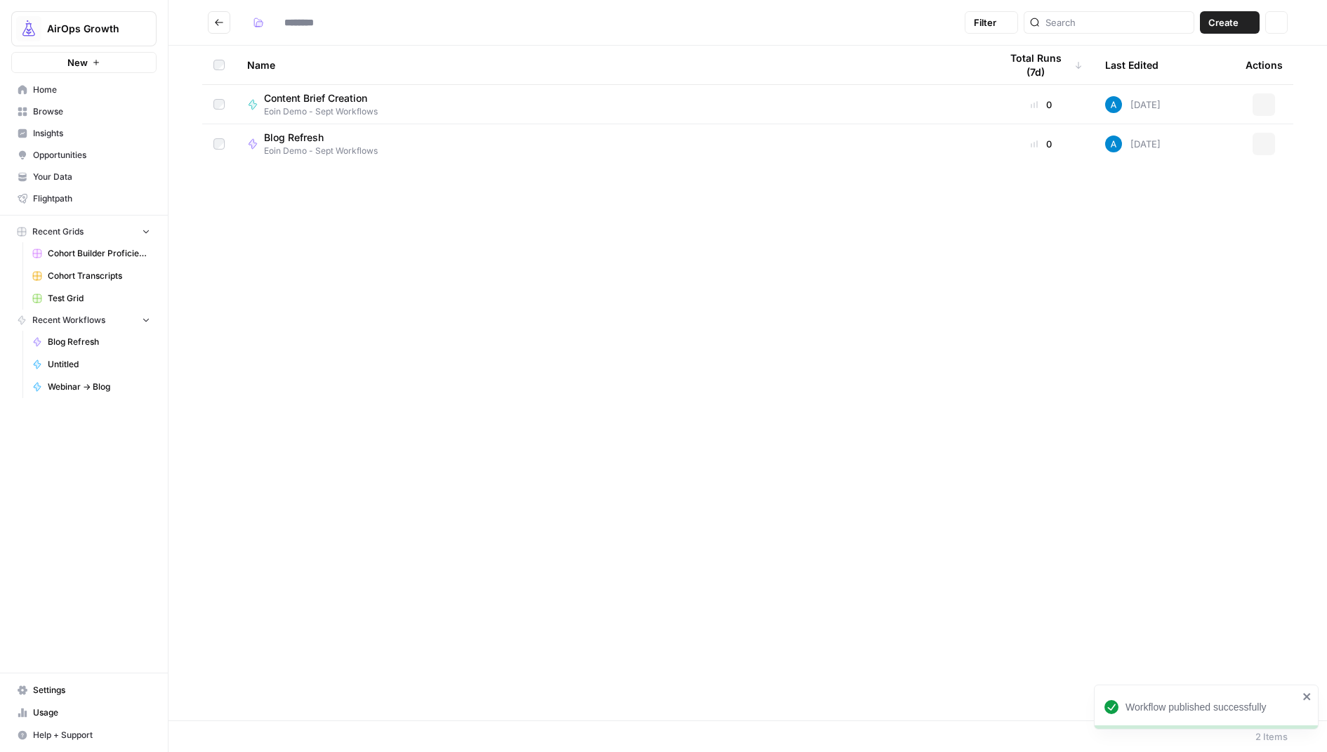
type input "**********"
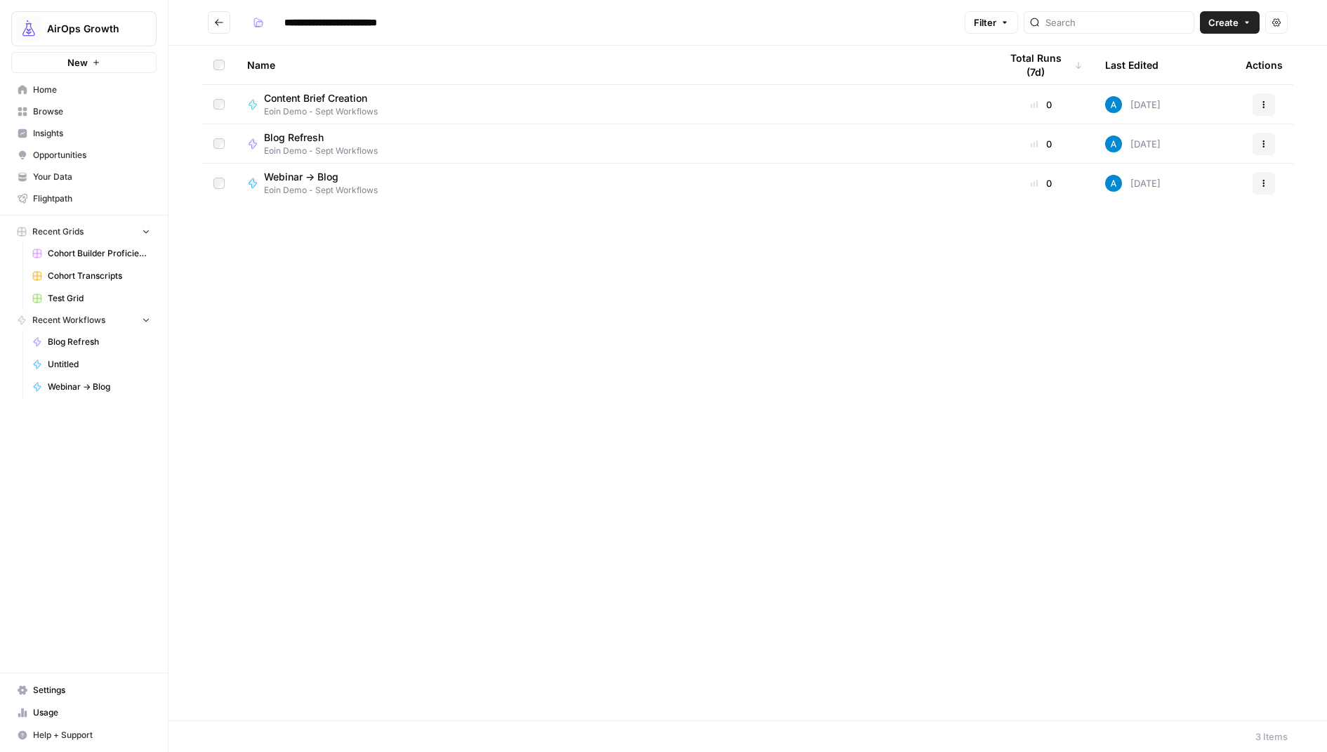
click at [1221, 26] on span "Create" at bounding box center [1223, 22] width 30 height 14
click at [1193, 75] on span "Workflow" at bounding box center [1203, 75] width 79 height 14
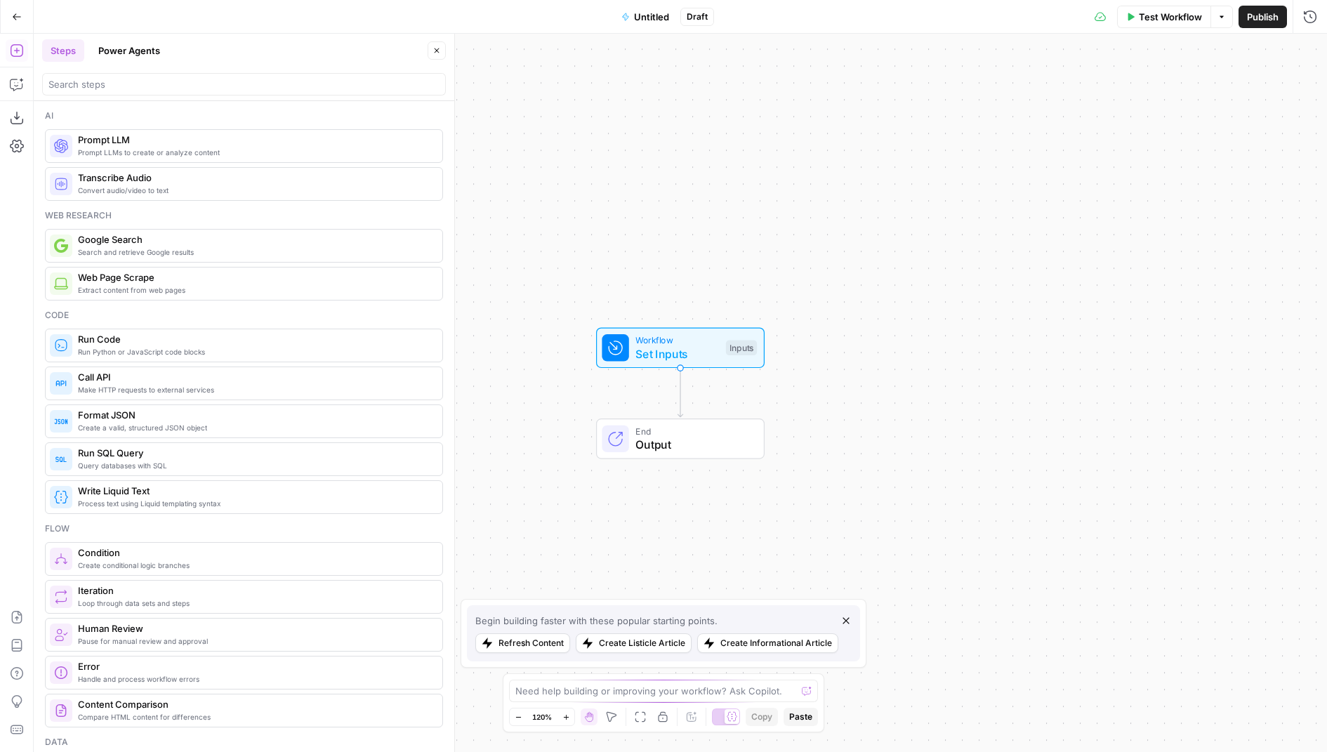
click at [649, 19] on span "Untitled" at bounding box center [651, 17] width 35 height 14
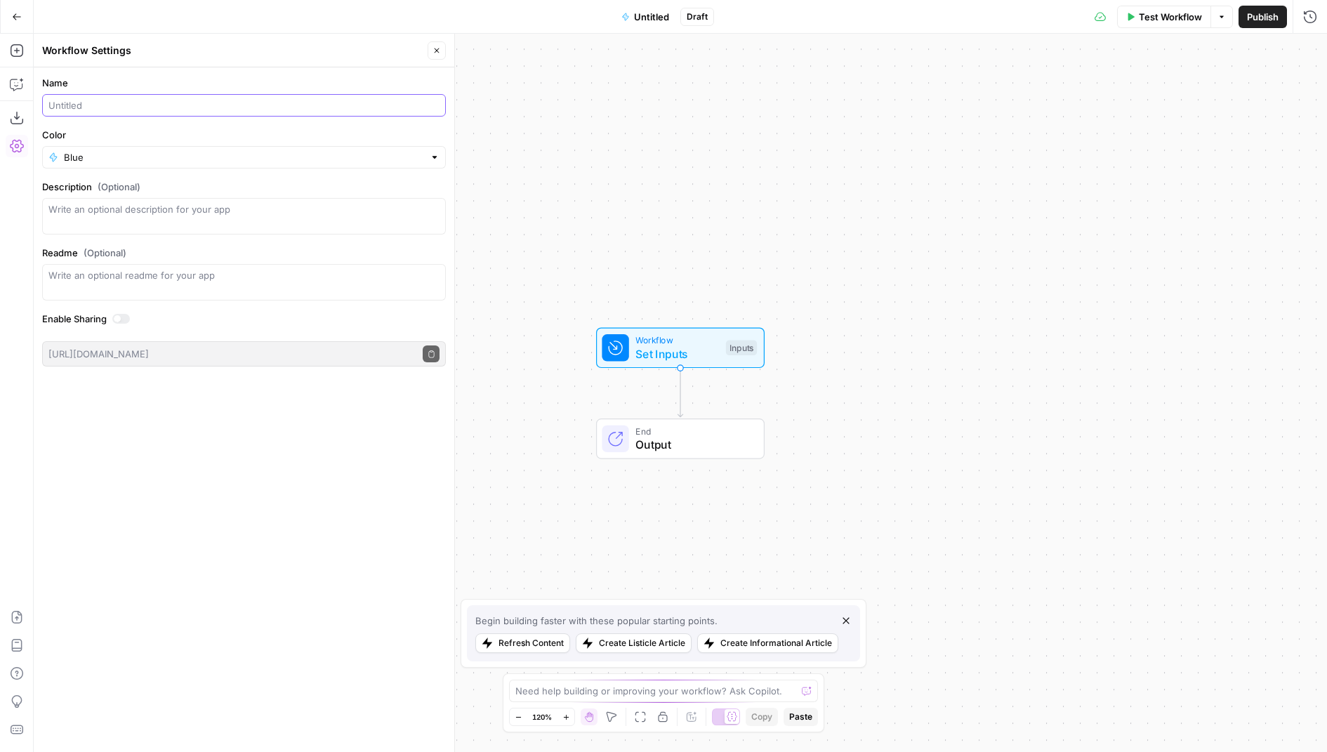
click at [112, 105] on input "Name" at bounding box center [243, 105] width 391 height 14
type input "Blog Creation"
click at [91, 146] on div "Blue" at bounding box center [244, 157] width 404 height 22
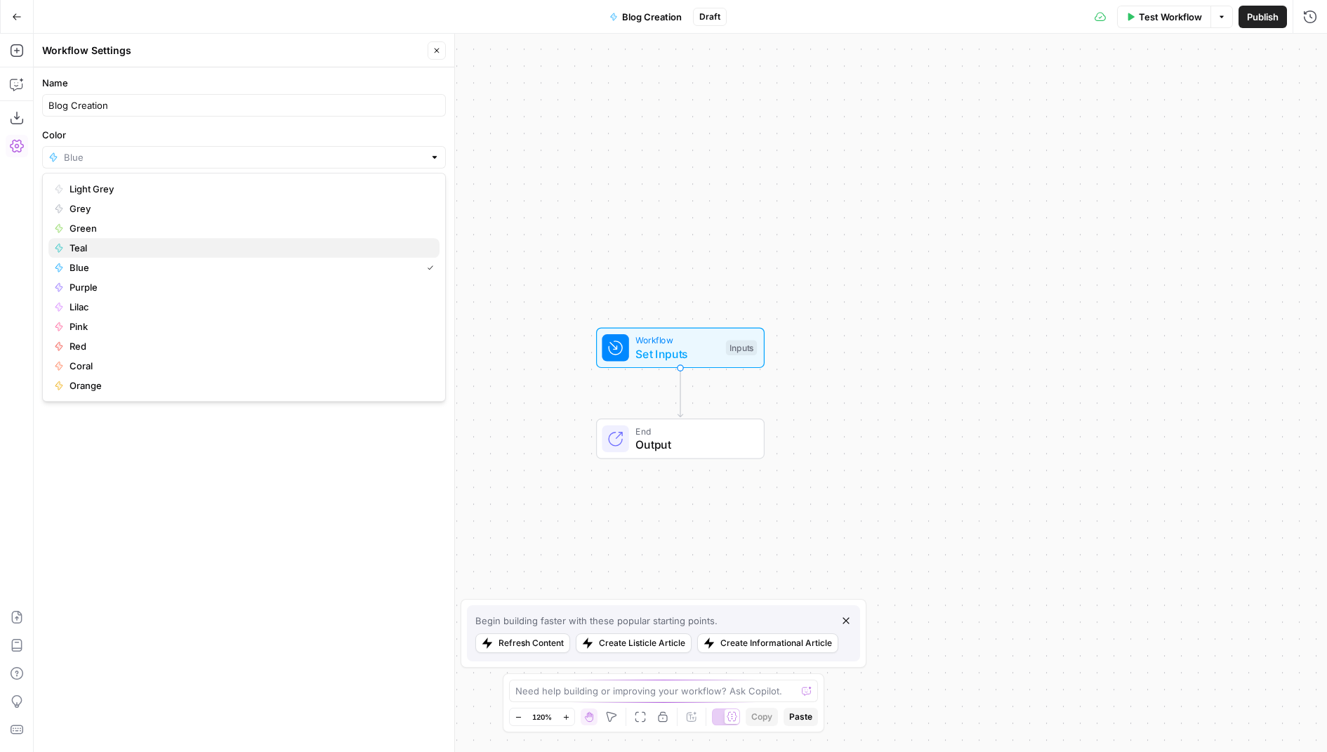
click at [123, 247] on span "Teal" at bounding box center [248, 248] width 359 height 14
type input "Teal"
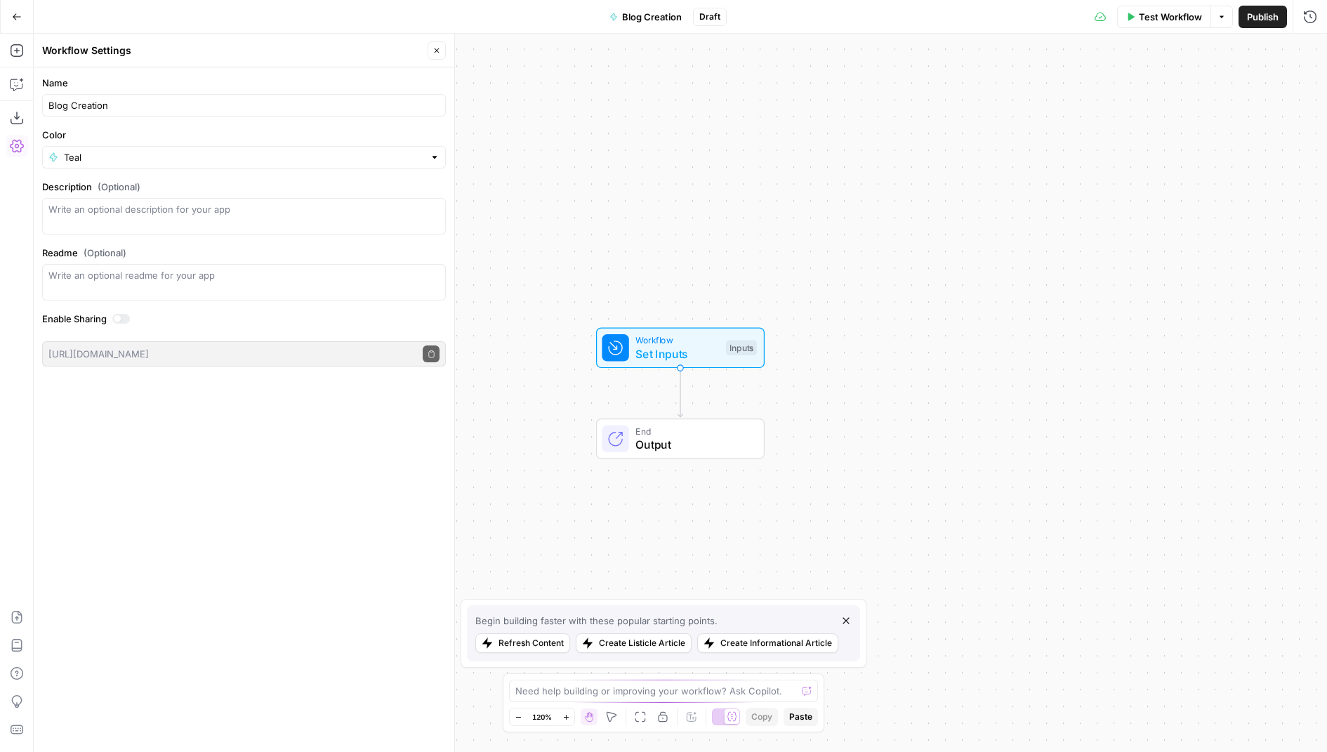
click at [441, 48] on icon "button" at bounding box center [436, 50] width 8 height 8
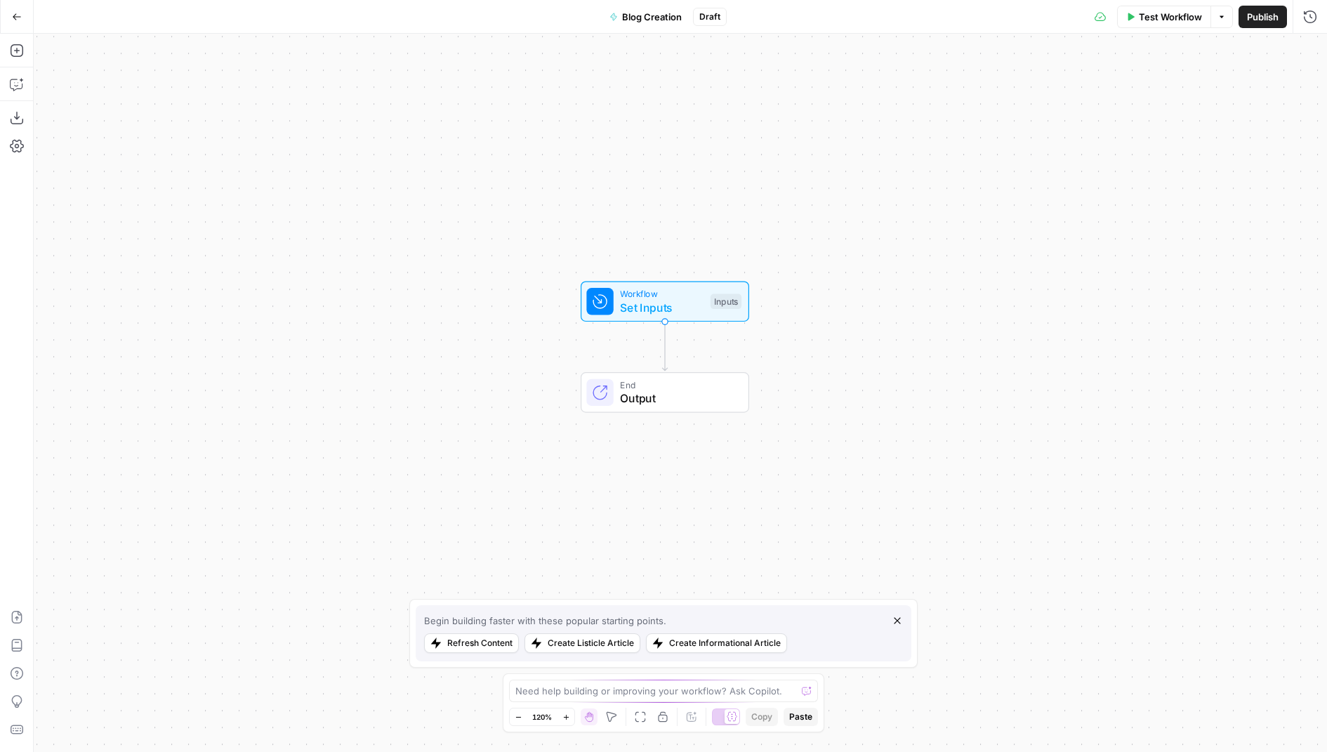
drag, startPoint x: 564, startPoint y: 206, endPoint x: 547, endPoint y: 160, distance: 49.1
click at [547, 160] on div "Workflow Set Inputs Inputs End Output" at bounding box center [680, 393] width 1293 height 718
click at [12, 620] on icon "button" at bounding box center [16, 617] width 11 height 13
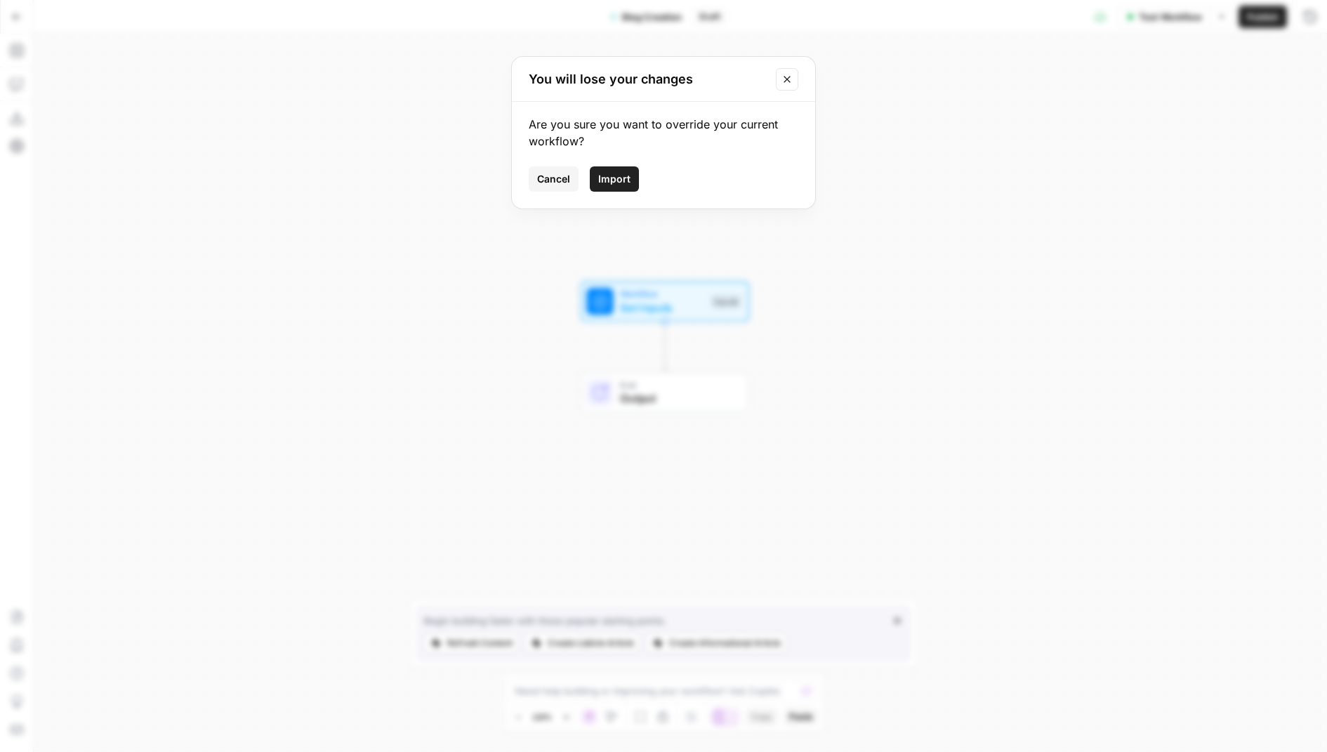
click at [607, 172] on span "Import" at bounding box center [614, 179] width 32 height 14
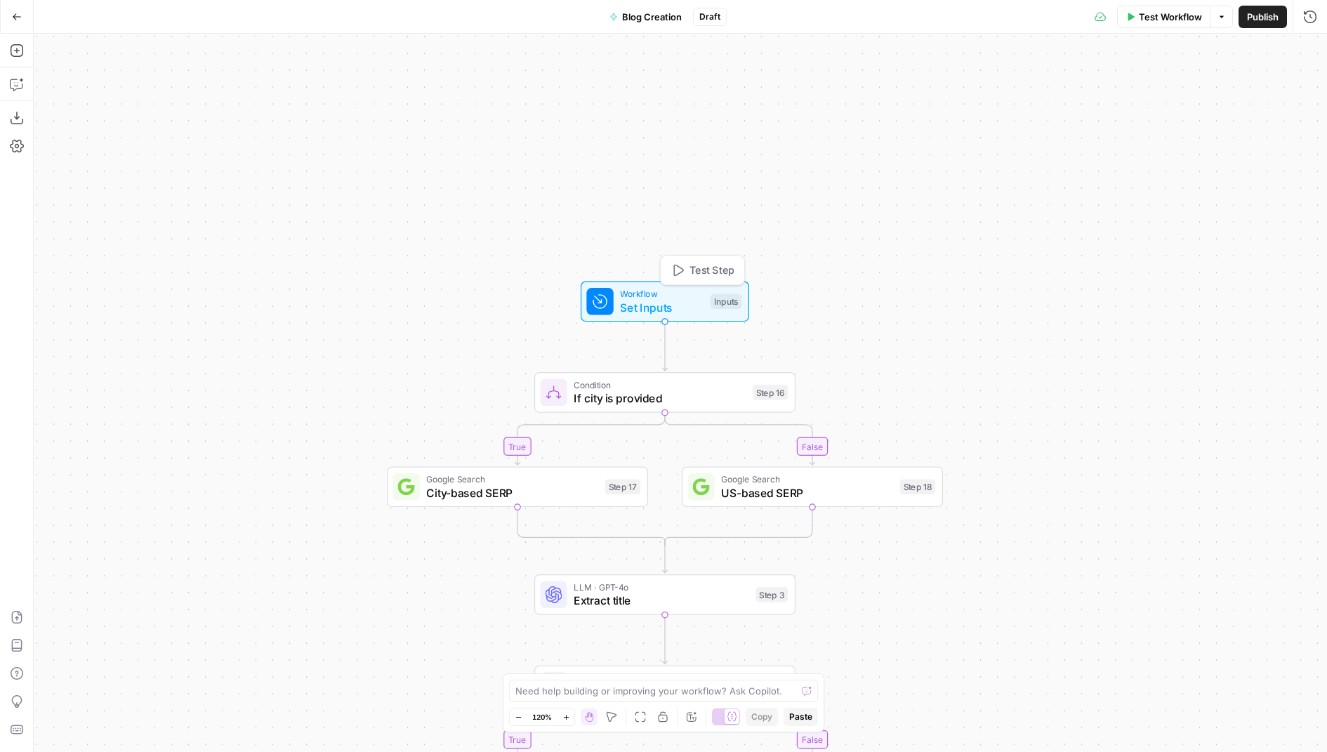
click at [651, 295] on span "Workflow" at bounding box center [662, 293] width 84 height 13
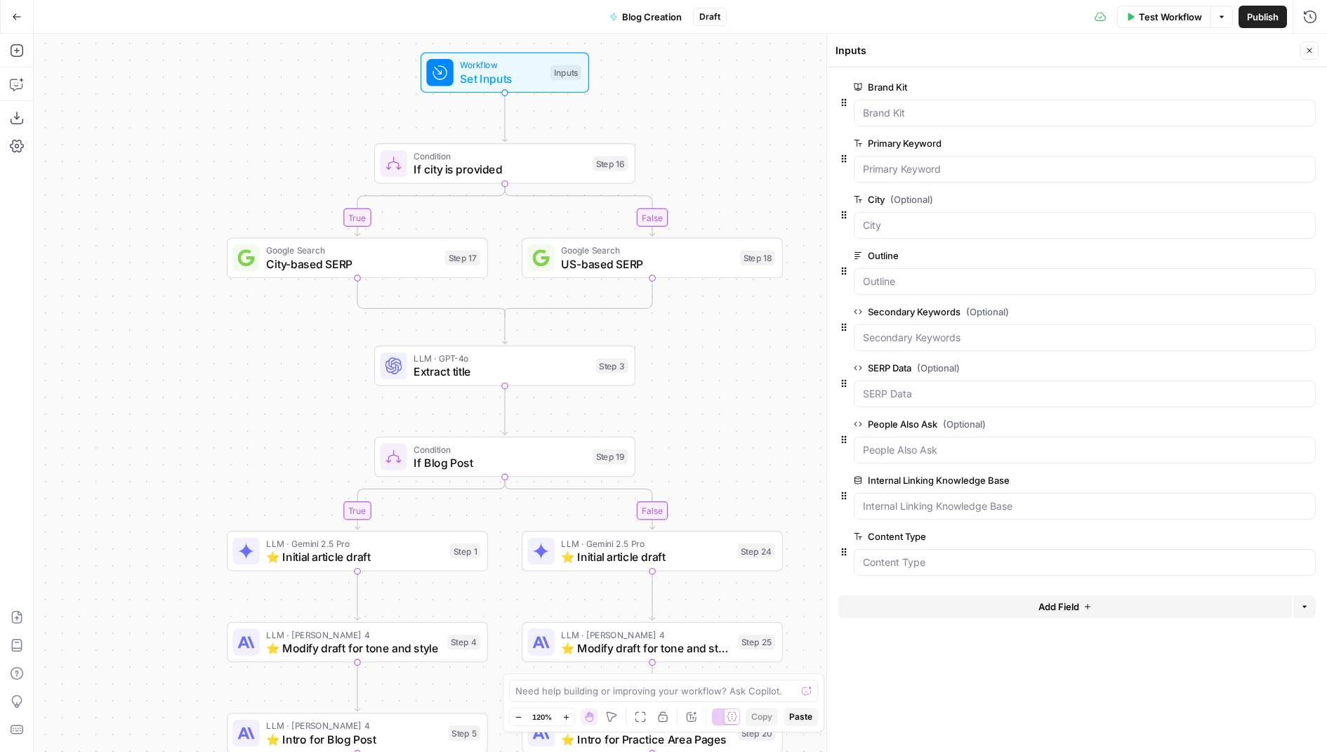
drag, startPoint x: 491, startPoint y: 292, endPoint x: 321, endPoint y: 36, distance: 306.8
click at [321, 36] on div "true false true false Workflow Set Inputs Inputs Condition If city is provided …" at bounding box center [680, 393] width 1293 height 718
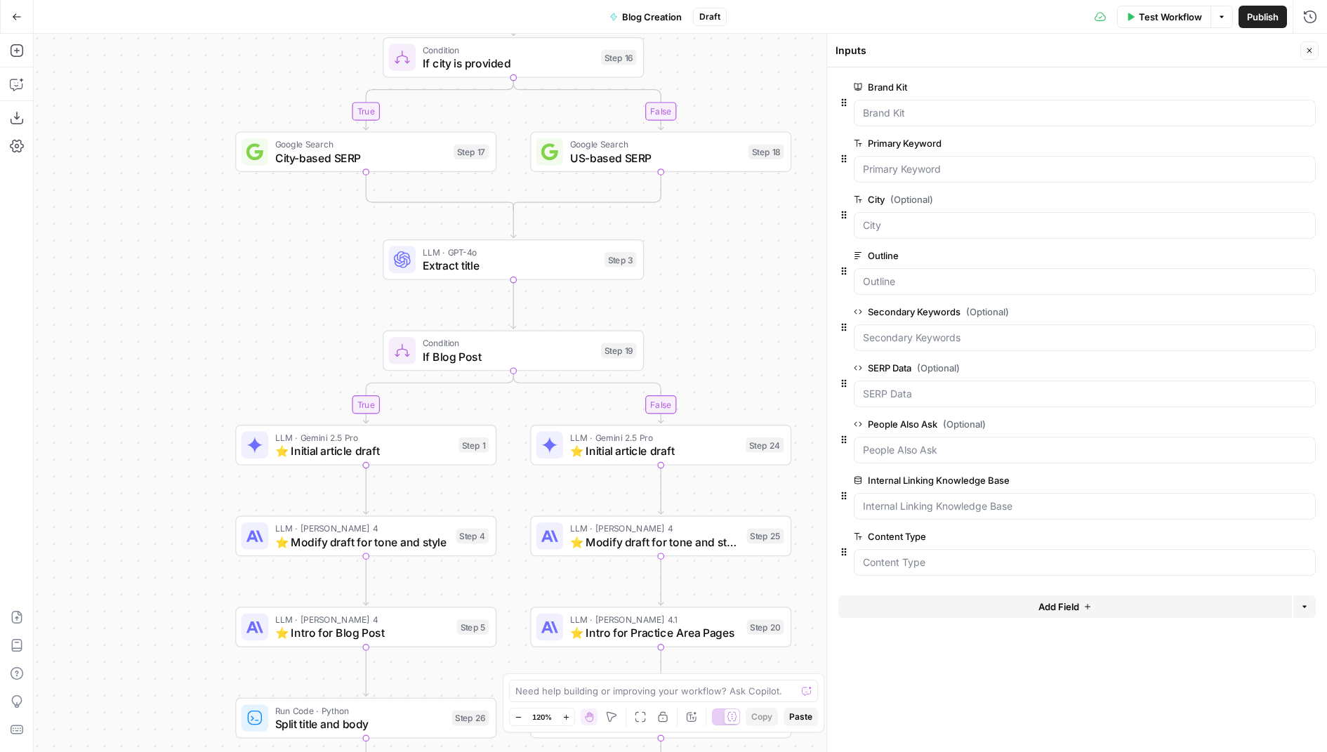
click at [614, 361] on div "Condition If Blog Post Step 19 Copy step Delete step Add Note Test" at bounding box center [513, 350] width 248 height 29
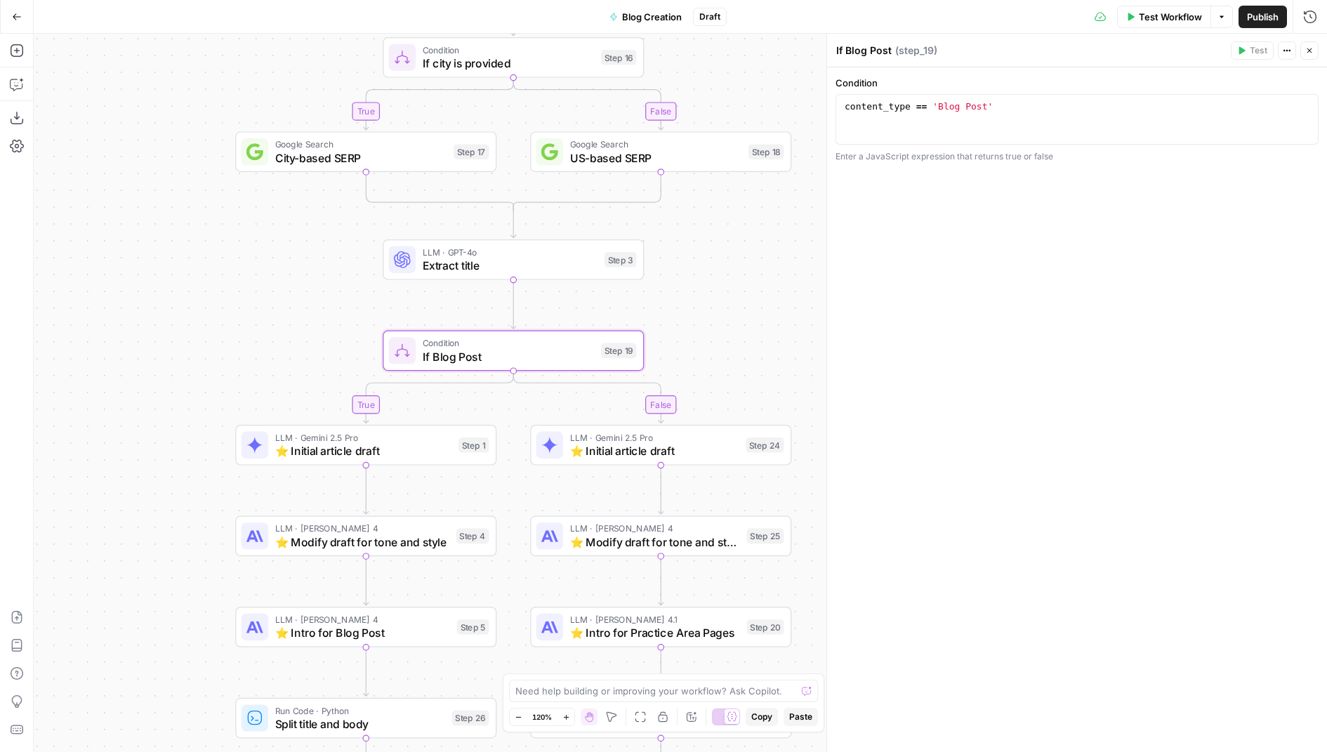
click at [1312, 46] on icon "button" at bounding box center [1309, 50] width 8 height 8
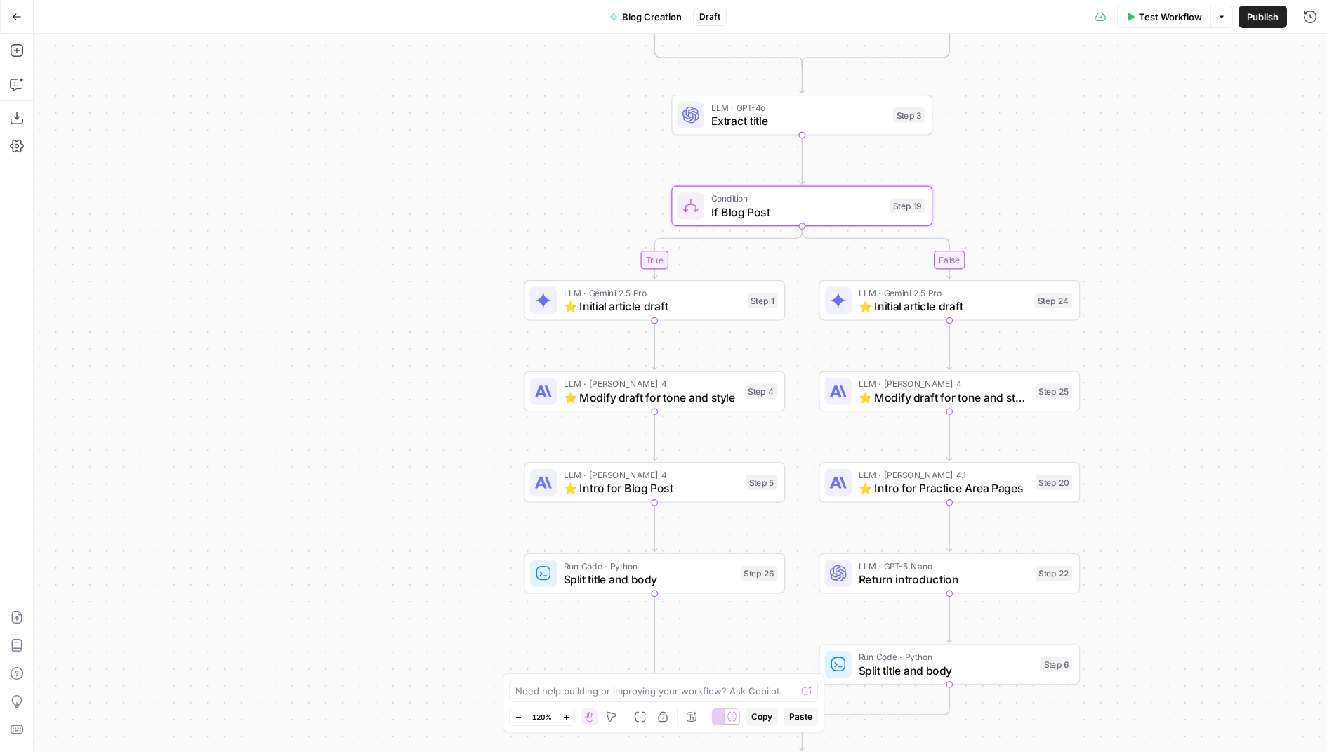
drag, startPoint x: 879, startPoint y: 319, endPoint x: 1167, endPoint y: 175, distance: 321.1
click at [1167, 175] on div "true false true false Workflow Set Inputs Inputs Condition If city is provided …" at bounding box center [680, 393] width 1293 height 718
click at [609, 712] on icon "button" at bounding box center [611, 716] width 11 height 11
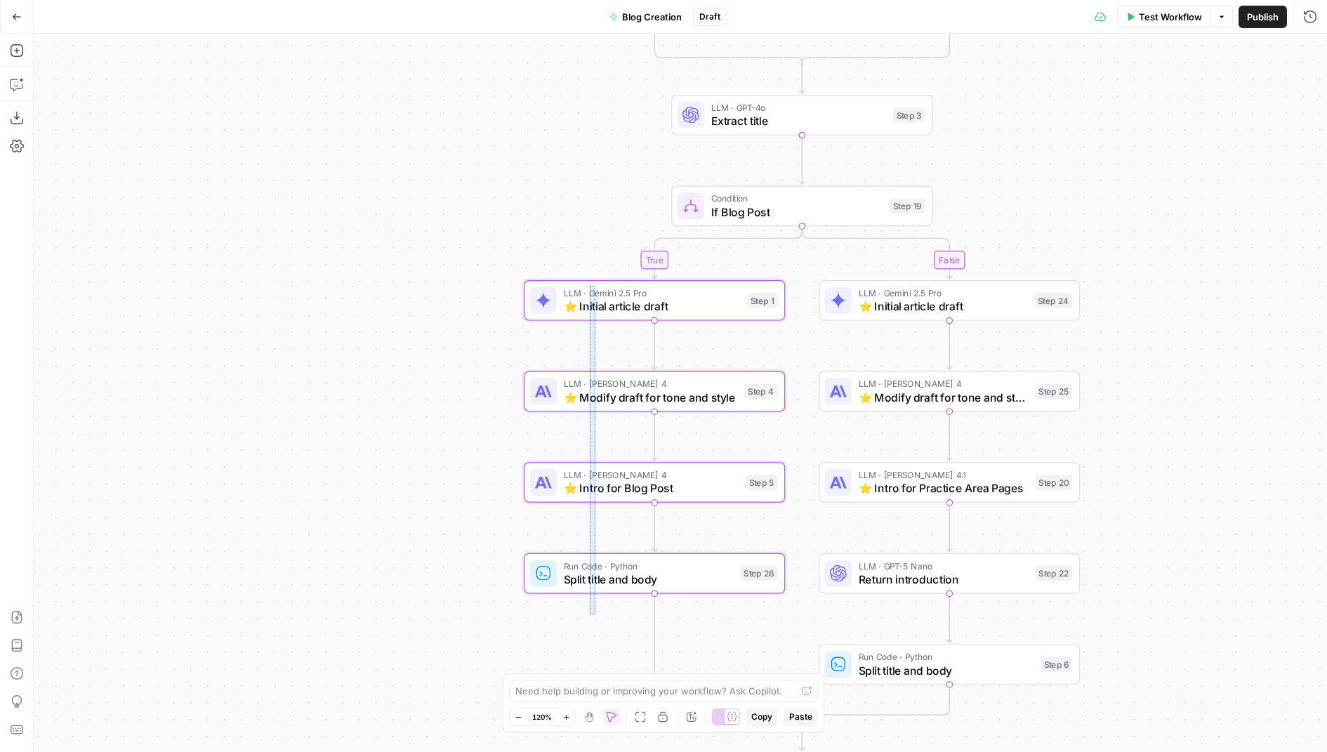
drag, startPoint x: 595, startPoint y: 614, endPoint x: 589, endPoint y: 286, distance: 328.5
click at [589, 286] on div "true false true false Workflow Set Inputs Inputs Condition If city is provided …" at bounding box center [680, 393] width 1293 height 718
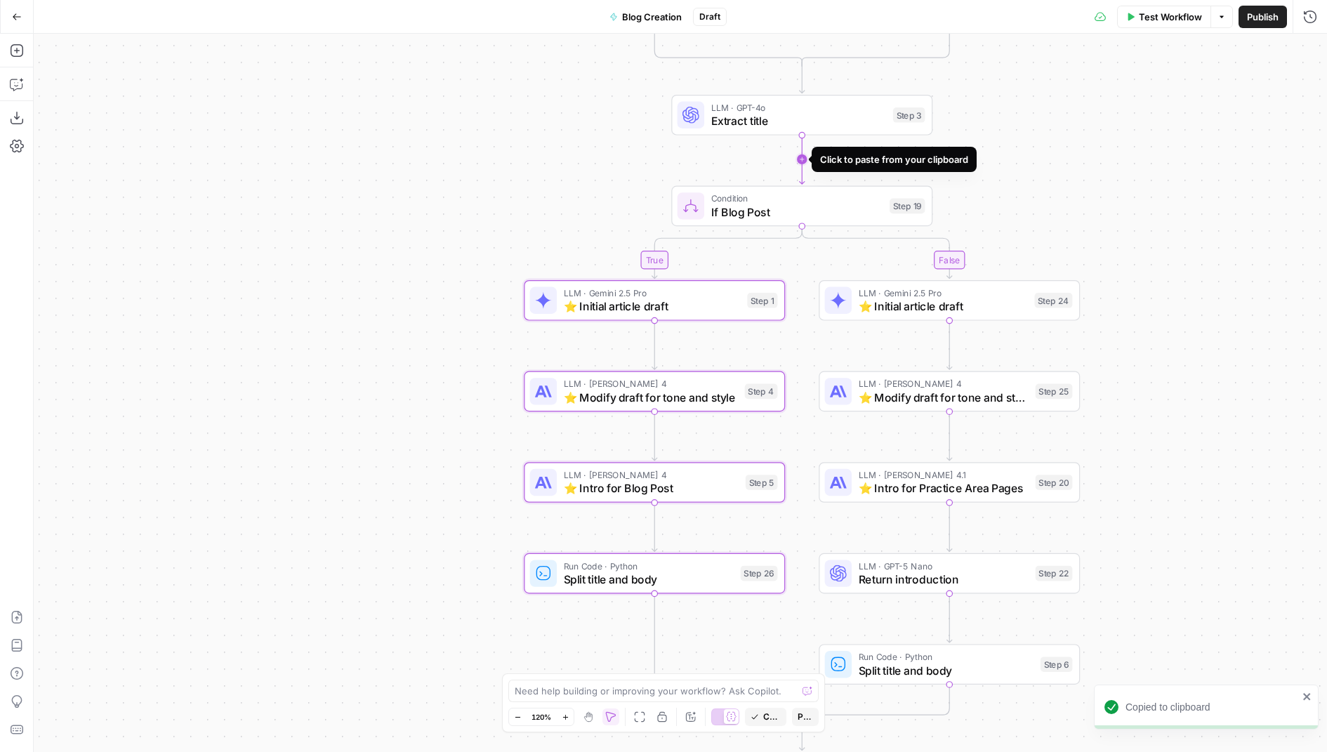
click at [802, 157] on icon "Edge from step_3 to step_19" at bounding box center [801, 160] width 5 height 50
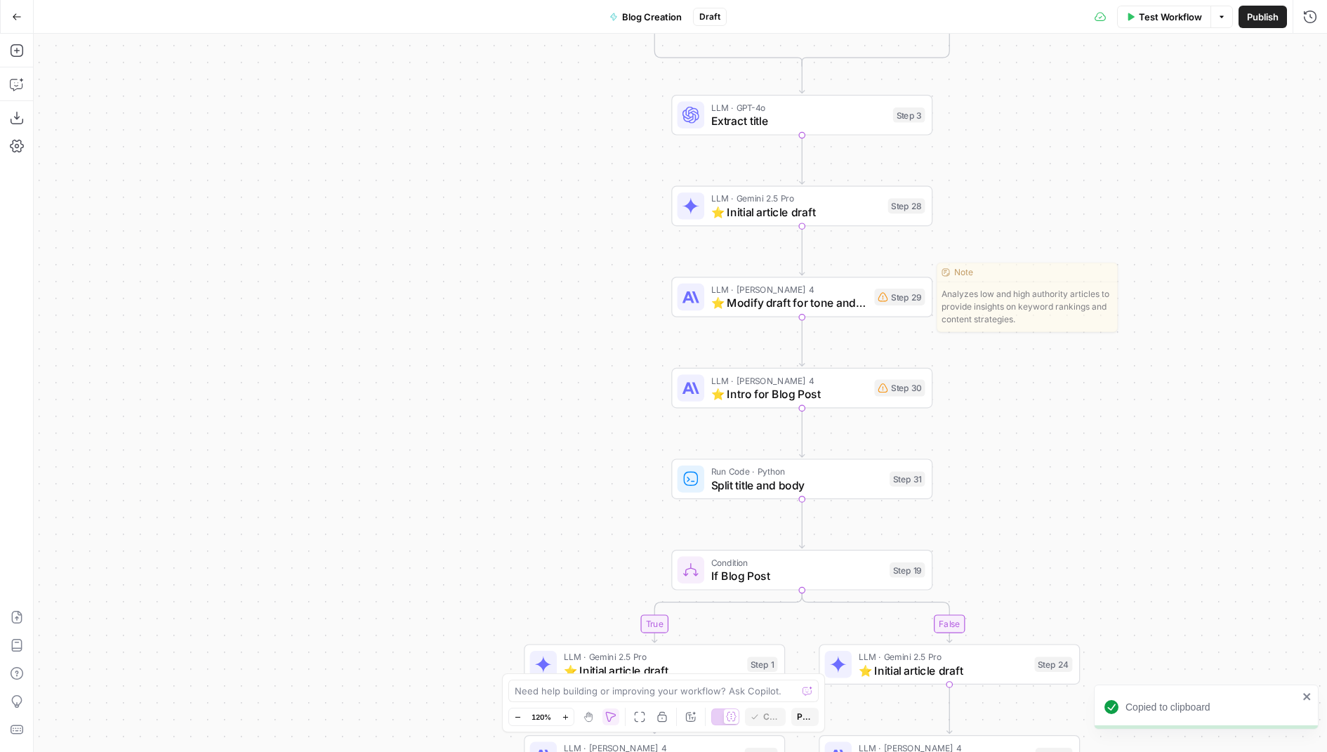
click at [874, 304] on div "Step 29" at bounding box center [899, 296] width 51 height 17
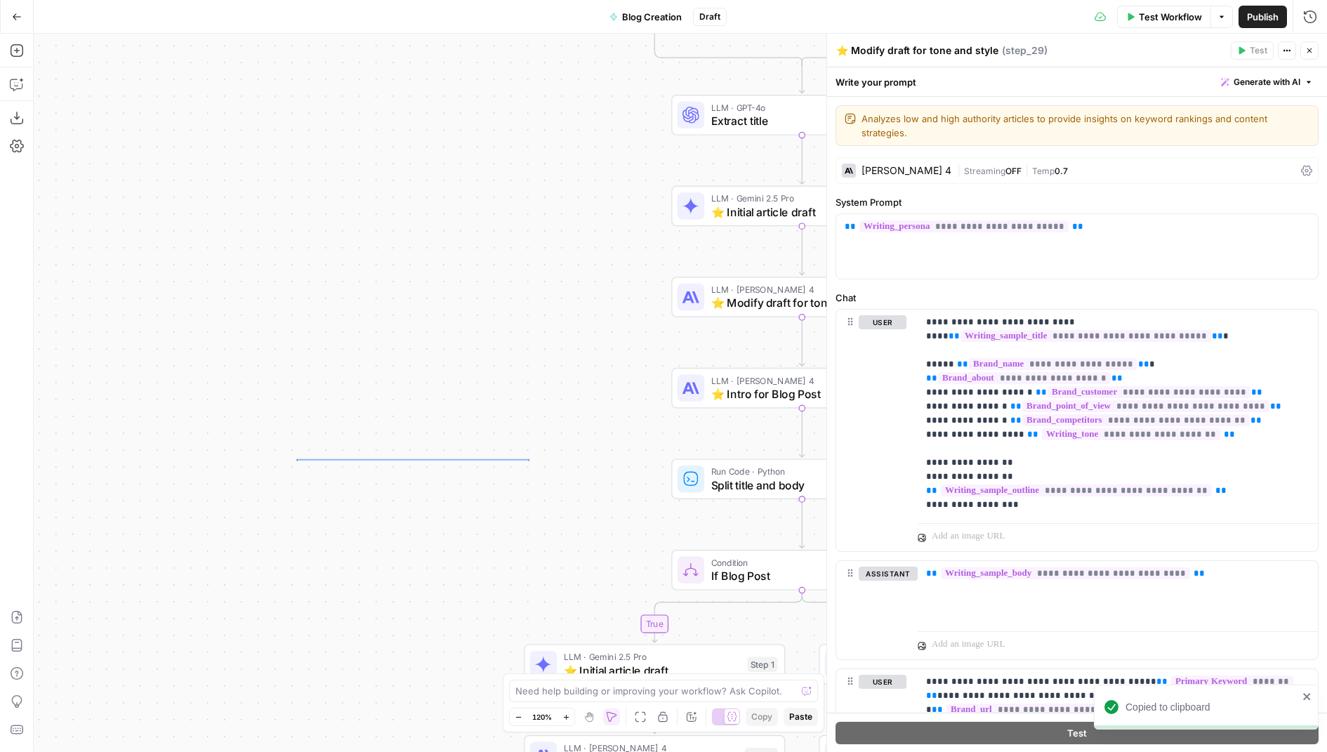
drag, startPoint x: 529, startPoint y: 458, endPoint x: 218, endPoint y: 456, distance: 310.3
click at [218, 457] on div "true false true false Workflow Set Inputs Inputs Condition If city is provided …" at bounding box center [680, 393] width 1293 height 718
click at [583, 720] on button "Hand" at bounding box center [588, 716] width 17 height 17
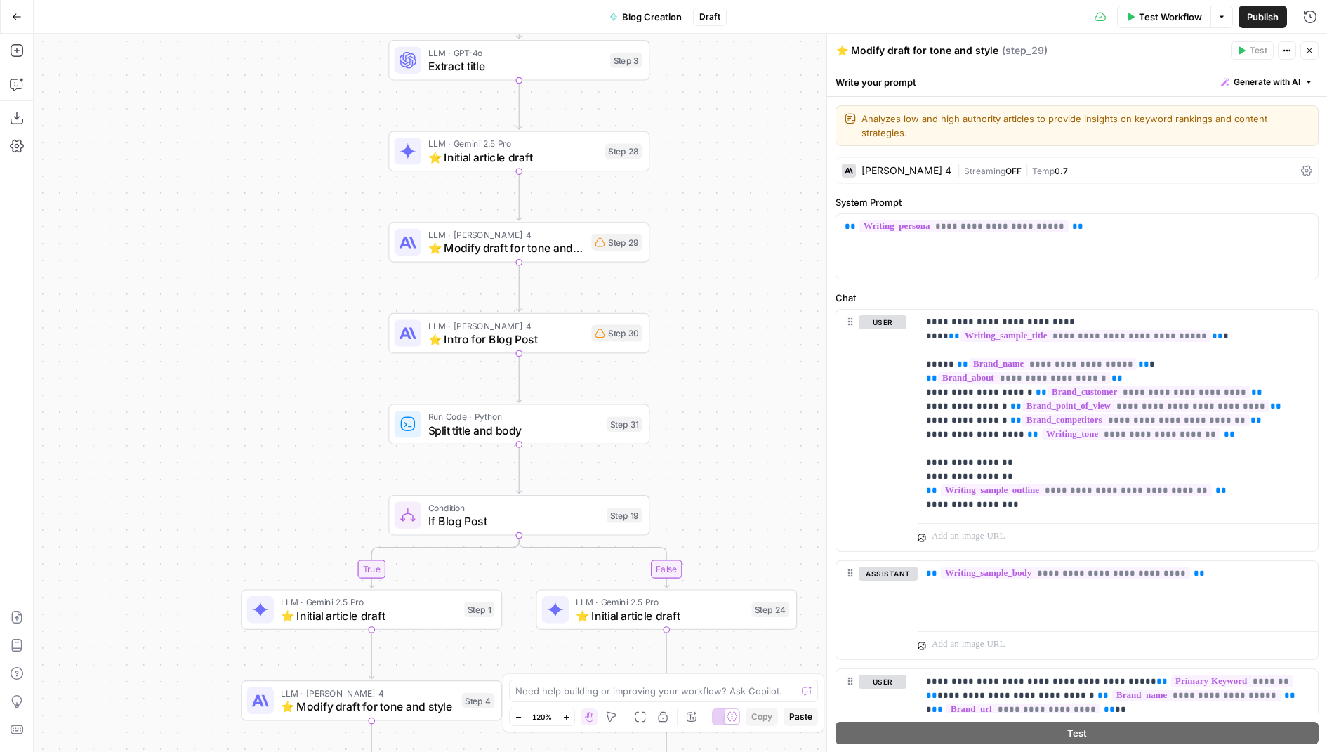
drag, startPoint x: 531, startPoint y: 392, endPoint x: 203, endPoint y: 330, distance: 334.4
click at [203, 330] on div "true false true false Workflow Set Inputs Inputs Condition If city is provided …" at bounding box center [680, 393] width 1293 height 718
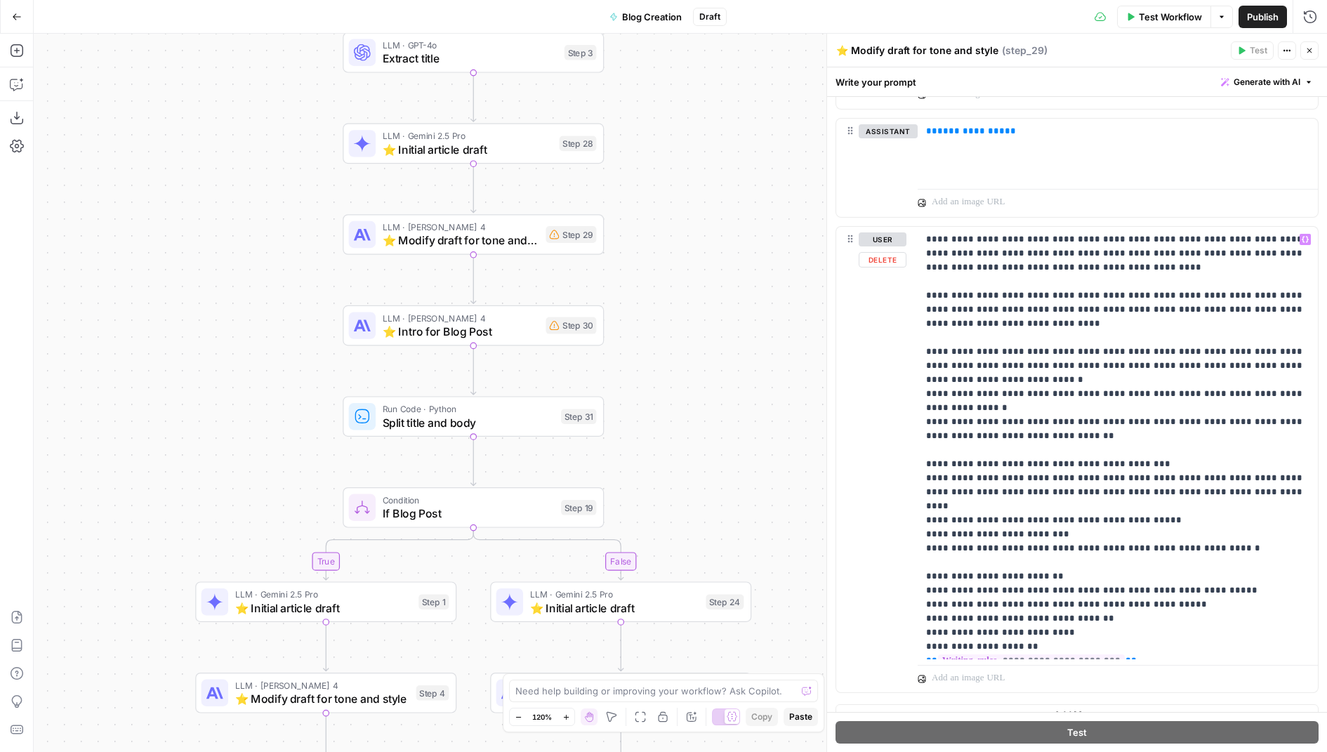
scroll to position [1762, 0]
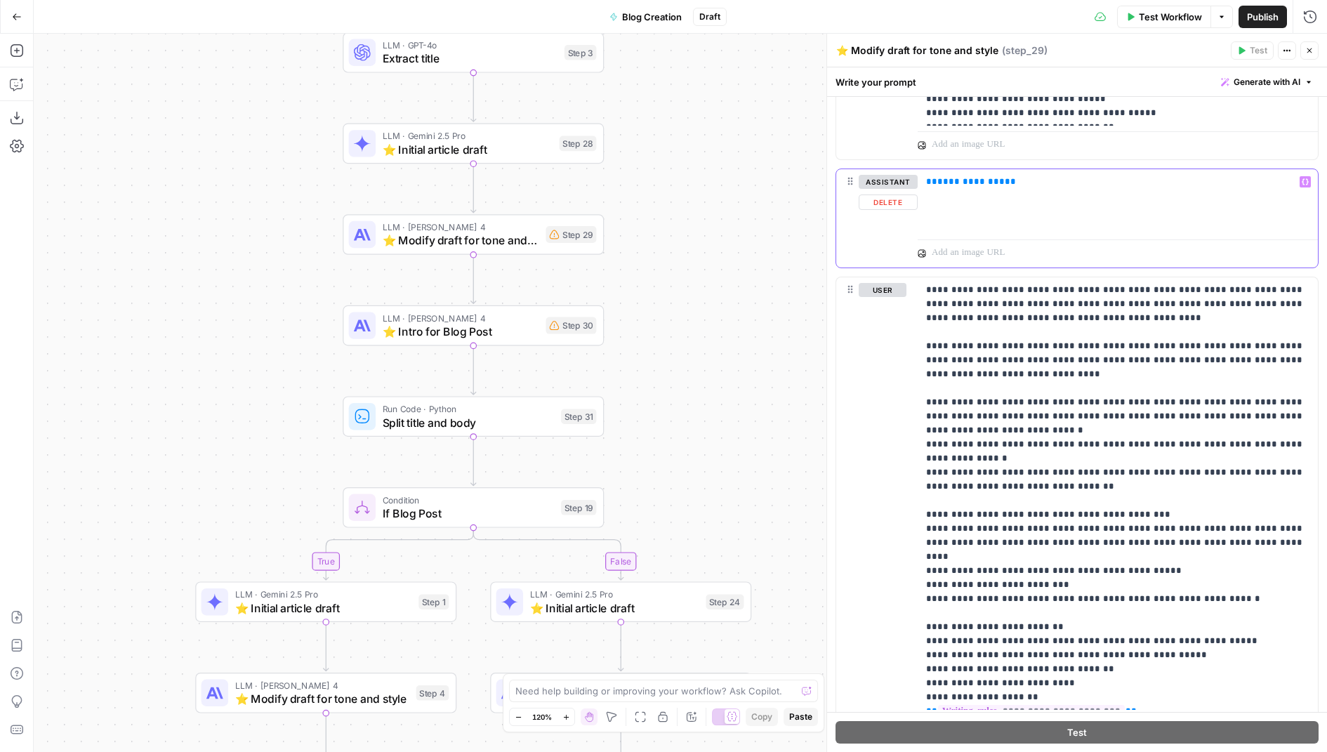
click at [960, 177] on span "**********" at bounding box center [970, 181] width 67 height 9
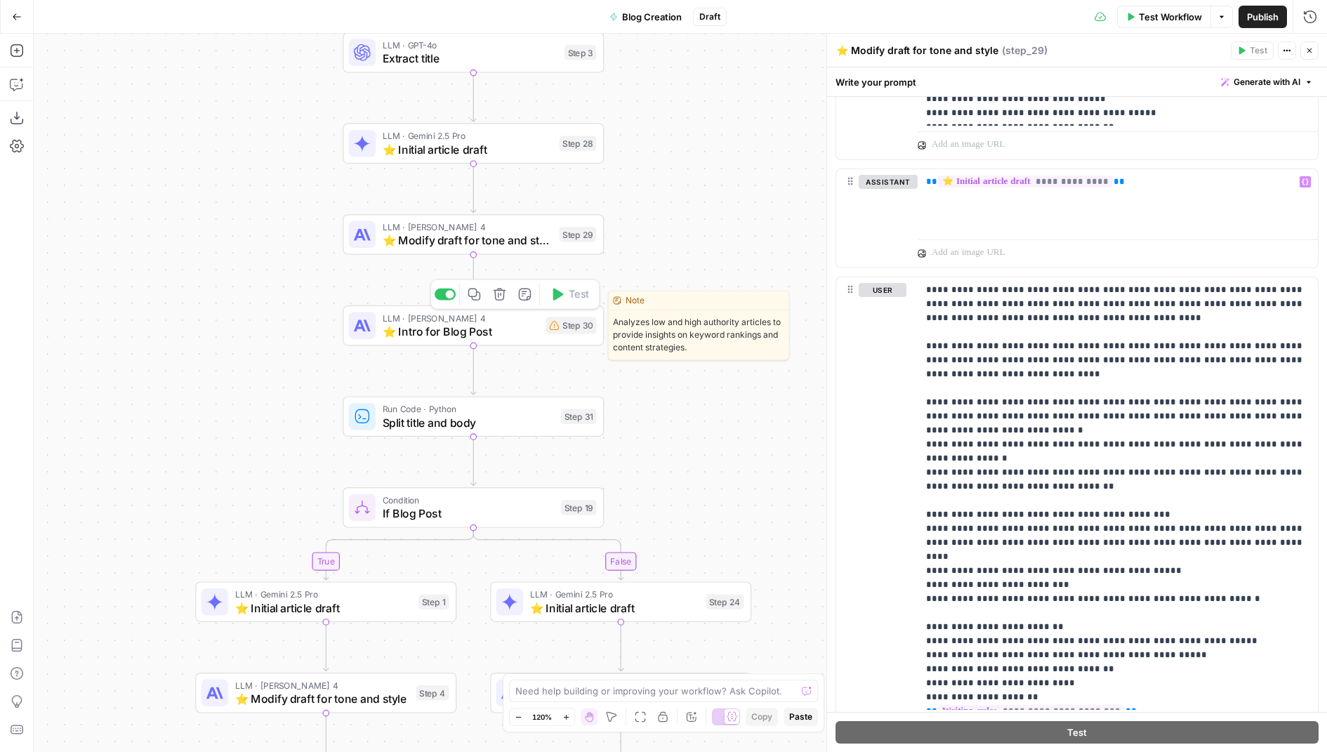
click at [526, 341] on div "LLM · [PERSON_NAME] 4 ⭐️ Intro for Blog Post Step 30 Copy step Delete step Edit…" at bounding box center [473, 325] width 261 height 41
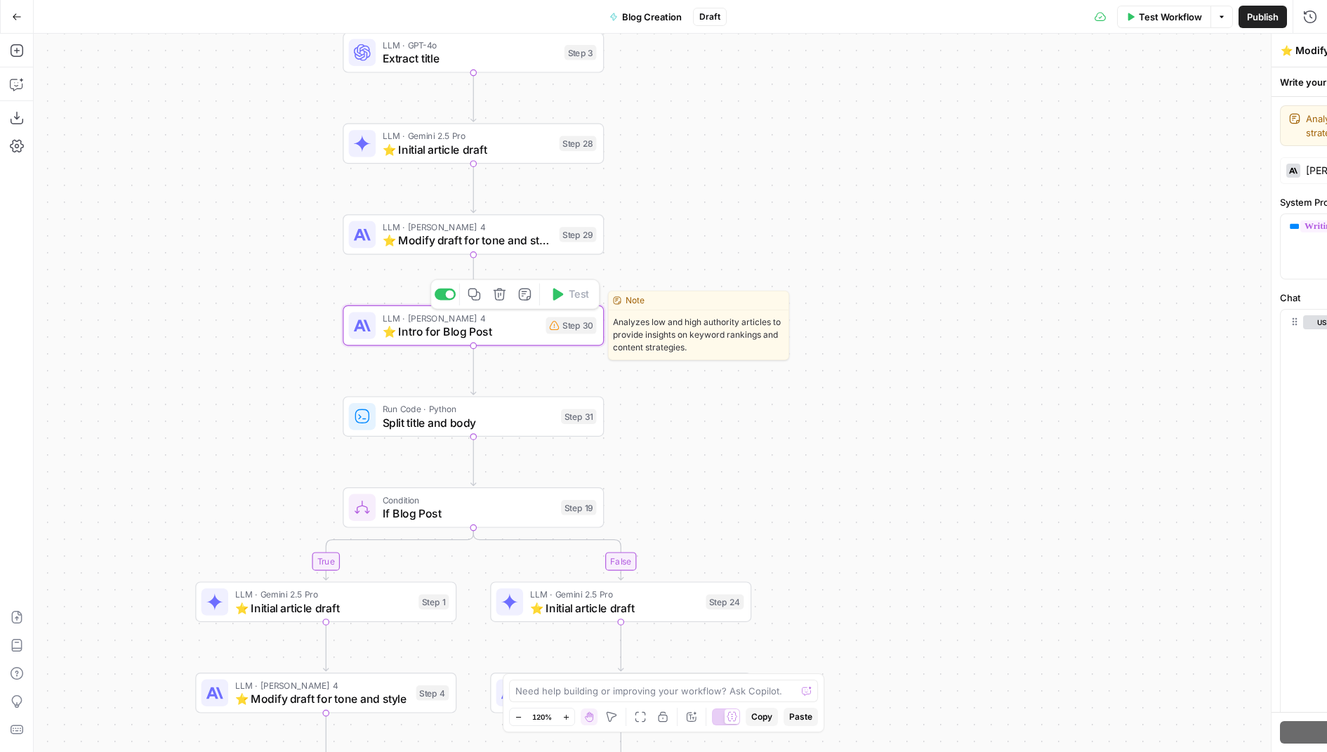
type textarea "⭐️ Intro for Blog Post"
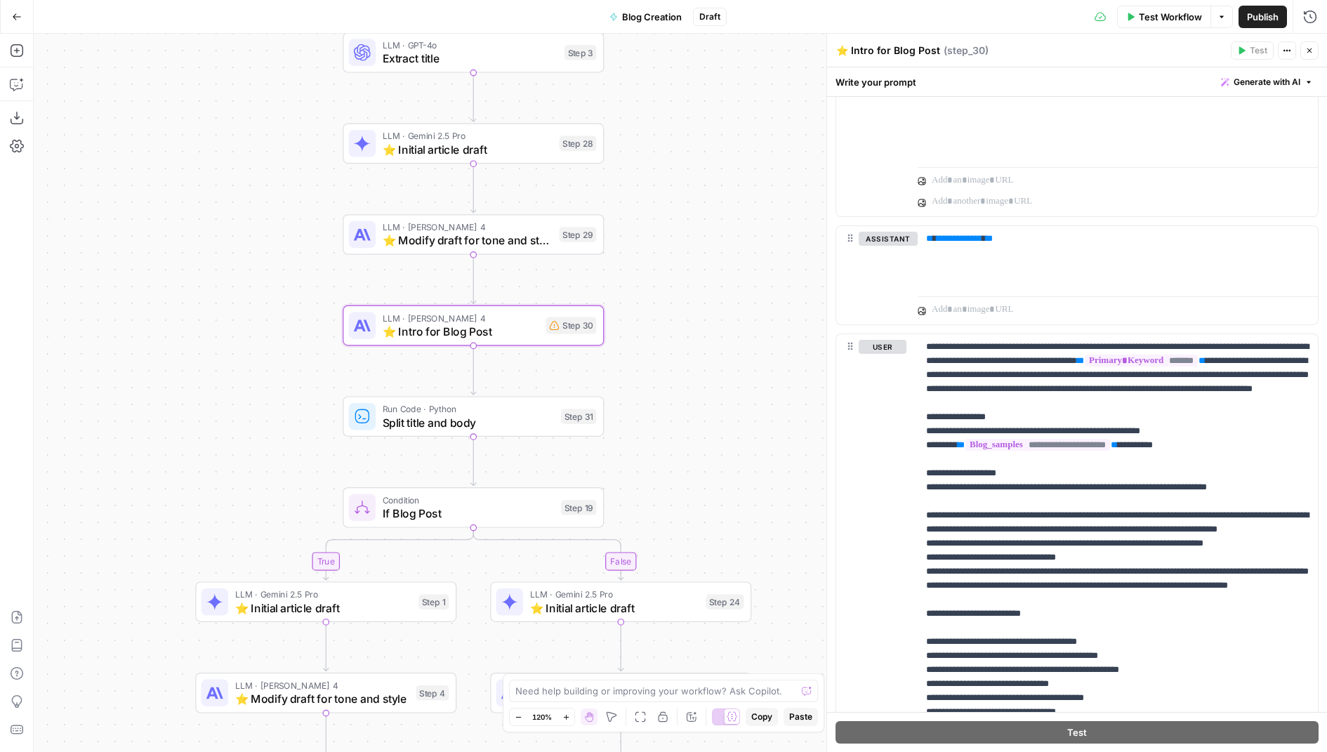
scroll to position [737, 0]
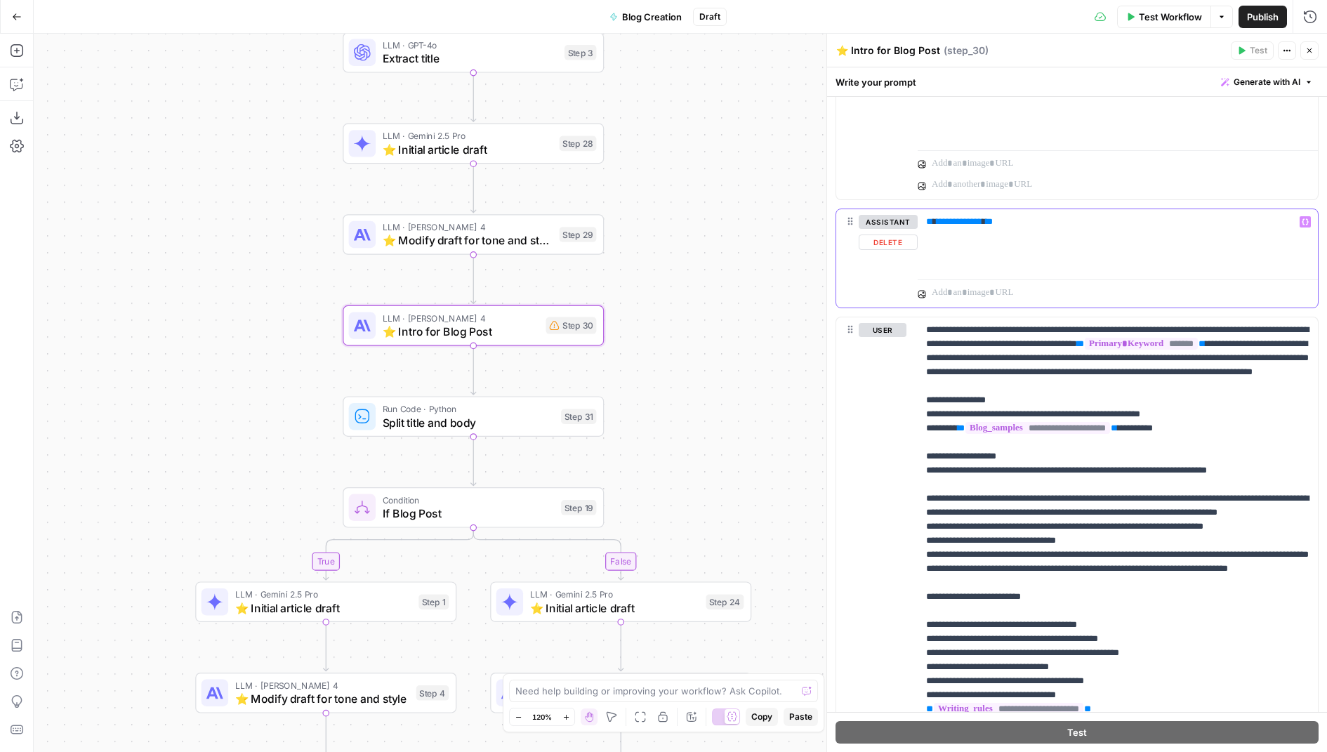
click at [960, 217] on span "**********" at bounding box center [959, 221] width 46 height 9
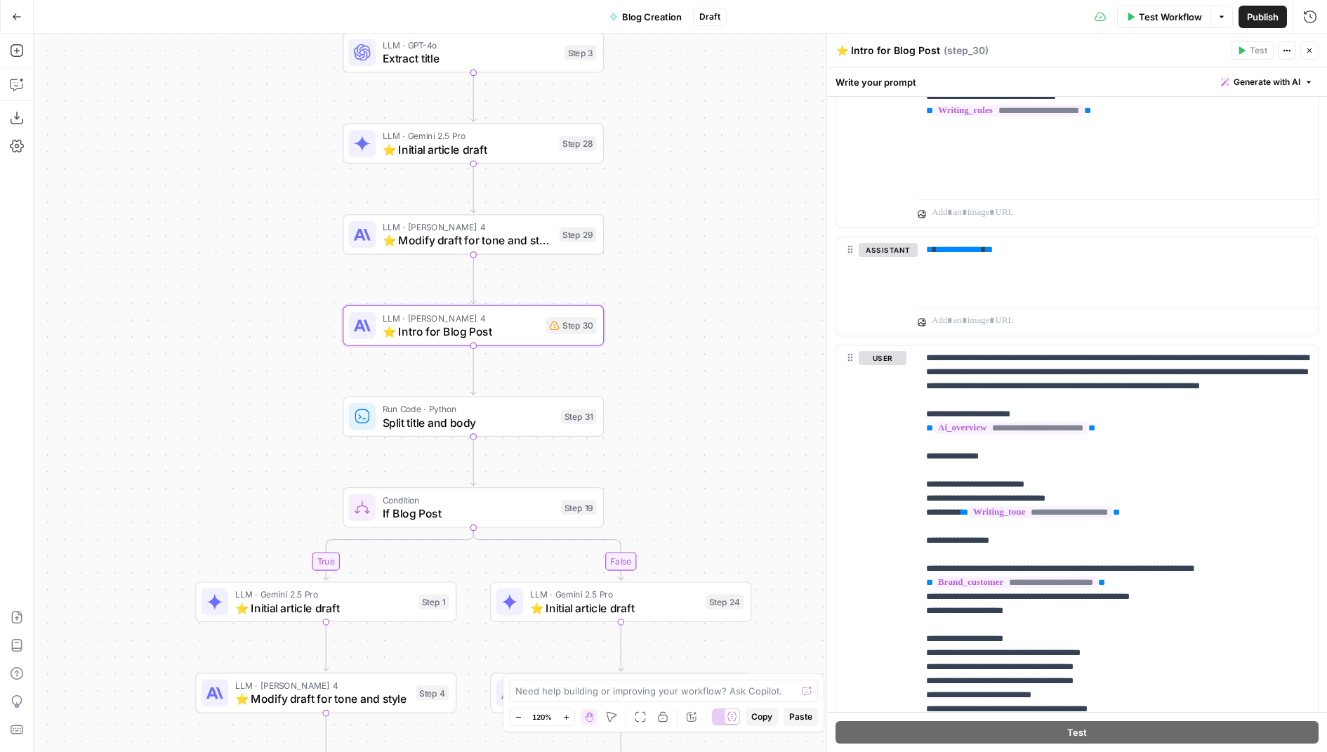
scroll to position [16, 0]
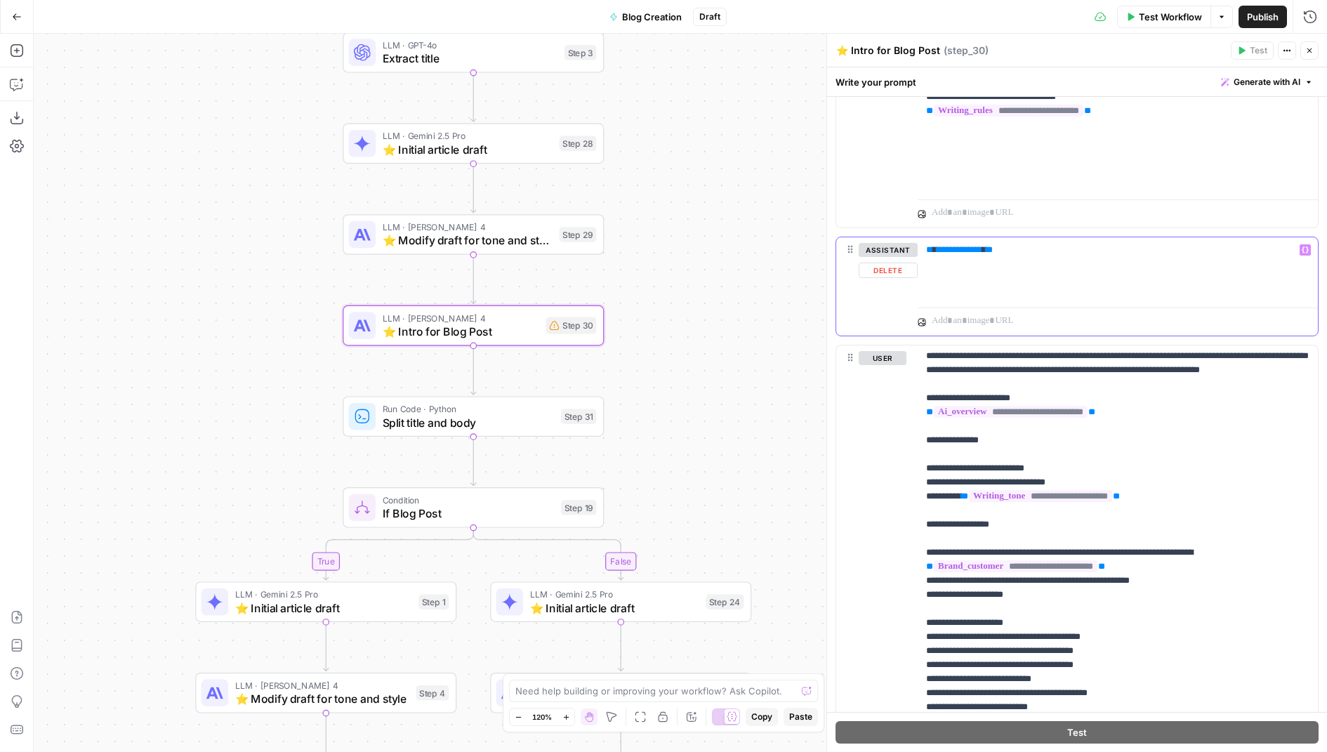
click at [962, 245] on span "**********" at bounding box center [959, 249] width 46 height 9
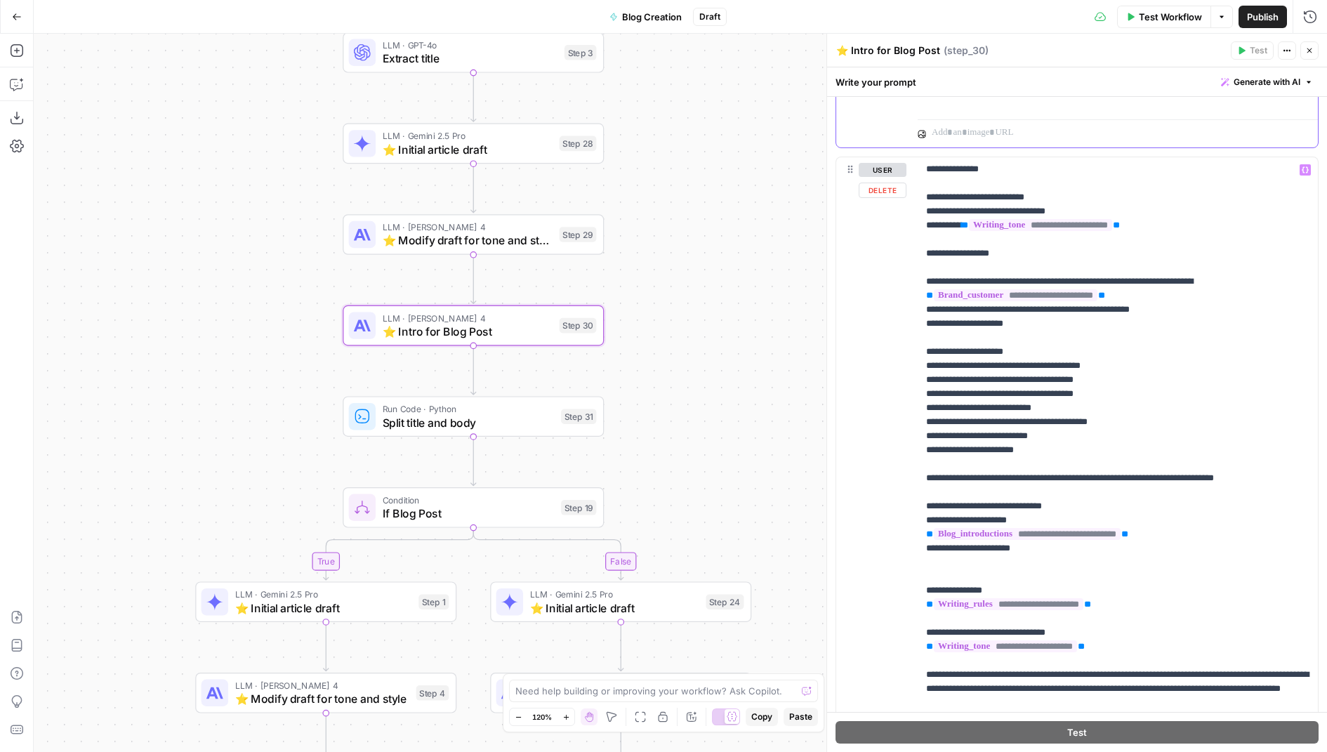
scroll to position [1595, 0]
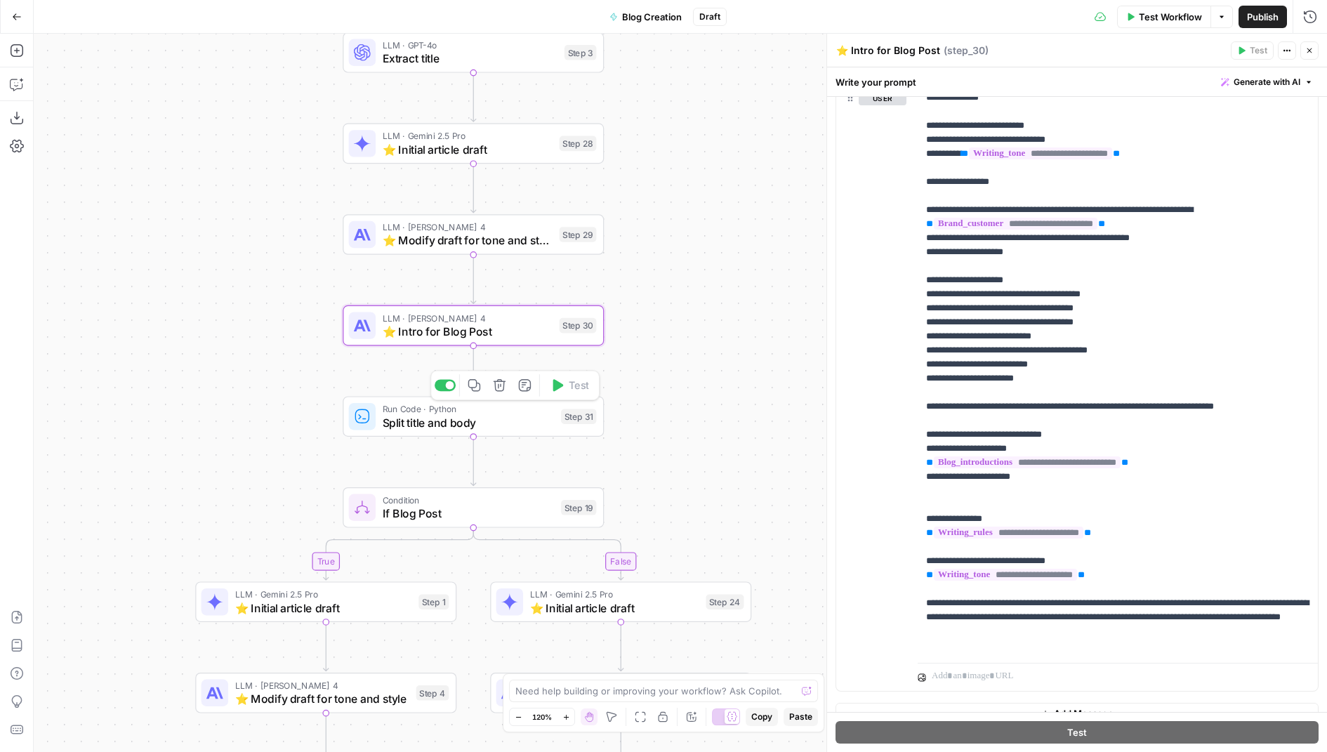
click at [532, 427] on span "Split title and body" at bounding box center [469, 422] width 172 height 17
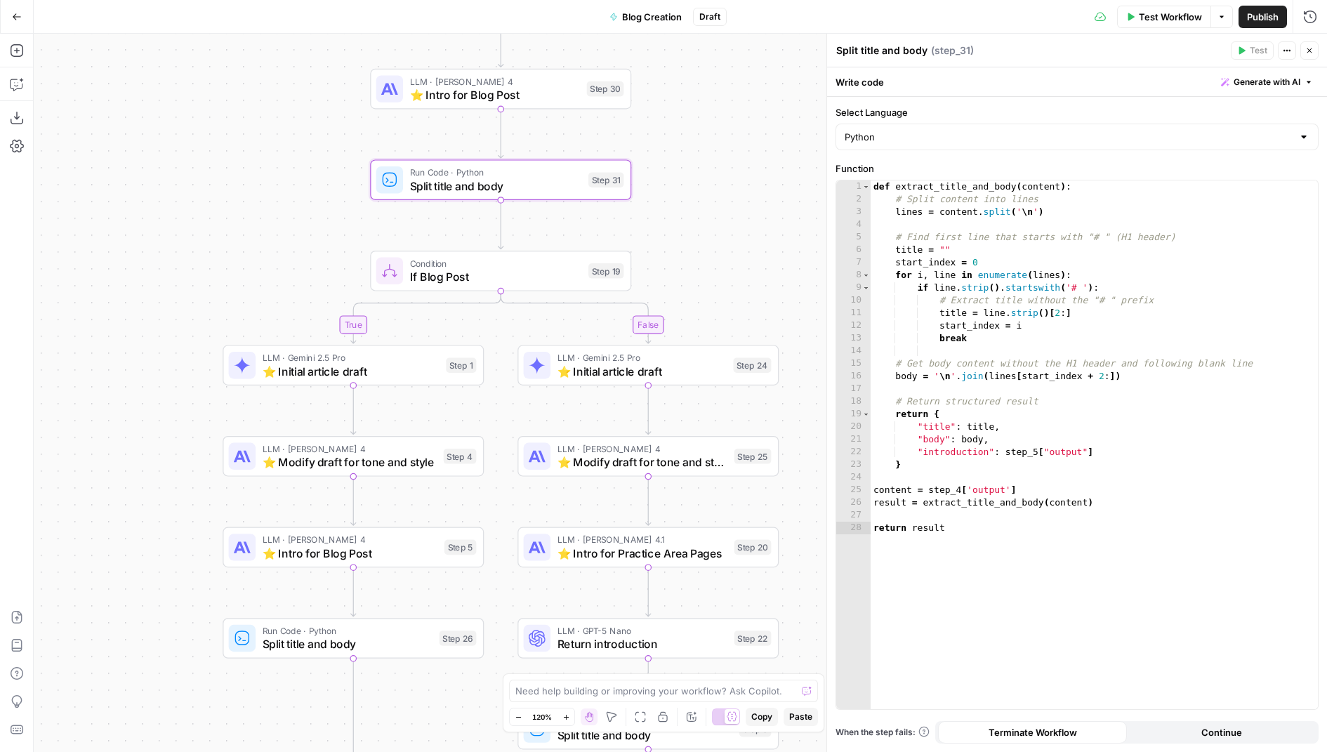
drag, startPoint x: 692, startPoint y: 441, endPoint x: 719, endPoint y: 208, distance: 233.9
click at [719, 208] on div "true false true false Workflow Set Inputs Inputs Condition If city is provided …" at bounding box center [680, 393] width 1293 height 718
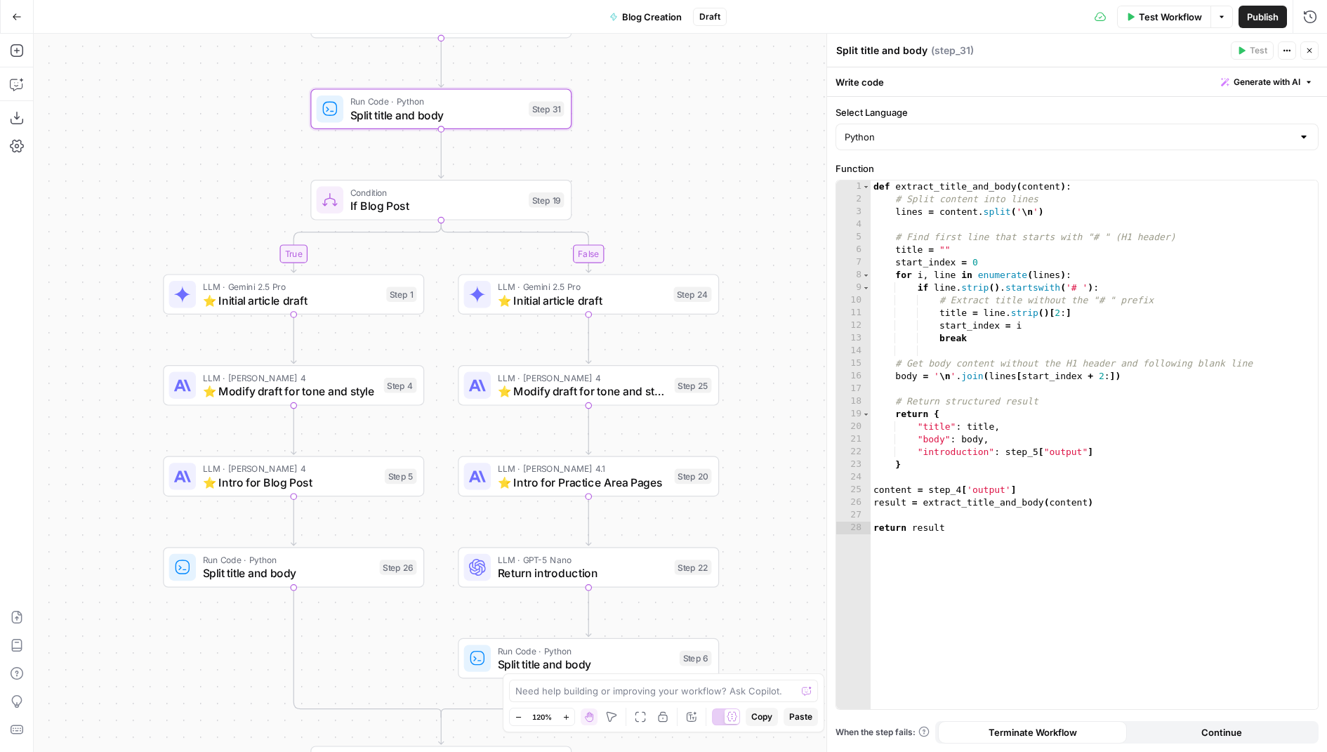
drag, startPoint x: 729, startPoint y: 291, endPoint x: 646, endPoint y: 249, distance: 92.9
click at [646, 248] on div "true false true false Workflow Set Inputs Inputs Condition If city is provided …" at bounding box center [680, 393] width 1293 height 718
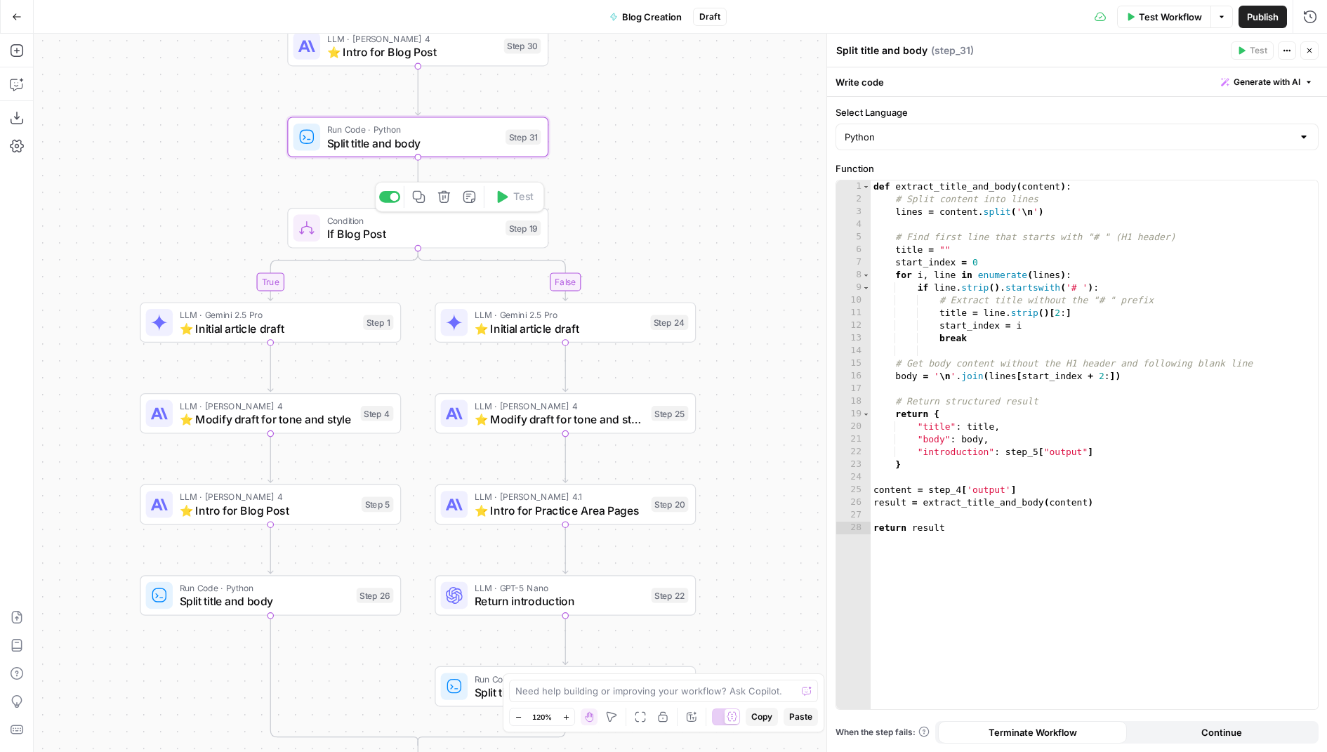
click at [445, 201] on icon "button" at bounding box center [443, 196] width 13 height 13
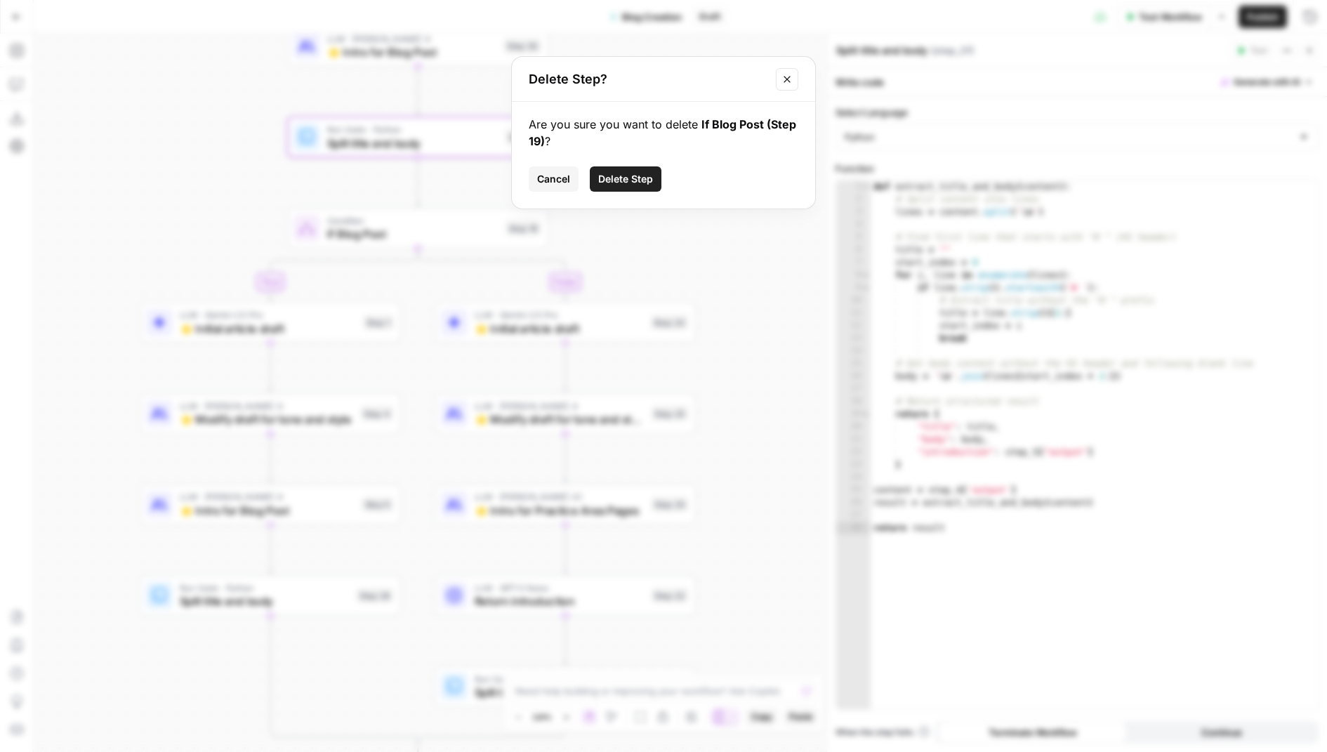
click at [624, 175] on span "Delete Step" at bounding box center [625, 179] width 55 height 14
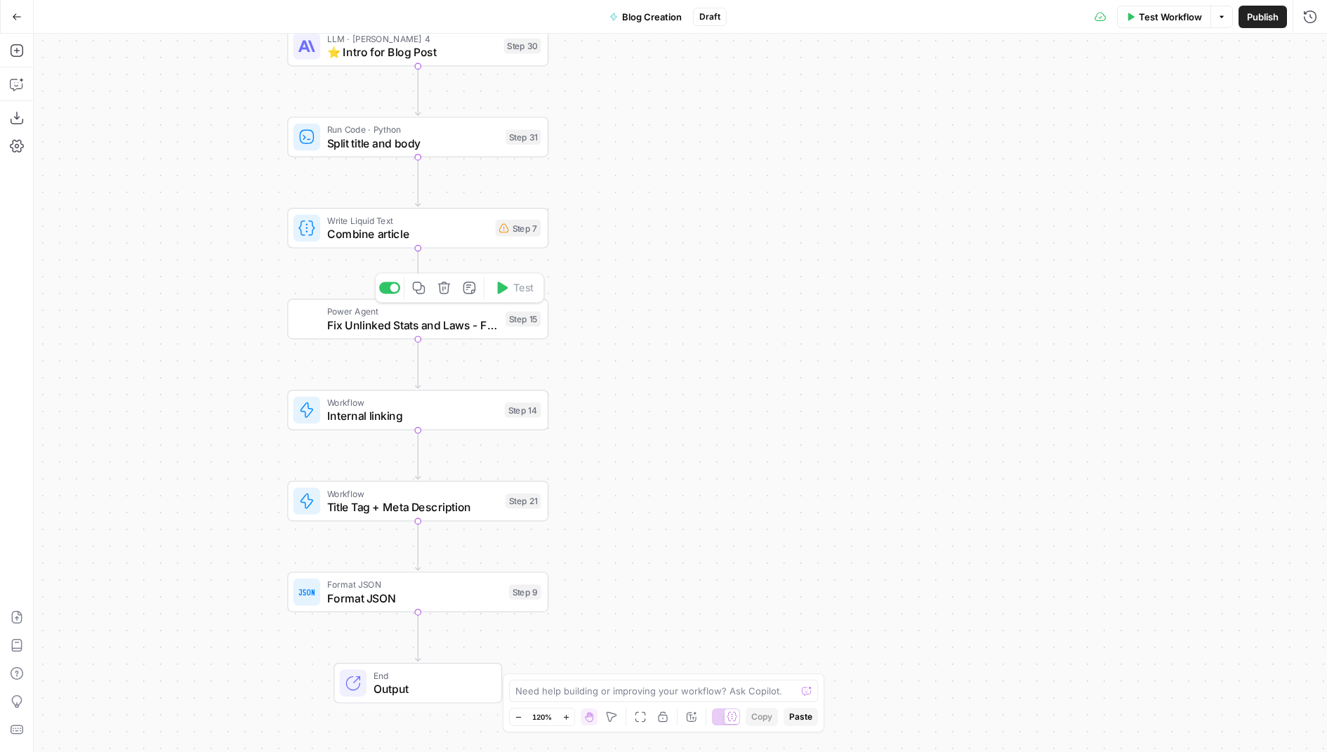
click at [465, 242] on div "Write Liquid Text Combine article Step 7 Copy step Delete step Add Note Test" at bounding box center [417, 228] width 261 height 41
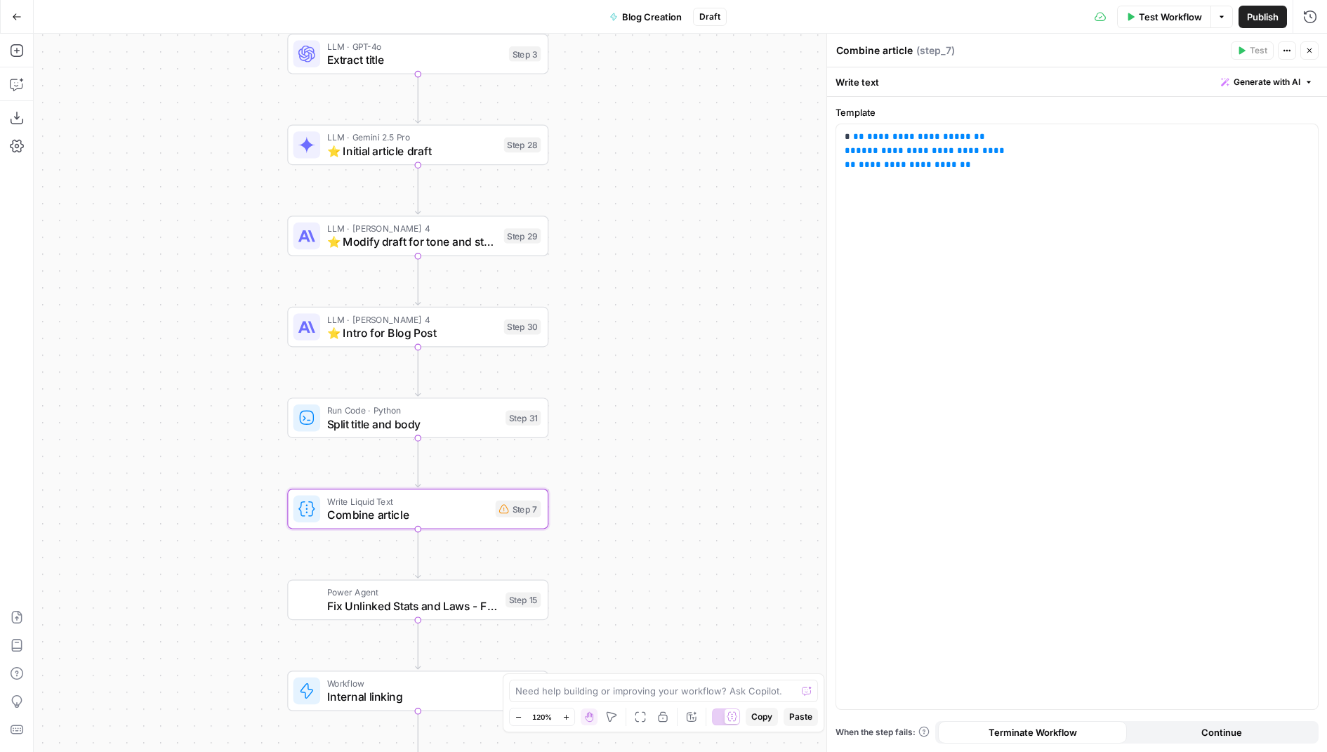
drag, startPoint x: 641, startPoint y: 133, endPoint x: 640, endPoint y: 515, distance: 382.5
click at [641, 515] on div "true false Workflow Set Inputs Inputs Condition If city is provided Step 16 Goo…" at bounding box center [680, 393] width 1293 height 718
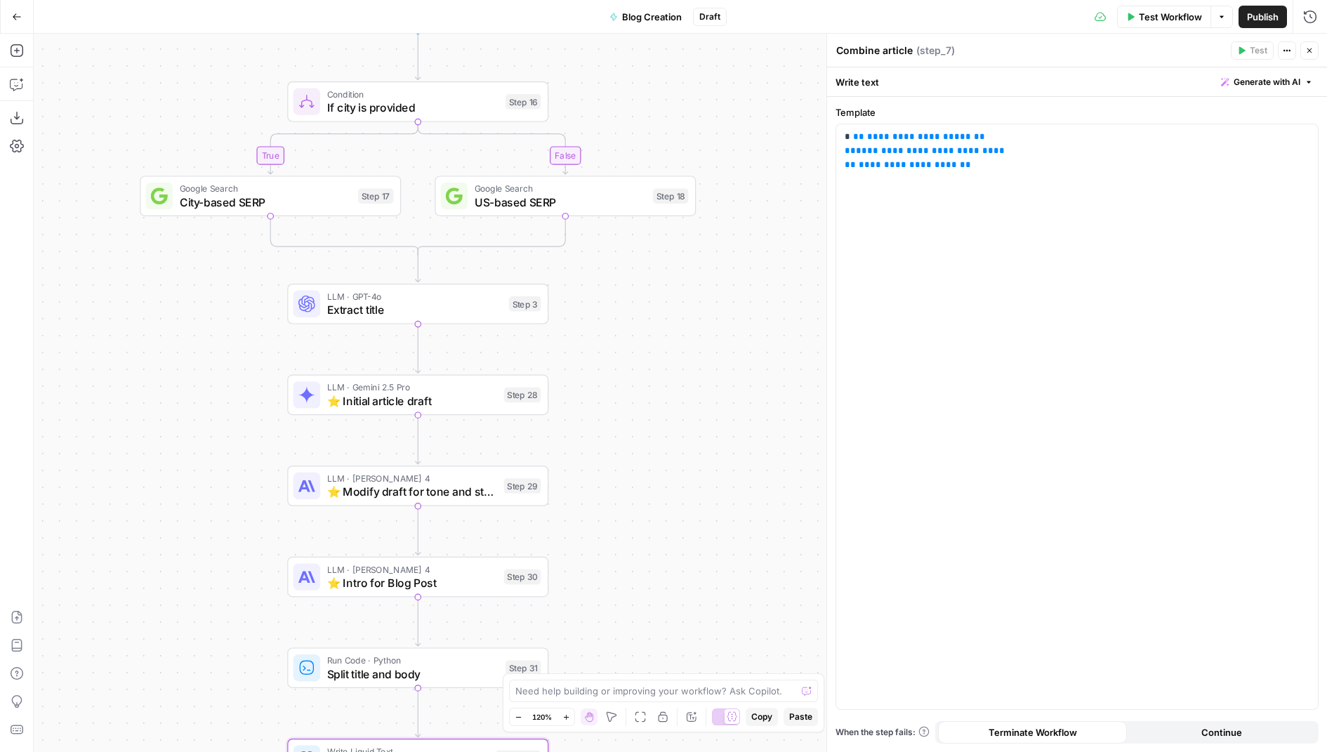
drag, startPoint x: 641, startPoint y: 246, endPoint x: 640, endPoint y: 401, distance: 155.8
click at [640, 401] on div "true false Workflow Set Inputs Inputs Condition If city is provided Step 16 Goo…" at bounding box center [680, 393] width 1293 height 718
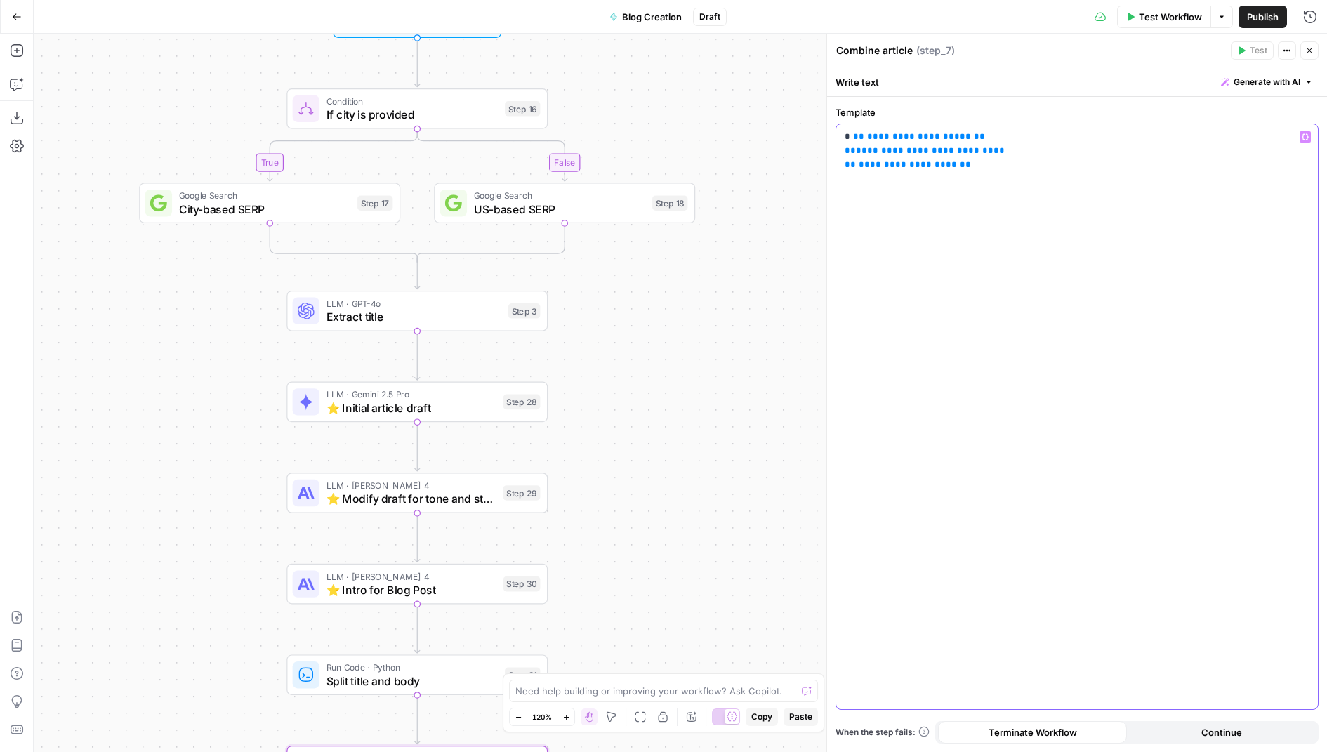
click at [891, 140] on span "**********" at bounding box center [919, 136] width 104 height 9
click at [882, 150] on span "**********" at bounding box center [925, 150] width 138 height 9
click at [882, 167] on span "**********" at bounding box center [907, 164] width 98 height 9
click at [1309, 48] on icon "button" at bounding box center [1309, 50] width 8 height 8
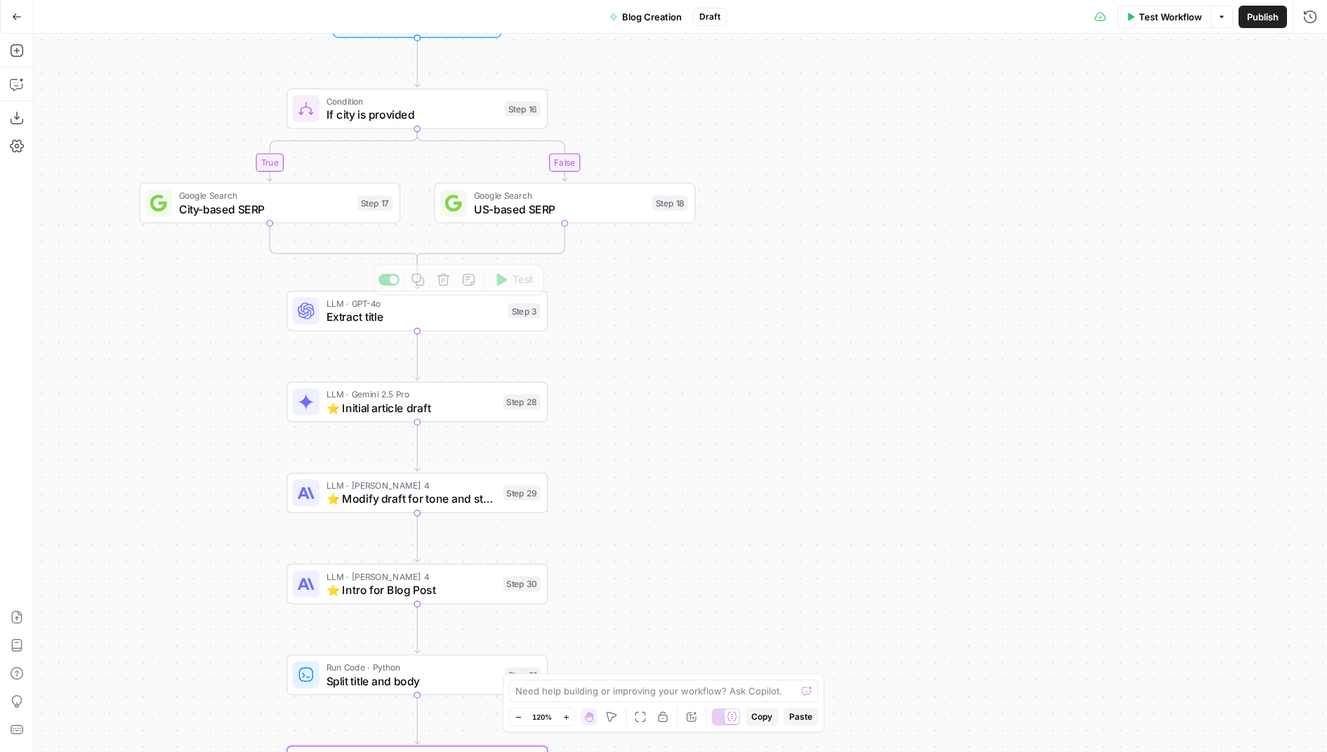
click at [467, 401] on span "⭐️ Initial article draft" at bounding box center [411, 407] width 170 height 17
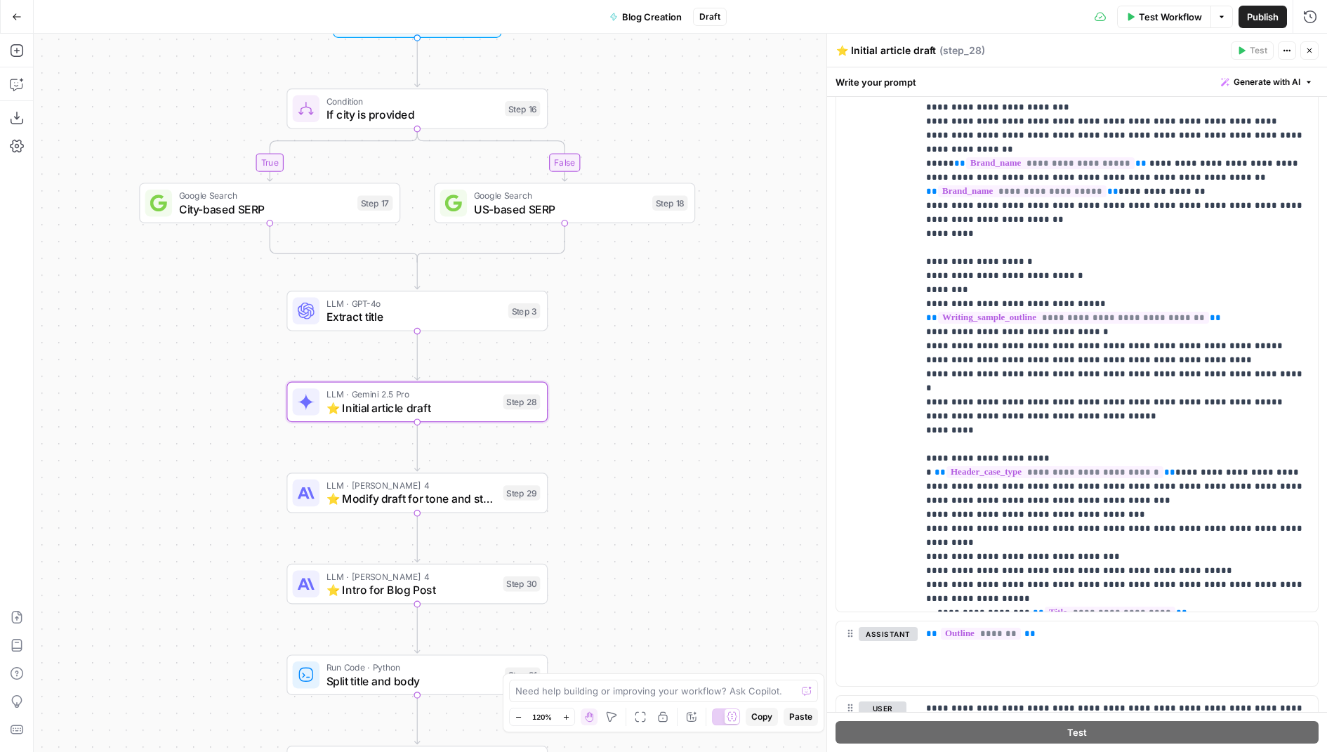
scroll to position [274, 0]
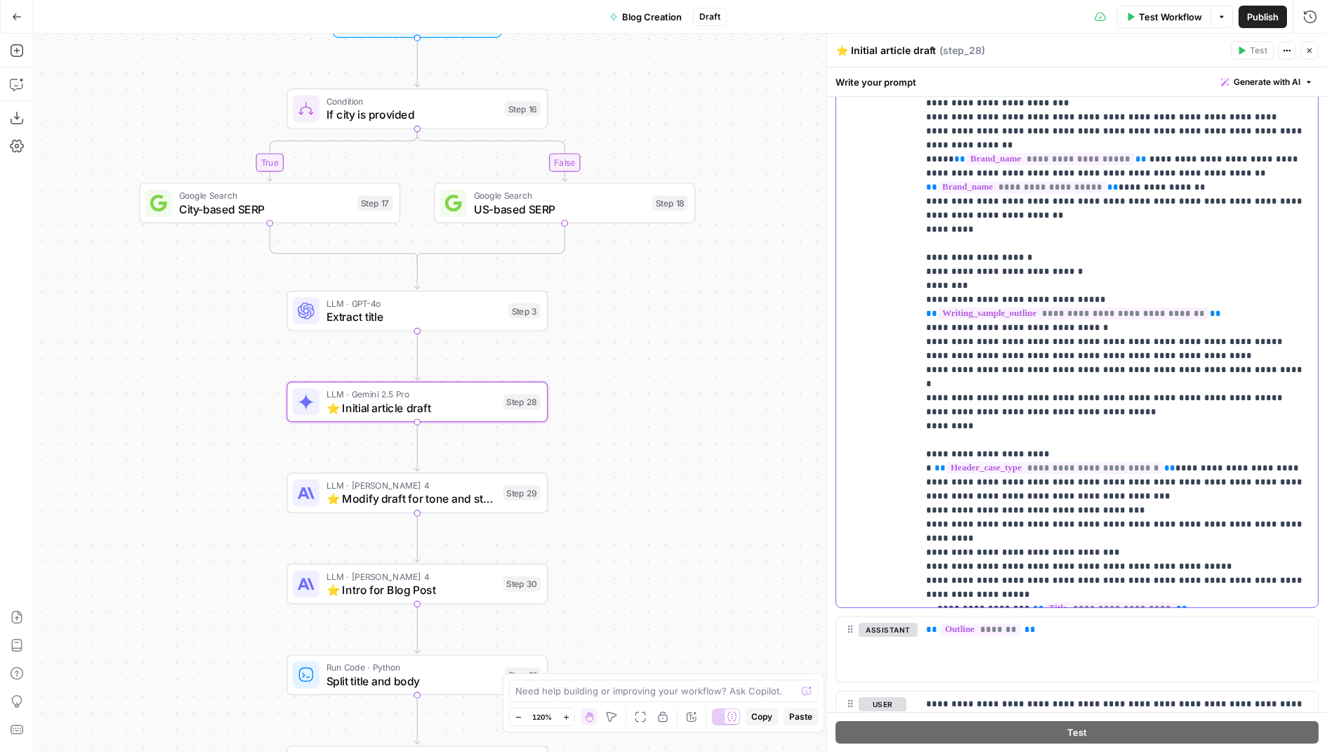
drag, startPoint x: 1082, startPoint y: 424, endPoint x: 1170, endPoint y: 396, distance: 92.1
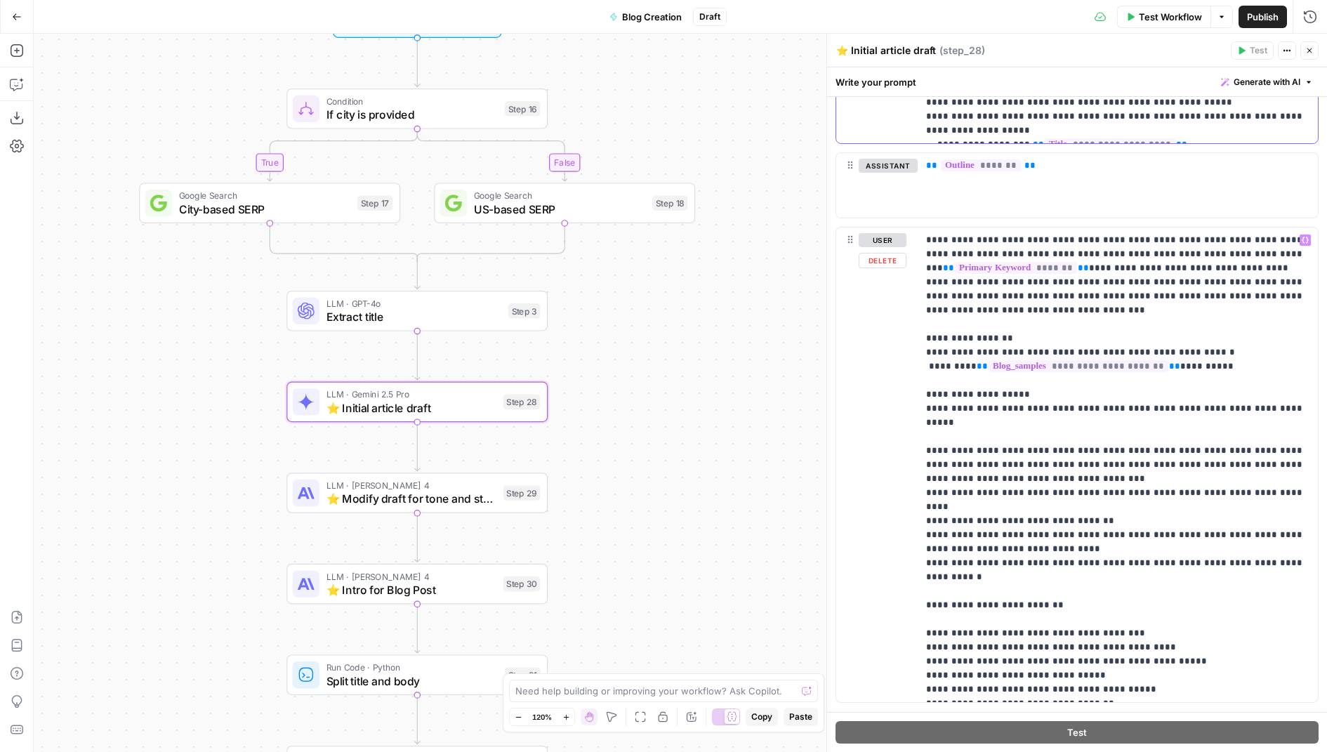
scroll to position [752, 0]
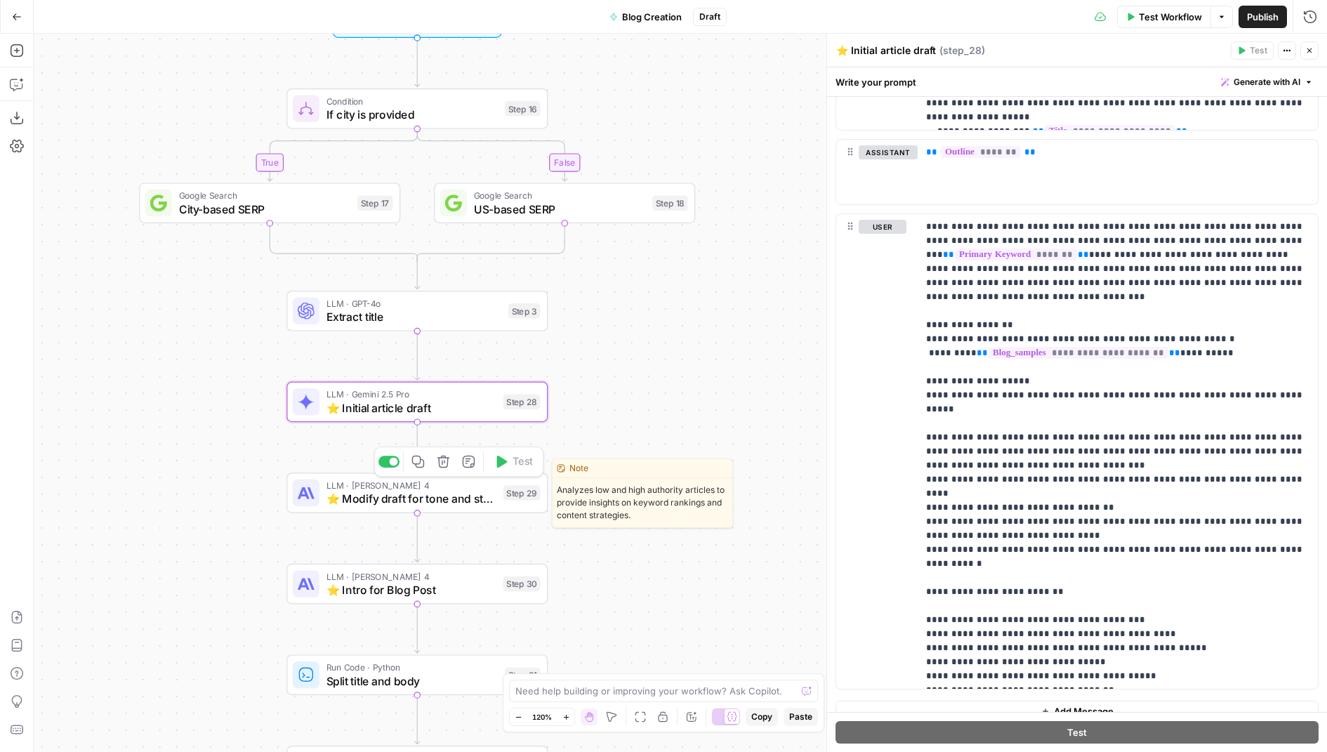
click at [485, 500] on span "⭐️ Modify draft for tone and style" at bounding box center [411, 498] width 170 height 17
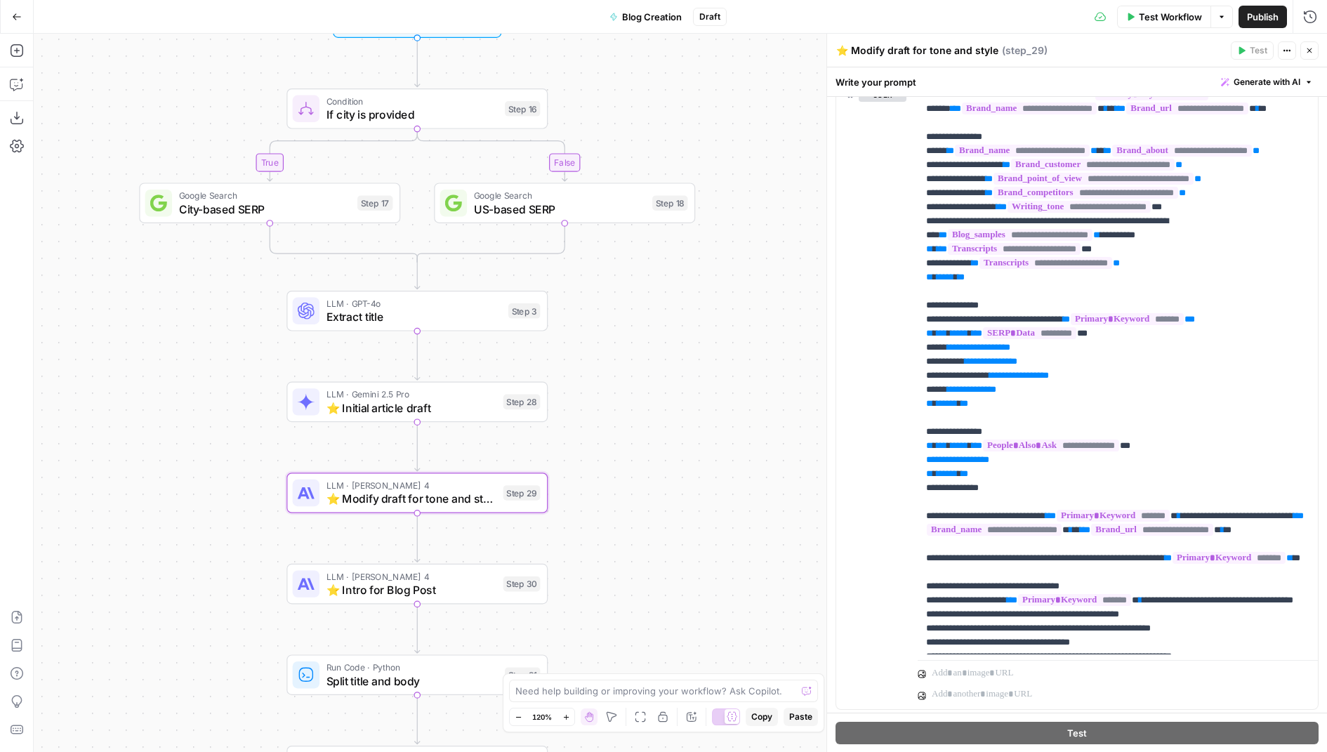
scroll to position [606, 0]
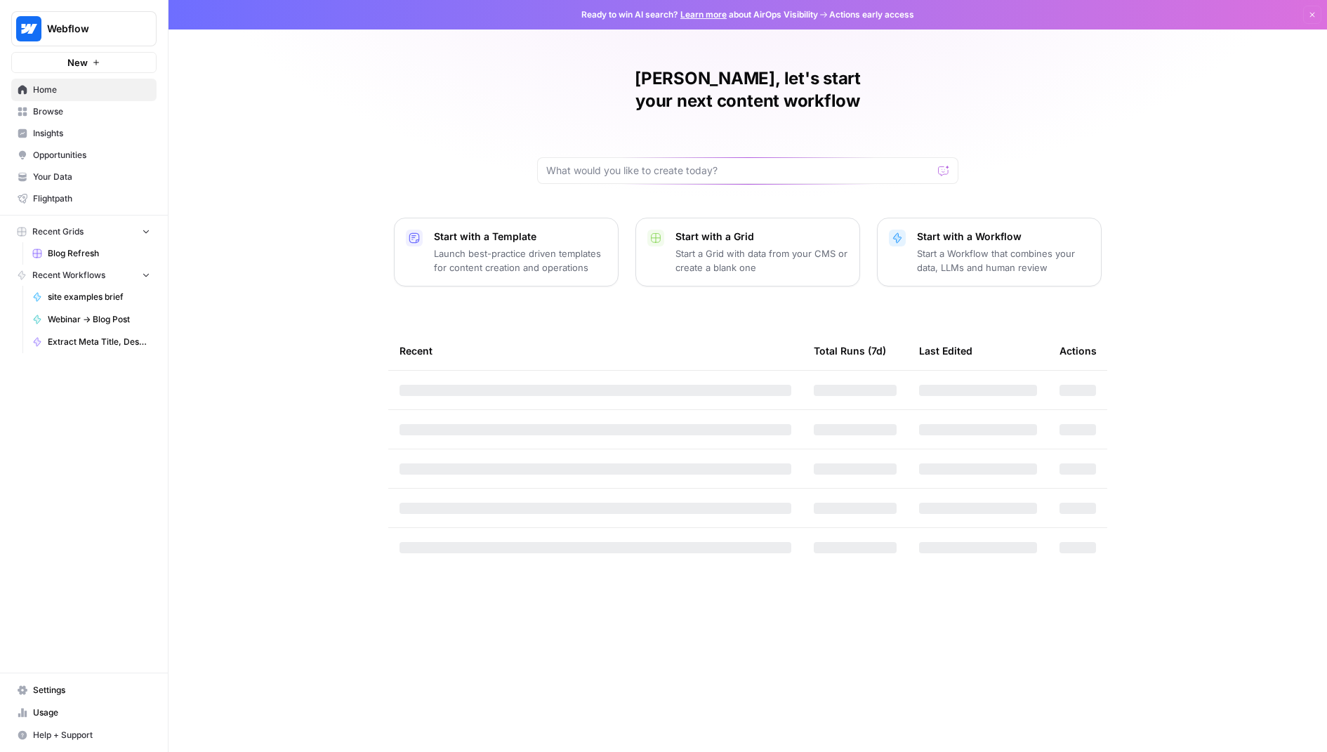
click at [63, 258] on span "Blog Refresh" at bounding box center [99, 253] width 102 height 13
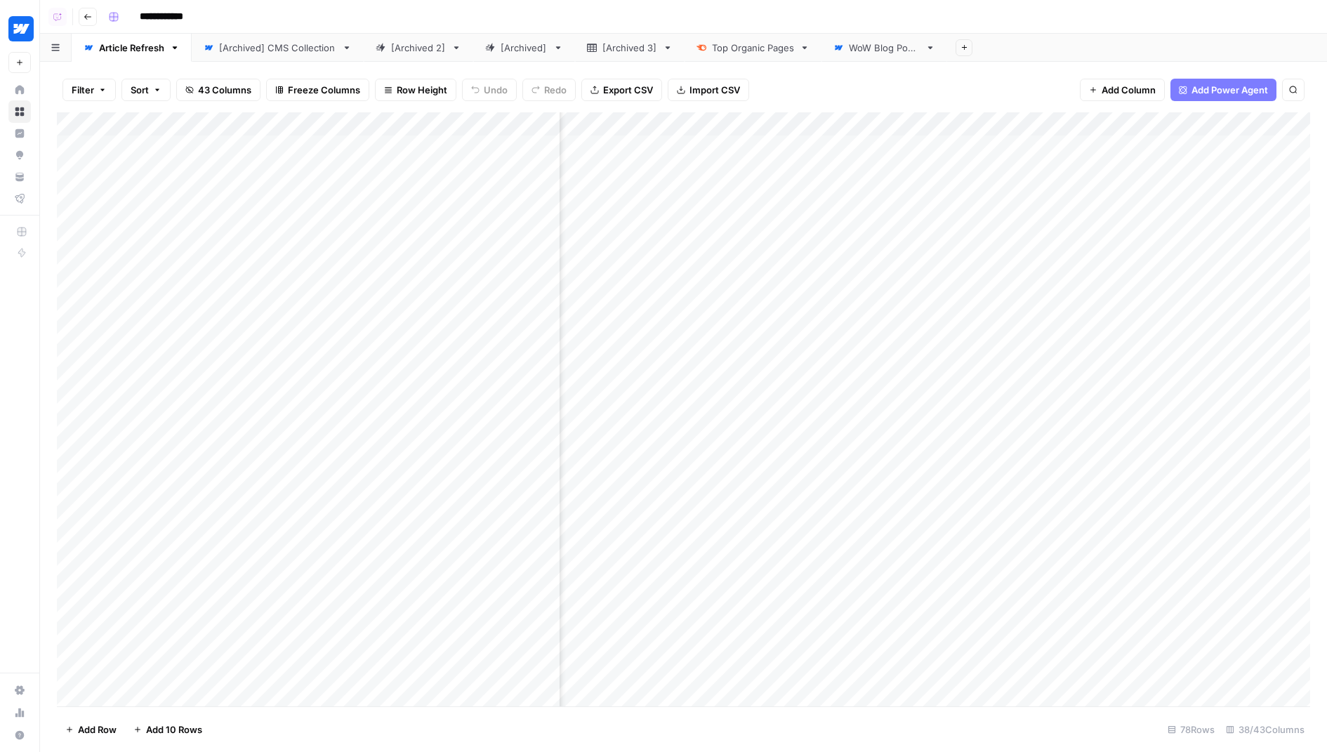
scroll to position [0, 2636]
click at [692, 120] on div "Add Column" at bounding box center [683, 409] width 1253 height 595
click at [656, 263] on span "Edit Workflow" at bounding box center [679, 262] width 123 height 14
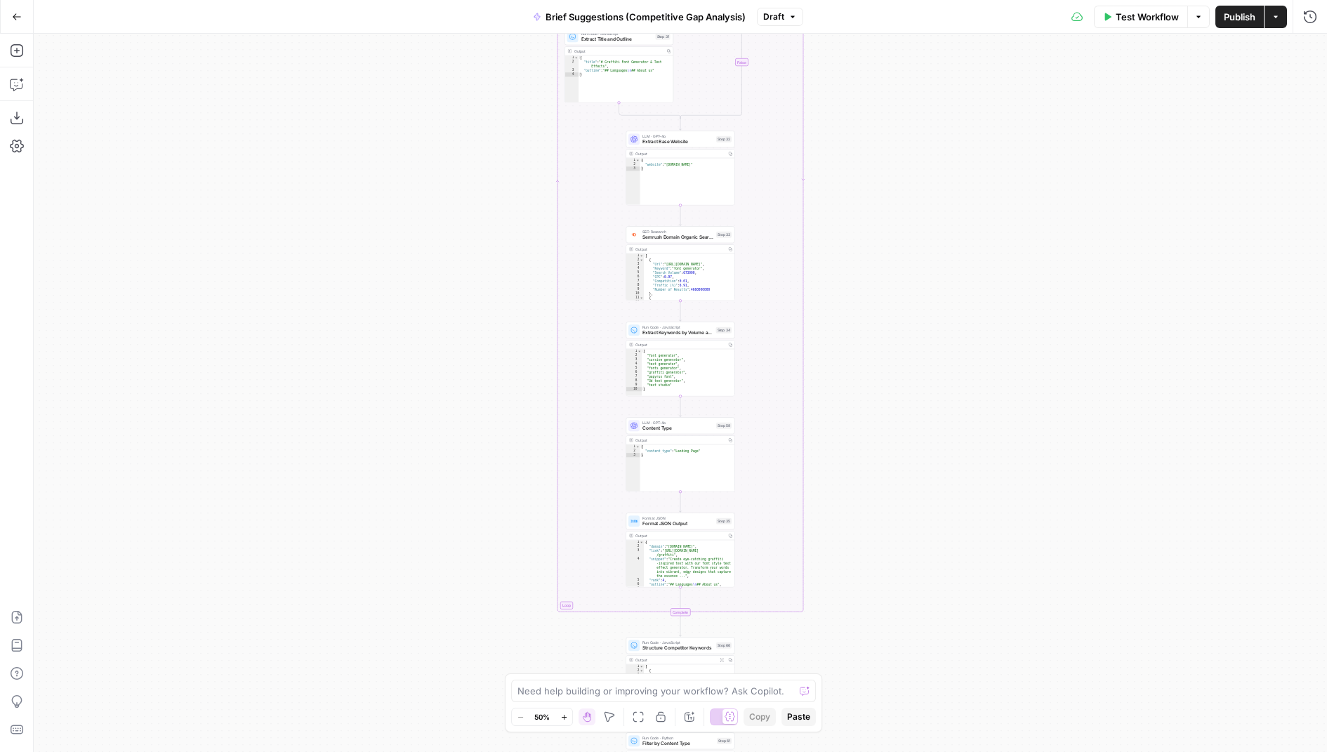
click at [13, 24] on button "Go Back" at bounding box center [16, 16] width 25 height 25
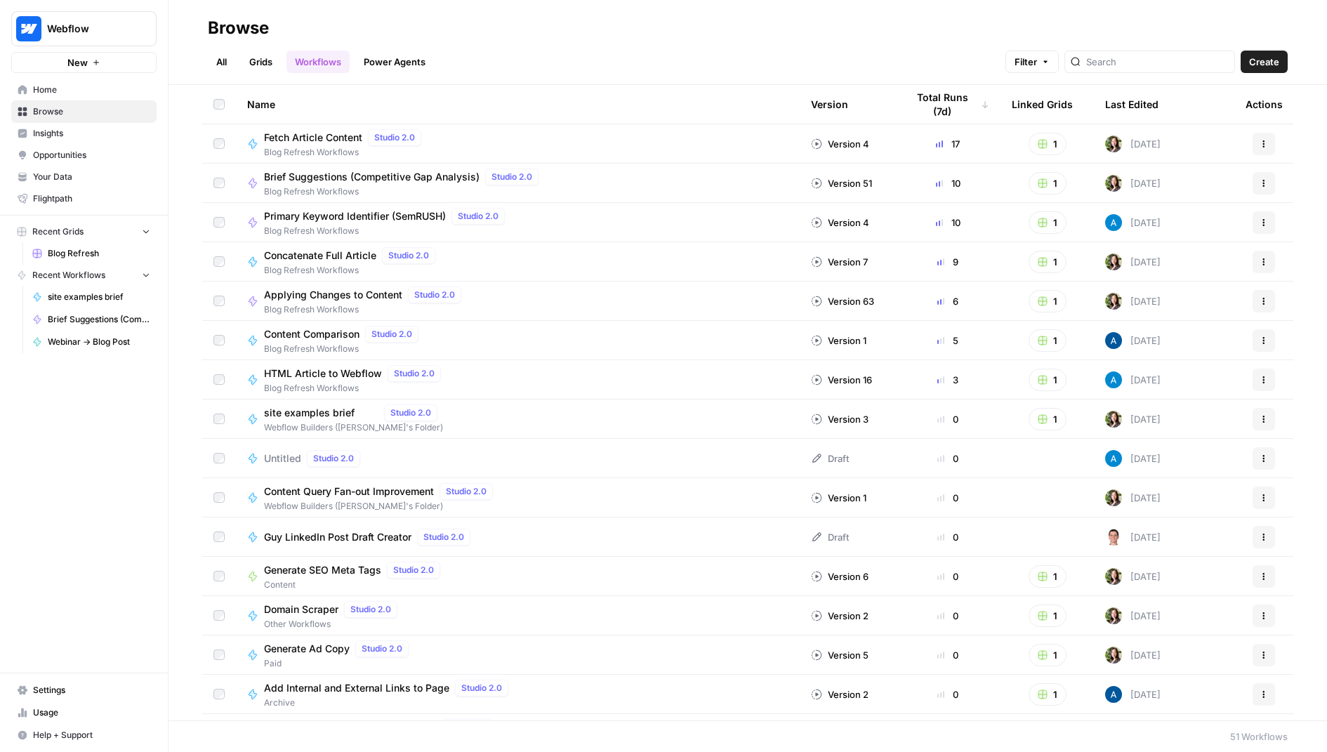
click at [229, 62] on link "All" at bounding box center [221, 62] width 27 height 22
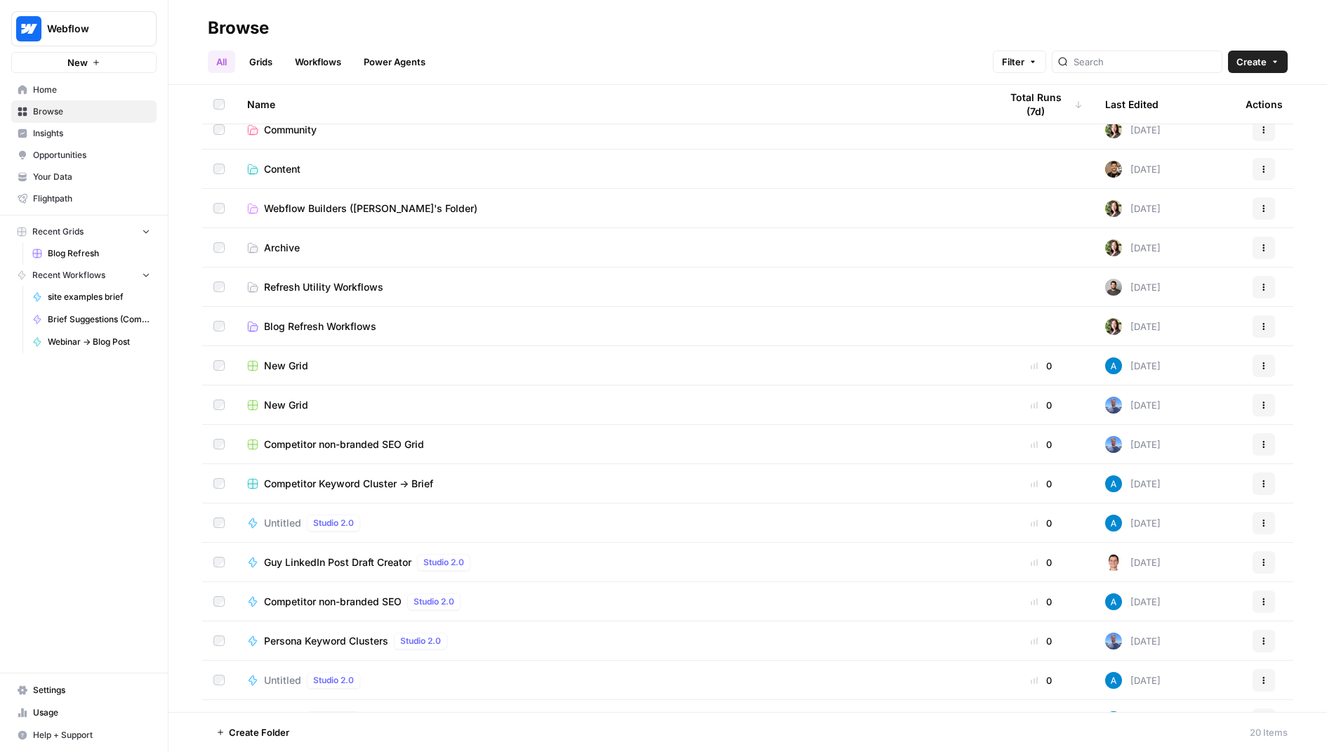
scroll to position [198, 0]
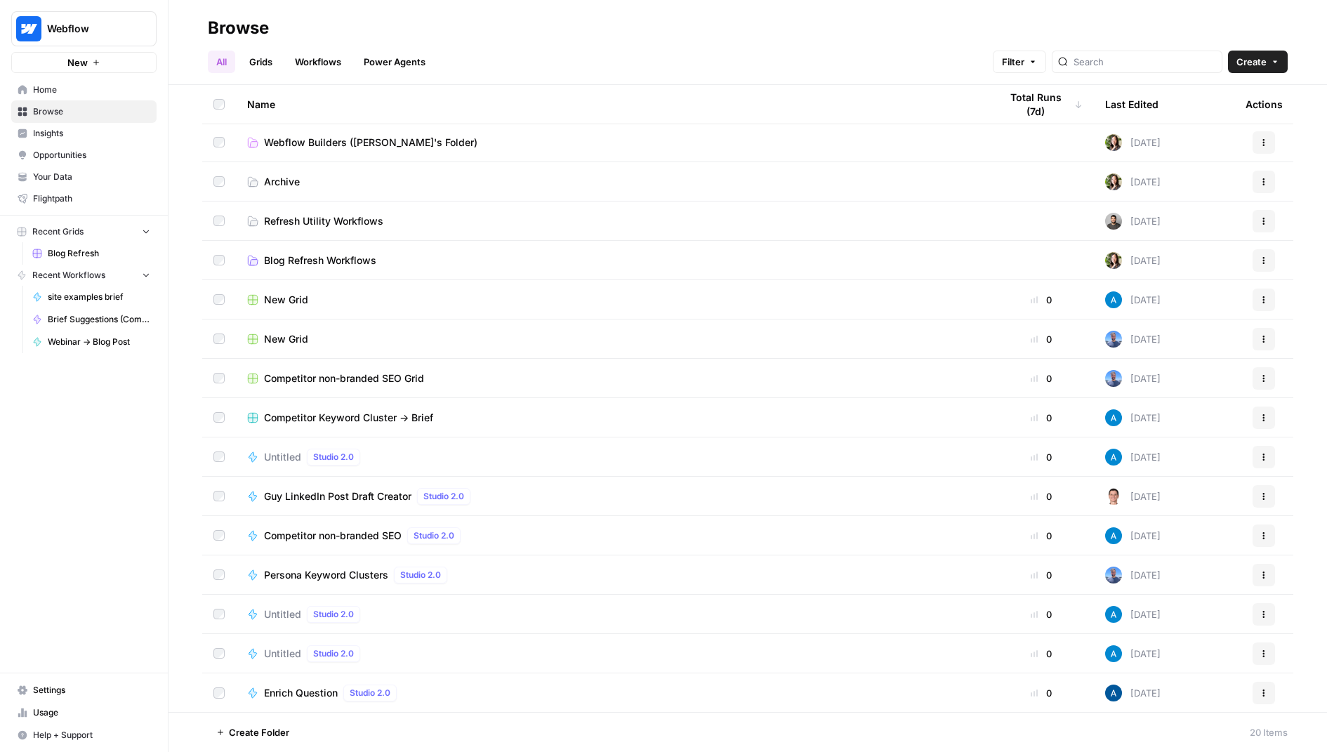
click at [270, 68] on link "Grids" at bounding box center [261, 62] width 40 height 22
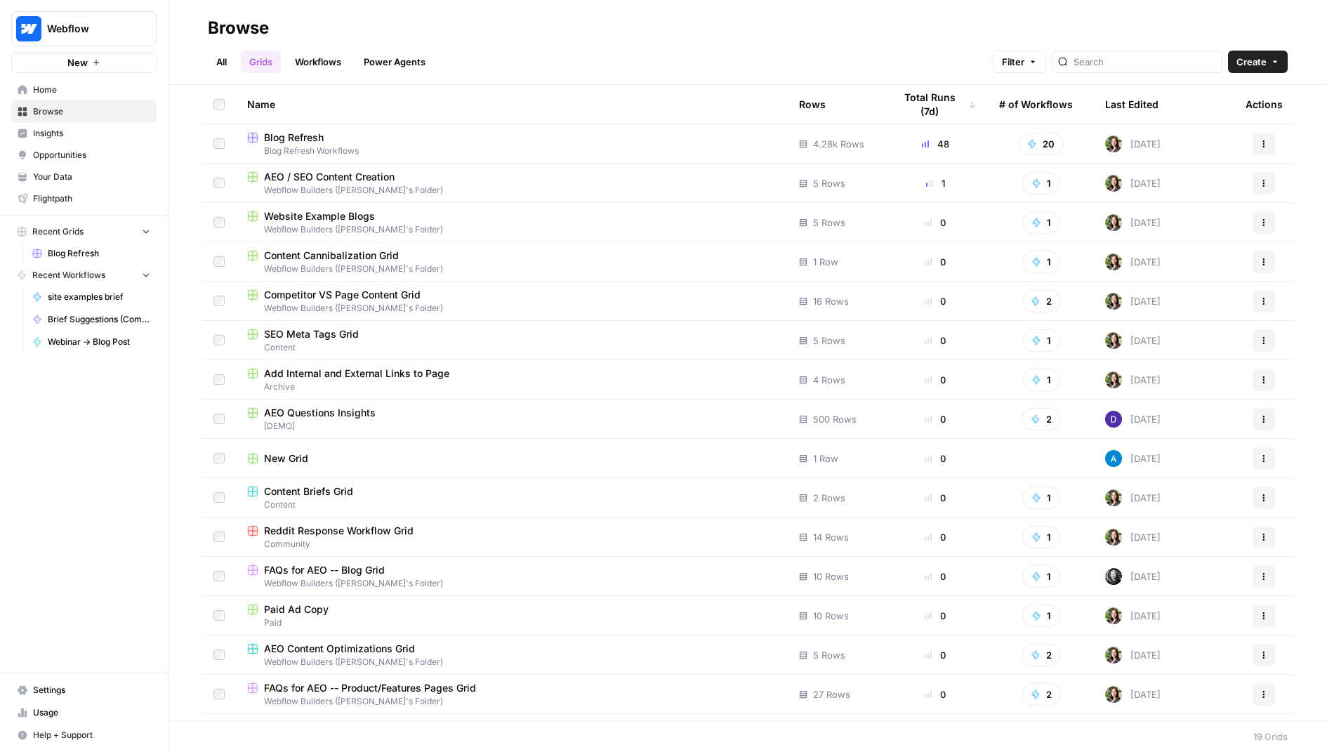
click at [318, 55] on link "Workflows" at bounding box center [317, 62] width 63 height 22
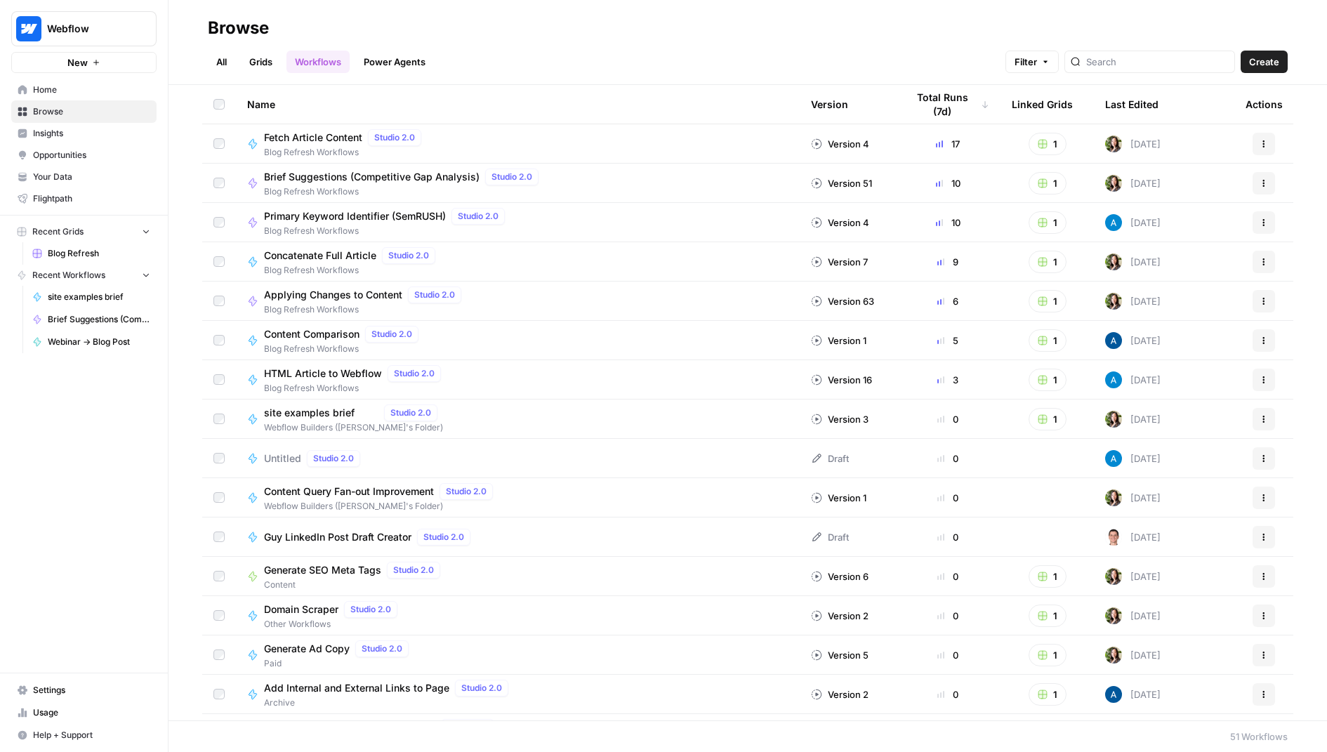
click at [340, 211] on span "Primary Keyword Identifier (SemRUSH)" at bounding box center [355, 216] width 182 height 14
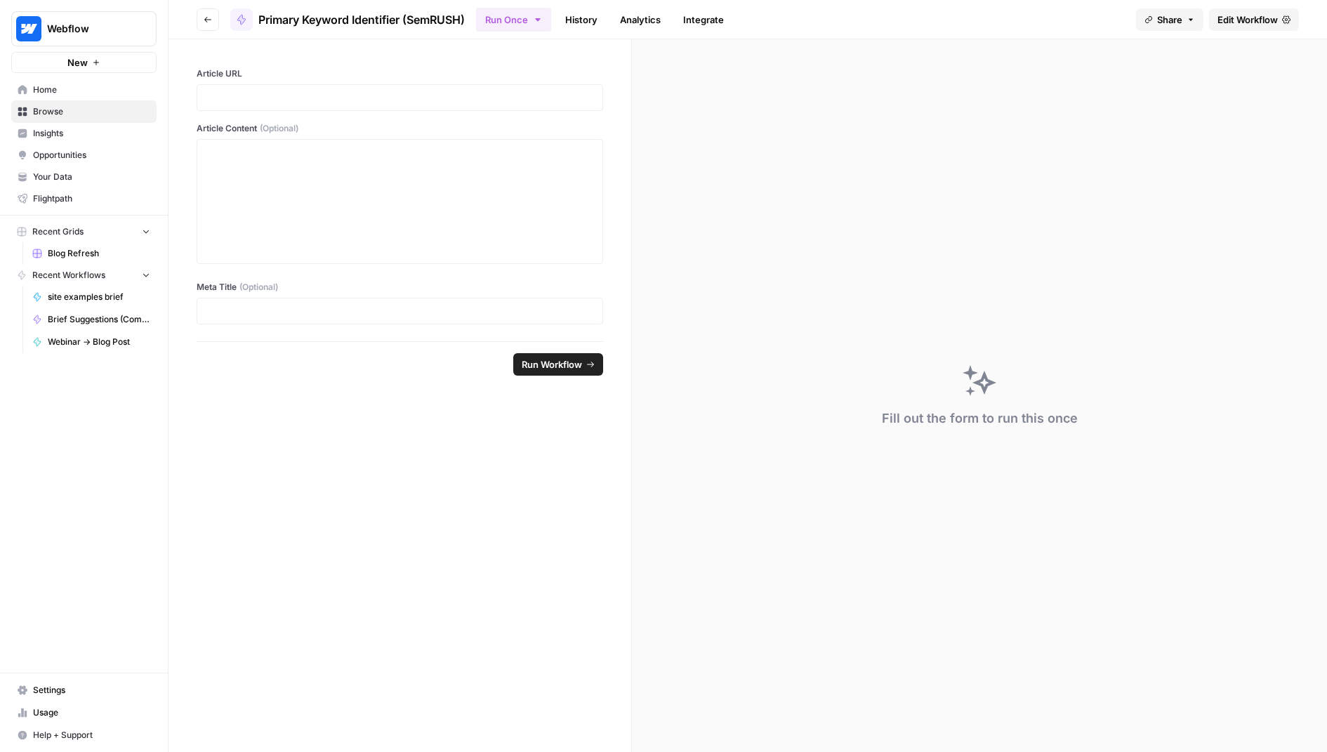
click at [1257, 26] on span "Edit Workflow" at bounding box center [1247, 20] width 60 height 14
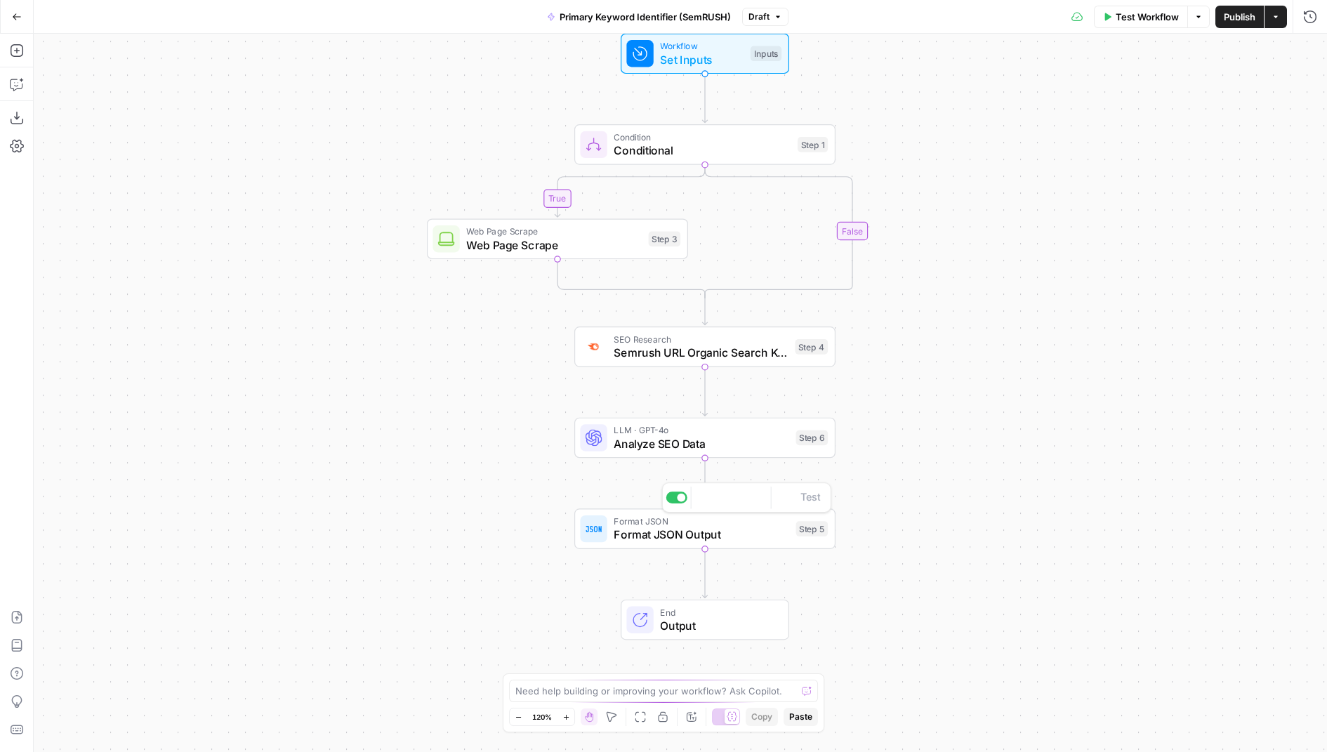
click at [778, 545] on div "Format JSON Format JSON Output Step 5 Copy step Delete step Add Note Test" at bounding box center [704, 528] width 261 height 41
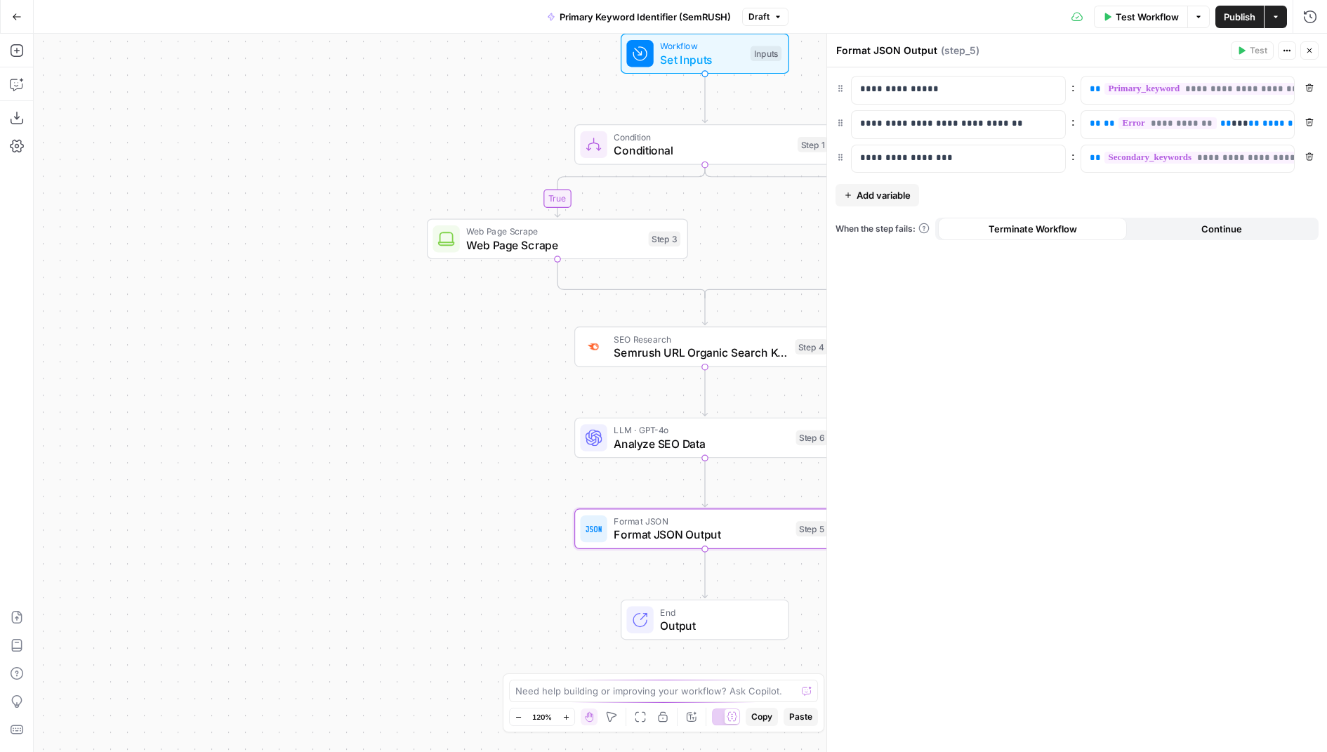
click at [1308, 51] on icon "button" at bounding box center [1309, 50] width 8 height 8
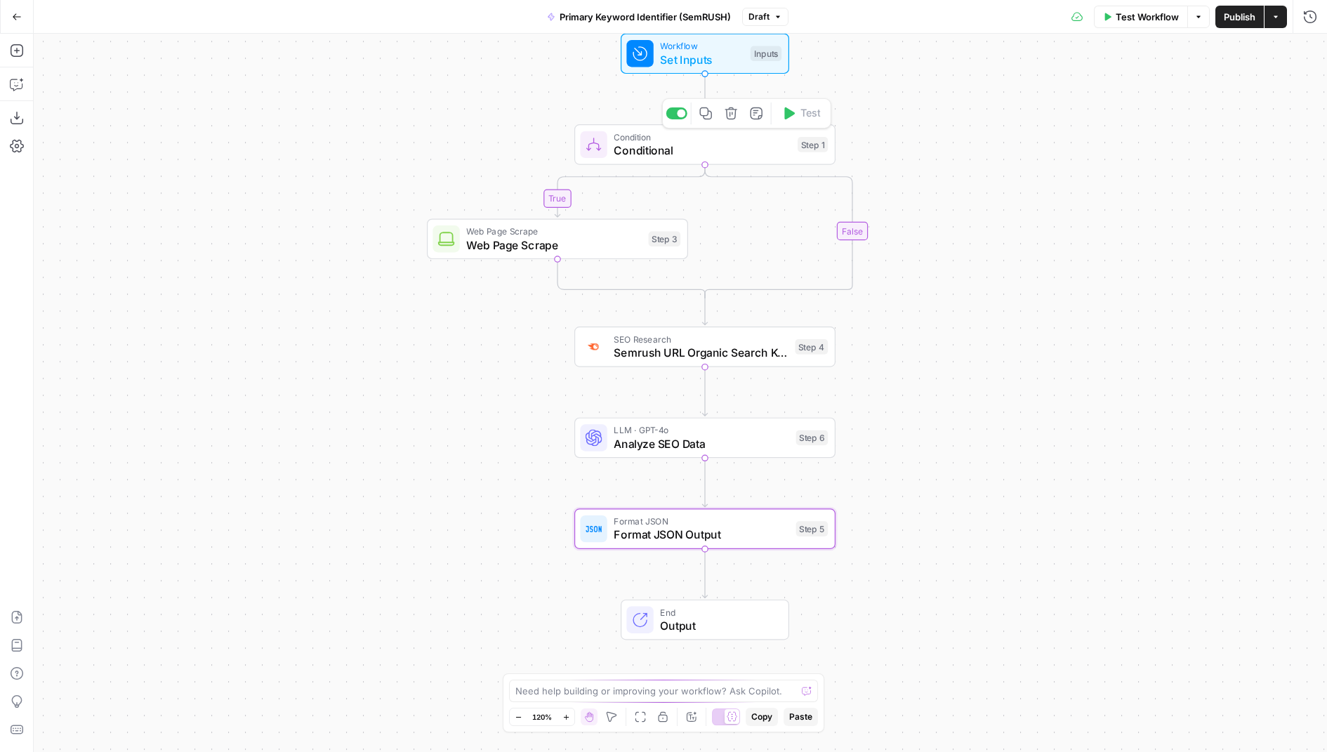
click at [741, 150] on span "Conditional" at bounding box center [701, 150] width 177 height 17
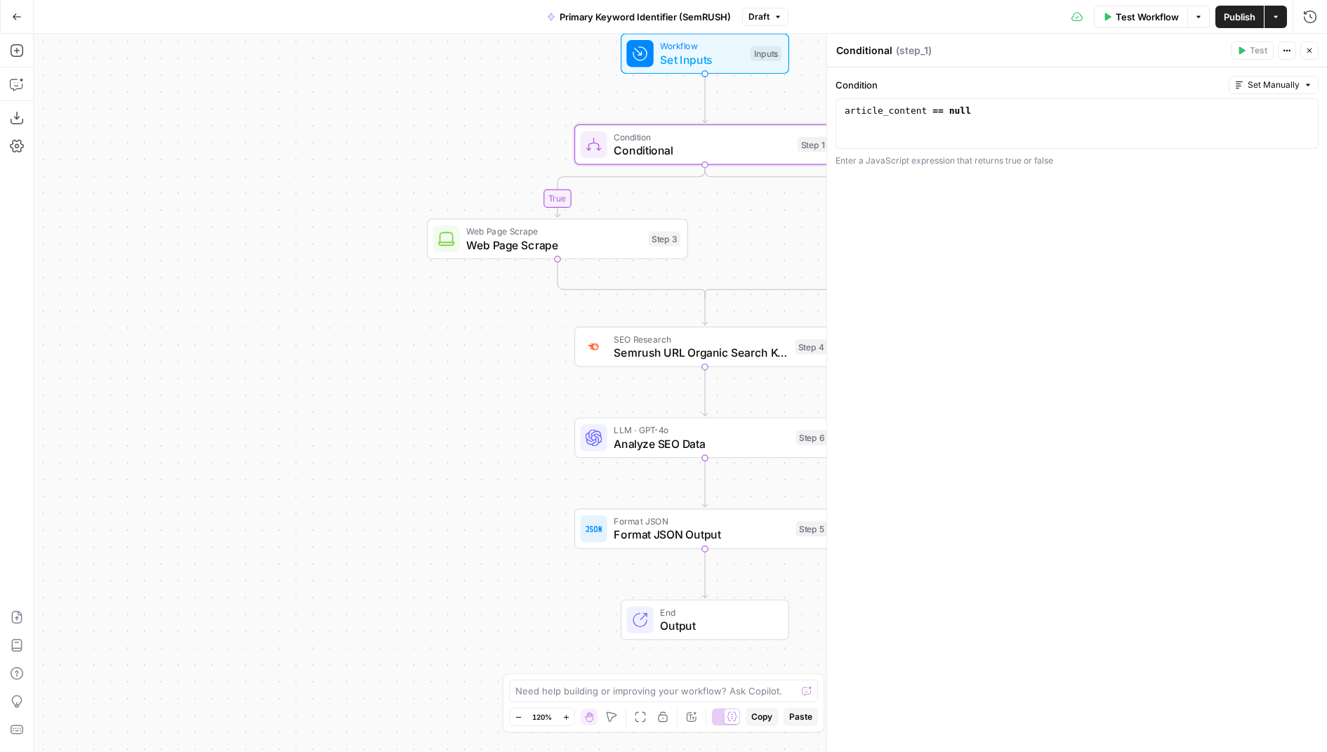
click at [1304, 47] on button "Close" at bounding box center [1309, 50] width 18 height 18
click at [610, 719] on icon "button" at bounding box center [611, 716] width 11 height 11
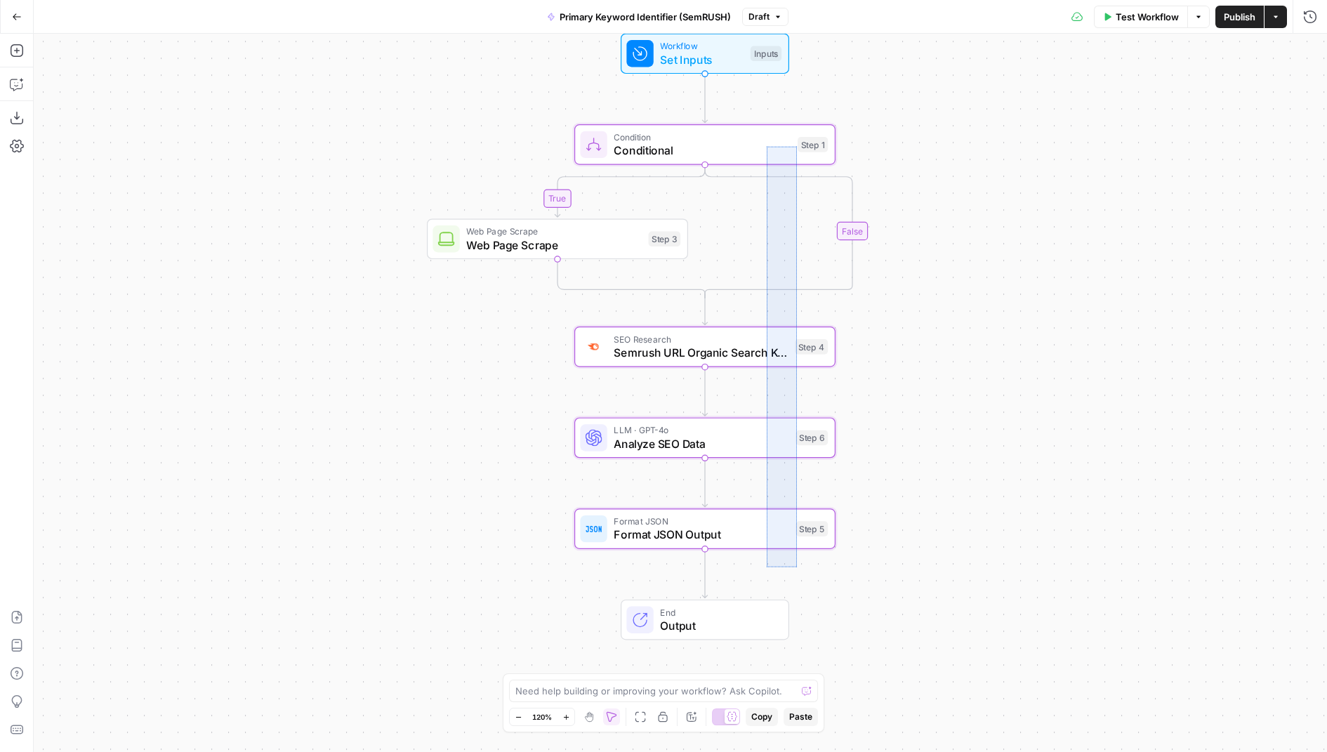
drag, startPoint x: 796, startPoint y: 555, endPoint x: 766, endPoint y: 145, distance: 411.7
click at [766, 145] on div "true false Workflow Set Inputs Inputs Condition Conditional Step 1 Web Page Scr…" at bounding box center [680, 393] width 1293 height 718
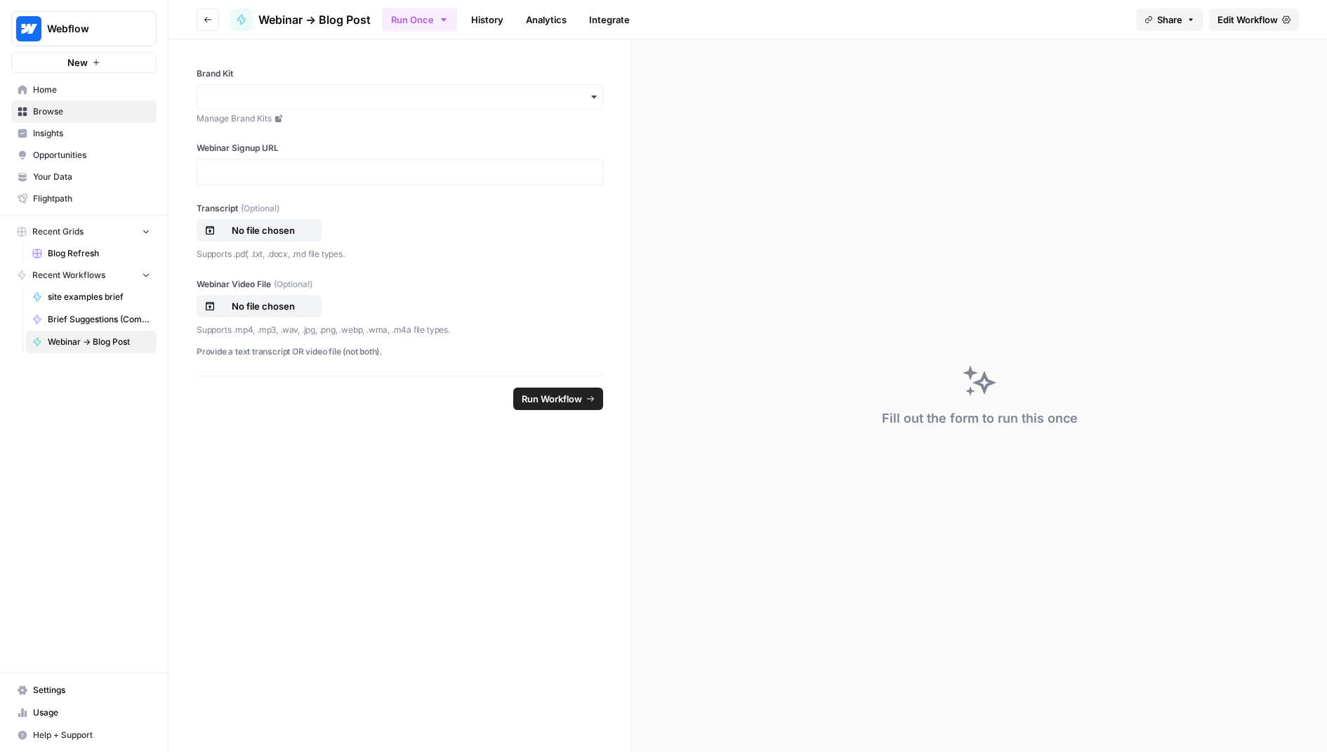
click at [1246, 18] on span "Edit Workflow" at bounding box center [1247, 20] width 60 height 14
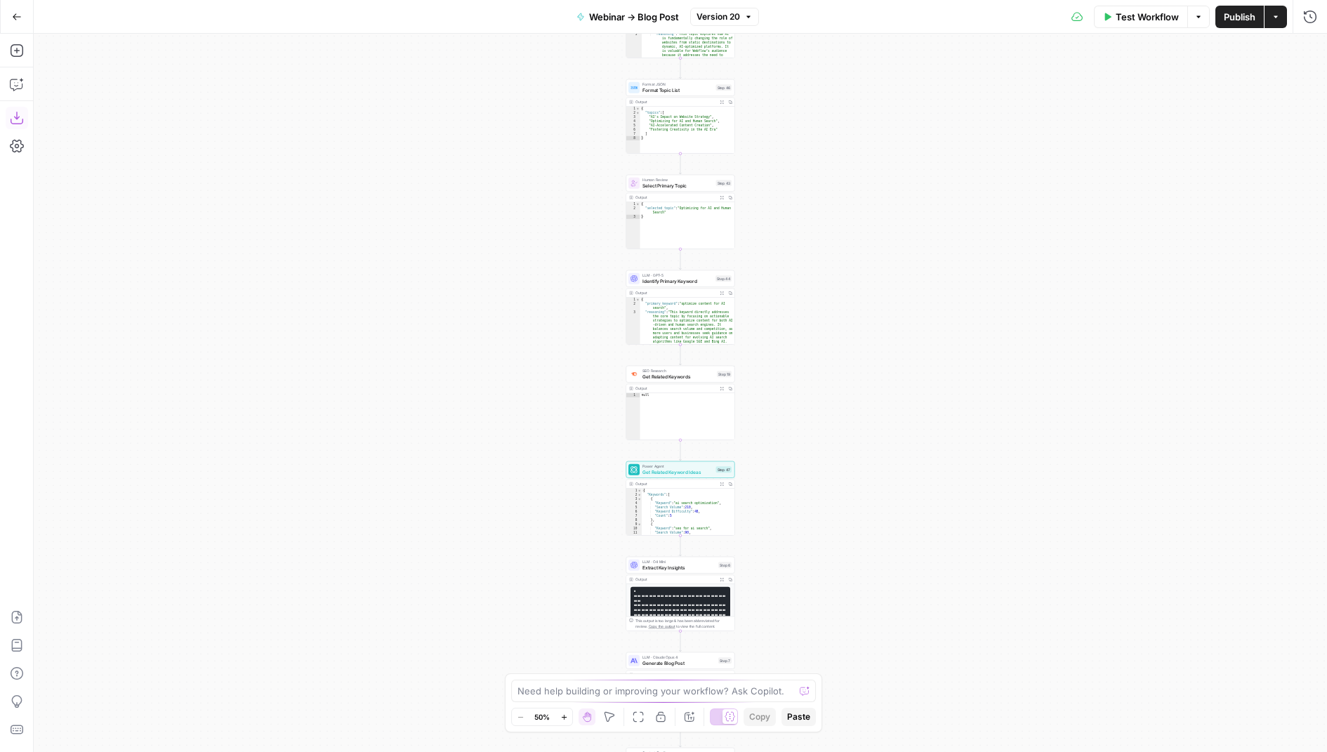
click at [17, 111] on icon "button" at bounding box center [17, 118] width 14 height 14
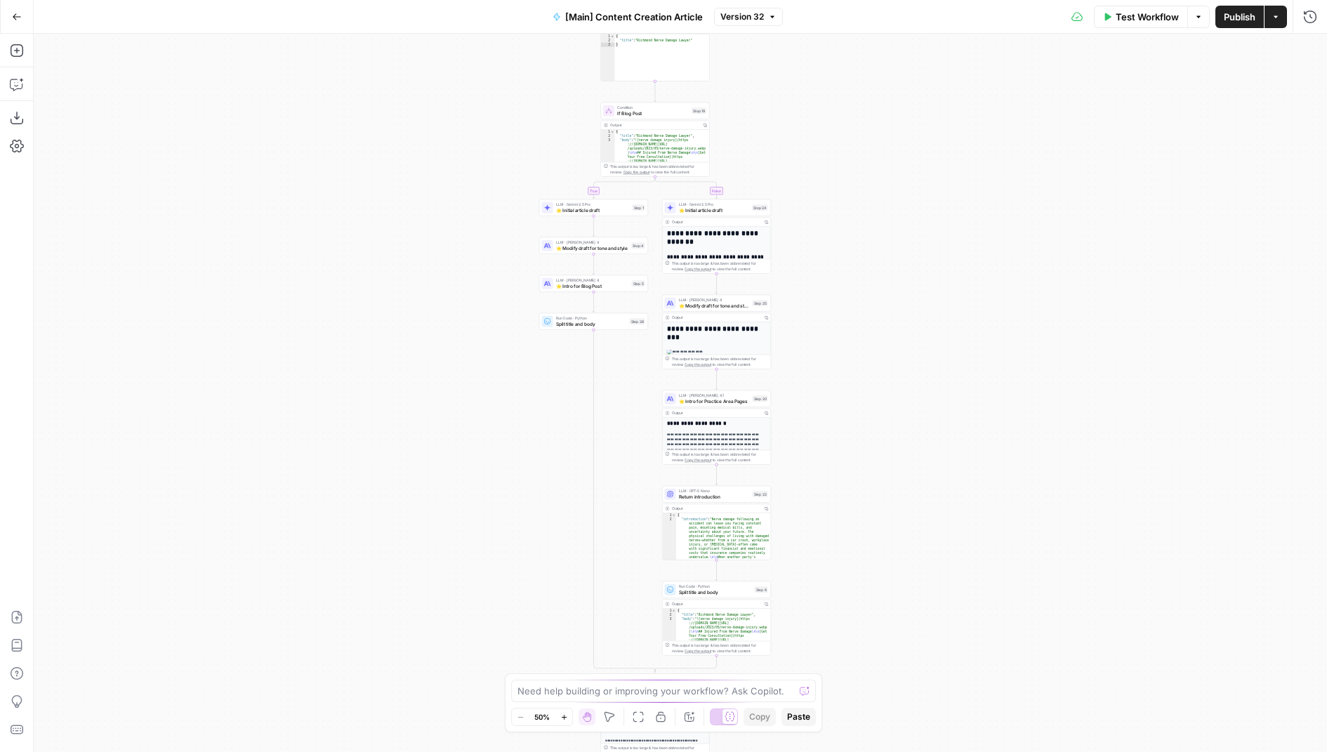
drag, startPoint x: 496, startPoint y: 178, endPoint x: 470, endPoint y: 258, distance: 84.1
click at [470, 258] on div "true false true false Workflow Set Inputs Inputs Condition If city is provided …" at bounding box center [680, 393] width 1293 height 718
click at [608, 286] on span "⭐️ Intro for Blog Post" at bounding box center [591, 284] width 73 height 7
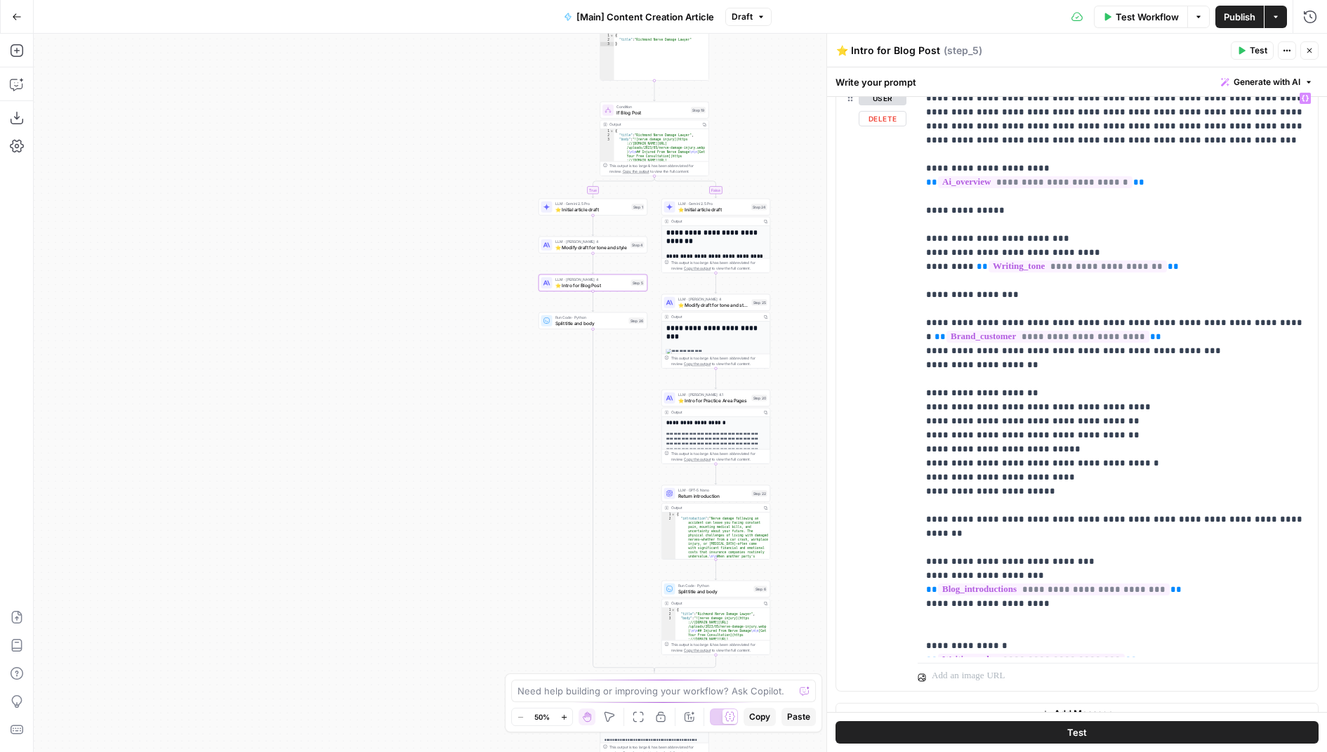
scroll to position [99, 0]
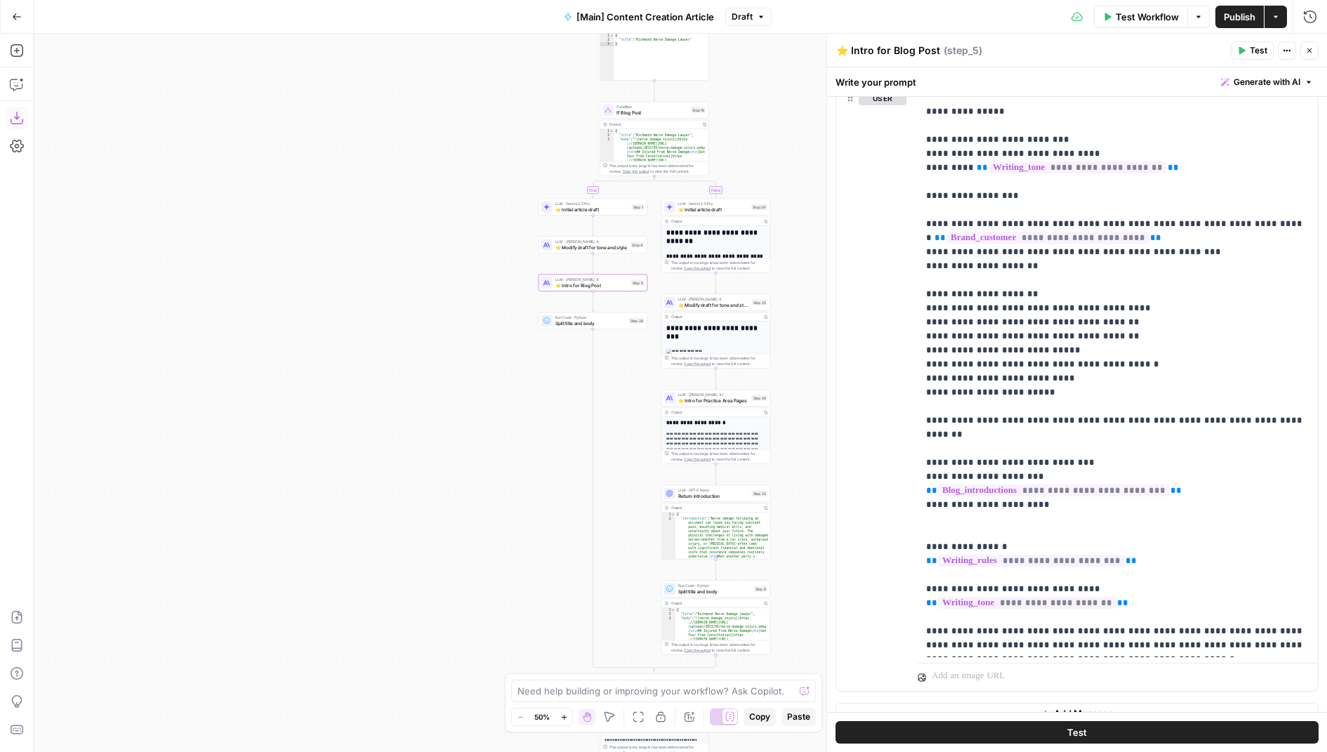
click at [18, 112] on icon "button" at bounding box center [17, 118] width 14 height 14
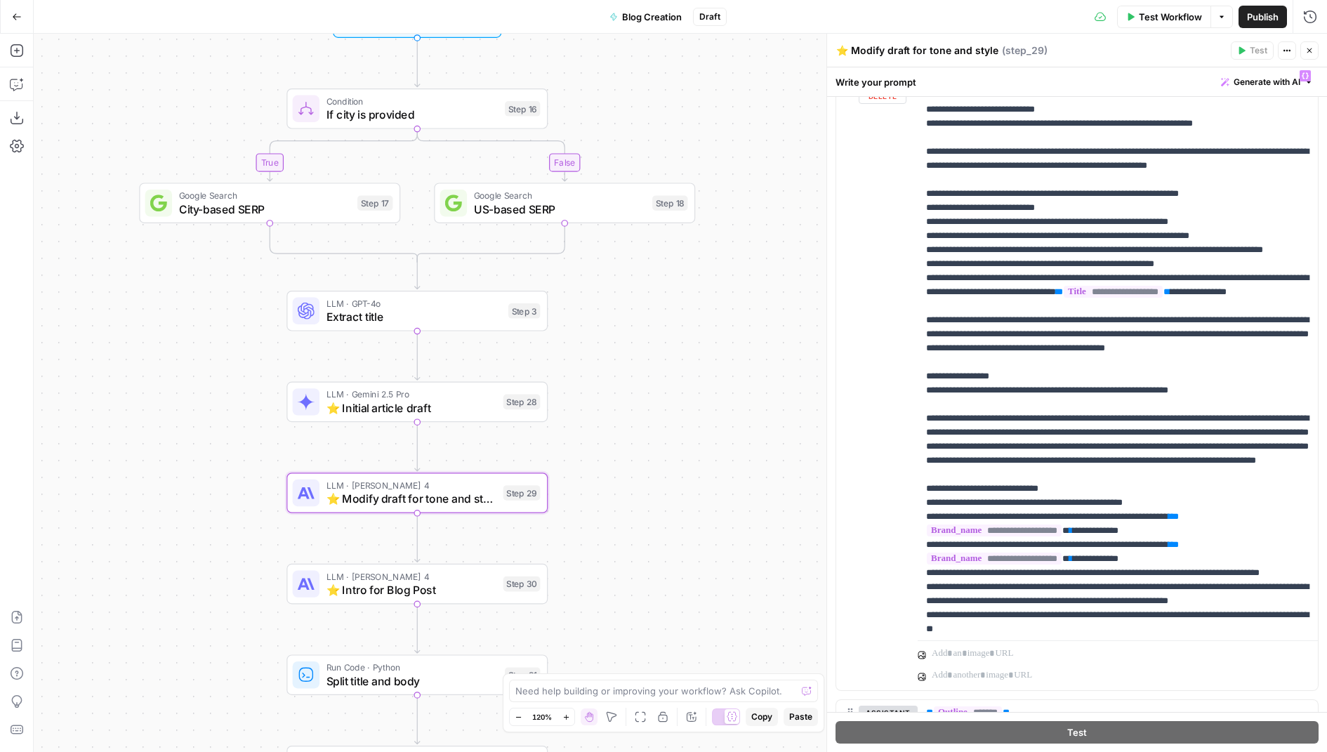
scroll to position [1587, 0]
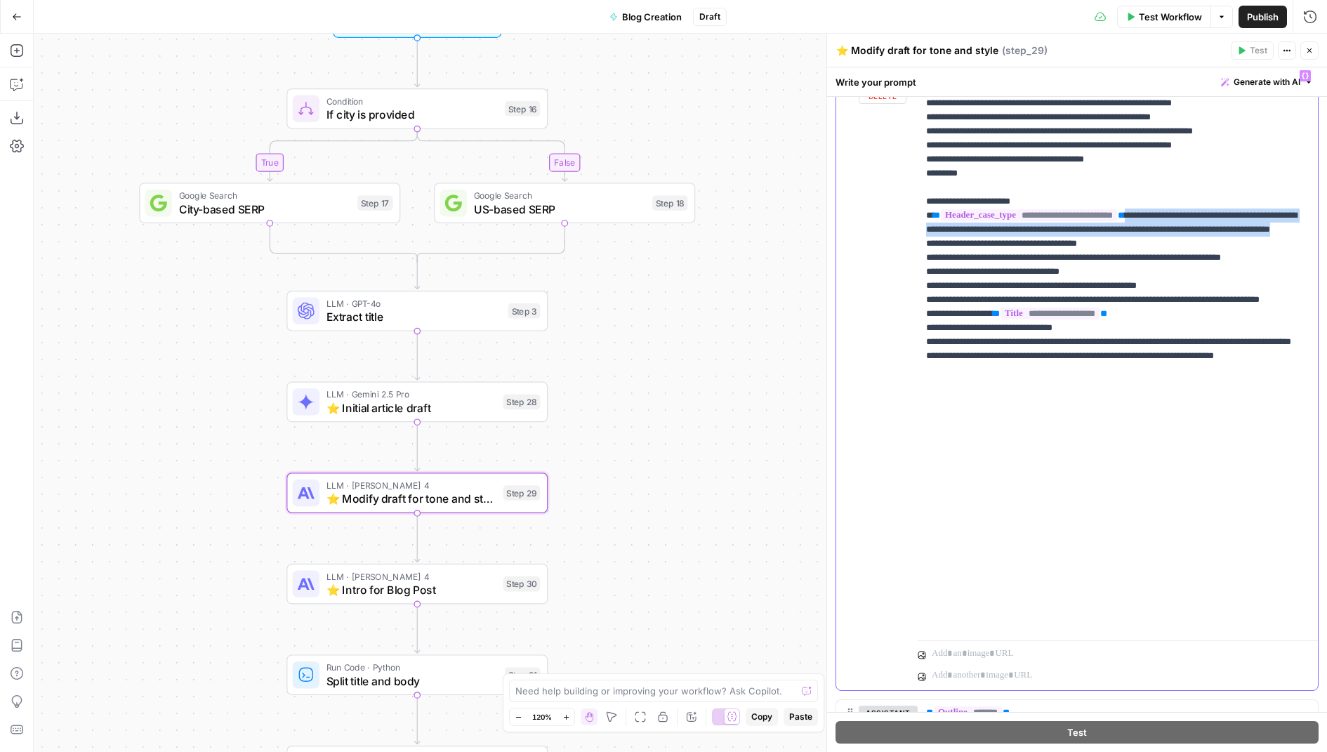
drag, startPoint x: 1079, startPoint y: 446, endPoint x: 1167, endPoint y: 416, distance: 93.2
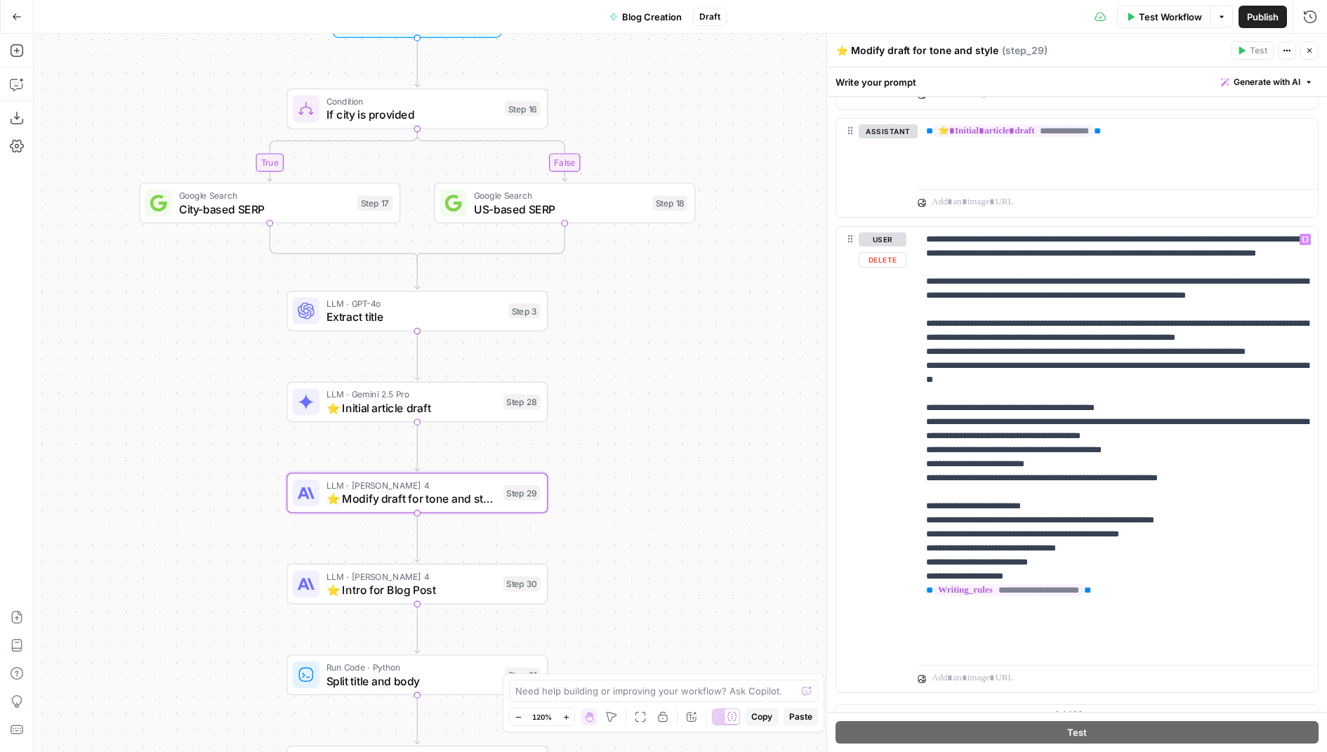
scroll to position [1812, 0]
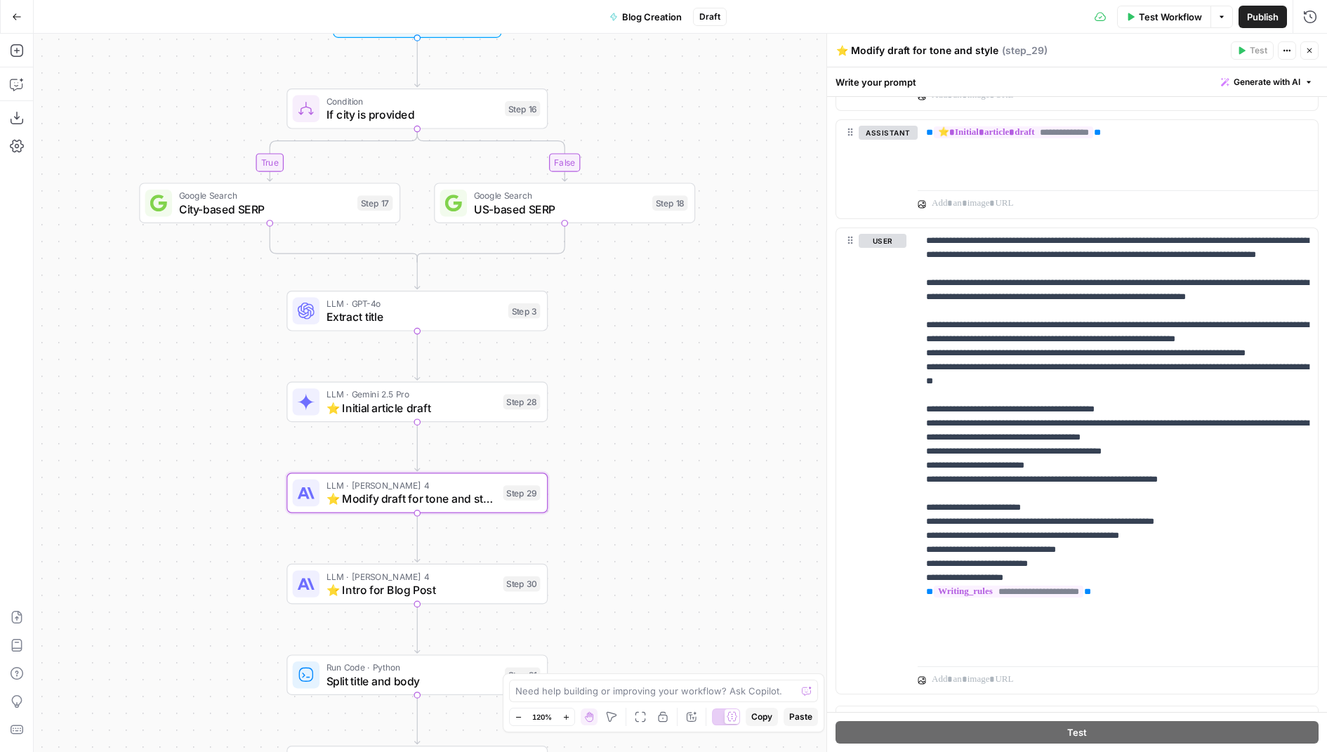
drag, startPoint x: 653, startPoint y: 547, endPoint x: 653, endPoint y: 294, distance: 253.4
click at [653, 297] on div "true false Workflow Set Inputs Inputs Condition If city is provided Step 16 Goo…" at bounding box center [680, 393] width 1293 height 718
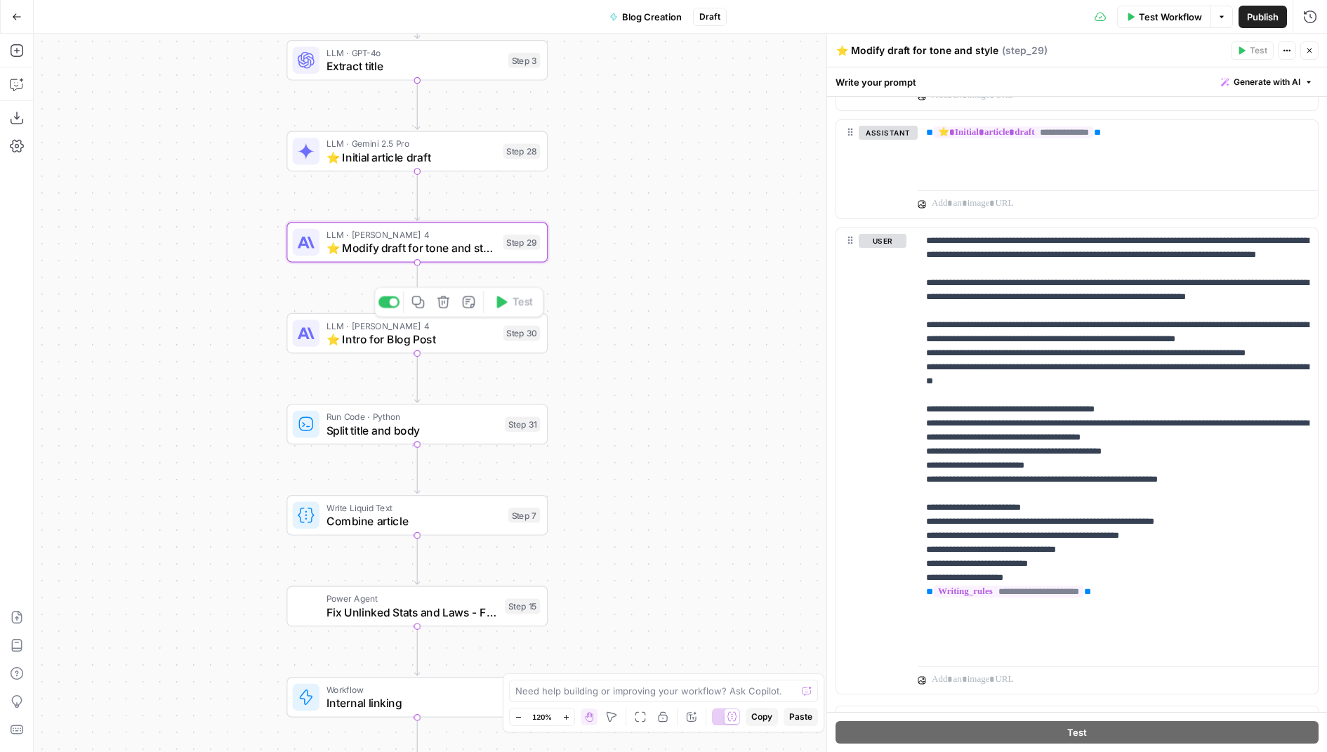
click at [436, 339] on span "⭐️ Intro for Blog Post" at bounding box center [411, 339] width 170 height 17
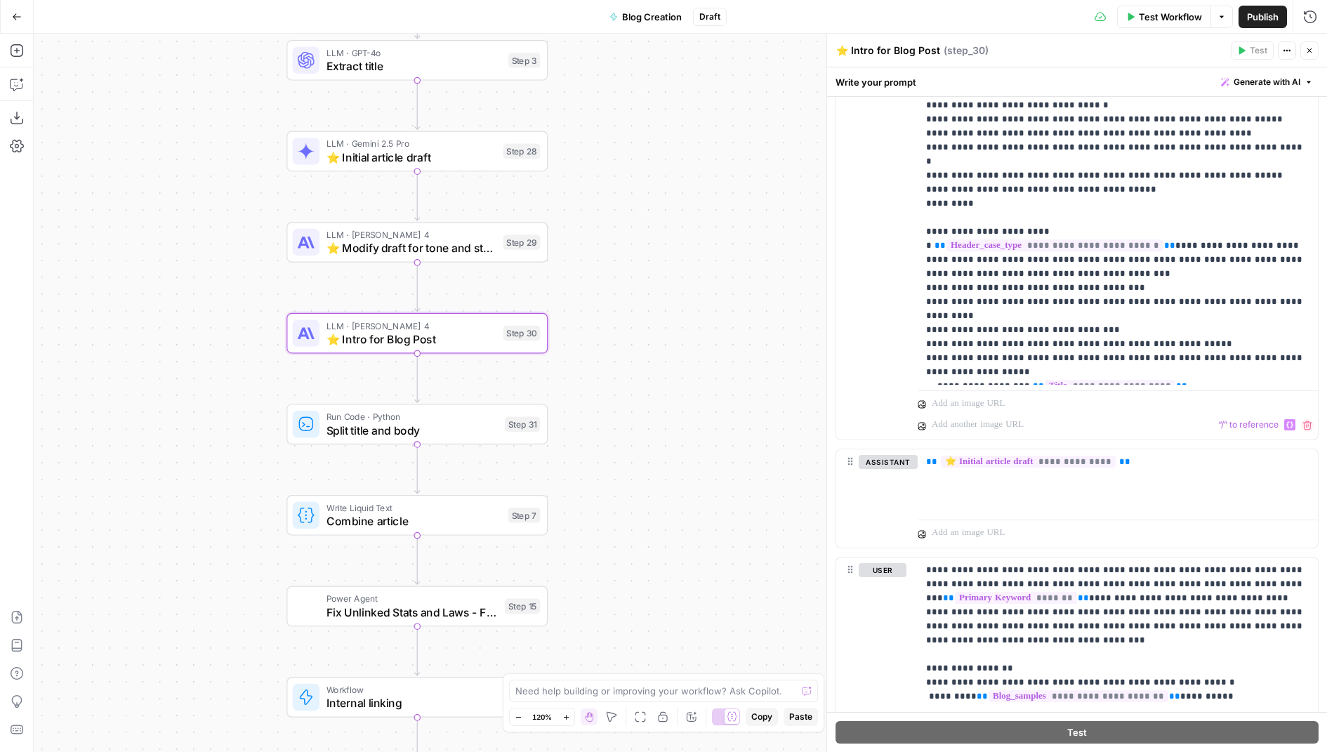
scroll to position [505, 0]
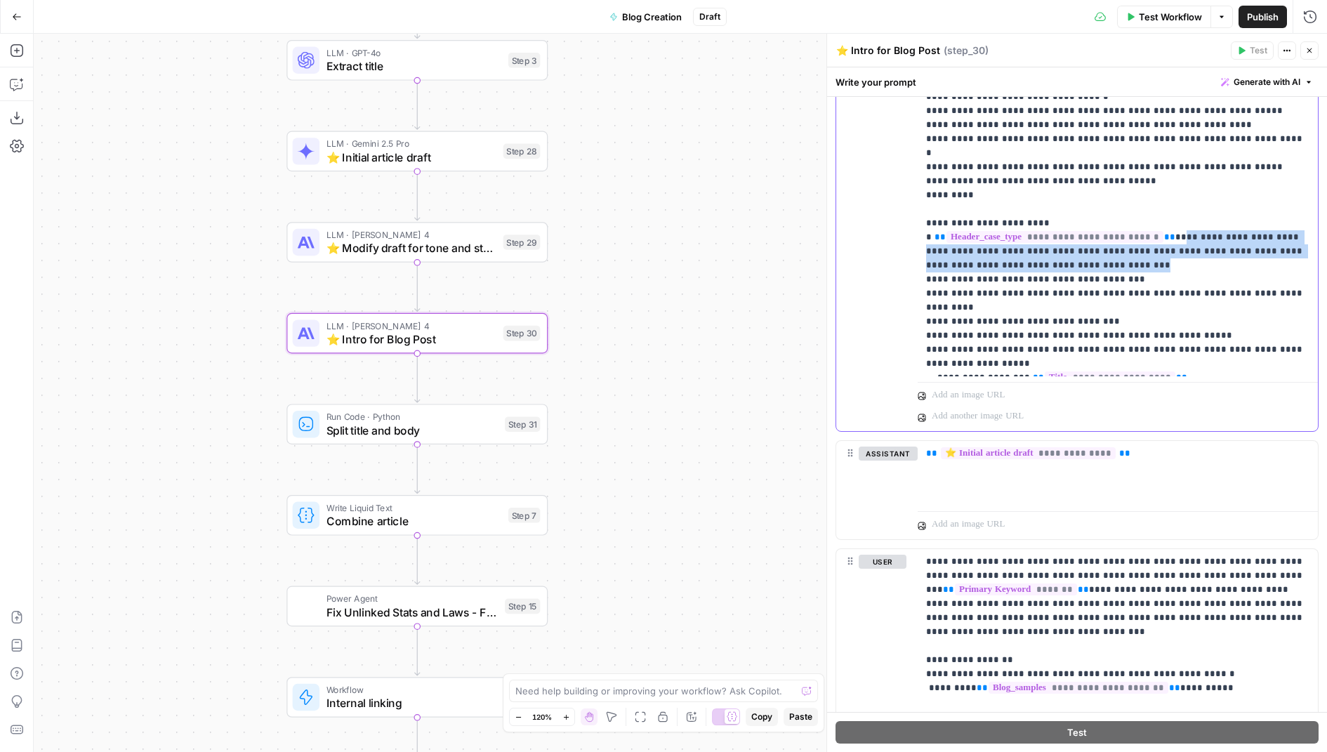
drag, startPoint x: 1077, startPoint y: 194, endPoint x: 1172, endPoint y: 165, distance: 99.7
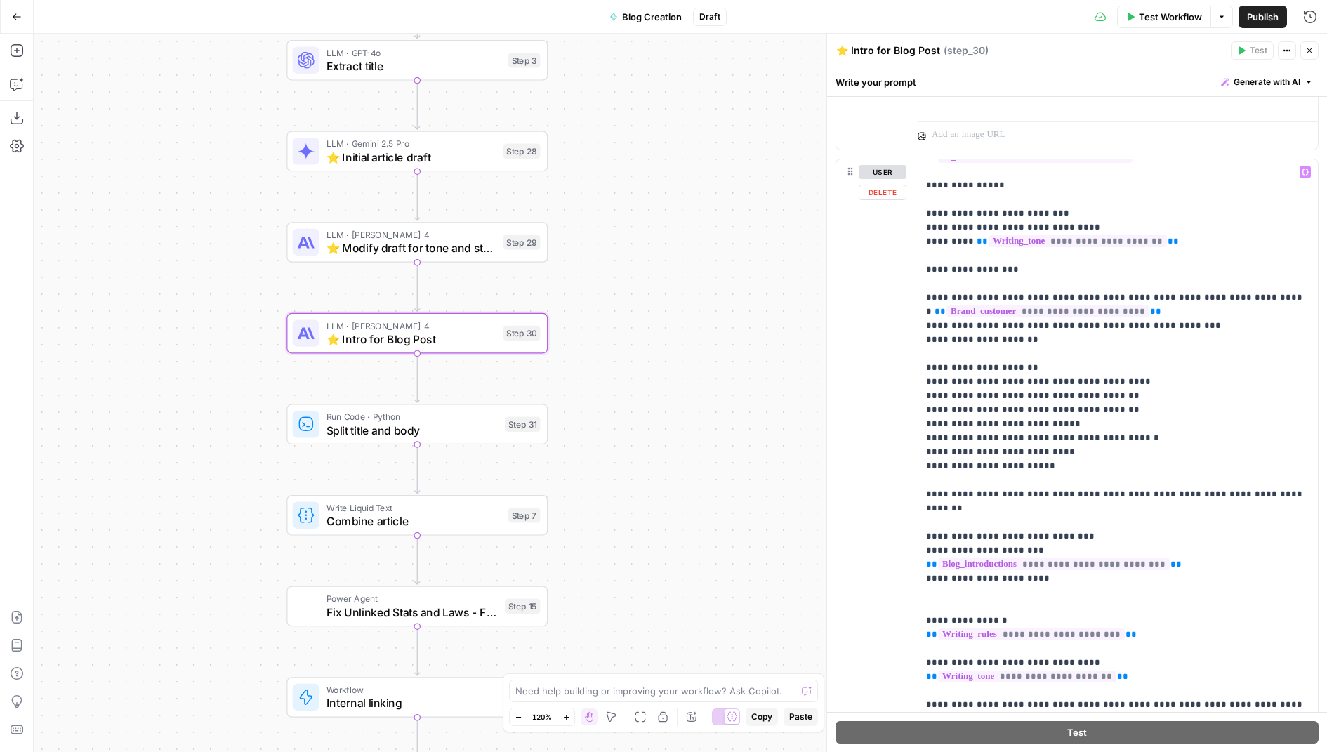
scroll to position [1595, 0]
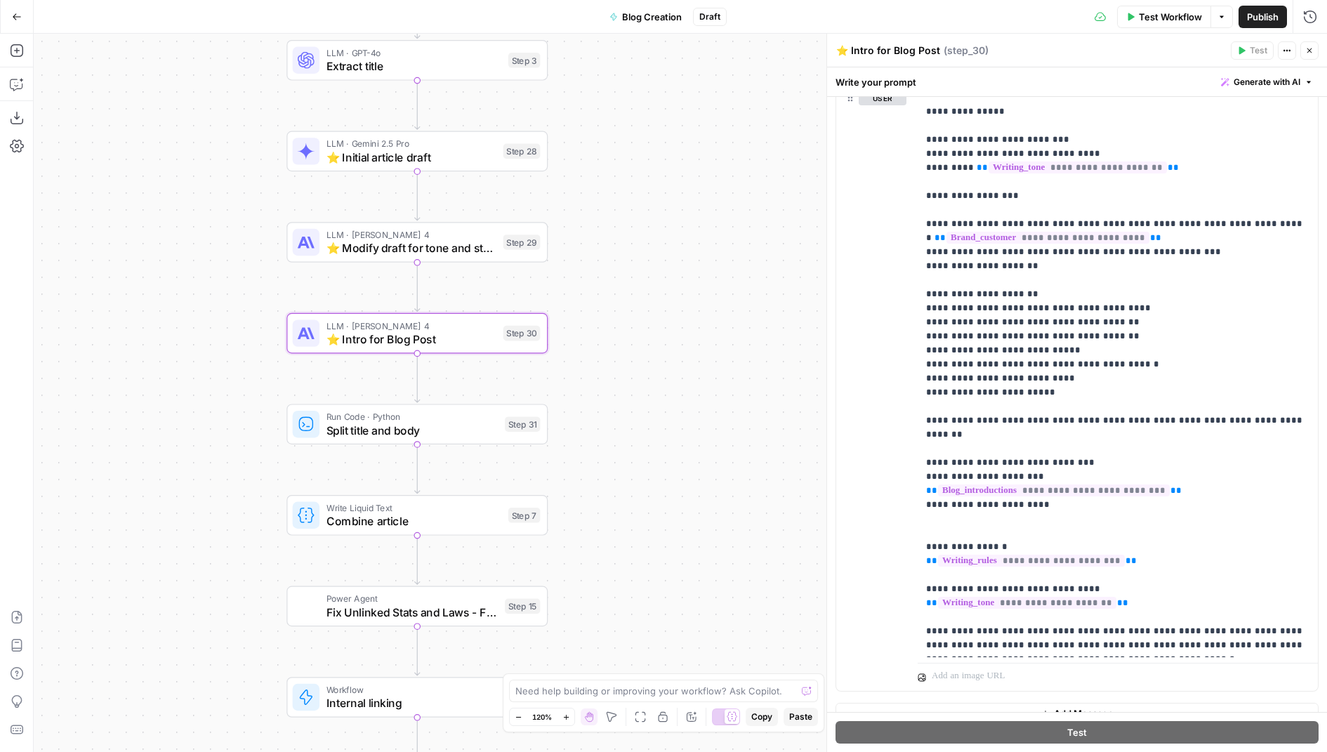
click at [515, 433] on div "Run Code · Python Split title and body Step 31 Copy step Delete step Add Note T…" at bounding box center [417, 424] width 248 height 29
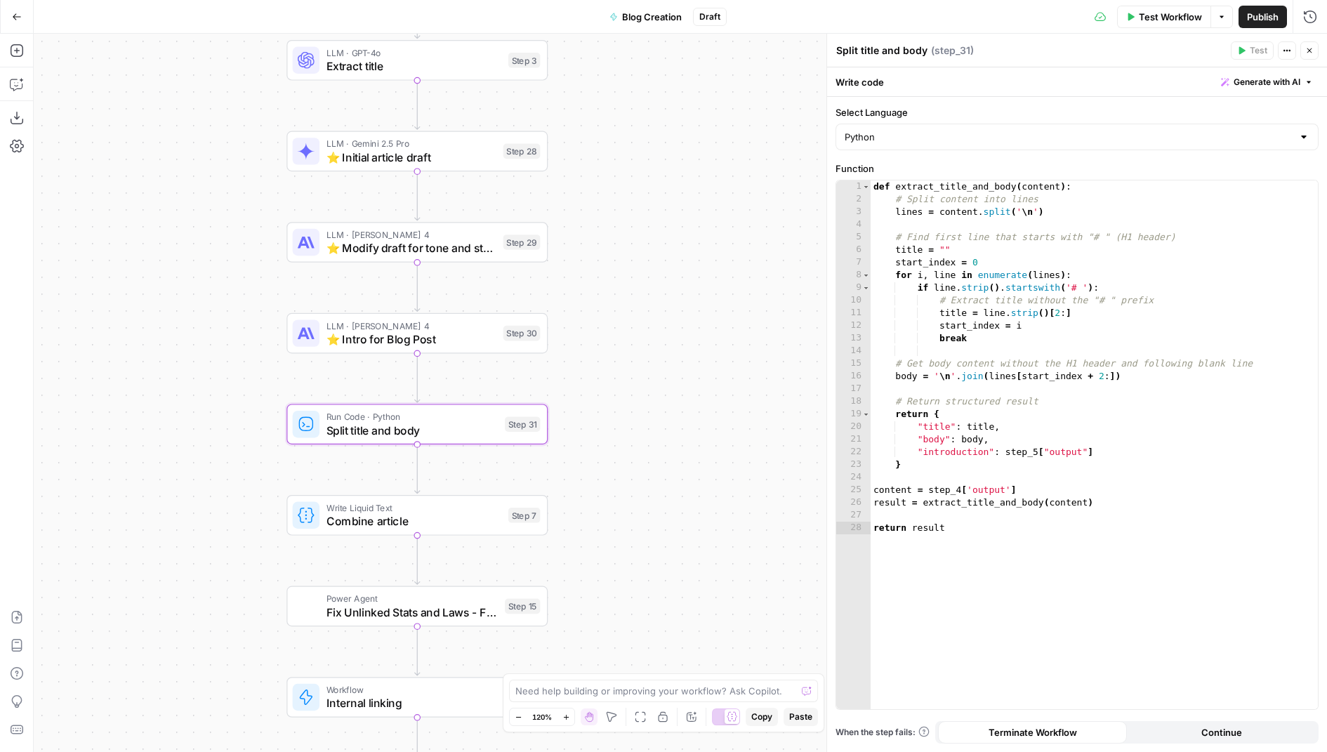
click at [456, 538] on div "true false Workflow Set Inputs Inputs Condition If city is provided Step 16 Goo…" at bounding box center [680, 393] width 1293 height 718
click at [484, 512] on span "Combine article" at bounding box center [413, 520] width 175 height 17
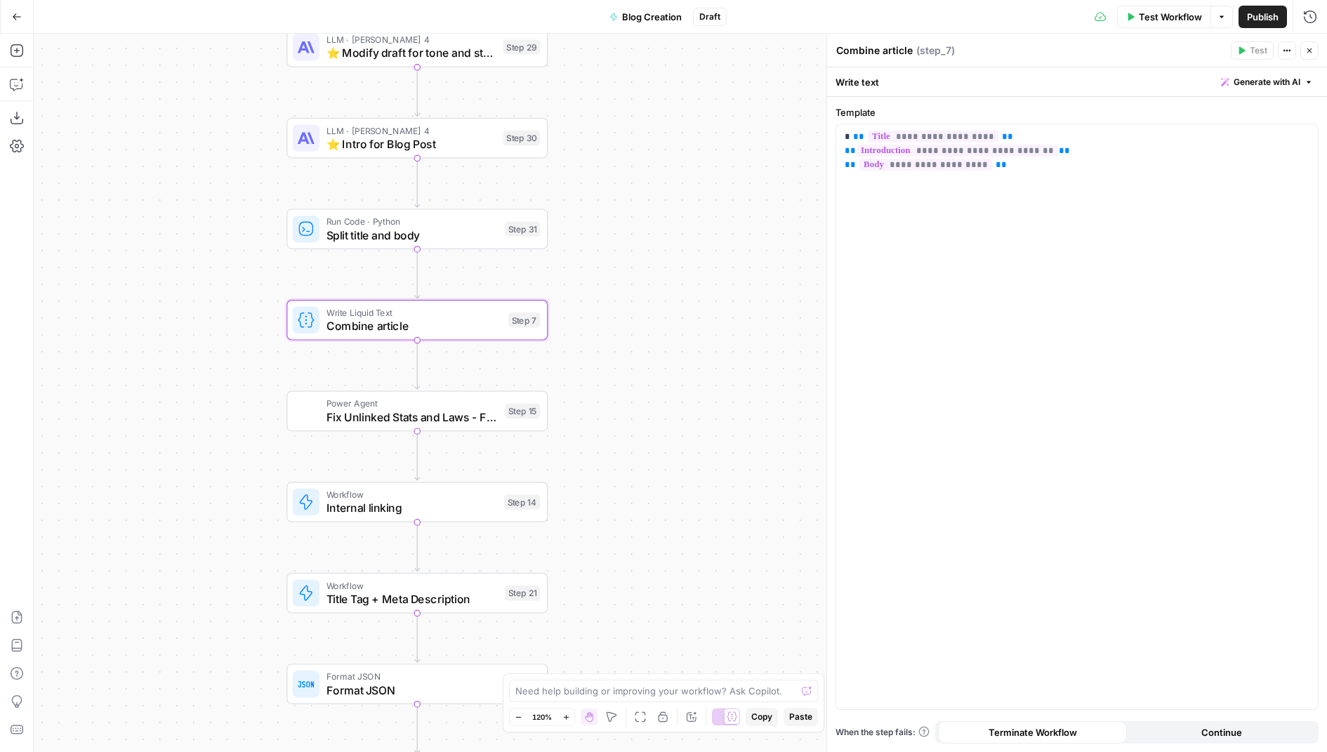
drag, startPoint x: 625, startPoint y: 581, endPoint x: 625, endPoint y: 386, distance: 195.1
click at [625, 386] on div "true false Workflow Set Inputs Inputs Condition If city is provided Step 16 Goo…" at bounding box center [680, 393] width 1293 height 718
click at [500, 416] on div "Power Agent Fix Unlinked Stats and Laws - Fork Step 15 Copy step Delete step Ad…" at bounding box center [417, 411] width 248 height 29
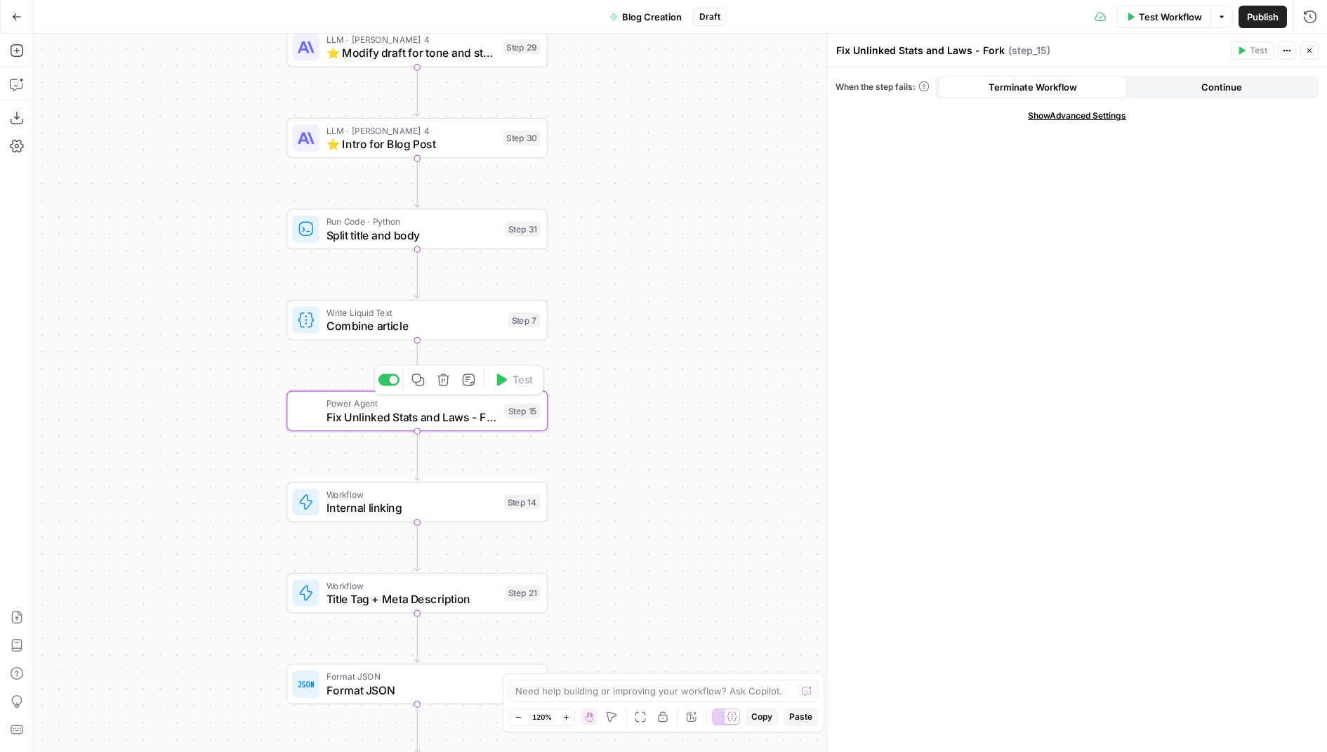
click at [451, 379] on button "Delete step" at bounding box center [443, 380] width 22 height 22
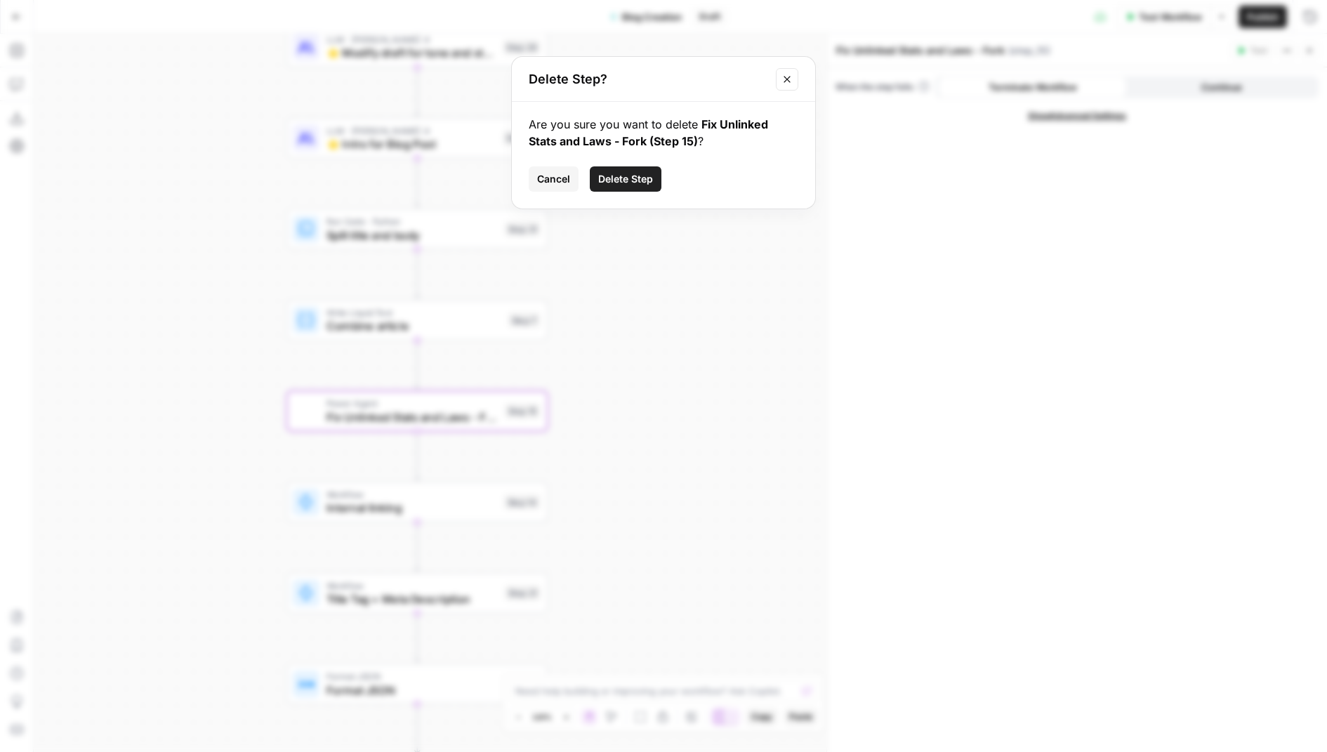
click at [632, 182] on span "Delete Step" at bounding box center [625, 179] width 55 height 14
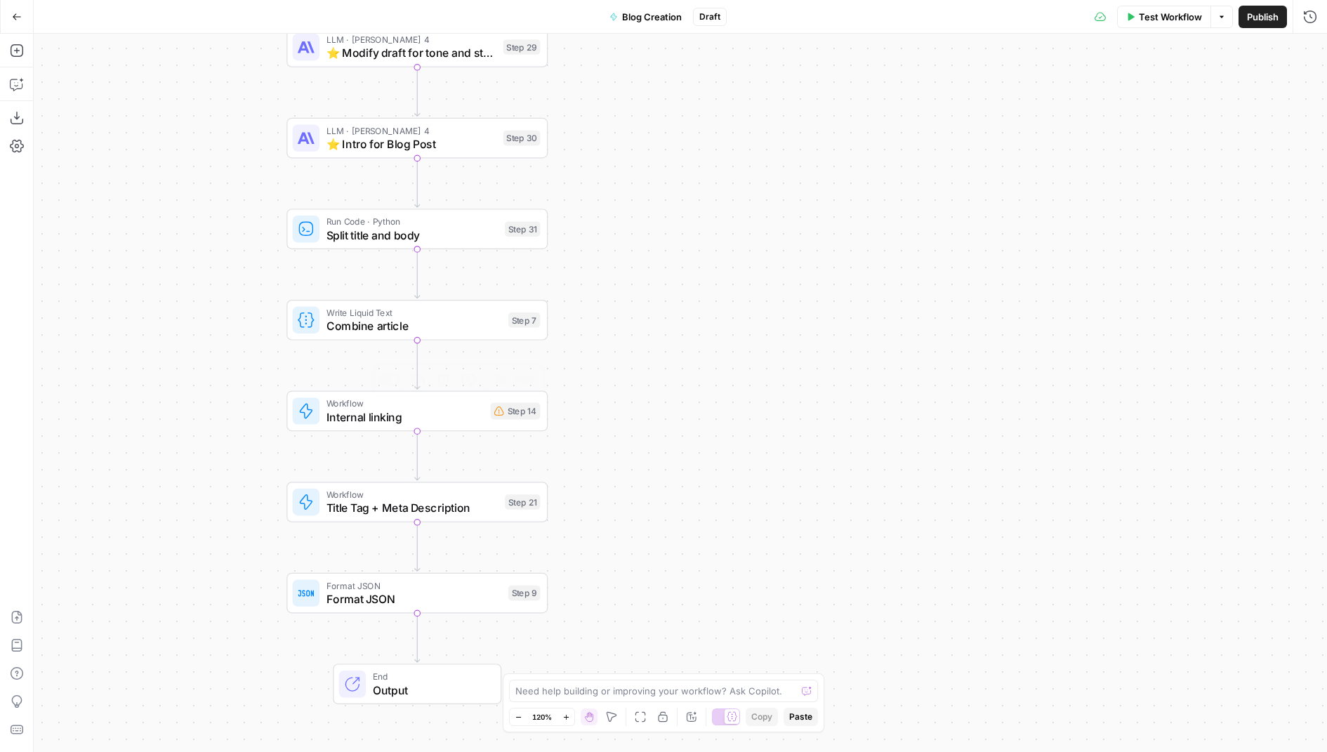
click at [463, 416] on span "Internal linking" at bounding box center [404, 417] width 157 height 17
click at [440, 377] on icon "button" at bounding box center [443, 379] width 12 height 12
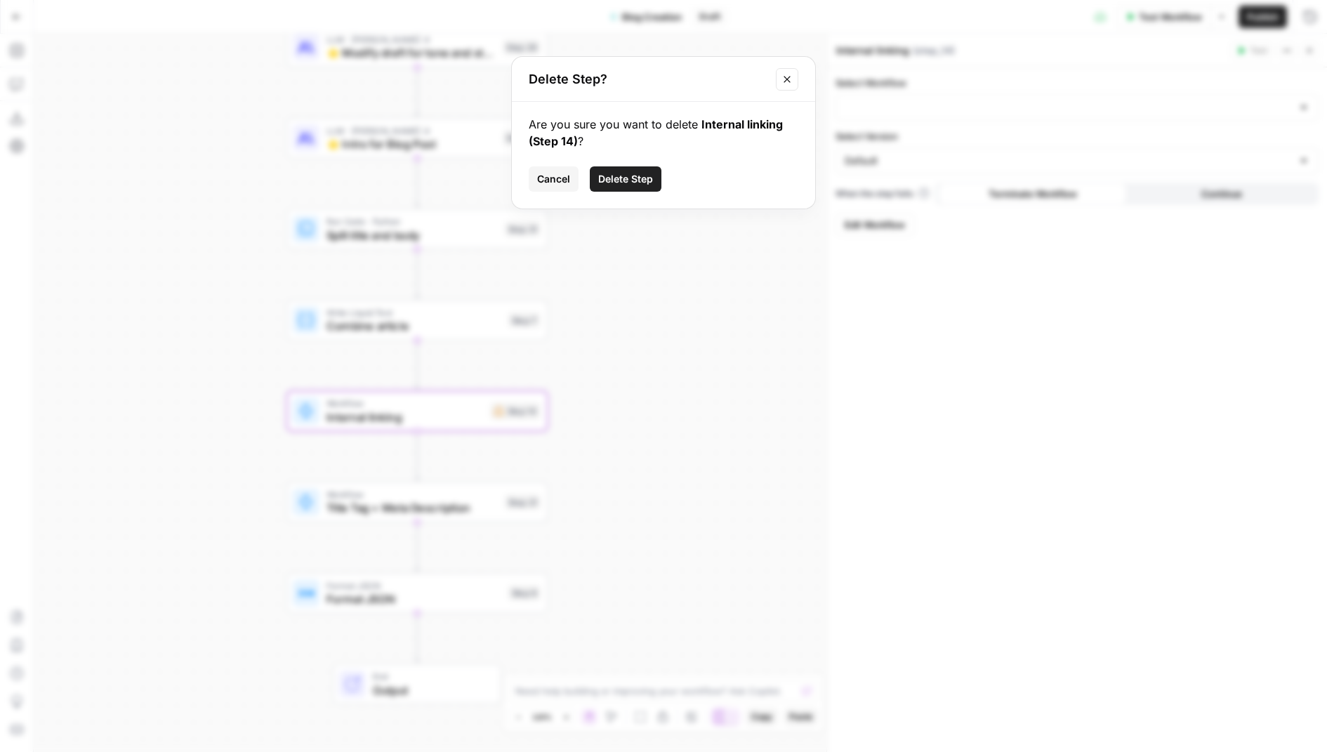
click at [644, 175] on span "Delete Step" at bounding box center [625, 179] width 55 height 14
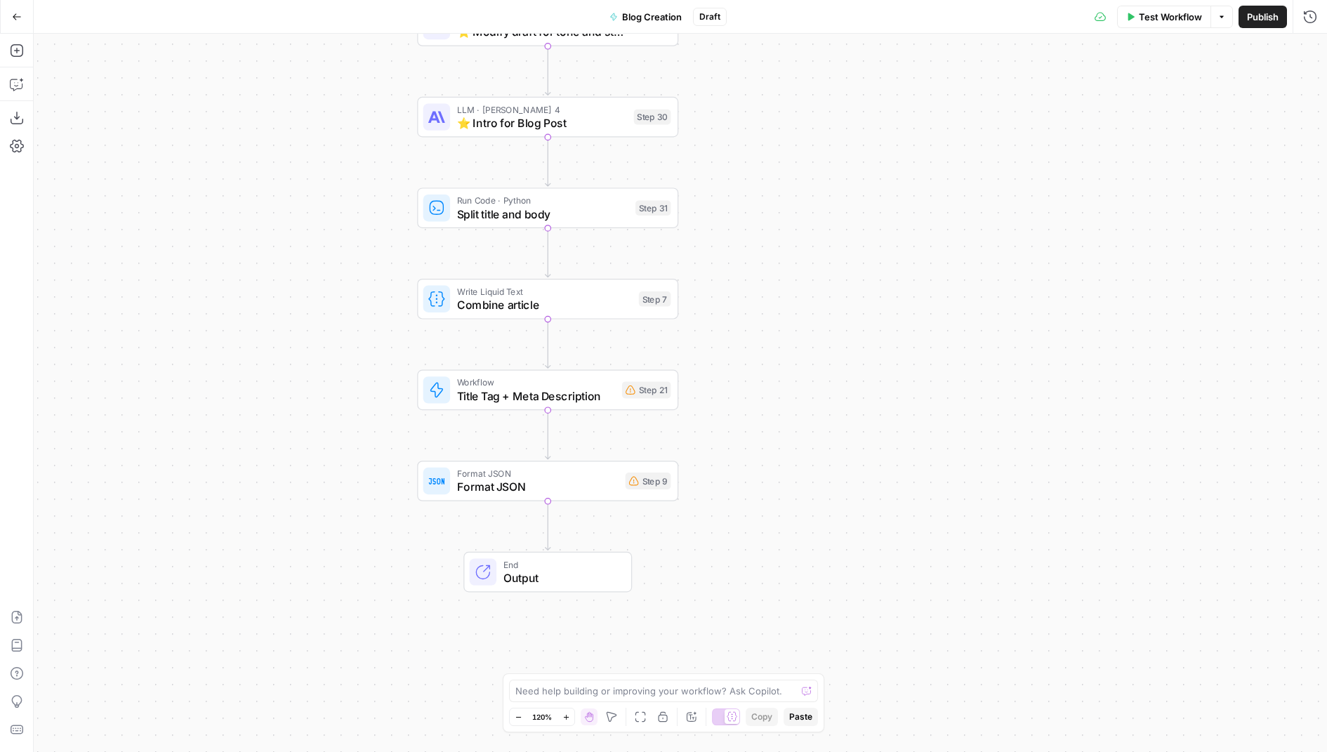
drag, startPoint x: 573, startPoint y: 379, endPoint x: 677, endPoint y: 376, distance: 103.2
click at [675, 376] on div "true false Workflow Set Inputs Inputs Condition If city is provided Step 16 Goo…" at bounding box center [680, 393] width 1293 height 718
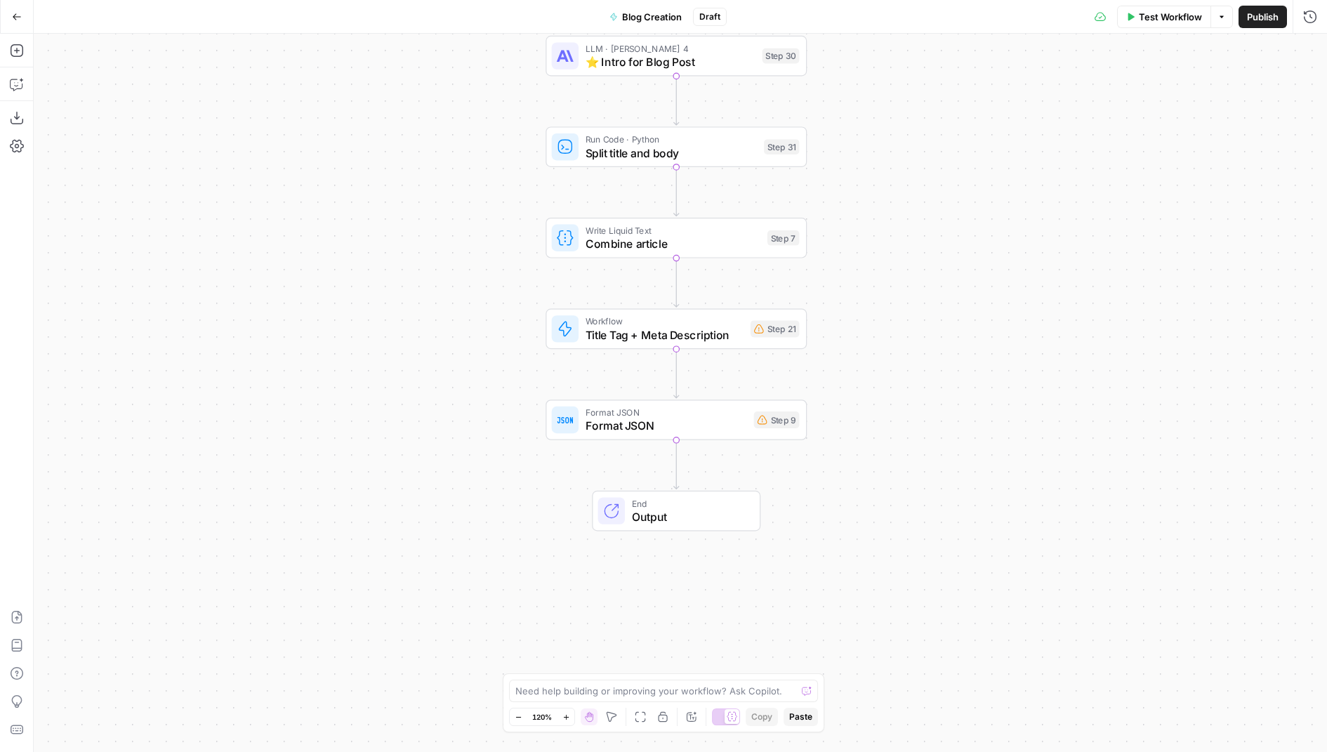
drag, startPoint x: 744, startPoint y: 355, endPoint x: 858, endPoint y: 291, distance: 130.8
click at [905, 273] on div "true false Workflow Set Inputs Inputs Condition If city is provided Step 16 Goo…" at bounding box center [680, 393] width 1293 height 718
click at [724, 339] on span "Title Tag + Meta Description" at bounding box center [668, 332] width 159 height 17
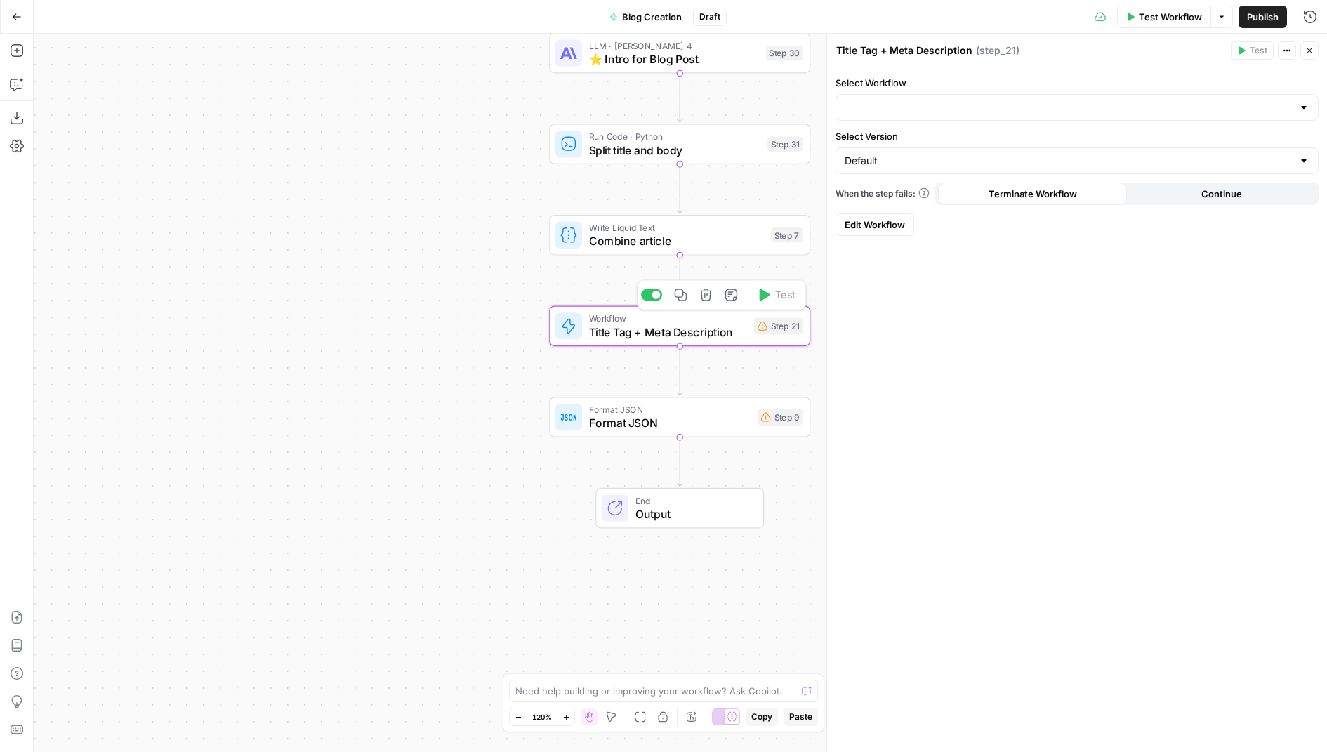
click at [711, 296] on icon "button" at bounding box center [705, 294] width 13 height 13
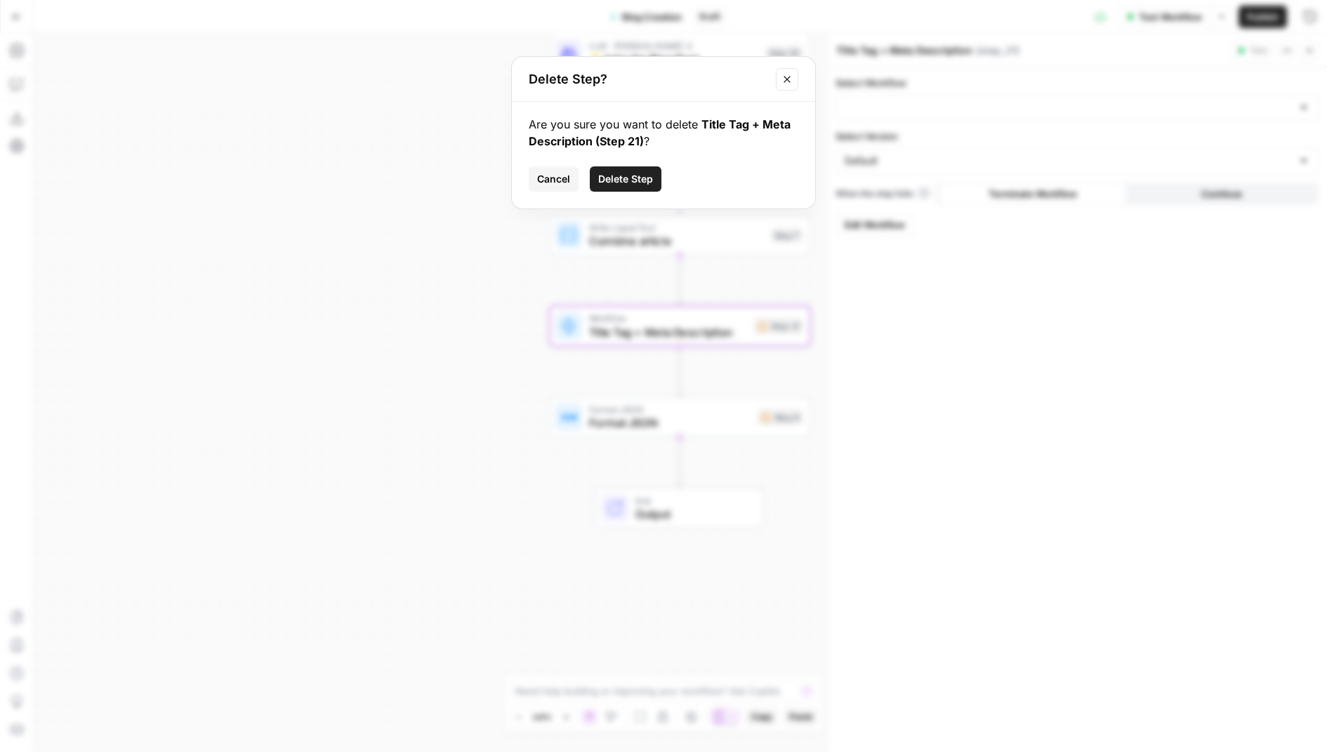
click at [632, 174] on span "Delete Step" at bounding box center [625, 179] width 55 height 14
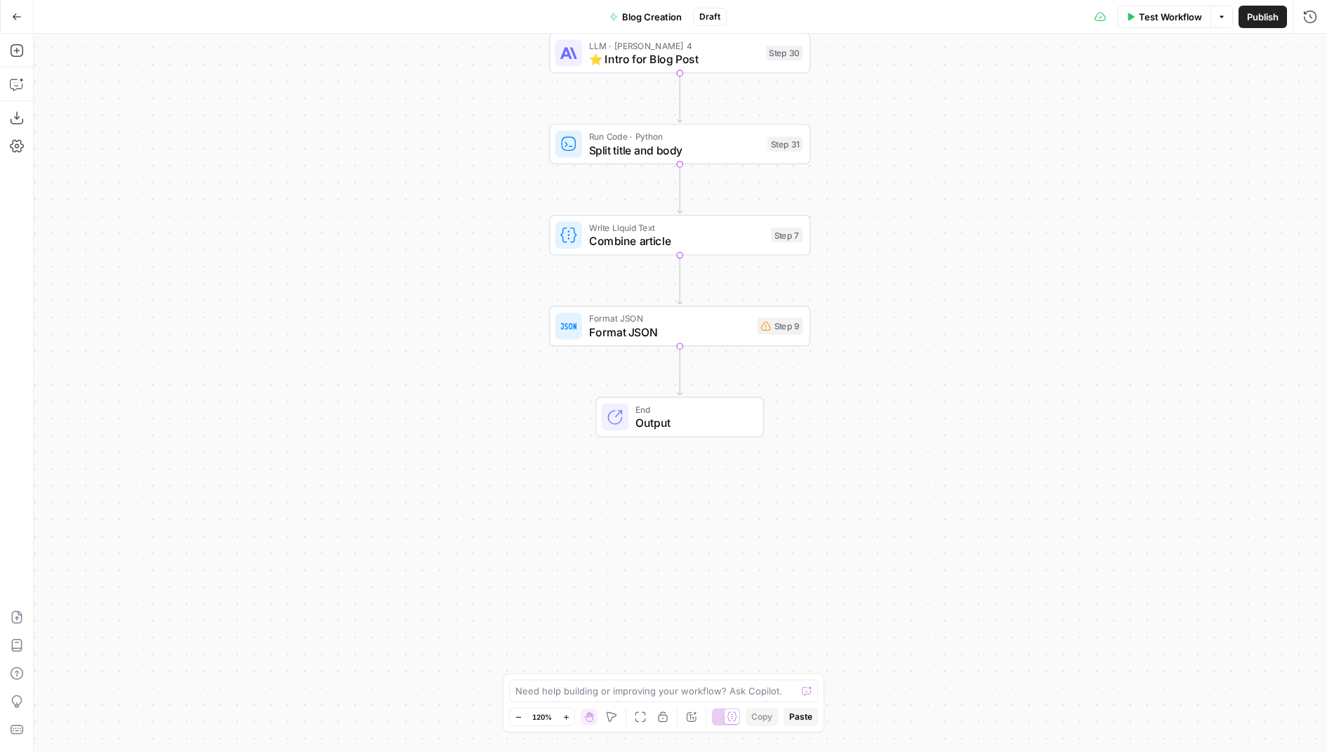
click at [0, 51] on div "Add Steps Copilot Download as JSON Settings Import JSON AirOps Academy Help Giv…" at bounding box center [17, 393] width 34 height 718
click at [14, 51] on icon "button" at bounding box center [16, 50] width 13 height 13
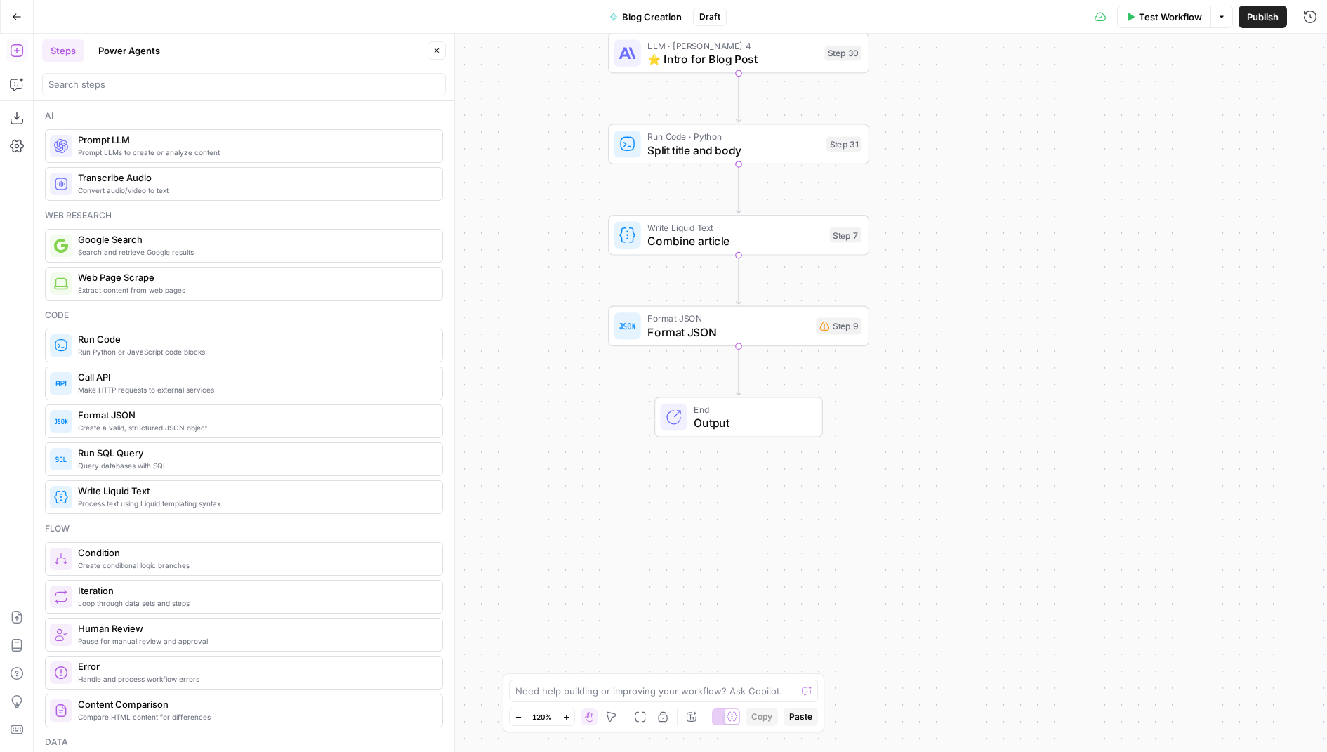
click at [157, 53] on button "Power Agents" at bounding box center [129, 50] width 79 height 22
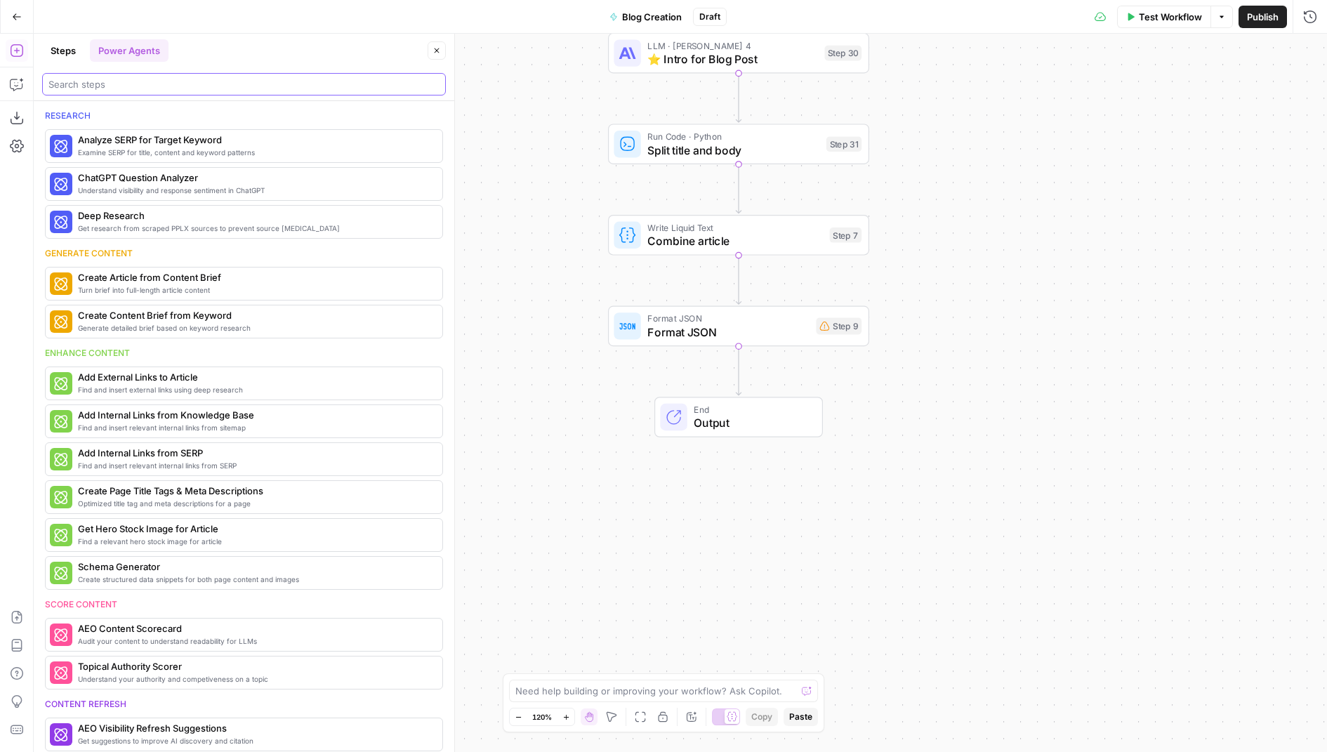
click at [145, 90] on input "search" at bounding box center [243, 84] width 391 height 14
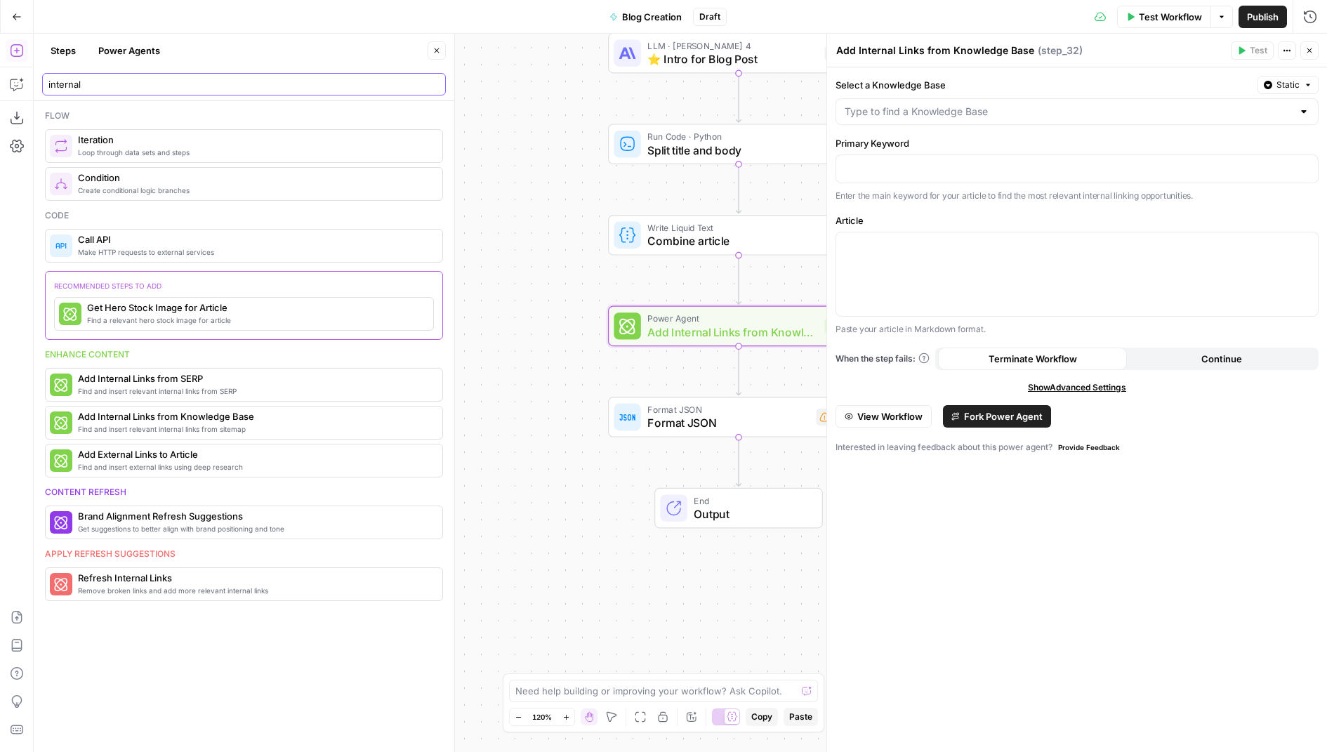
click at [144, 87] on input "internal" at bounding box center [243, 84] width 391 height 14
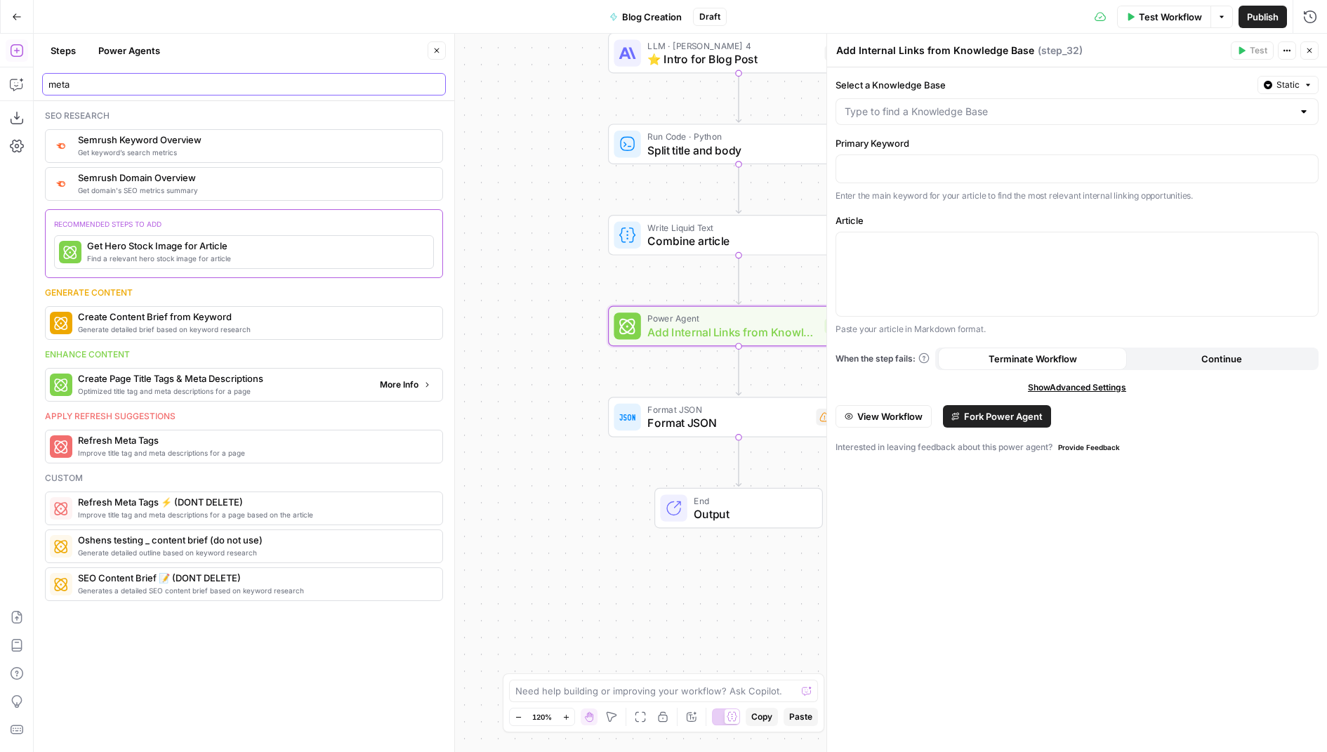
type input "meta"
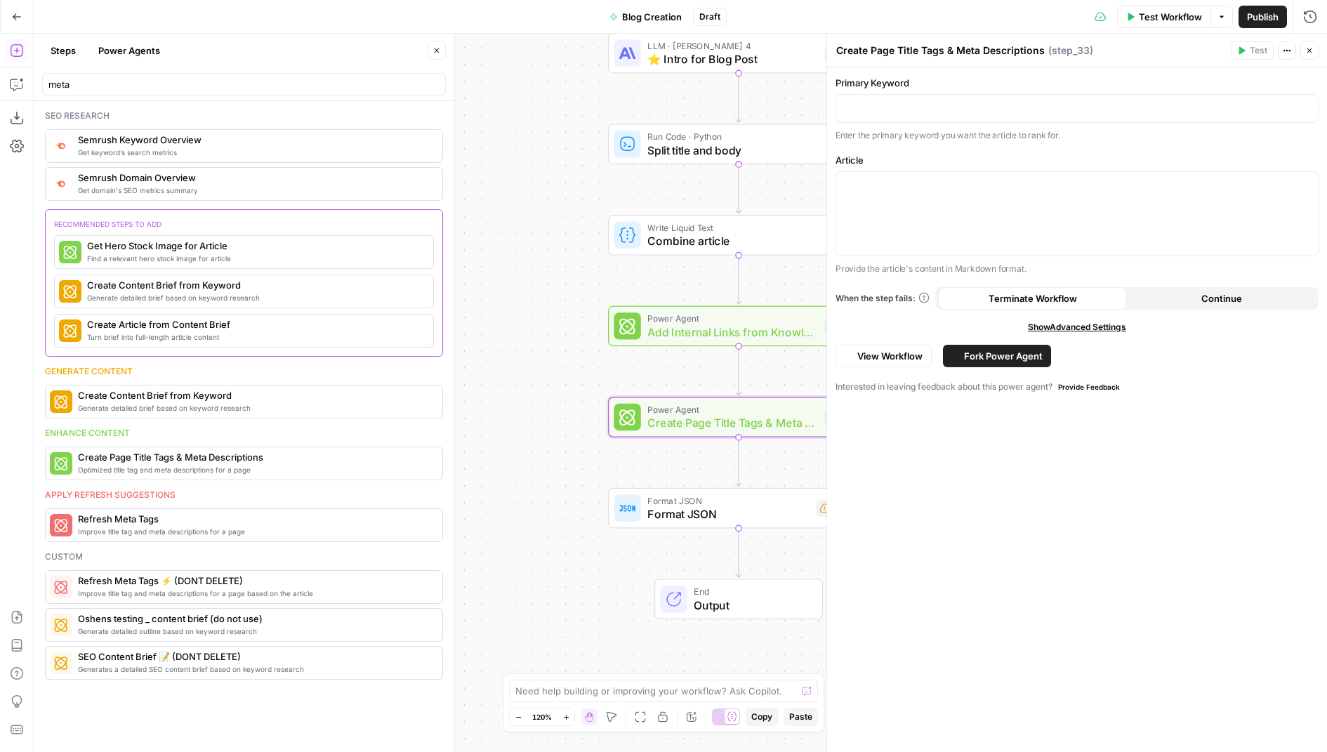
click at [434, 54] on icon "button" at bounding box center [436, 50] width 8 height 8
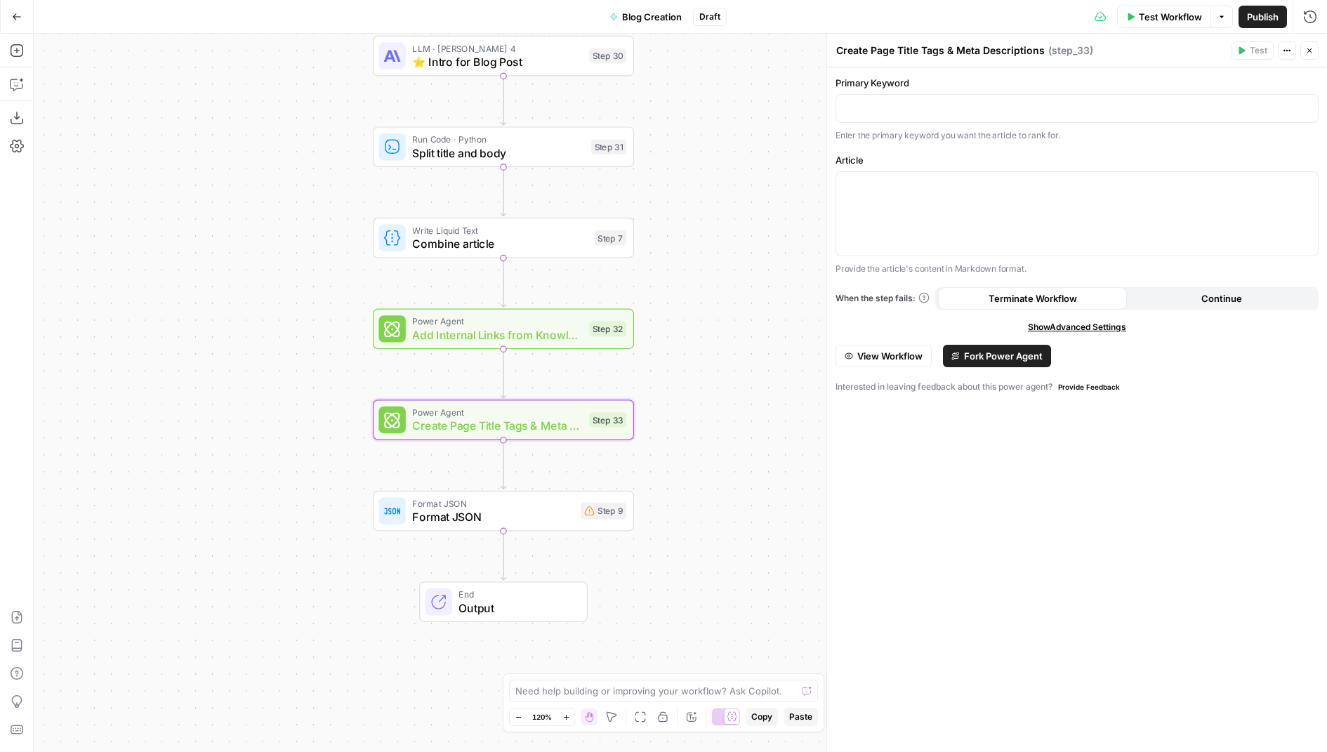
drag, startPoint x: 513, startPoint y: 345, endPoint x: 277, endPoint y: 349, distance: 236.6
click at [277, 348] on div "true false Workflow Set Inputs Inputs Condition If city is provided Step 16 Goo…" at bounding box center [680, 393] width 1293 height 718
click at [418, 329] on span "Add Internal Links from Knowledge Base" at bounding box center [496, 334] width 170 height 17
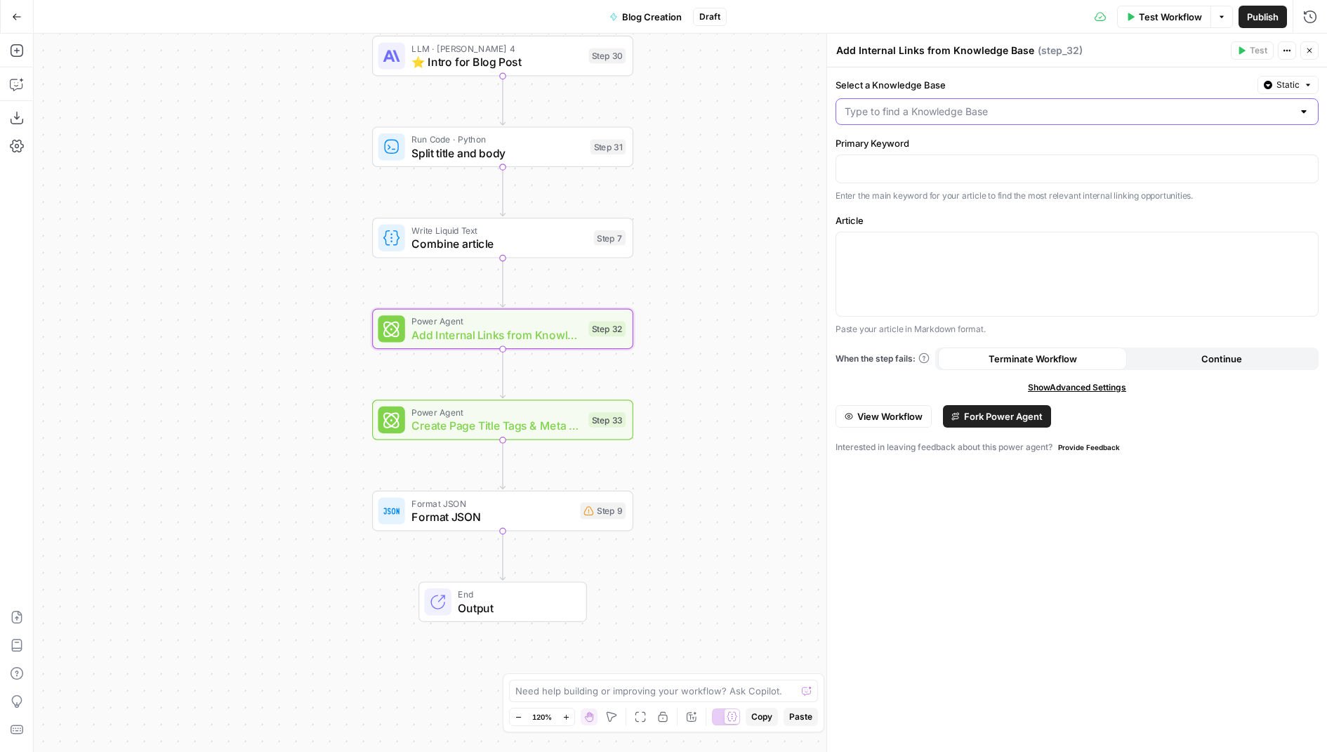
click at [937, 110] on input "Select a Knowledge Base" at bounding box center [1068, 112] width 448 height 14
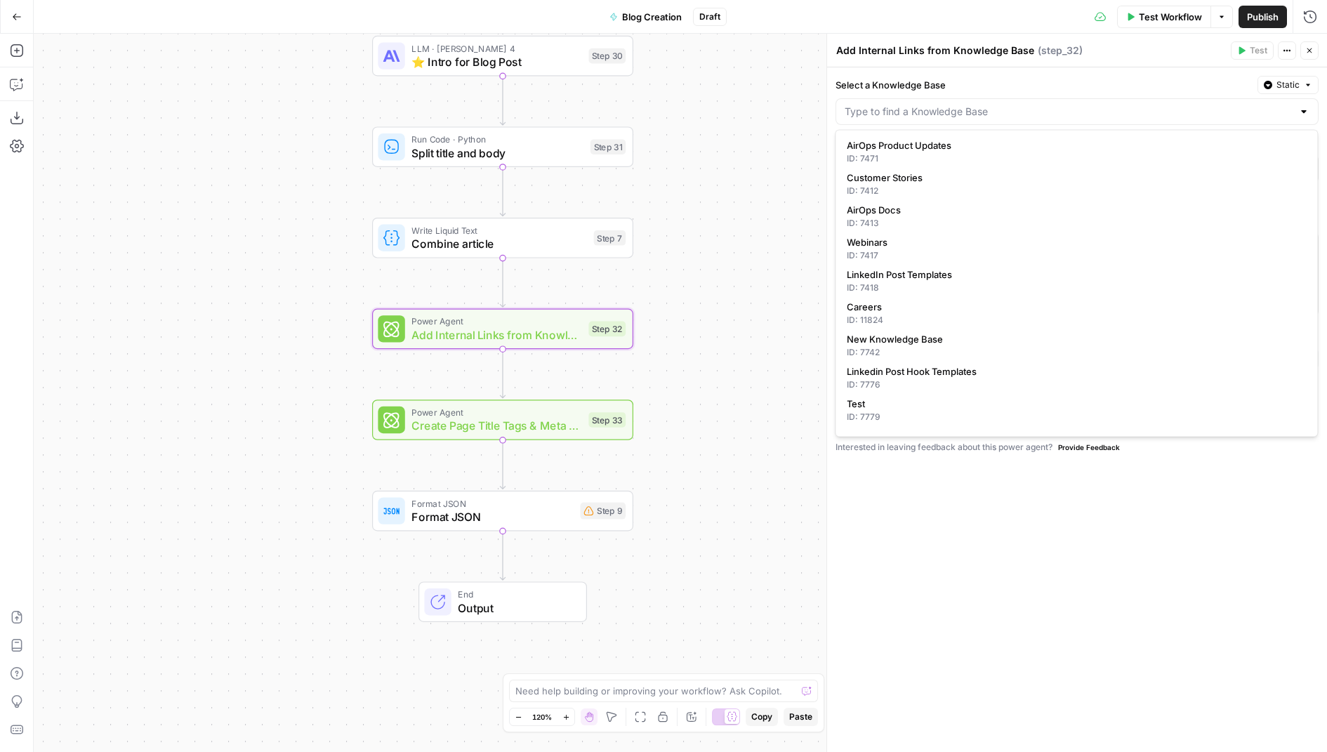
click at [1290, 79] on span "Static" at bounding box center [1287, 85] width 23 height 13
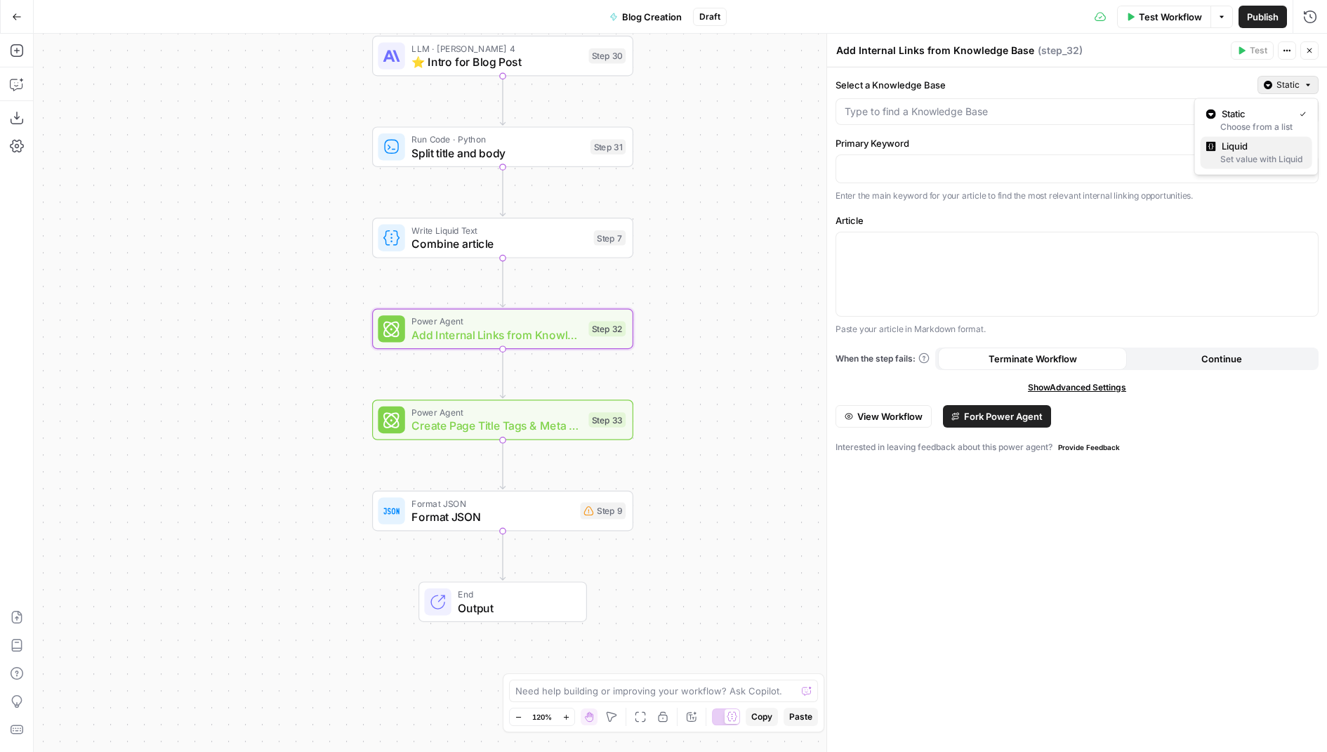
click at [1244, 147] on span "Liquid" at bounding box center [1260, 146] width 79 height 14
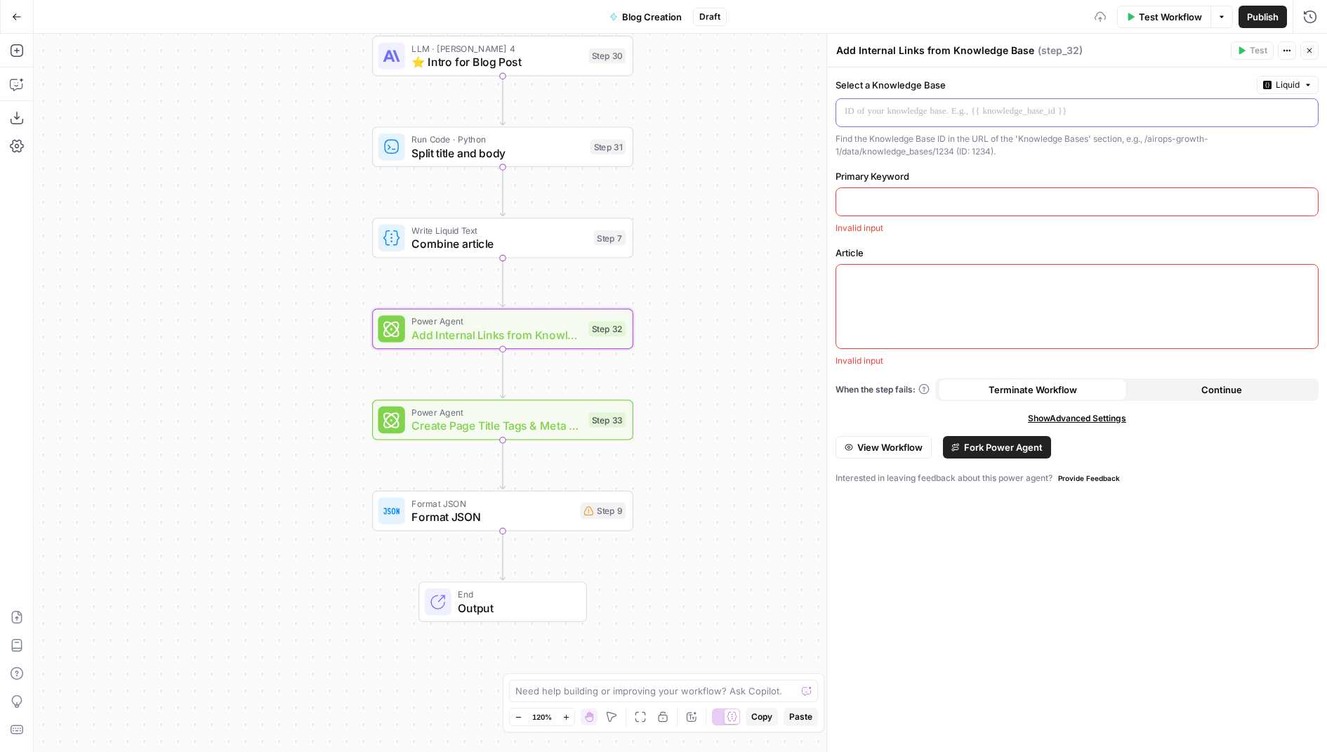
click at [1026, 112] on p at bounding box center [1065, 112] width 442 height 14
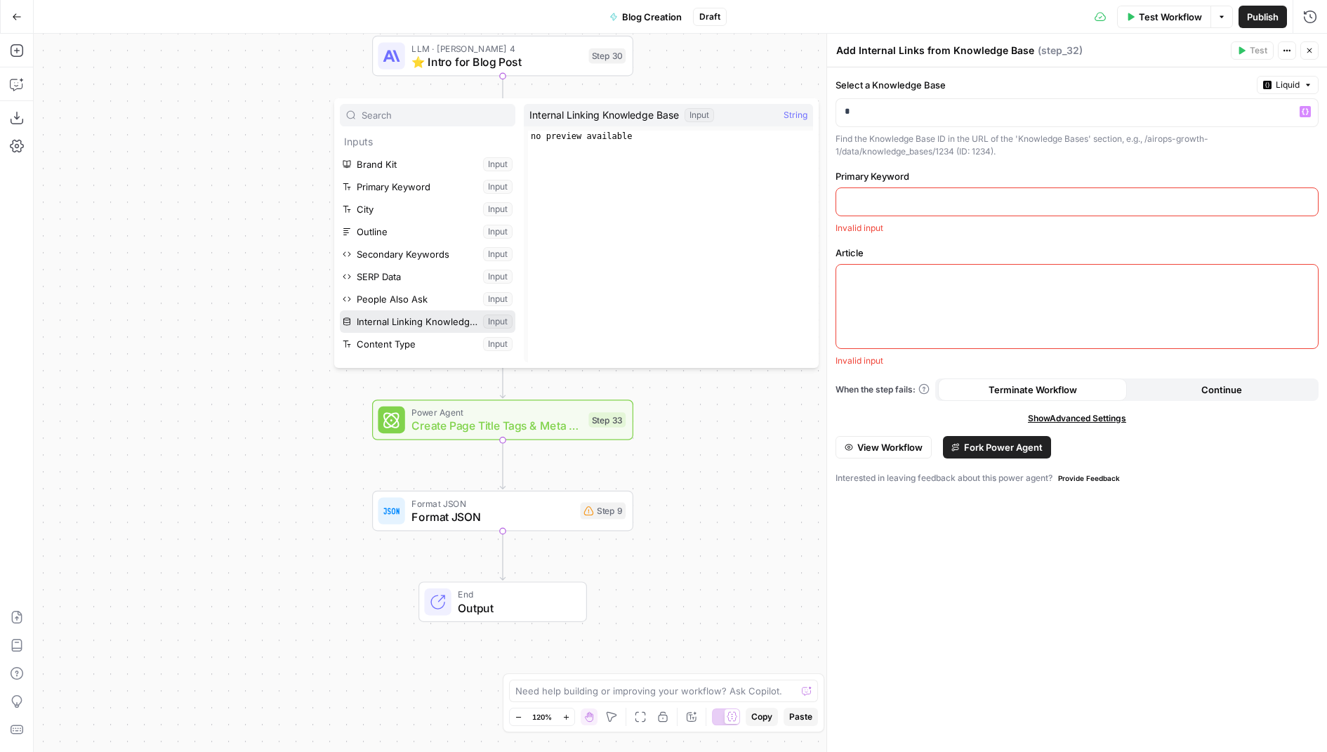
click at [432, 326] on button "Select variable Internal Linking Knowledge Base" at bounding box center [427, 321] width 175 height 22
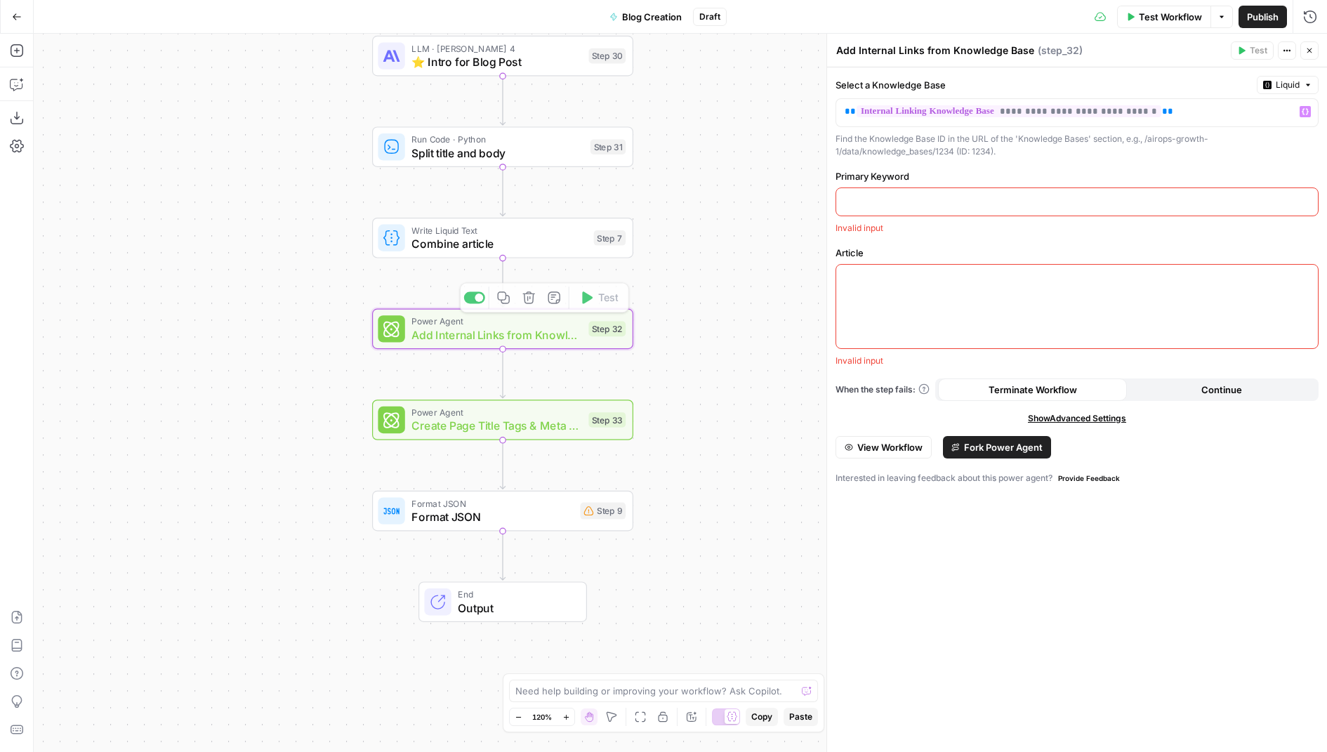
click at [961, 195] on p at bounding box center [1076, 201] width 465 height 14
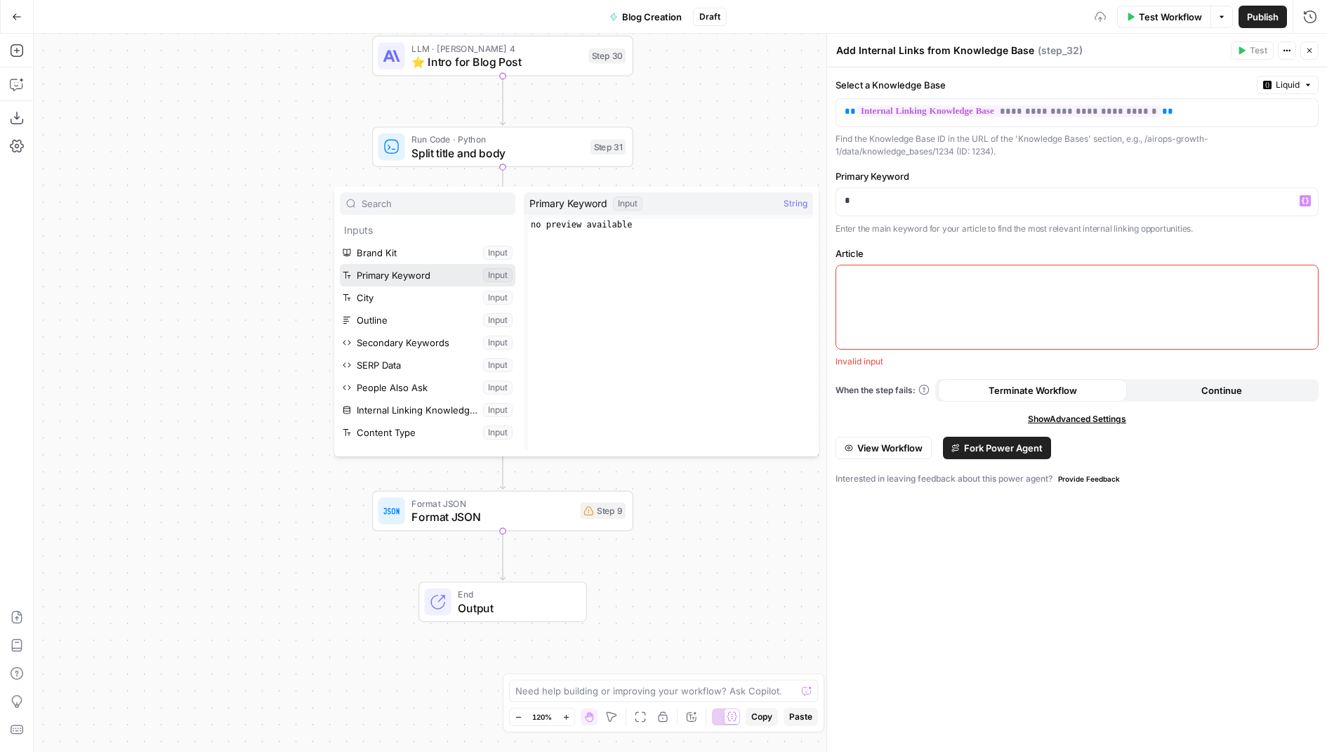
click at [445, 280] on button "Select variable Primary Keyword" at bounding box center [427, 275] width 175 height 22
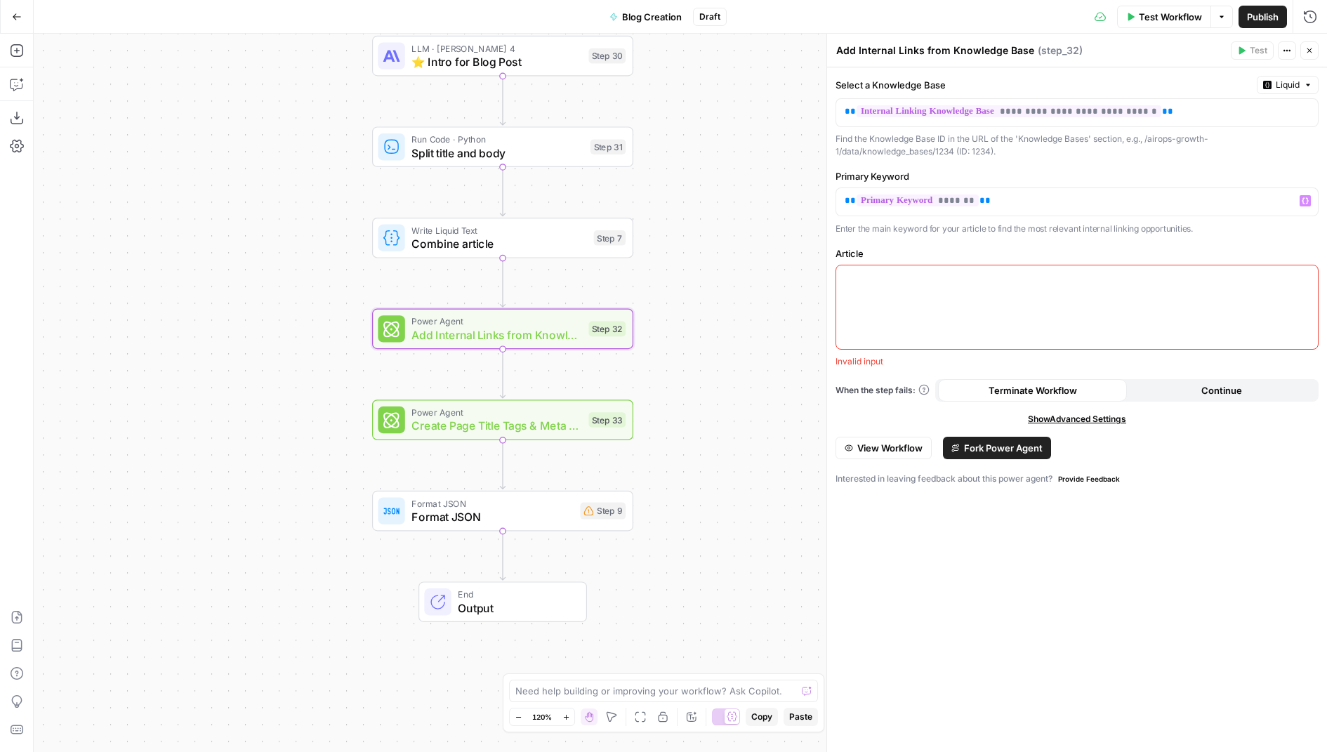
click at [955, 331] on div at bounding box center [1077, 307] width 482 height 84
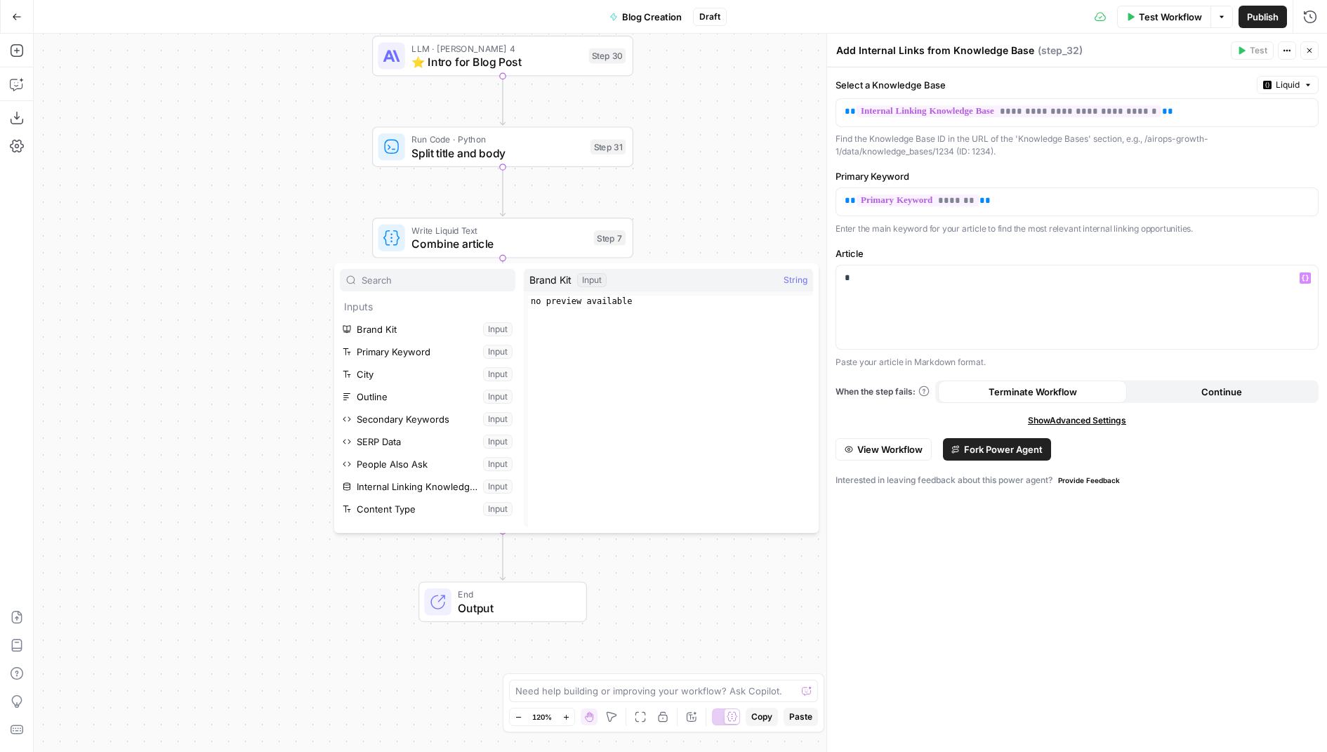
click at [806, 166] on div "true false Workflow Set Inputs Inputs Condition If city is provided Step 16 Goo…" at bounding box center [680, 393] width 1293 height 718
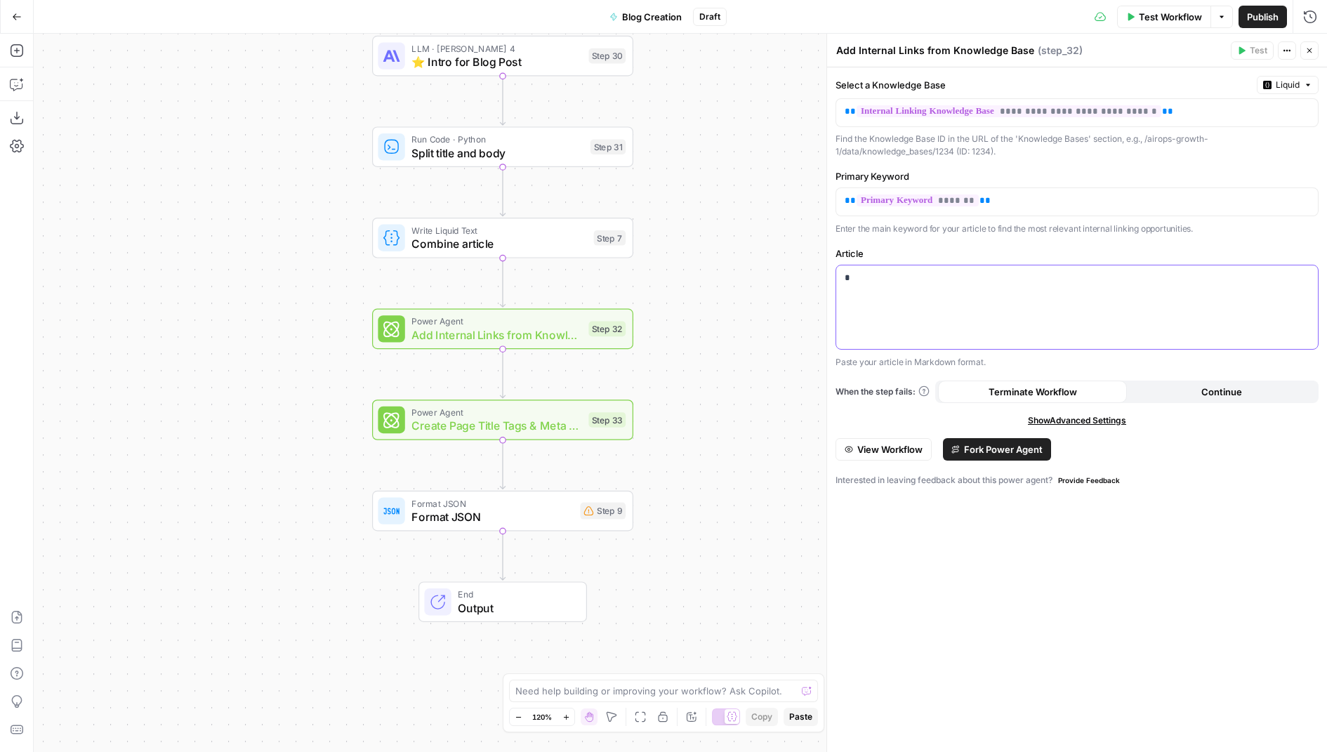
click at [949, 267] on div "*" at bounding box center [1077, 307] width 482 height 84
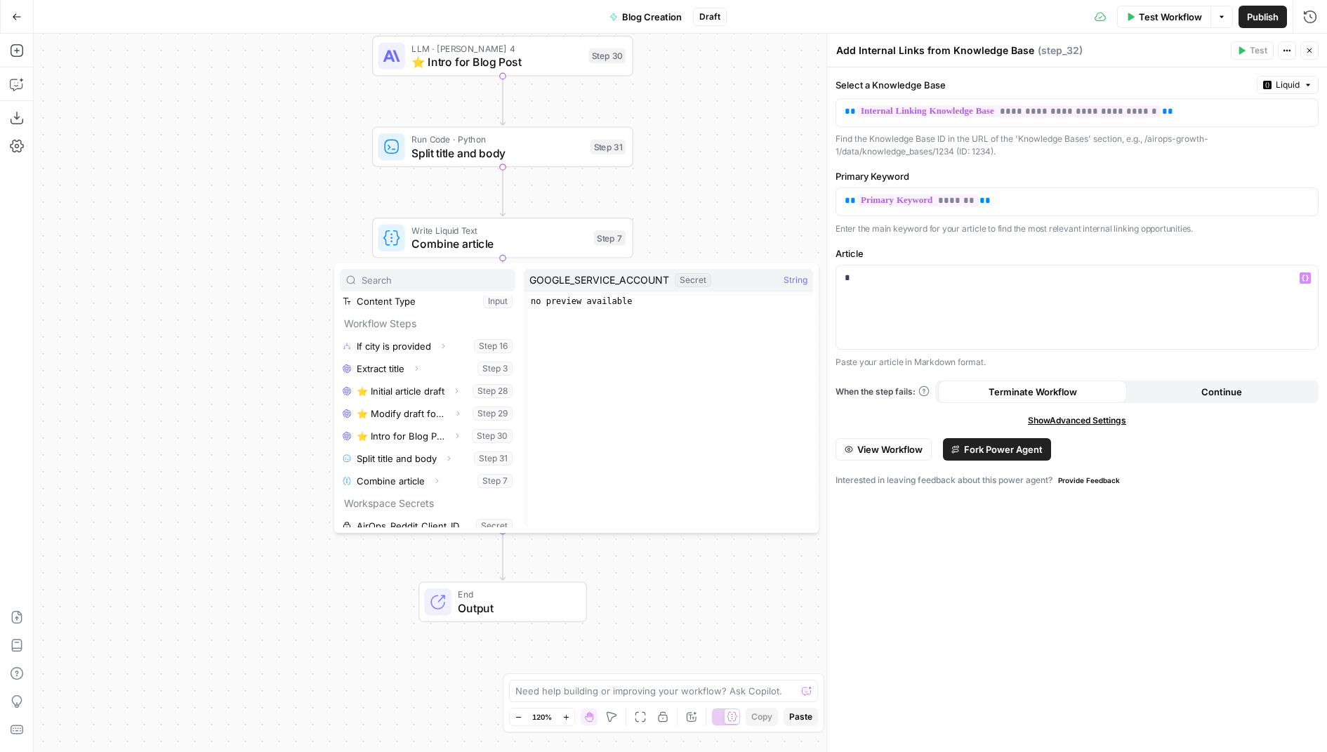
scroll to position [194, 0]
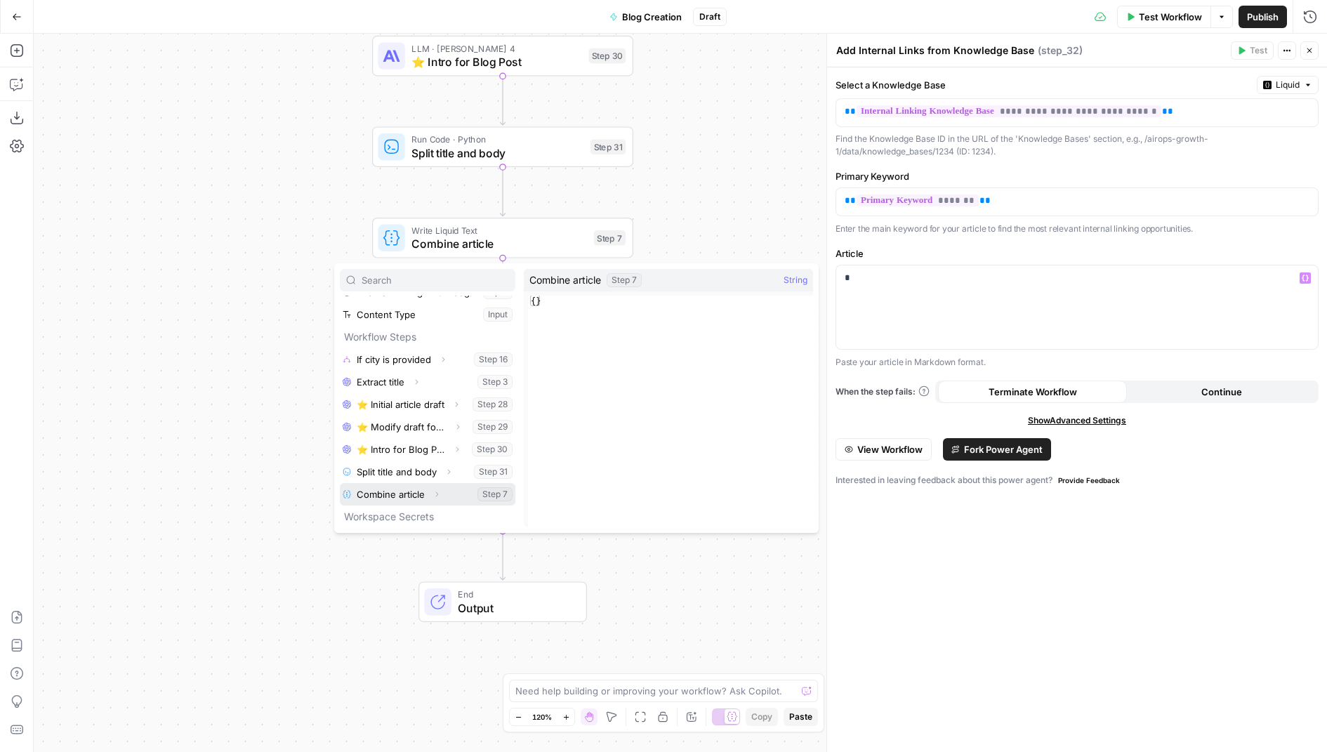
click at [446, 491] on button "Select variable Combine article" at bounding box center [427, 494] width 175 height 22
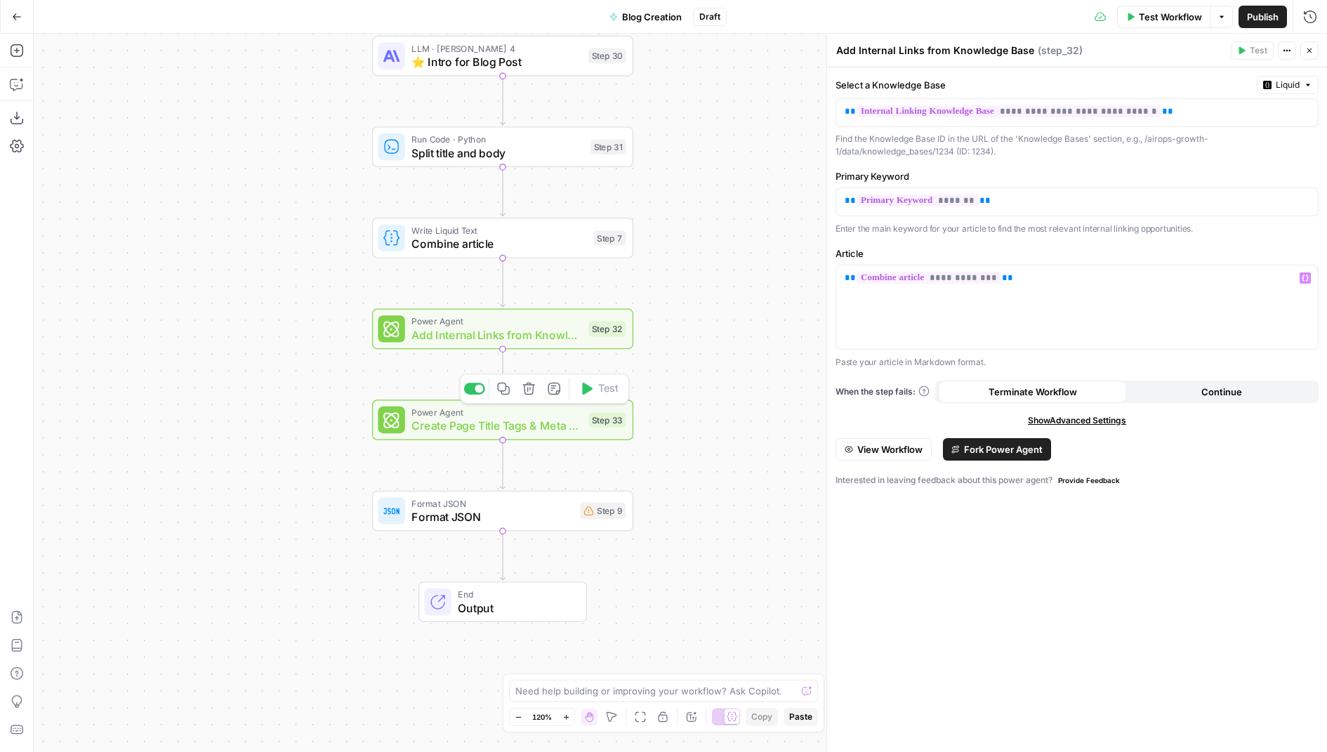
click at [524, 427] on span "Create Page Title Tags & Meta Descriptions" at bounding box center [496, 425] width 170 height 17
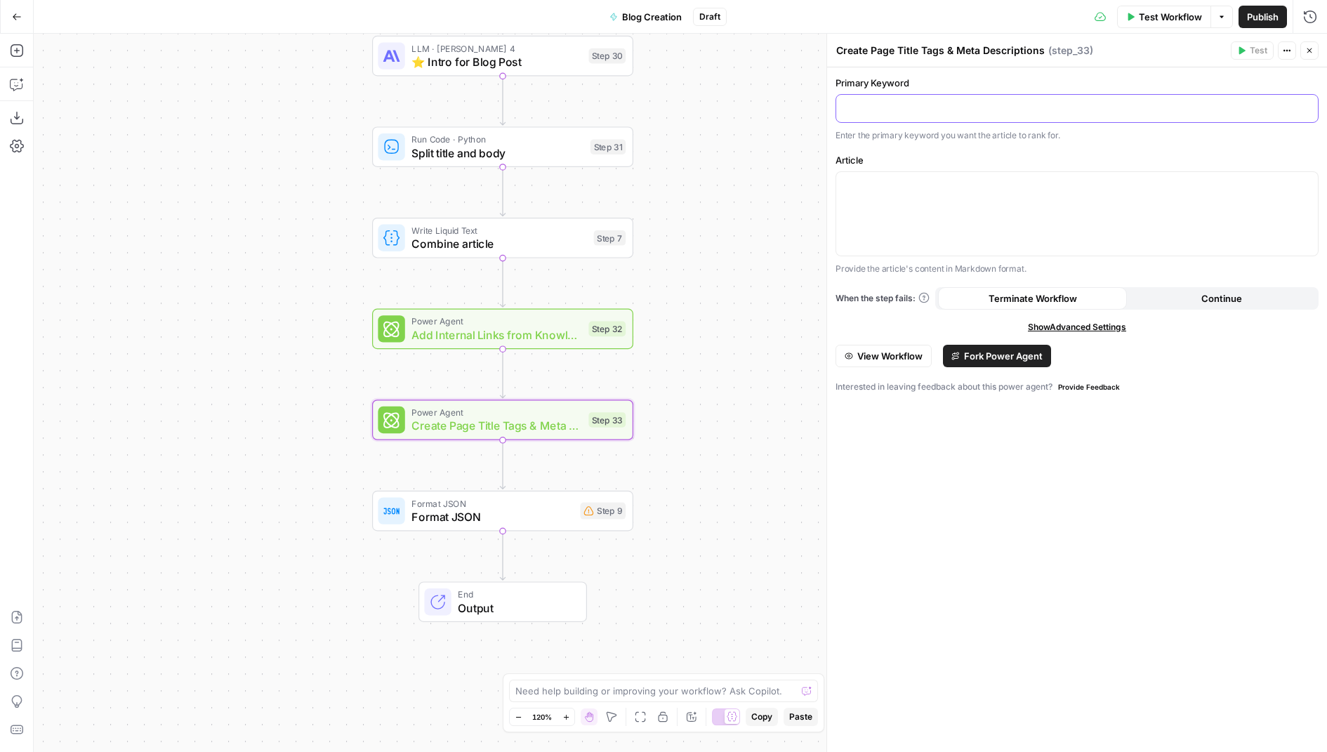
click at [904, 113] on p at bounding box center [1076, 107] width 465 height 14
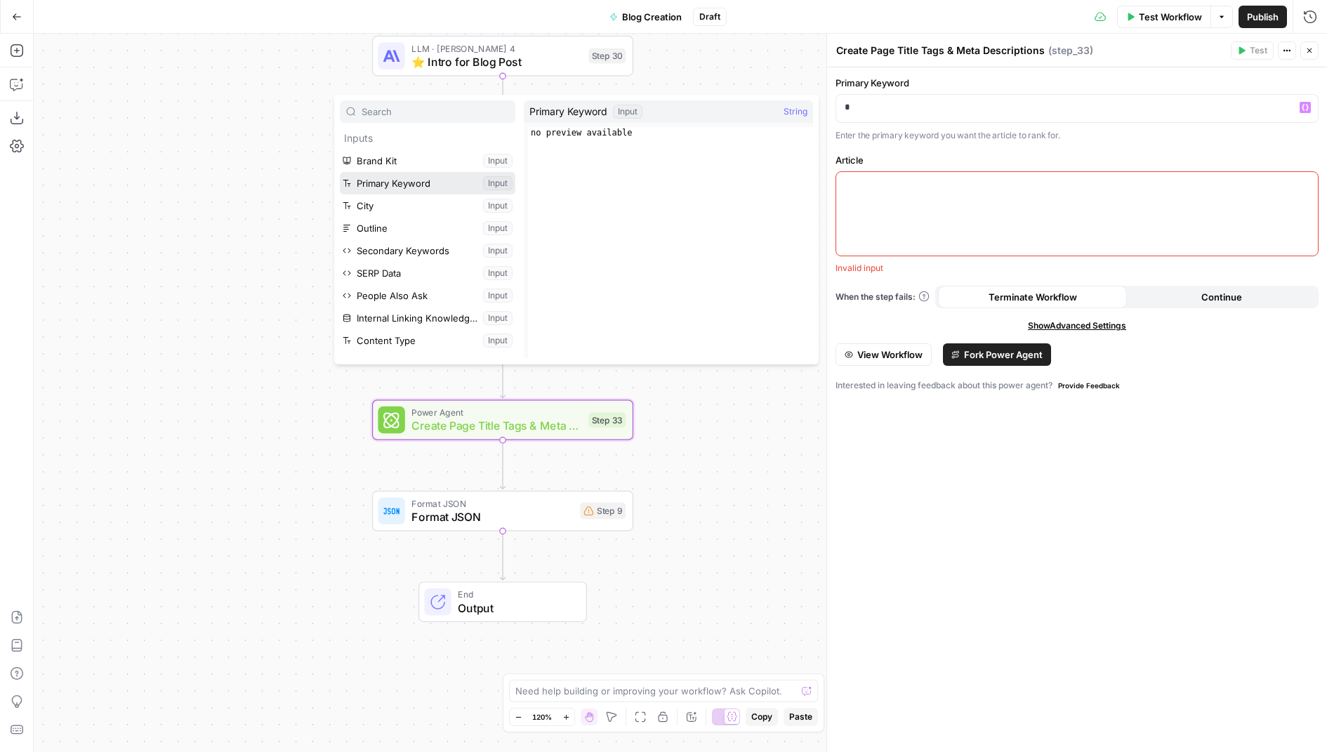
click at [424, 175] on button "Select variable Primary Keyword" at bounding box center [427, 183] width 175 height 22
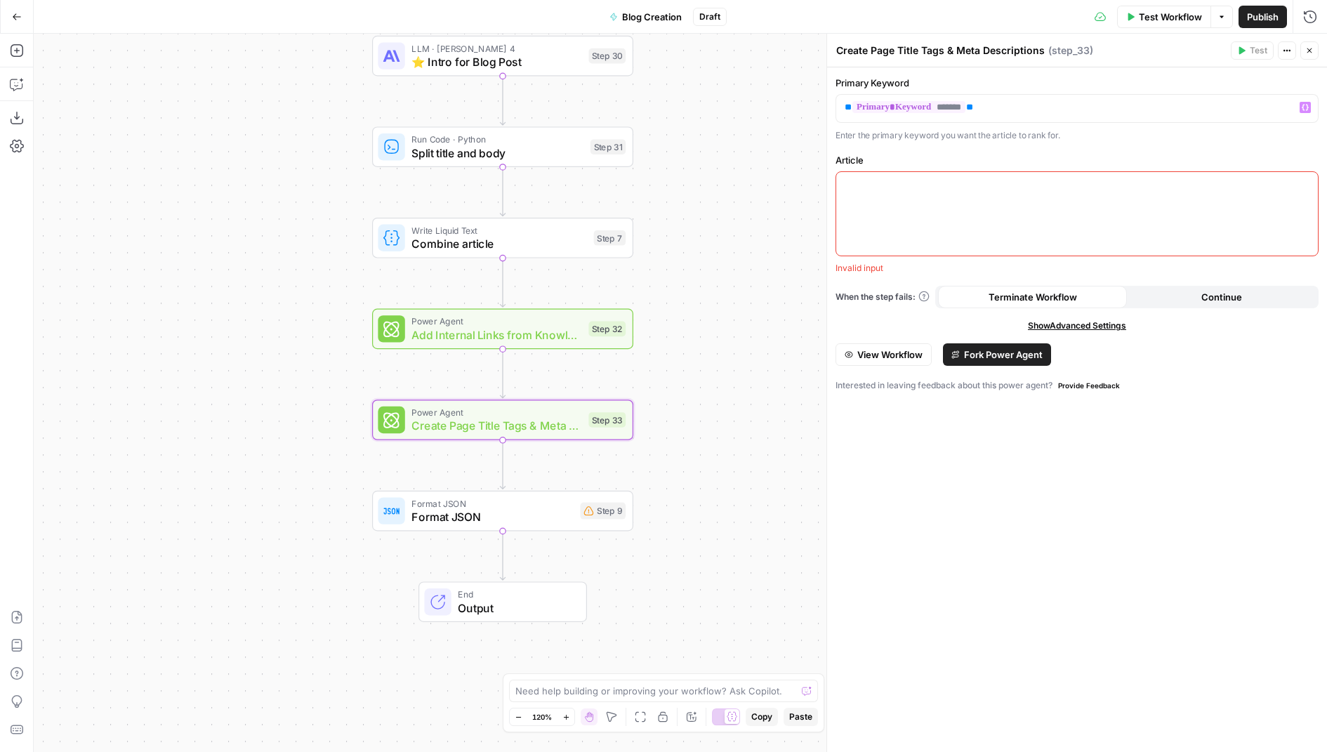
click at [943, 221] on div at bounding box center [1077, 214] width 482 height 84
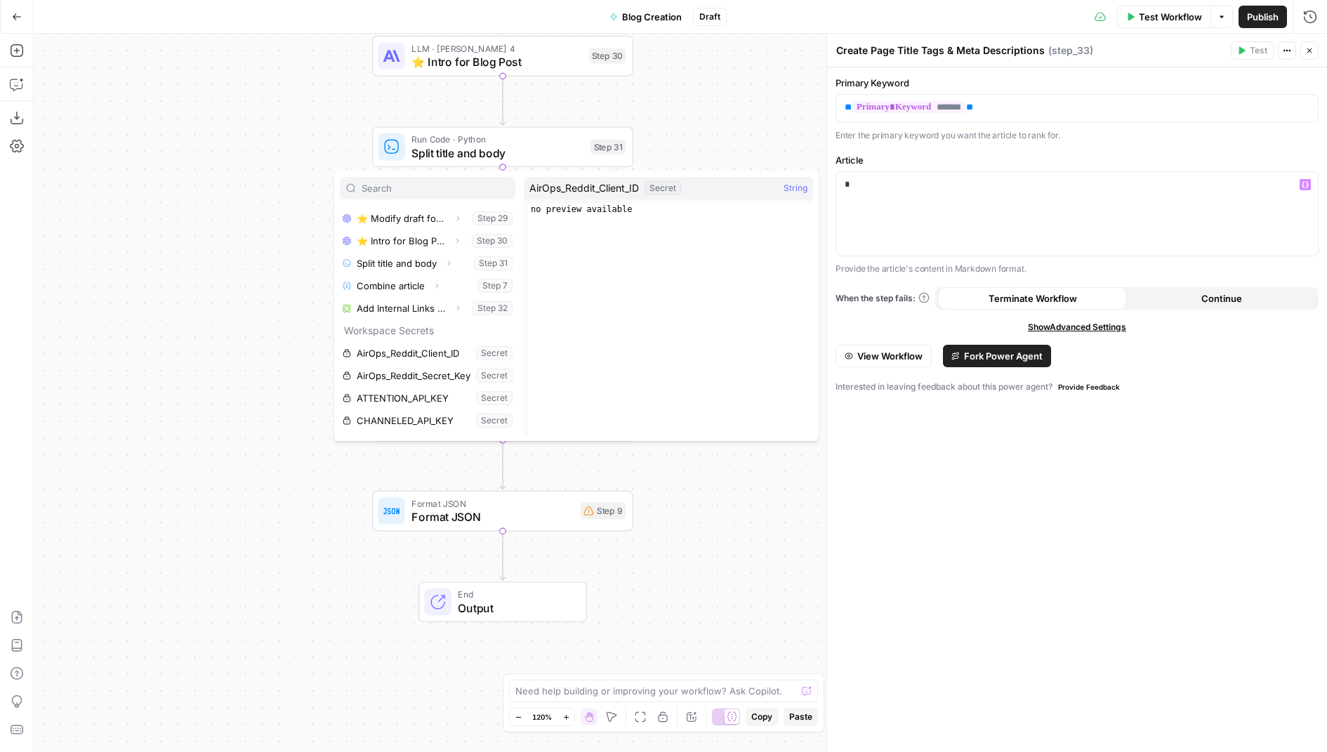
scroll to position [303, 0]
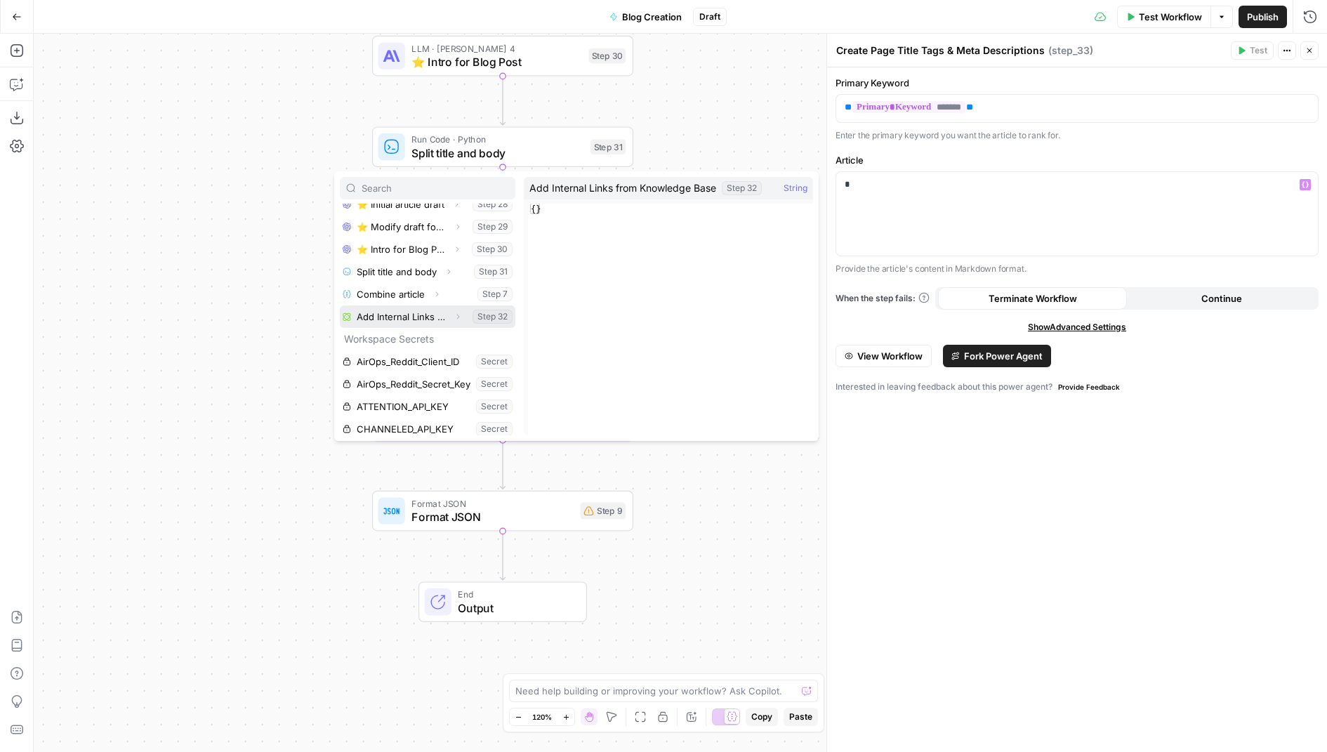
click at [472, 307] on button "Select variable Add Internal Links from Knowledge Base" at bounding box center [427, 316] width 175 height 22
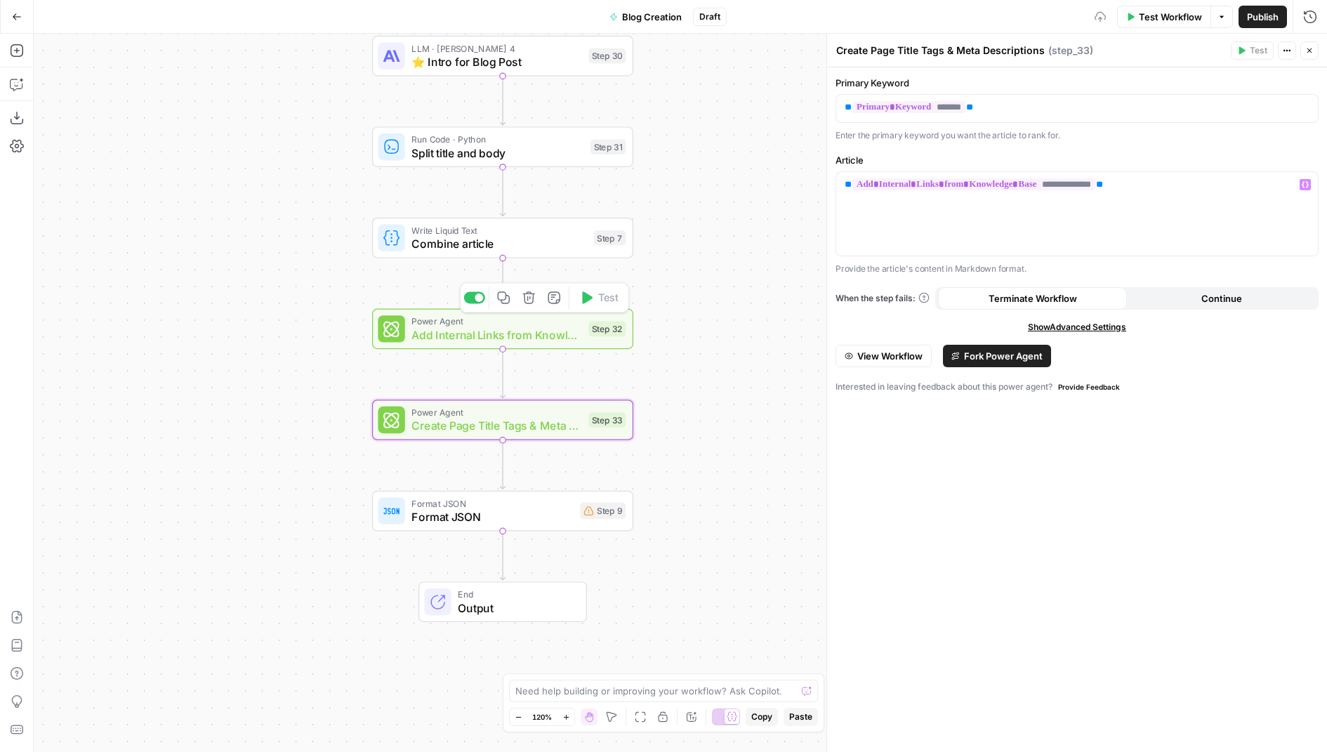
click at [540, 331] on span "Add Internal Links from Knowledge Base" at bounding box center [496, 334] width 170 height 17
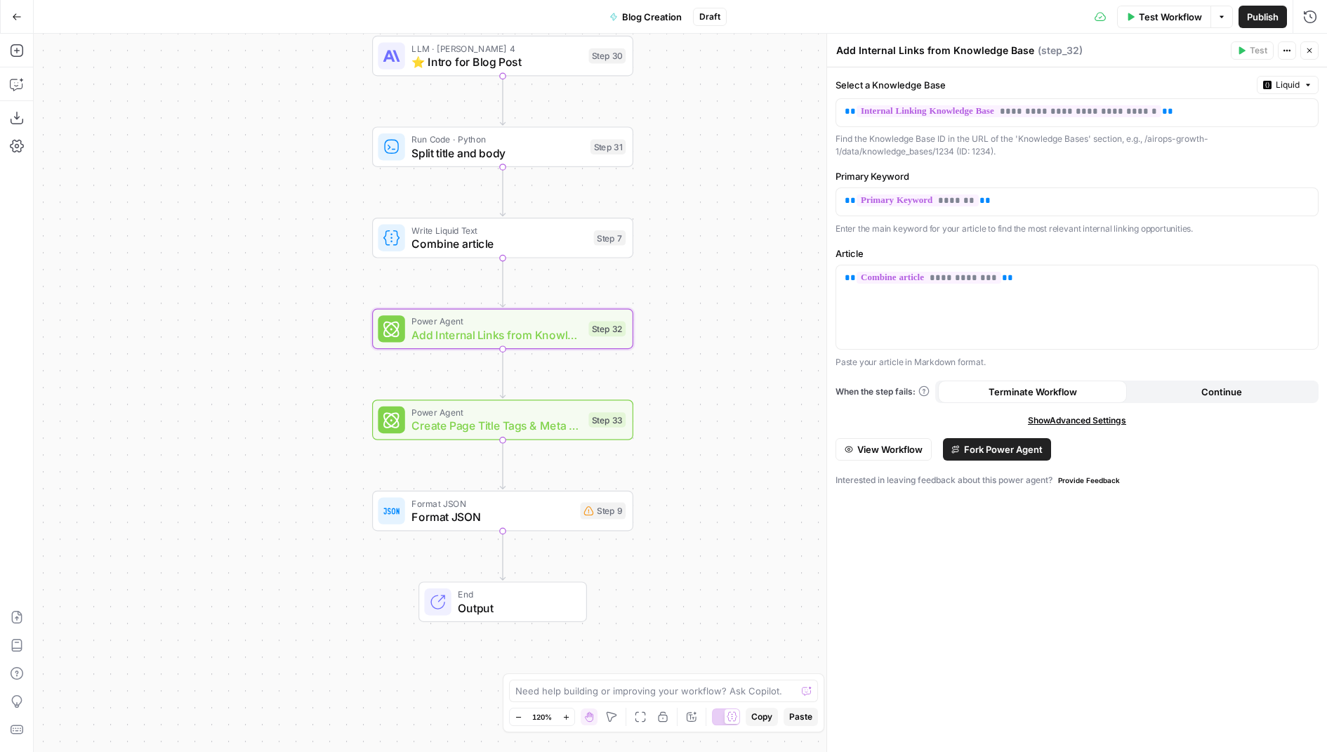
click at [986, 445] on span "Fork Power Agent" at bounding box center [1003, 449] width 79 height 14
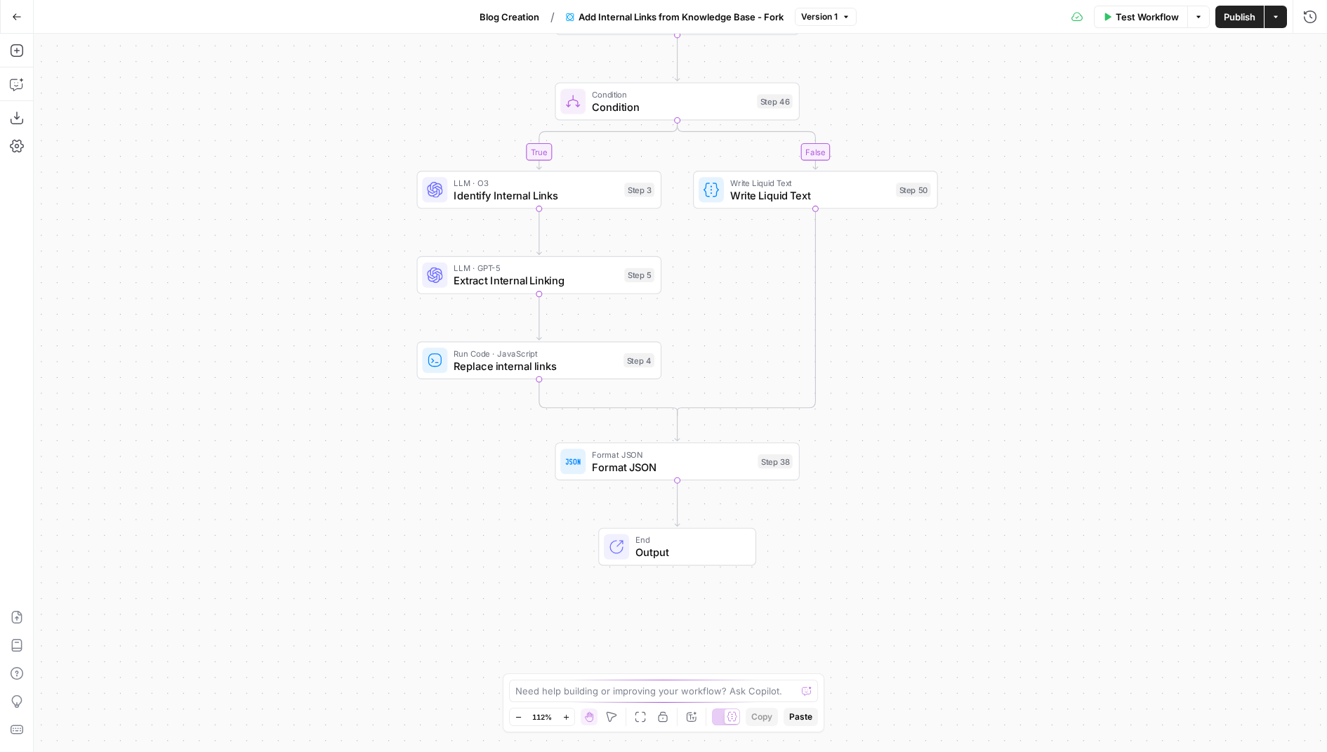
click at [729, 460] on span "Format JSON" at bounding box center [671, 466] width 159 height 15
drag, startPoint x: 948, startPoint y: 89, endPoint x: 843, endPoint y: 89, distance: 104.6
click at [843, 89] on div "**********" at bounding box center [1076, 90] width 483 height 29
click at [1312, 52] on icon "button" at bounding box center [1309, 50] width 8 height 8
click at [1229, 18] on span "Publish" at bounding box center [1239, 17] width 32 height 14
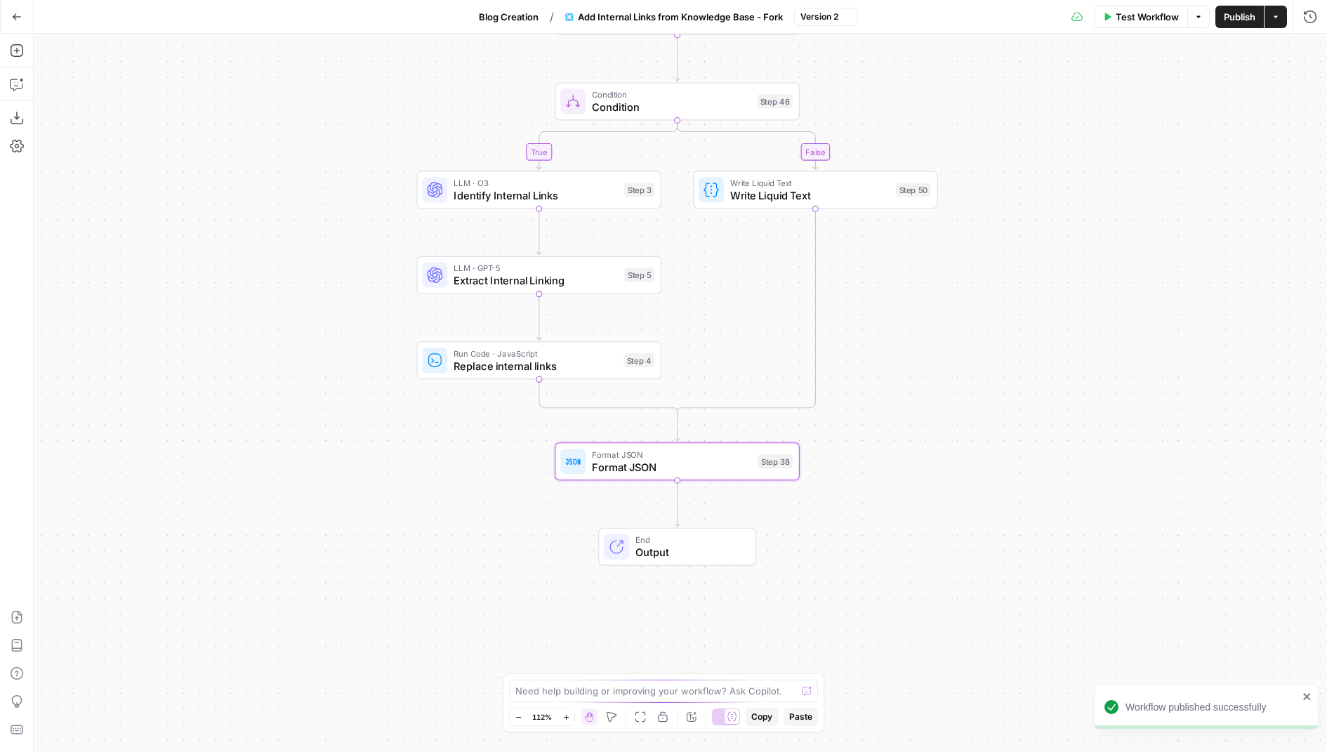
click at [526, 18] on span "Blog Creation" at bounding box center [509, 17] width 60 height 14
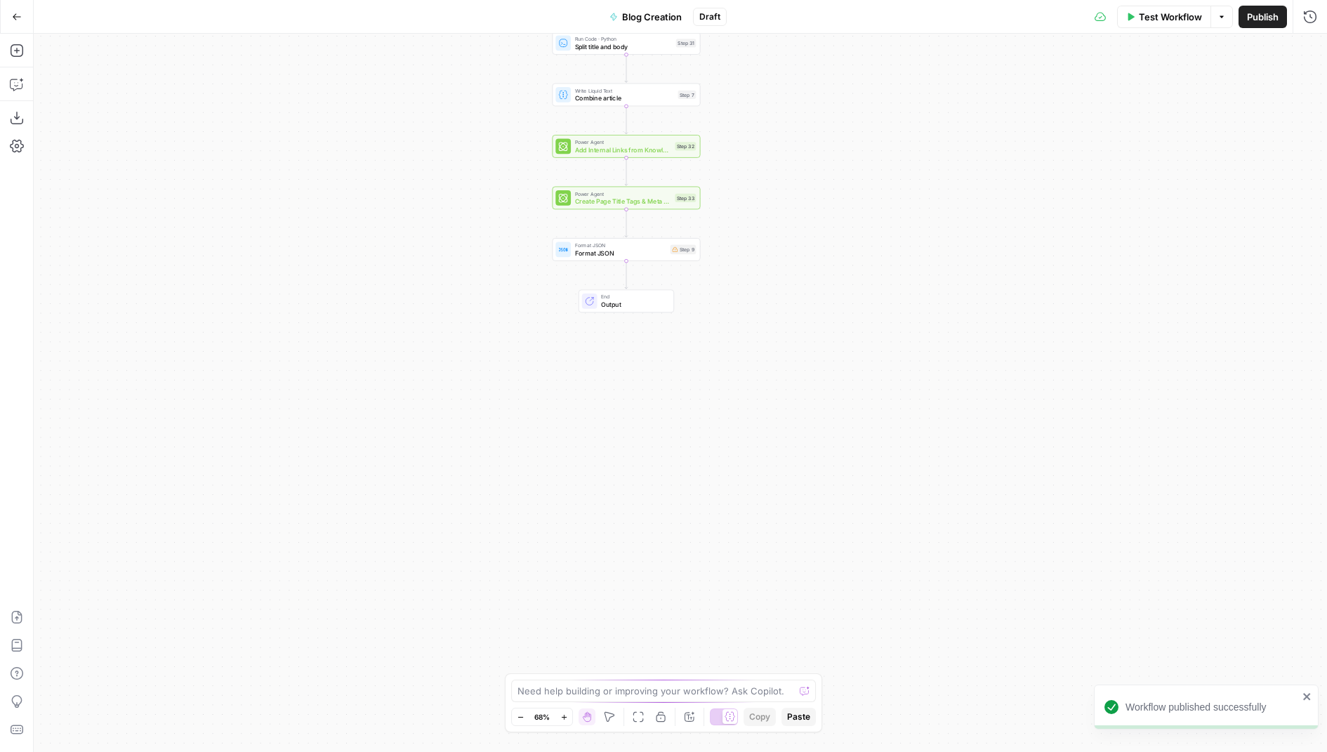
drag, startPoint x: 861, startPoint y: 531, endPoint x: 809, endPoint y: 84, distance: 449.4
click at [809, 86] on div "true false Workflow Set Inputs Inputs Condition If city is provided Step 16 Goo…" at bounding box center [680, 393] width 1293 height 718
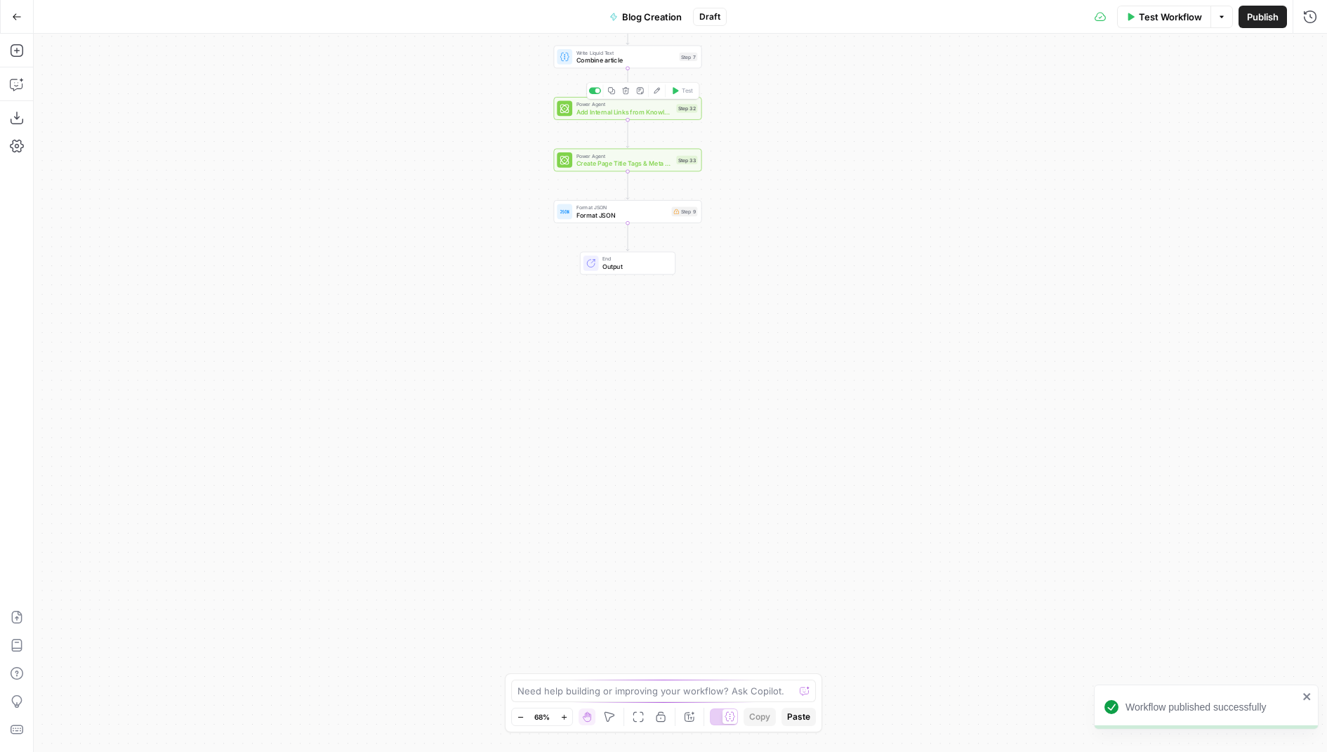
click at [662, 164] on span "Create Page Title Tags & Meta Descriptions" at bounding box center [624, 164] width 96 height 10
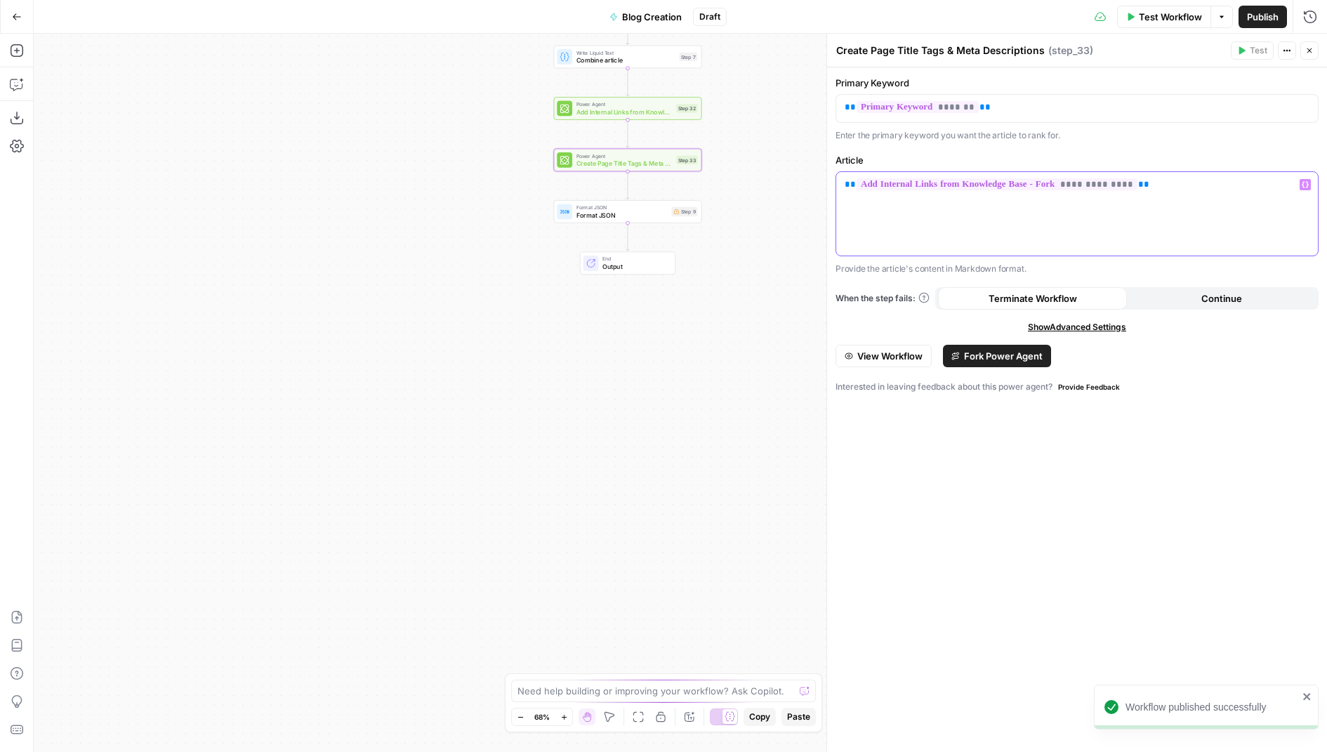
click at [1179, 182] on p "**********" at bounding box center [1076, 185] width 465 height 14
click at [653, 208] on span "Format JSON" at bounding box center [622, 208] width 92 height 8
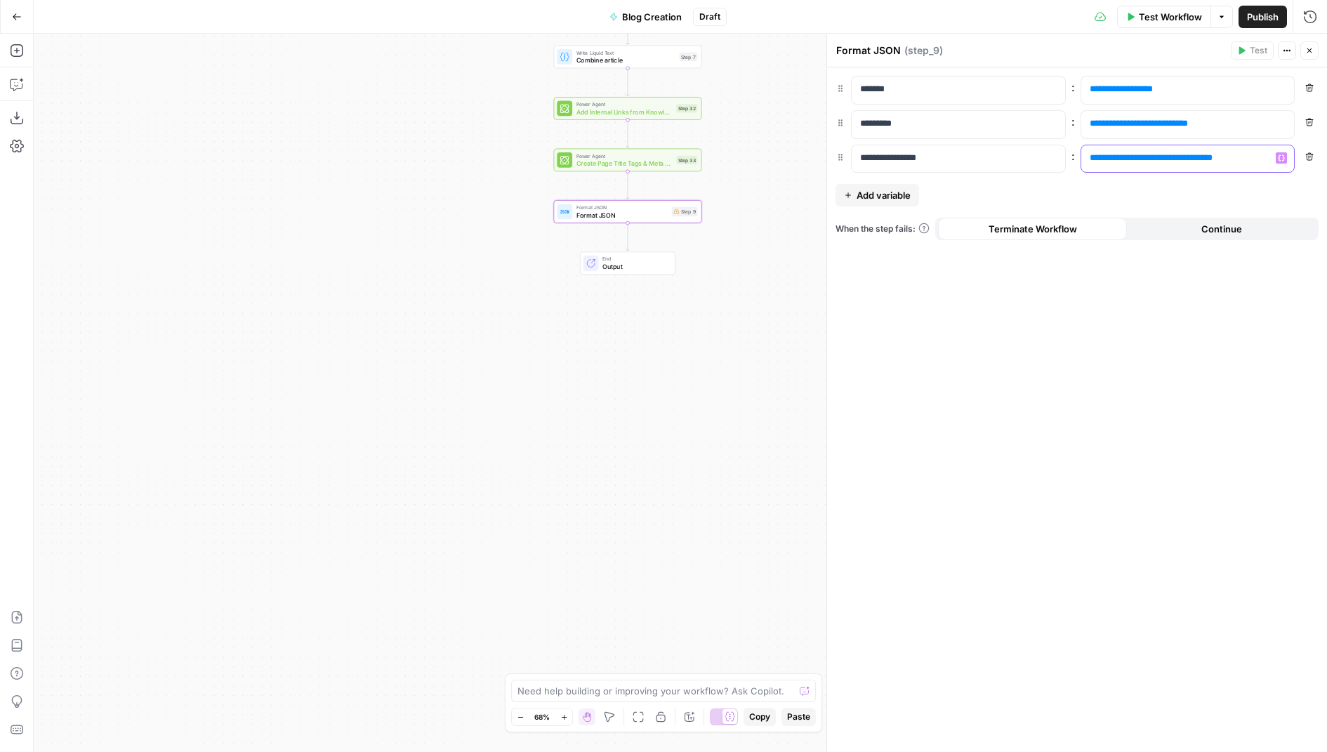
click at [1129, 159] on span "**********" at bounding box center [1150, 157] width 109 height 9
click at [1130, 121] on span "**********" at bounding box center [1138, 123] width 84 height 9
click at [1125, 90] on span "**********" at bounding box center [1120, 88] width 49 height 9
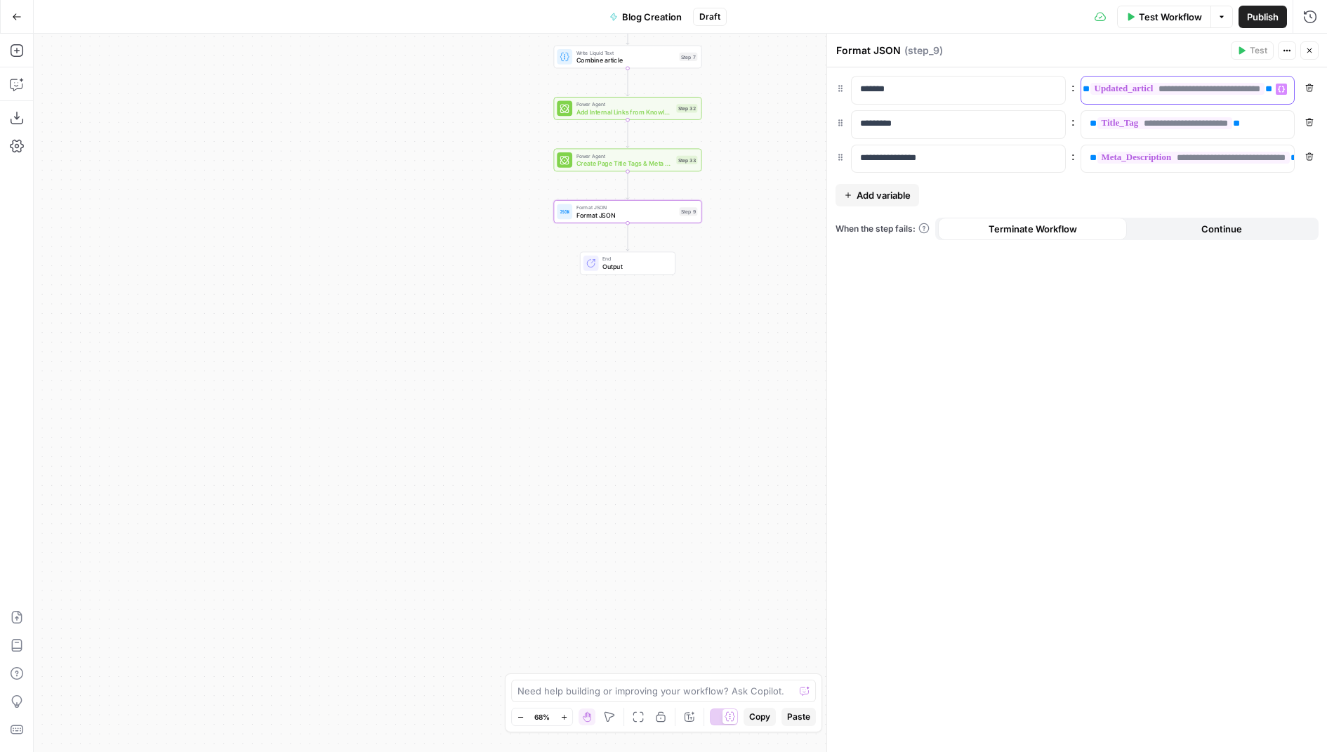
scroll to position [0, 49]
click at [1310, 49] on icon "button" at bounding box center [1309, 50] width 5 height 5
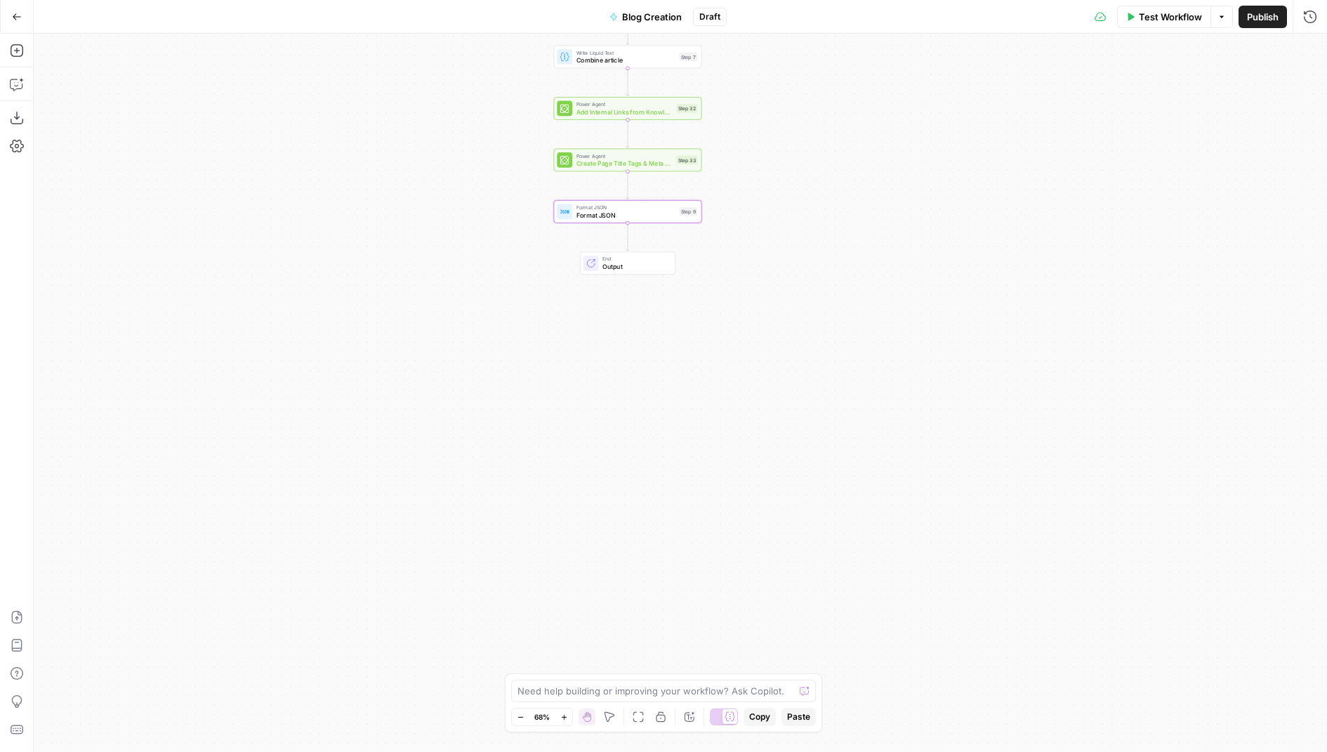
click at [1273, 16] on span "Publish" at bounding box center [1263, 17] width 32 height 14
click at [8, 19] on button "Go Back" at bounding box center [16, 16] width 25 height 25
click at [13, 18] on icon "button" at bounding box center [17, 17] width 10 height 10
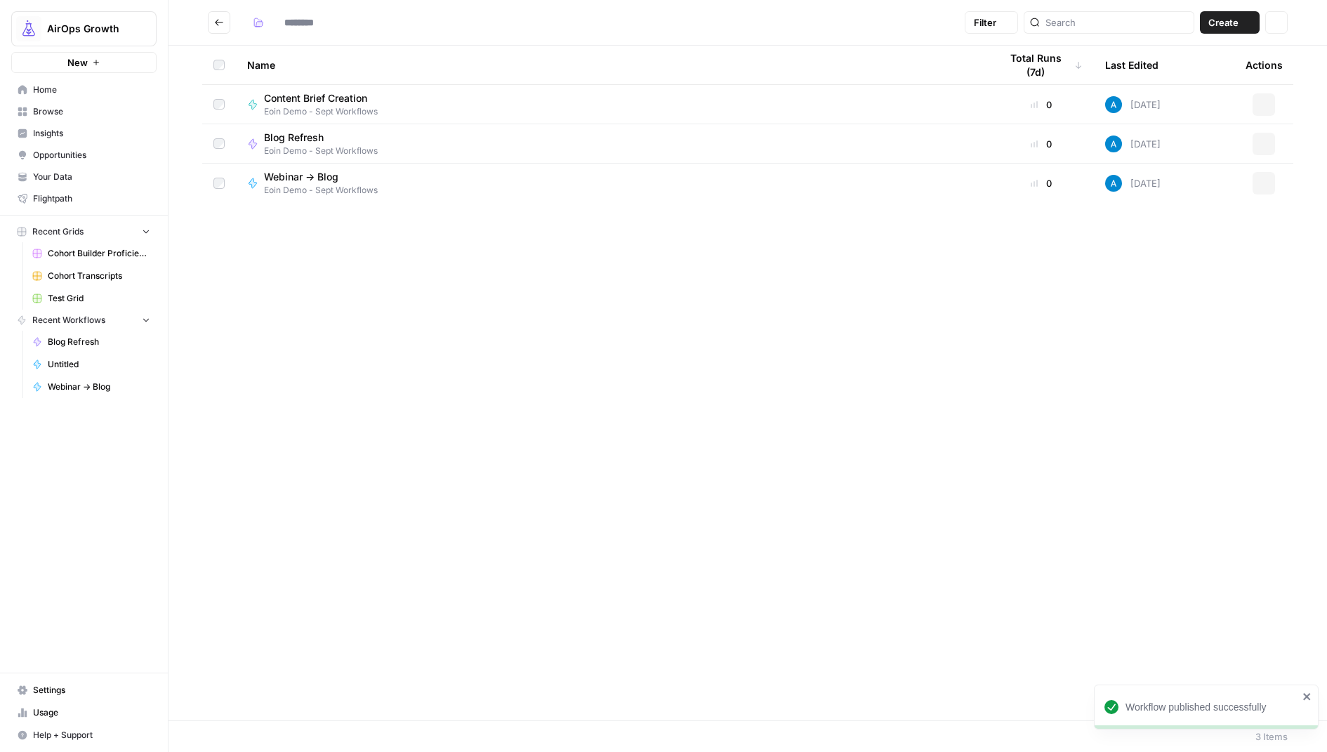
type input "**********"
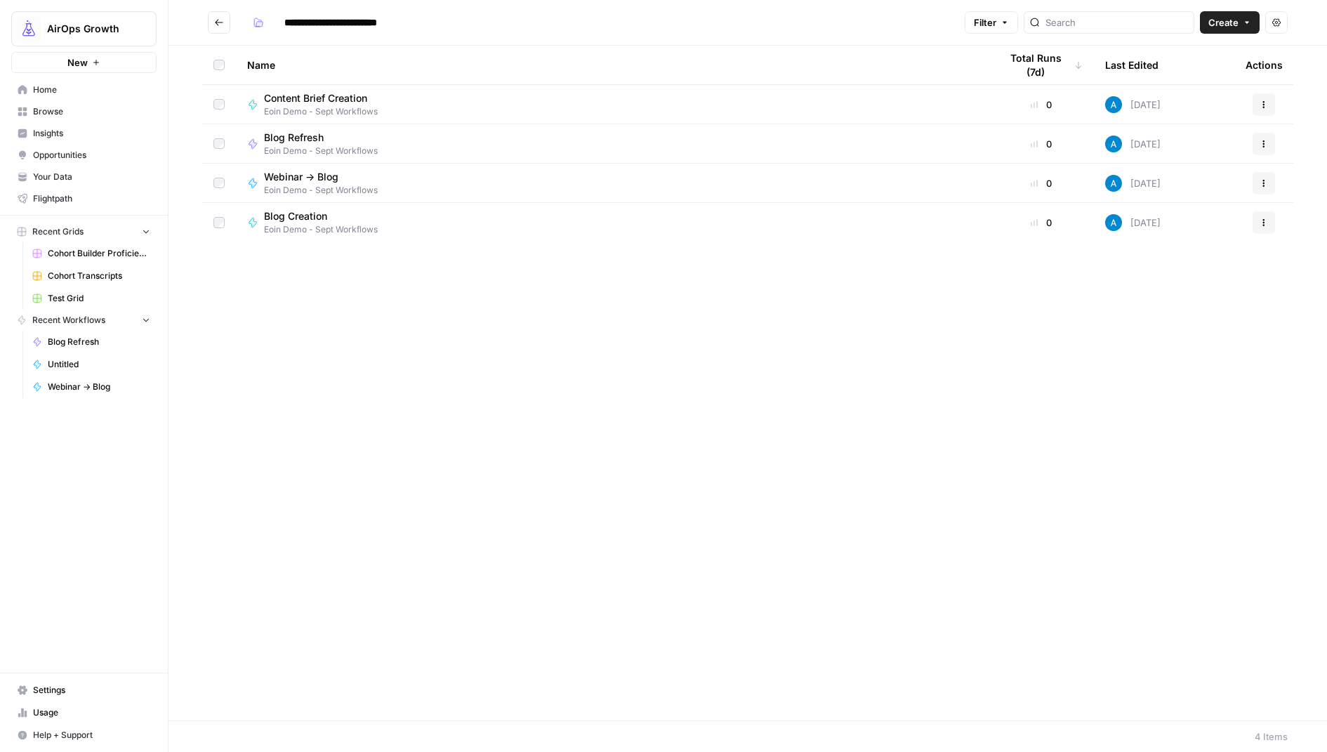
drag, startPoint x: 236, startPoint y: 101, endPoint x: 234, endPoint y: 232, distance: 130.6
click at [234, 232] on tbody "Content Brief Creation Eoin Demo - Sept Workflows 0 [DATE] Actions Blog Refresh…" at bounding box center [747, 163] width 1091 height 157
click at [336, 356] on div "Name Total Runs (7d) Last Edited Actions Content Brief Creation Eoin Demo - Sep…" at bounding box center [747, 383] width 1158 height 675
click at [562, 447] on div "Name Total Runs (7d) Last Edited Actions Content Brief Creation Eoin Demo - Sep…" at bounding box center [747, 383] width 1158 height 675
